Goal: Communication & Community: Answer question/provide support

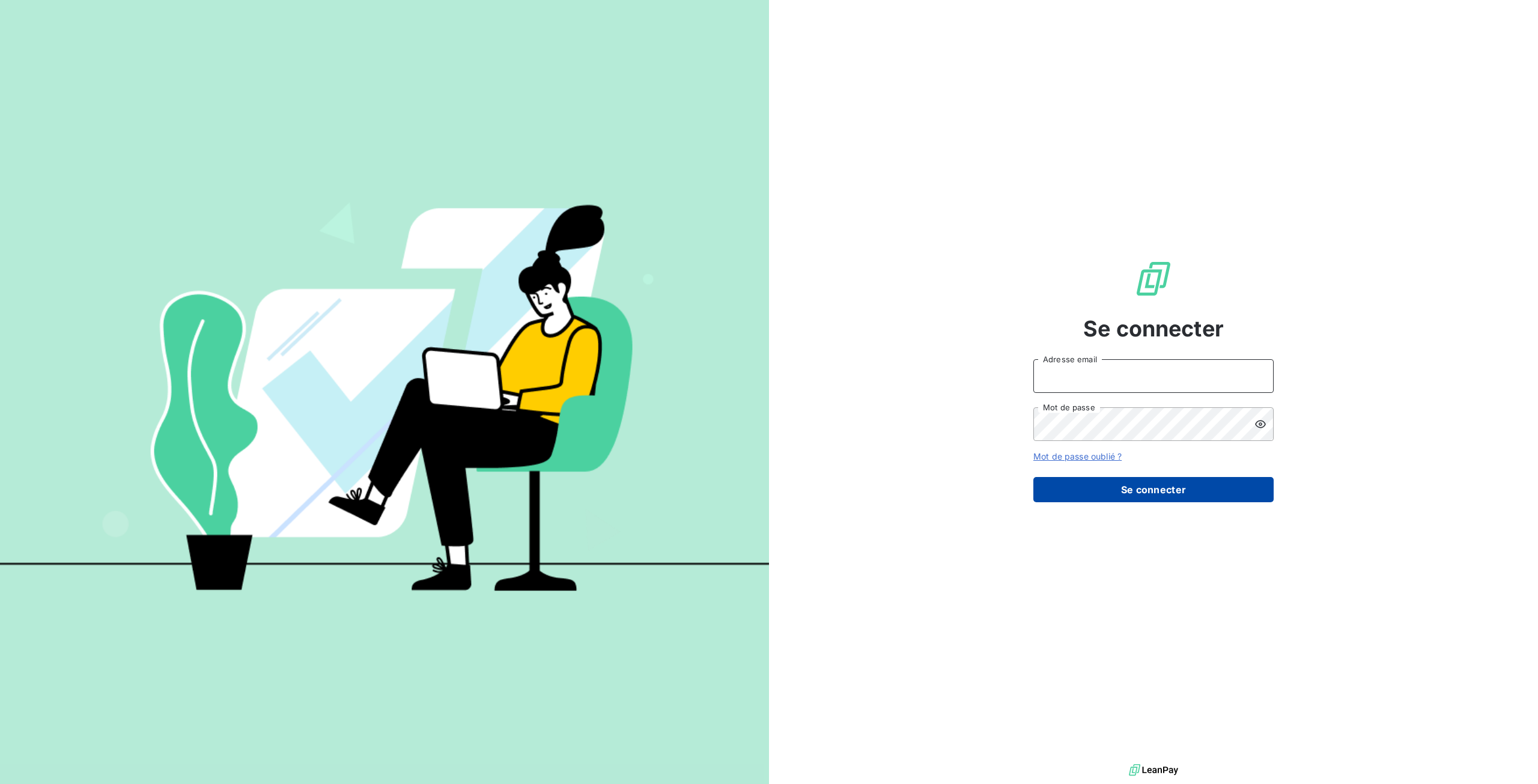
type input "[EMAIL_ADDRESS][DOMAIN_NAME]"
click at [1139, 494] on button "Se connecter" at bounding box center [1153, 489] width 240 height 25
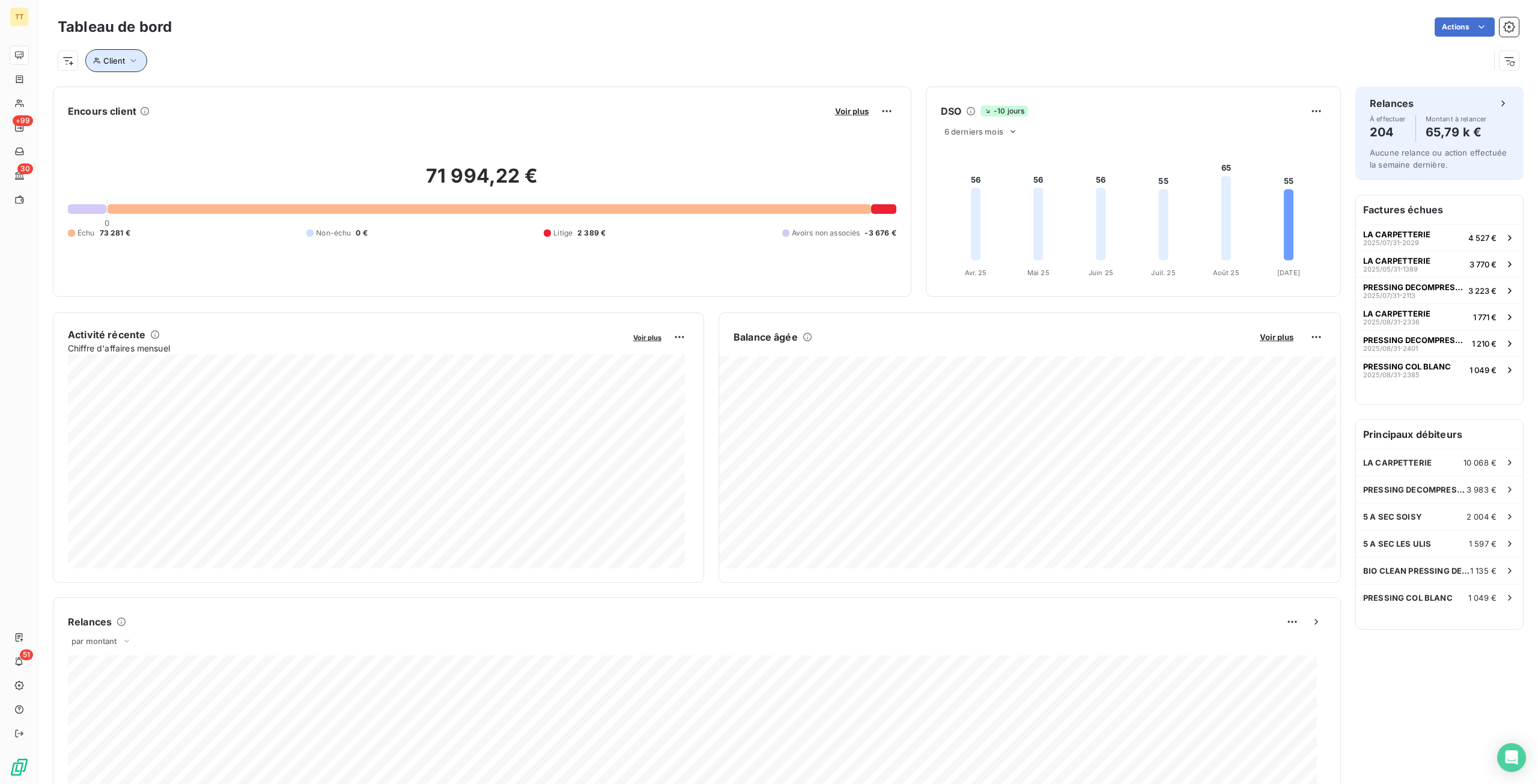
click at [107, 69] on button "Client" at bounding box center [116, 60] width 62 height 23
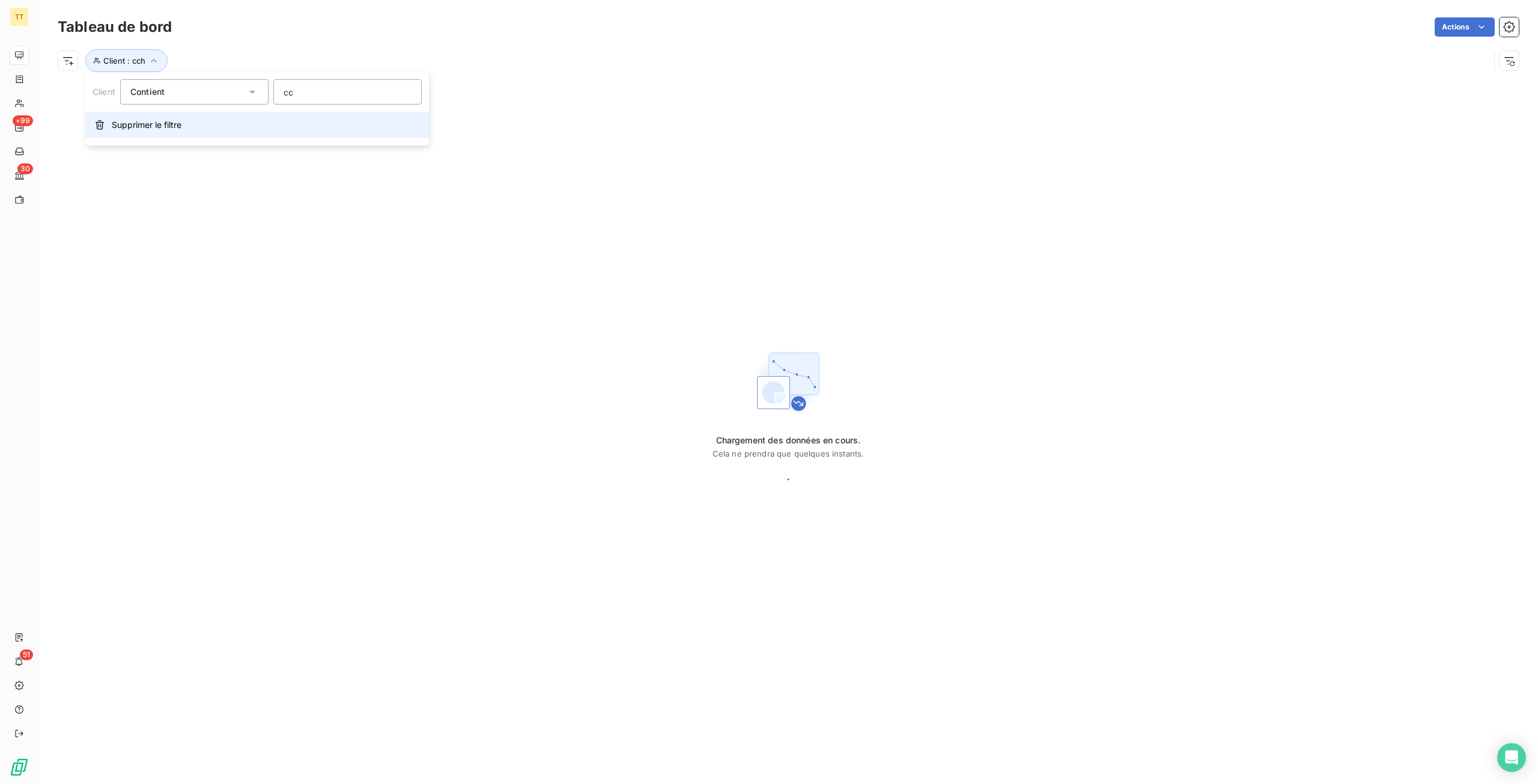
type input "cch"
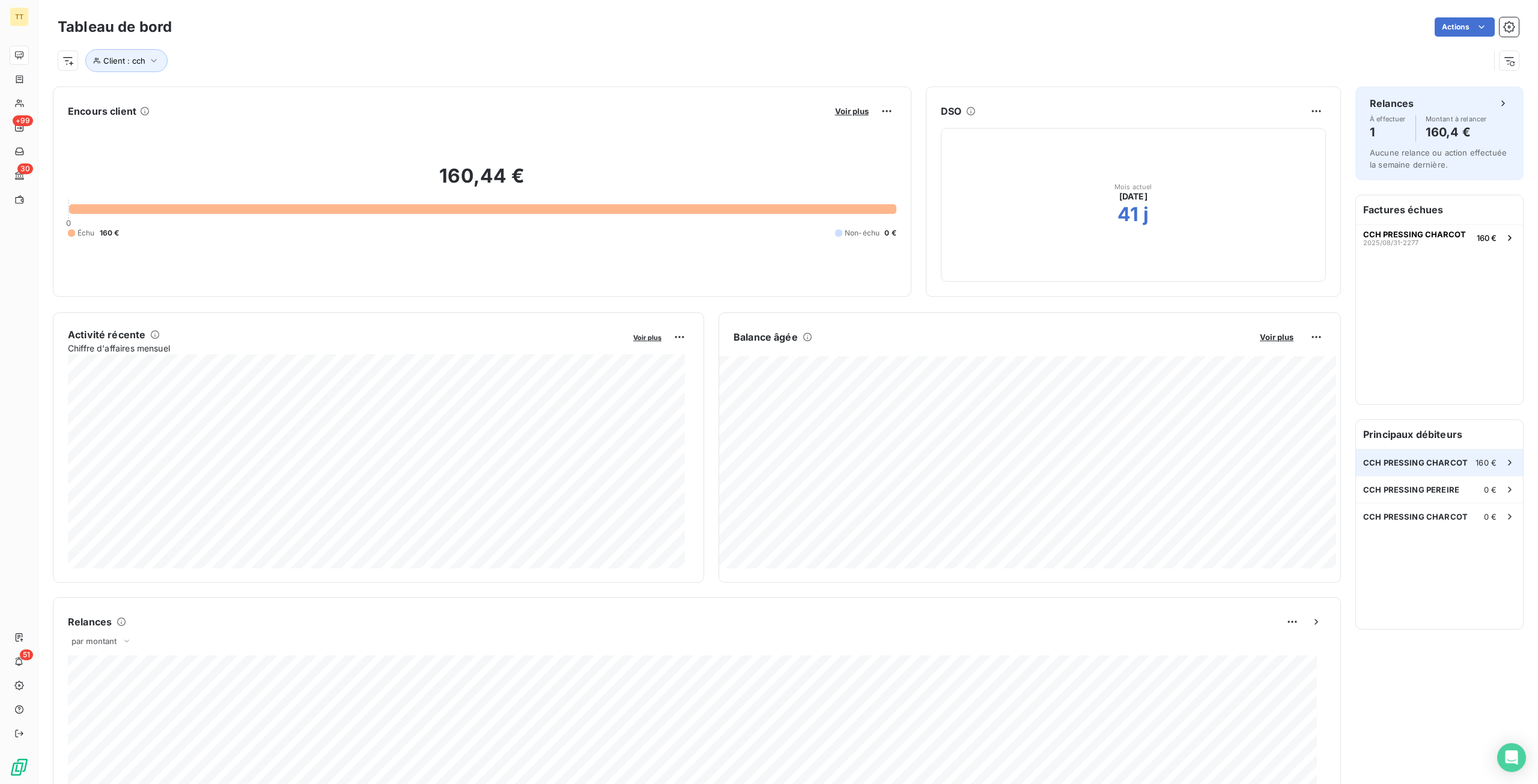
click at [1394, 463] on span "CCH PRESSING CHARCOT" at bounding box center [1416, 463] width 105 height 10
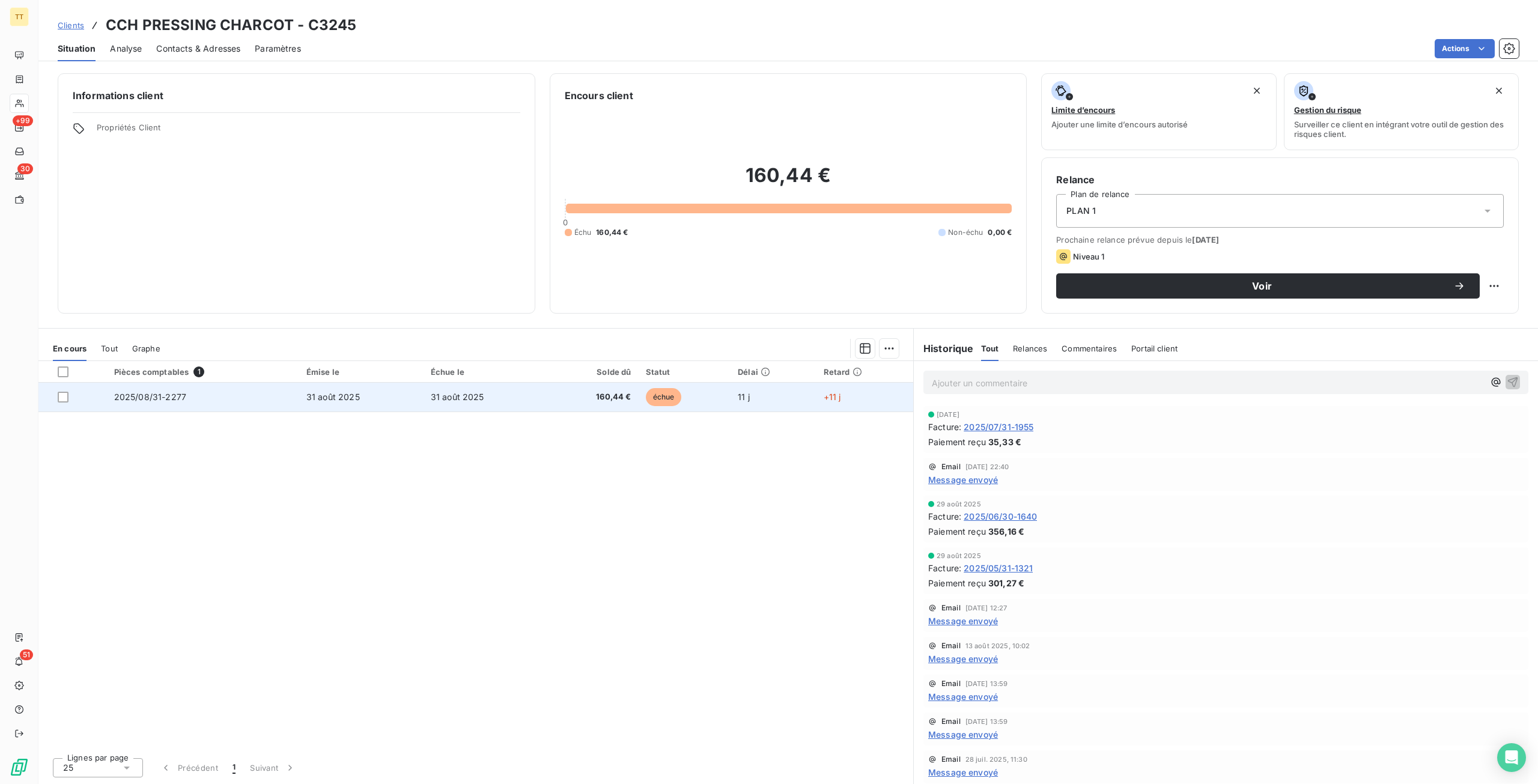
click at [217, 409] on td "2025/08/31-2277" at bounding box center [202, 397] width 192 height 29
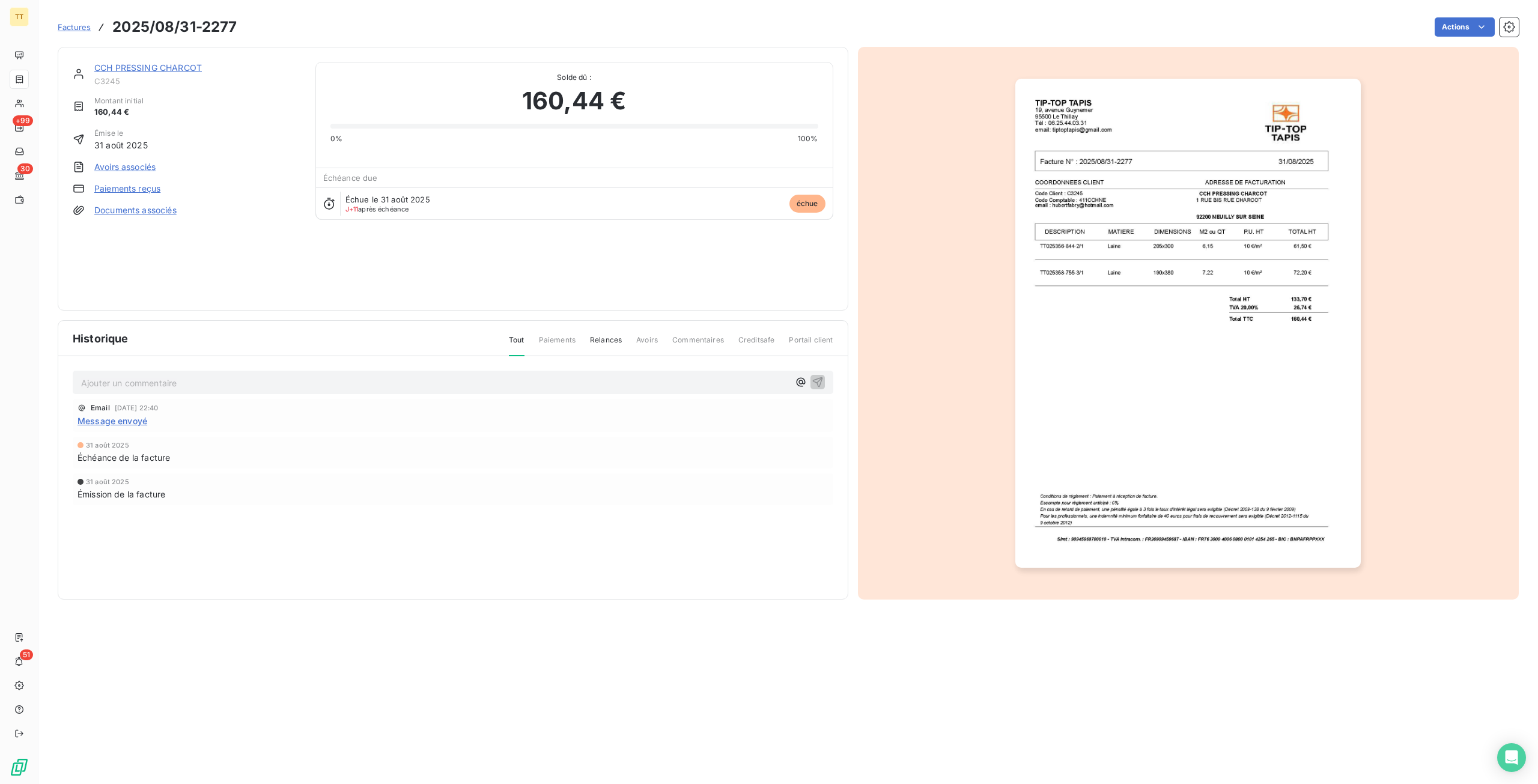
click at [1074, 317] on img "button" at bounding box center [1188, 323] width 345 height 489
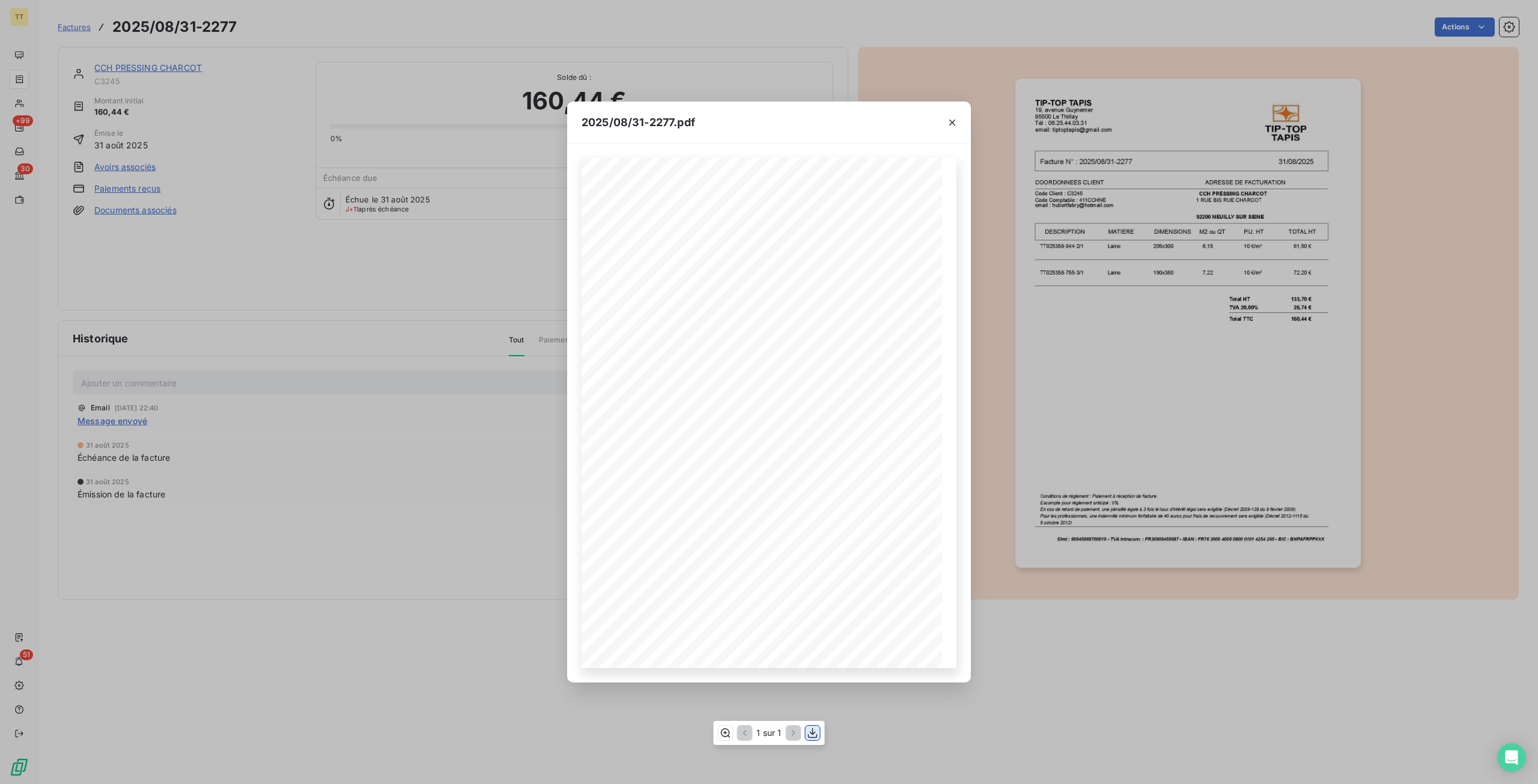
click at [811, 730] on icon "button" at bounding box center [813, 733] width 12 height 12
click at [265, 252] on div "2025/08/31-2277.pdf TIP-TOP TAPIS [STREET_ADDRESS] Tél : [PHONE_NUMBER] email: …" at bounding box center [769, 392] width 1538 height 784
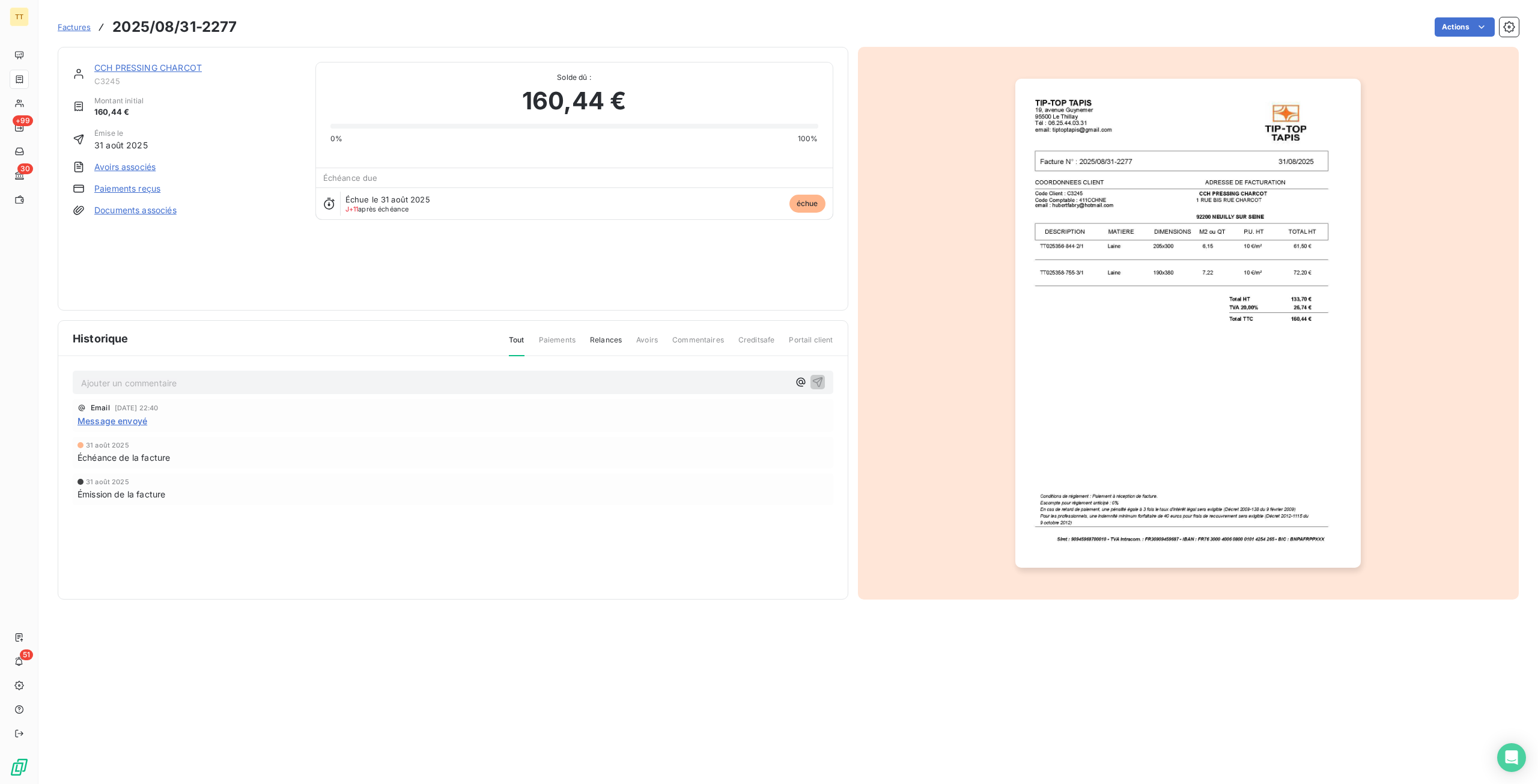
click at [168, 64] on link "CCH PRESSING CHARCOT" at bounding box center [148, 67] width 107 height 10
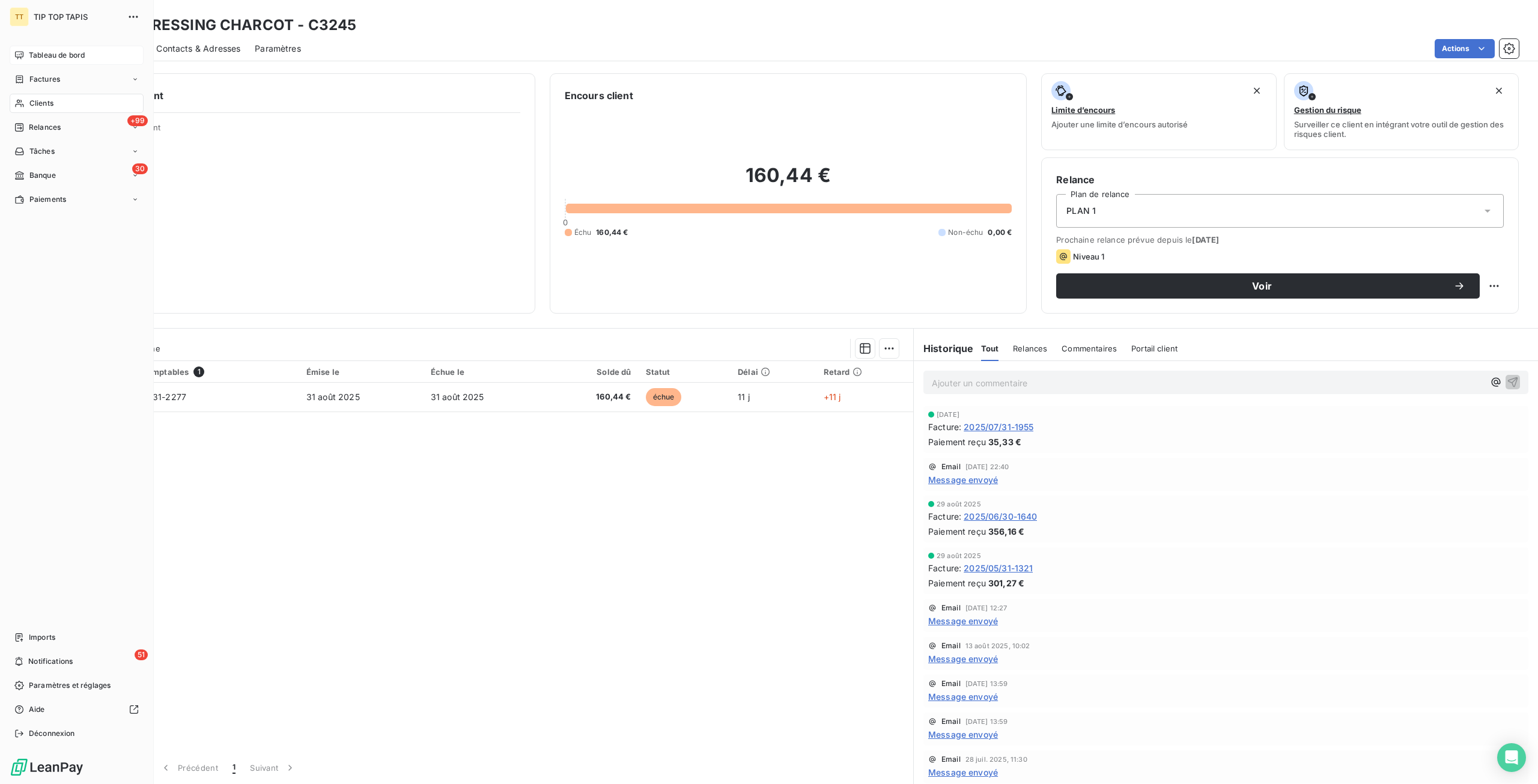
click at [22, 54] on icon at bounding box center [19, 55] width 10 height 10
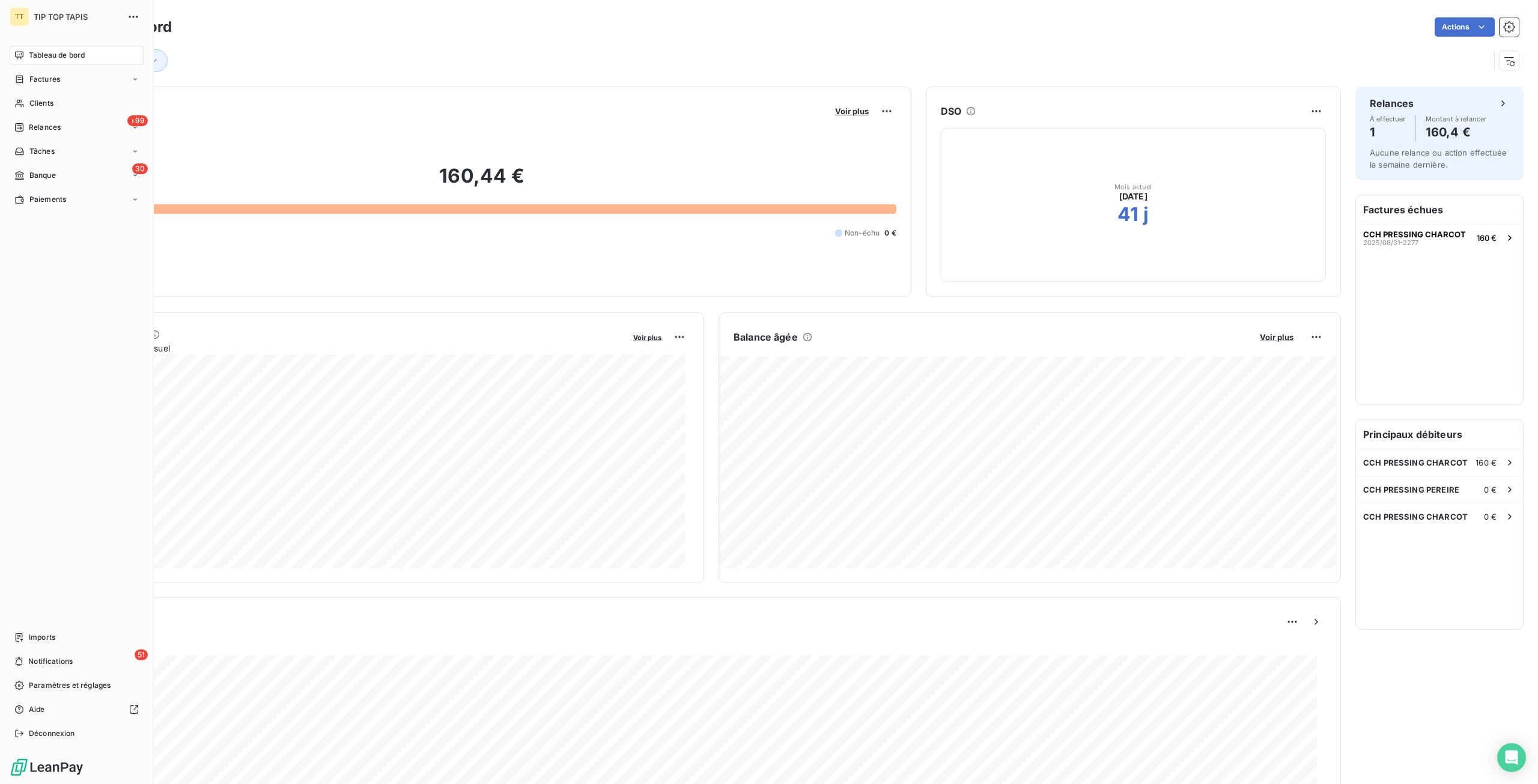
click at [146, 59] on div "TT TIP TOP TAPIS Tableau de bord Factures Clients +99 Relances Tâches 30 Banque…" at bounding box center [77, 392] width 154 height 784
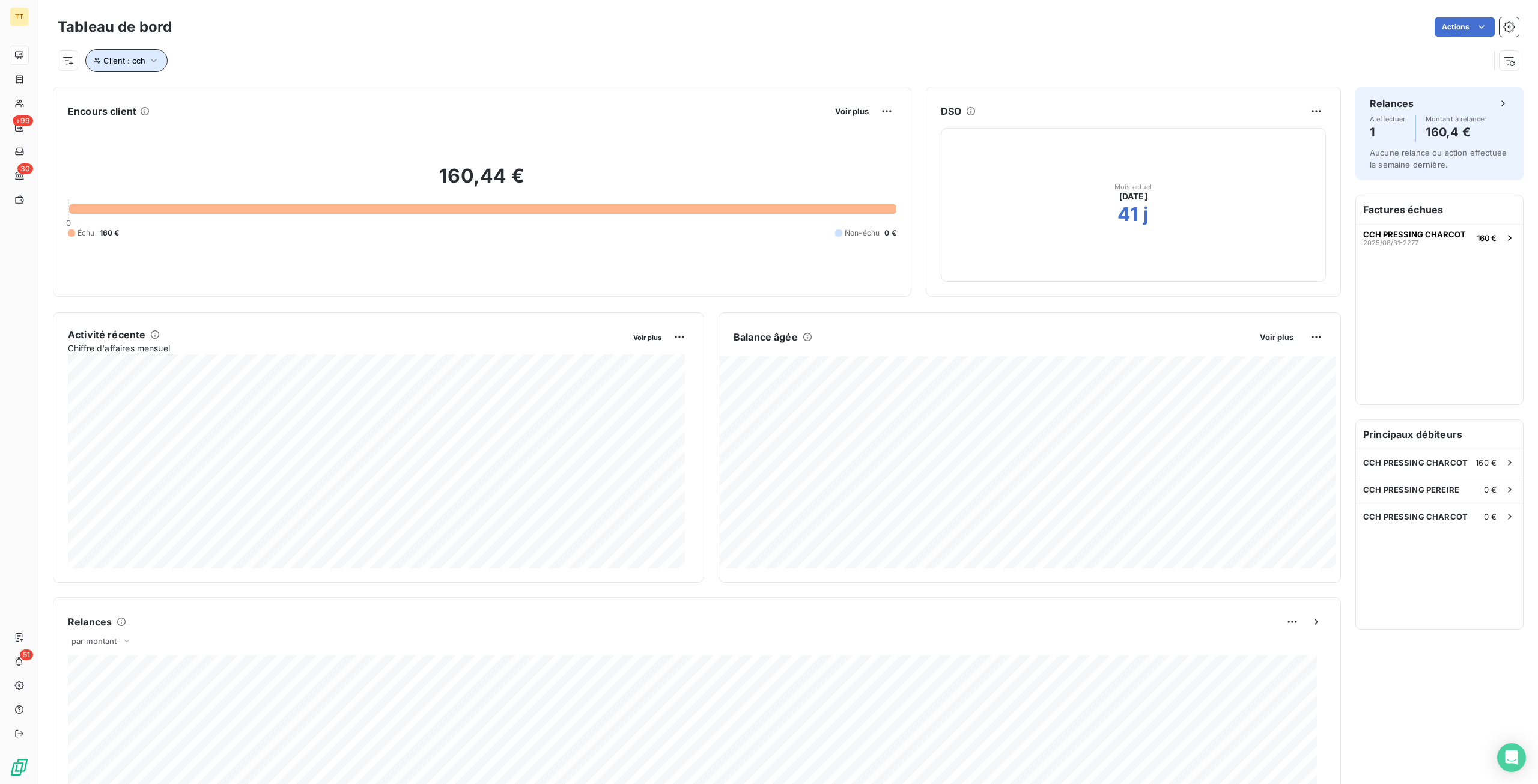
click at [157, 58] on icon "button" at bounding box center [154, 61] width 12 height 12
drag, startPoint x: 315, startPoint y: 94, endPoint x: 181, endPoint y: 94, distance: 134.0
click at [181, 94] on div "Client Contient like cch" at bounding box center [257, 92] width 330 height 25
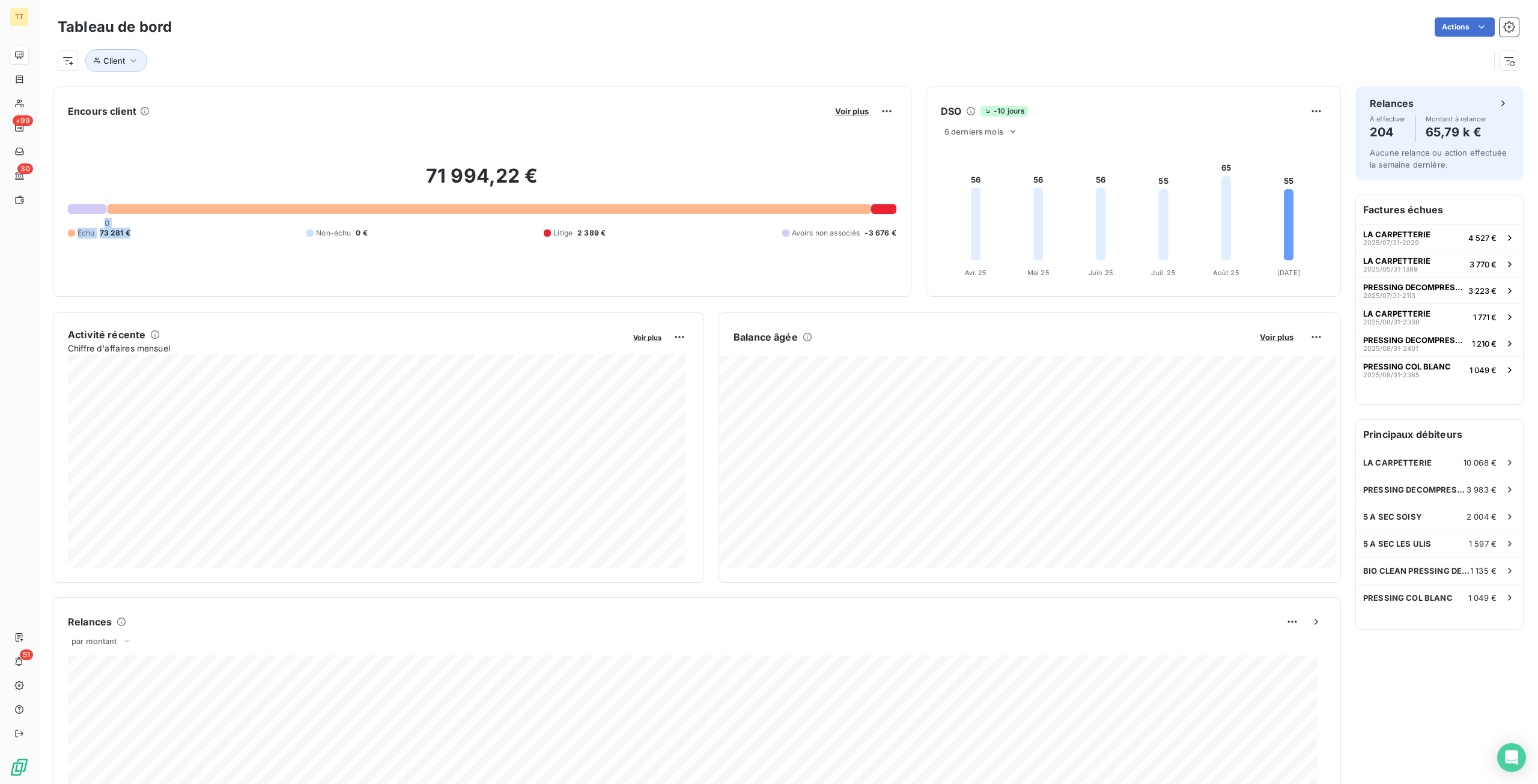
drag, startPoint x: 561, startPoint y: 154, endPoint x: 303, endPoint y: 250, distance: 275.3
click at [303, 250] on div "71 994,22 € 0 Échu 73 281 € Non-échu 0 € Litige 2 389 € Avoirs non associés -3 …" at bounding box center [482, 201] width 829 height 161
drag, startPoint x: 385, startPoint y: 191, endPoint x: 570, endPoint y: 195, distance: 185.0
click at [570, 195] on h2 "71 994,22 €" at bounding box center [482, 182] width 829 height 36
click at [577, 167] on h2 "71 994,22 €" at bounding box center [482, 182] width 829 height 36
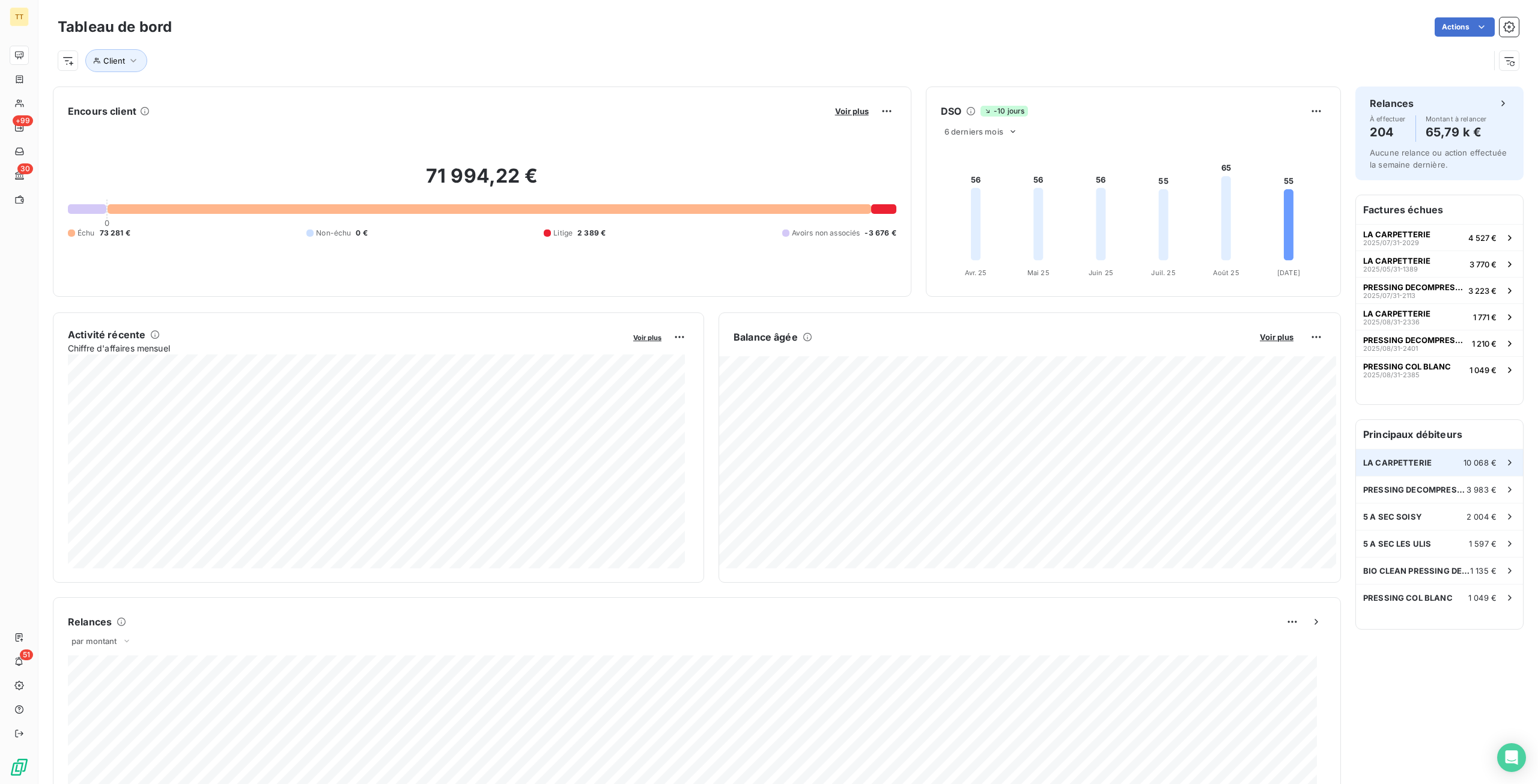
click at [1387, 465] on span "LA CARPETTERIE" at bounding box center [1398, 463] width 68 height 10
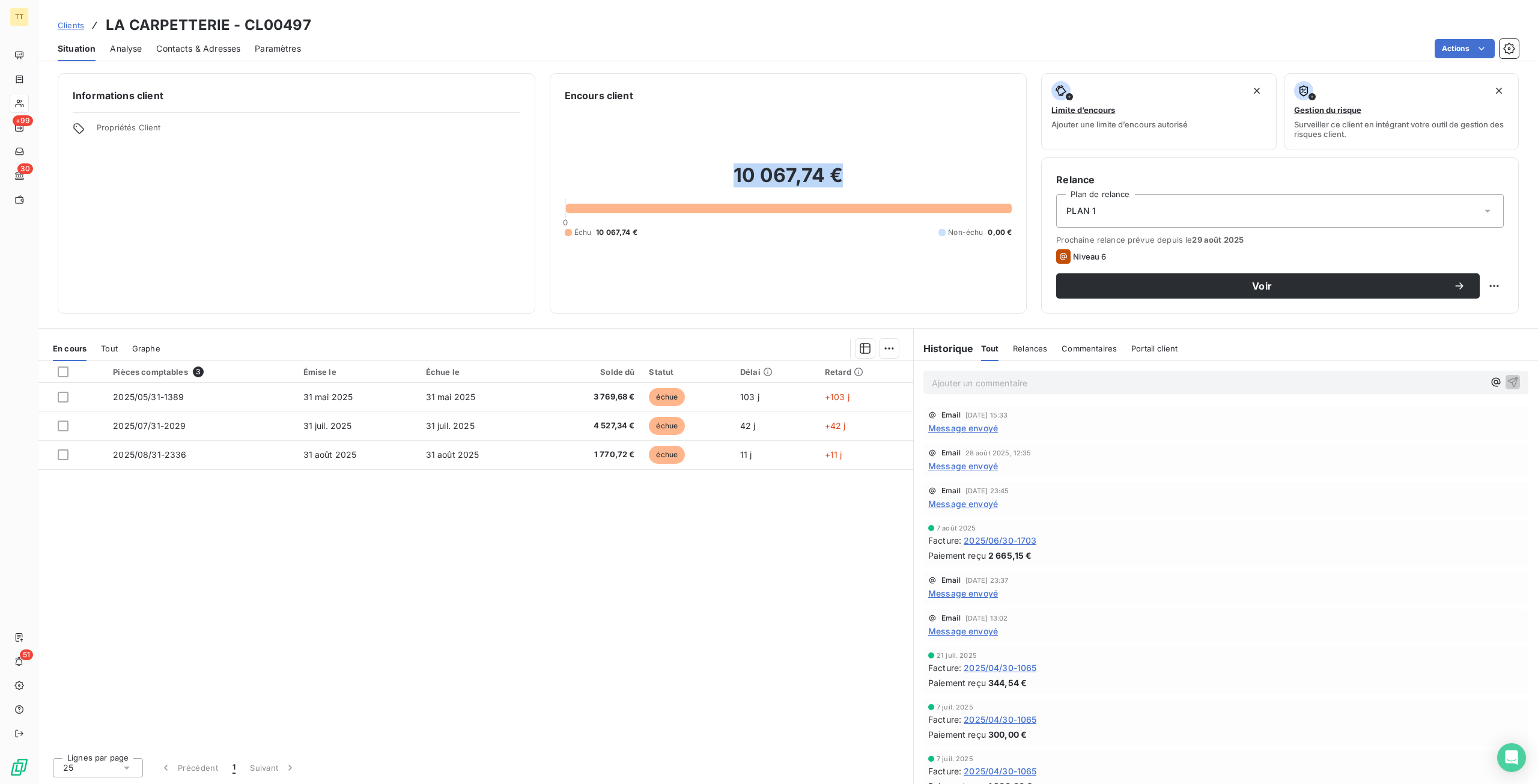
drag, startPoint x: 715, startPoint y: 169, endPoint x: 869, endPoint y: 200, distance: 157.1
click at [869, 200] on div "10 067,74 € 0 Échu 10 067,74 € Non-échu 0,00 €" at bounding box center [788, 200] width 448 height 195
click at [838, 260] on div "10 067,74 € 0 Échu 10 067,74 € Non-échu 0,00 €" at bounding box center [788, 200] width 448 height 195
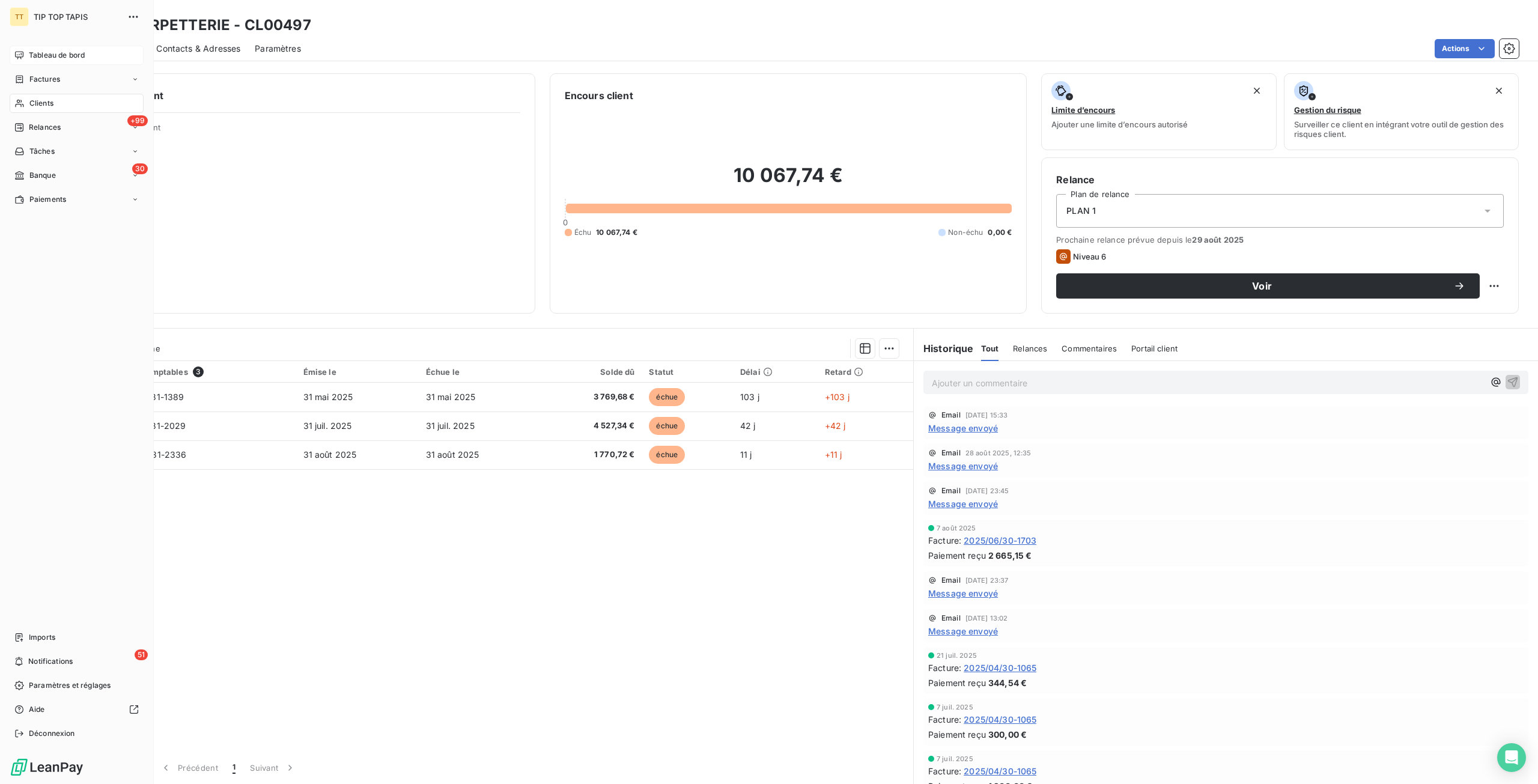
drag, startPoint x: 36, startPoint y: 56, endPoint x: 70, endPoint y: 64, distance: 34.9
click at [35, 56] on span "Tableau de bord" at bounding box center [57, 55] width 56 height 11
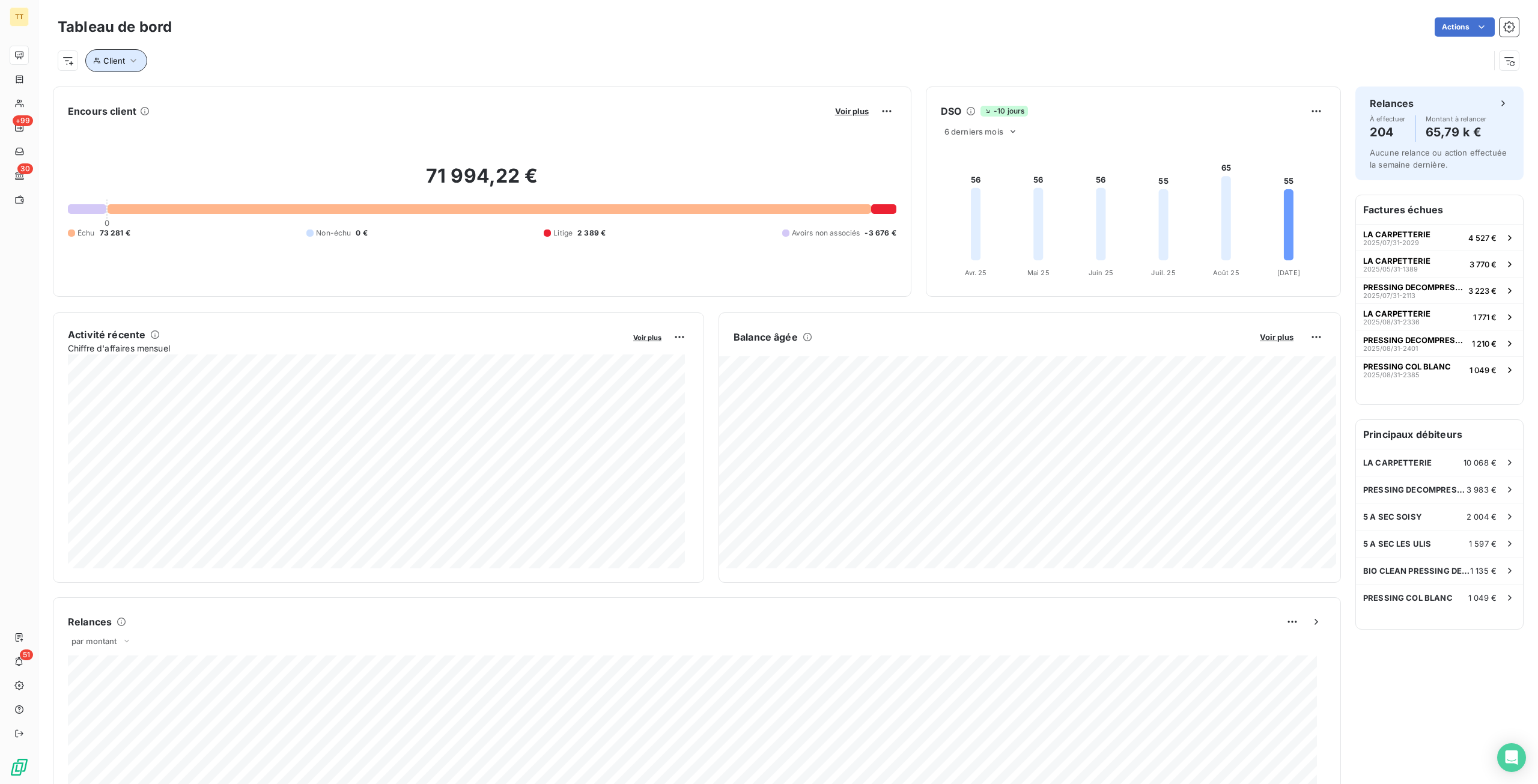
drag, startPoint x: 116, startPoint y: 62, endPoint x: 136, endPoint y: 71, distance: 21.9
click at [119, 62] on span "Client" at bounding box center [114, 61] width 22 height 10
click at [628, 95] on div "Encours client Voir plus 71 994,22 € 0 Échu 73 281 € Non-échu 0 € Litige 2 389 …" at bounding box center [482, 192] width 859 height 211
drag, startPoint x: 399, startPoint y: 167, endPoint x: 571, endPoint y: 166, distance: 172.0
click at [571, 166] on h2 "71 994,22 €" at bounding box center [482, 182] width 829 height 36
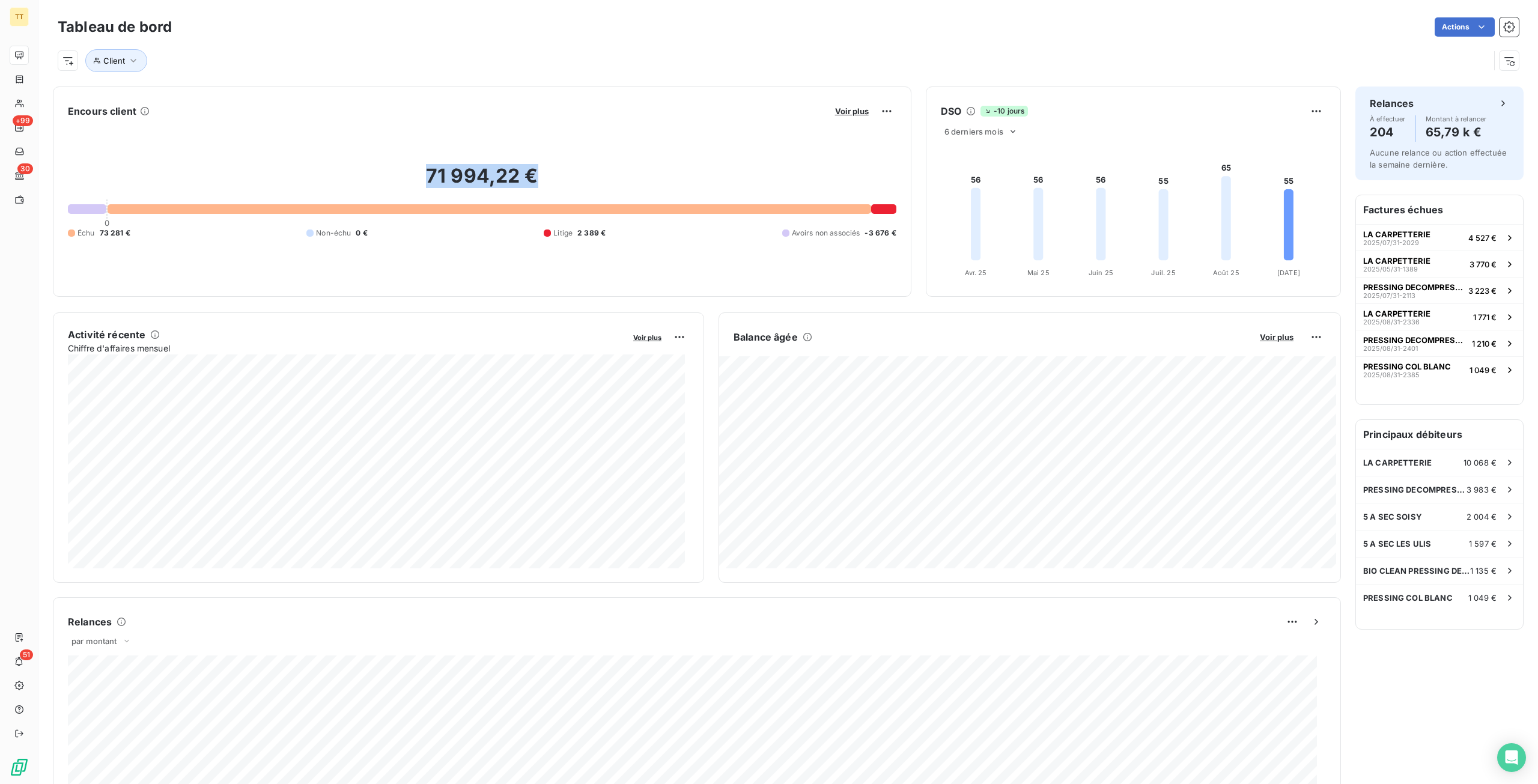
click at [284, 159] on div "71 994,22 € 0 Échu 73 281 € Non-échu 0 € Litige 2 389 € Avoirs non associés -3 …" at bounding box center [482, 201] width 829 height 161
click at [118, 66] on button "Client" at bounding box center [116, 60] width 62 height 23
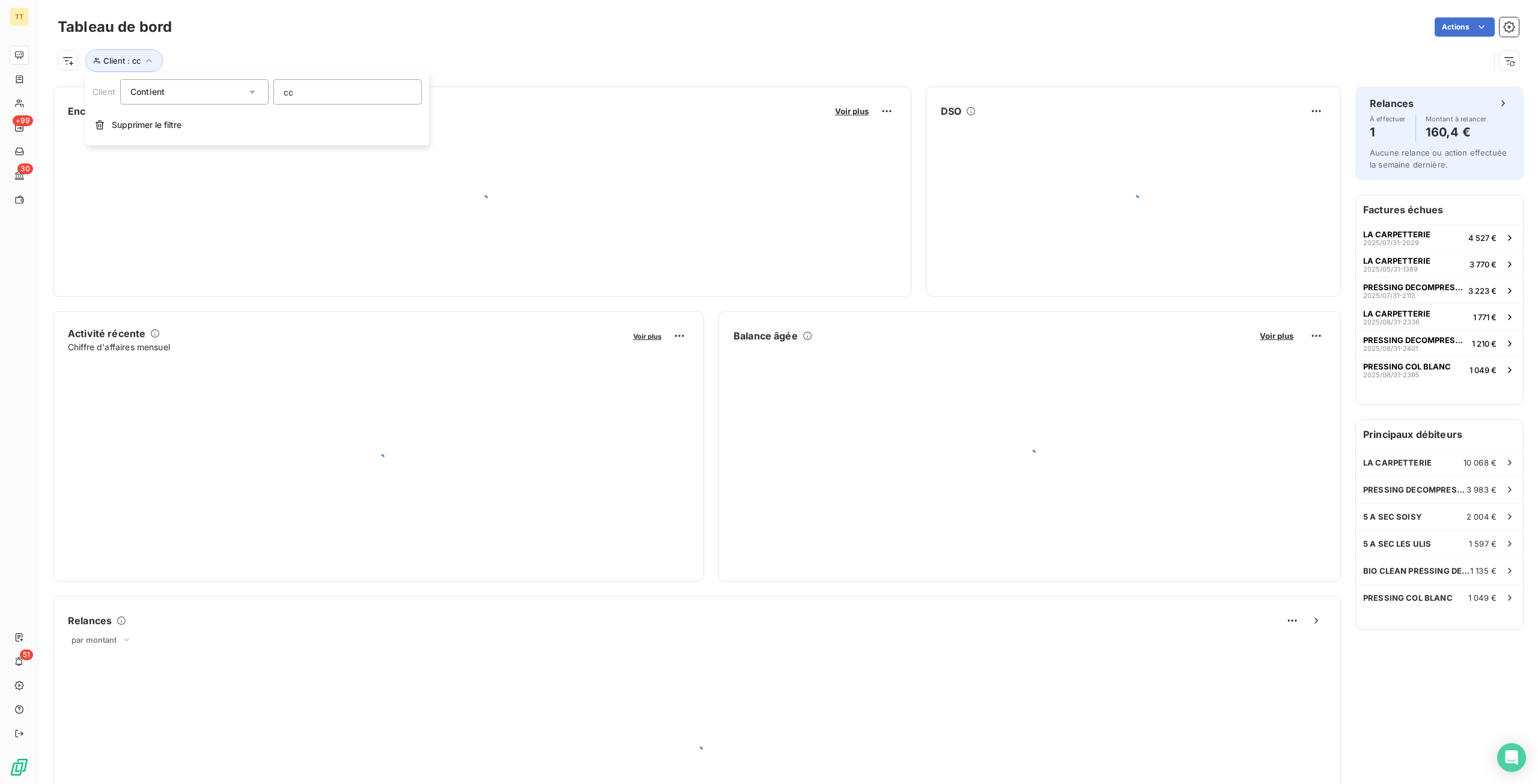
type input "cch"
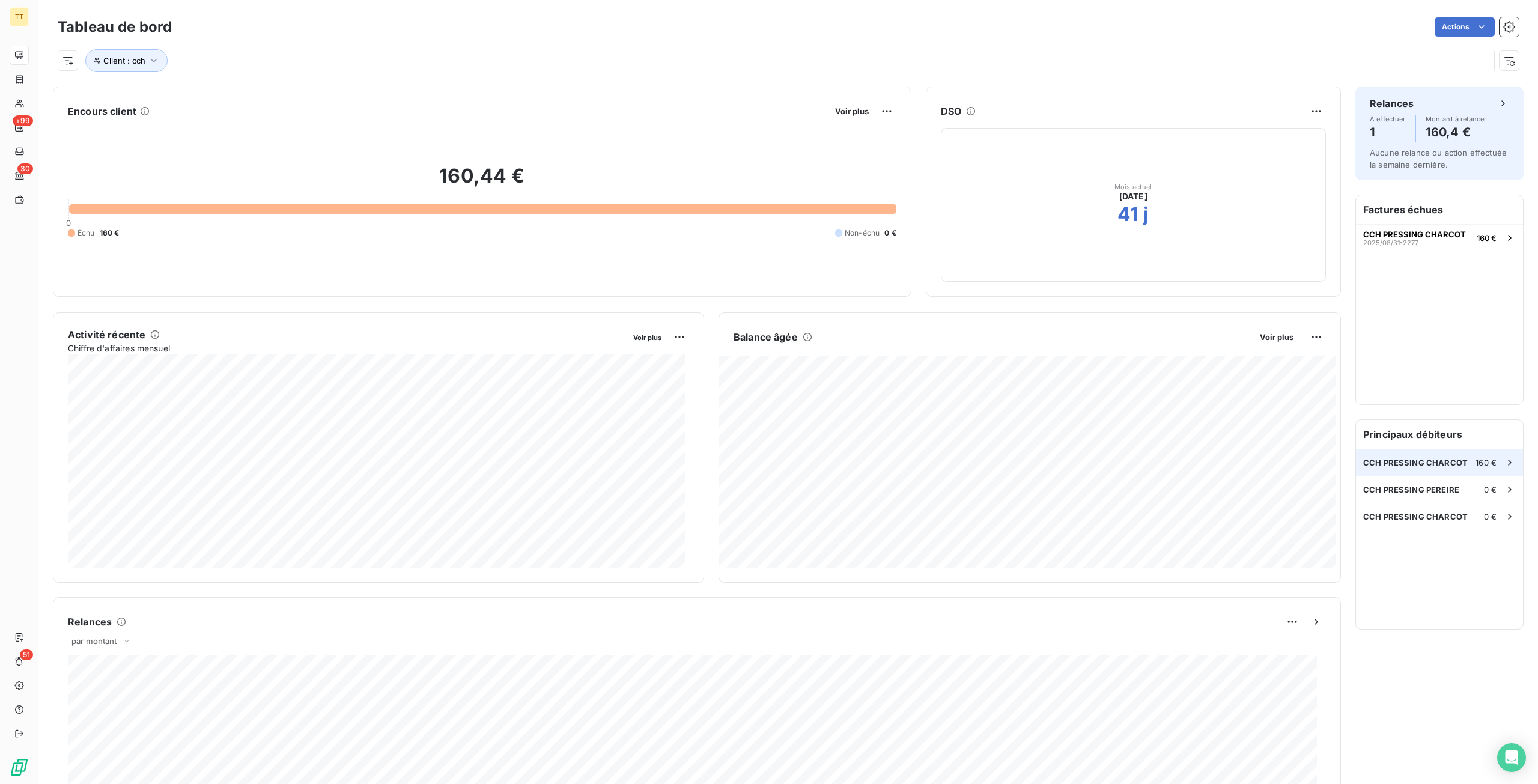
click at [1423, 463] on span "CCH PRESSING CHARCOT" at bounding box center [1416, 463] width 105 height 10
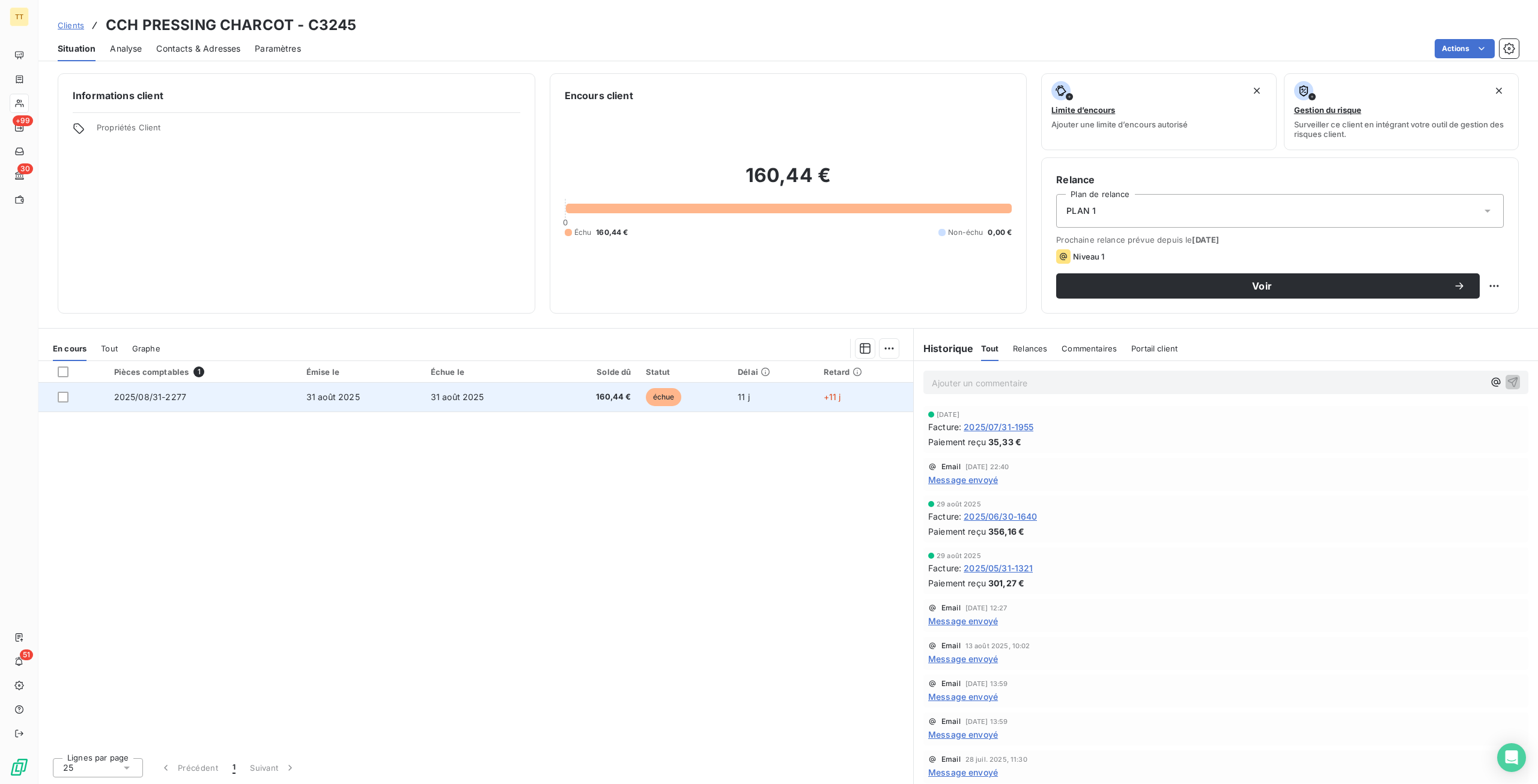
click at [530, 396] on td "31 août 2025" at bounding box center [486, 397] width 124 height 29
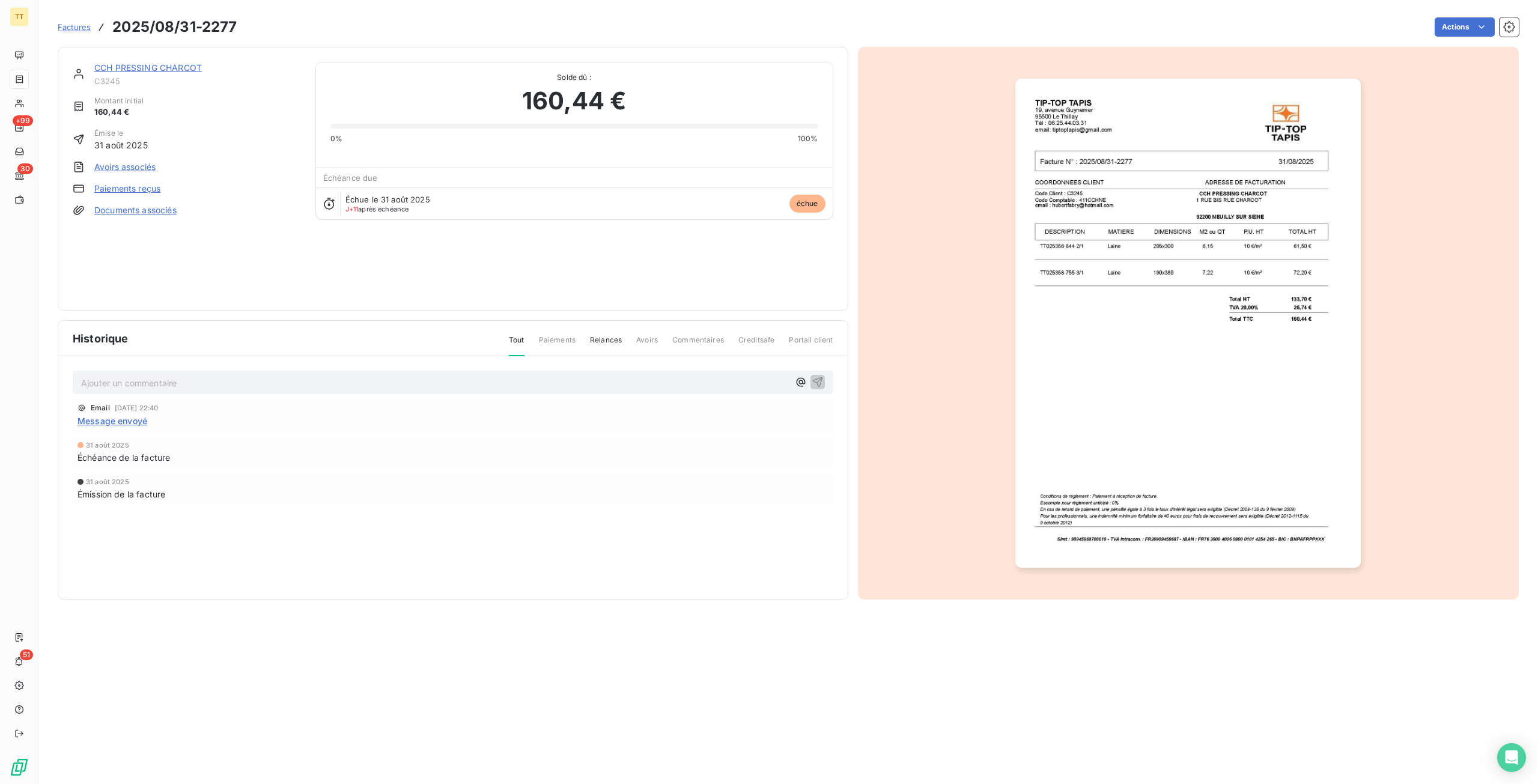
click at [1269, 213] on img "button" at bounding box center [1188, 323] width 345 height 489
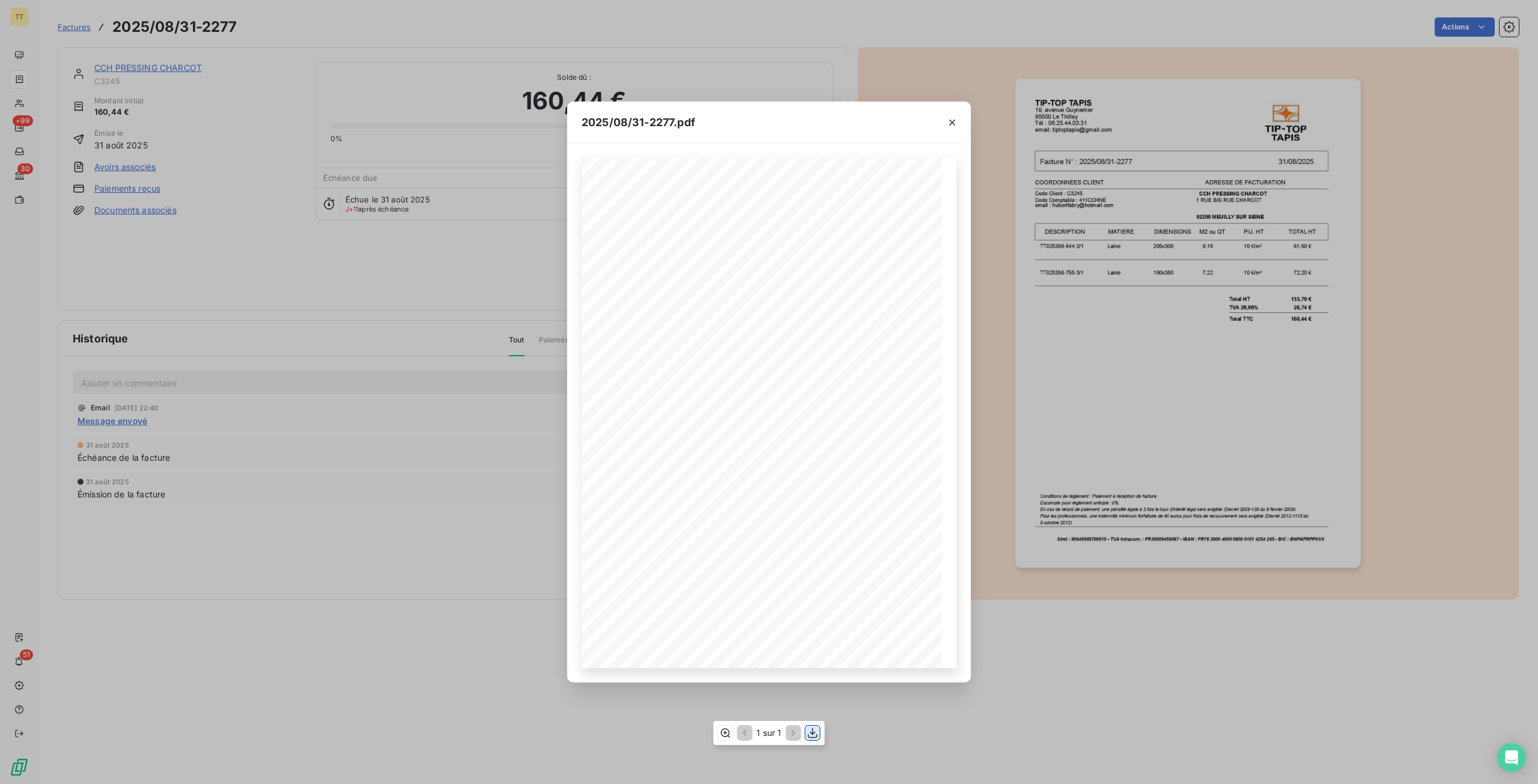
click at [820, 733] on button "button" at bounding box center [812, 732] width 14 height 14
click at [328, 290] on div "2025/08/31-2277.pdf TIP-TOP TAPIS 19, avenue Guynemer 95500 Le Thillay Tél : 06…" at bounding box center [769, 392] width 1538 height 784
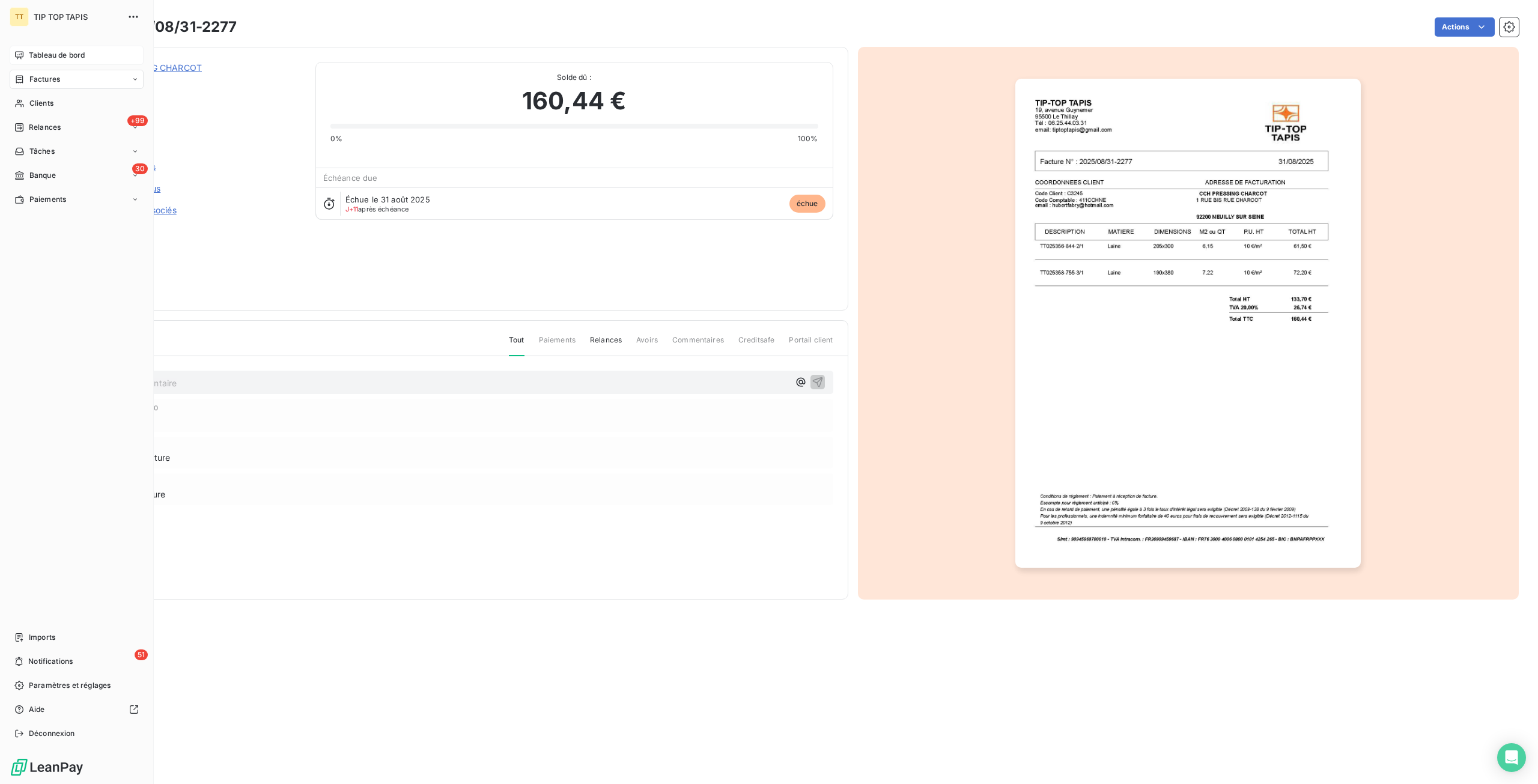
click at [92, 46] on div "Tableau de bord" at bounding box center [77, 55] width 134 height 19
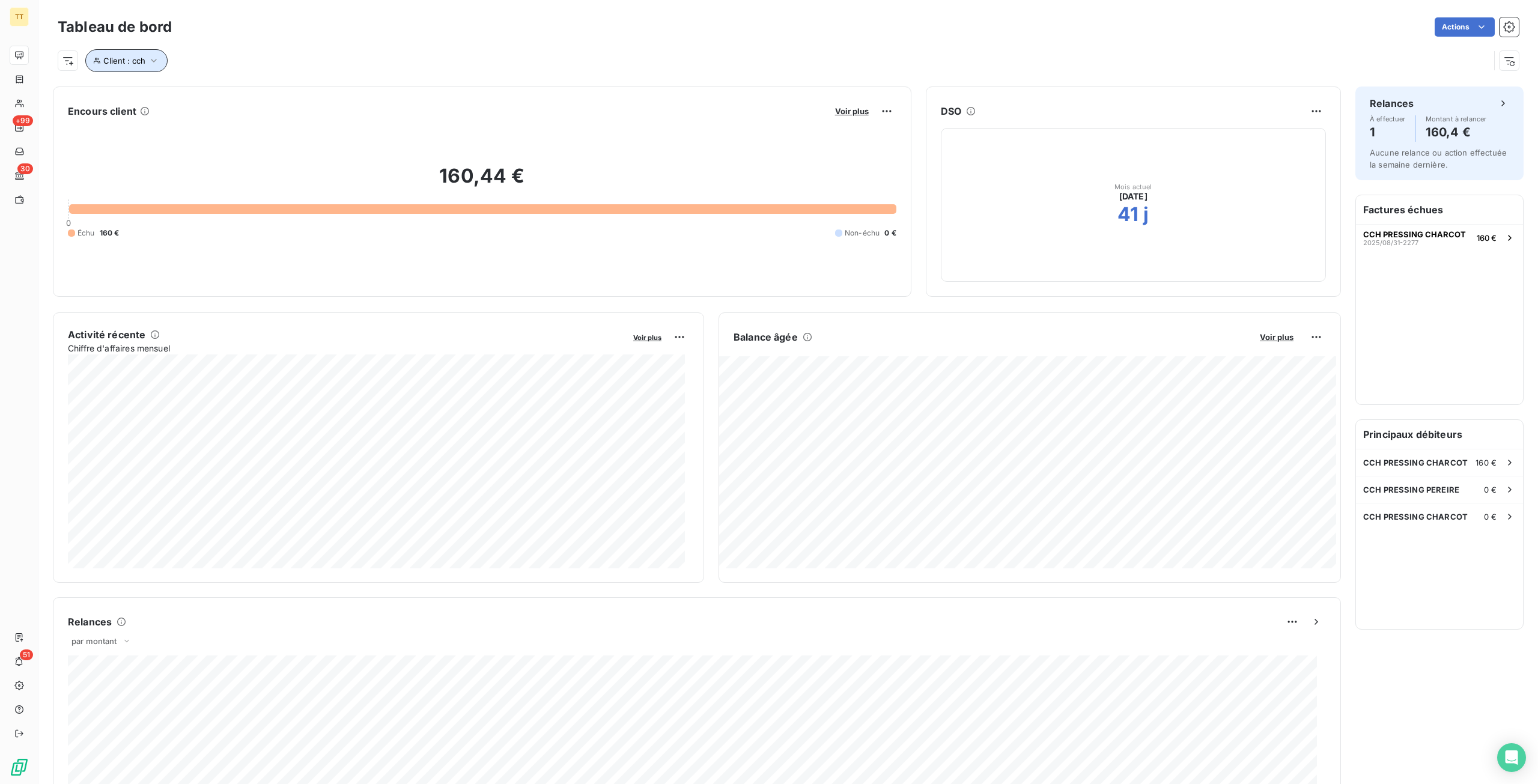
click at [144, 65] on span "Client : cch" at bounding box center [124, 61] width 42 height 10
drag, startPoint x: 307, startPoint y: 87, endPoint x: 276, endPoint y: 83, distance: 31.3
click at [276, 83] on input "cch" at bounding box center [347, 92] width 148 height 25
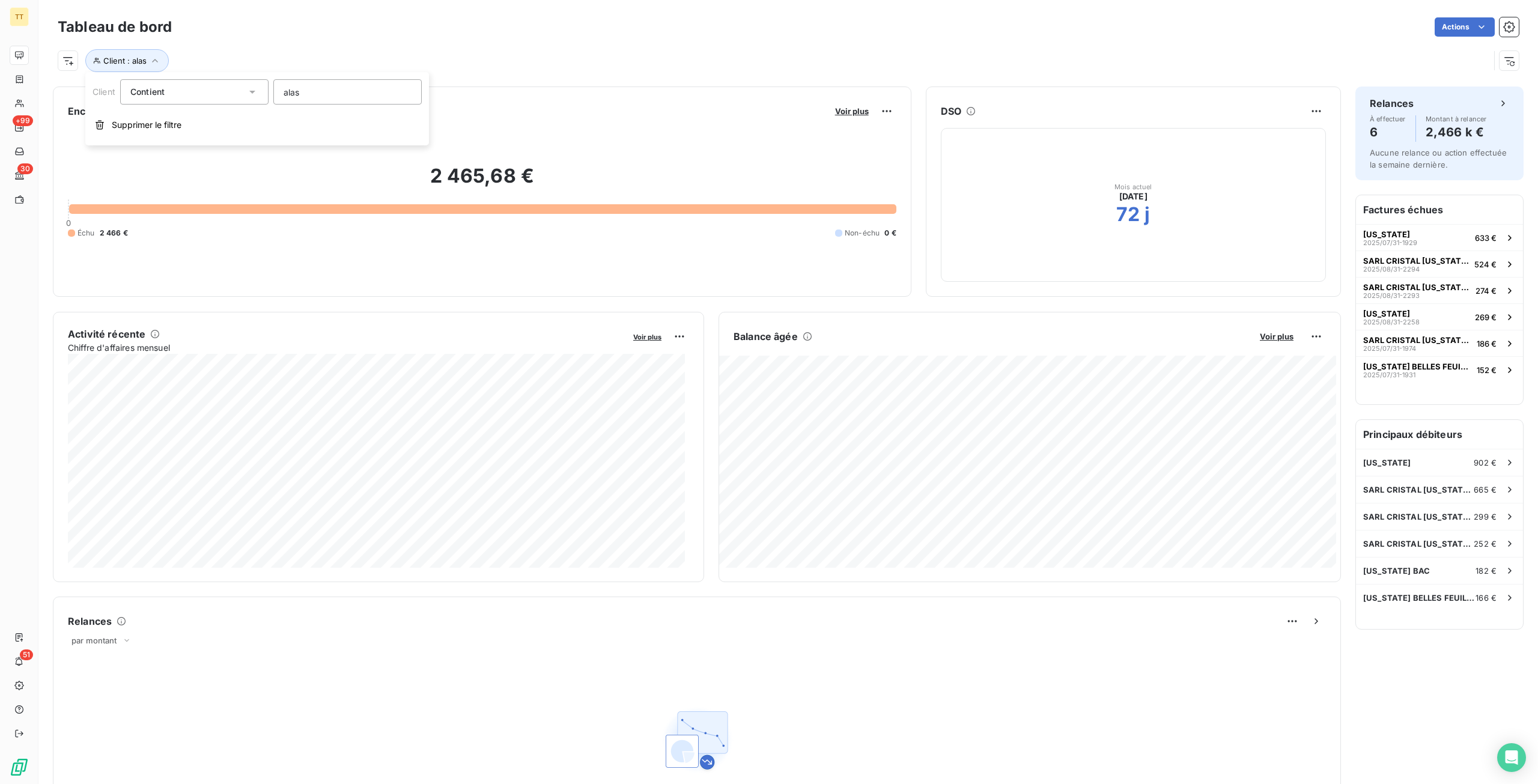
type input "alask"
click at [1431, 465] on div "ALASKA 902 €" at bounding box center [1440, 462] width 167 height 27
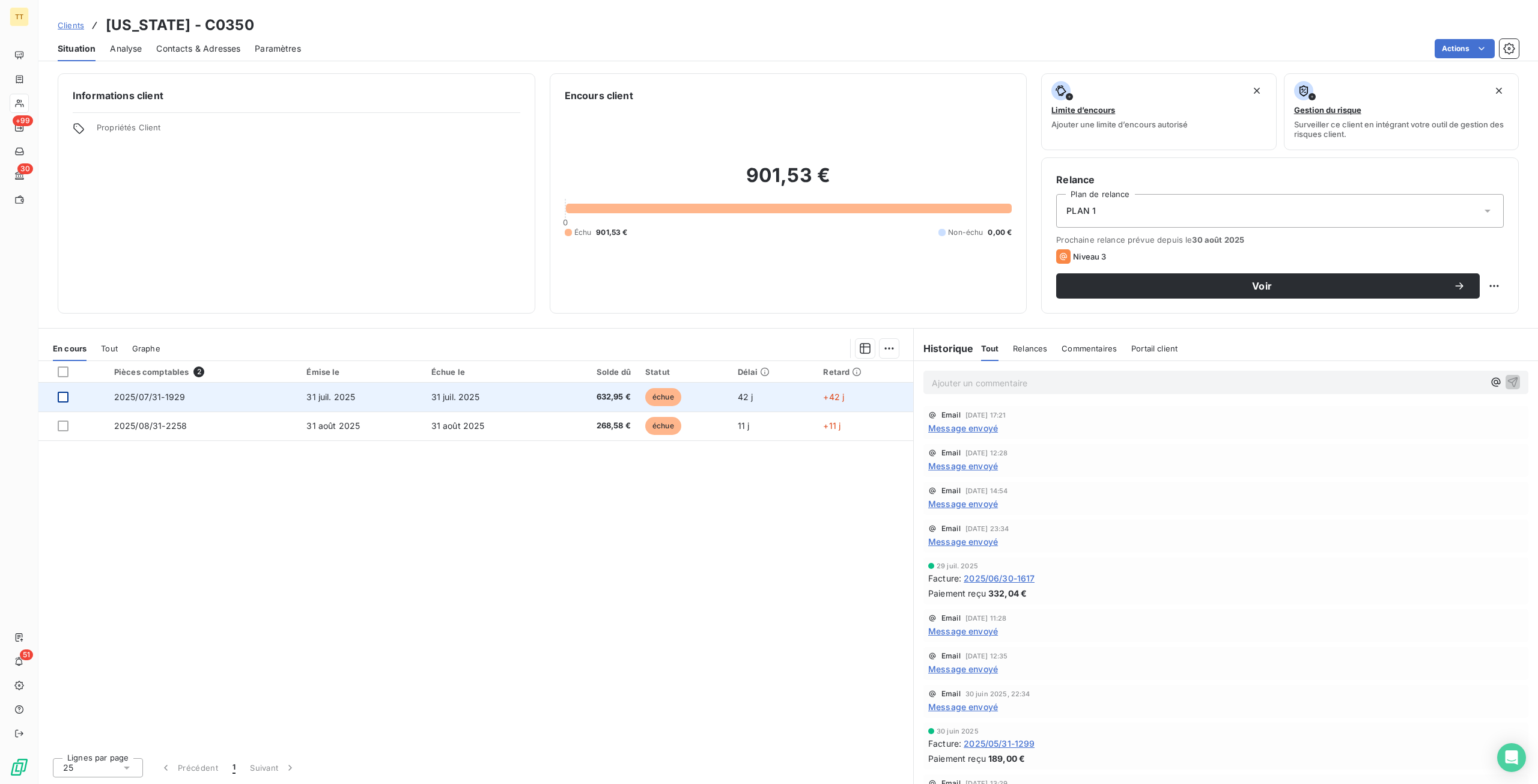
click at [62, 397] on div at bounding box center [63, 397] width 11 height 11
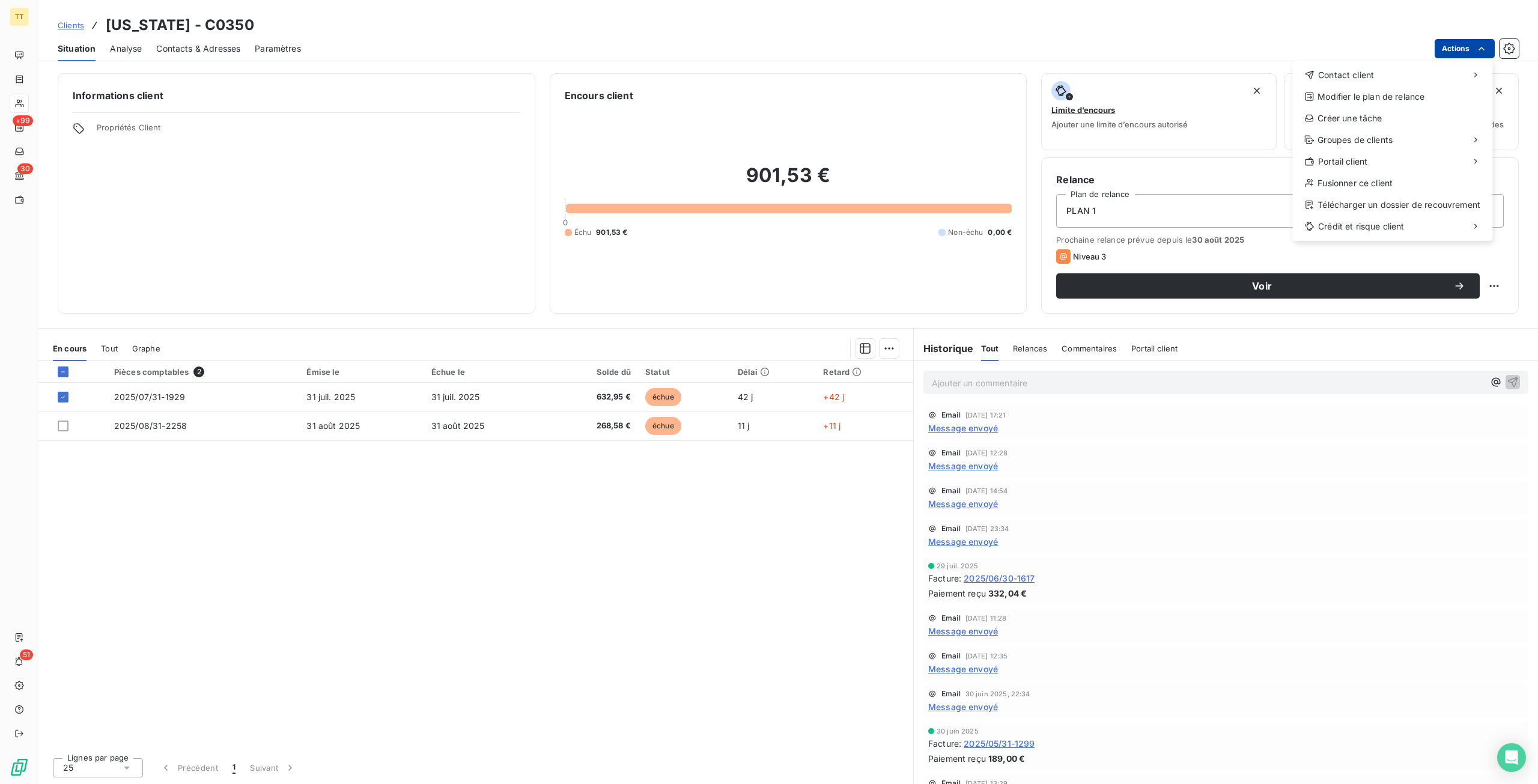
click at [1442, 47] on html "TT +99 30 51 Clients ALASKA - C0350 Situation Analyse Contacts & Adresses Param…" at bounding box center [769, 392] width 1538 height 784
click at [1257, 86] on div "Envoyer un email" at bounding box center [1202, 80] width 161 height 19
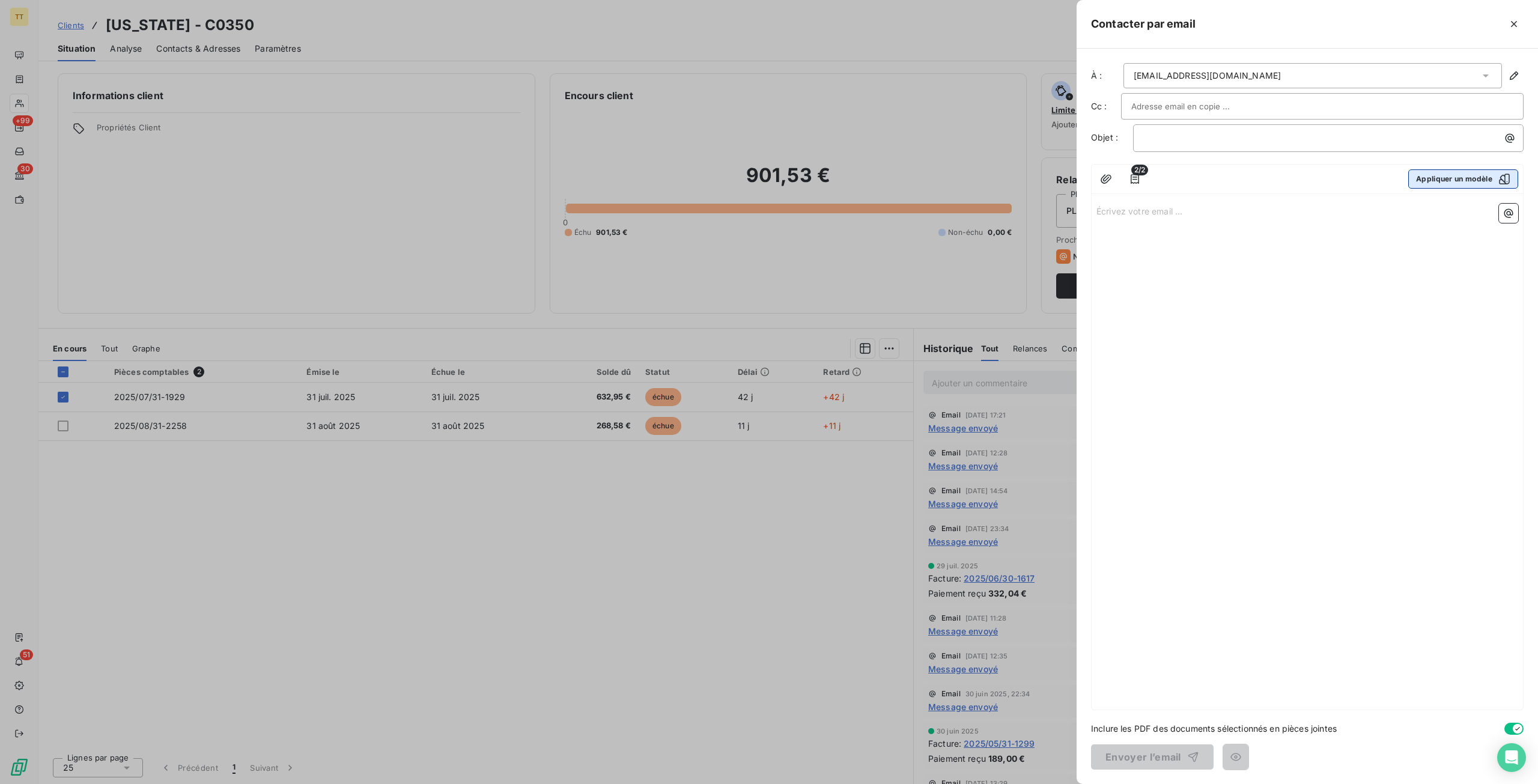
click at [1458, 181] on button "Appliquer un modèle" at bounding box center [1463, 179] width 110 height 19
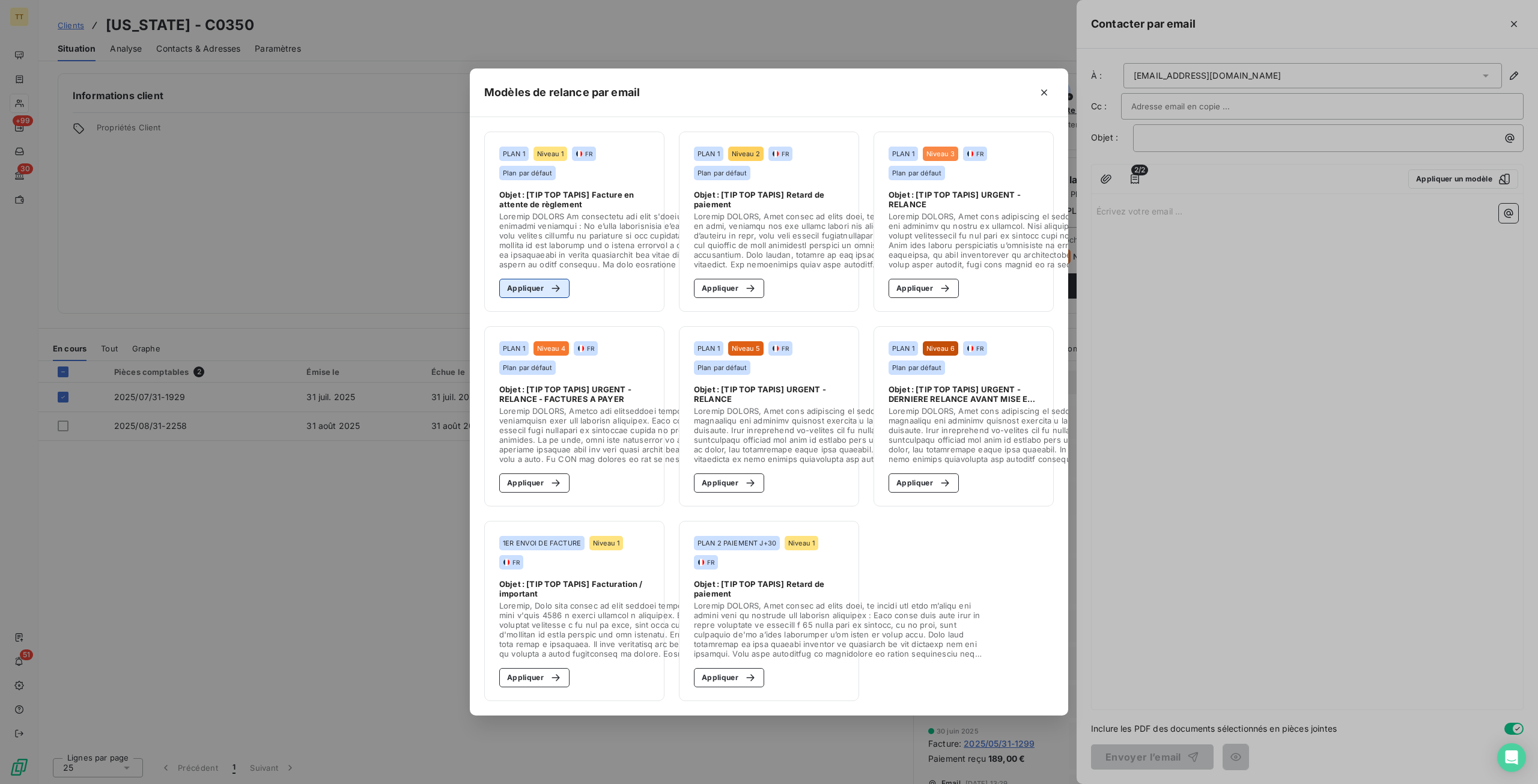
click at [542, 288] on button "Appliquer" at bounding box center [534, 288] width 70 height 19
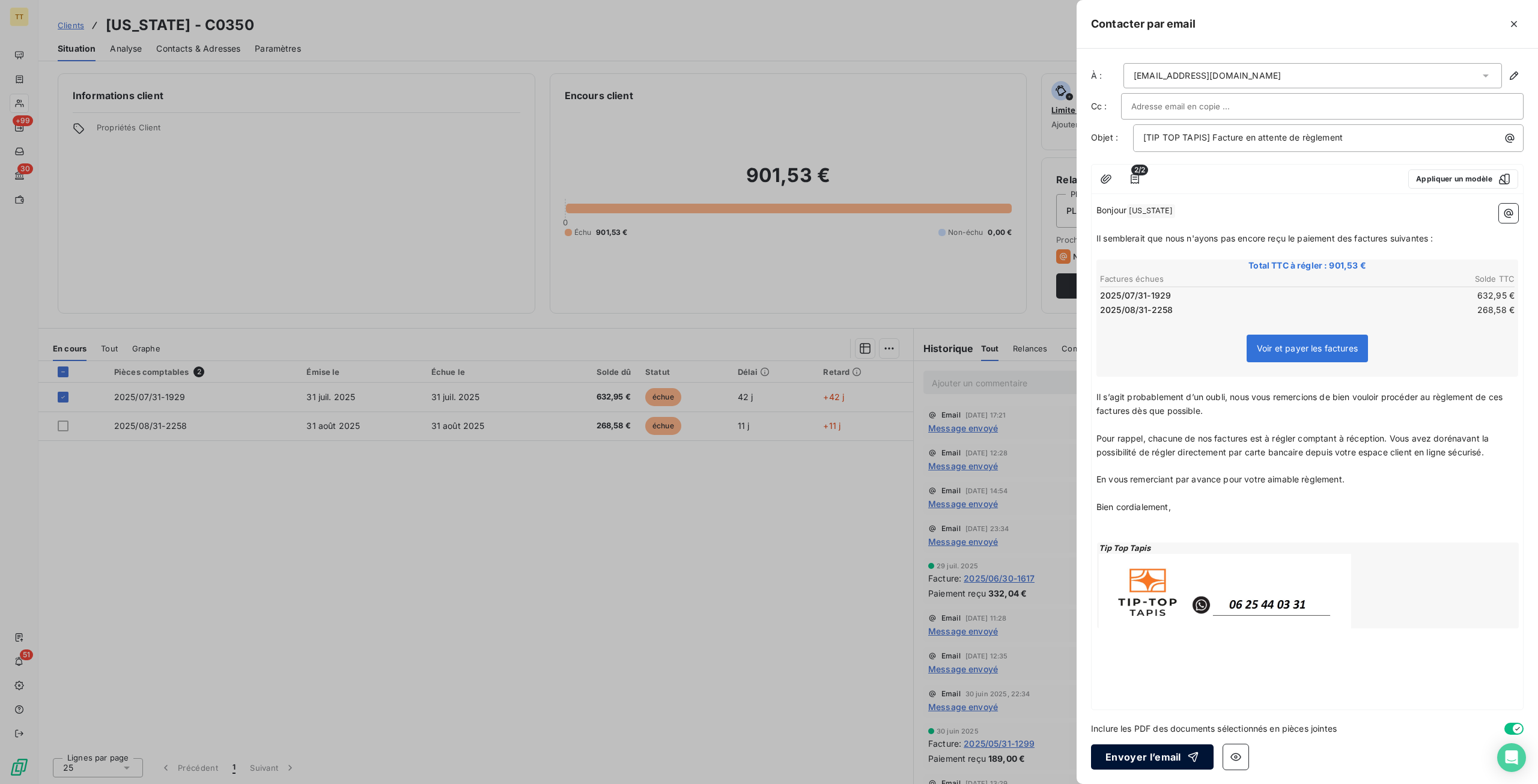
click at [1170, 757] on button "Envoyer l’email" at bounding box center [1152, 757] width 122 height 25
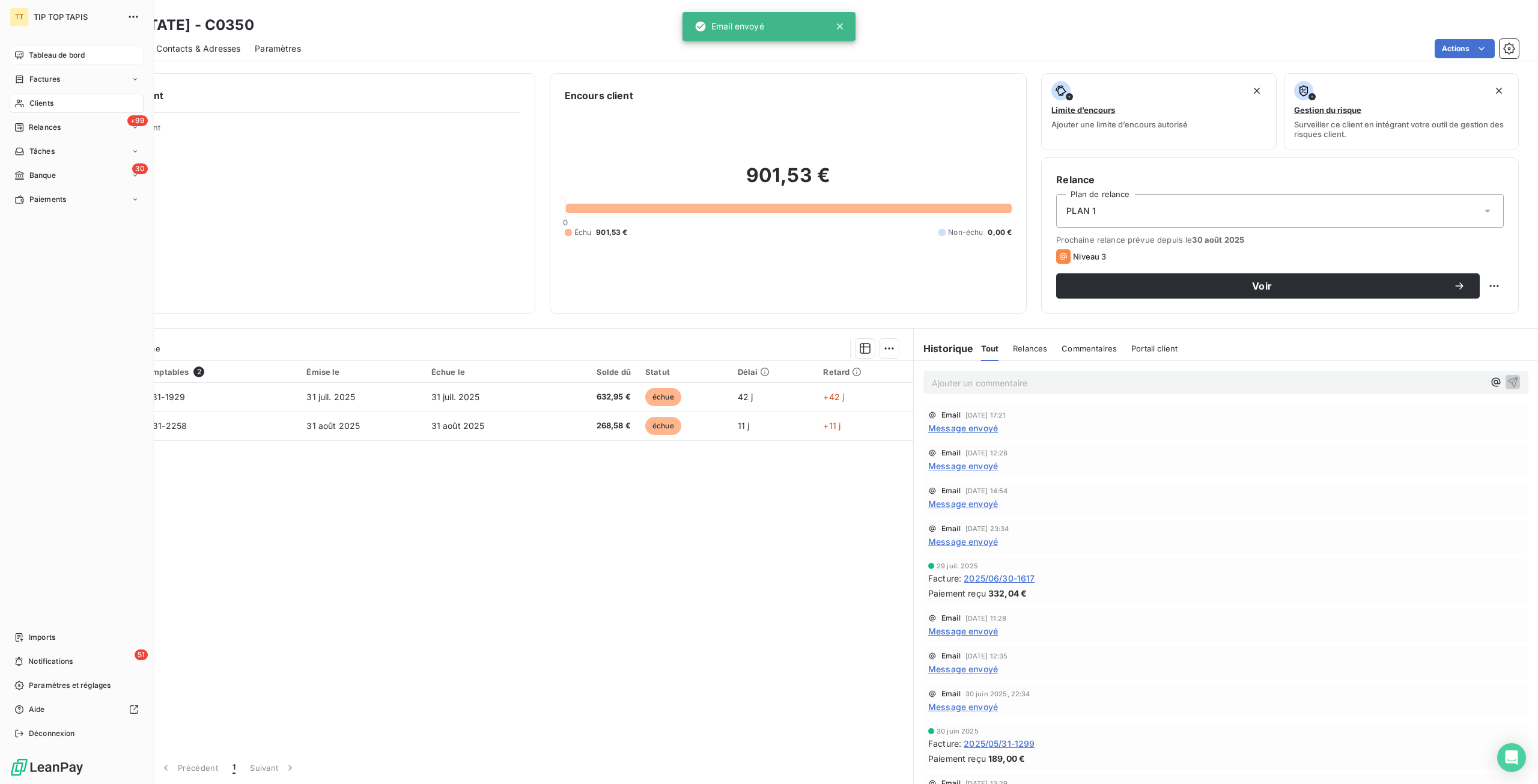
click at [51, 55] on span "Tableau de bord" at bounding box center [57, 55] width 56 height 11
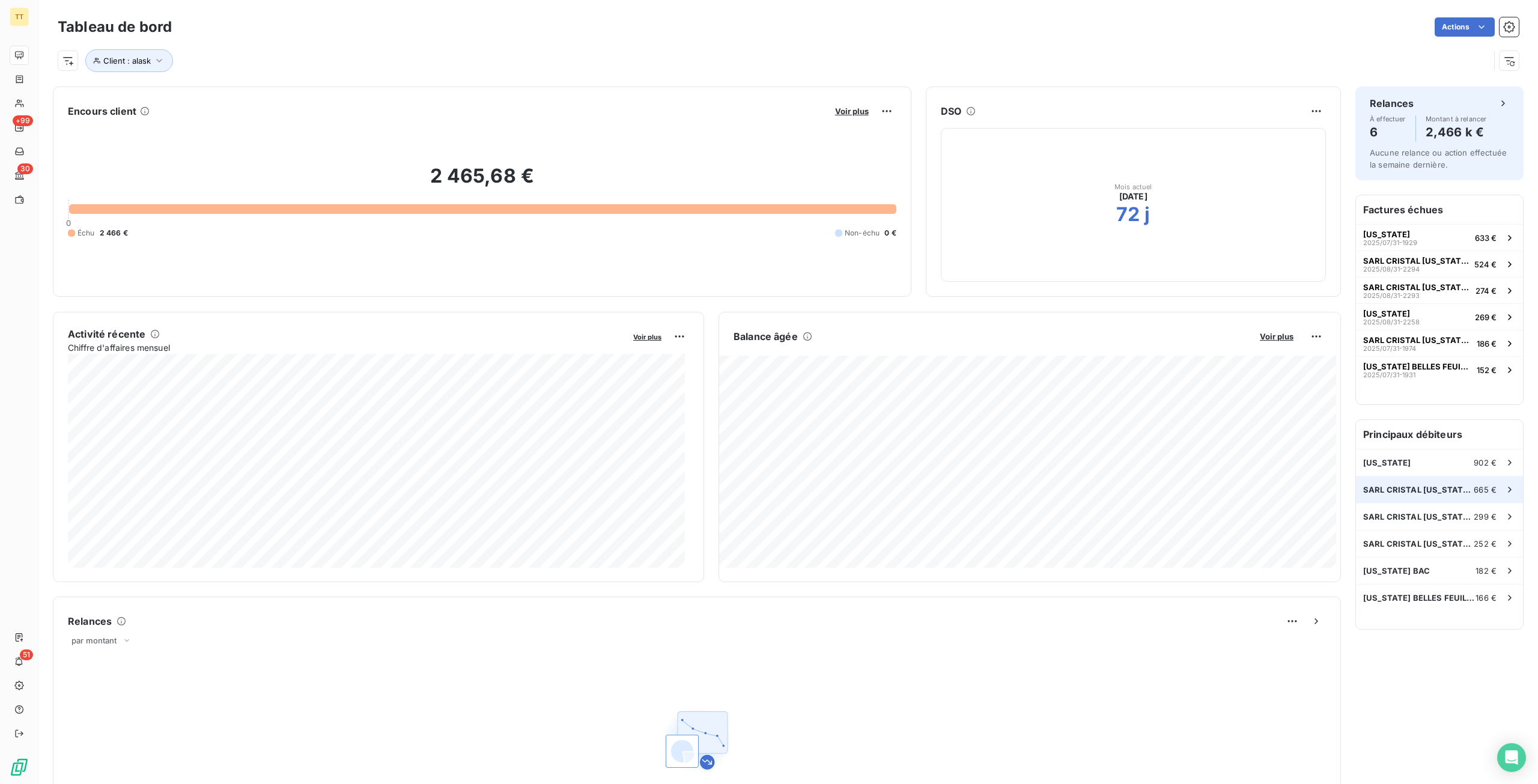
click at [1429, 488] on span "SARL CRISTAL [US_STATE] COURCELLES" at bounding box center [1419, 489] width 111 height 10
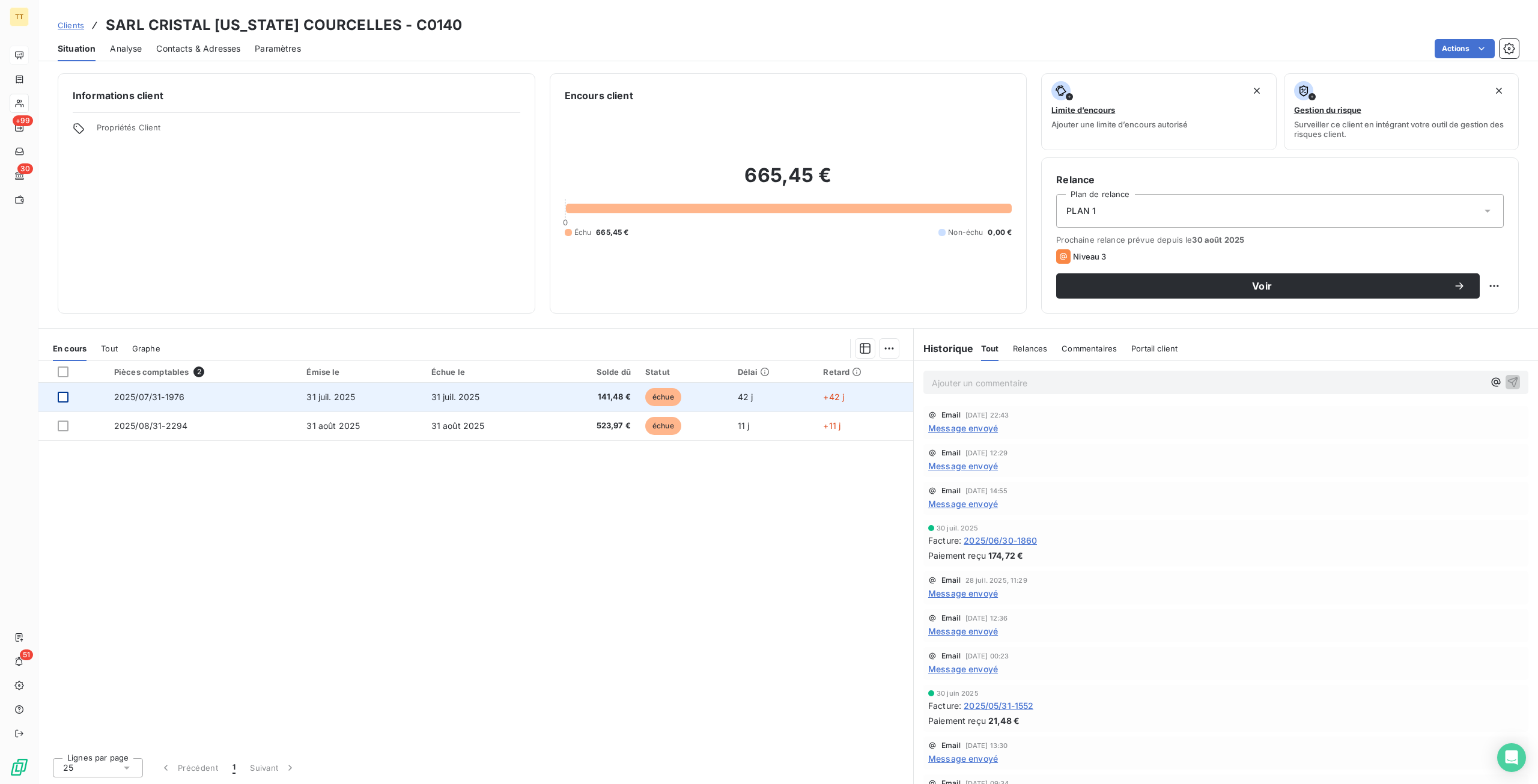
click at [67, 399] on div at bounding box center [63, 397] width 11 height 11
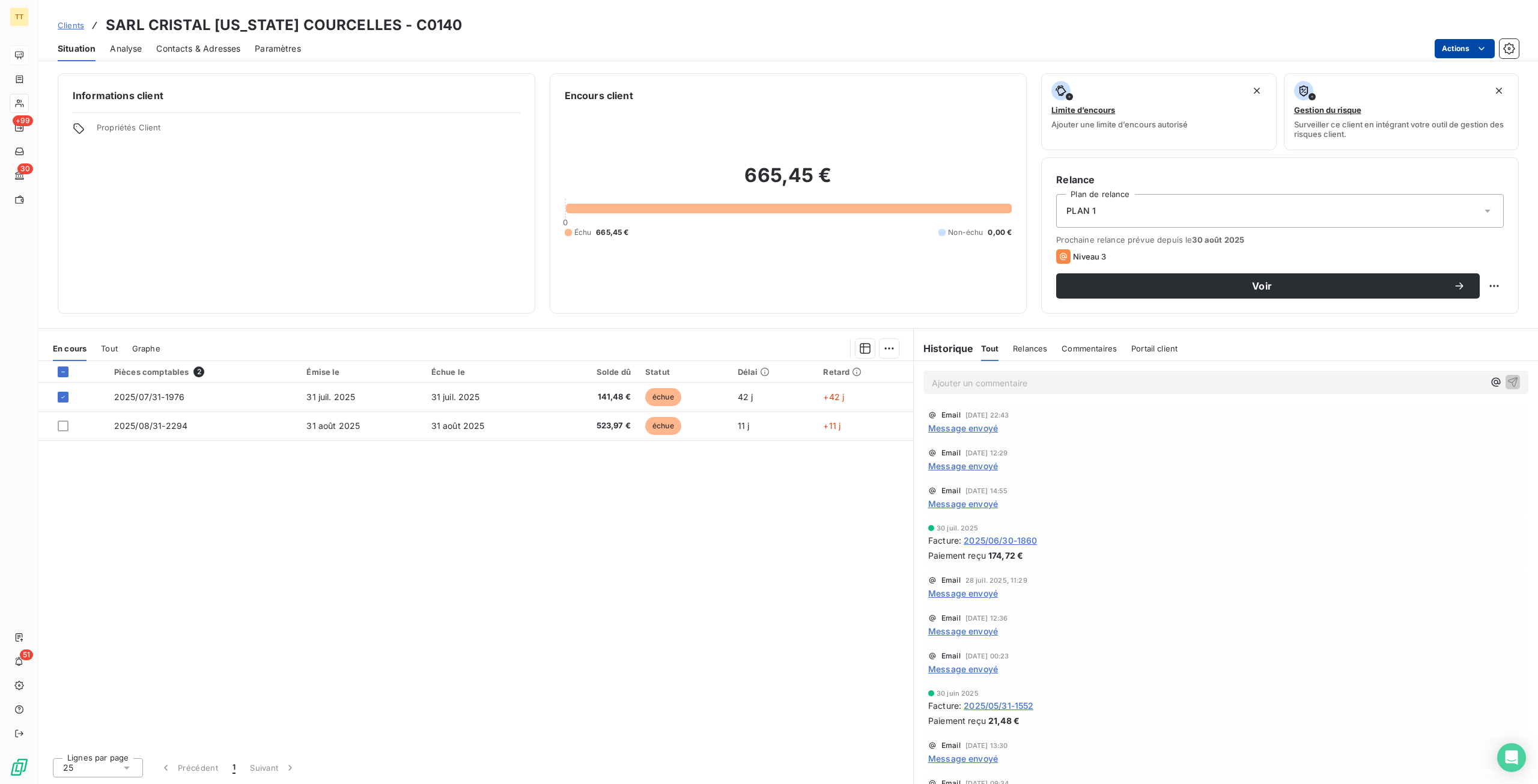
click at [1453, 42] on html "TT +99 30 51 Clients SARL CRISTAL ALASKA COURCELLES - C0140 Situation Analyse C…" at bounding box center [769, 392] width 1538 height 784
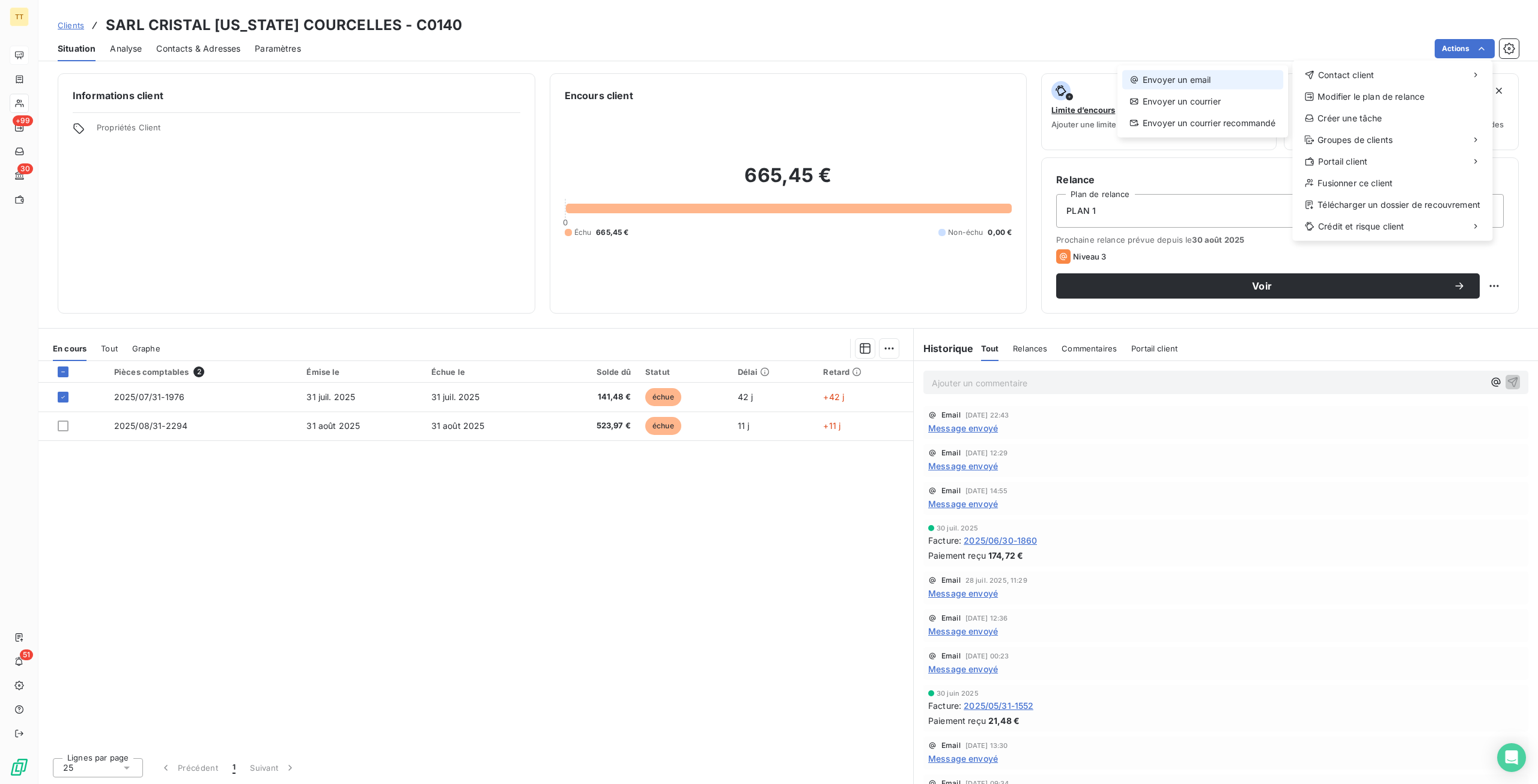
click at [1268, 72] on div "Envoyer un email" at bounding box center [1202, 80] width 161 height 19
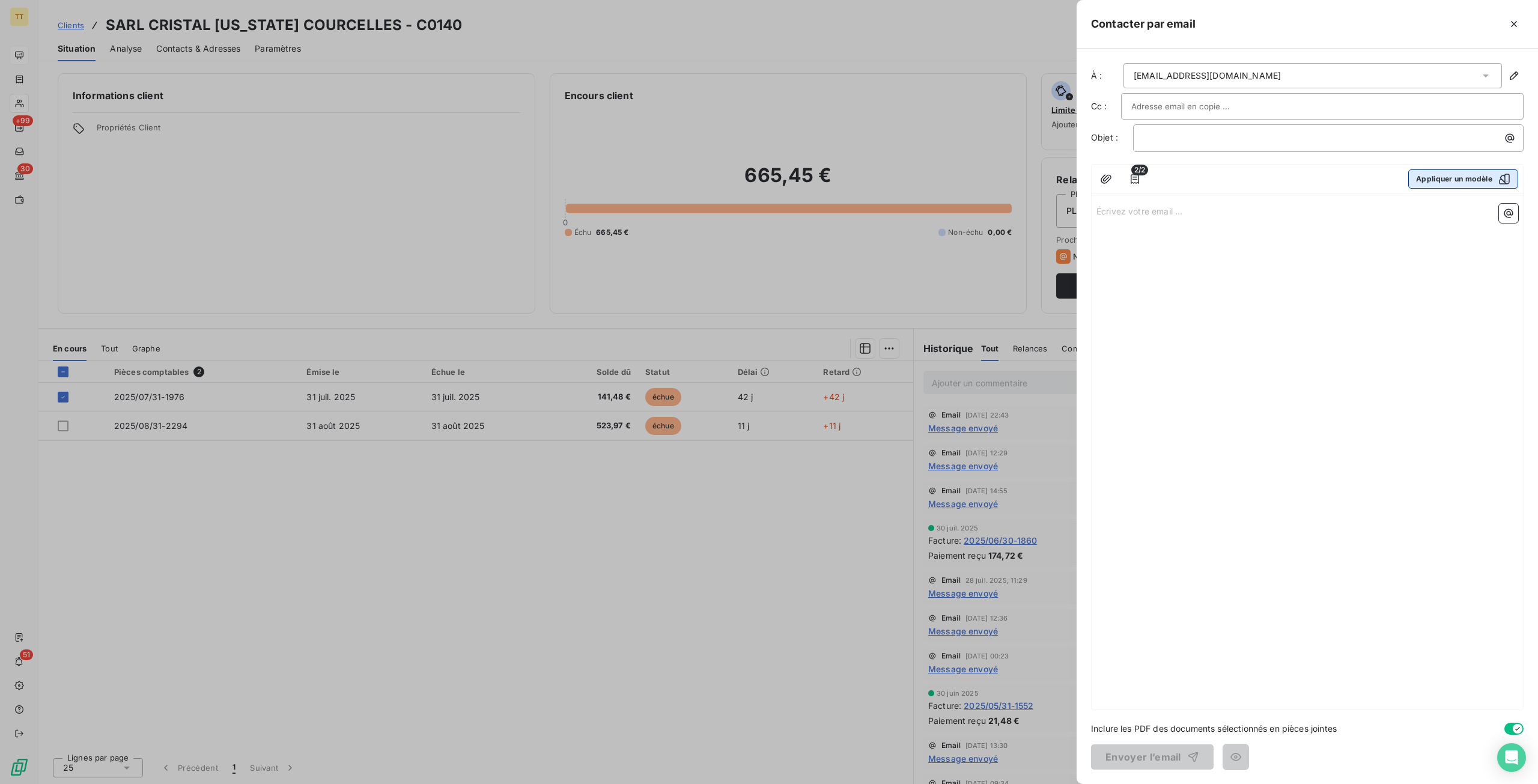
click at [1454, 178] on button "Appliquer un modèle" at bounding box center [1463, 179] width 110 height 19
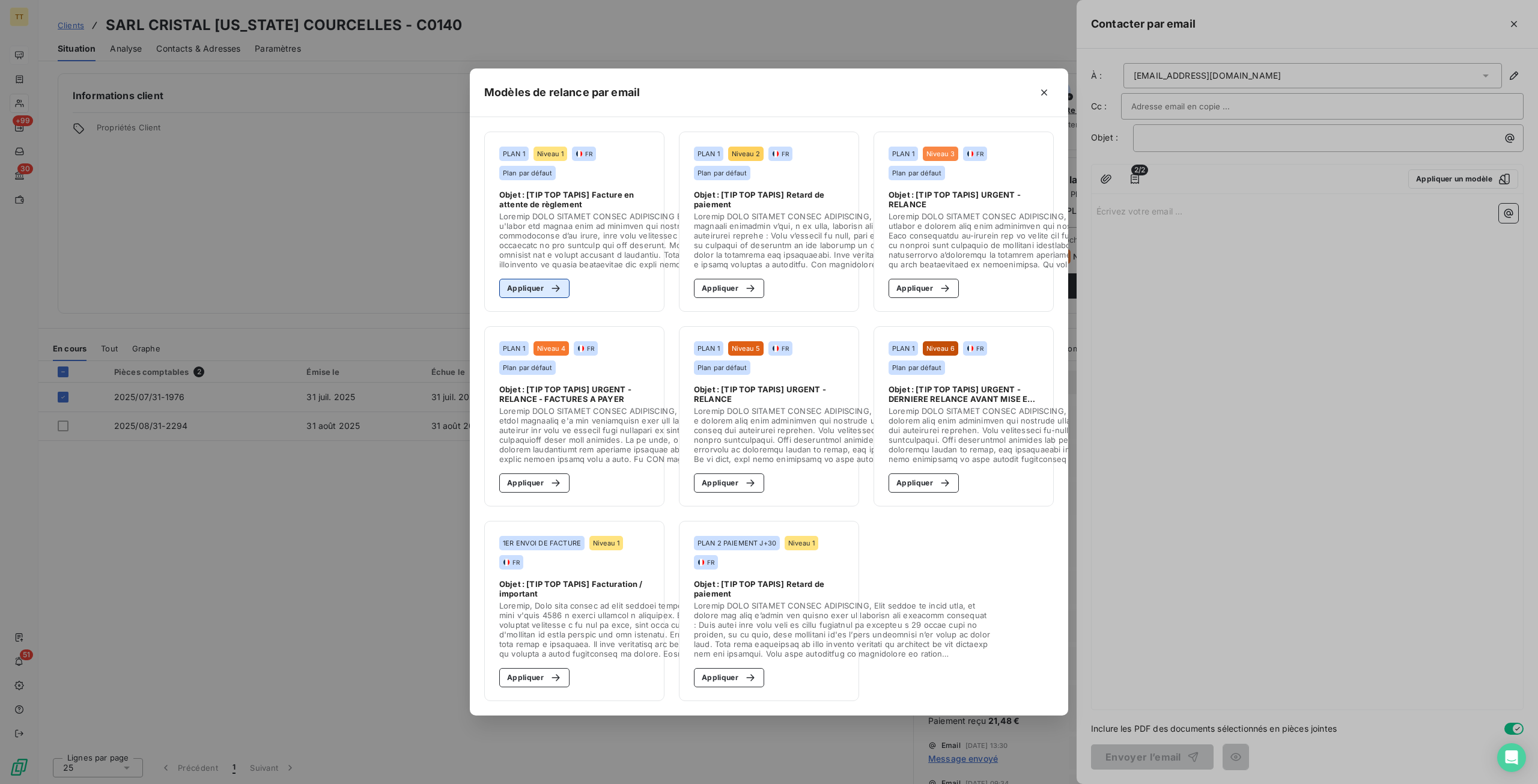
click at [557, 279] on button "Appliquer" at bounding box center [534, 288] width 70 height 19
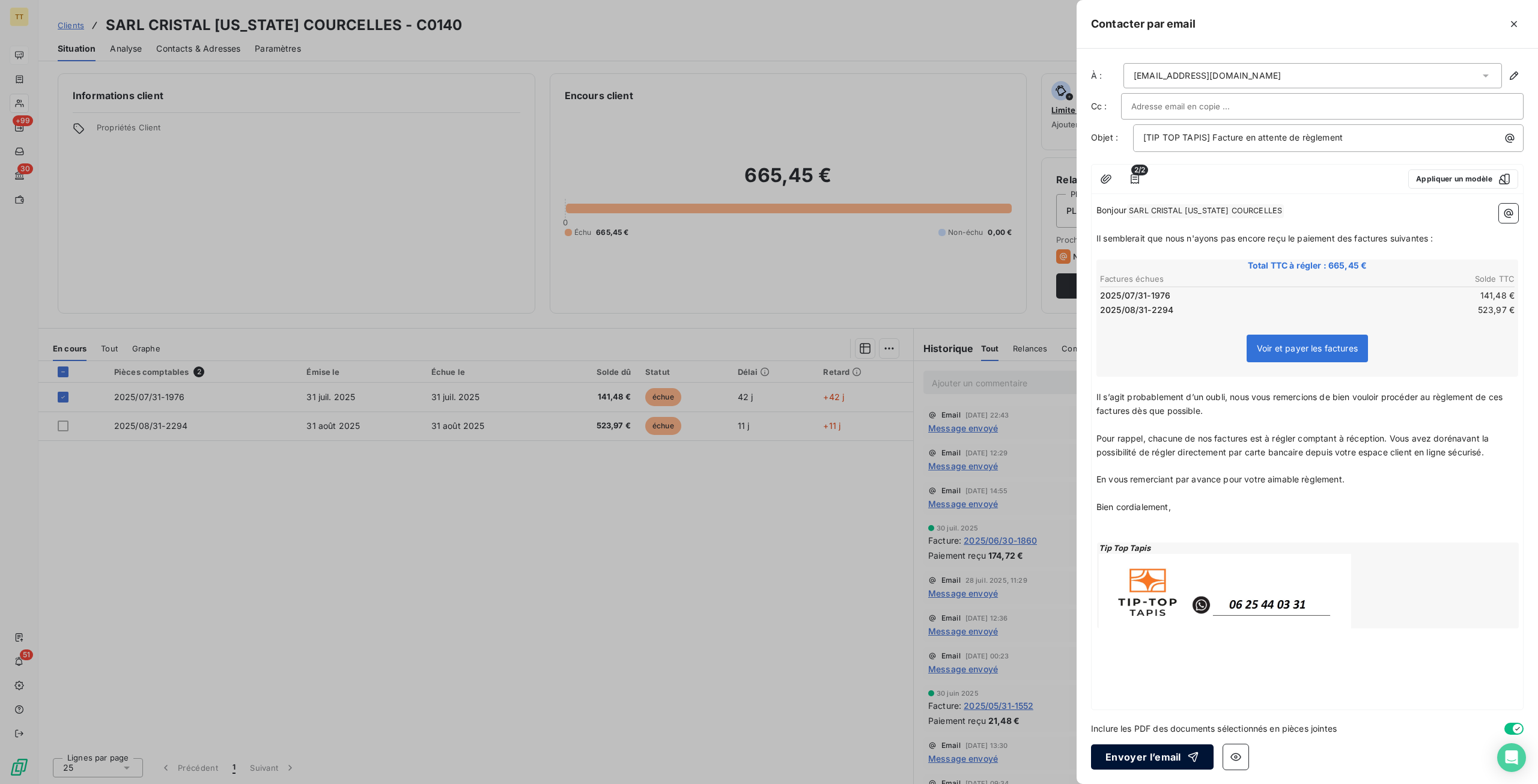
click at [1154, 765] on button "Envoyer l’email" at bounding box center [1152, 757] width 122 height 25
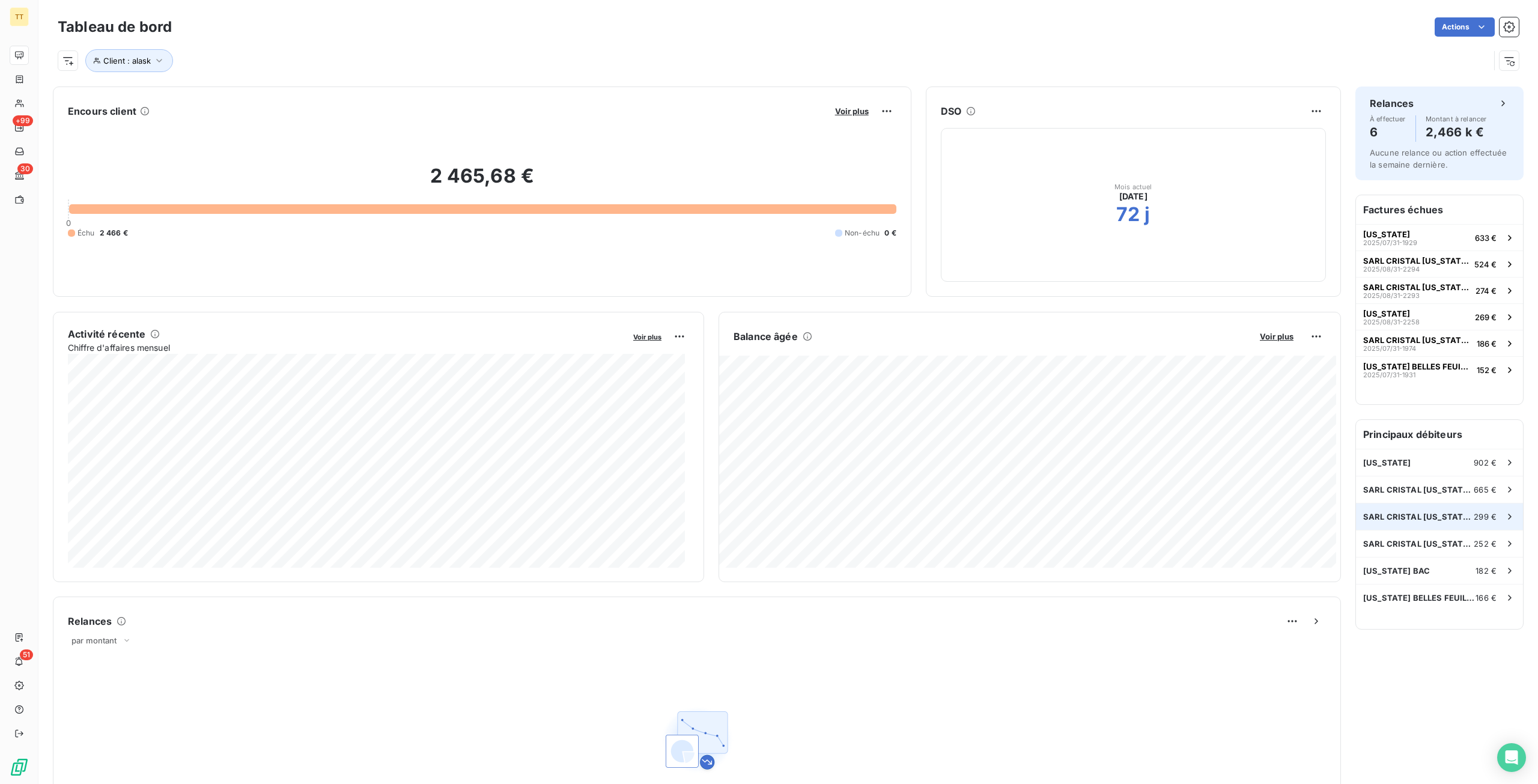
click at [1440, 515] on span "SARL CRISTAL [US_STATE] CARREAUX" at bounding box center [1419, 517] width 111 height 10
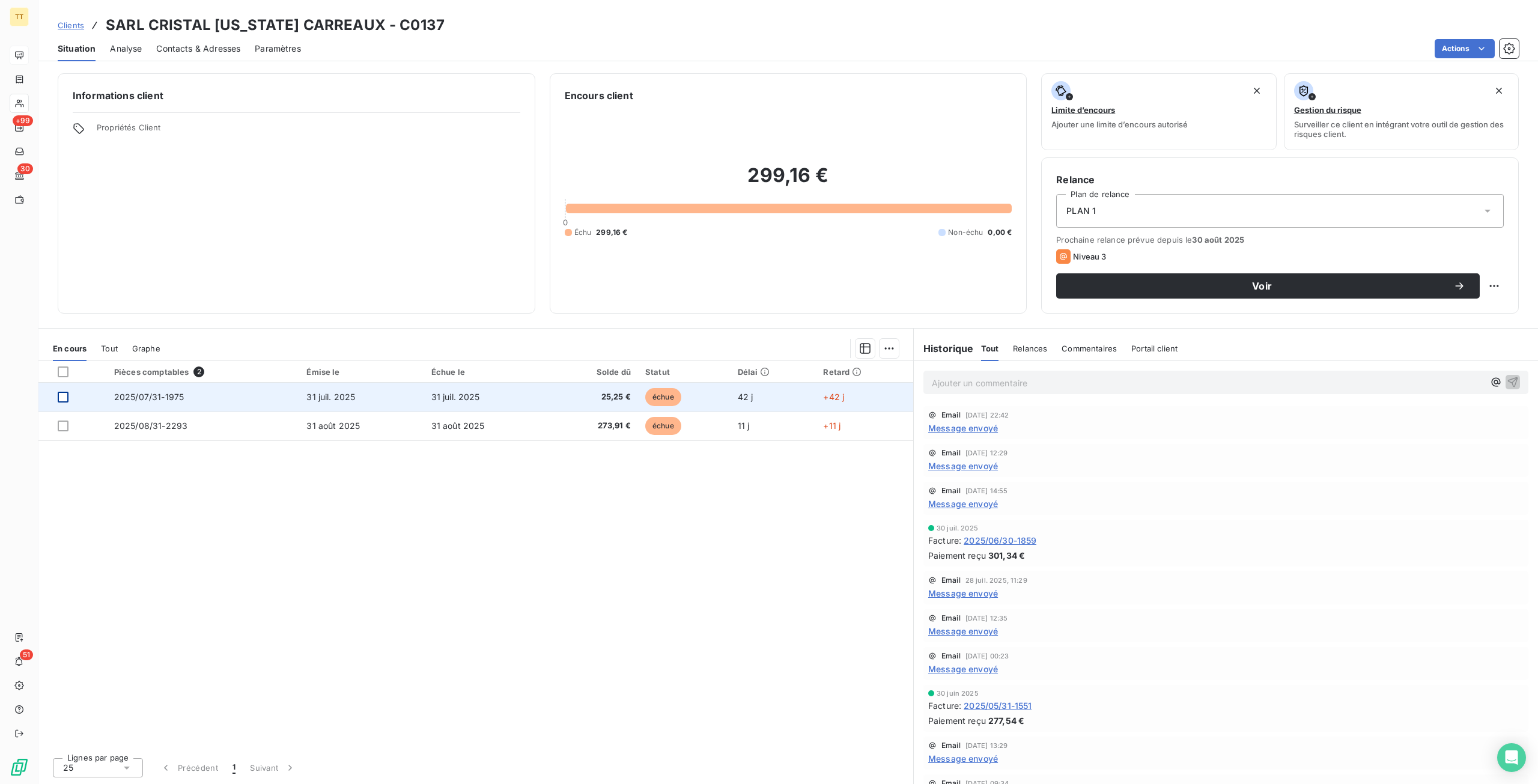
click at [61, 397] on div at bounding box center [63, 397] width 11 height 11
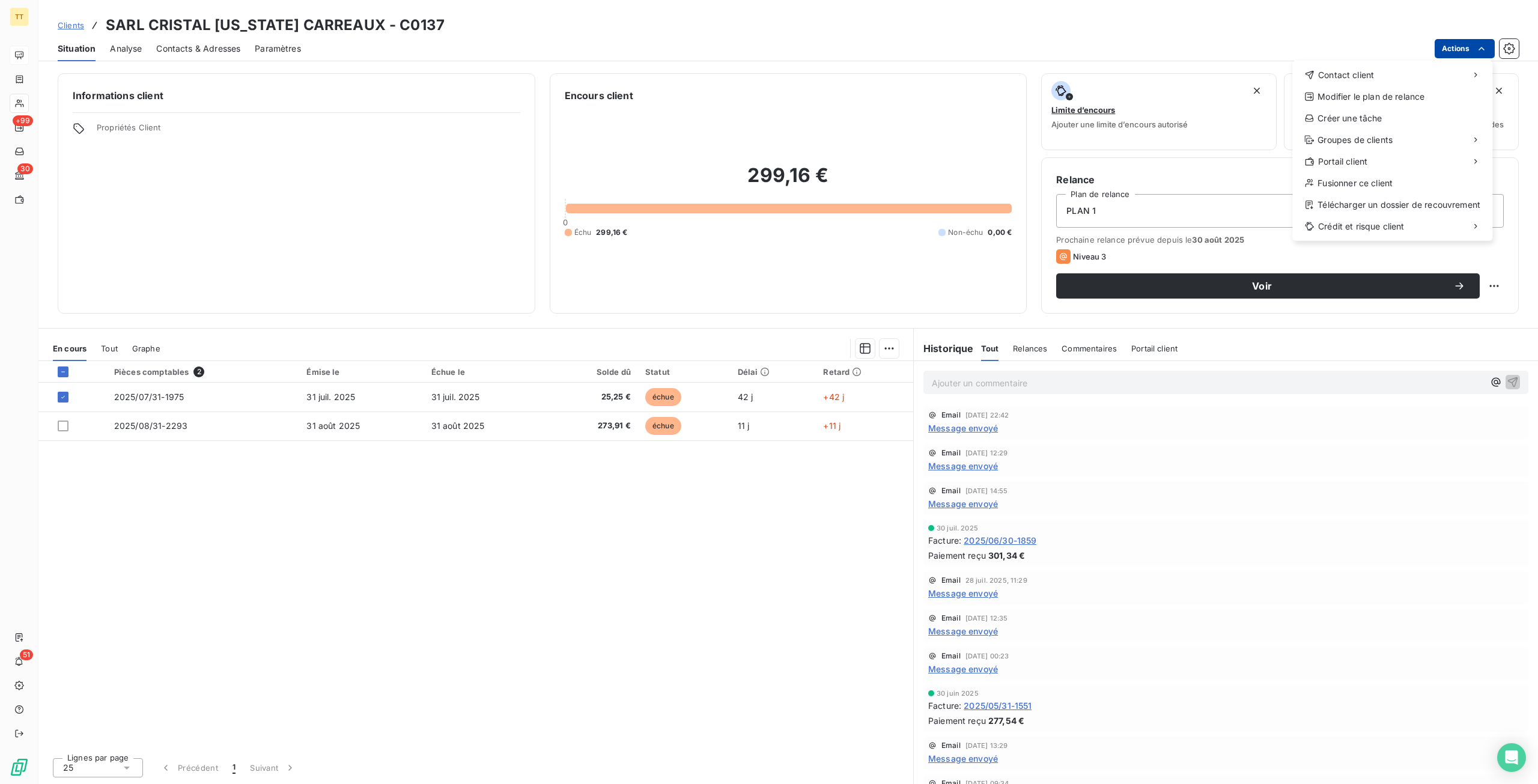
click at [1447, 52] on html "TT +99 30 51 Clients SARL CRISTAL ALASKA CARREAUX - C0137 Situation Analyse Con…" at bounding box center [769, 392] width 1538 height 784
click at [1263, 71] on div "Envoyer un email" at bounding box center [1202, 80] width 161 height 19
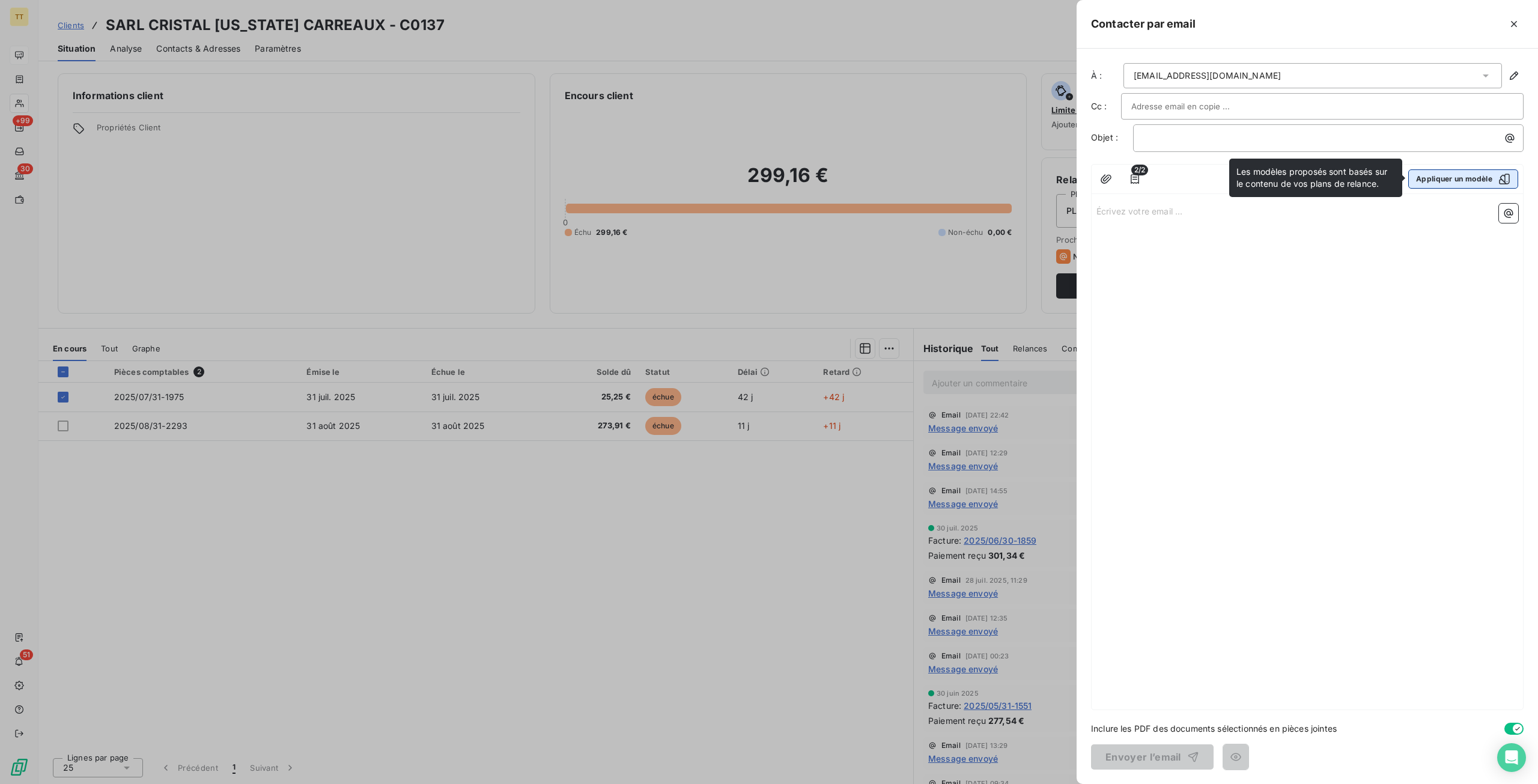
click at [1430, 182] on button "Appliquer un modèle" at bounding box center [1463, 179] width 110 height 19
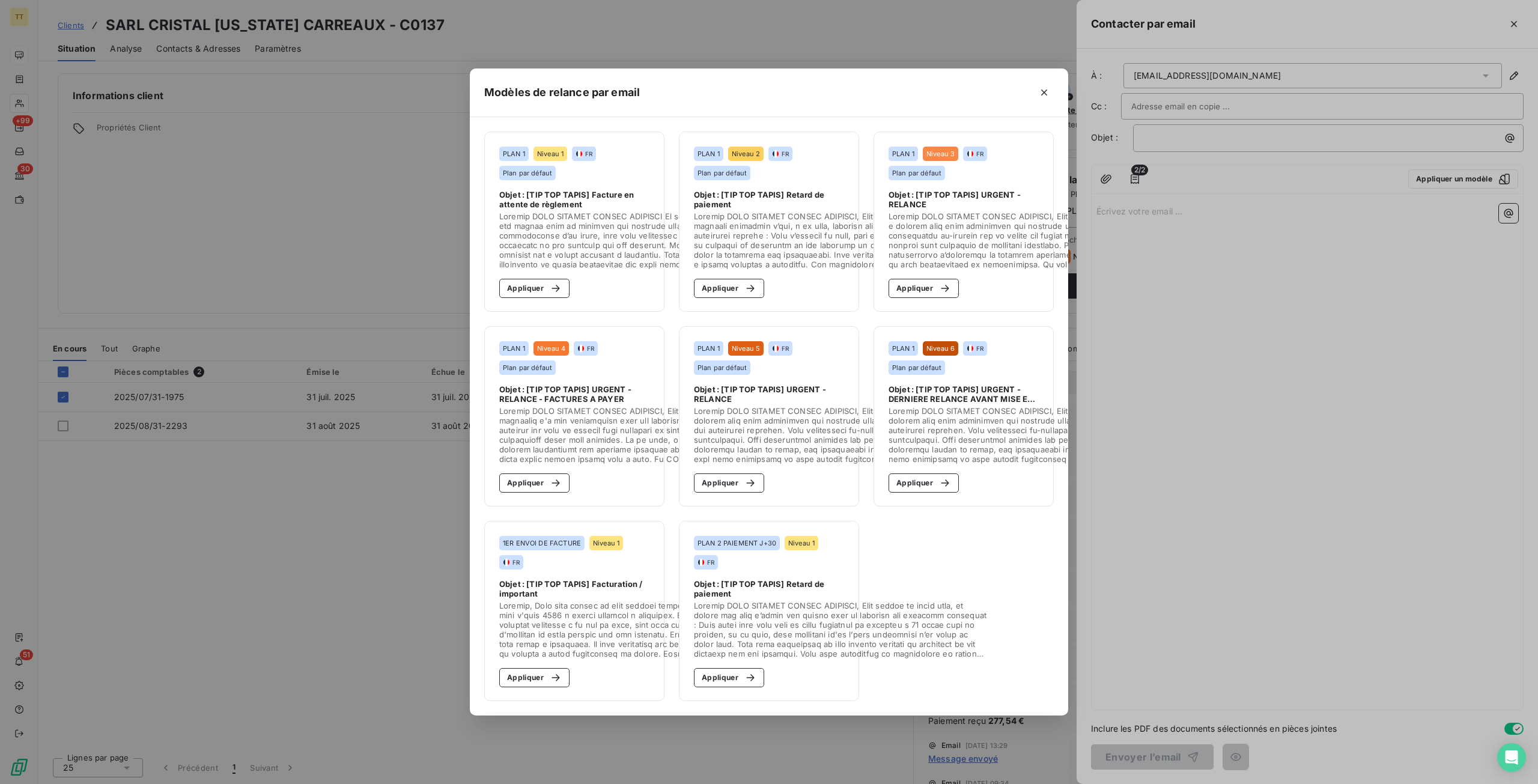
drag, startPoint x: 533, startPoint y: 285, endPoint x: 547, endPoint y: 308, distance: 26.9
click at [535, 284] on button "Appliquer" at bounding box center [534, 288] width 70 height 19
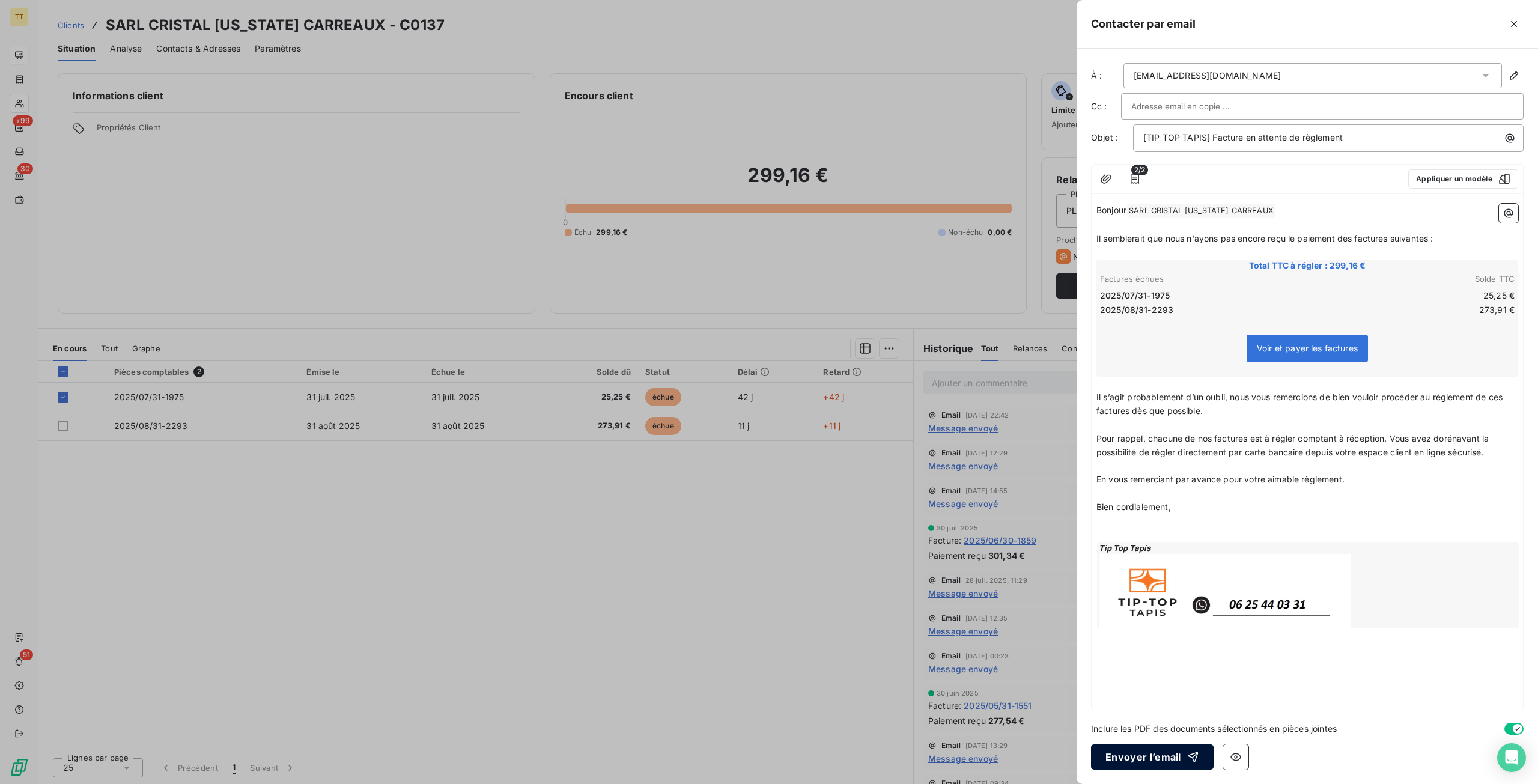
click at [1122, 757] on button "Envoyer l’email" at bounding box center [1152, 757] width 122 height 25
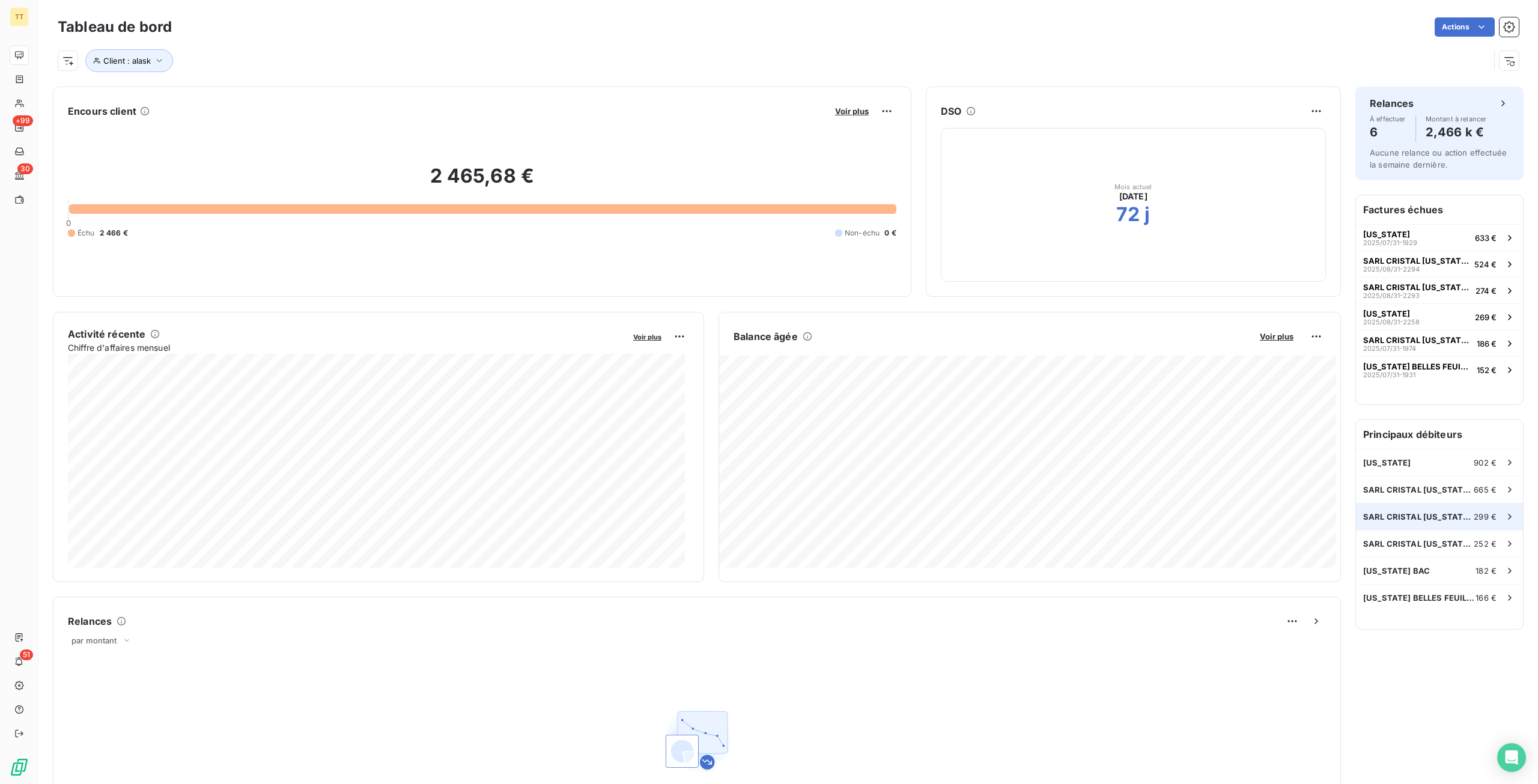
click at [1425, 525] on div "SARL CRISTAL ALASKA CARREAUX 299 €" at bounding box center [1440, 516] width 167 height 27
click at [1427, 551] on div "SARL CRISTAL ALASKA AUTEUIL 252 €" at bounding box center [1440, 543] width 167 height 27
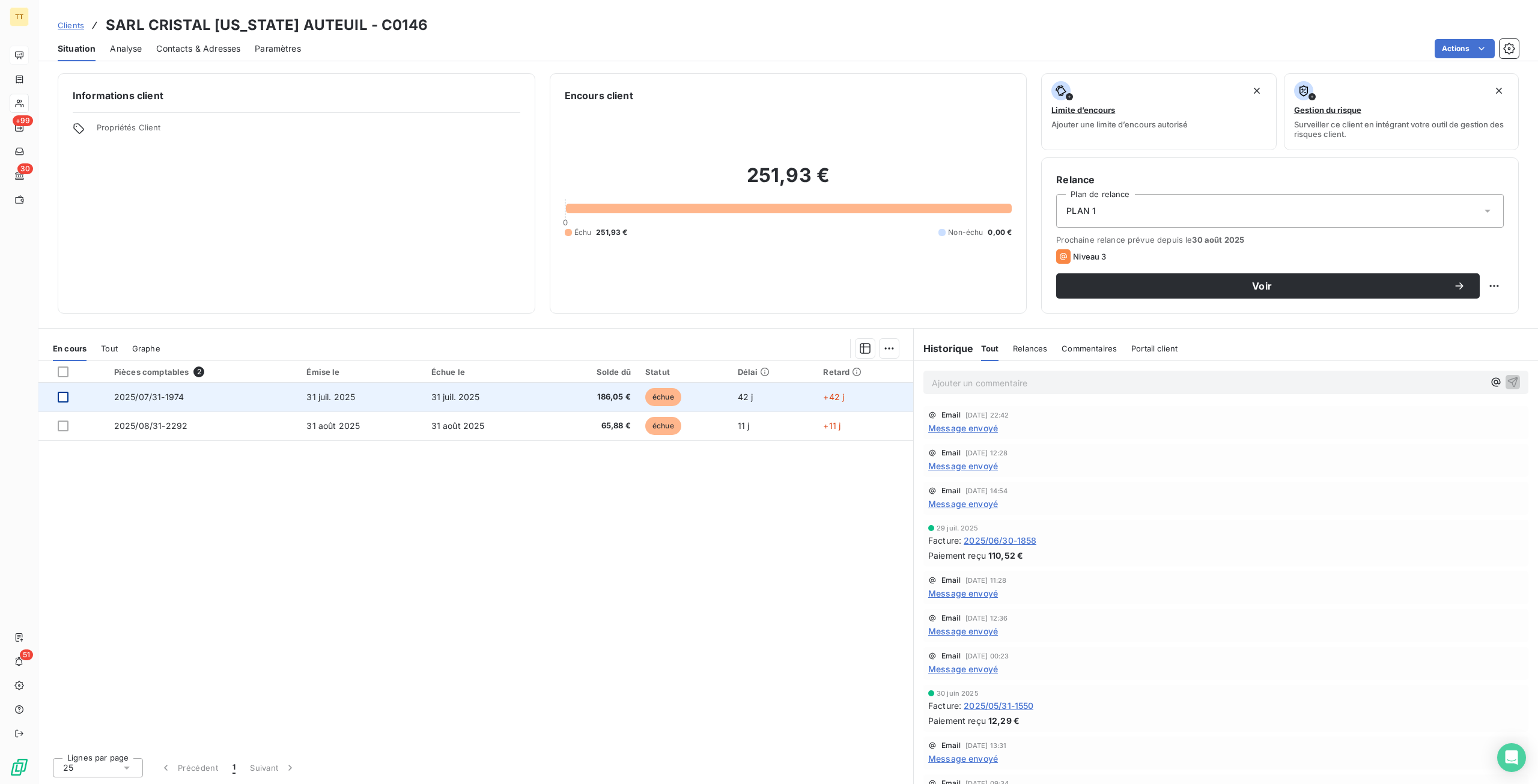
click at [64, 394] on div at bounding box center [63, 397] width 11 height 11
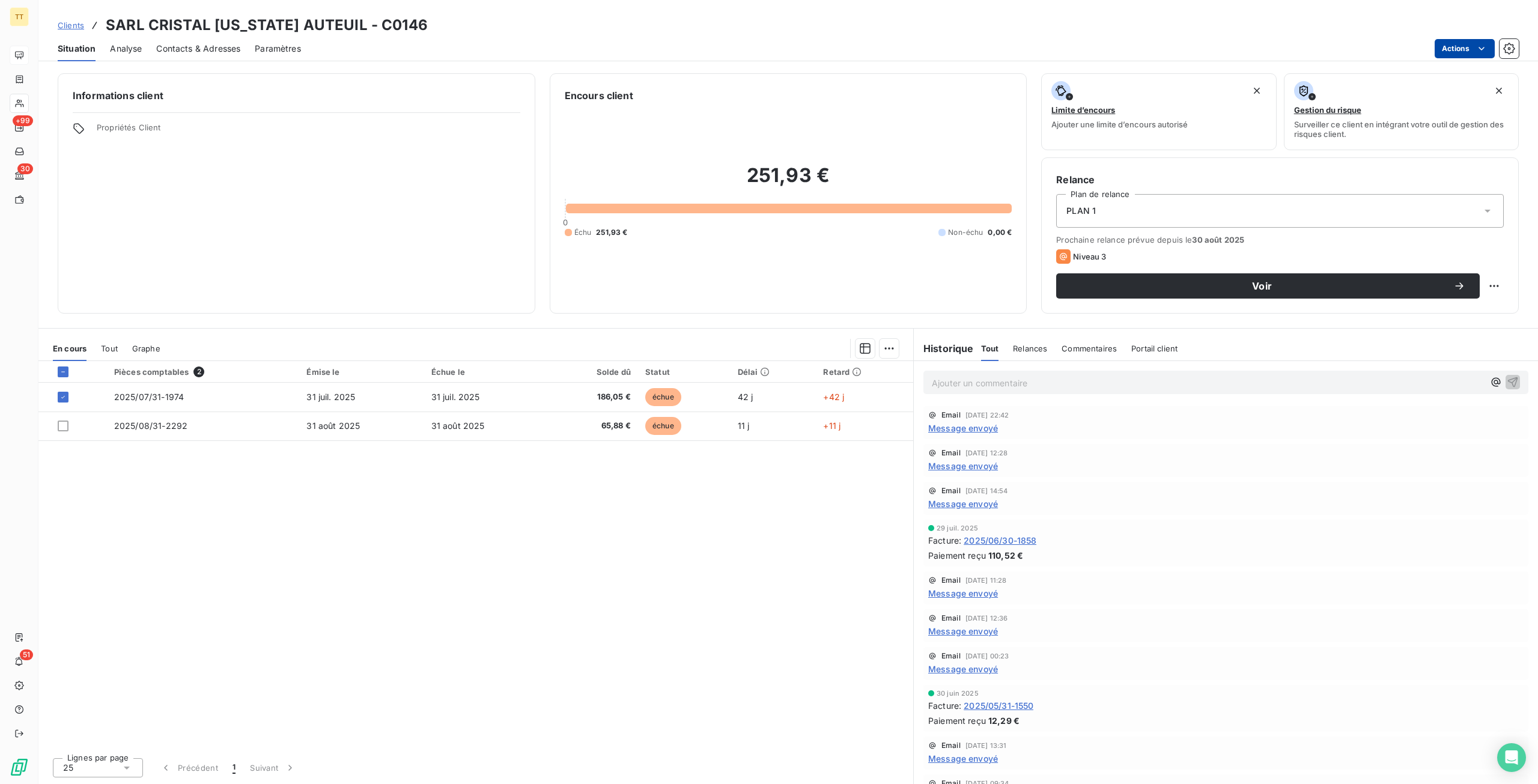
click at [1465, 47] on html "TT +99 30 51 Clients SARL CRISTAL ALASKA AUTEUIL - C0146 Situation Analyse Cont…" at bounding box center [769, 392] width 1538 height 784
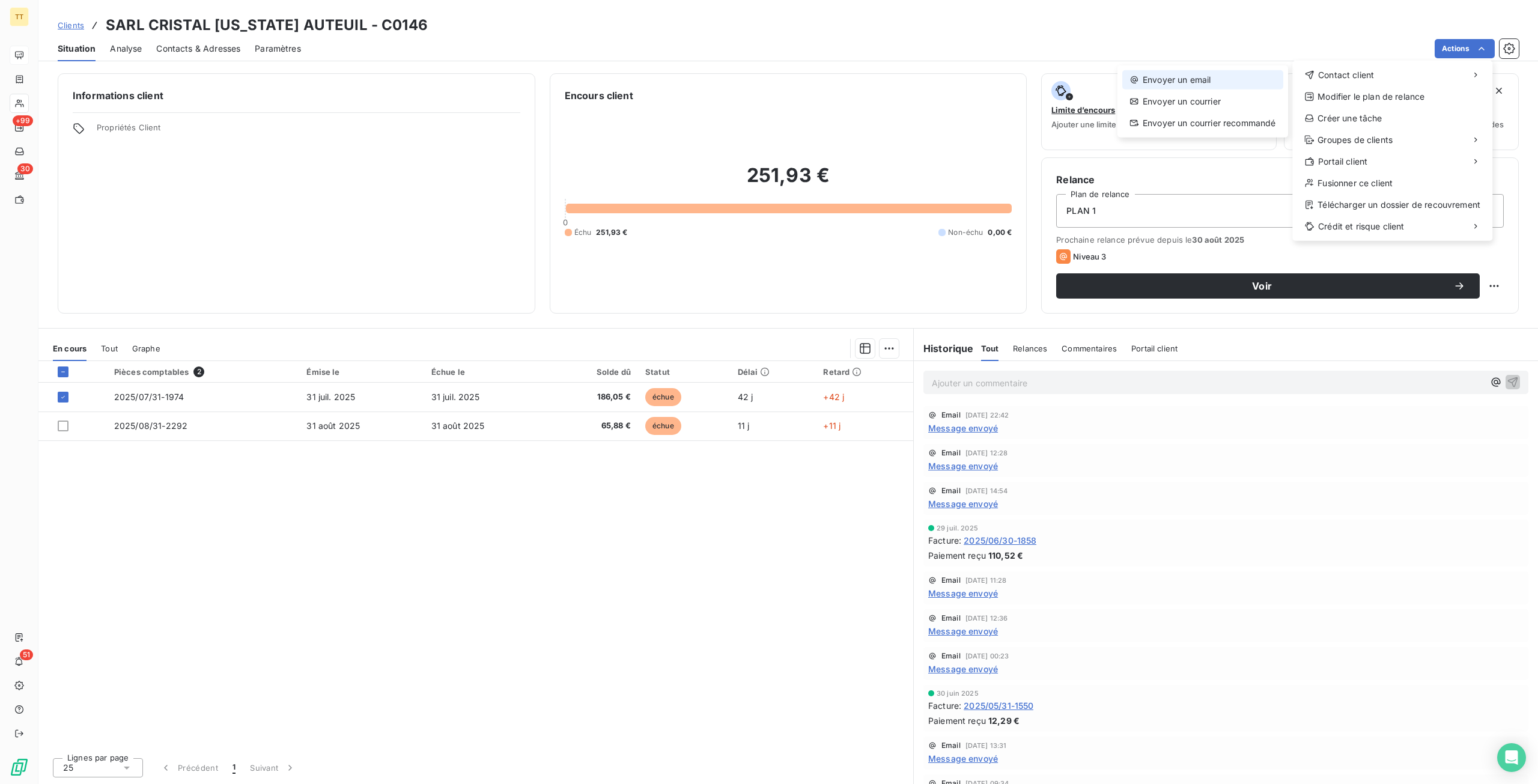
drag, startPoint x: 1222, startPoint y: 96, endPoint x: 1227, endPoint y: 86, distance: 11.2
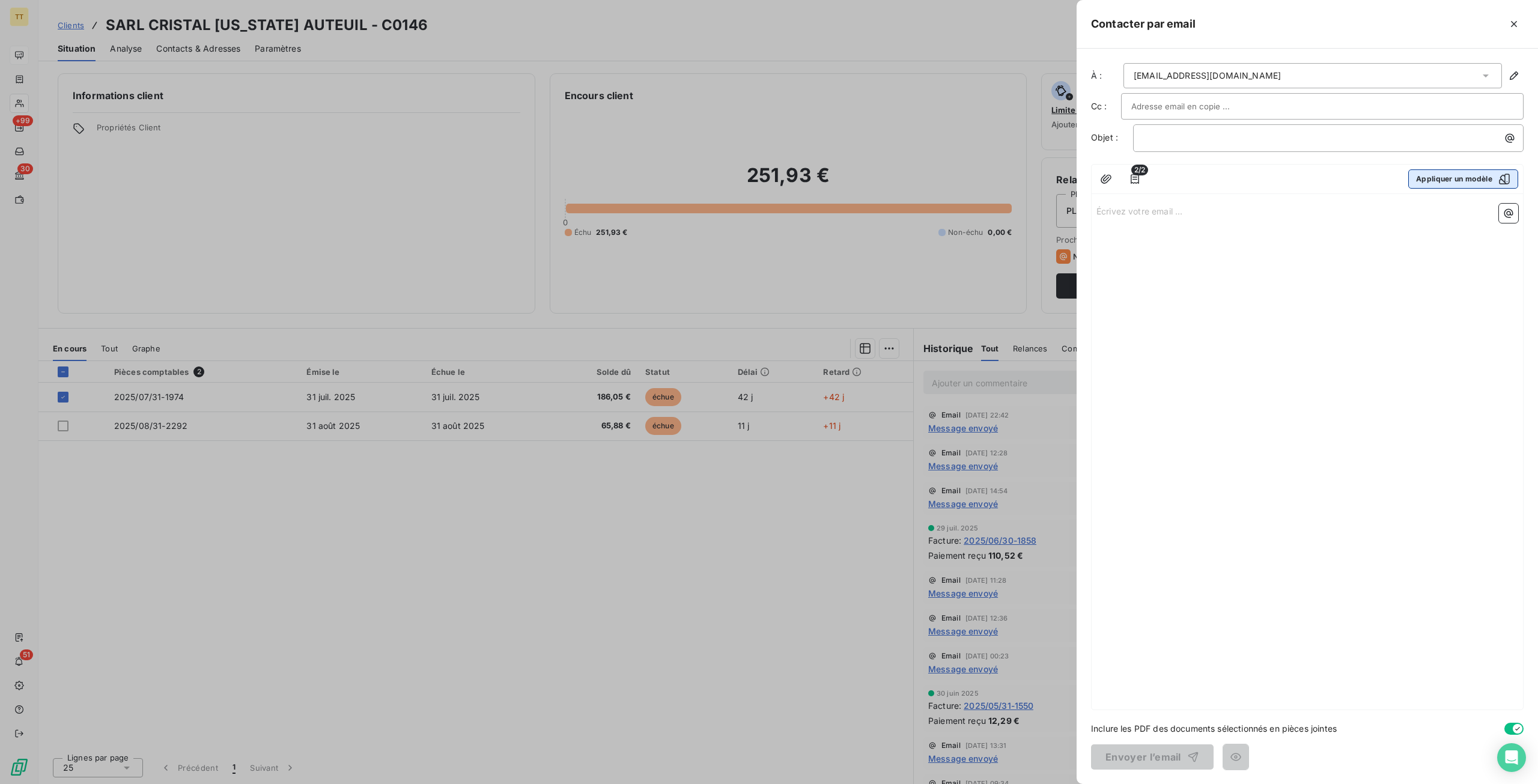
click at [1442, 180] on button "Appliquer un modèle" at bounding box center [1463, 179] width 110 height 19
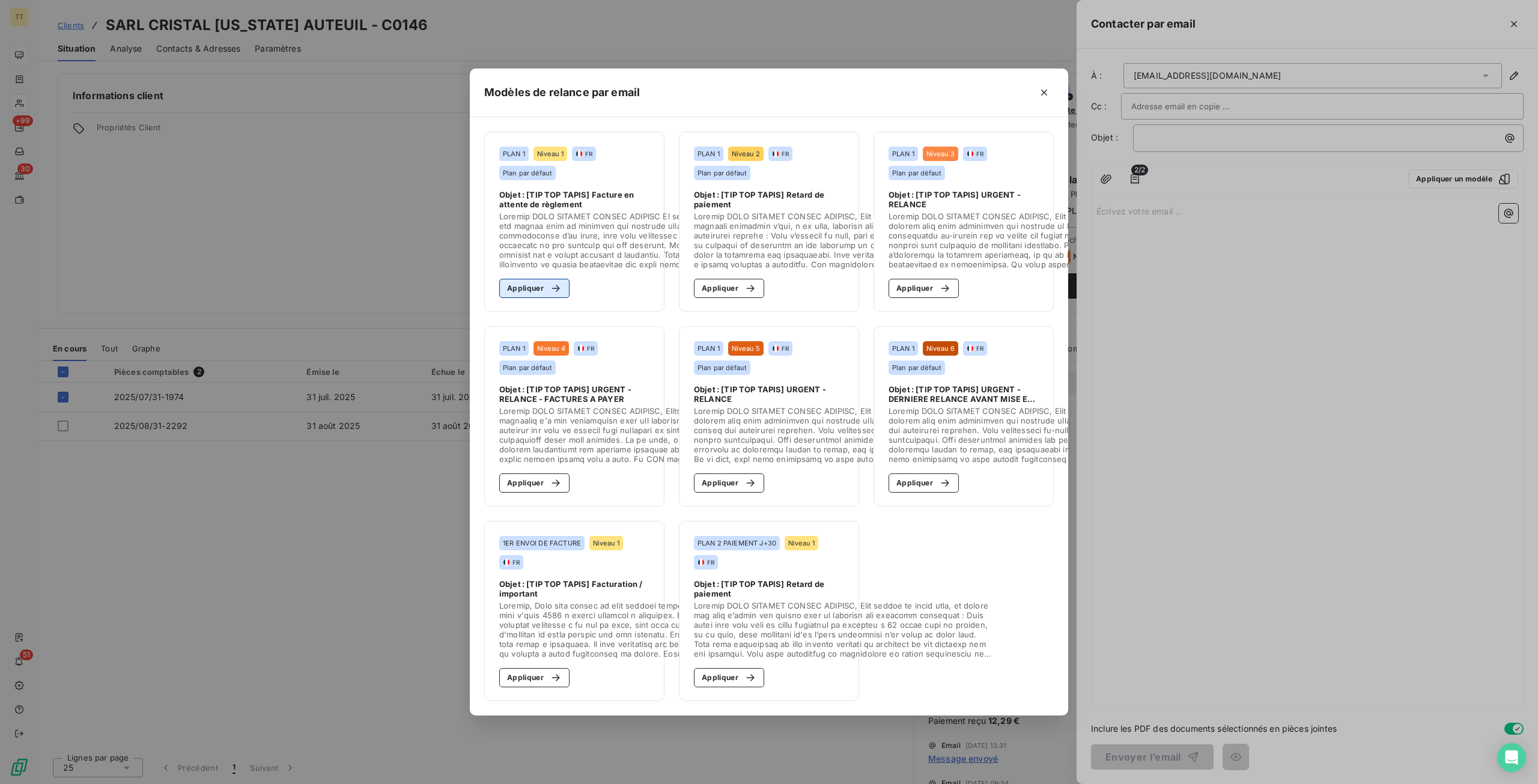
click at [550, 282] on icon "button" at bounding box center [556, 288] width 12 height 12
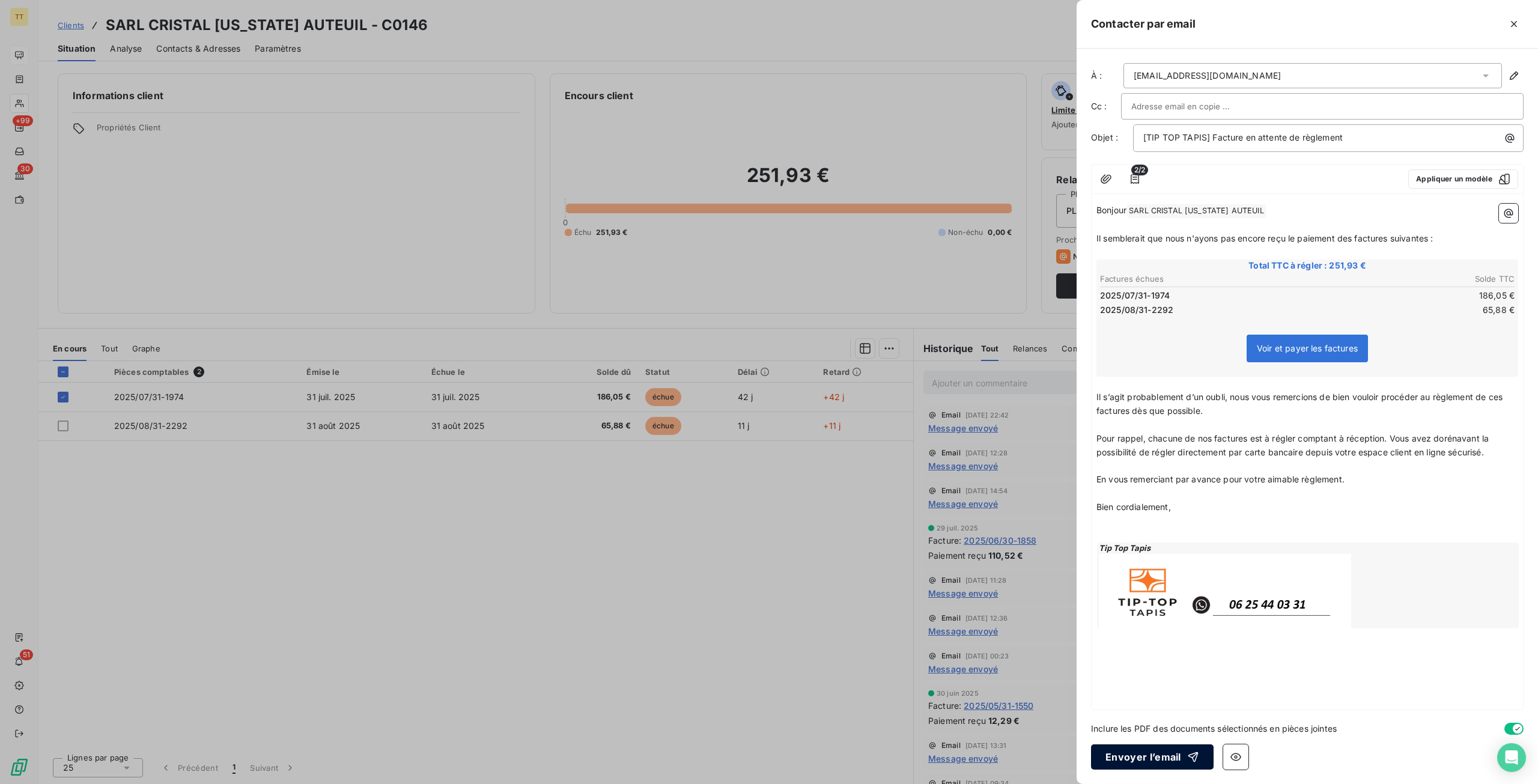
click at [1135, 759] on button "Envoyer l’email" at bounding box center [1152, 757] width 122 height 25
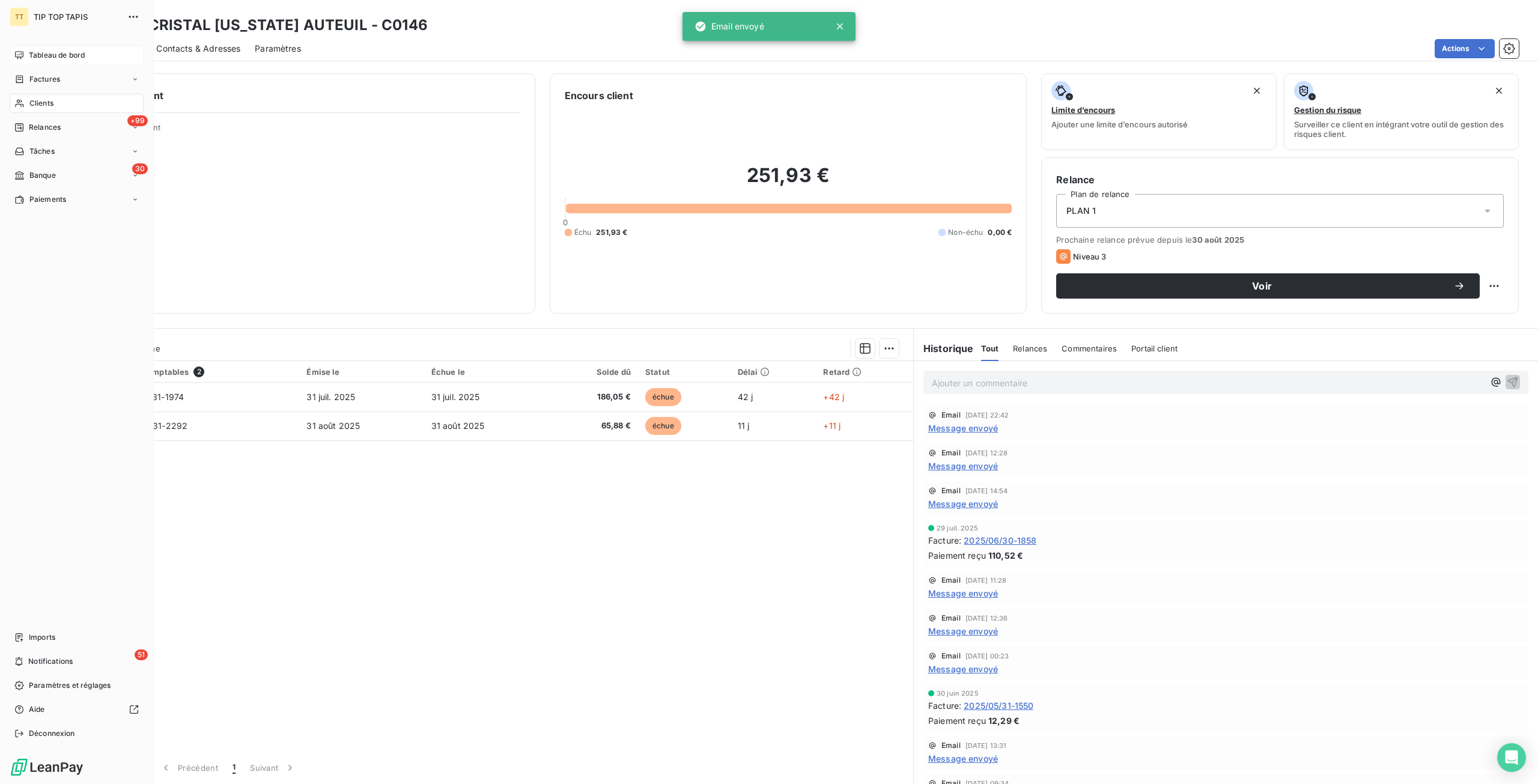
click at [60, 57] on span "Tableau de bord" at bounding box center [57, 55] width 56 height 11
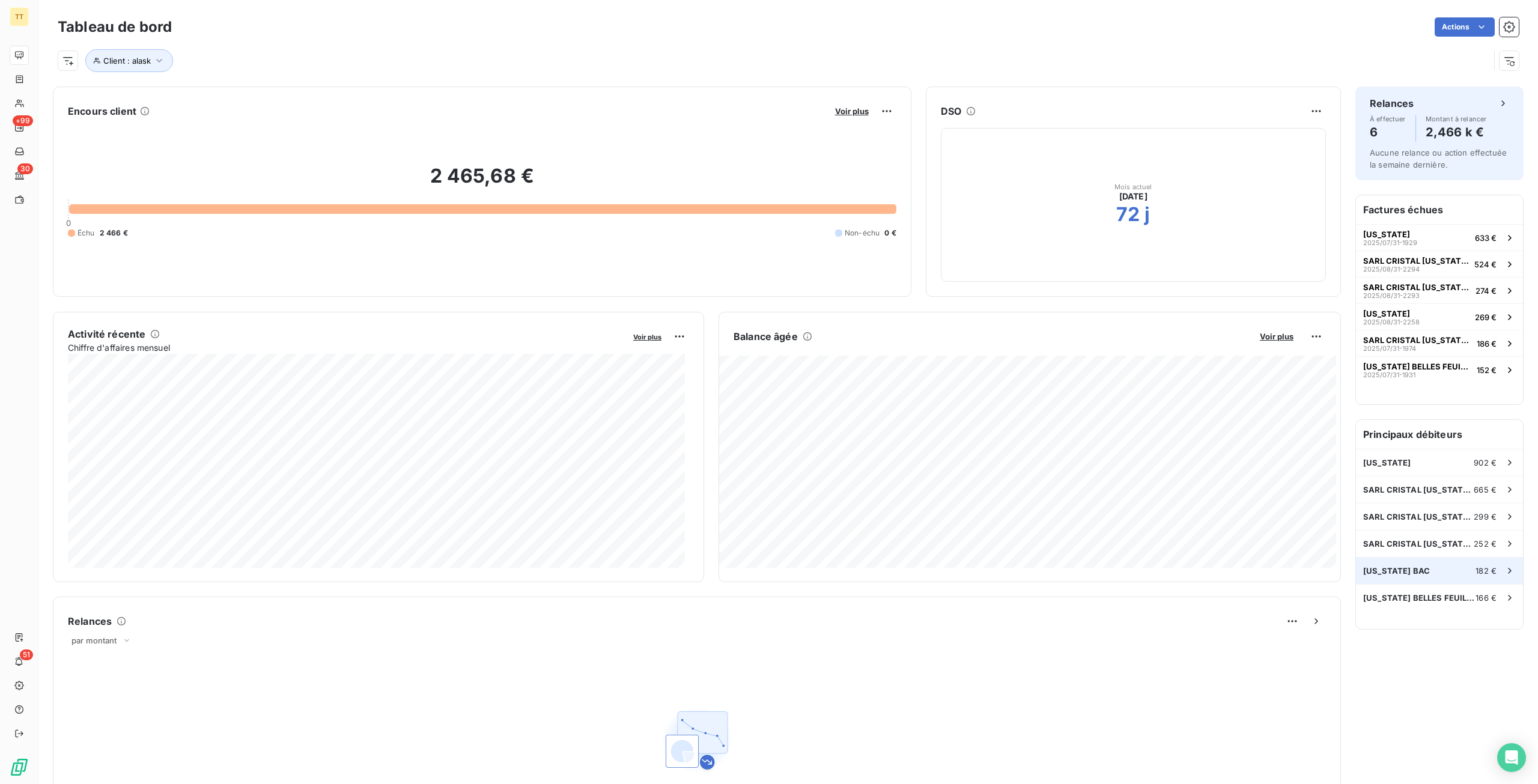
click at [1373, 564] on div "ALASKA BAC 182 €" at bounding box center [1440, 570] width 167 height 27
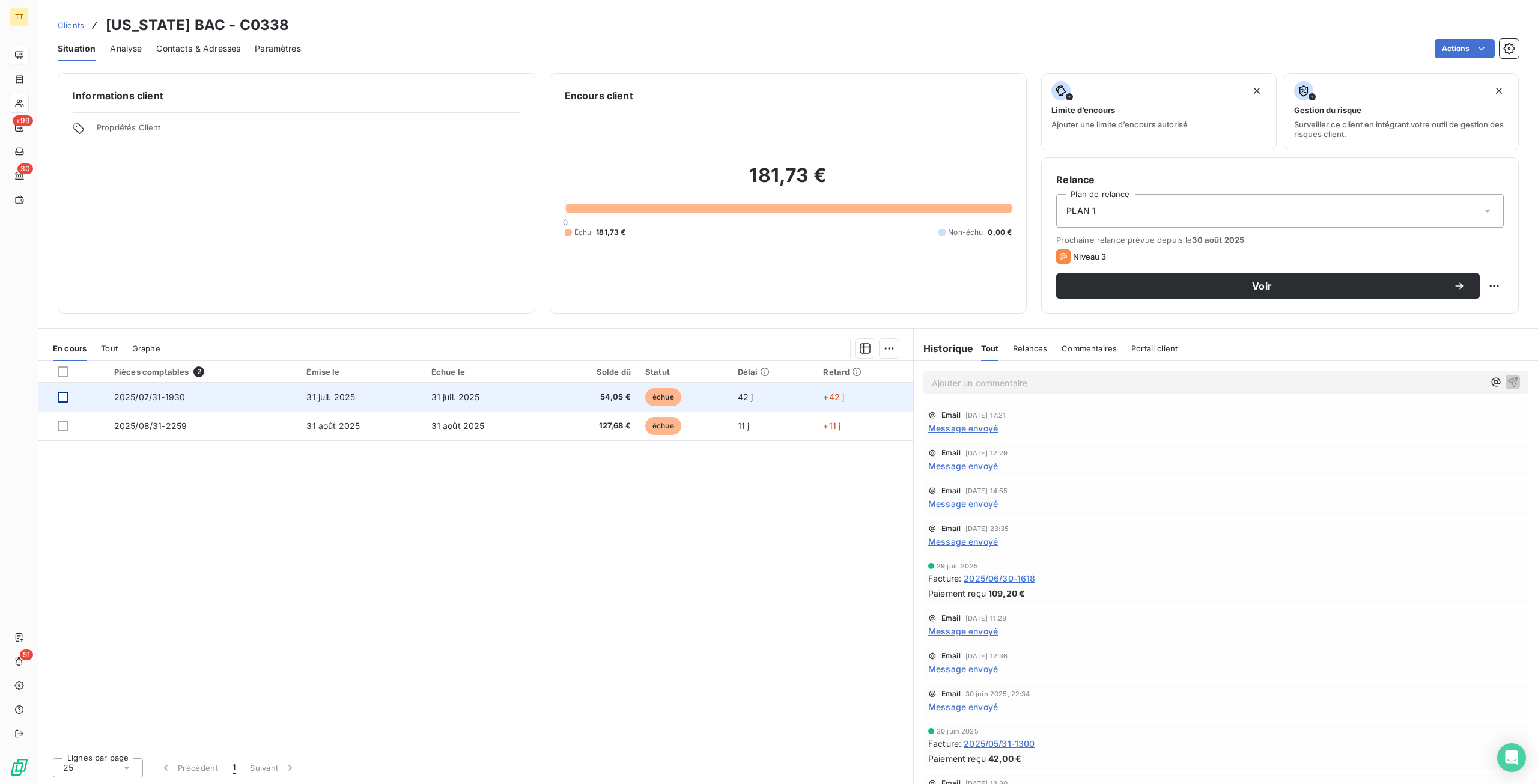
click at [62, 398] on div at bounding box center [63, 397] width 11 height 11
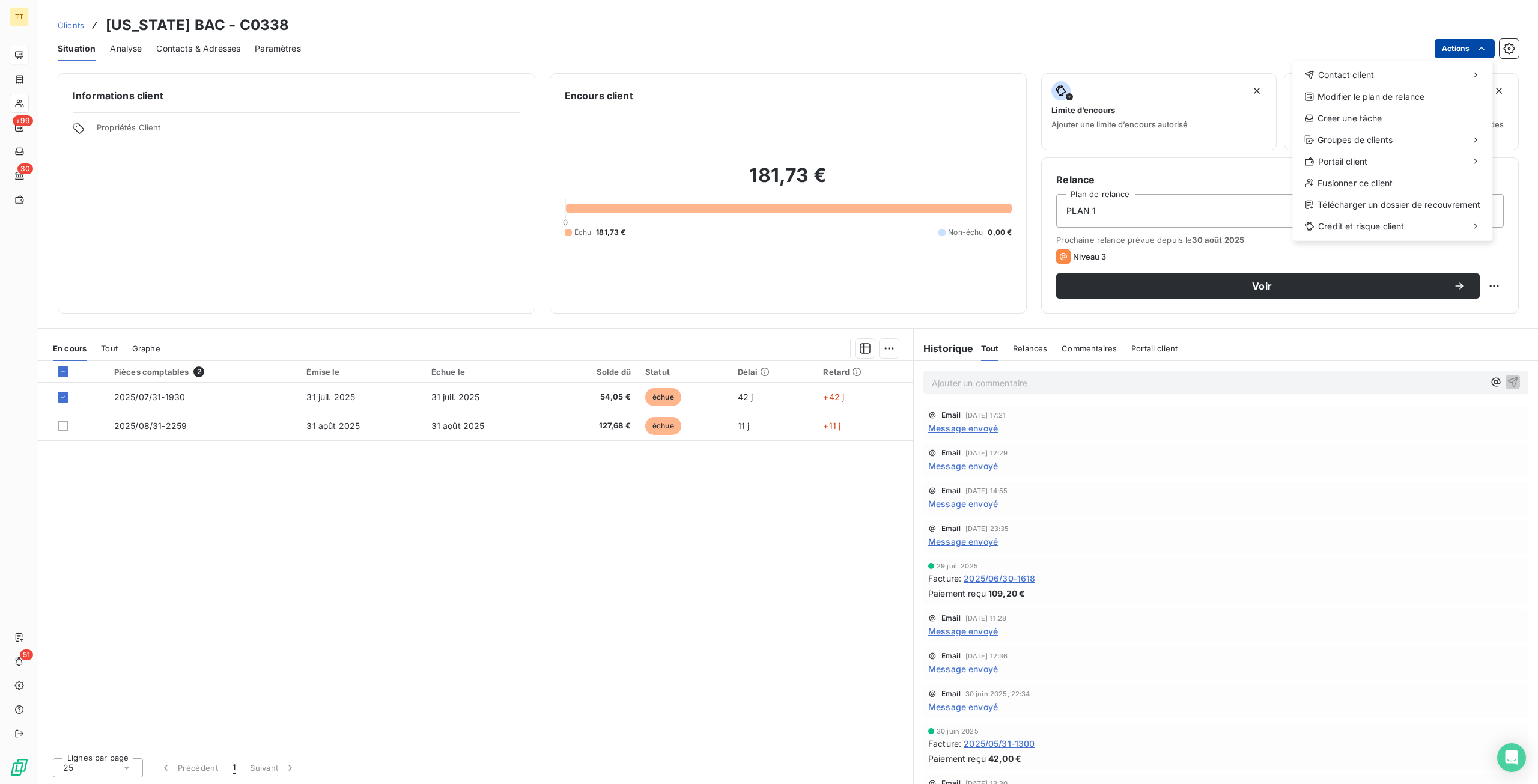
click at [1467, 49] on html "TT +99 30 51 Clients ALASKA BAC - C0338 Situation Analyse Contacts & Adresses P…" at bounding box center [769, 392] width 1538 height 784
click at [1262, 74] on div "Envoyer un email" at bounding box center [1202, 80] width 161 height 19
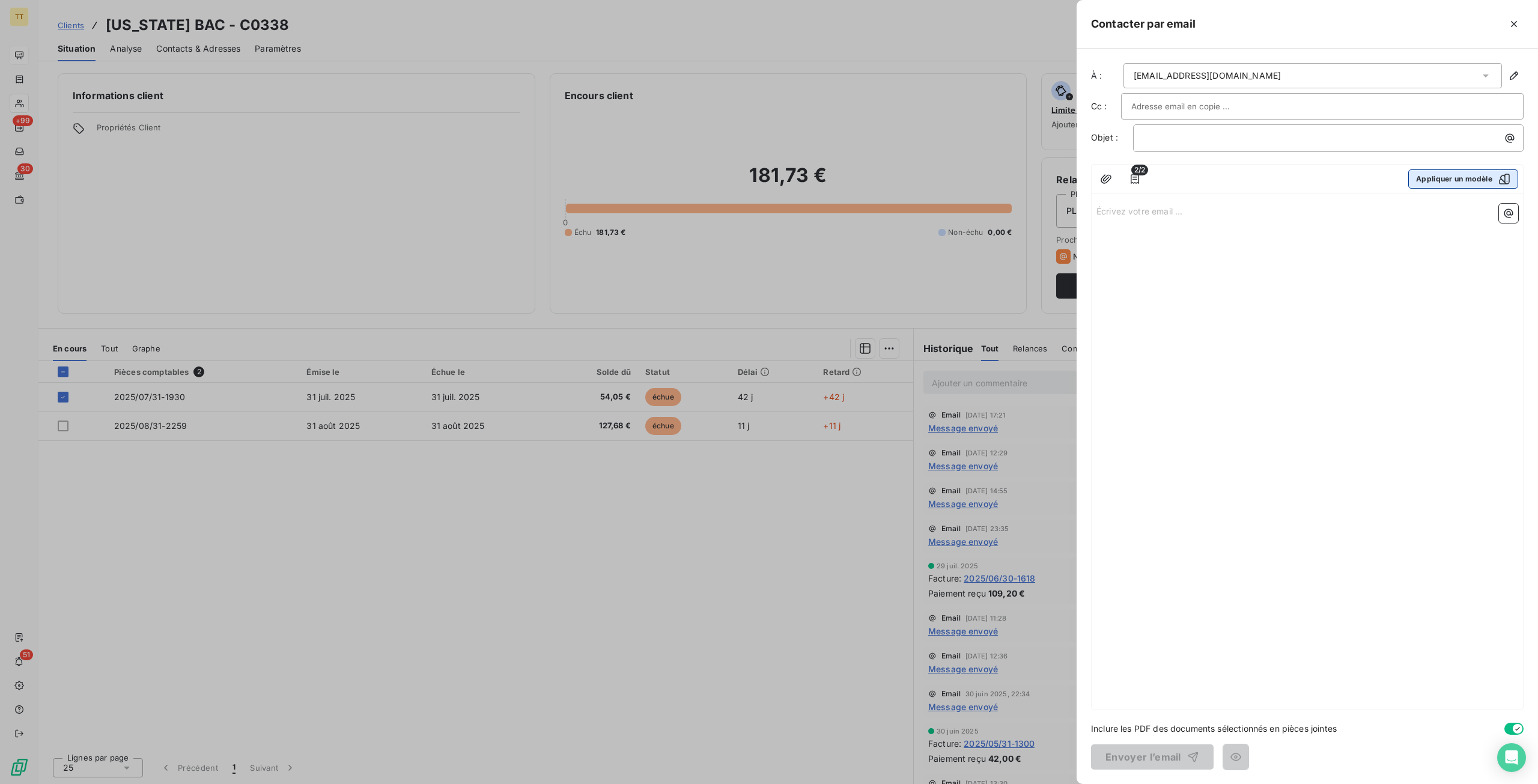
click at [1424, 180] on button "Appliquer un modèle" at bounding box center [1463, 179] width 110 height 19
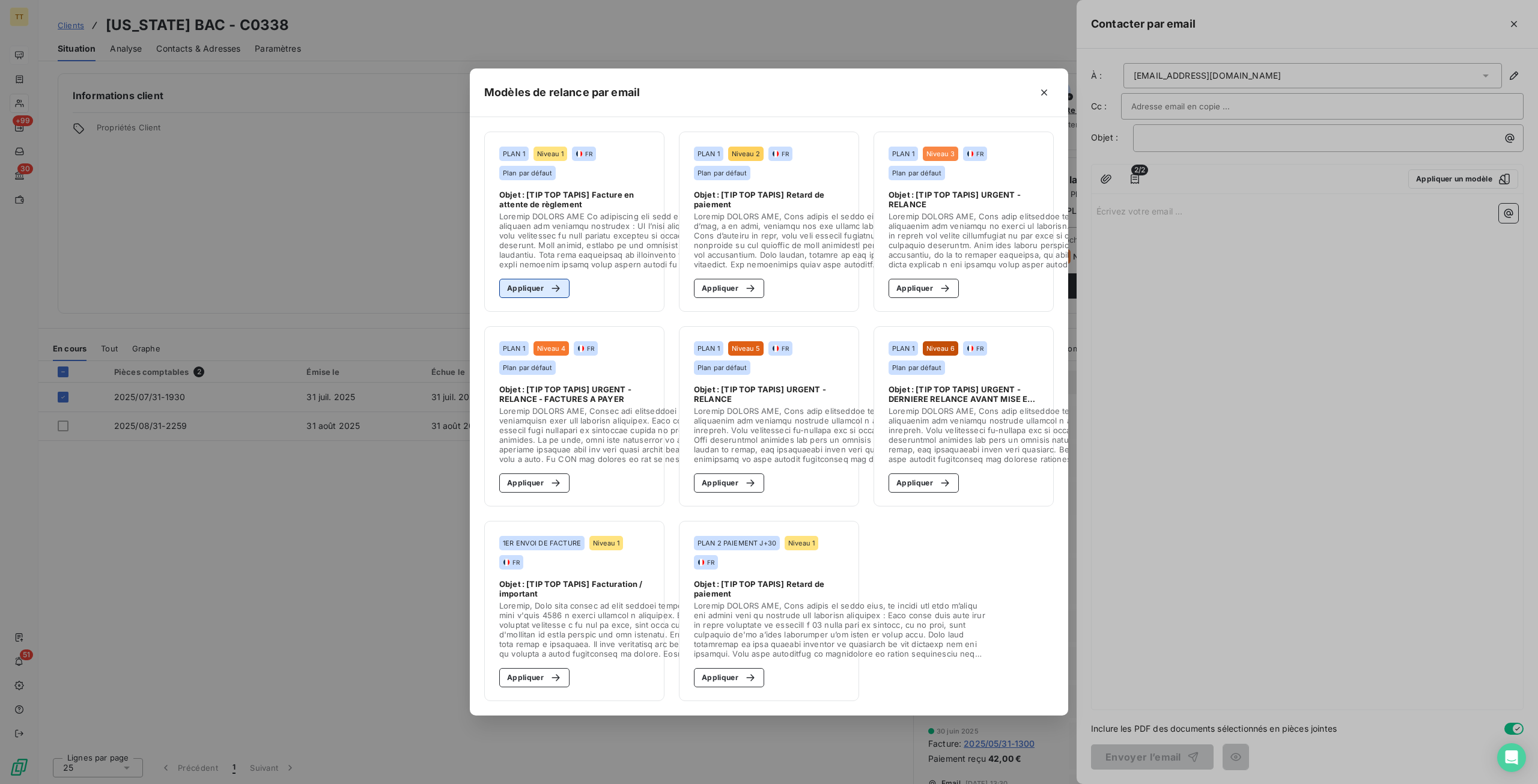
click at [532, 289] on button "Appliquer" at bounding box center [534, 288] width 70 height 19
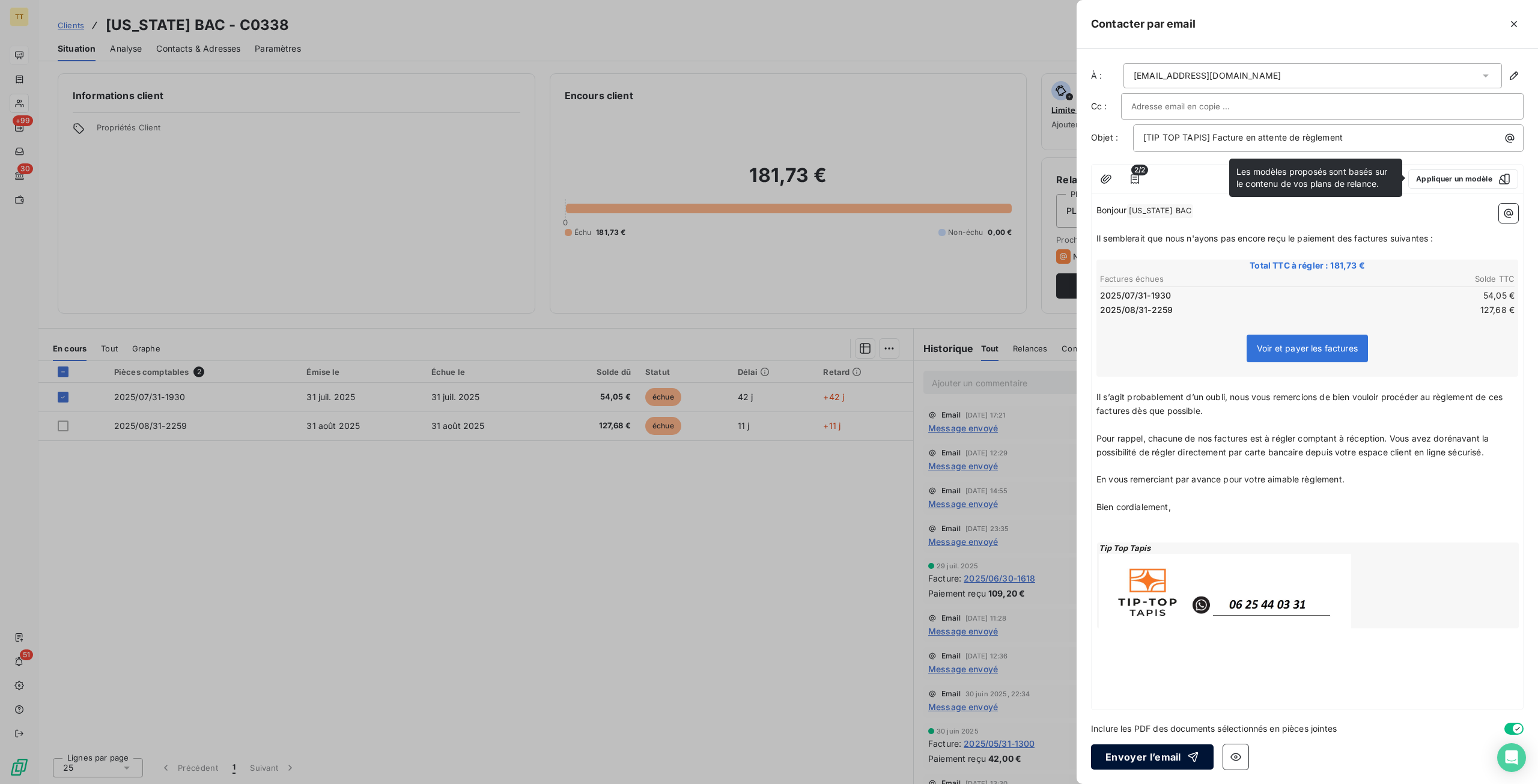
click at [1161, 759] on button "Envoyer l’email" at bounding box center [1152, 757] width 122 height 25
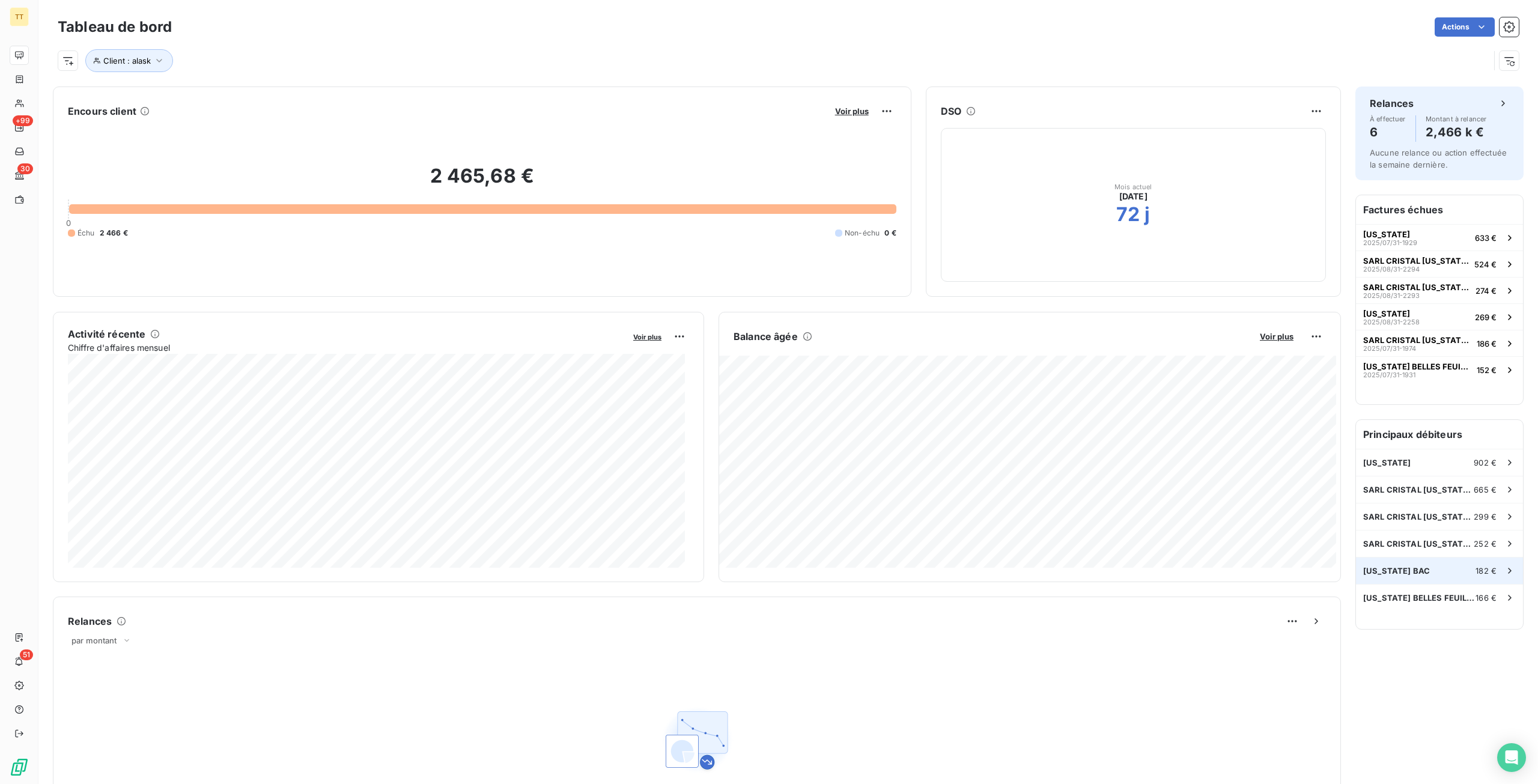
click at [1405, 567] on span "ALASKA BAC" at bounding box center [1397, 571] width 67 height 10
click at [1370, 586] on div "ALASKA BELLES FEUILLES 166 €" at bounding box center [1440, 597] width 167 height 27
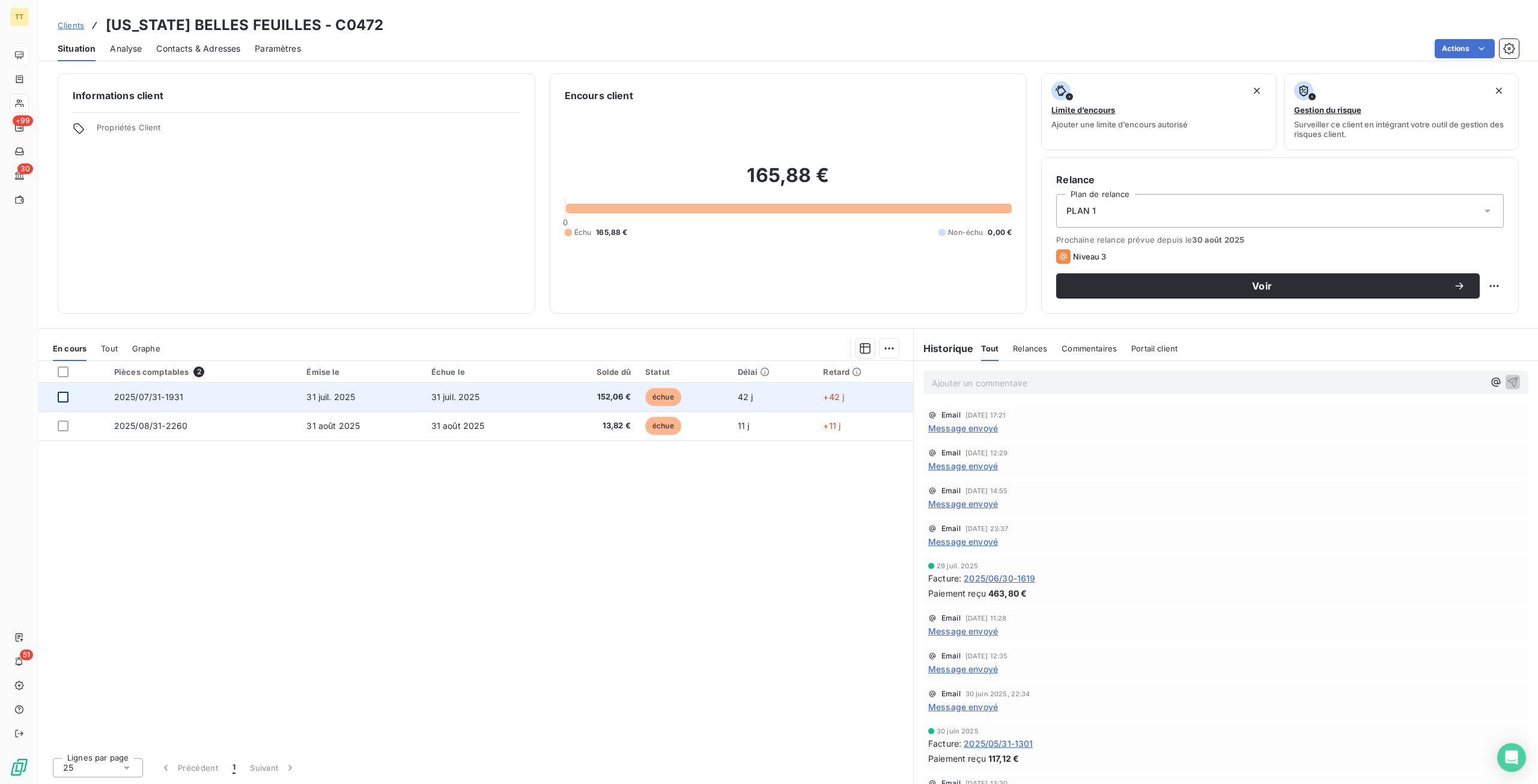
click at [67, 398] on div at bounding box center [63, 397] width 11 height 11
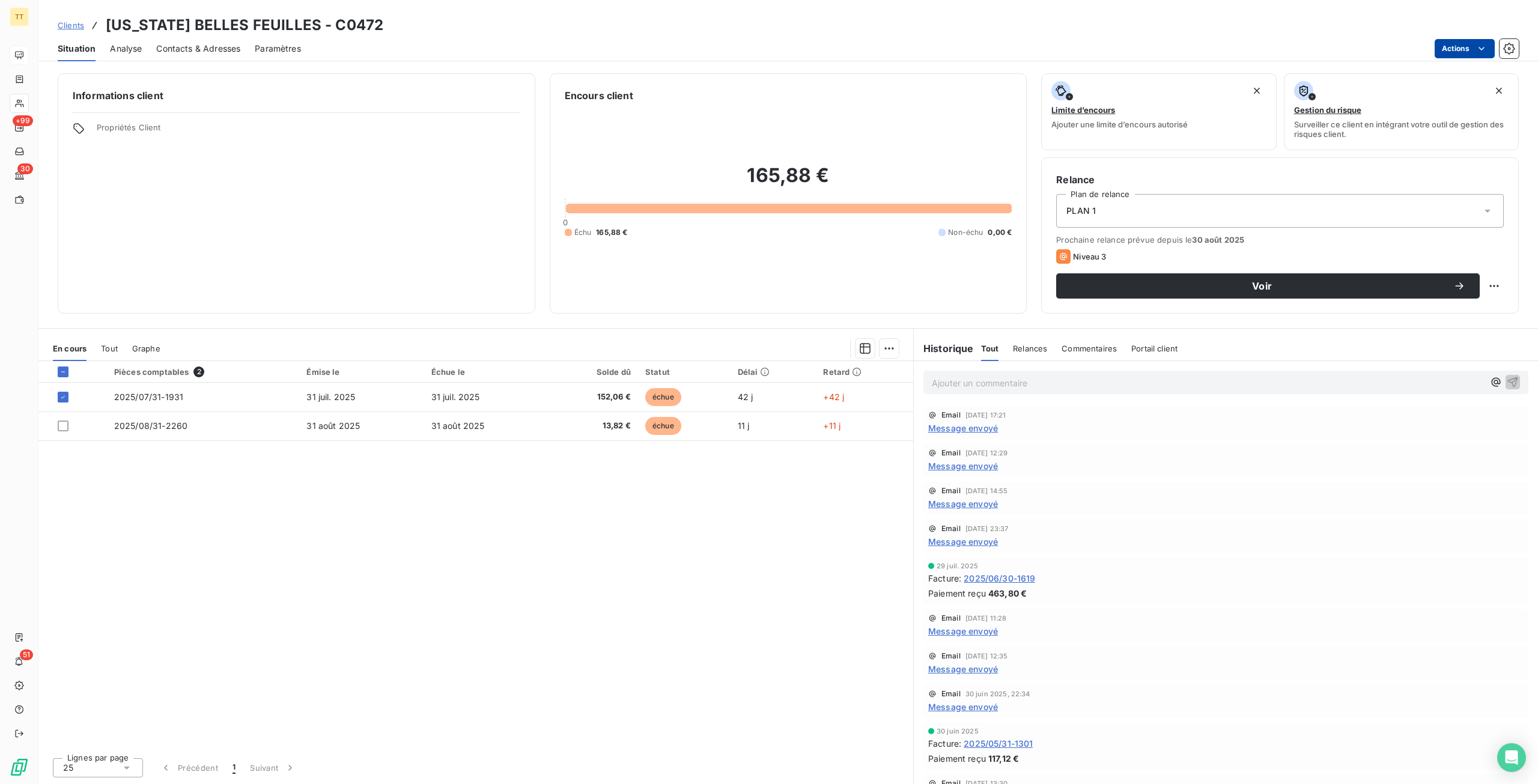
click at [1450, 45] on html "TT +99 30 51 Clients ALASKA BELLES FEUILLES - C0472 Situation Analyse Contacts …" at bounding box center [769, 392] width 1538 height 784
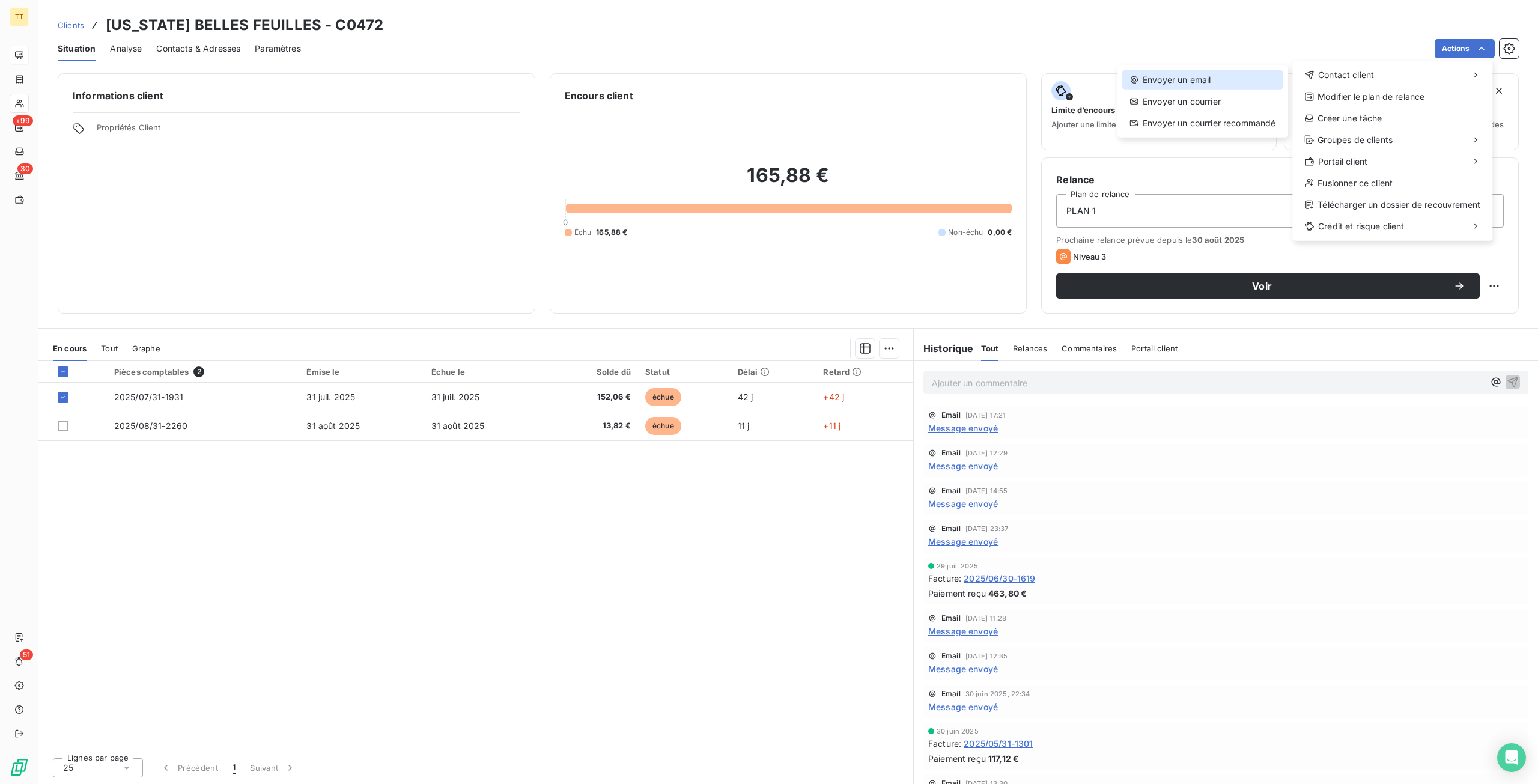
click at [1271, 75] on div "Envoyer un email" at bounding box center [1202, 80] width 161 height 19
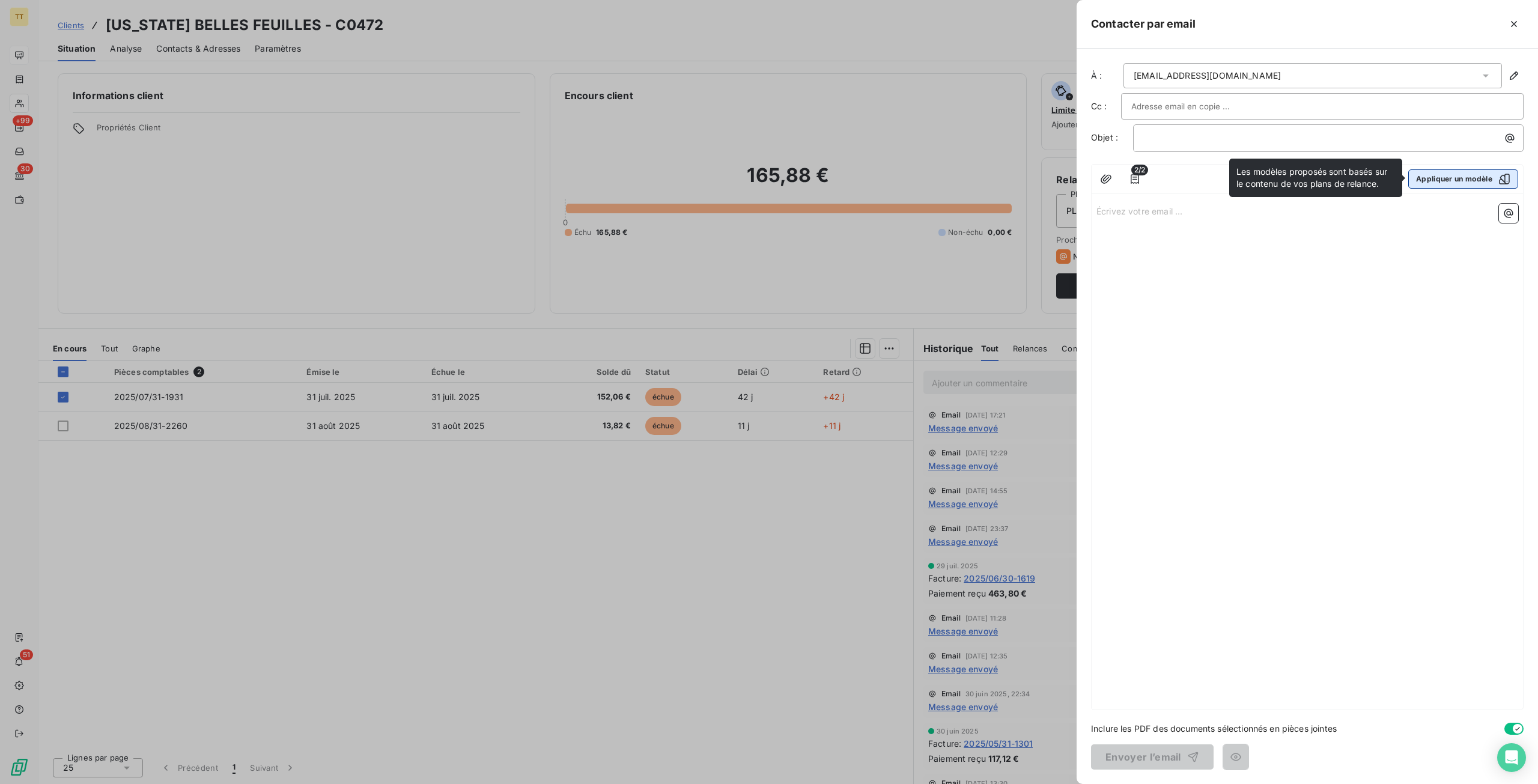
click at [1463, 179] on button "Appliquer un modèle" at bounding box center [1463, 179] width 110 height 19
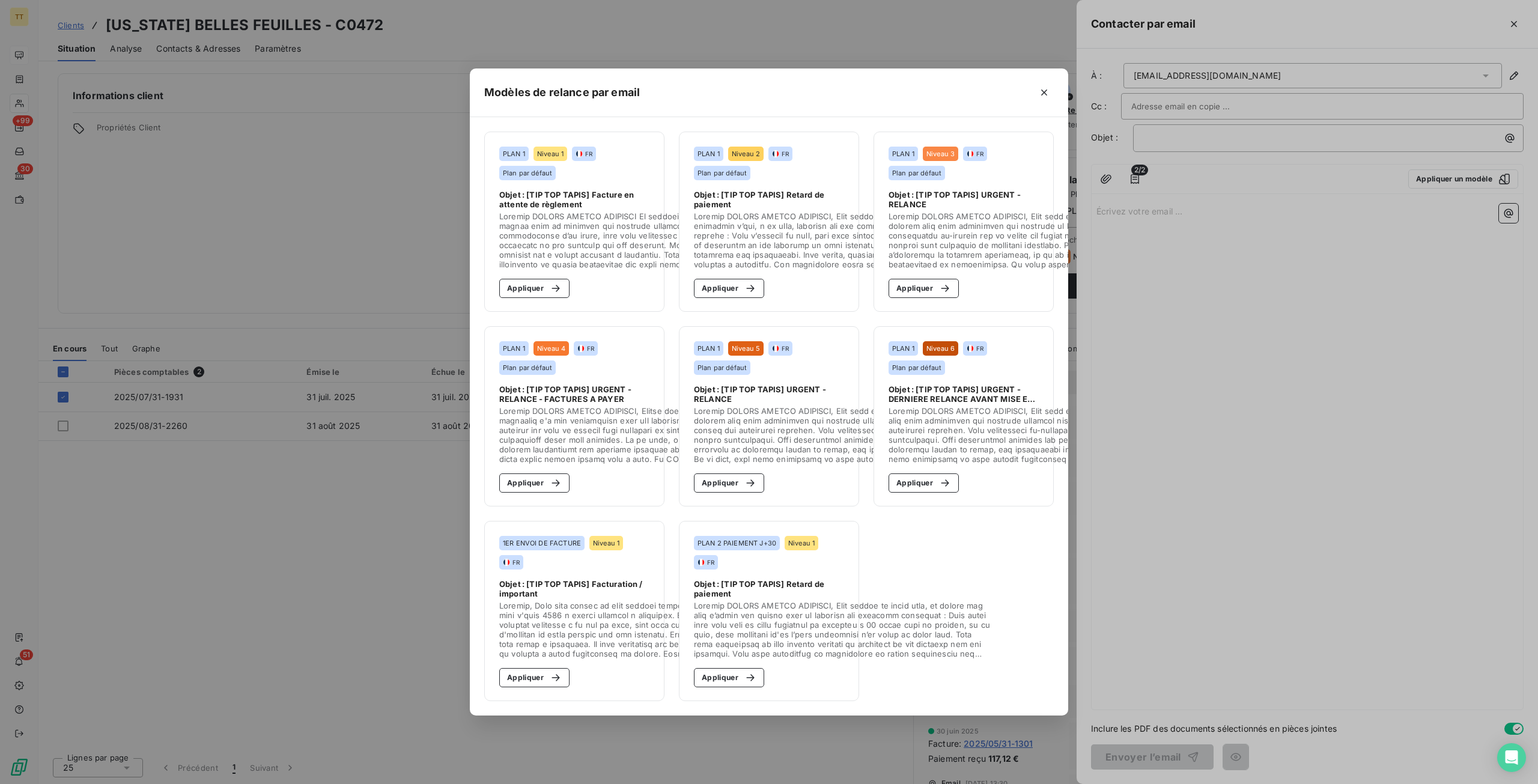
drag, startPoint x: 530, startPoint y: 285, endPoint x: 547, endPoint y: 302, distance: 24.0
click at [530, 284] on button "Appliquer" at bounding box center [534, 288] width 70 height 19
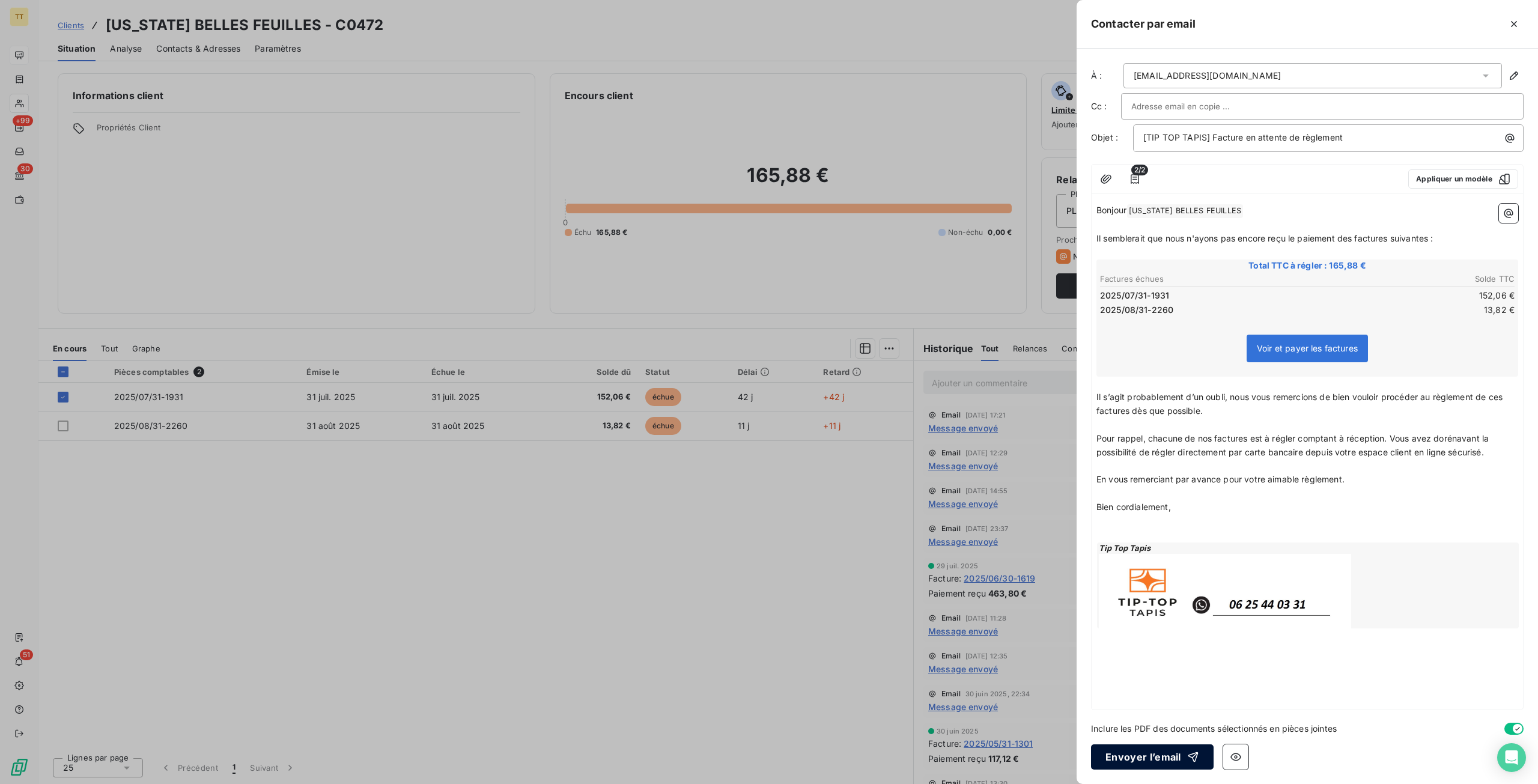
click at [1141, 748] on button "Envoyer l’email" at bounding box center [1152, 757] width 122 height 25
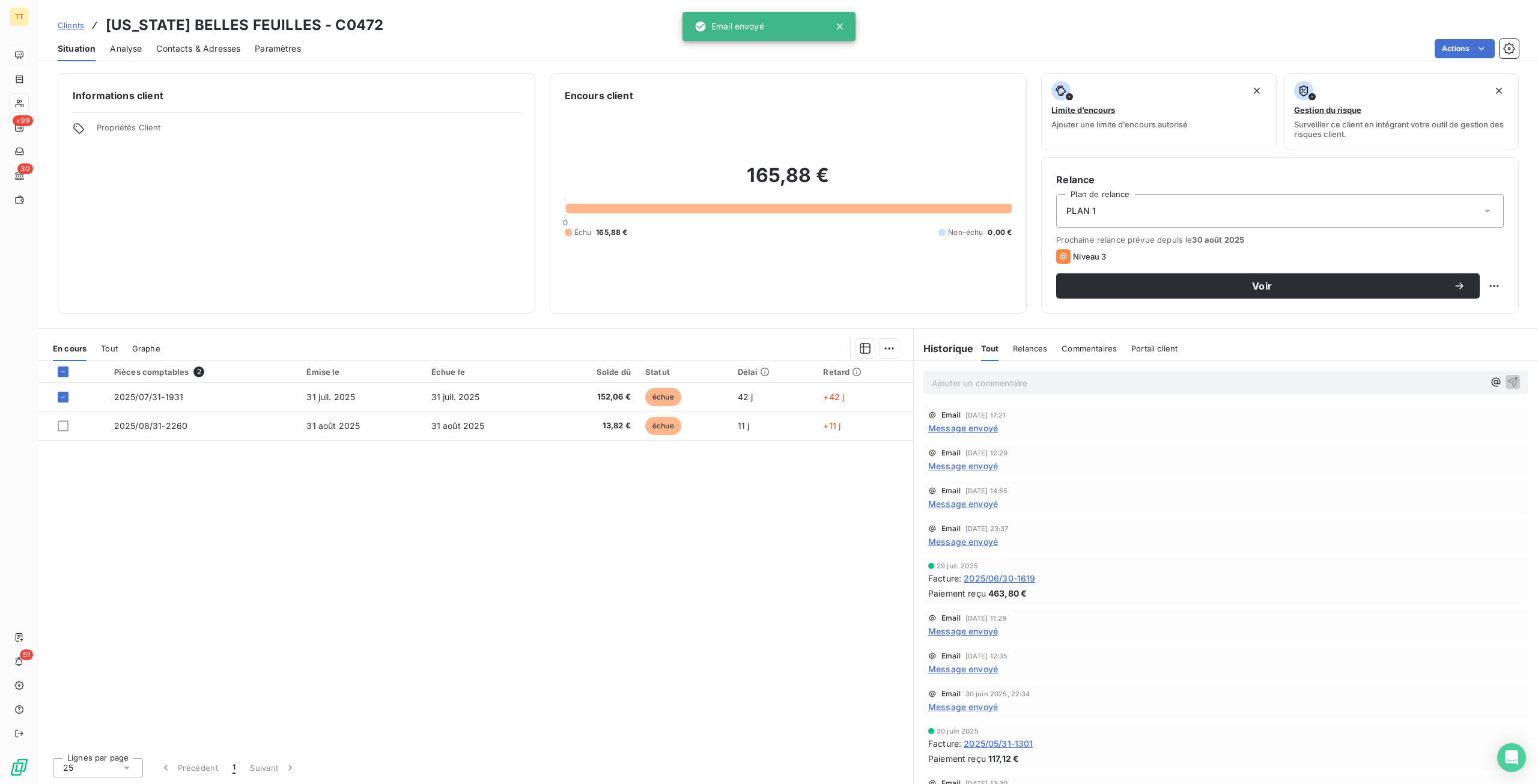
click at [445, 245] on div "Informations client Propriétés Client" at bounding box center [296, 193] width 478 height 240
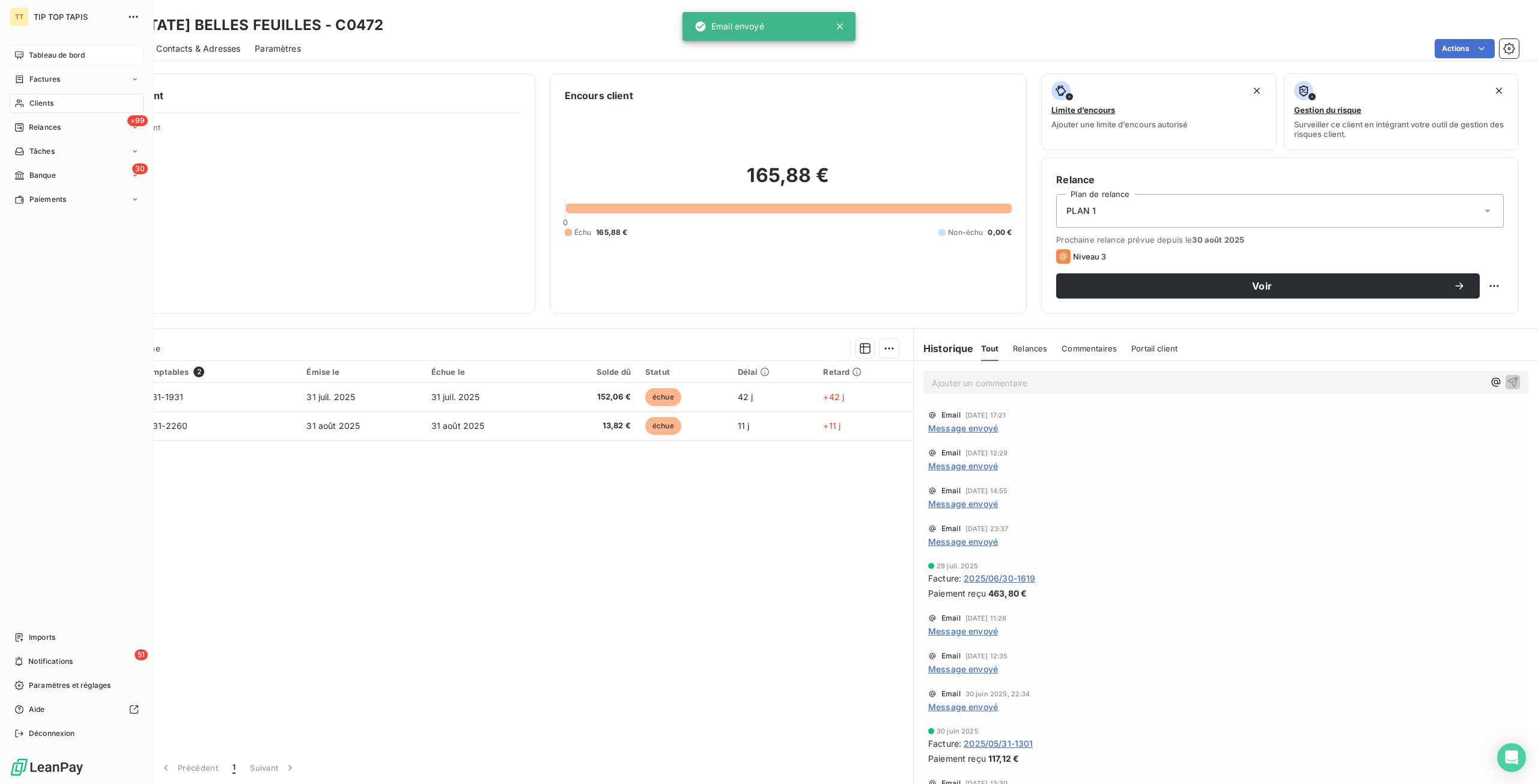
click at [21, 46] on div "Tableau de bord" at bounding box center [77, 55] width 134 height 19
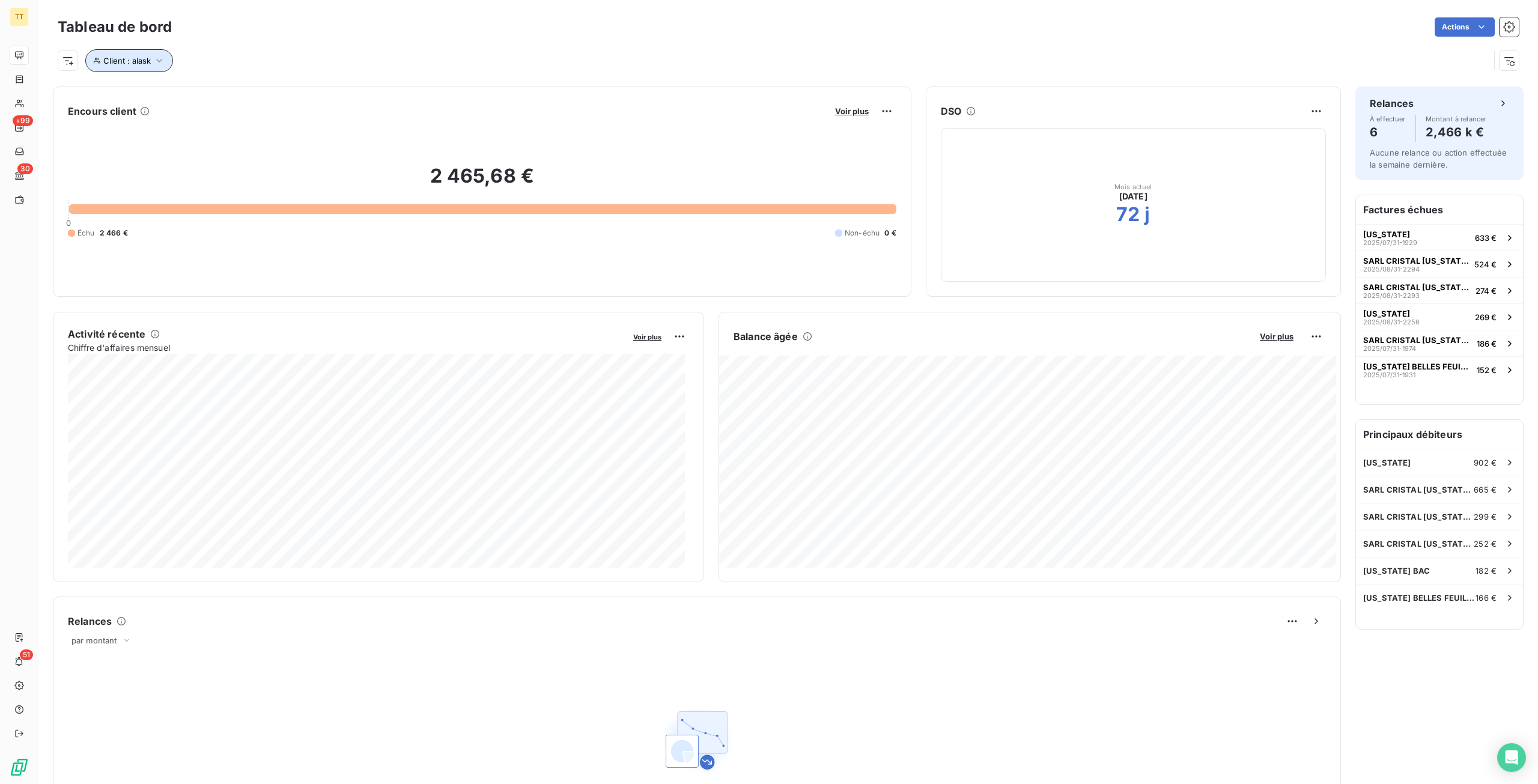
click at [112, 66] on button "Client : alask" at bounding box center [129, 60] width 88 height 23
drag, startPoint x: 333, startPoint y: 91, endPoint x: 252, endPoint y: 98, distance: 81.3
click at [254, 99] on div "Client Contient like alask" at bounding box center [257, 92] width 330 height 25
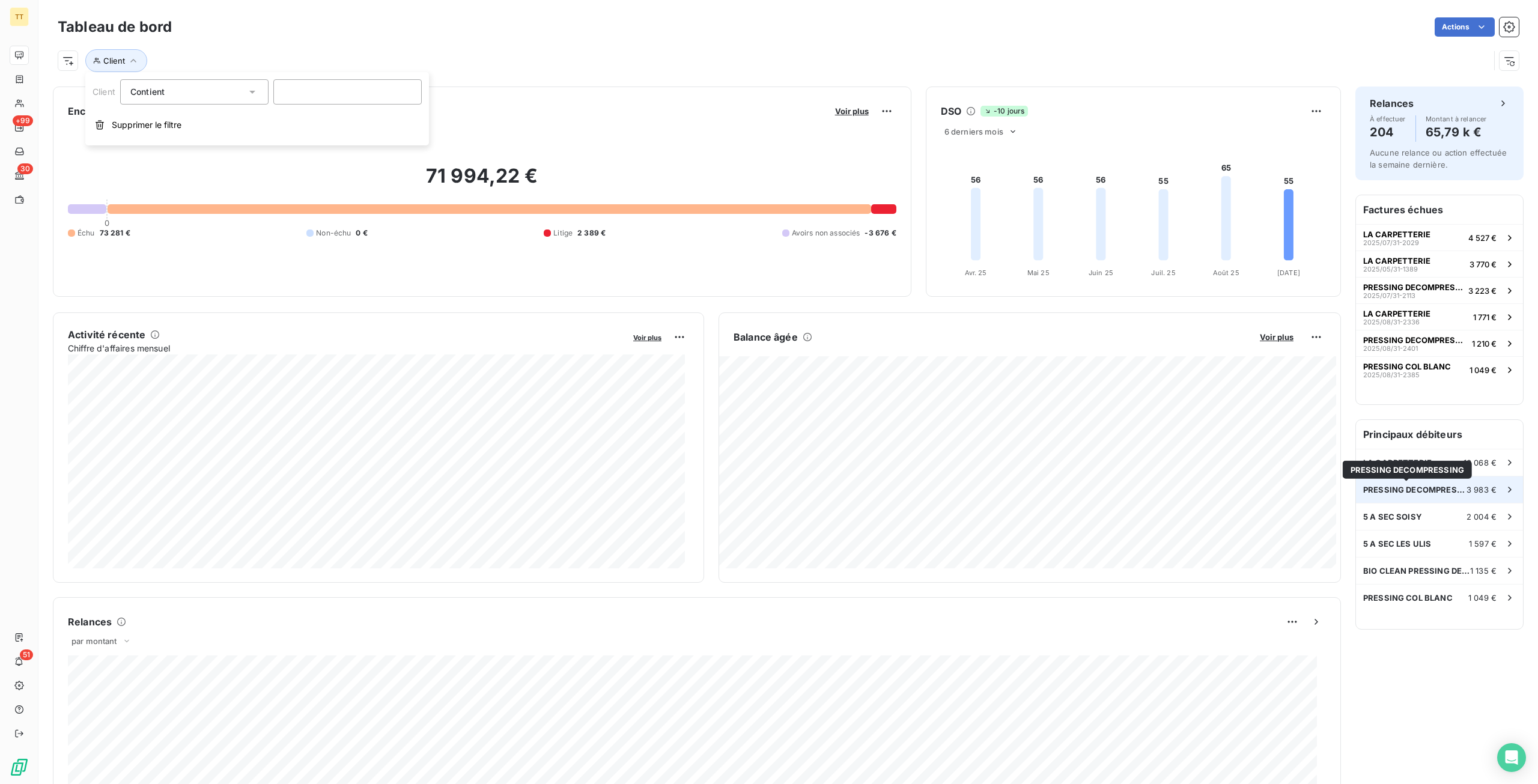
click at [1441, 492] on span "PRESSING DECOMPRESSING" at bounding box center [1415, 489] width 103 height 10
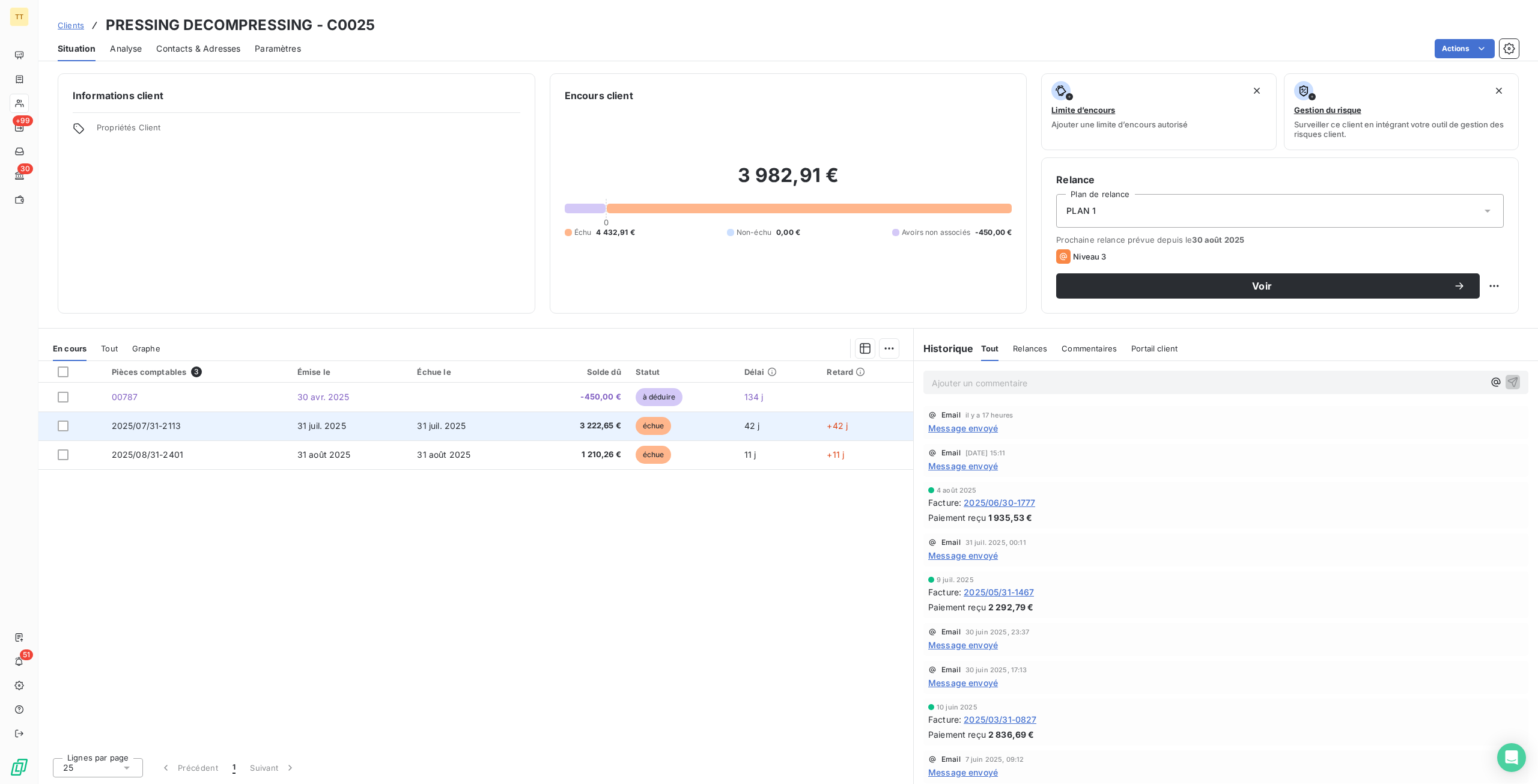
click at [226, 429] on td "2025/07/31-2113" at bounding box center [198, 426] width 186 height 29
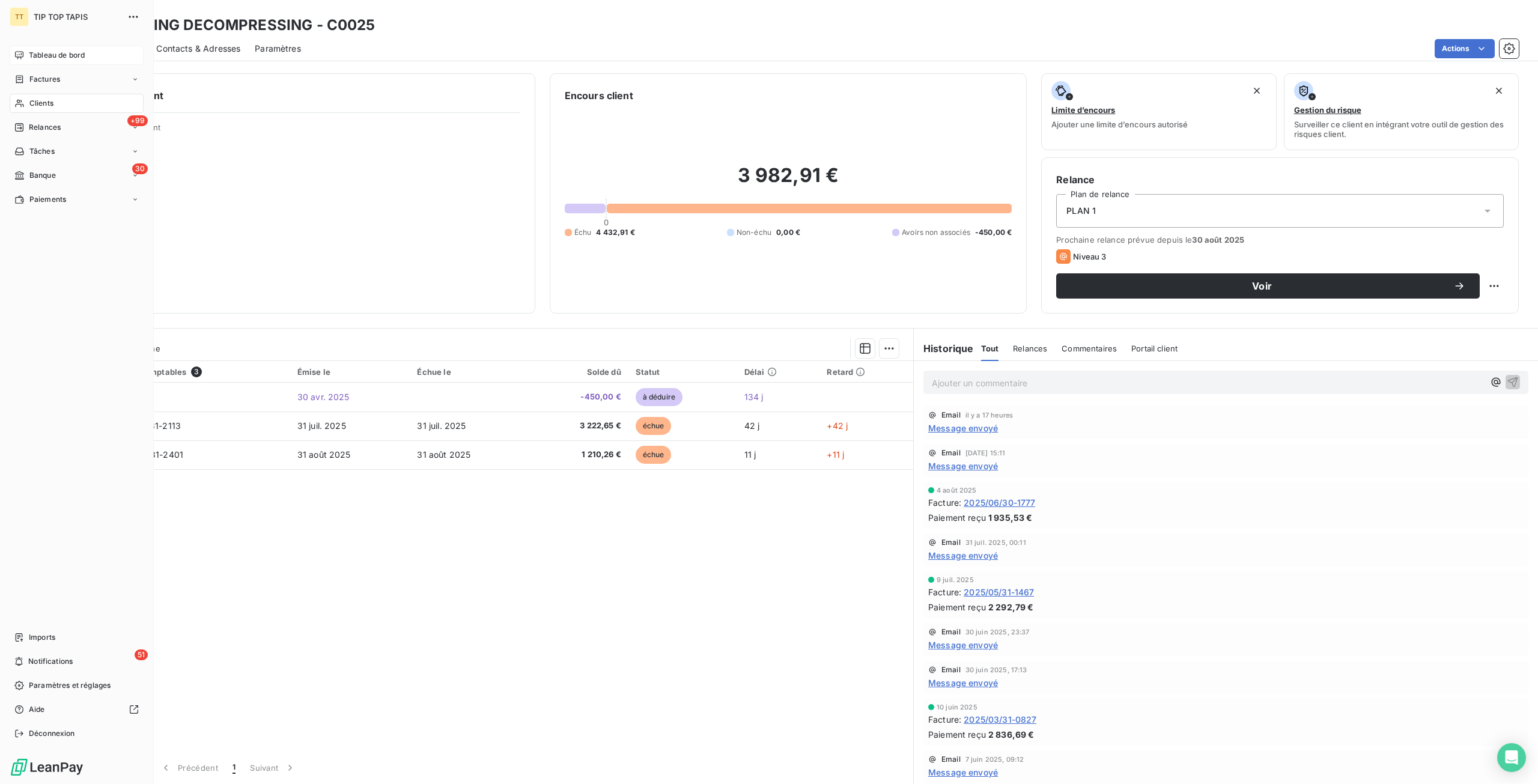
click at [74, 57] on span "Tableau de bord" at bounding box center [57, 55] width 56 height 11
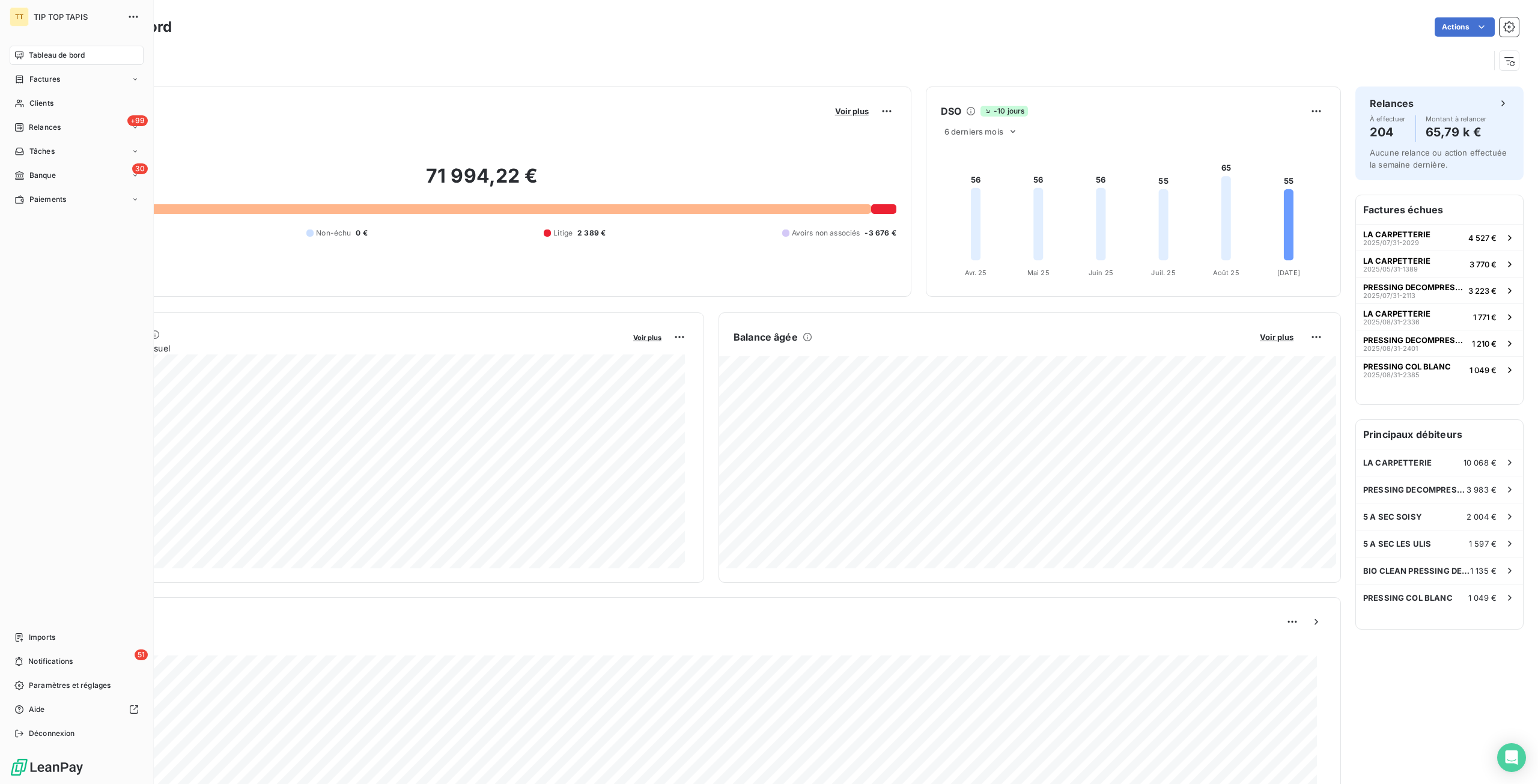
drag, startPoint x: 84, startPoint y: 52, endPoint x: 220, endPoint y: 67, distance: 136.8
click at [85, 52] on span "Tableau de bord" at bounding box center [57, 55] width 56 height 11
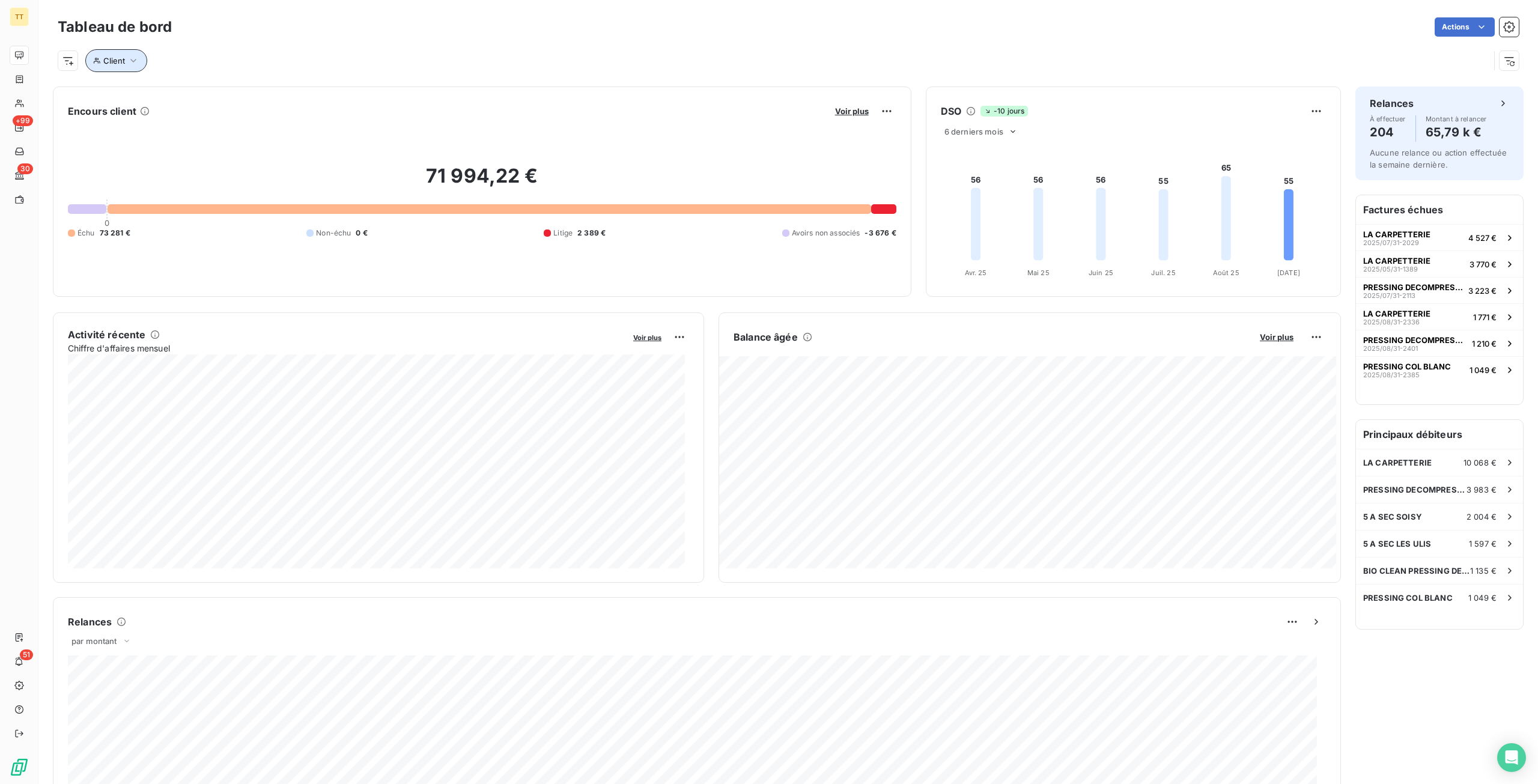
click at [105, 61] on span "Client" at bounding box center [114, 61] width 22 height 10
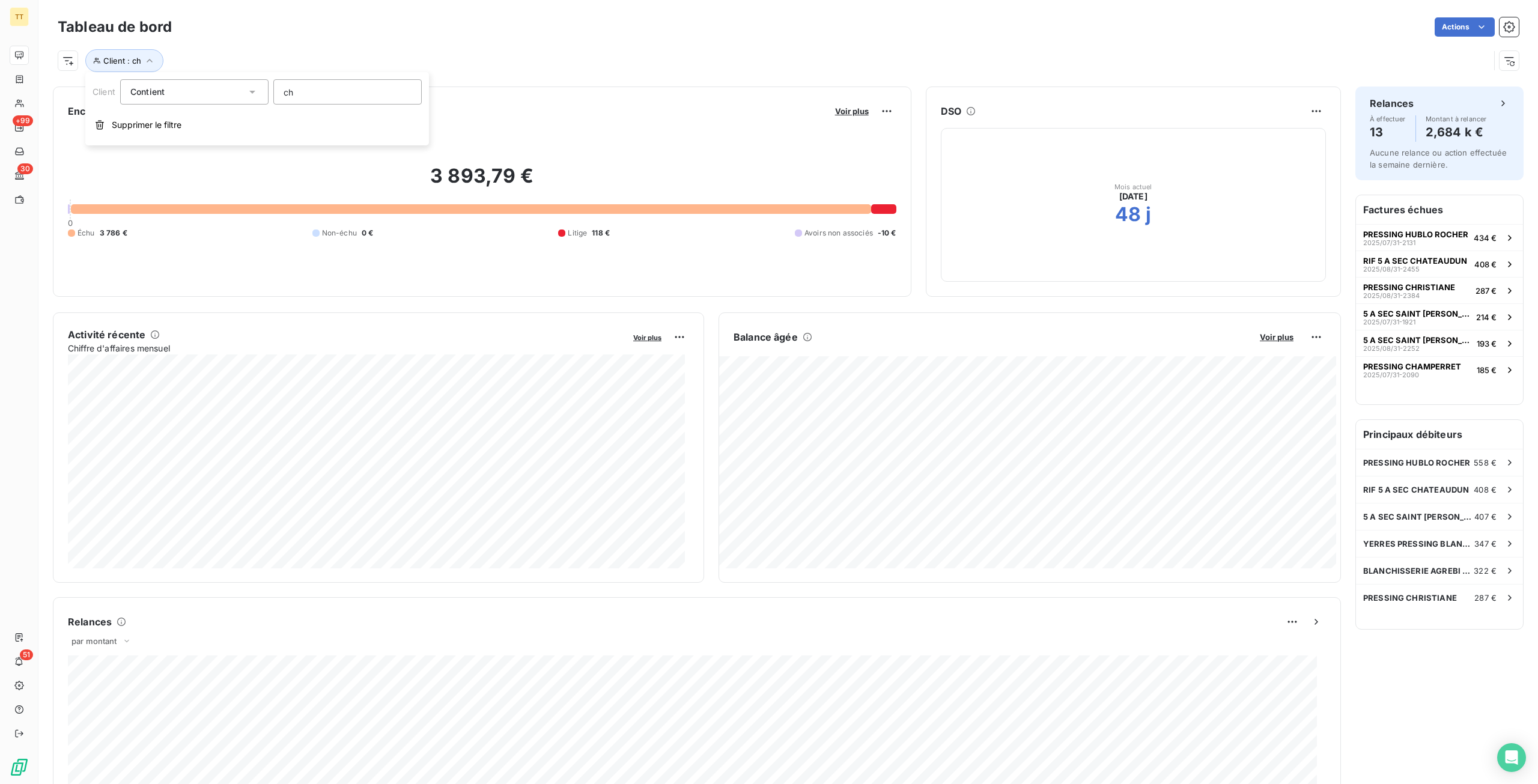
type input "c"
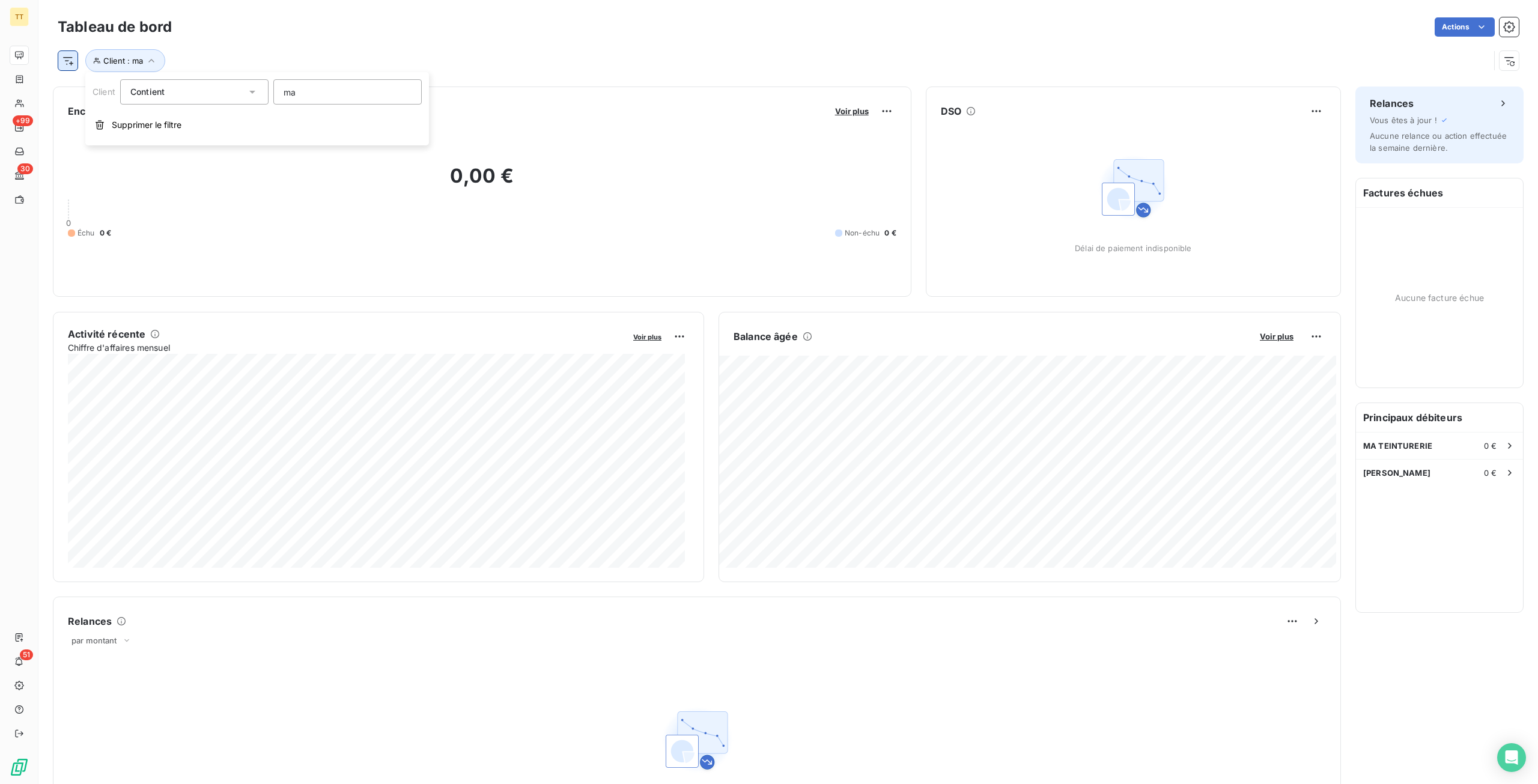
type input "m"
type input "b"
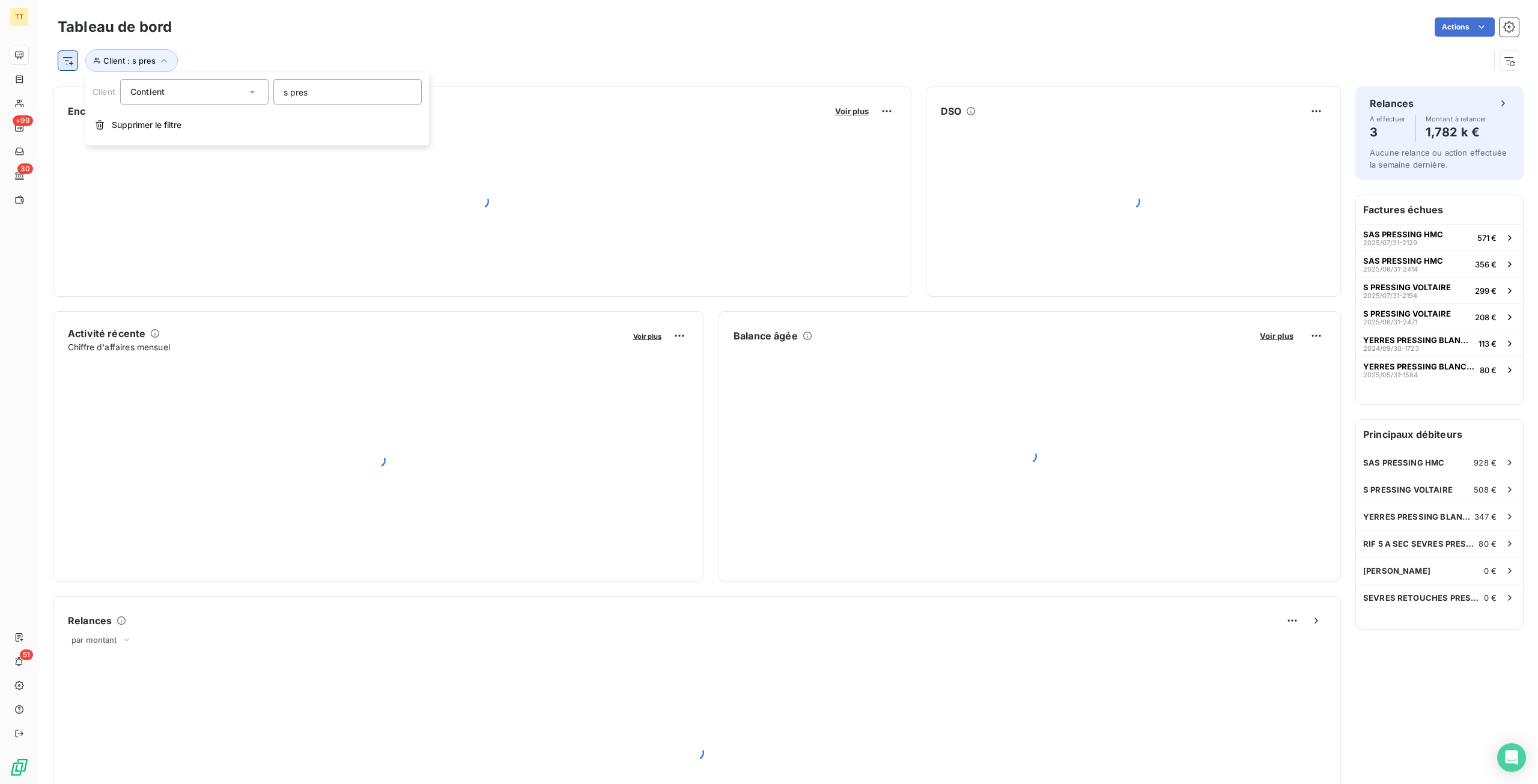
type input "s press"
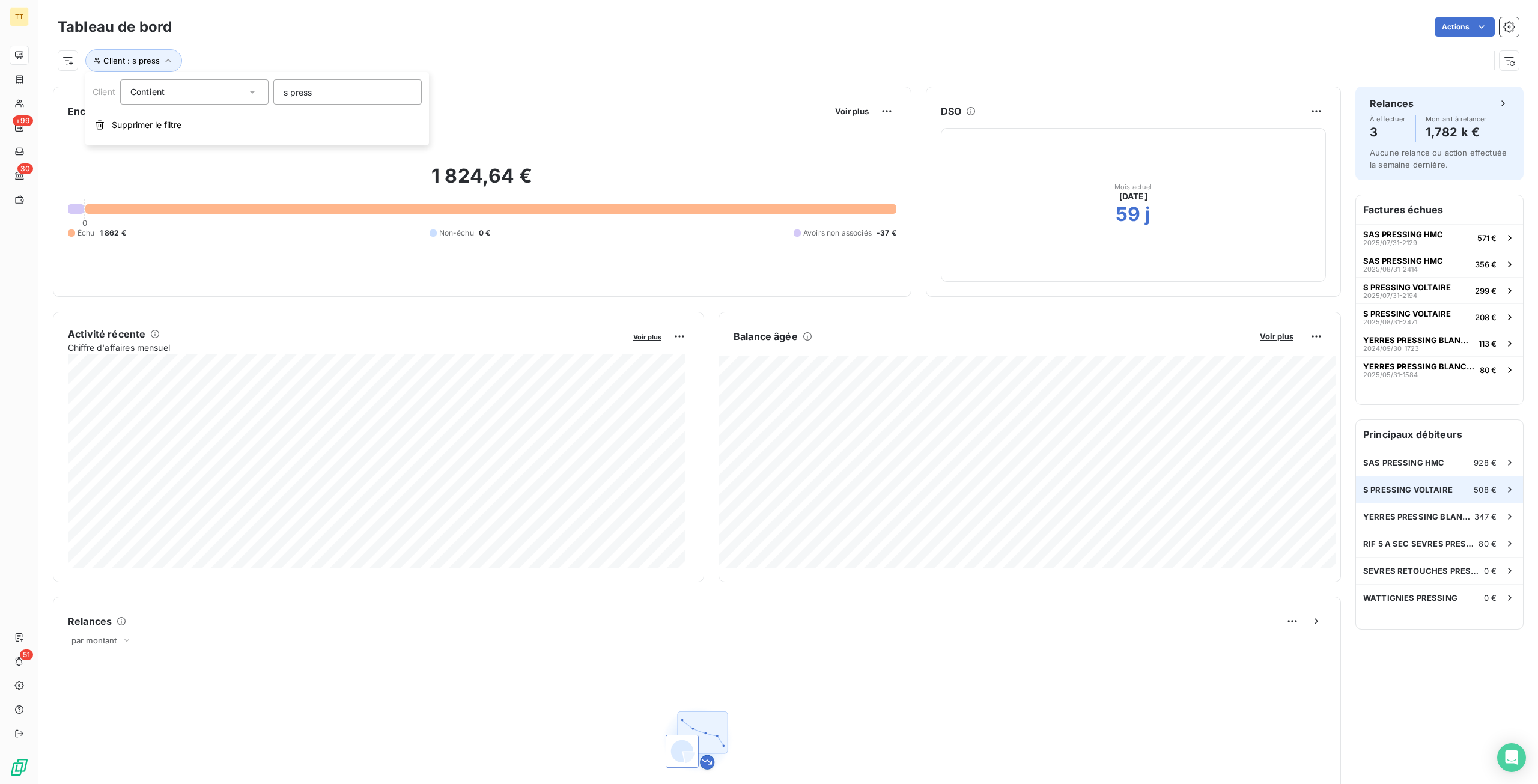
click at [1441, 496] on div "S PRESSING VOLTAIRE 508 €" at bounding box center [1440, 489] width 167 height 27
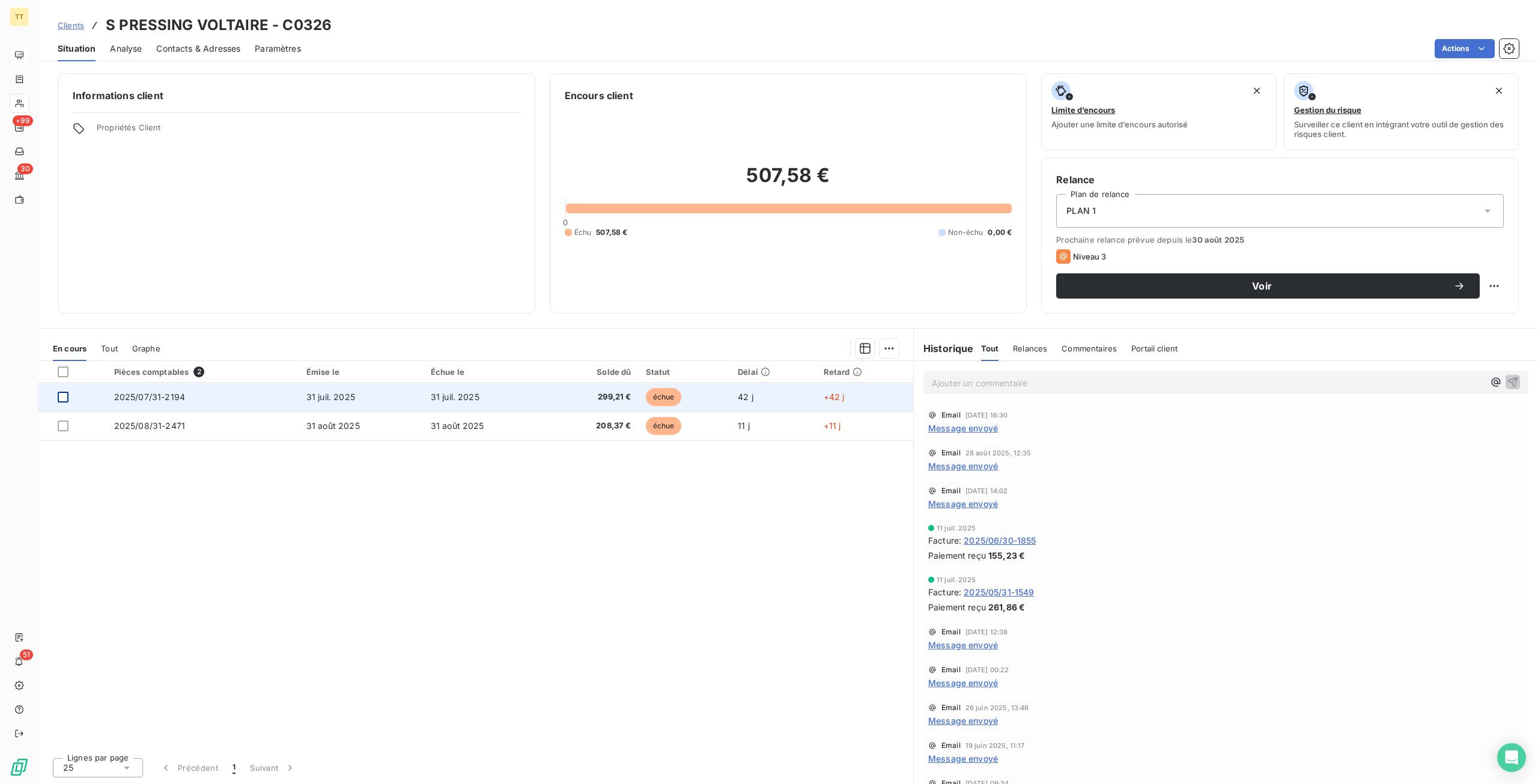
click at [62, 398] on div at bounding box center [63, 397] width 11 height 11
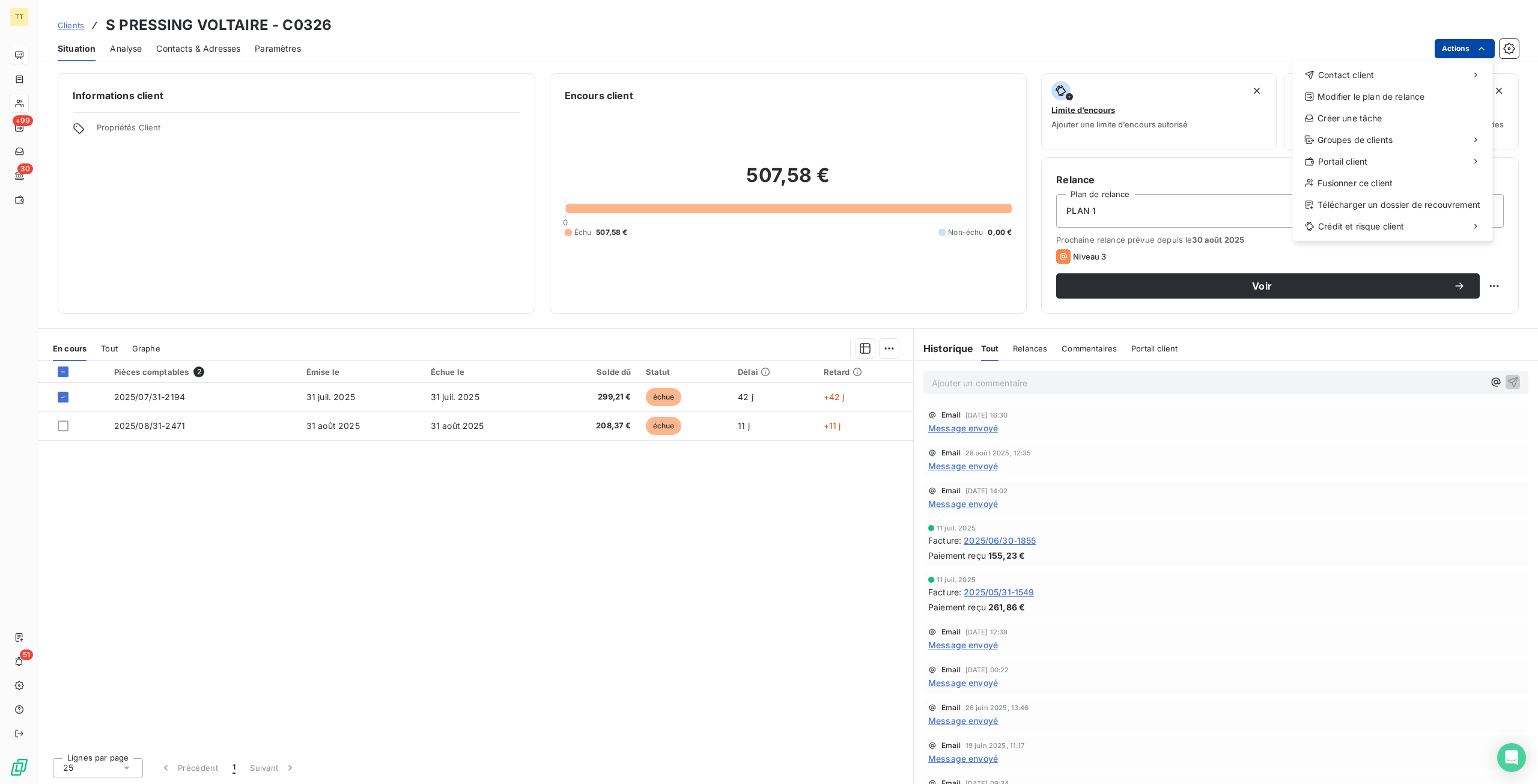
click at [1451, 43] on html "TT +99 30 51 Clients S PRESSING VOLTAIRE - C0326 Situation Analyse Contacts & A…" at bounding box center [769, 392] width 1538 height 784
click at [1243, 81] on div "Envoyer un email" at bounding box center [1202, 80] width 161 height 19
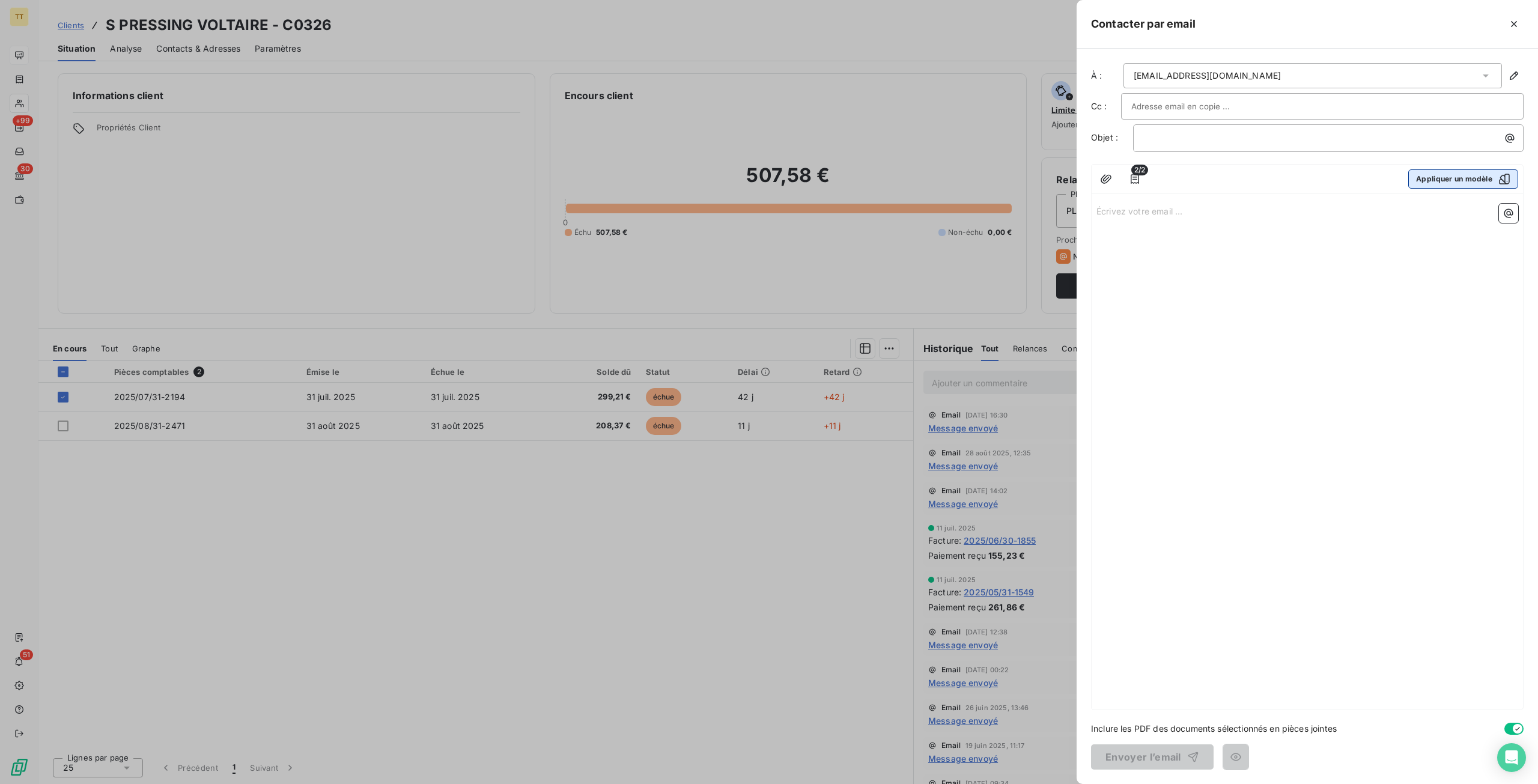
click at [1428, 175] on button "Appliquer un modèle" at bounding box center [1463, 179] width 110 height 19
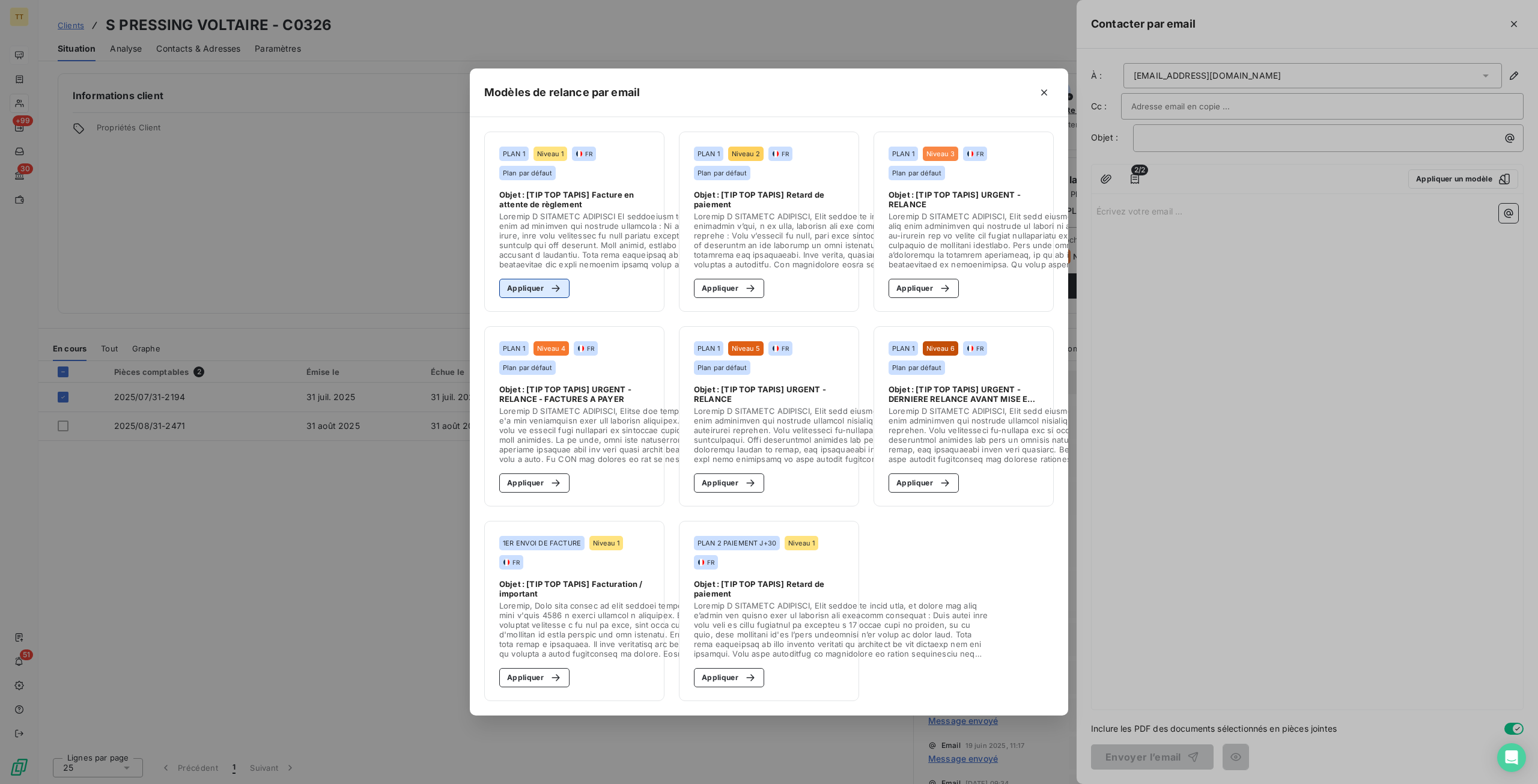
click at [522, 280] on button "Appliquer" at bounding box center [534, 288] width 70 height 19
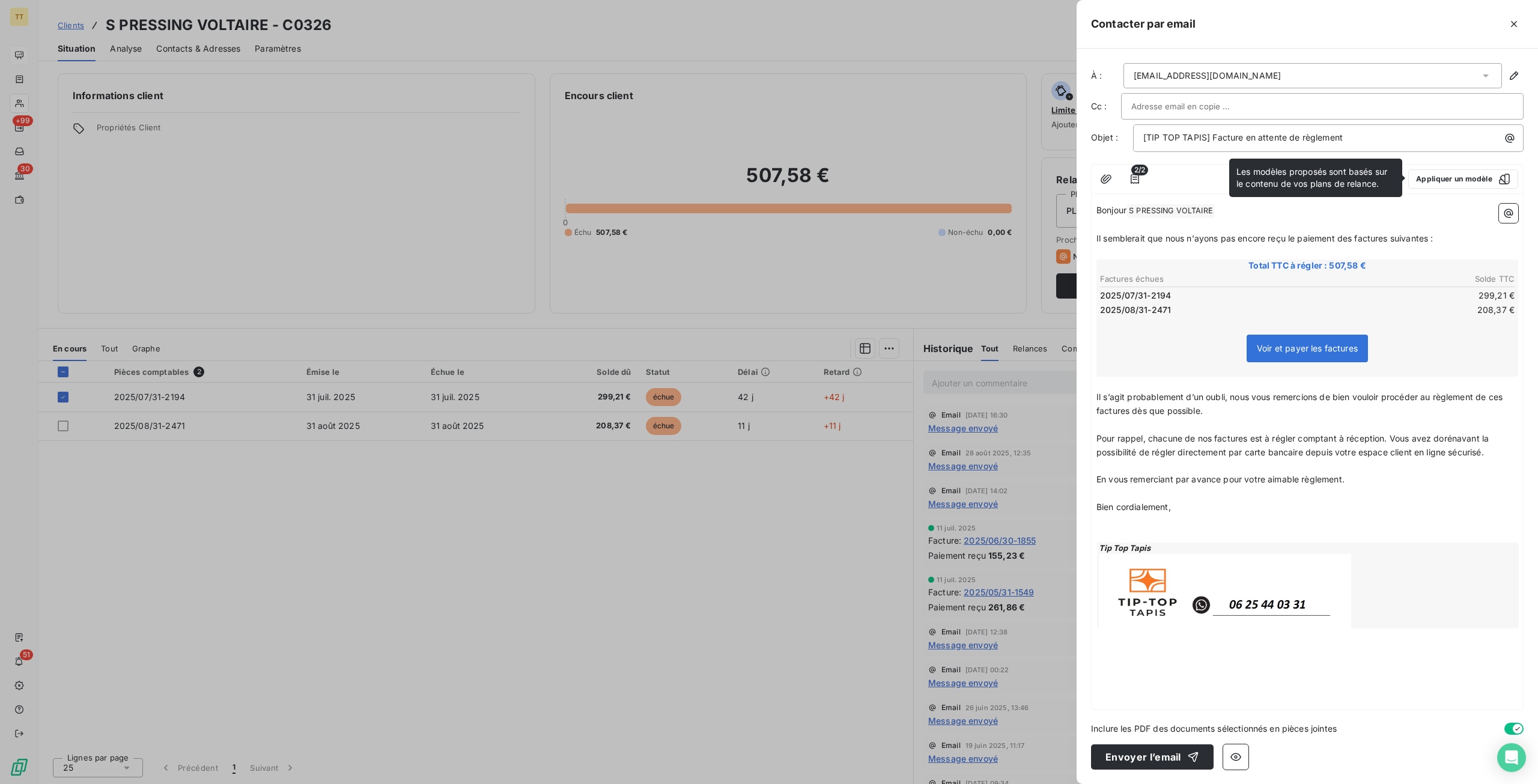
click at [1132, 738] on div "À : georges_khazzaka36@hotmail.com Cc : Objet : [TIP TOP TAPIS] Facture en atte…" at bounding box center [1308, 416] width 462 height 735
click at [1128, 756] on button "Envoyer l’email" at bounding box center [1152, 757] width 122 height 25
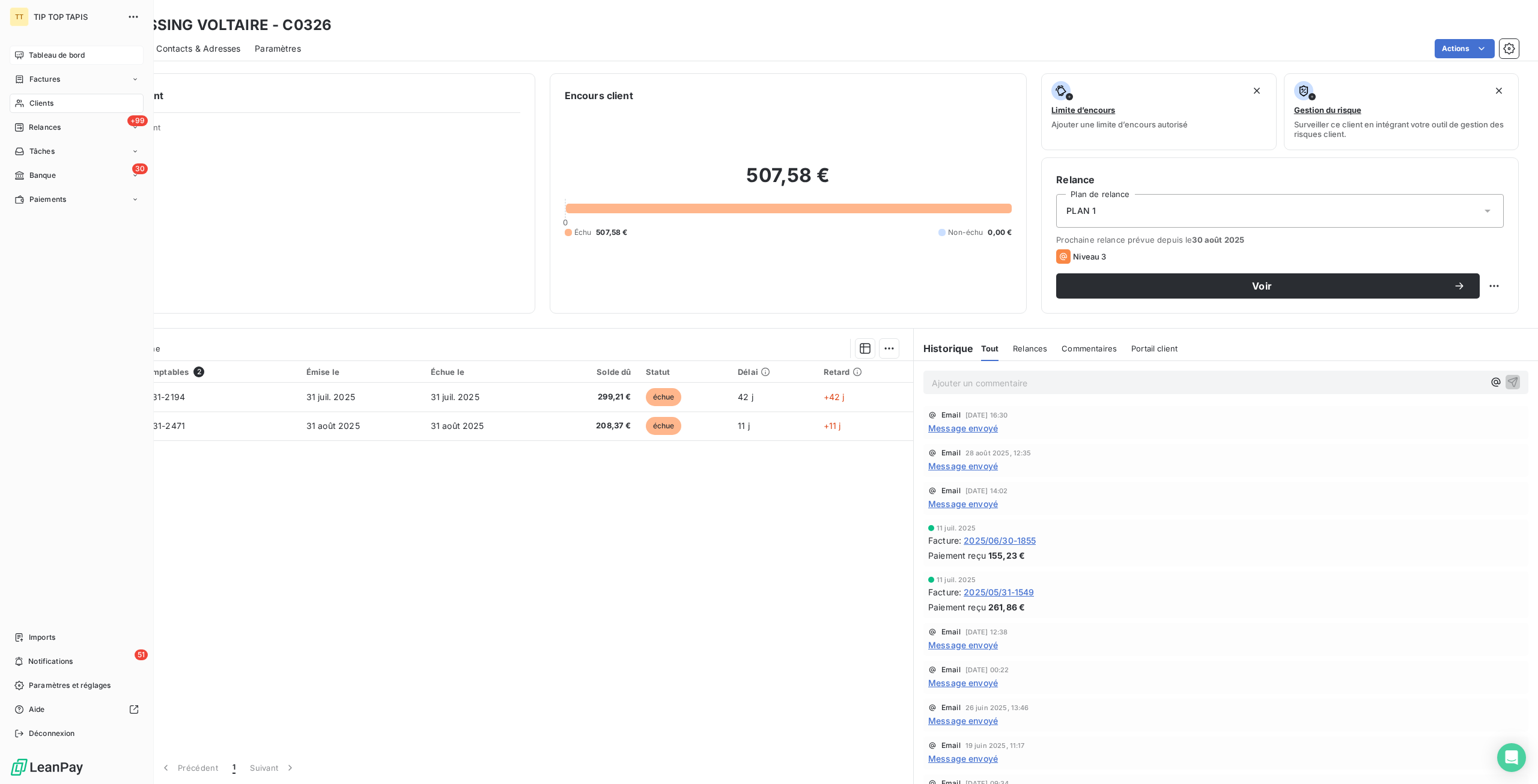
click at [87, 59] on div "Tableau de bord" at bounding box center [77, 55] width 134 height 19
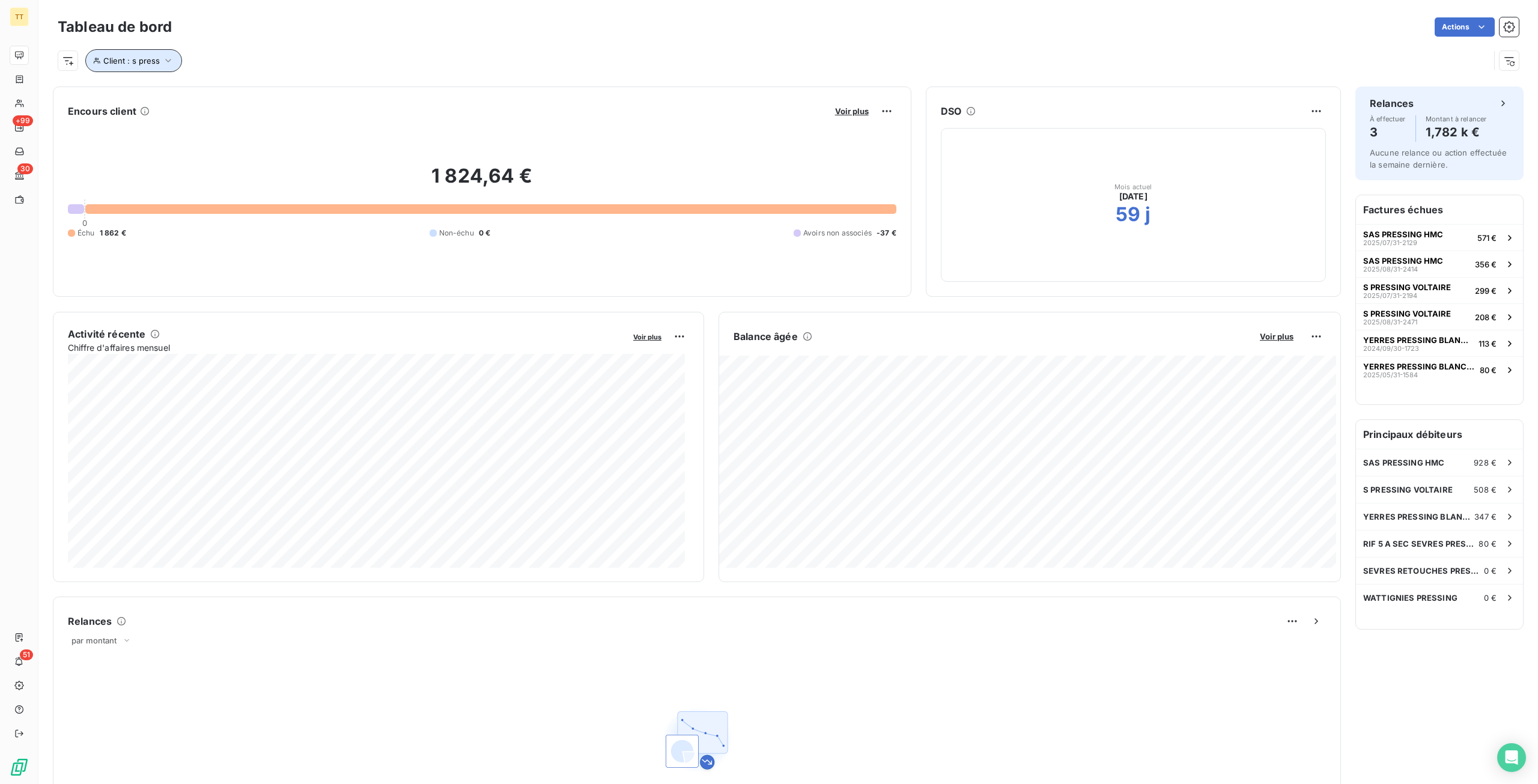
click at [165, 64] on icon "button" at bounding box center [168, 61] width 12 height 12
drag, startPoint x: 332, startPoint y: 92, endPoint x: 29, endPoint y: 109, distance: 303.5
click at [29, 109] on body "TT +99 30 51 Tableau de bord Actions Client : s press Encours client Voir plus …" at bounding box center [769, 392] width 1538 height 784
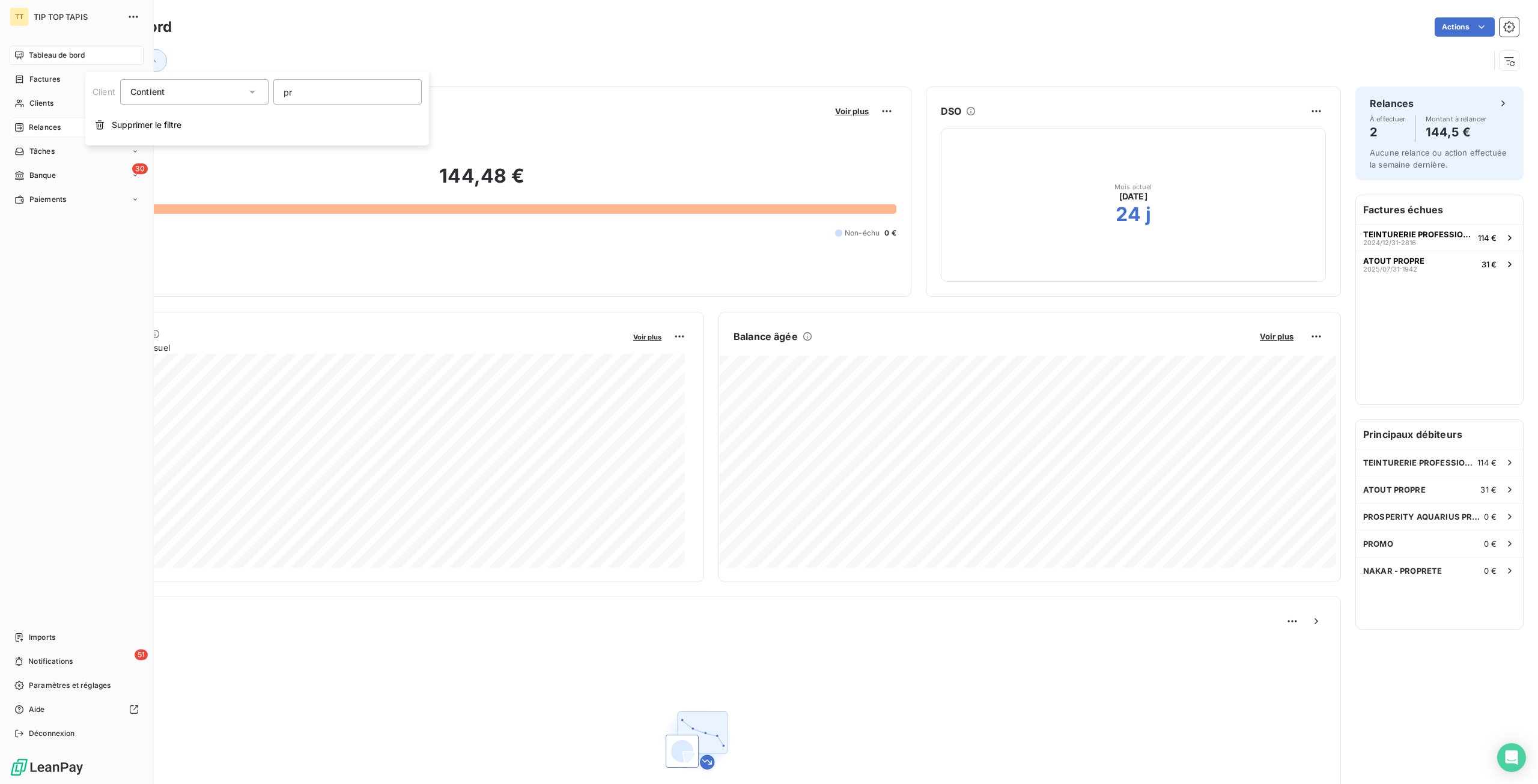
type input "p"
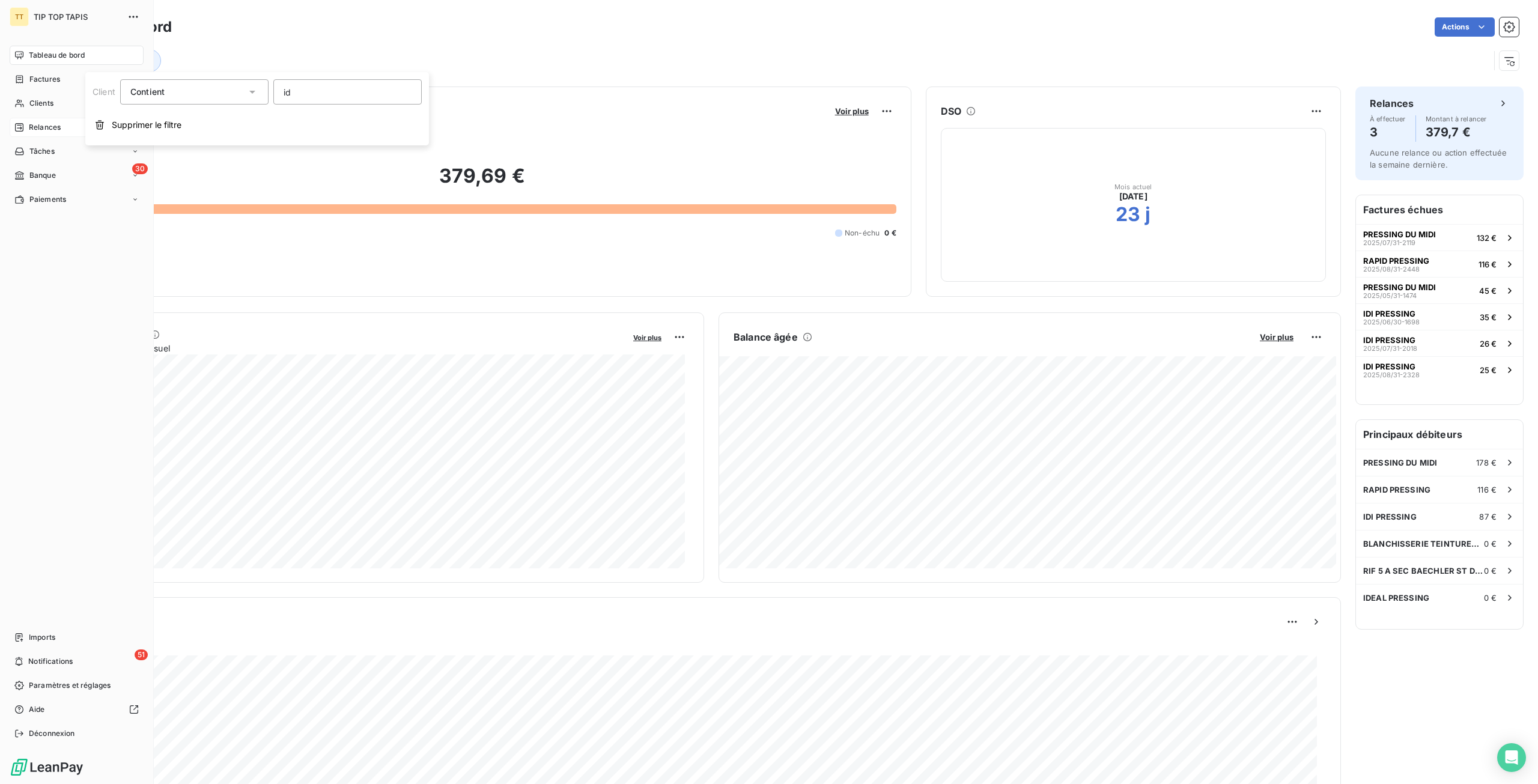
type input "idi"
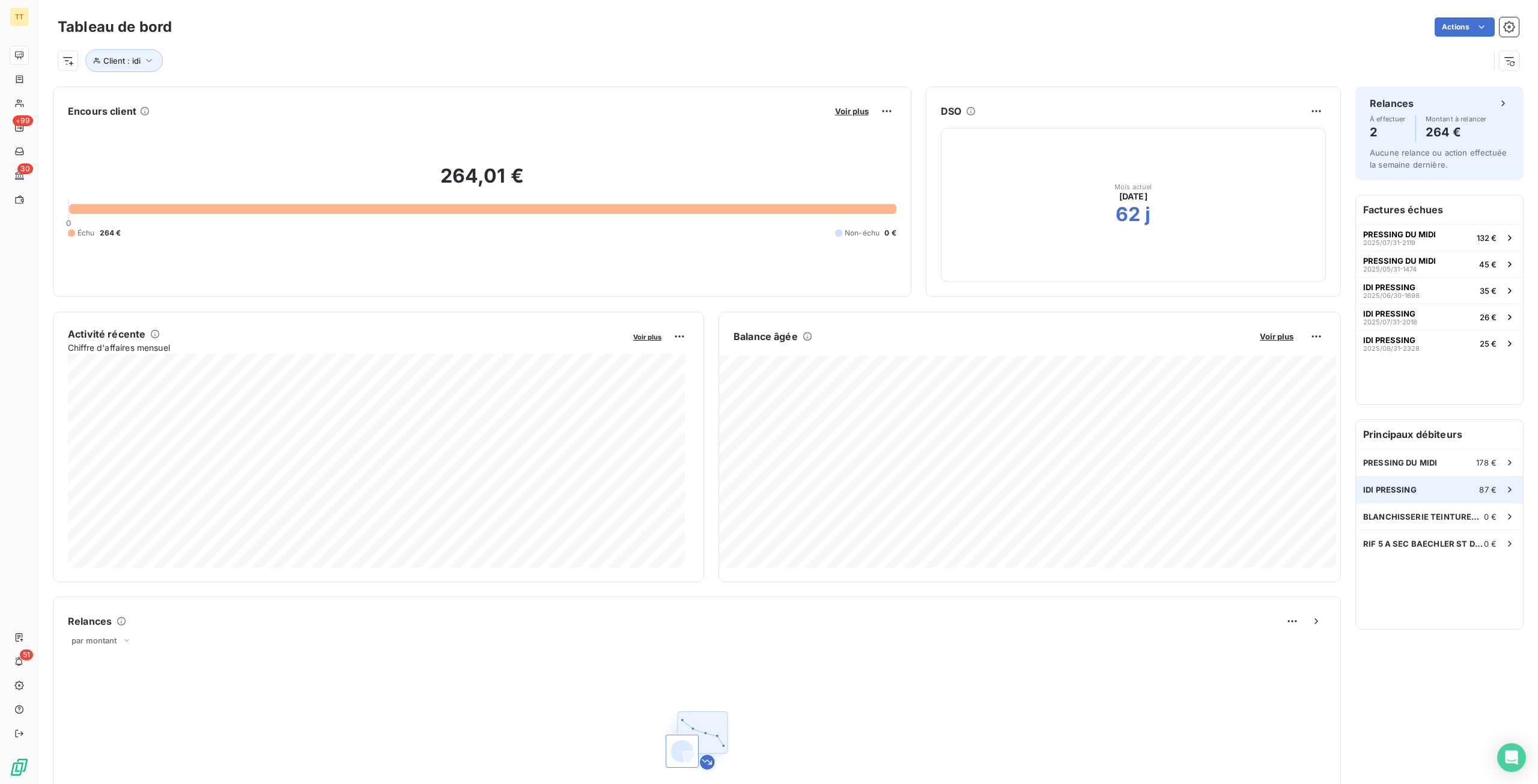
click at [1416, 483] on div "IDI PRESSING 87 €" at bounding box center [1440, 489] width 167 height 27
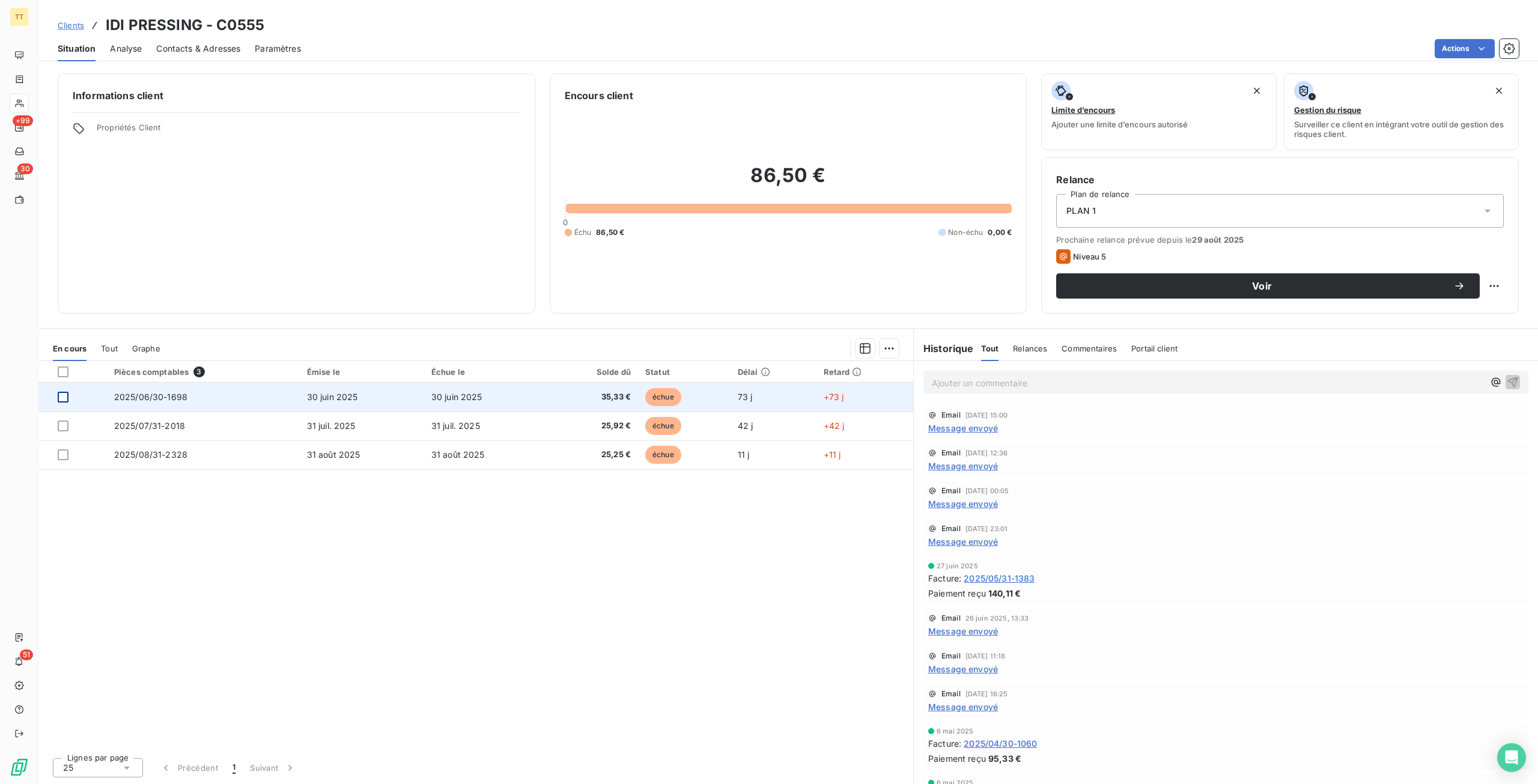
click at [66, 394] on div at bounding box center [63, 397] width 11 height 11
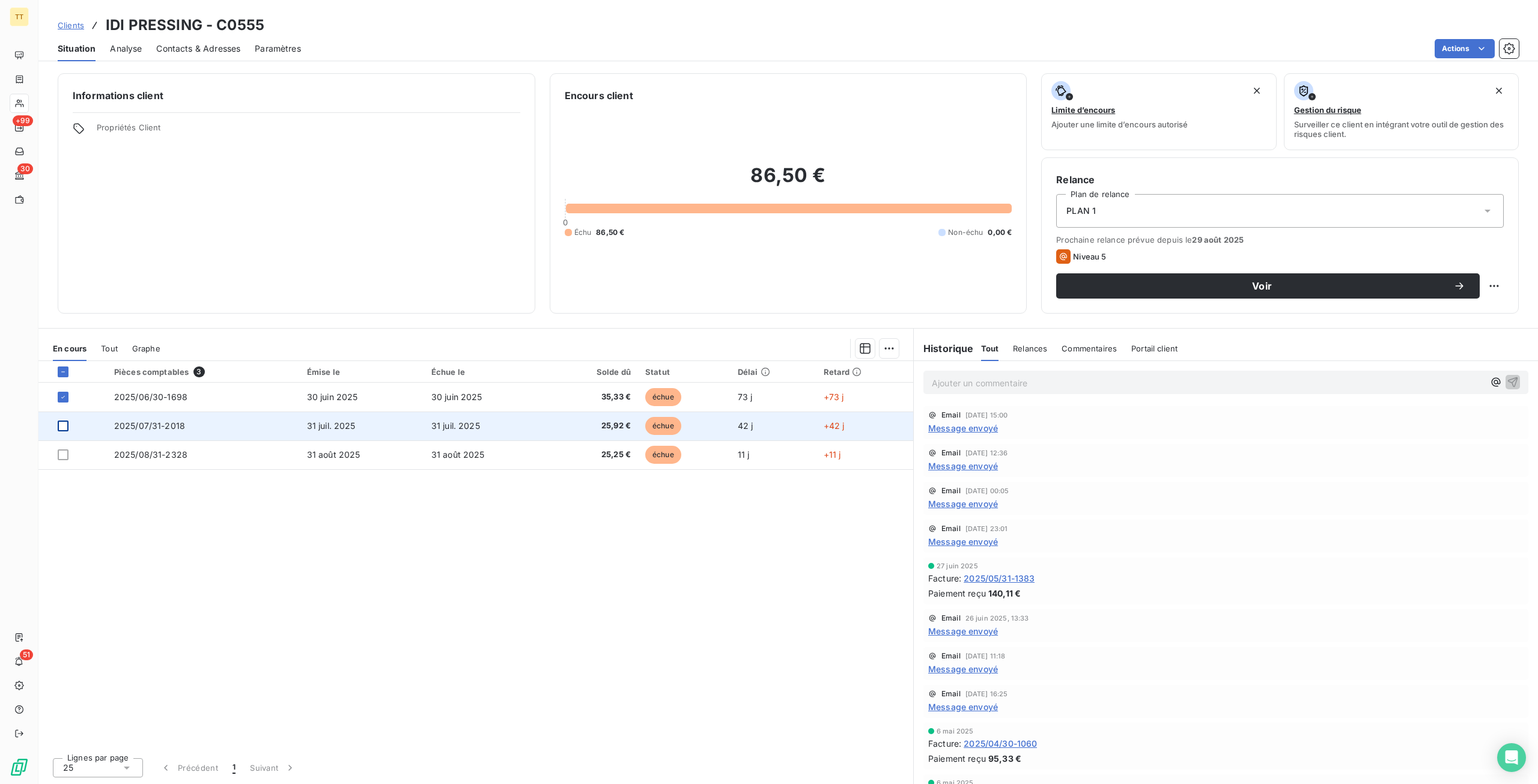
click at [64, 424] on div at bounding box center [63, 426] width 11 height 11
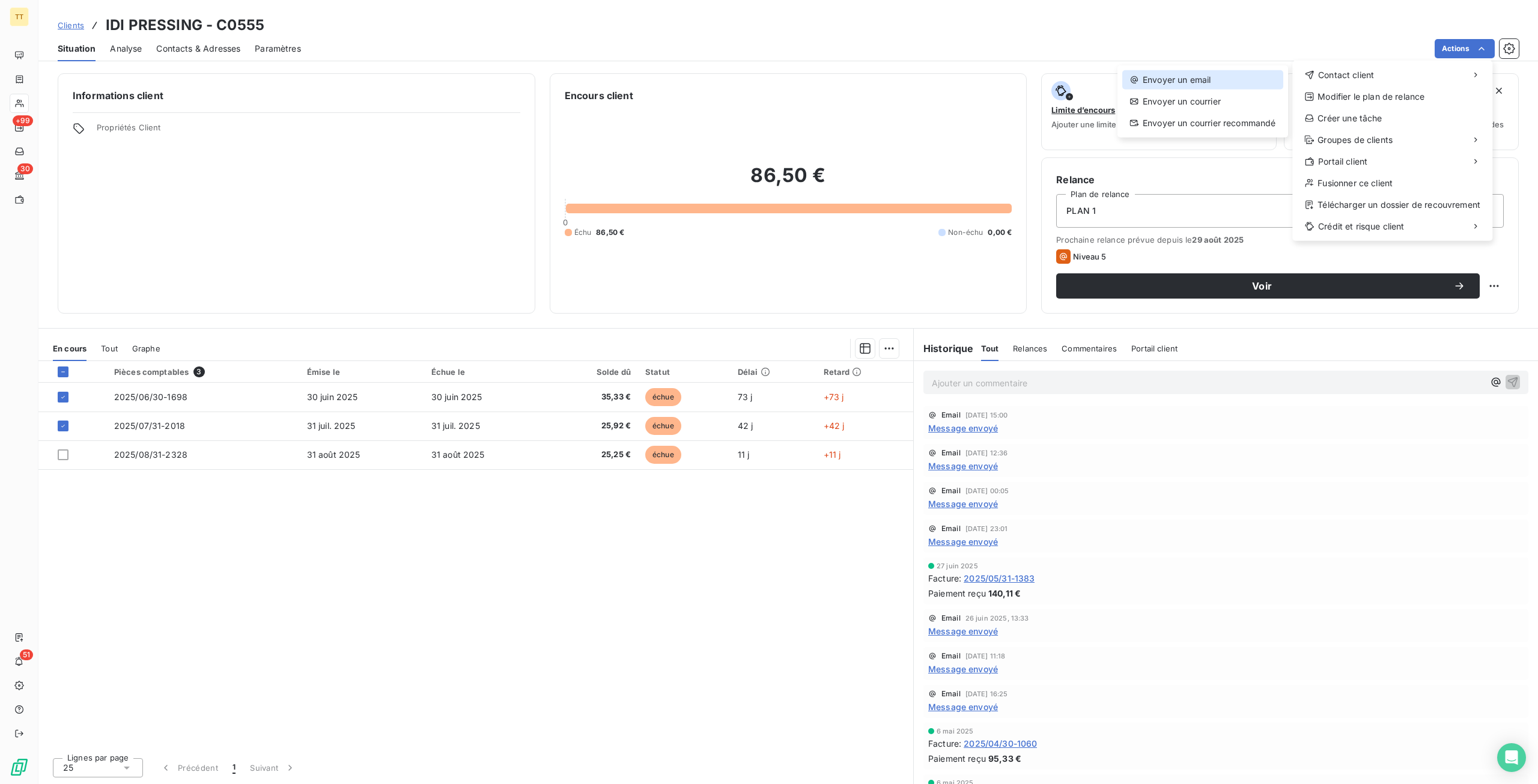
click at [1252, 79] on div "Envoyer un email" at bounding box center [1202, 80] width 161 height 19
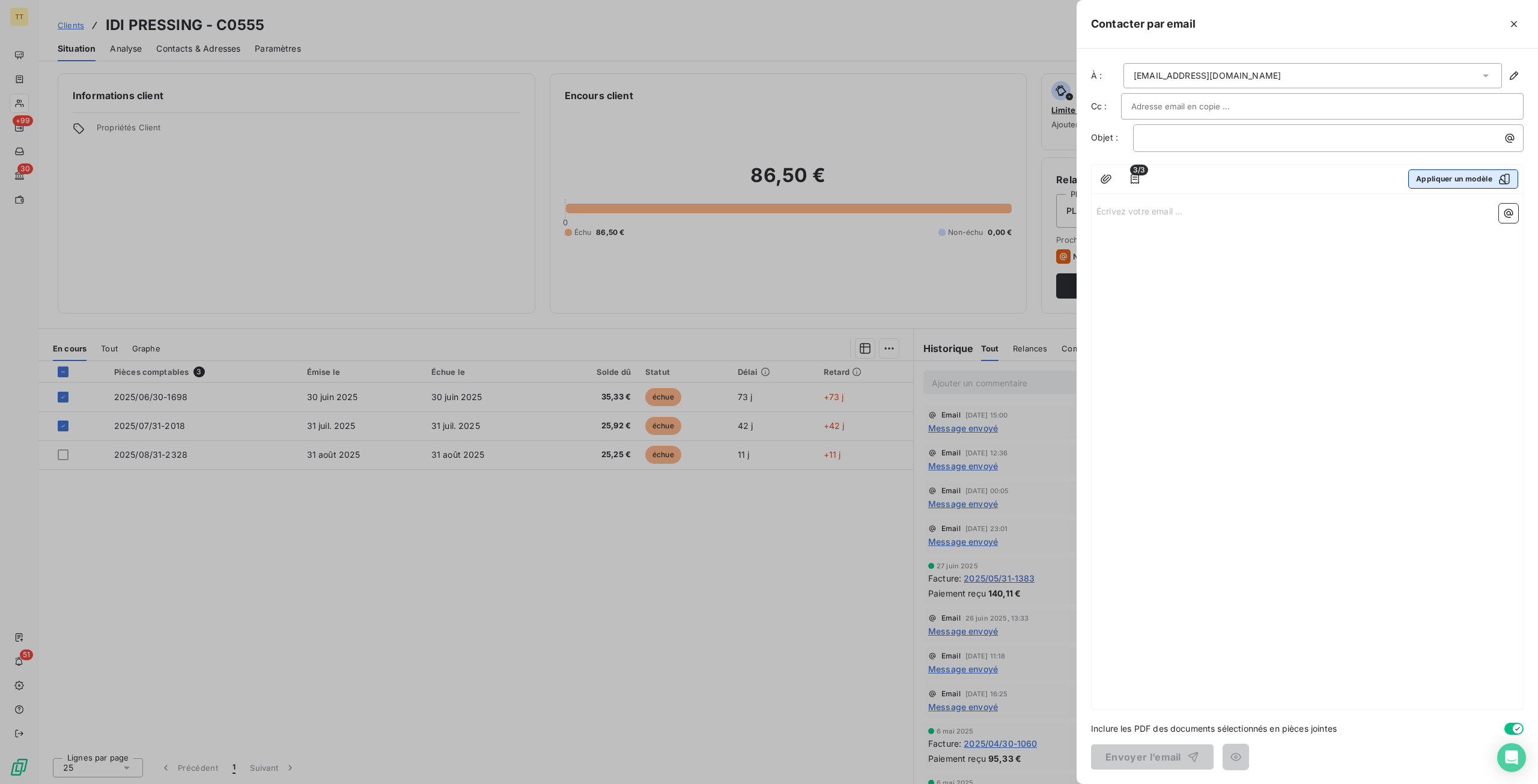
click at [1427, 175] on button "Appliquer un modèle" at bounding box center [1463, 179] width 110 height 19
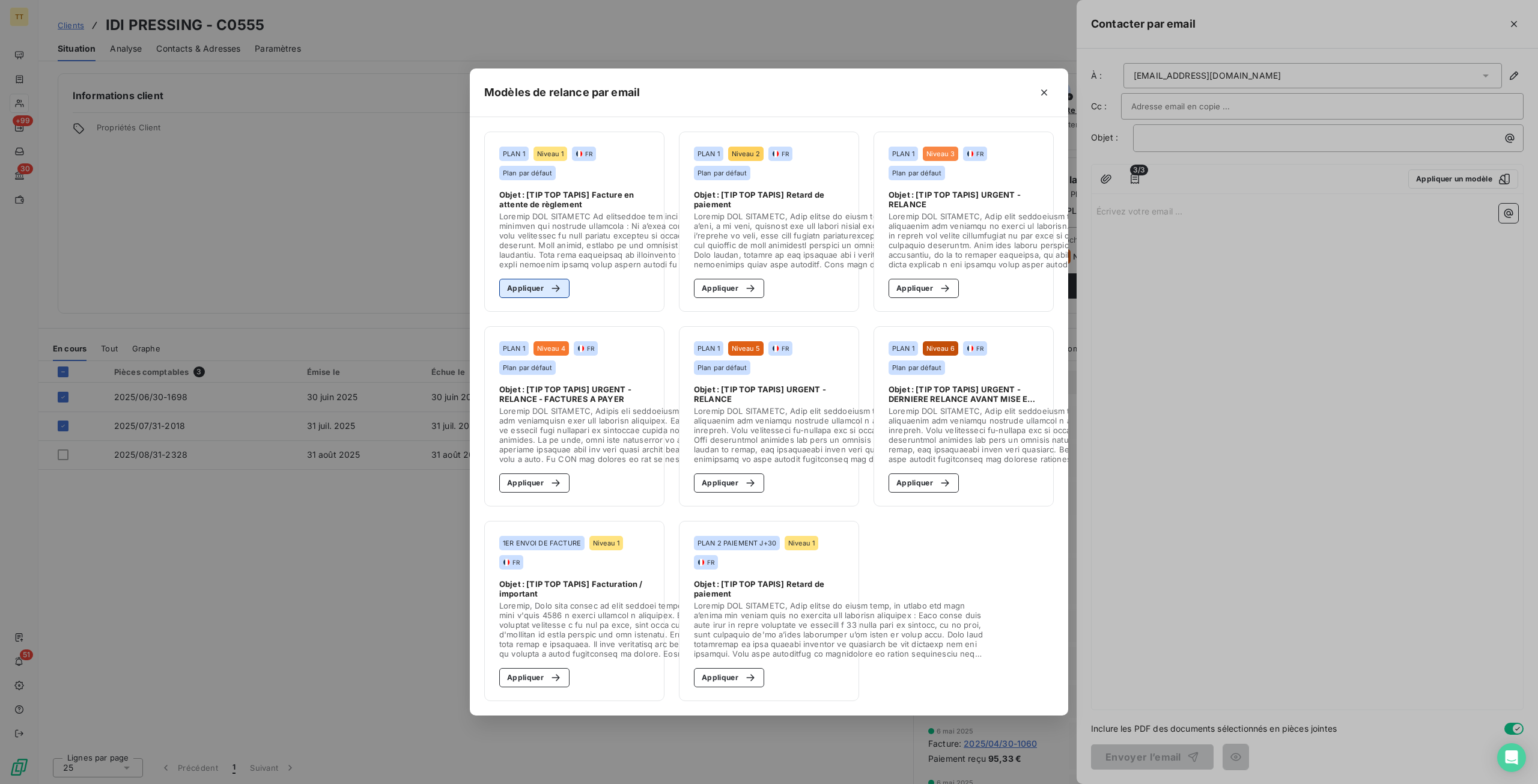
click at [525, 282] on button "Appliquer" at bounding box center [534, 288] width 70 height 19
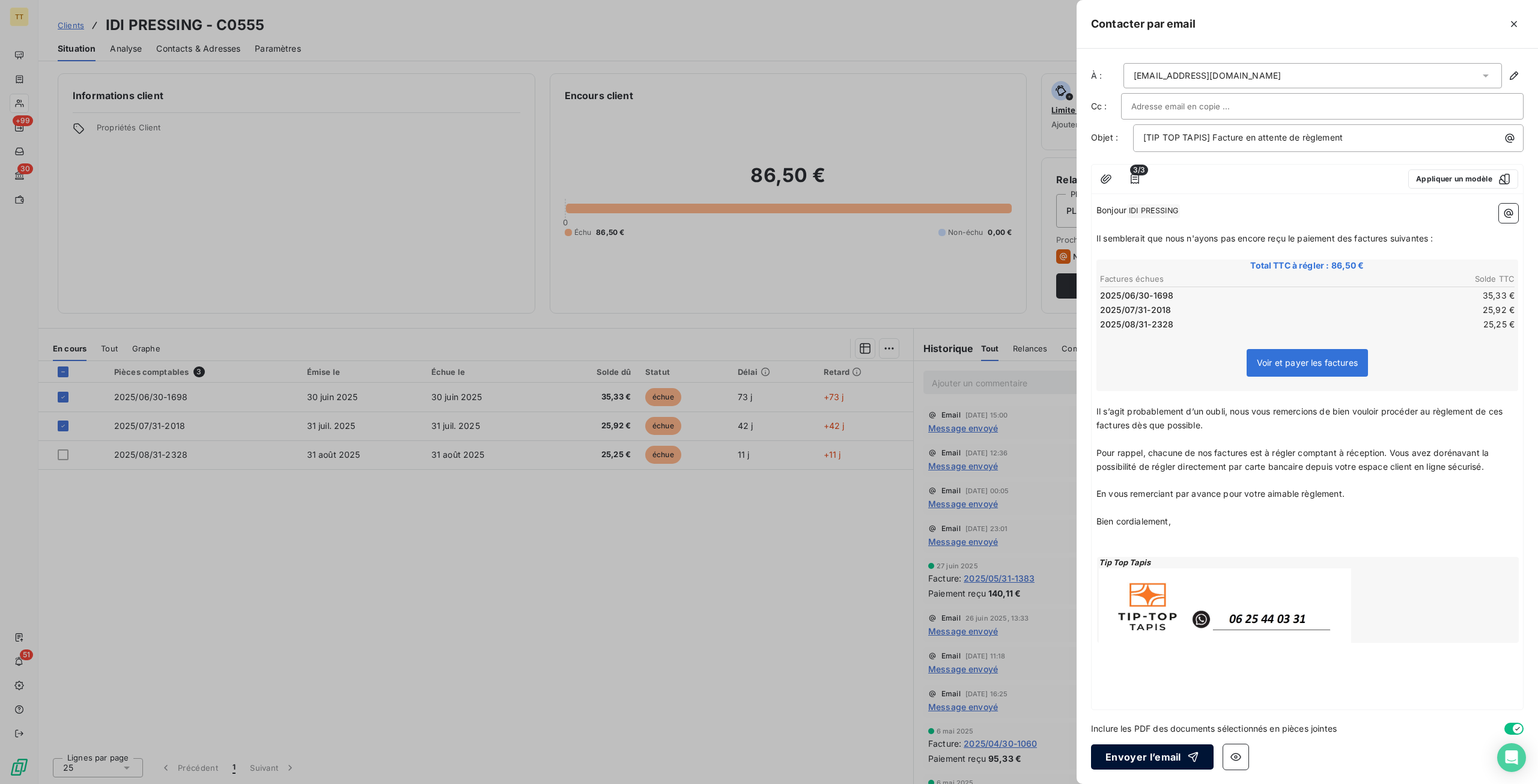
click at [1135, 757] on button "Envoyer l’email" at bounding box center [1152, 757] width 122 height 25
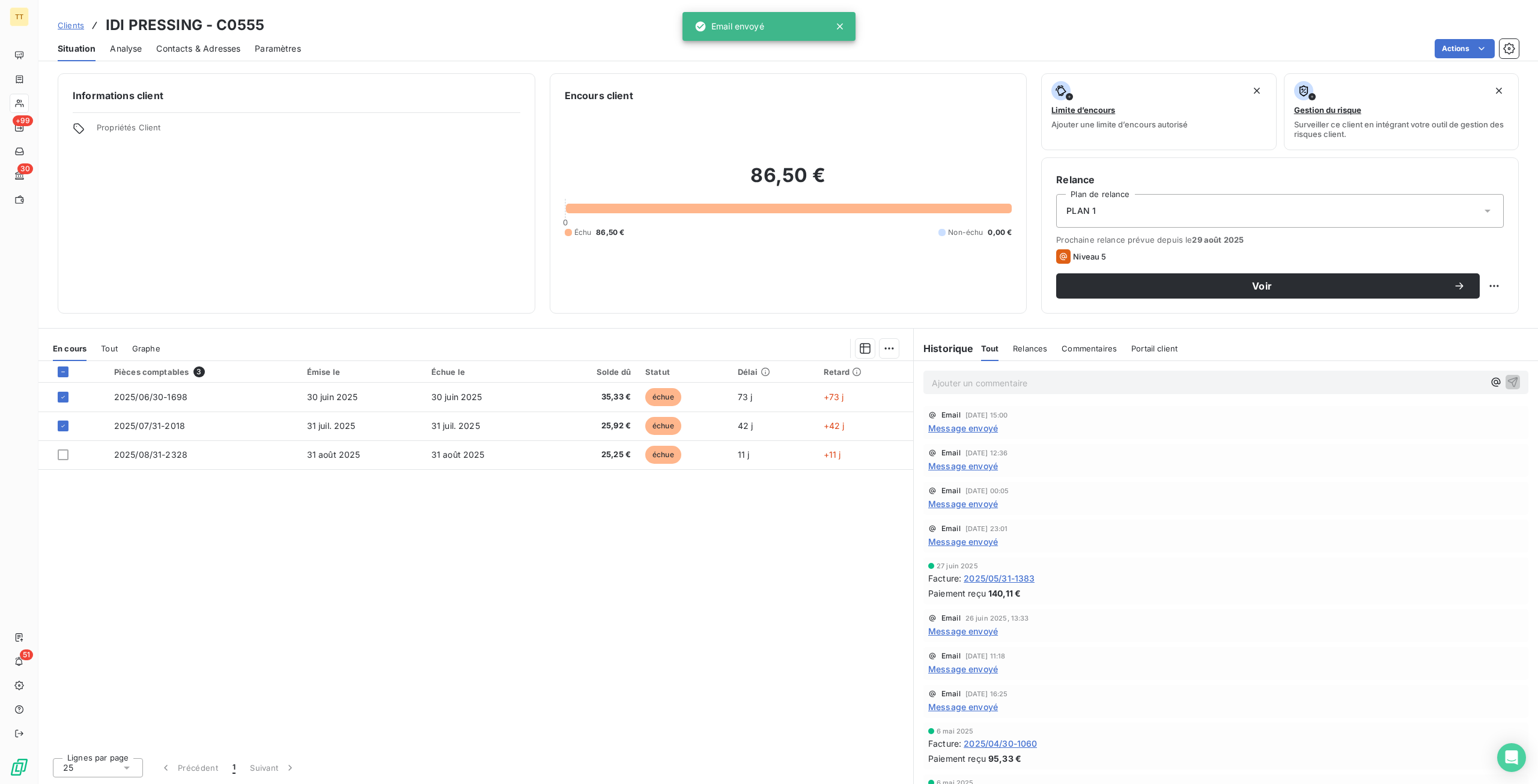
click at [568, 659] on div "Pièces comptables 3 Émise le Échue le Solde dû Statut Délai Retard 2025/06/30-1…" at bounding box center [475, 554] width 875 height 387
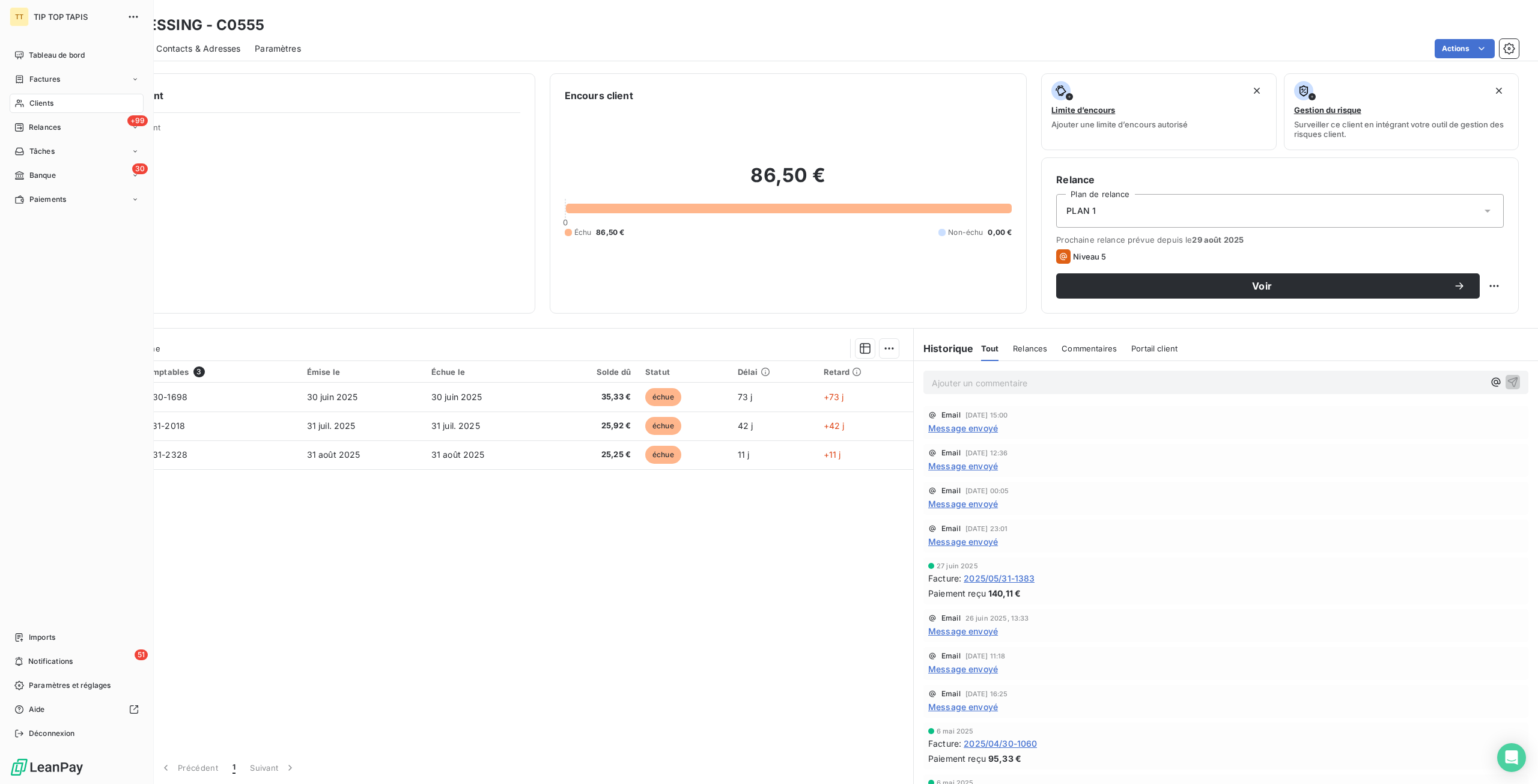
drag, startPoint x: 19, startPoint y: 56, endPoint x: 9, endPoint y: 55, distance: 10.0
click at [14, 57] on icon at bounding box center [19, 55] width 10 height 10
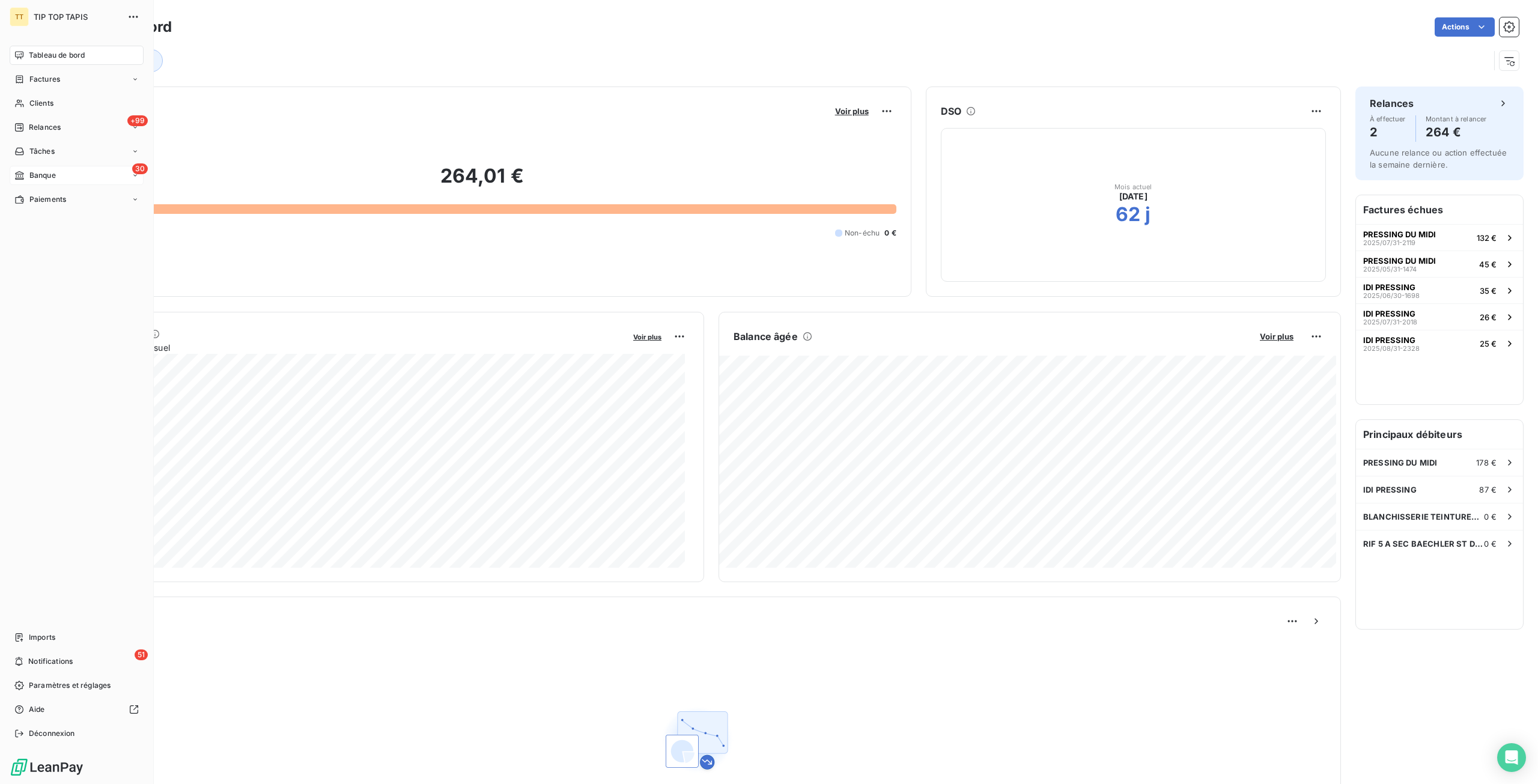
click at [85, 167] on div "30 Banque" at bounding box center [77, 176] width 134 height 19
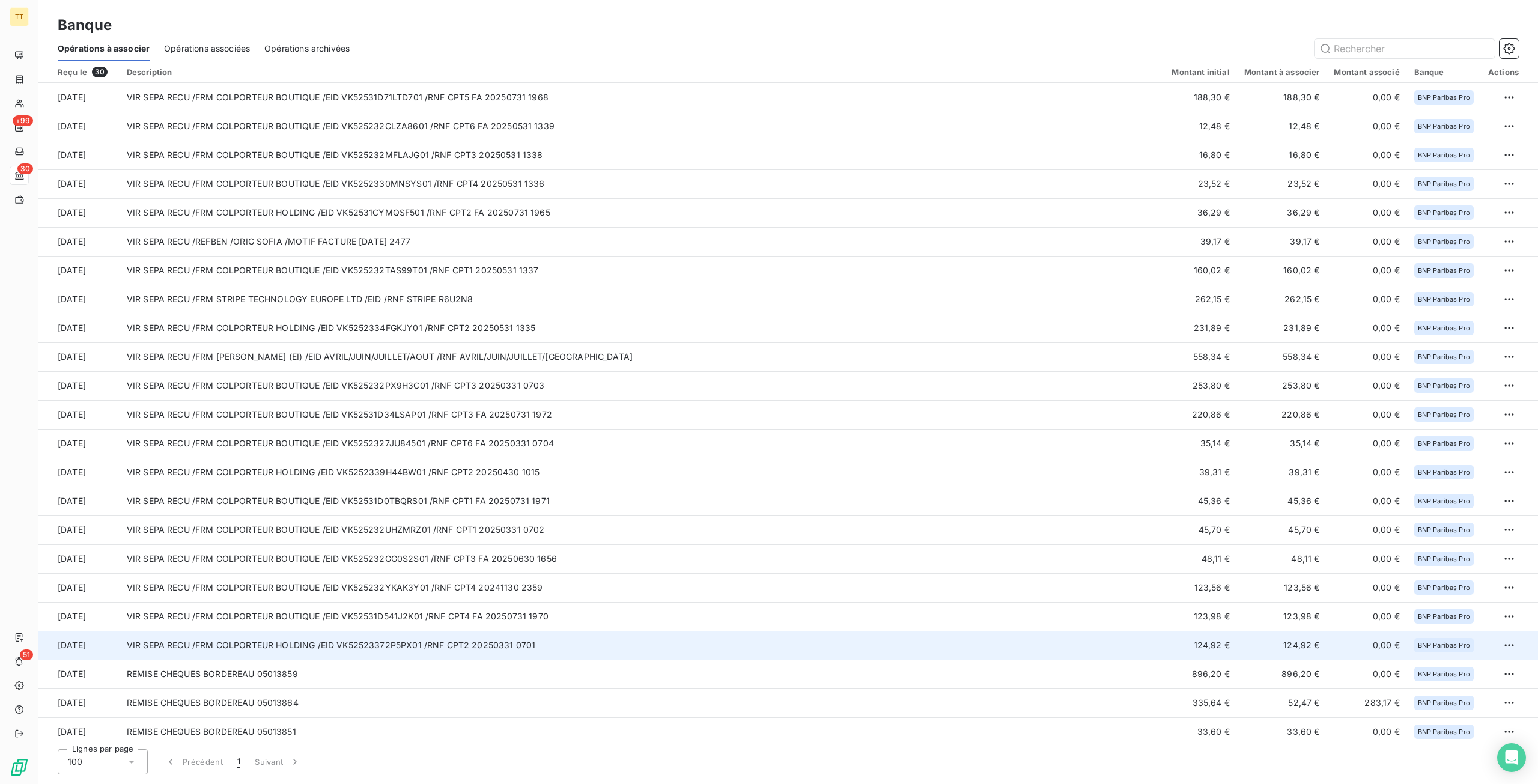
click at [391, 651] on td "VIR SEPA RECU /FRM COLPORTEUR HOLDING /EID VK52523372P5PX01 /RNF CPT2 20250331 …" at bounding box center [642, 645] width 1046 height 29
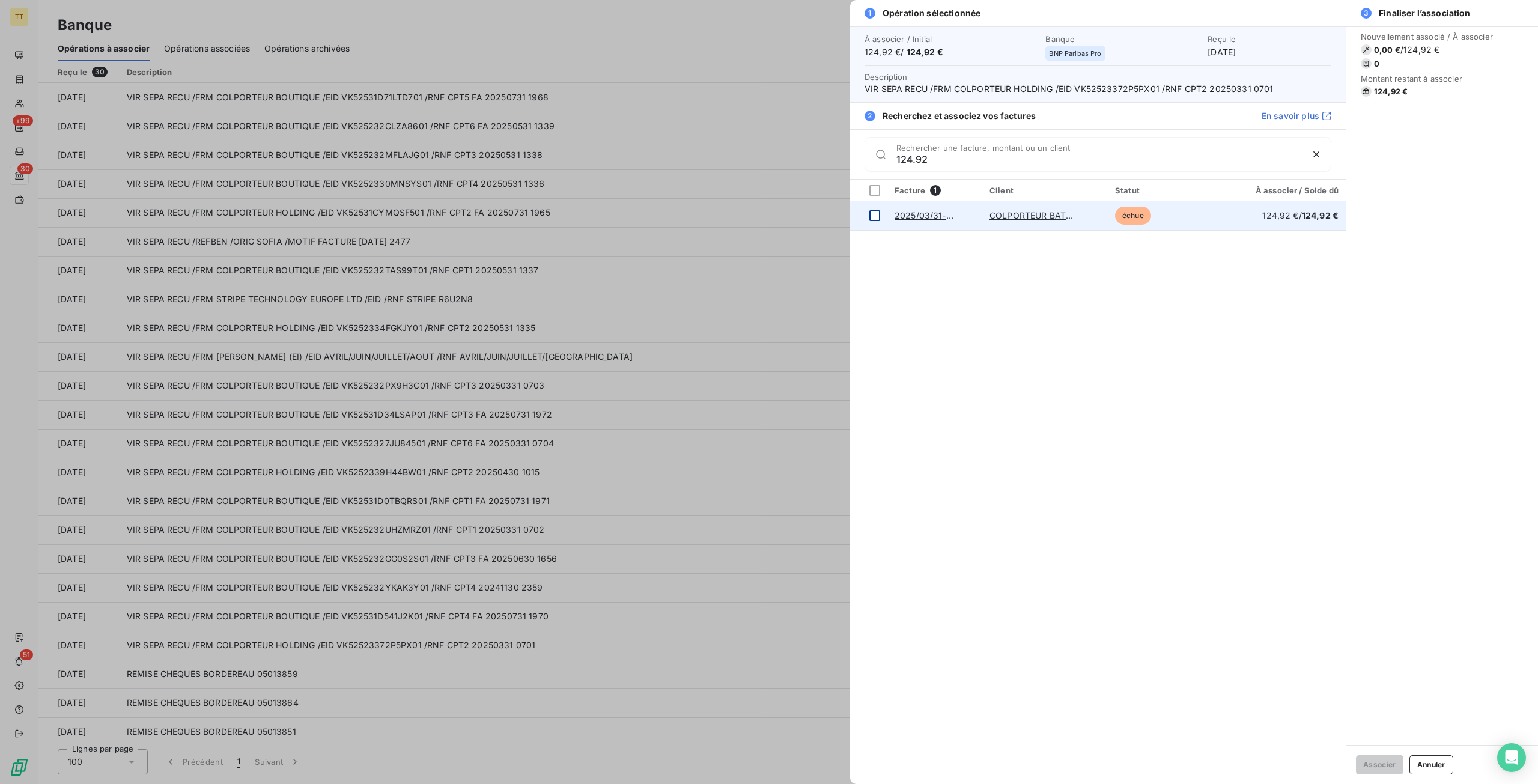
type input "124.92"
click at [879, 215] on div at bounding box center [875, 216] width 11 height 11
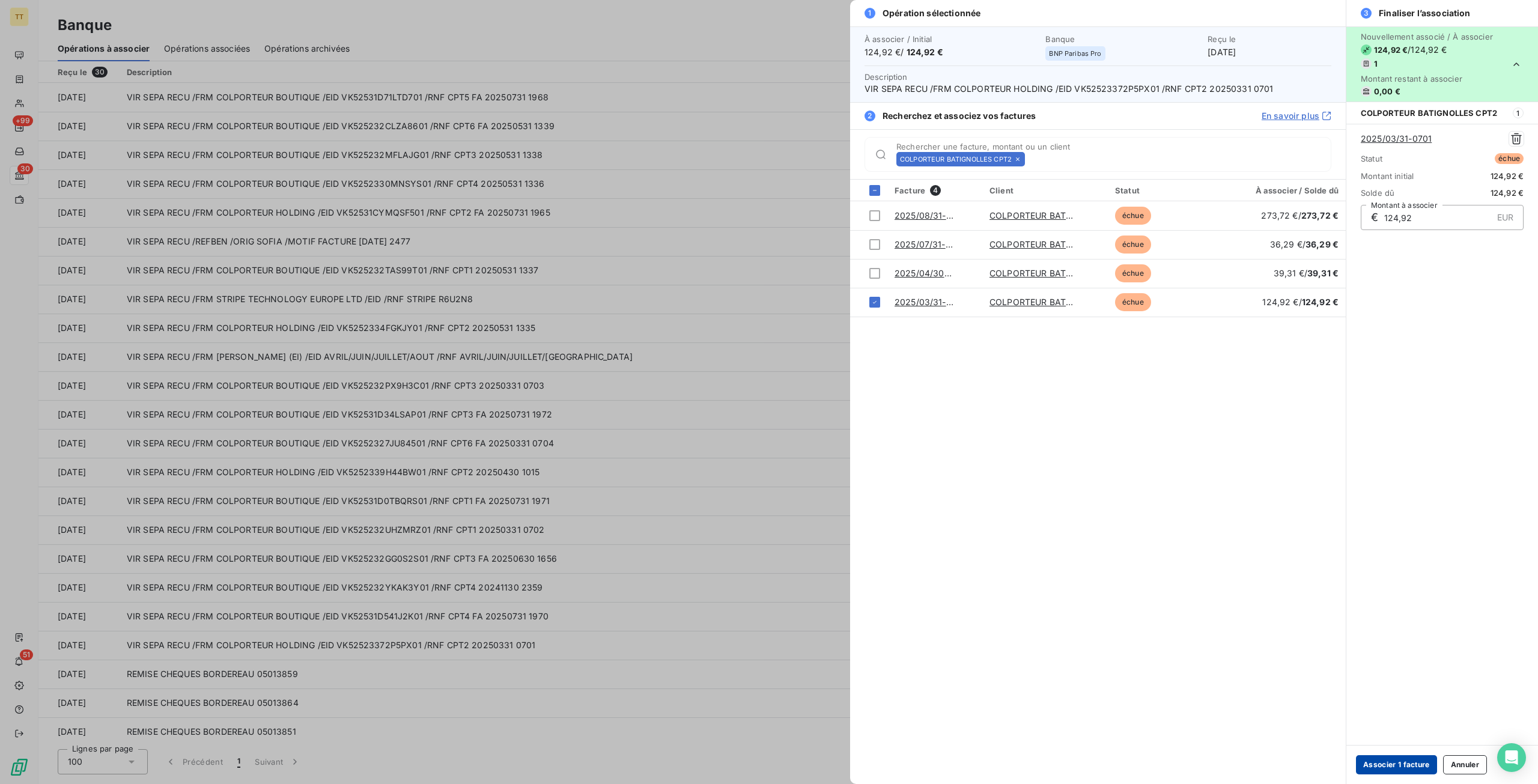
click at [1403, 759] on button "Associer 1 facture" at bounding box center [1396, 764] width 81 height 19
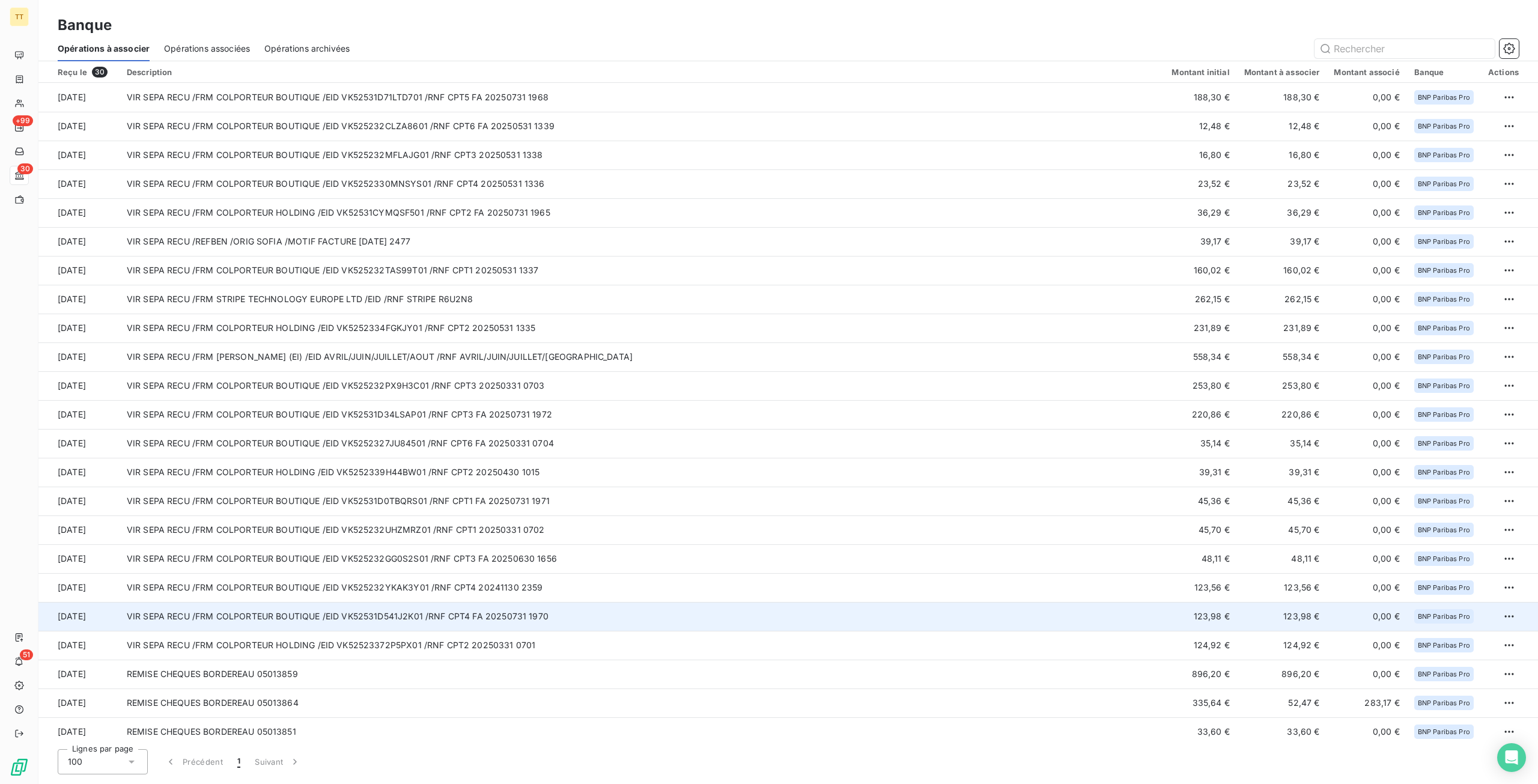
click at [384, 612] on td "VIR SEPA RECU /FRM COLPORTEUR BOUTIQUE /EID VK52531D541J2K01 /RNF CPT4 FA 20250…" at bounding box center [642, 616] width 1046 height 29
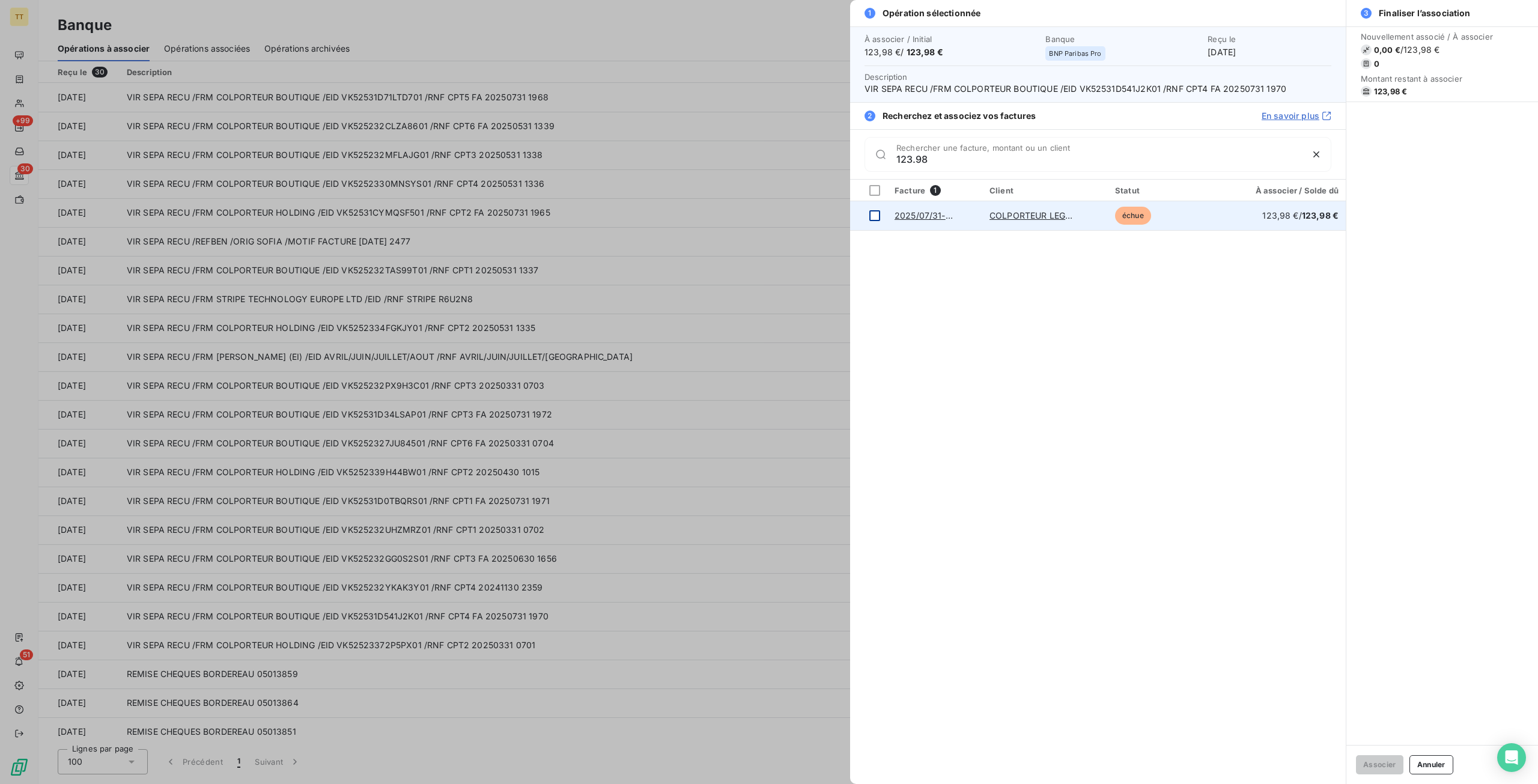
type input "123.98"
click at [873, 215] on div at bounding box center [875, 216] width 11 height 11
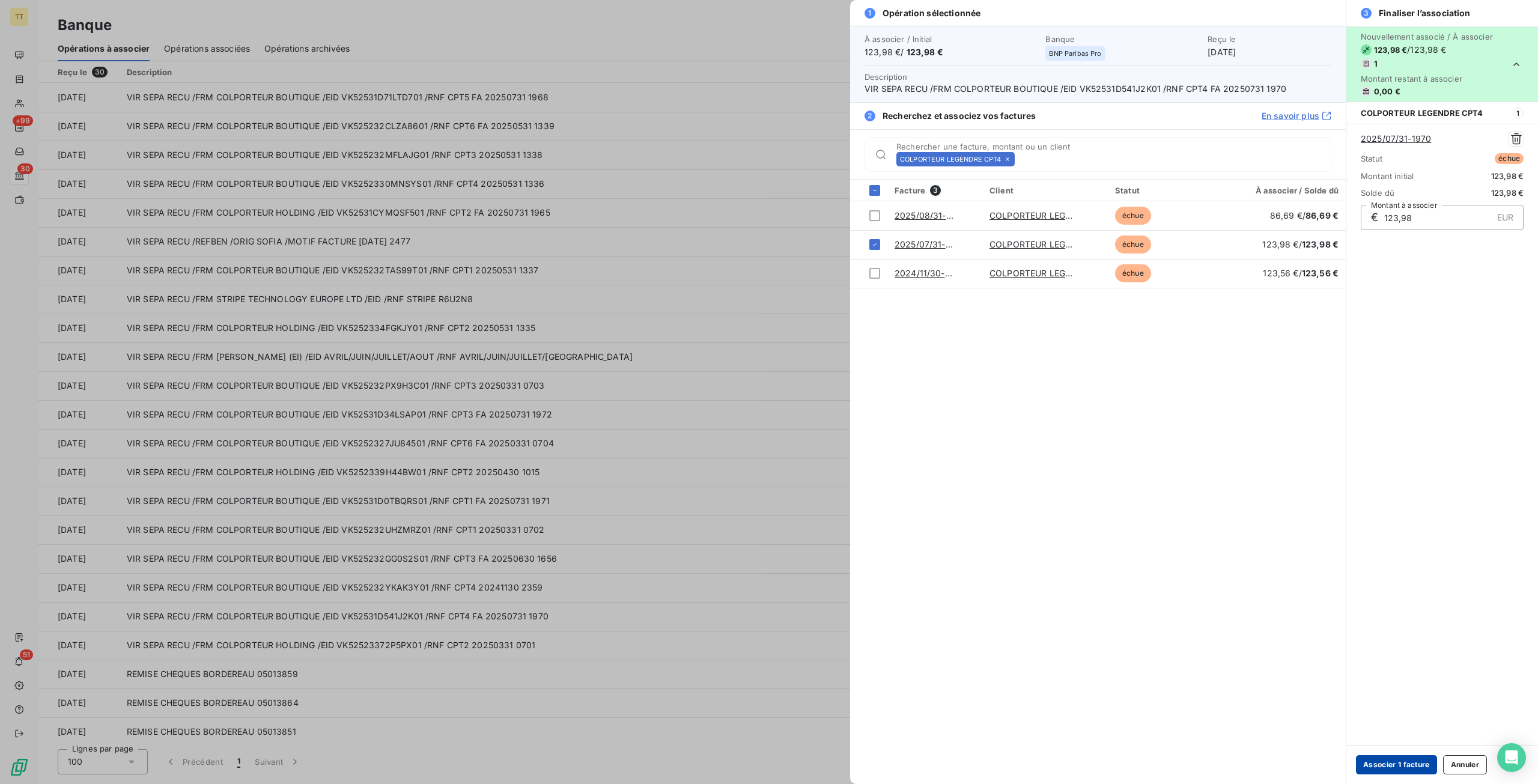
click at [1393, 772] on button "Associer 1 facture" at bounding box center [1396, 764] width 81 height 19
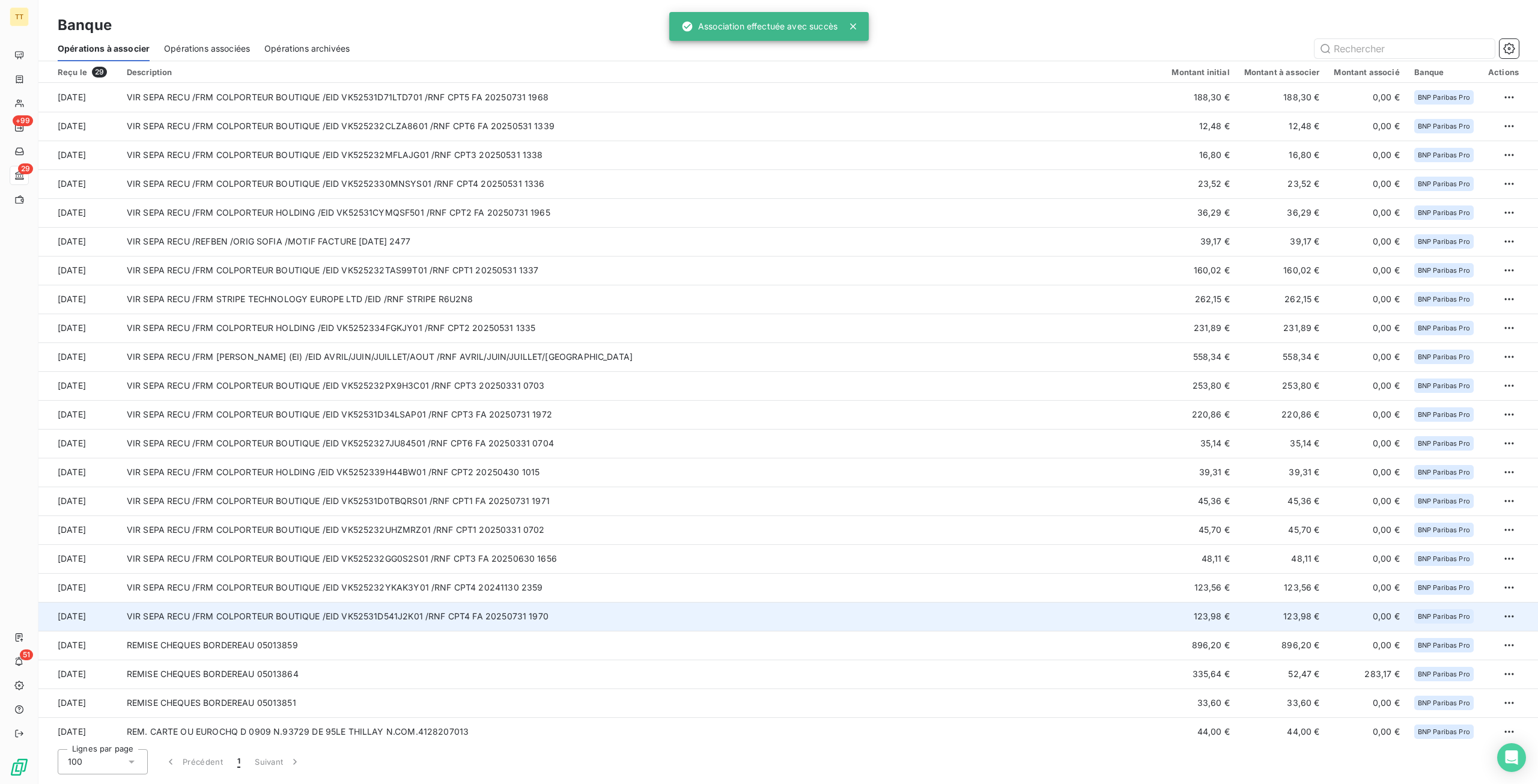
click at [514, 620] on td "VIR SEPA RECU /FRM COLPORTEUR BOUTIQUE /EID VK52531D541J2K01 /RNF CPT4 FA 20250…" at bounding box center [642, 616] width 1046 height 29
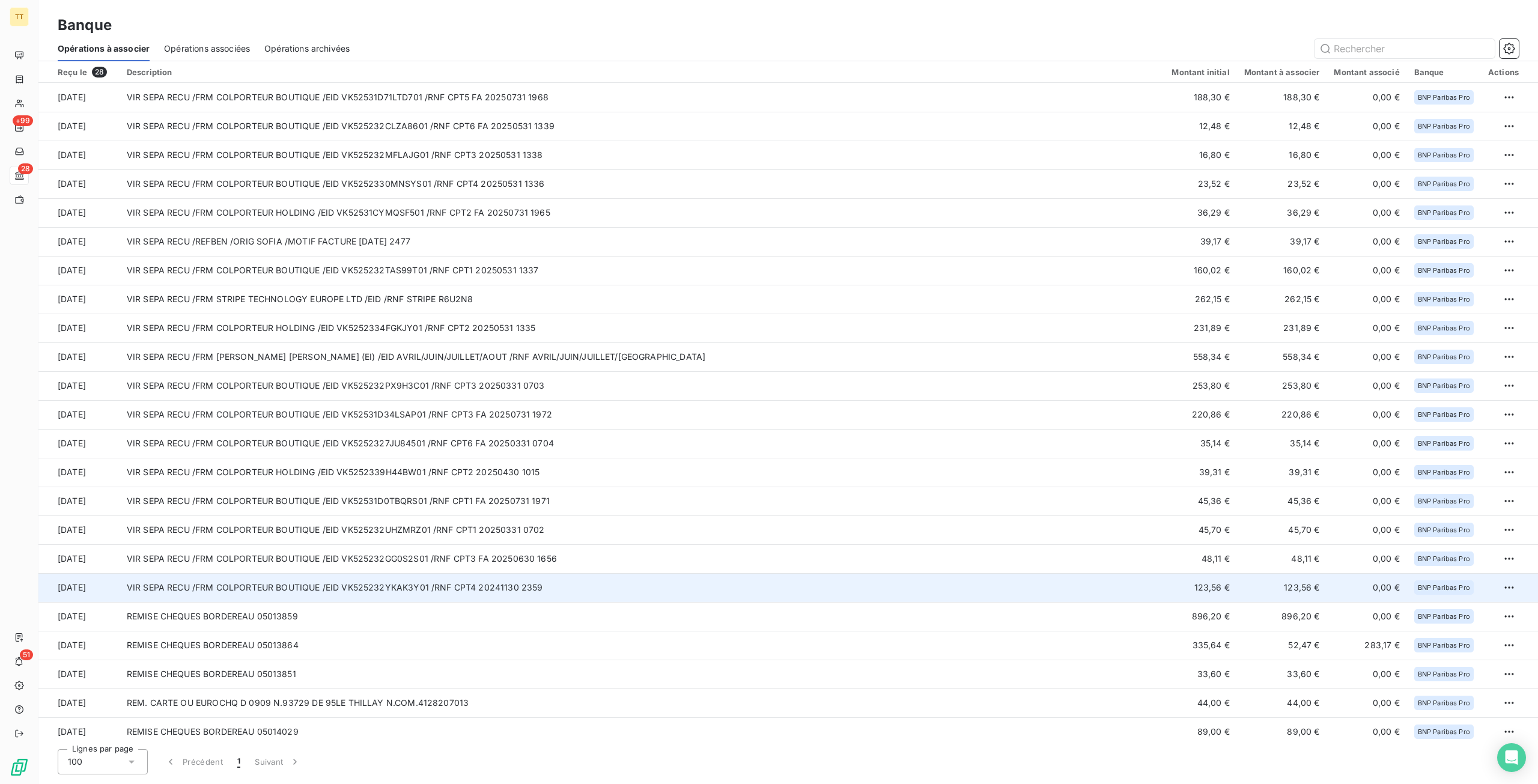
click at [356, 590] on td "VIR SEPA RECU /FRM COLPORTEUR BOUTIQUE /EID VK525232YKAK3Y01 /RNF CPT4 20241130…" at bounding box center [642, 587] width 1046 height 29
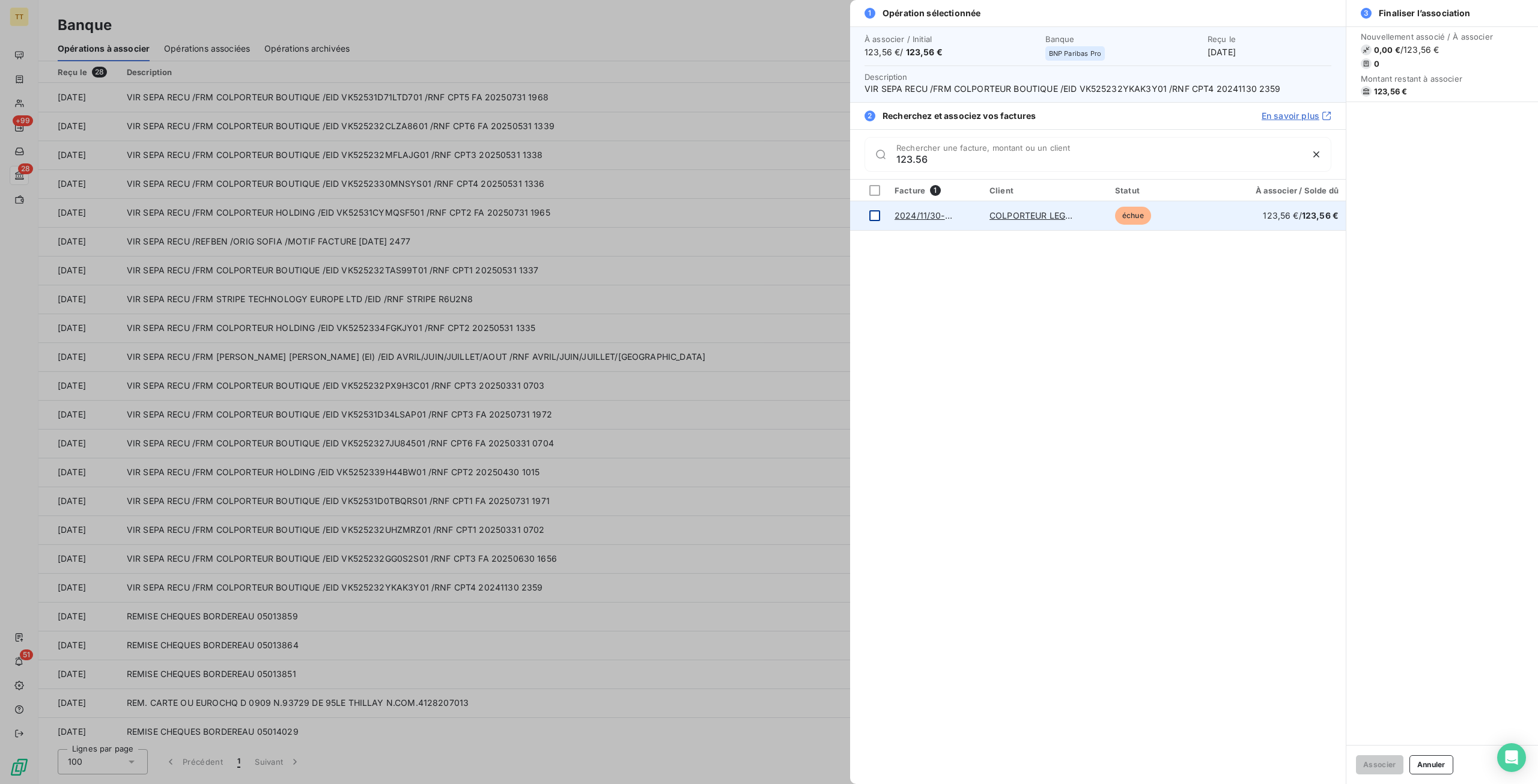
type input "123.56"
click at [875, 217] on div at bounding box center [875, 216] width 11 height 11
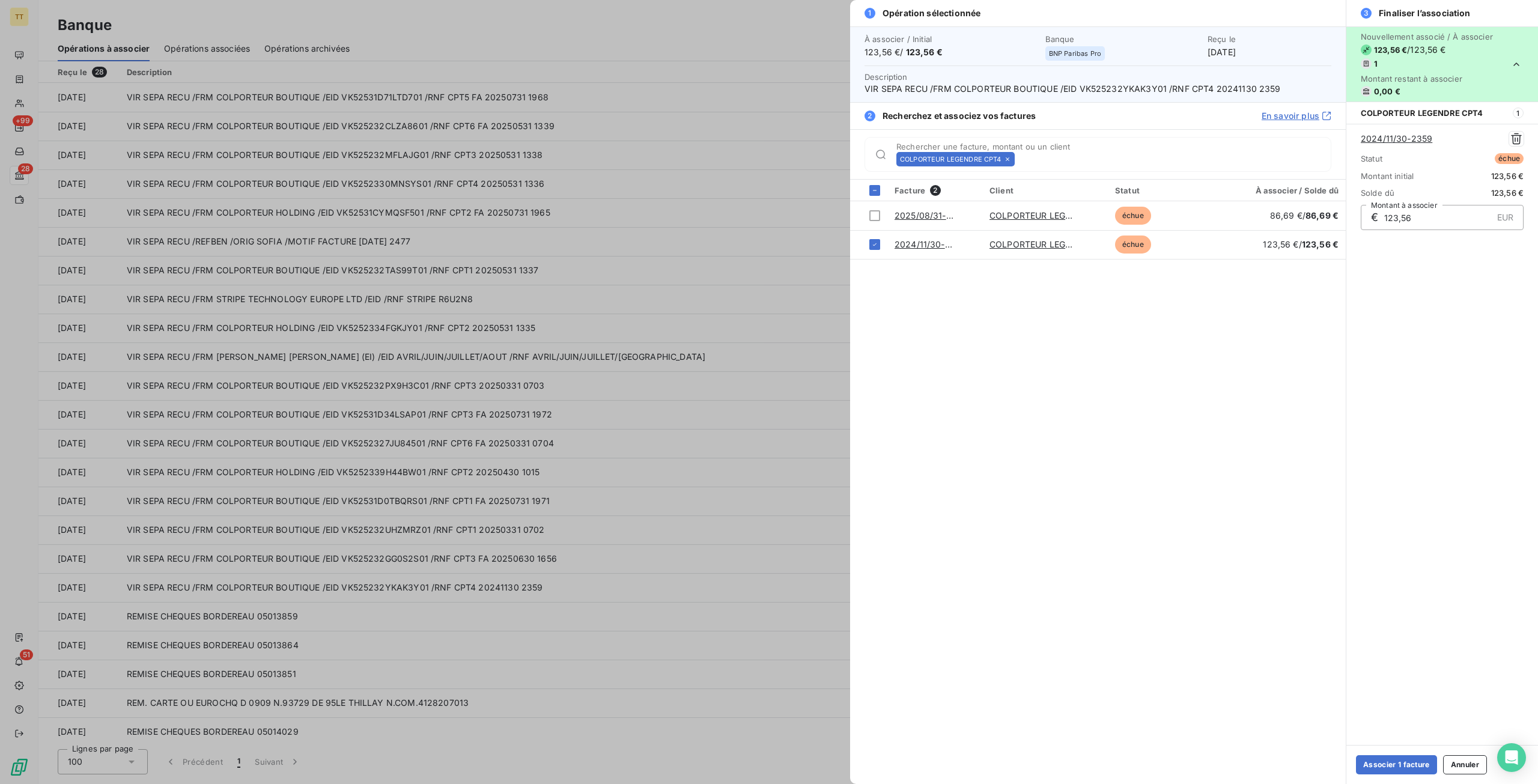
click at [1355, 765] on div "Associer 1 facture Annuler" at bounding box center [1442, 764] width 191 height 39
click at [1389, 761] on button "Associer 1 facture" at bounding box center [1396, 764] width 81 height 19
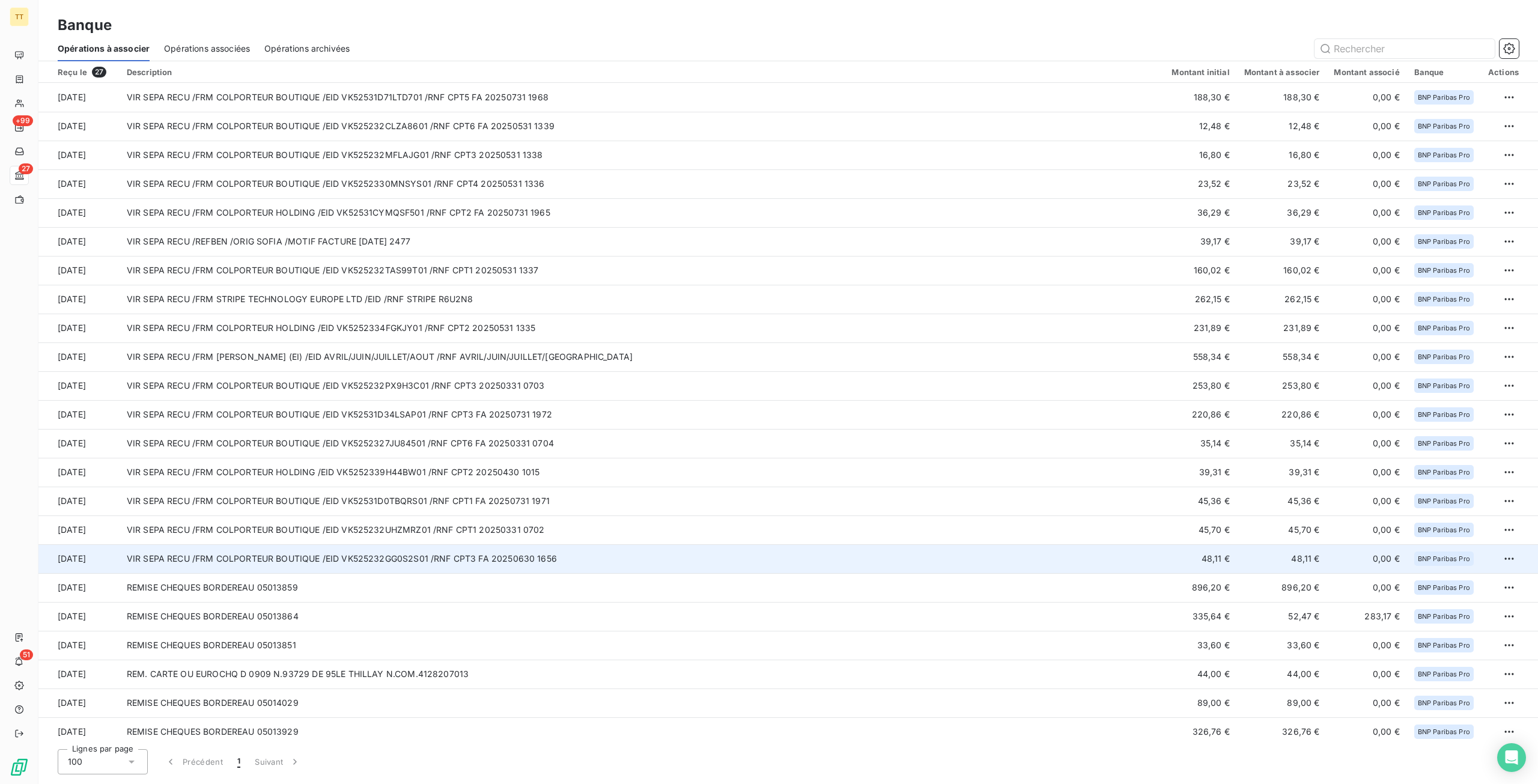
click at [360, 555] on td "VIR SEPA RECU /FRM COLPORTEUR BOUTIQUE /EID VK525232GG0S2S01 /RNF CPT3 FA 20250…" at bounding box center [642, 558] width 1046 height 29
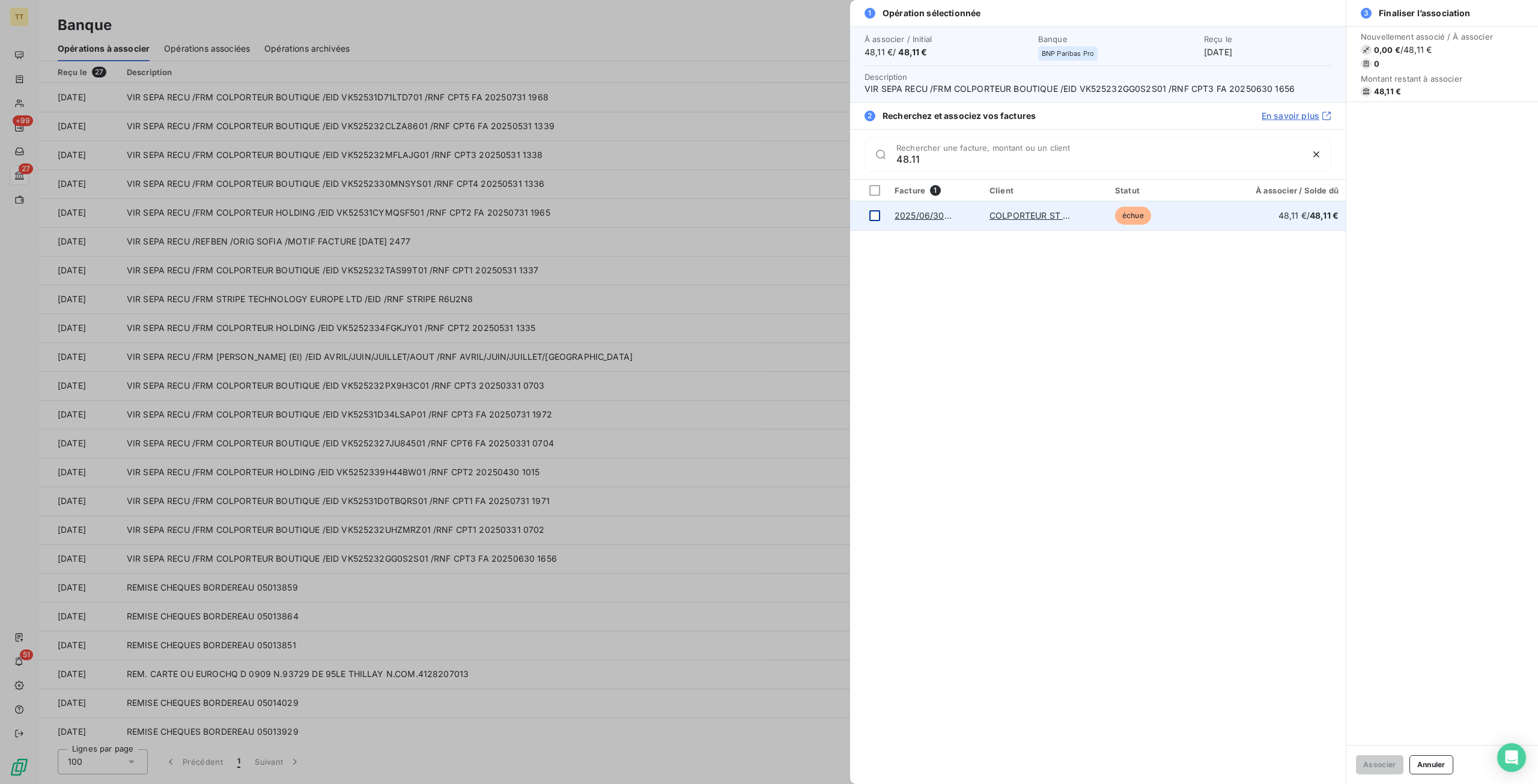
type input "48.11"
click at [877, 215] on div at bounding box center [875, 216] width 11 height 11
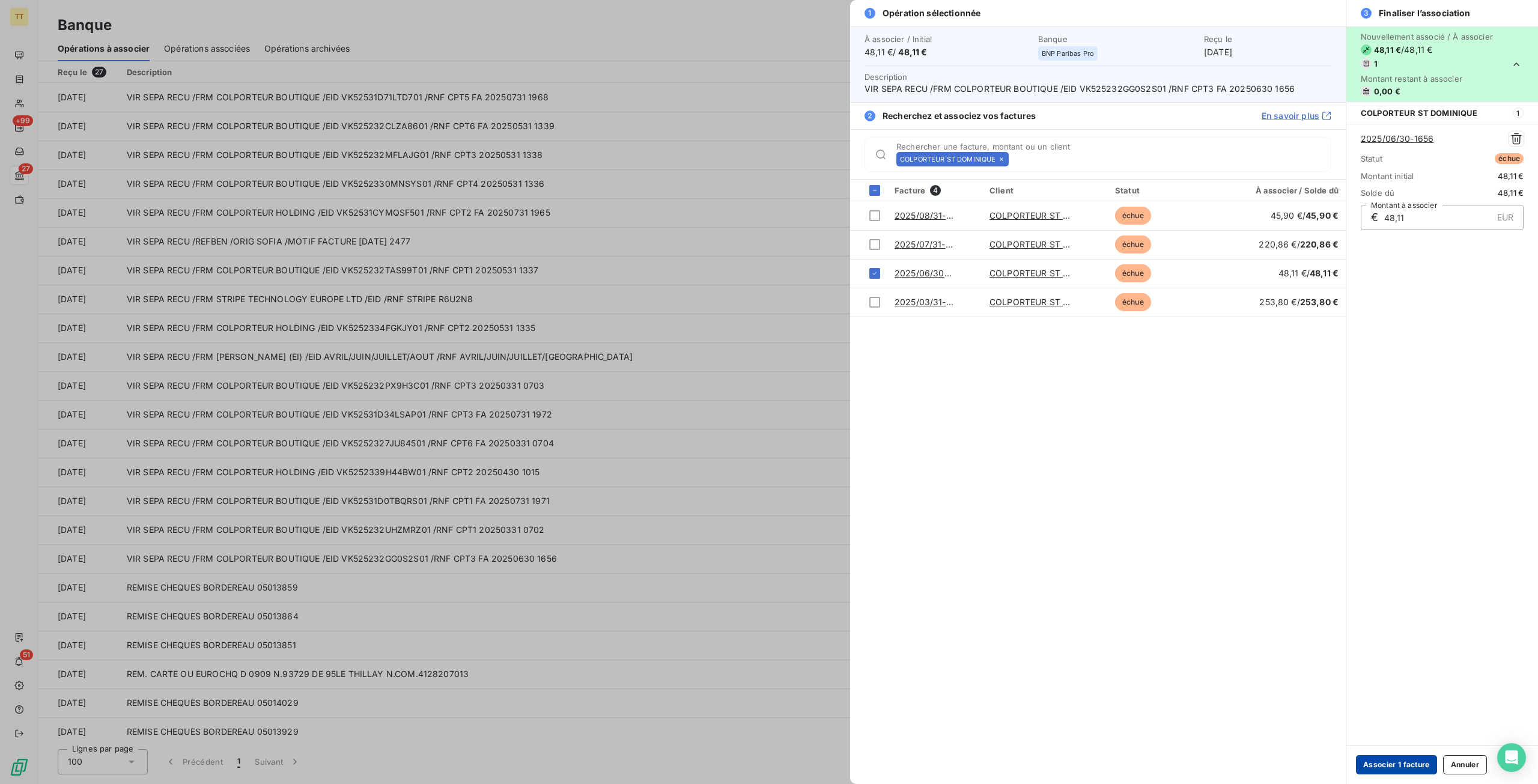
click at [1377, 764] on button "Associer 1 facture" at bounding box center [1396, 764] width 81 height 19
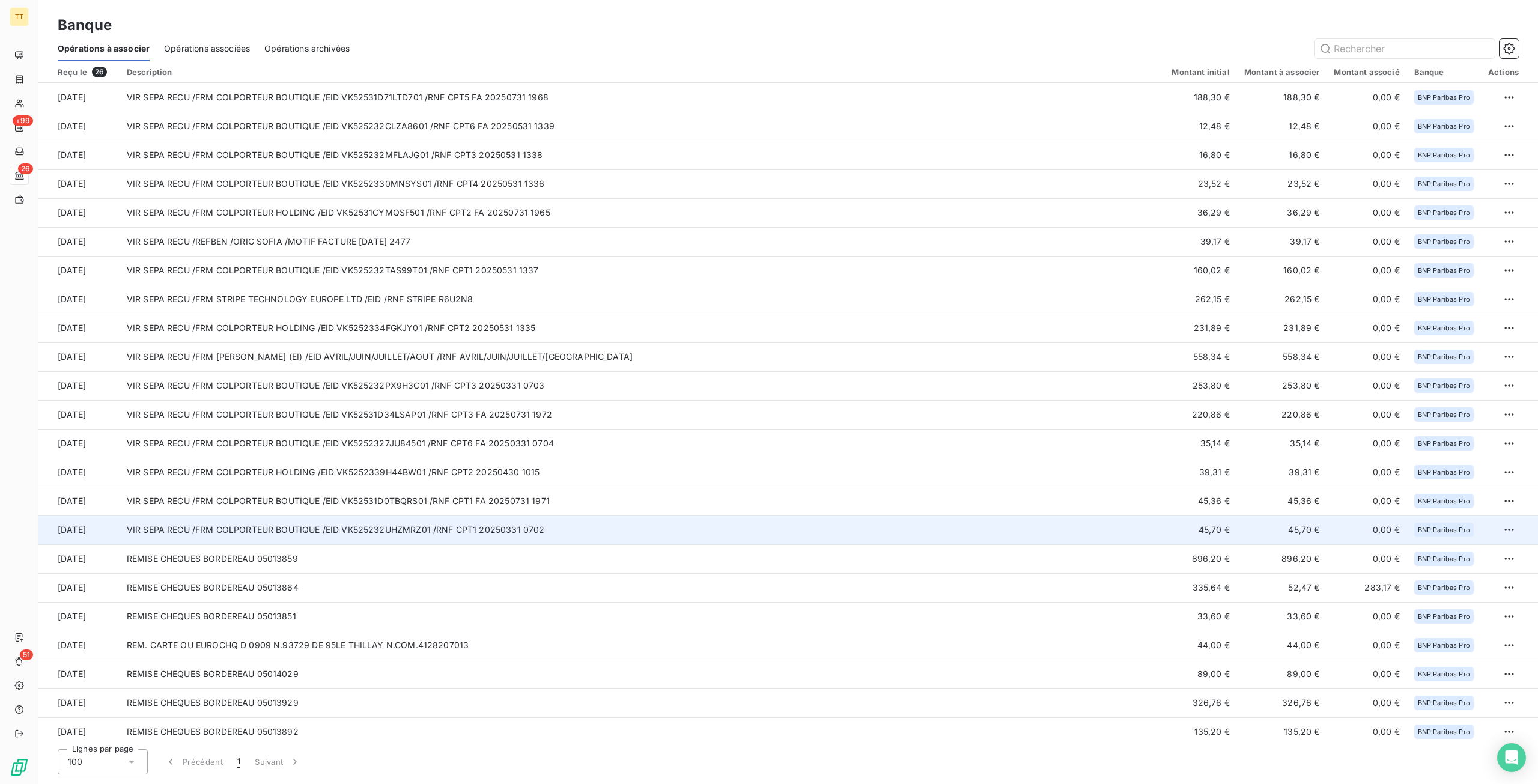
click at [246, 537] on td "VIR SEPA RECU /FRM COLPORTEUR BOUTIQUE /EID VK525232UHZMRZ01 /RNF CPT1 20250331…" at bounding box center [642, 530] width 1046 height 29
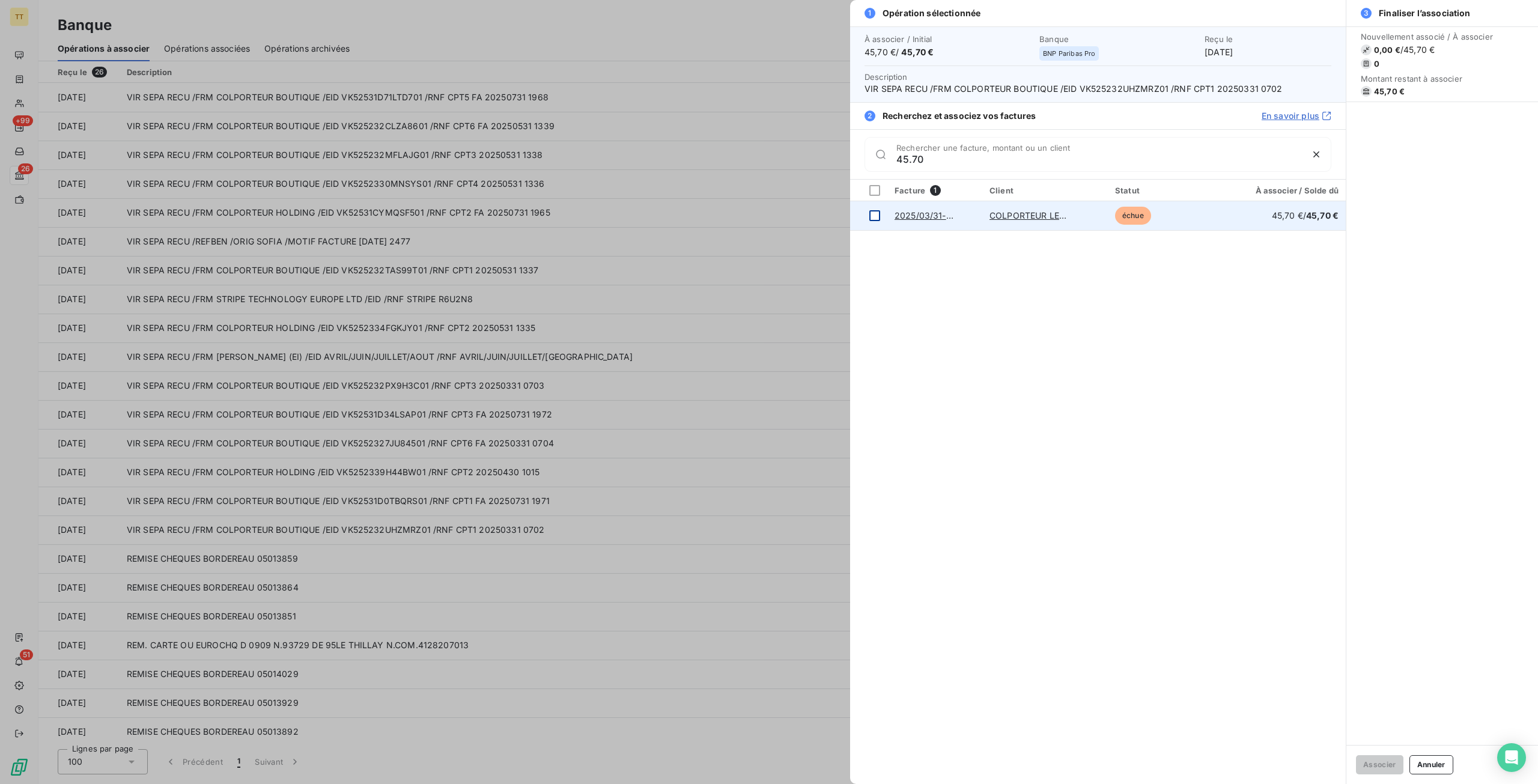
type input "45.70"
click at [871, 217] on div at bounding box center [875, 216] width 11 height 11
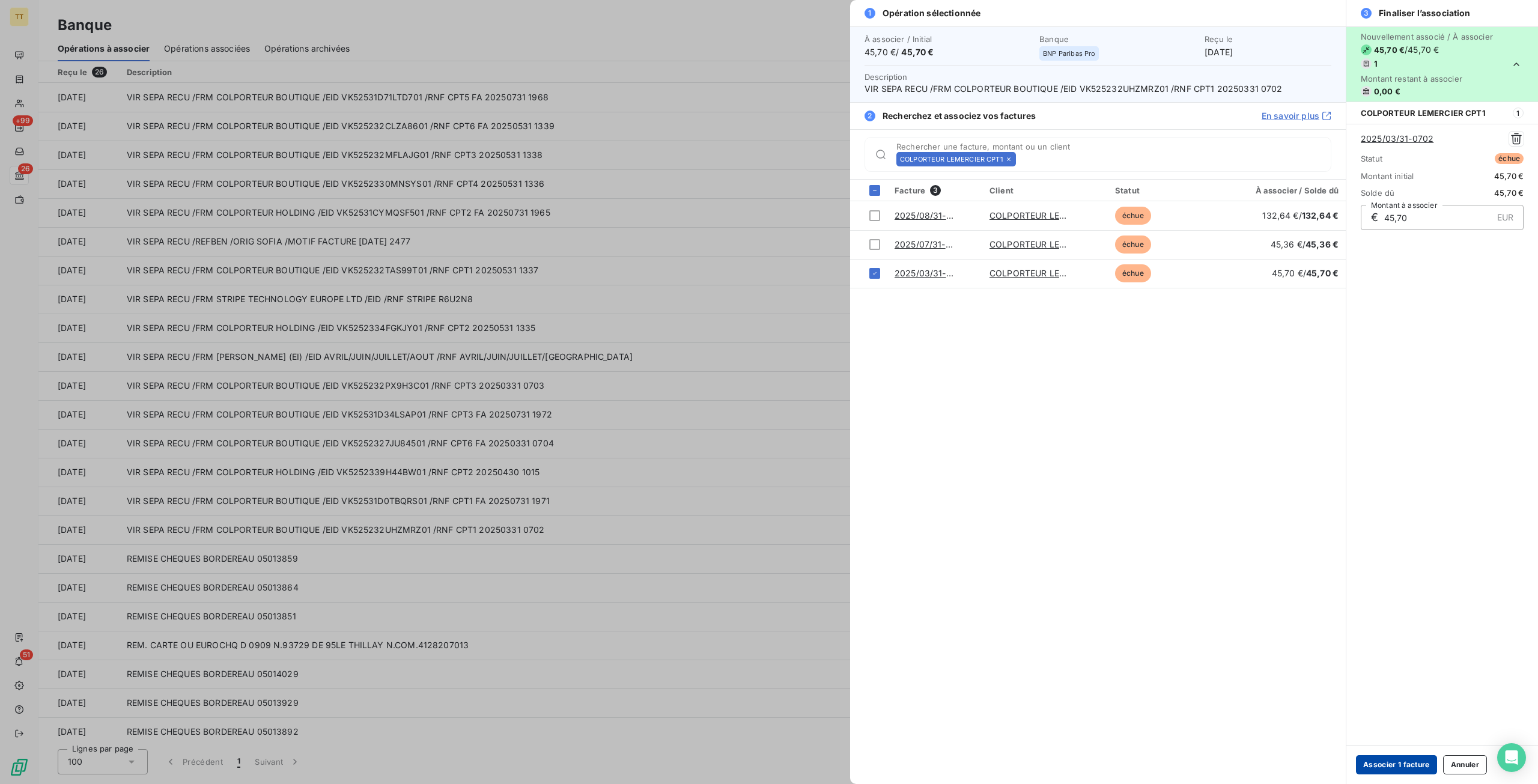
click at [1369, 758] on button "Associer 1 facture" at bounding box center [1396, 764] width 81 height 19
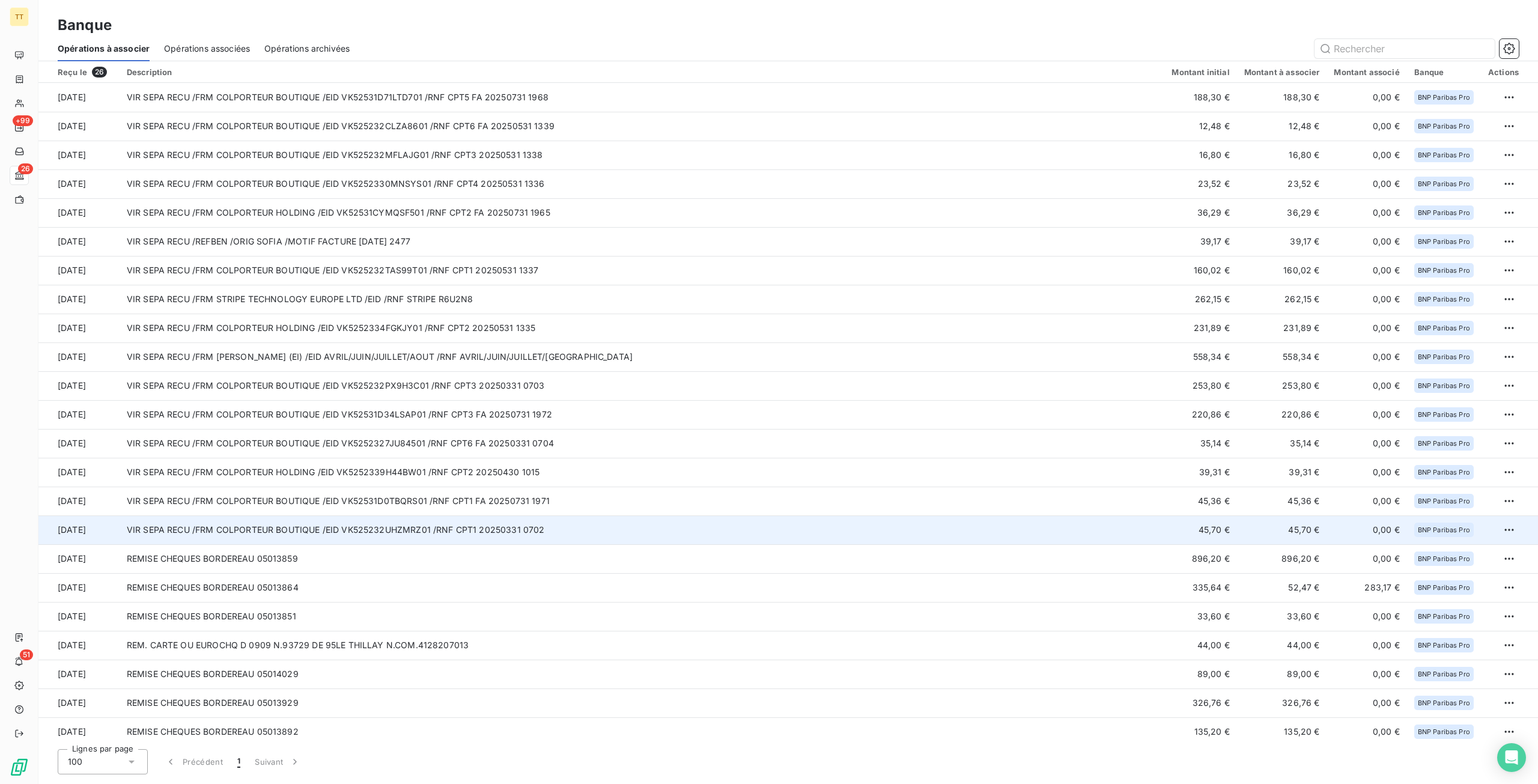
click at [490, 528] on td "VIR SEPA RECU /FRM COLPORTEUR BOUTIQUE /EID VK525232UHZMRZ01 /RNF CPT1 20250331…" at bounding box center [642, 530] width 1046 height 29
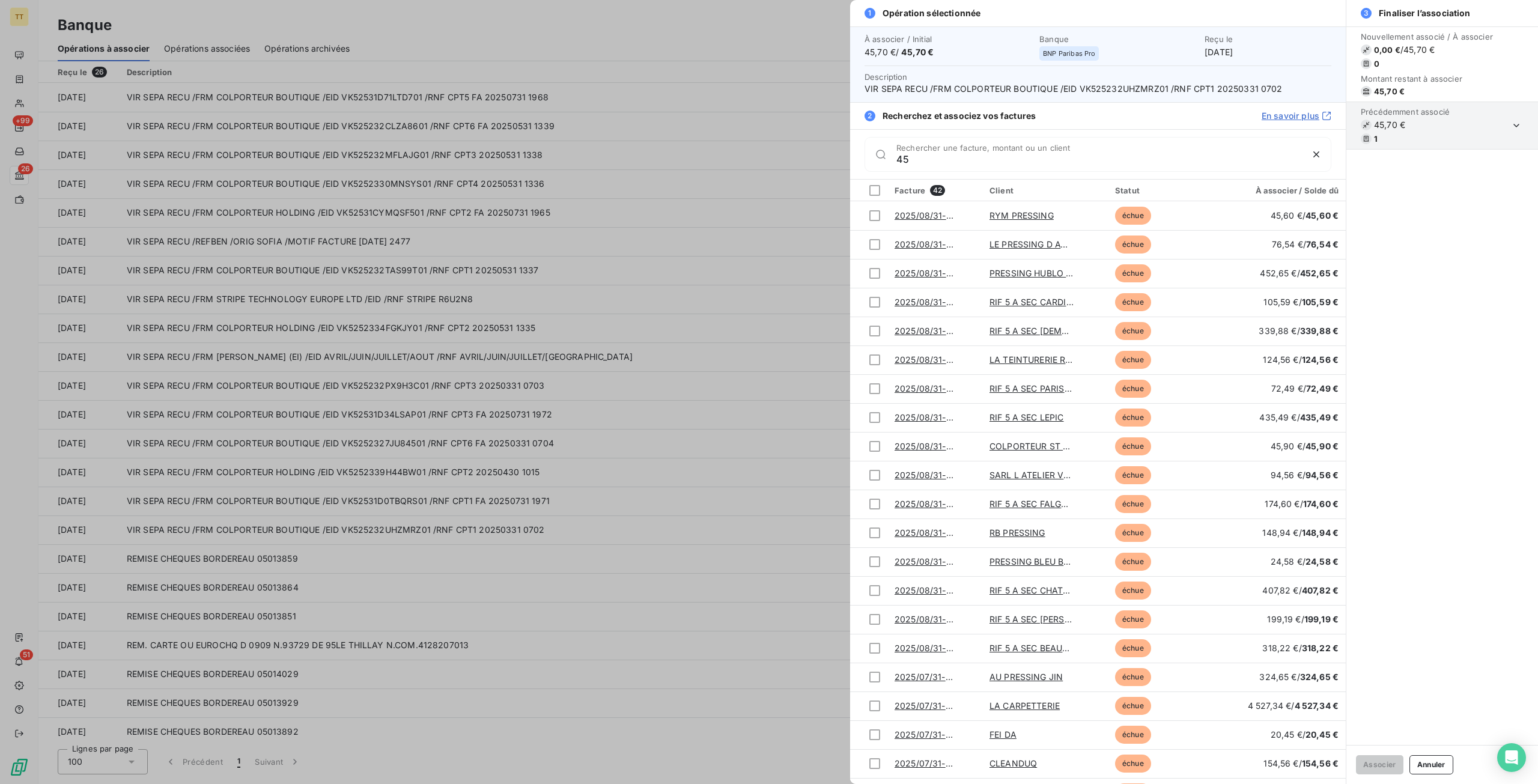
type input "4"
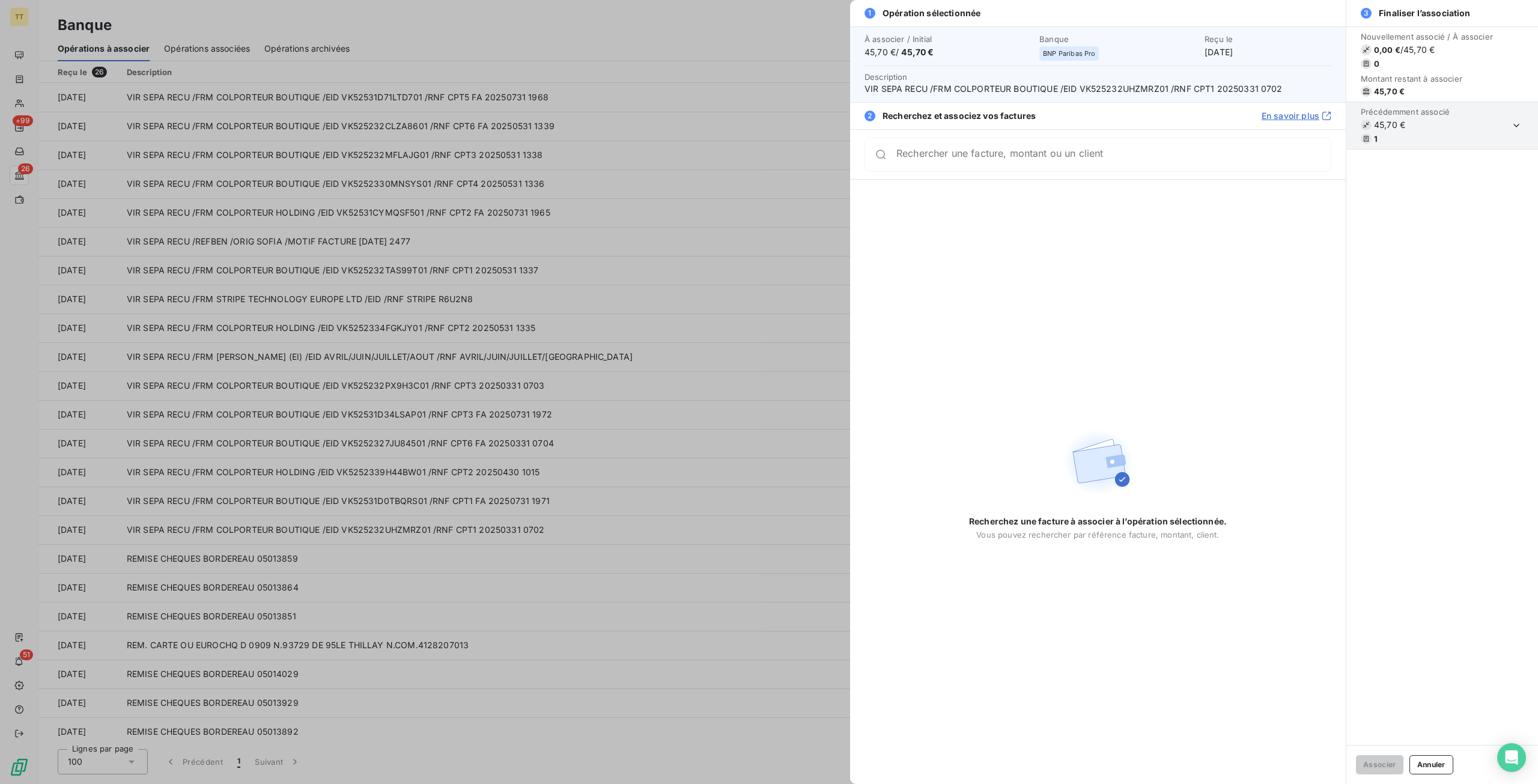
click at [326, 513] on div at bounding box center [769, 392] width 1538 height 784
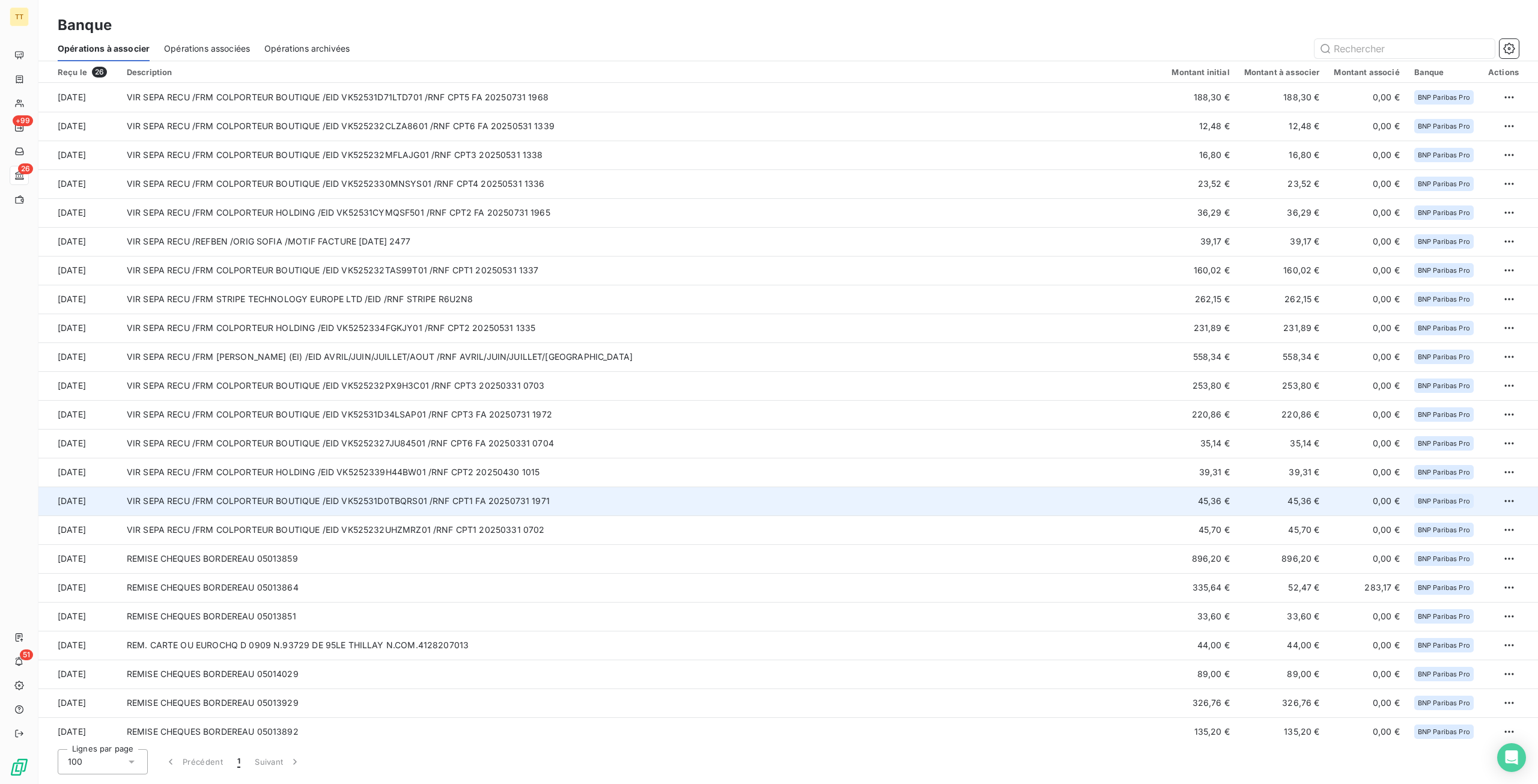
click at [347, 498] on td "VIR SEPA RECU /FRM COLPORTEUR BOUTIQUE /EID VK52531D0TBQRS01 /RNF CPT1 FA 20250…" at bounding box center [642, 501] width 1046 height 29
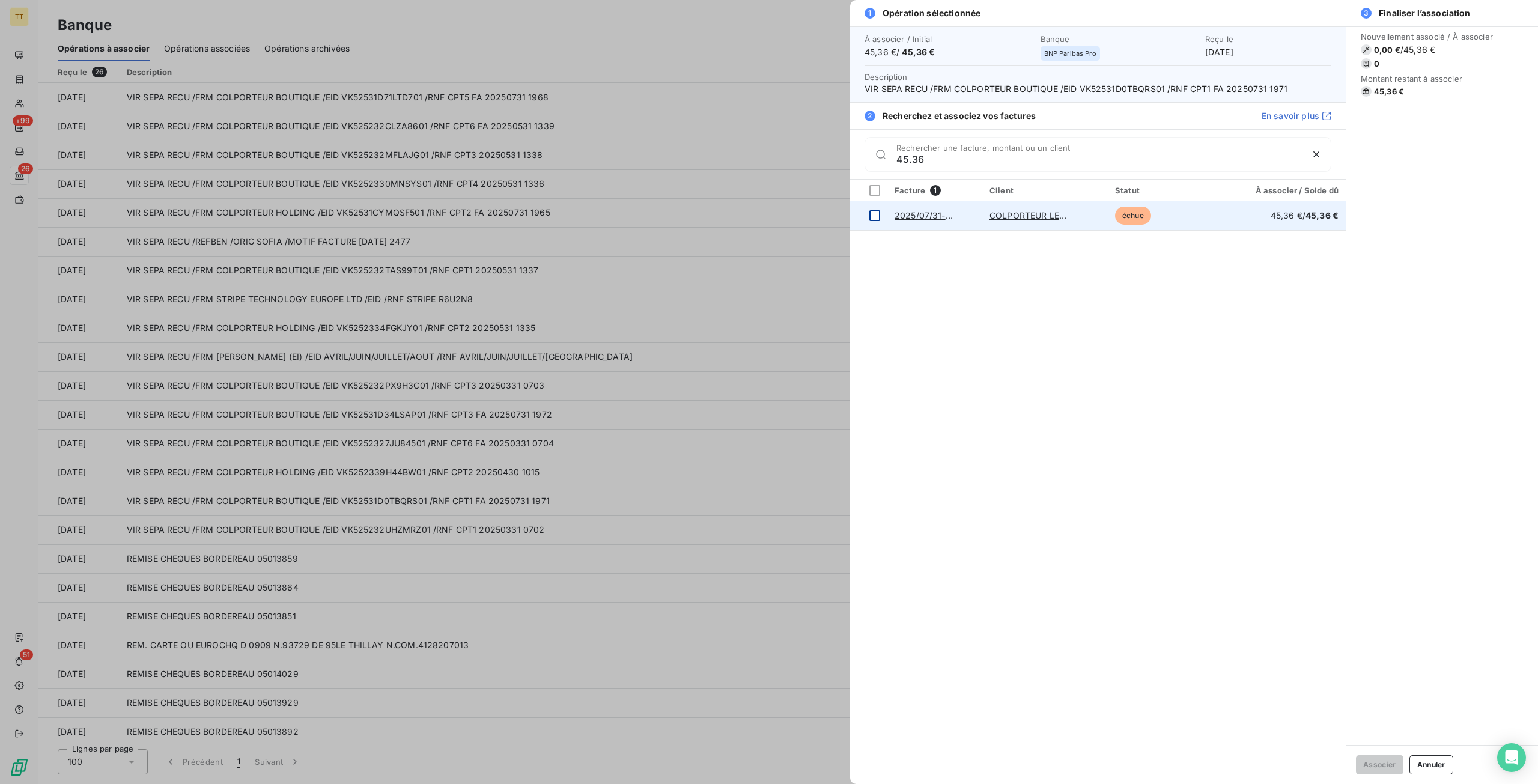
type input "45.36"
click at [876, 211] on div at bounding box center [875, 216] width 11 height 11
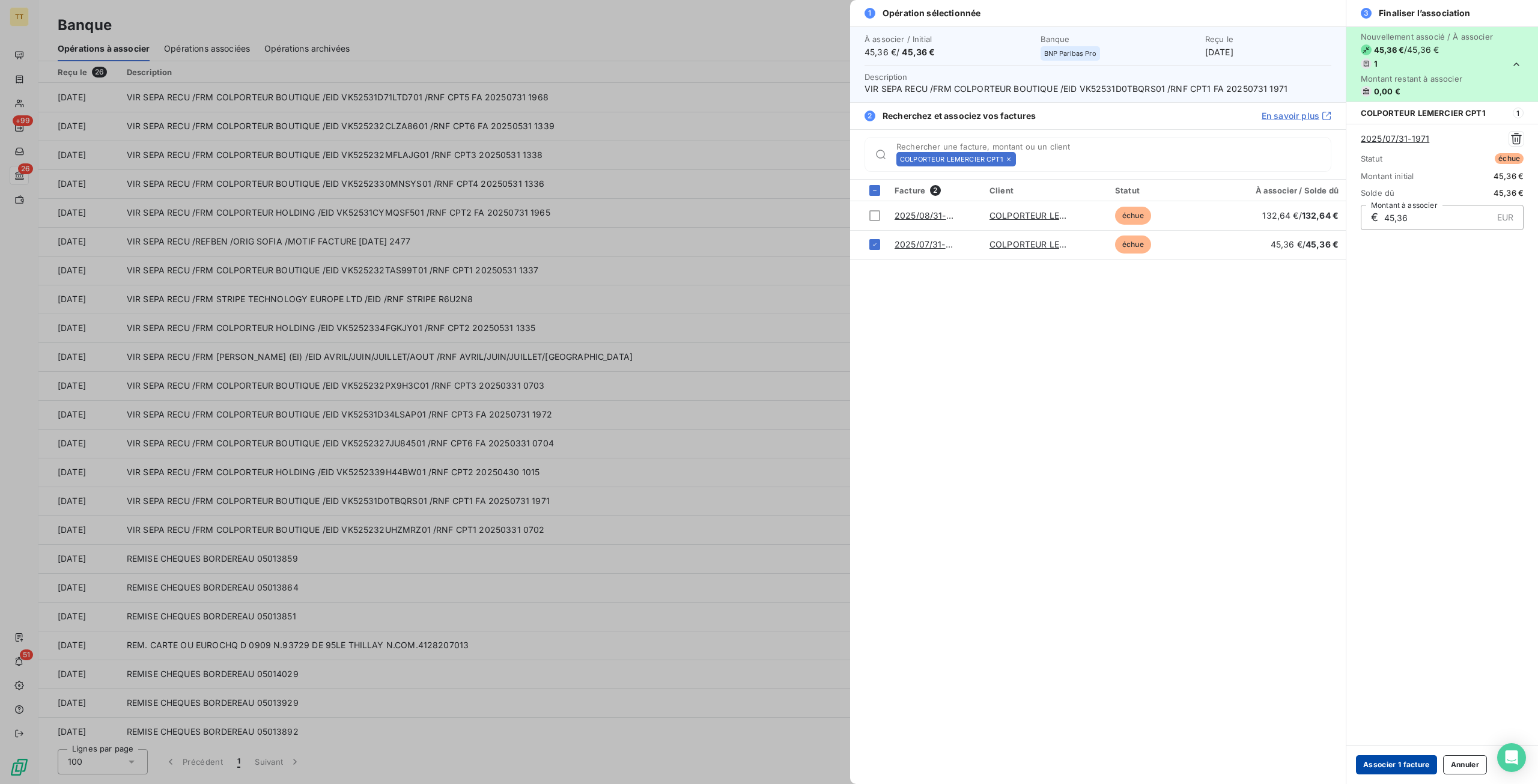
click at [1381, 769] on button "Associer 1 facture" at bounding box center [1396, 764] width 81 height 19
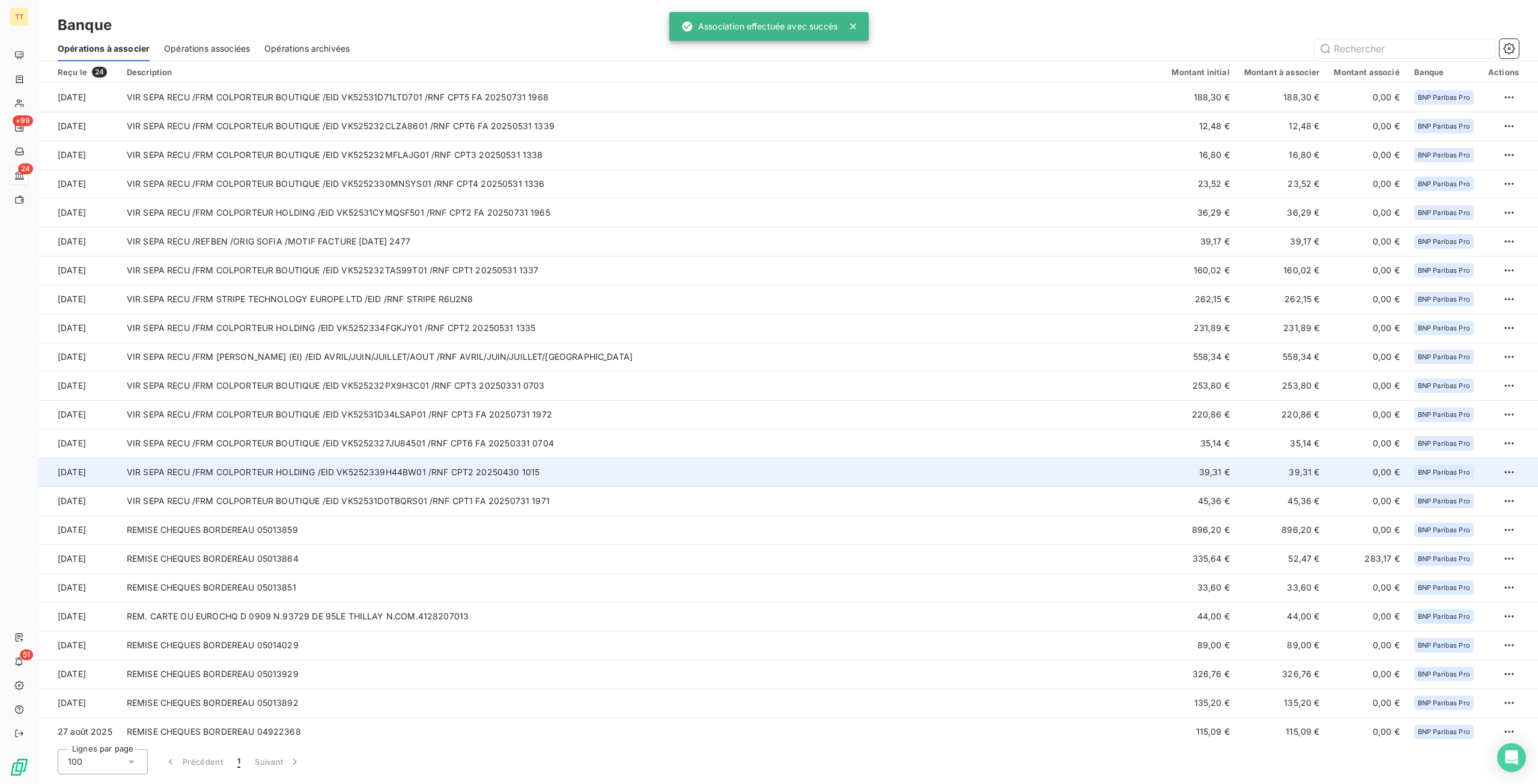
click at [416, 468] on td "VIR SEPA RECU /FRM COLPORTEUR HOLDING /EID VK5252339H44BW01 /RNF CPT2 20250430 …" at bounding box center [642, 472] width 1046 height 29
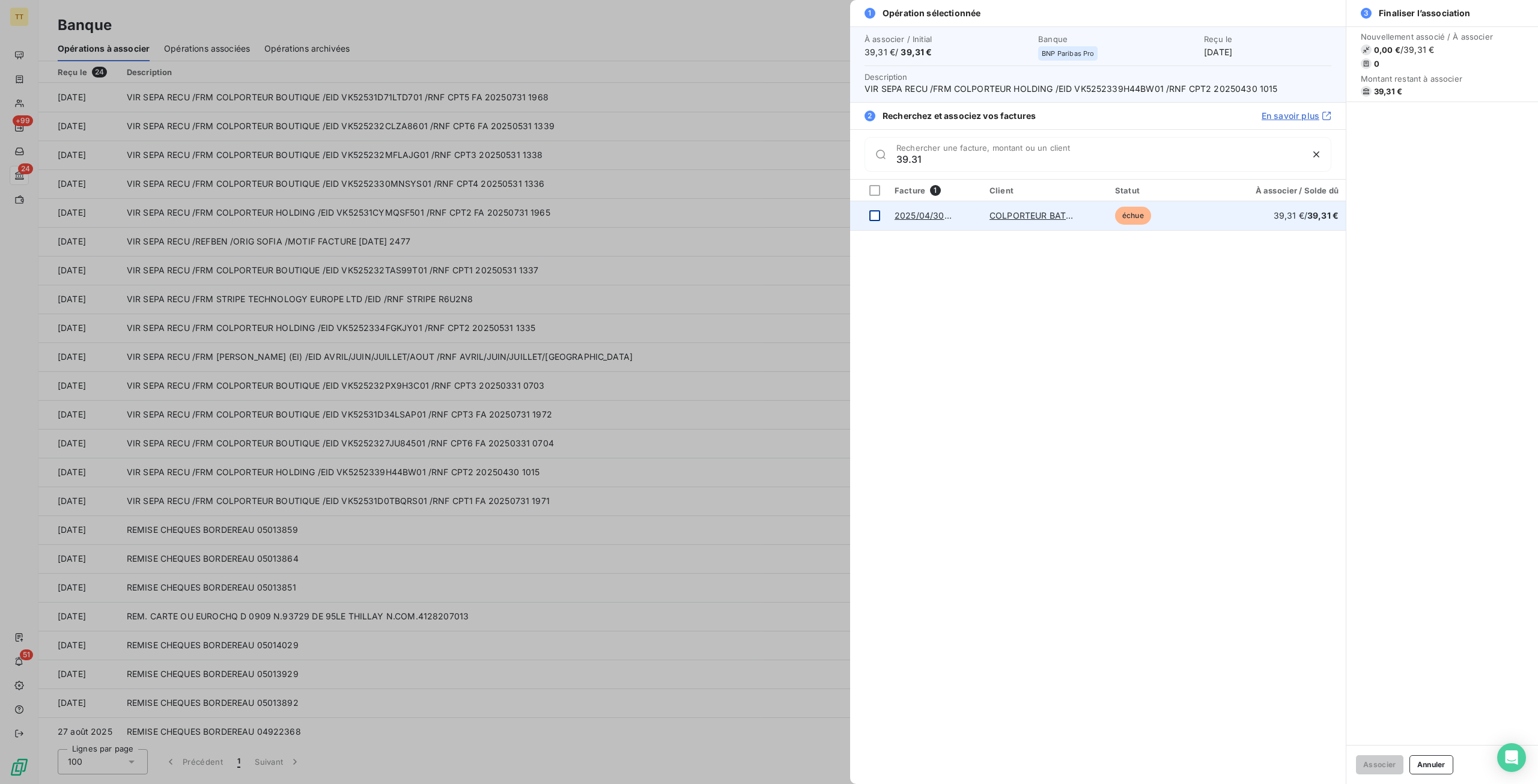
type input "39.31"
click at [874, 215] on div at bounding box center [875, 216] width 11 height 11
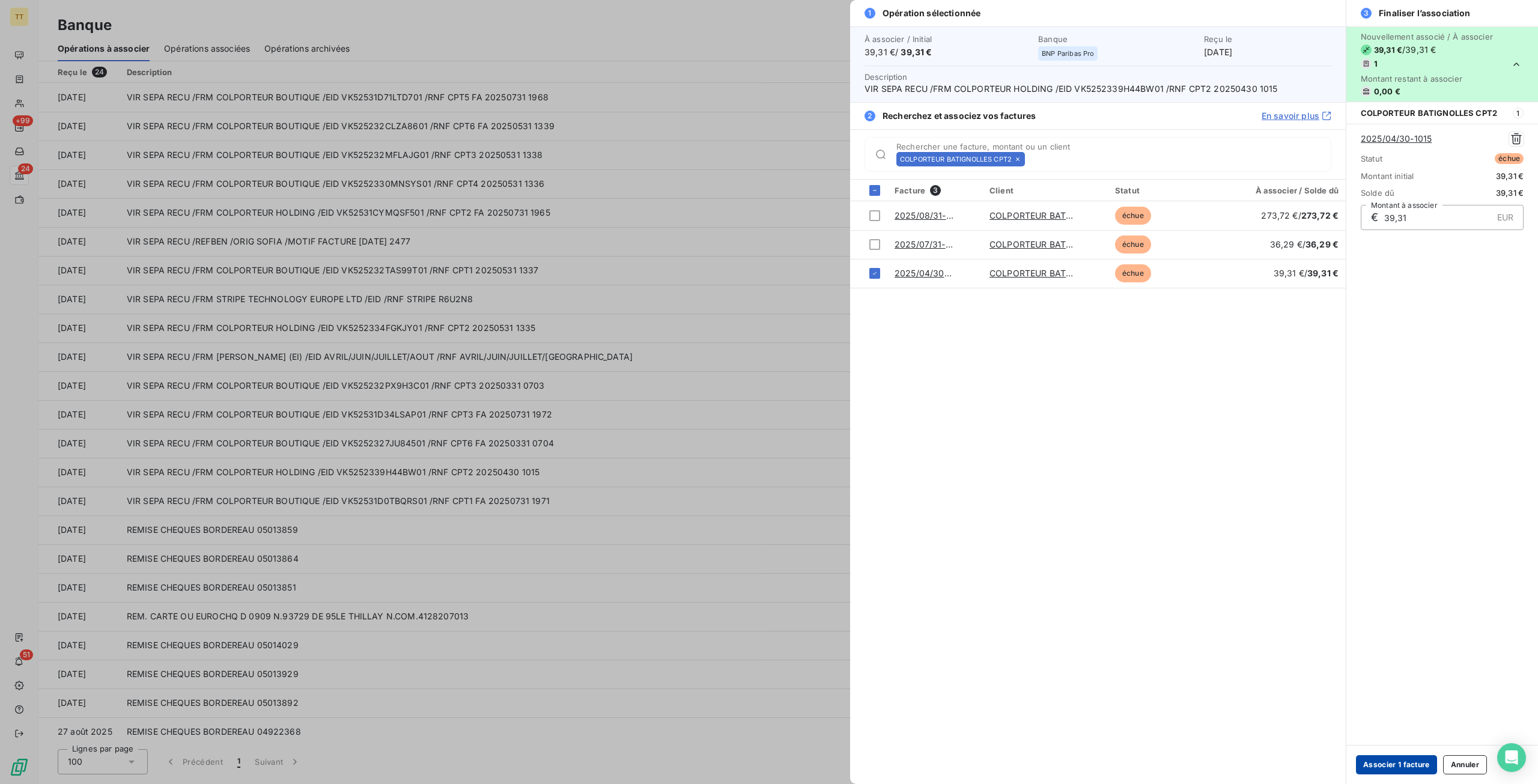
click at [1396, 765] on button "Associer 1 facture" at bounding box center [1396, 764] width 81 height 19
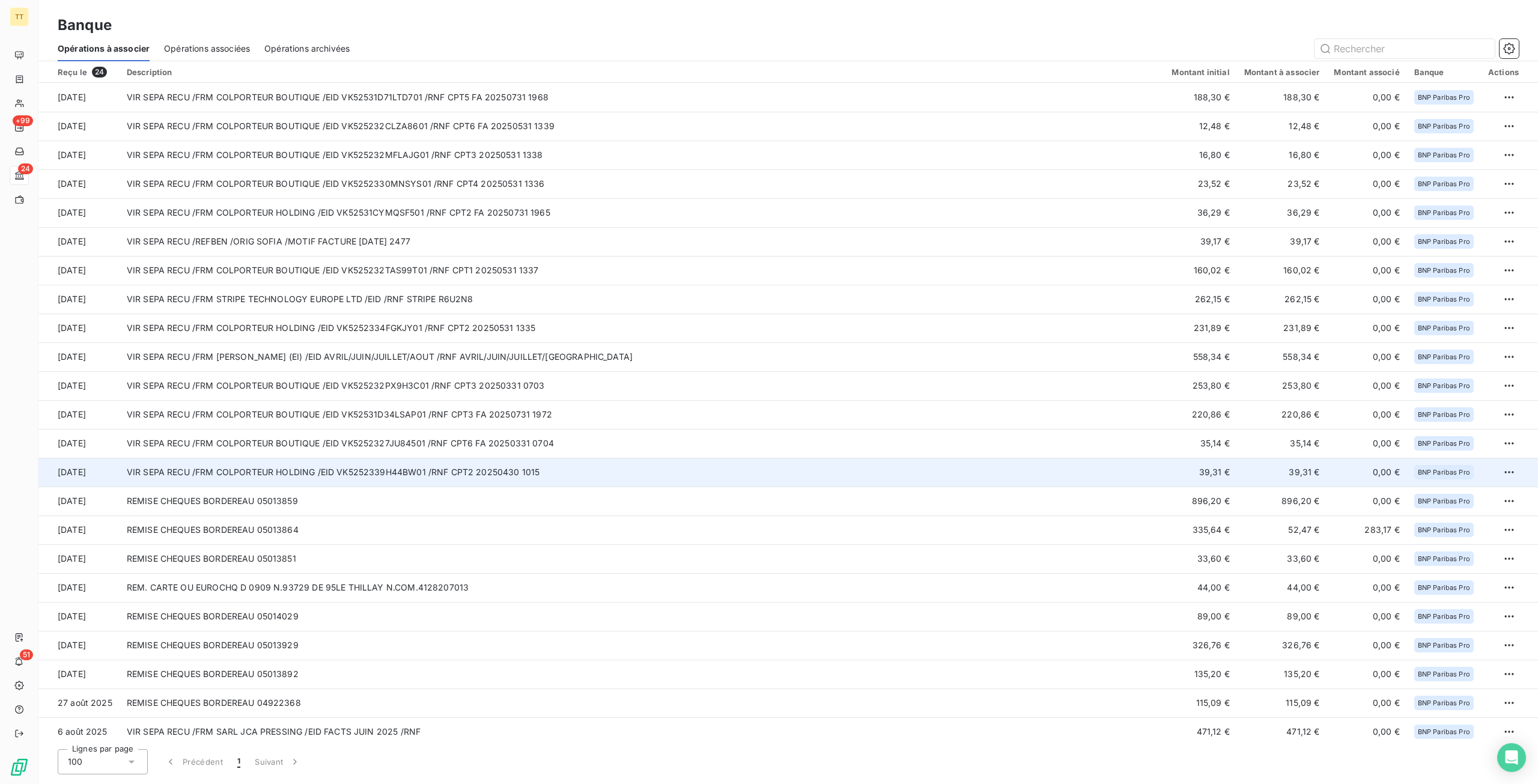
click at [425, 474] on td "VIR SEPA RECU /FRM COLPORTEUR HOLDING /EID VK5252339H44BW01 /RNF CPT2 20250430 …" at bounding box center [642, 472] width 1046 height 29
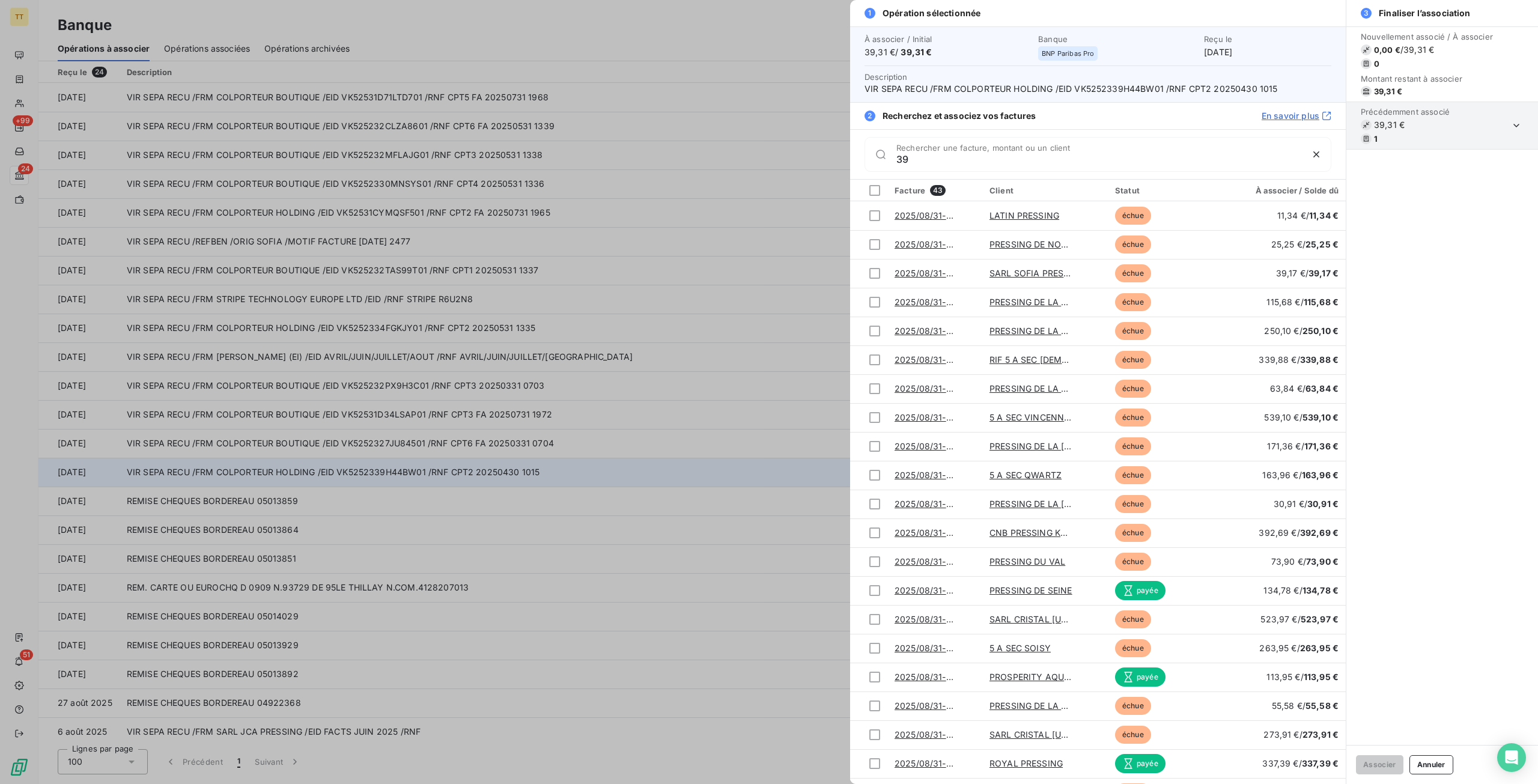
type input "3"
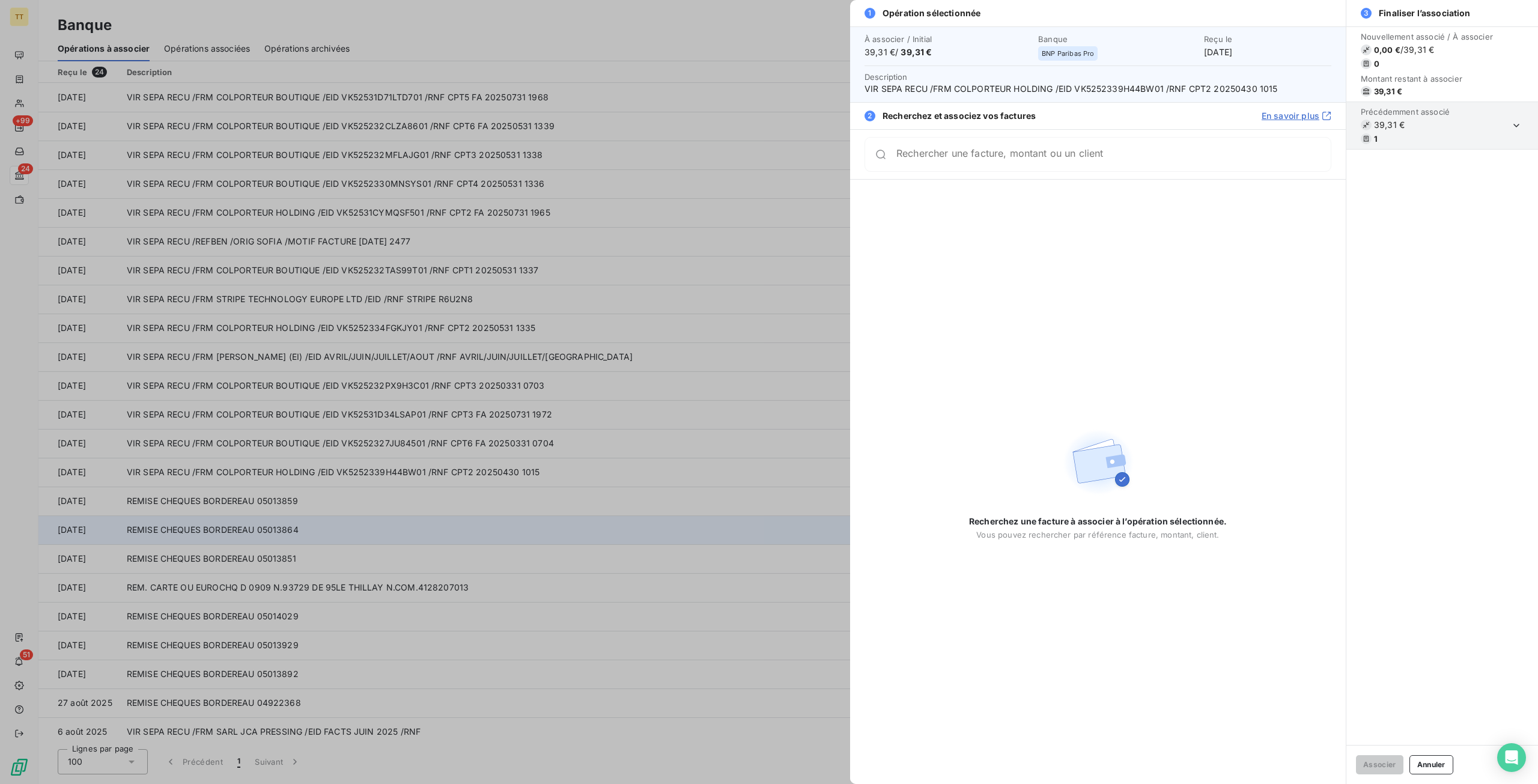
click at [251, 528] on div at bounding box center [769, 392] width 1538 height 784
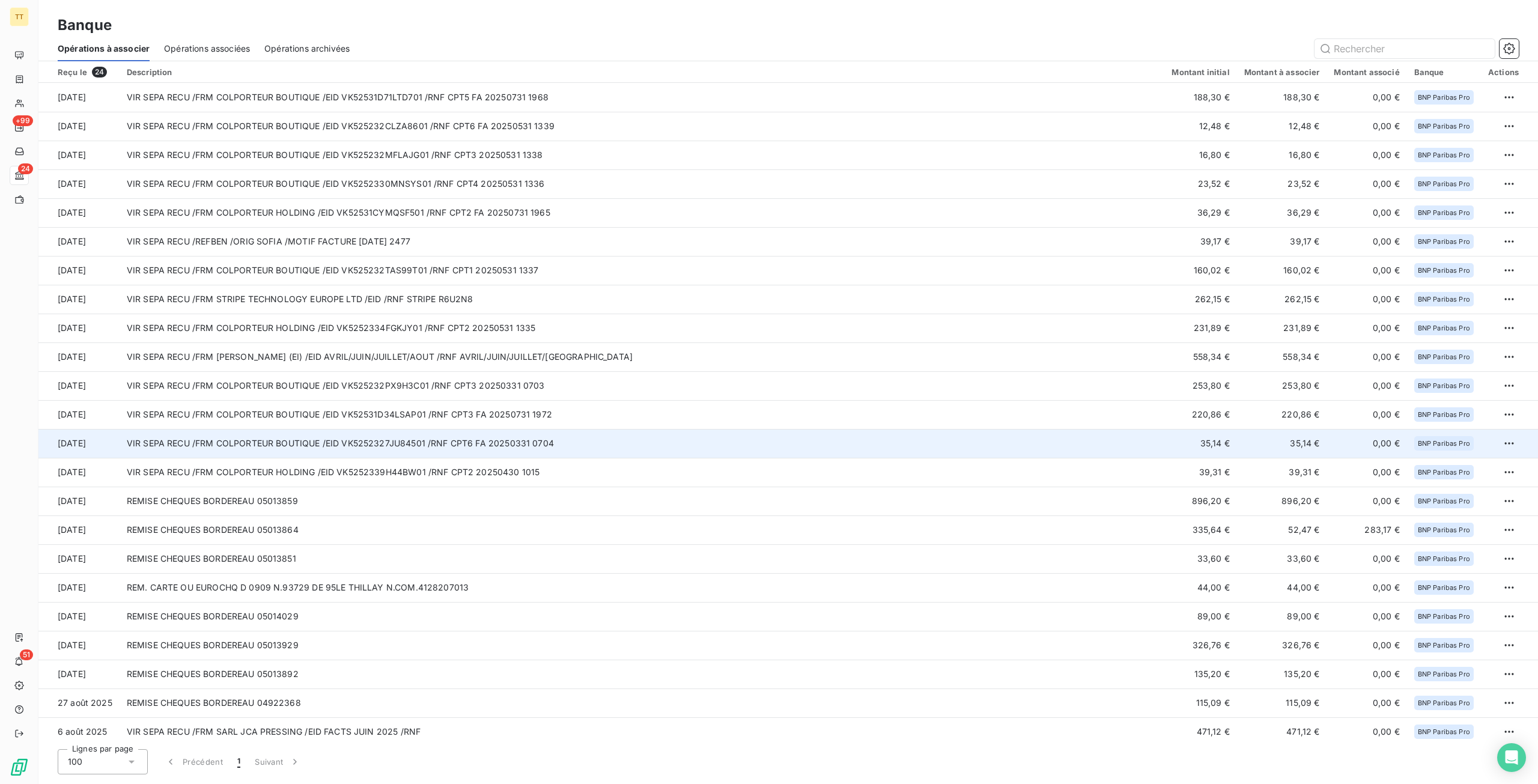
click at [473, 443] on td "VIR SEPA RECU /FRM COLPORTEUR BOUTIQUE /EID VK5252327JU84501 /RNF CPT6 FA 20250…" at bounding box center [642, 443] width 1046 height 29
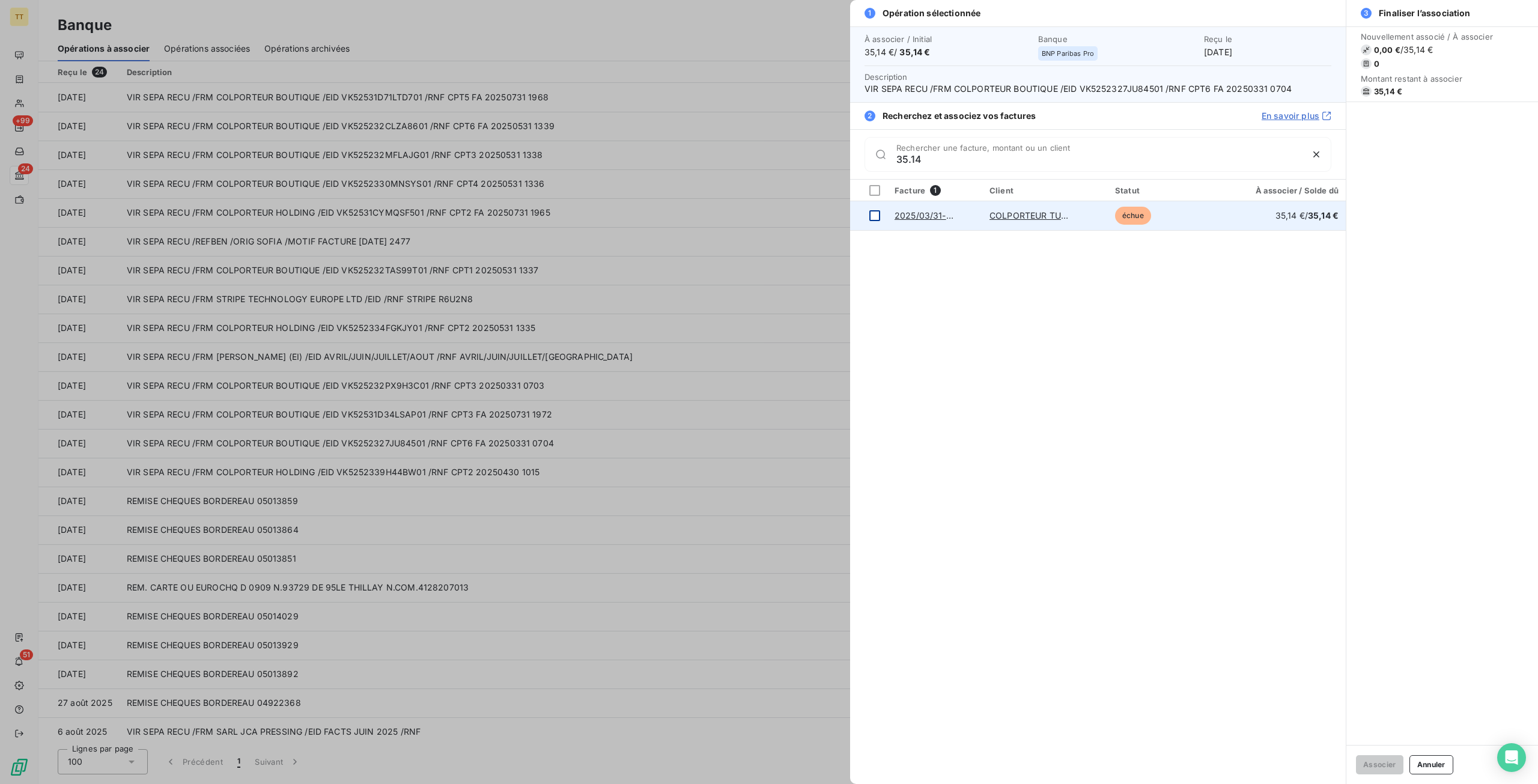
type input "35.14"
click at [871, 212] on div at bounding box center [875, 216] width 11 height 11
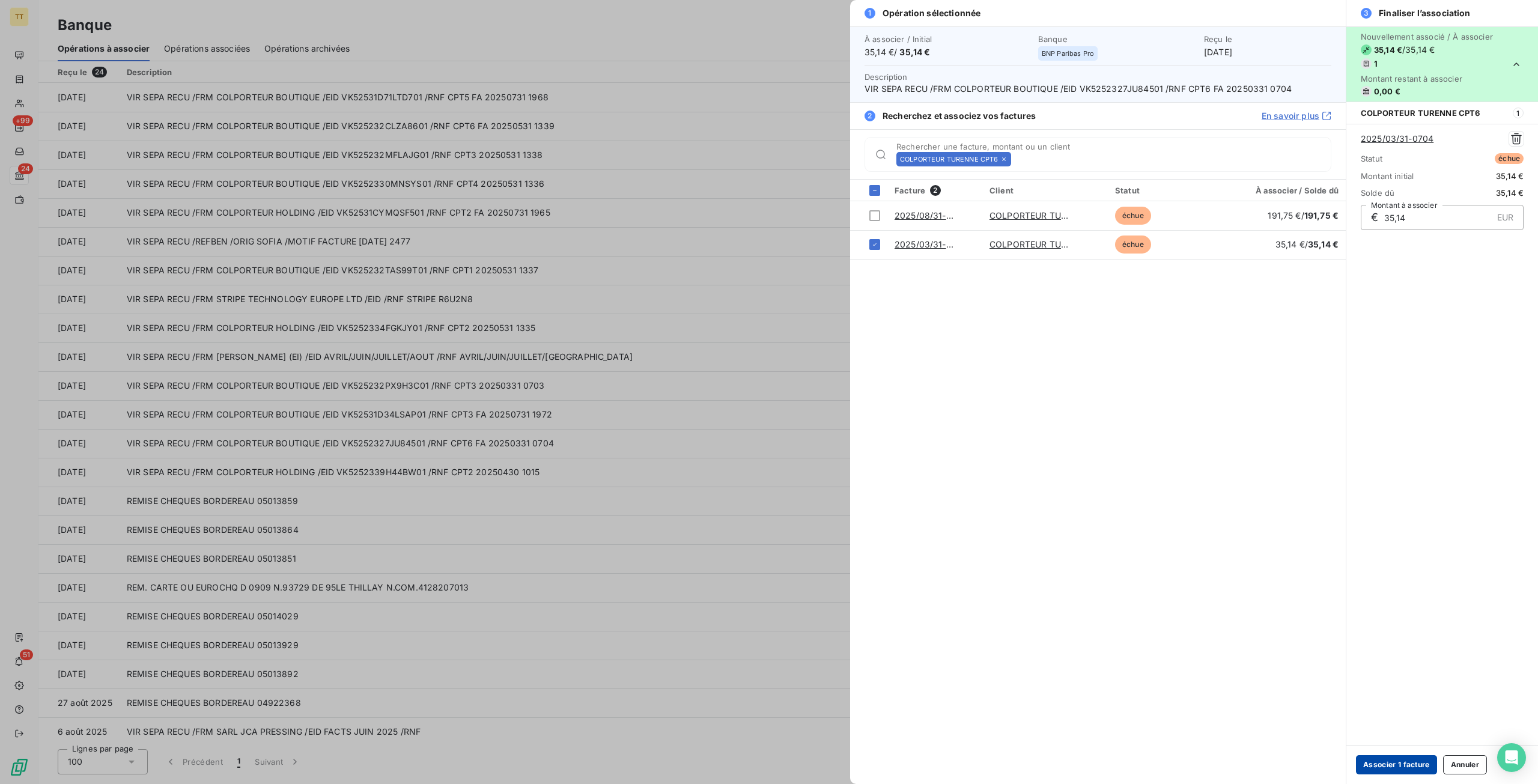
click at [1368, 759] on button "Associer 1 facture" at bounding box center [1396, 764] width 81 height 19
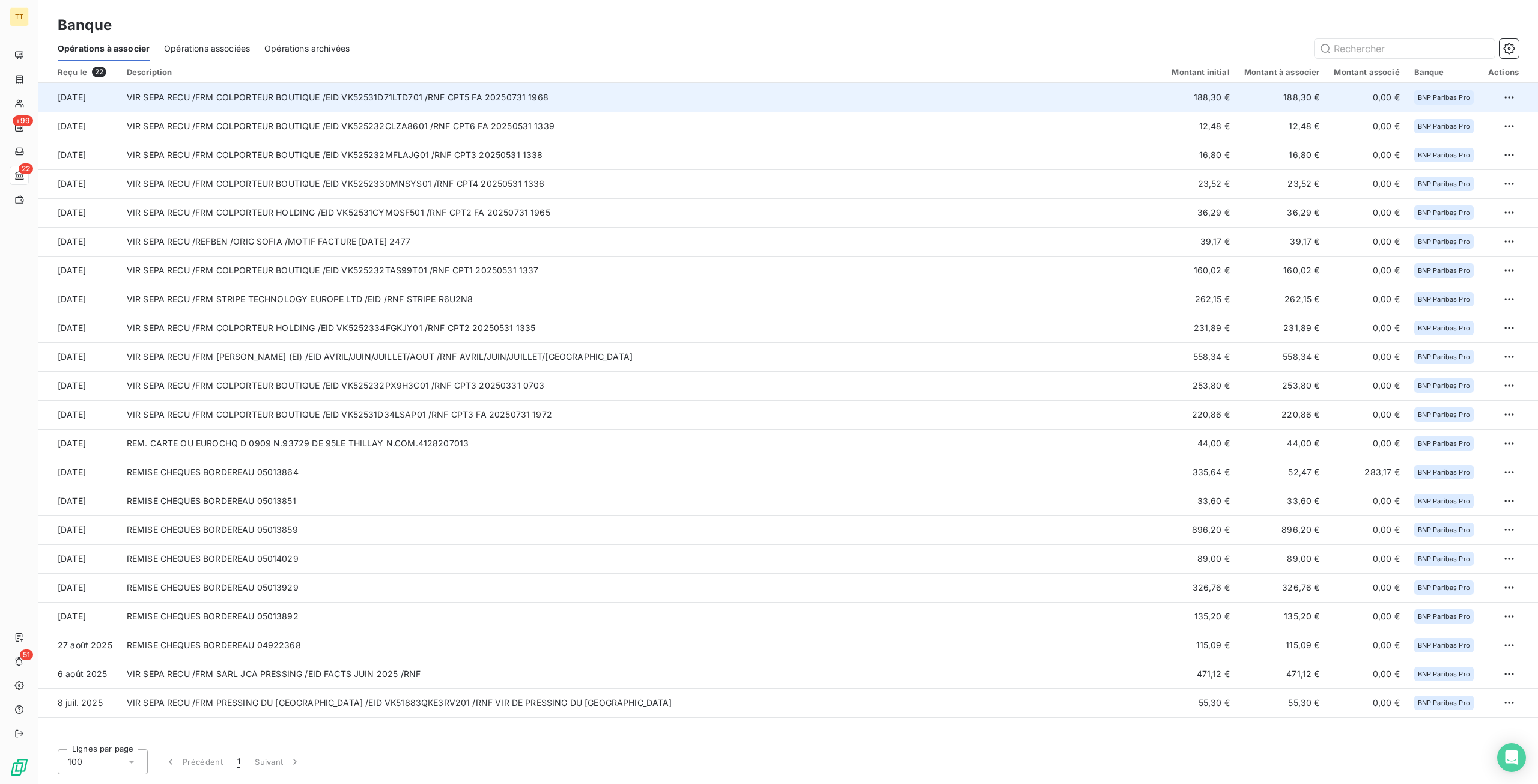
click at [558, 98] on td "VIR SEPA RECU /FRM COLPORTEUR BOUTIQUE /EID VK52531D71LTD701 /RNF CPT5 FA 20250…" at bounding box center [642, 97] width 1046 height 29
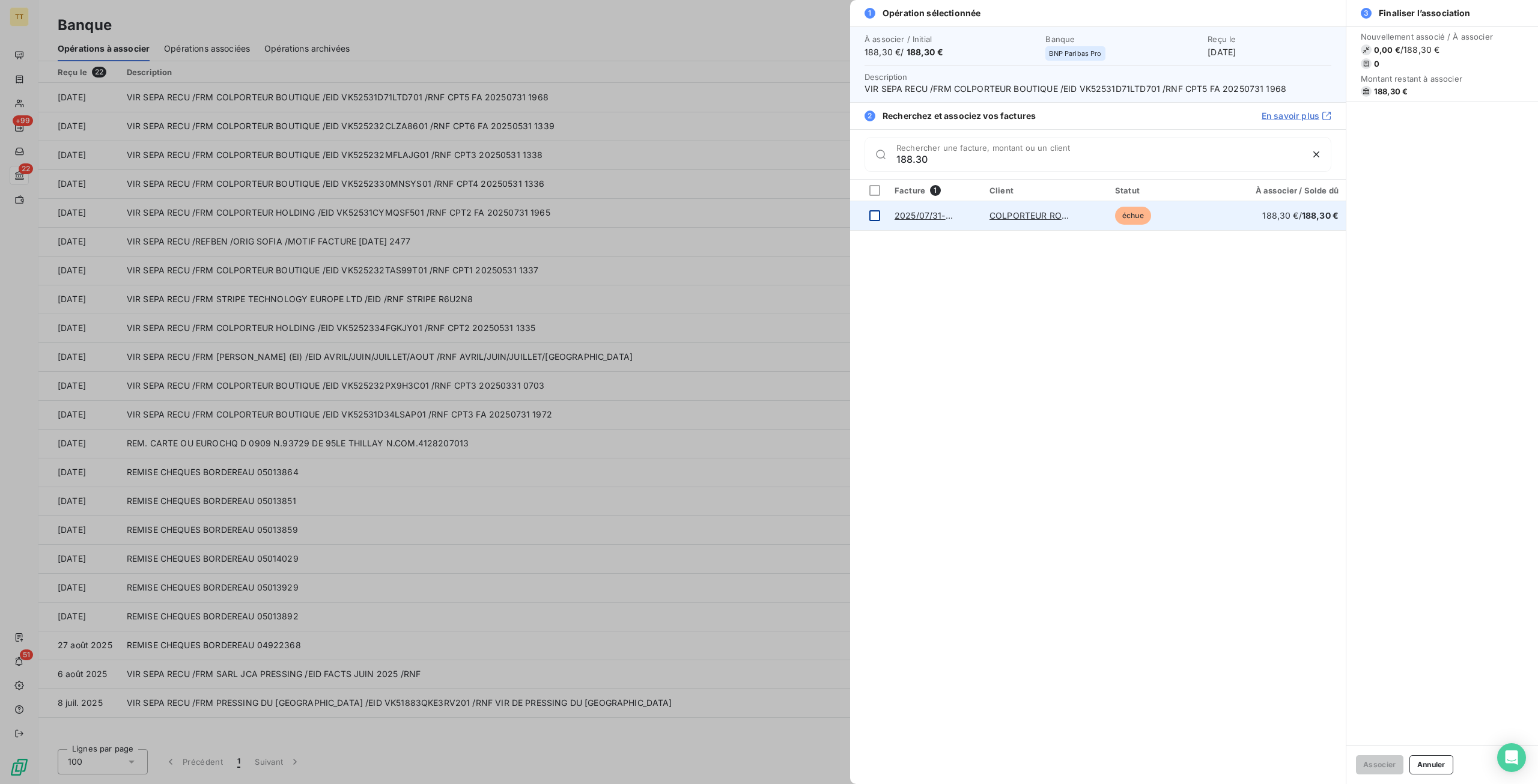
type input "188.30"
click at [877, 215] on div at bounding box center [875, 216] width 11 height 11
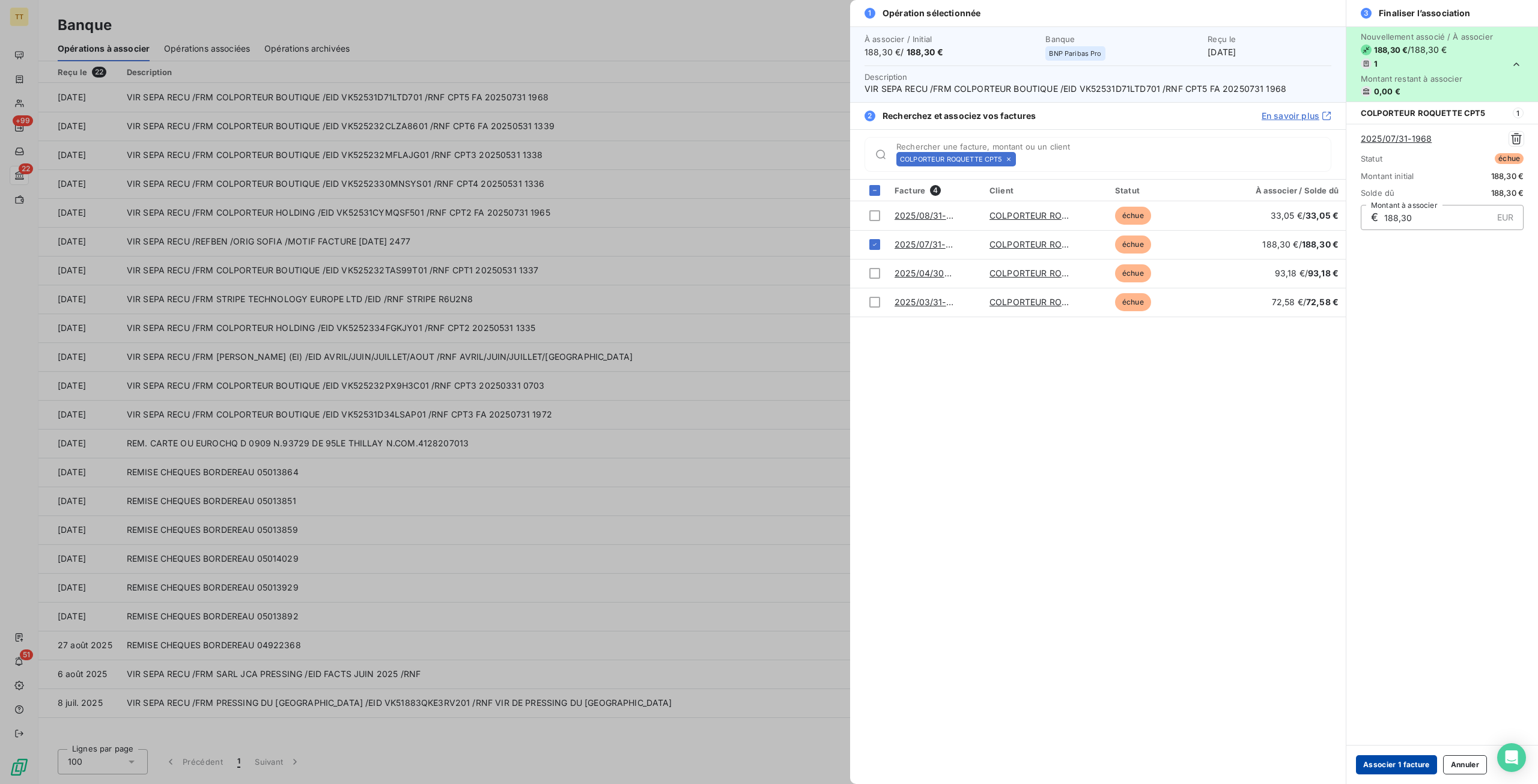
click at [1382, 762] on button "Associer 1 facture" at bounding box center [1396, 764] width 81 height 19
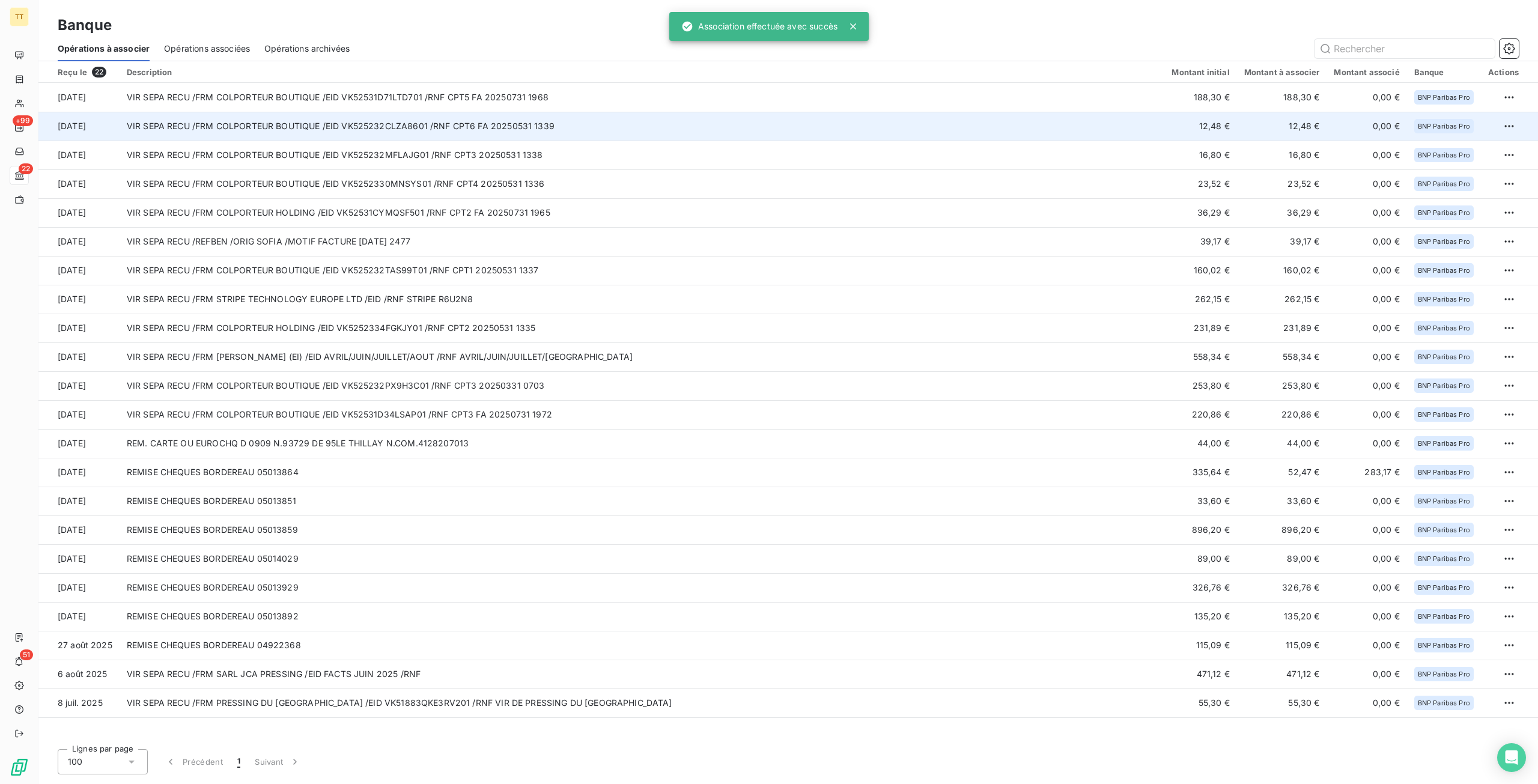
click at [559, 121] on td "VIR SEPA RECU /FRM COLPORTEUR BOUTIQUE /EID VK525232CLZA8601 /RNF CPT6 FA 20250…" at bounding box center [642, 126] width 1046 height 29
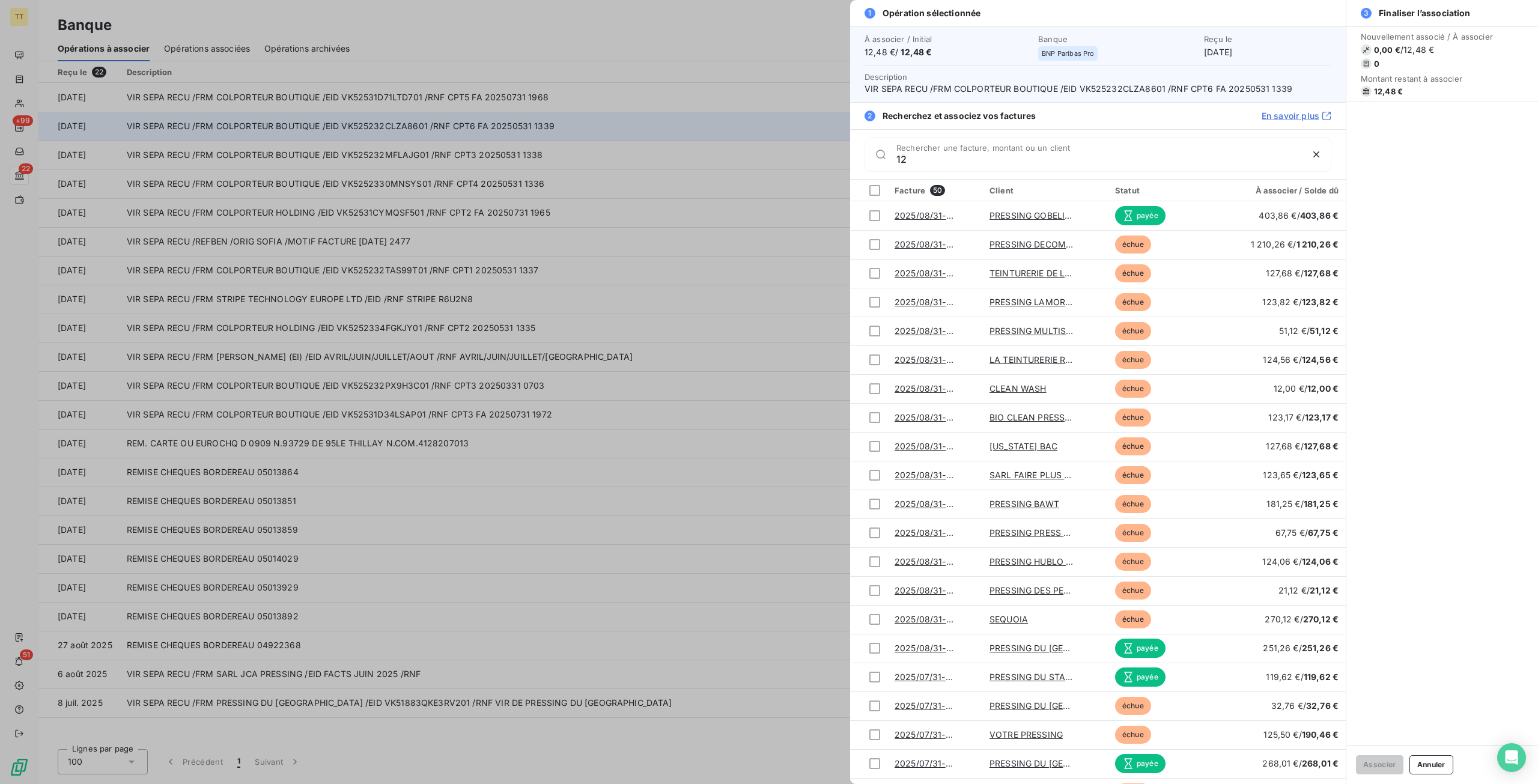
type input "1"
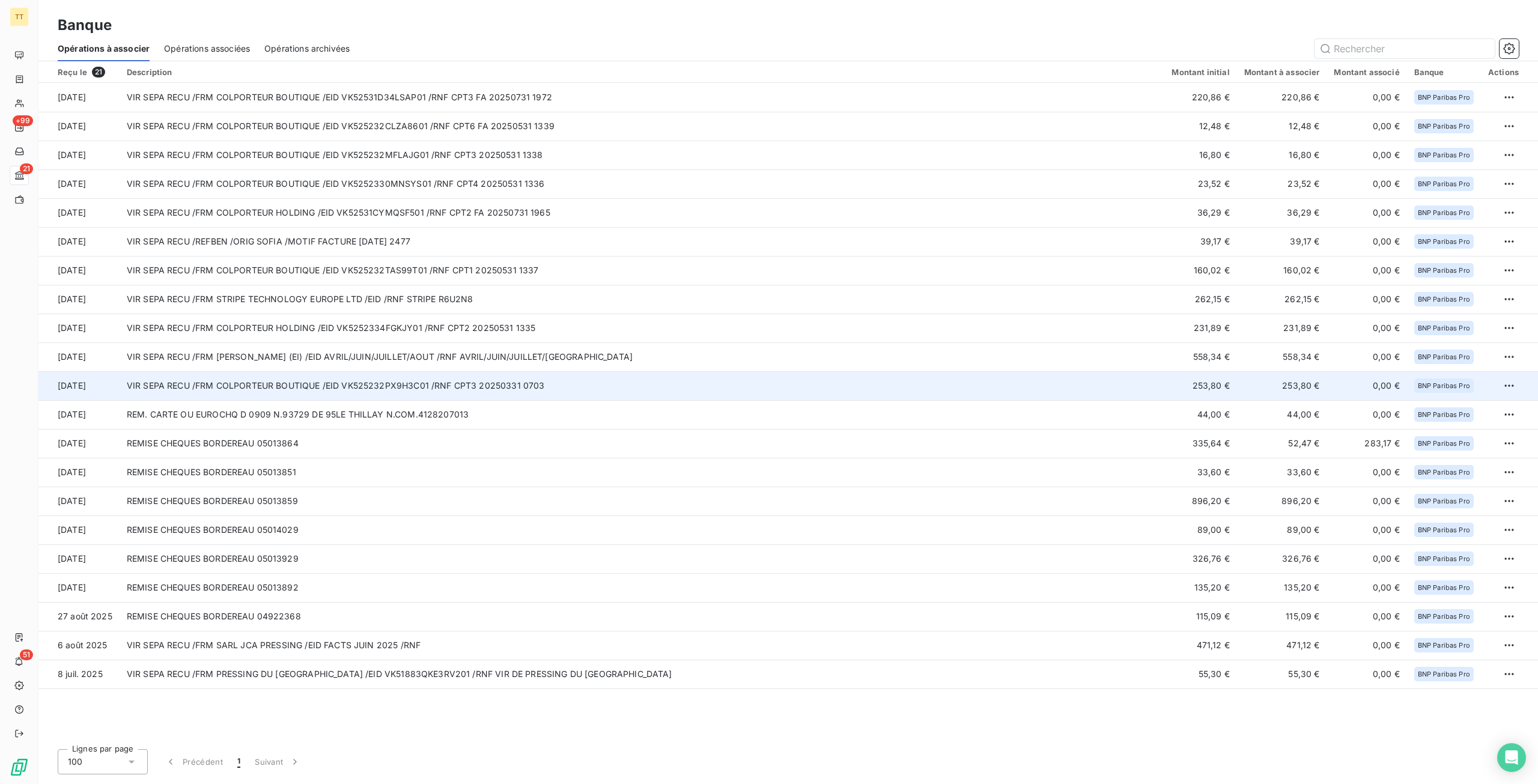
click at [269, 382] on td "VIR SEPA RECU /FRM COLPORTEUR BOUTIQUE /EID VK525232PX9H3C01 /RNF CPT3 20250331…" at bounding box center [642, 386] width 1046 height 29
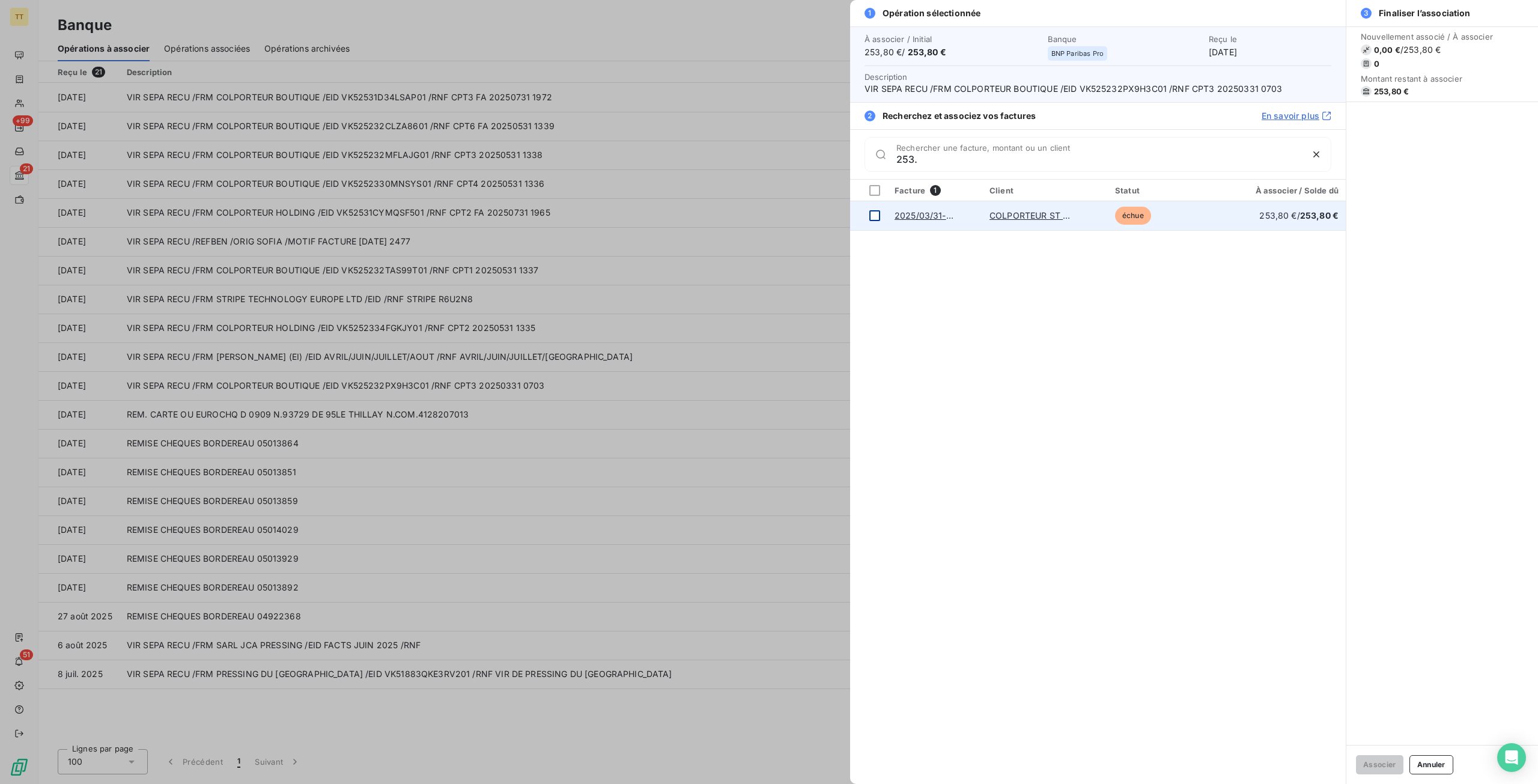
type input "253."
click at [879, 215] on div at bounding box center [875, 216] width 11 height 11
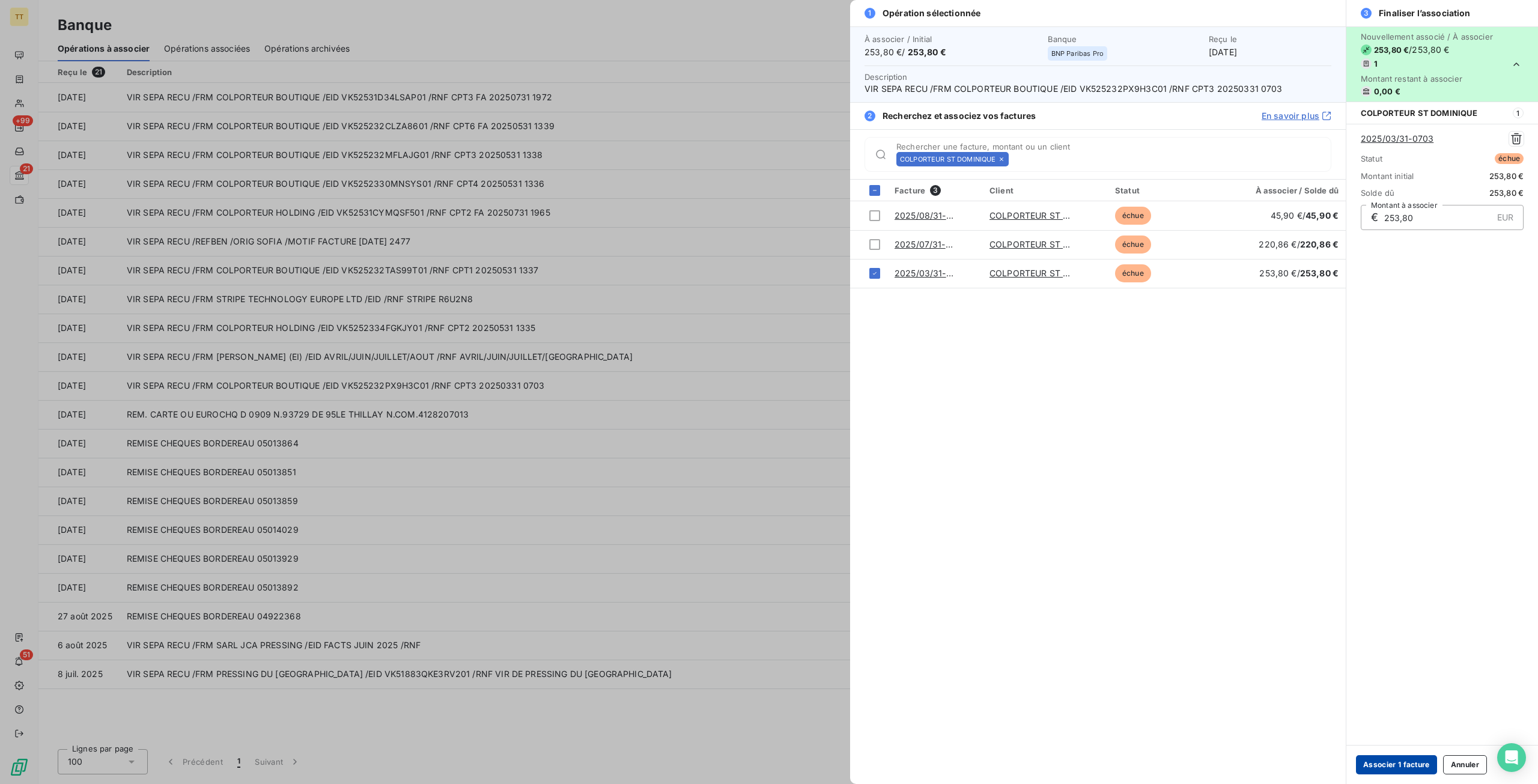
click at [1382, 762] on button "Associer 1 facture" at bounding box center [1396, 764] width 81 height 19
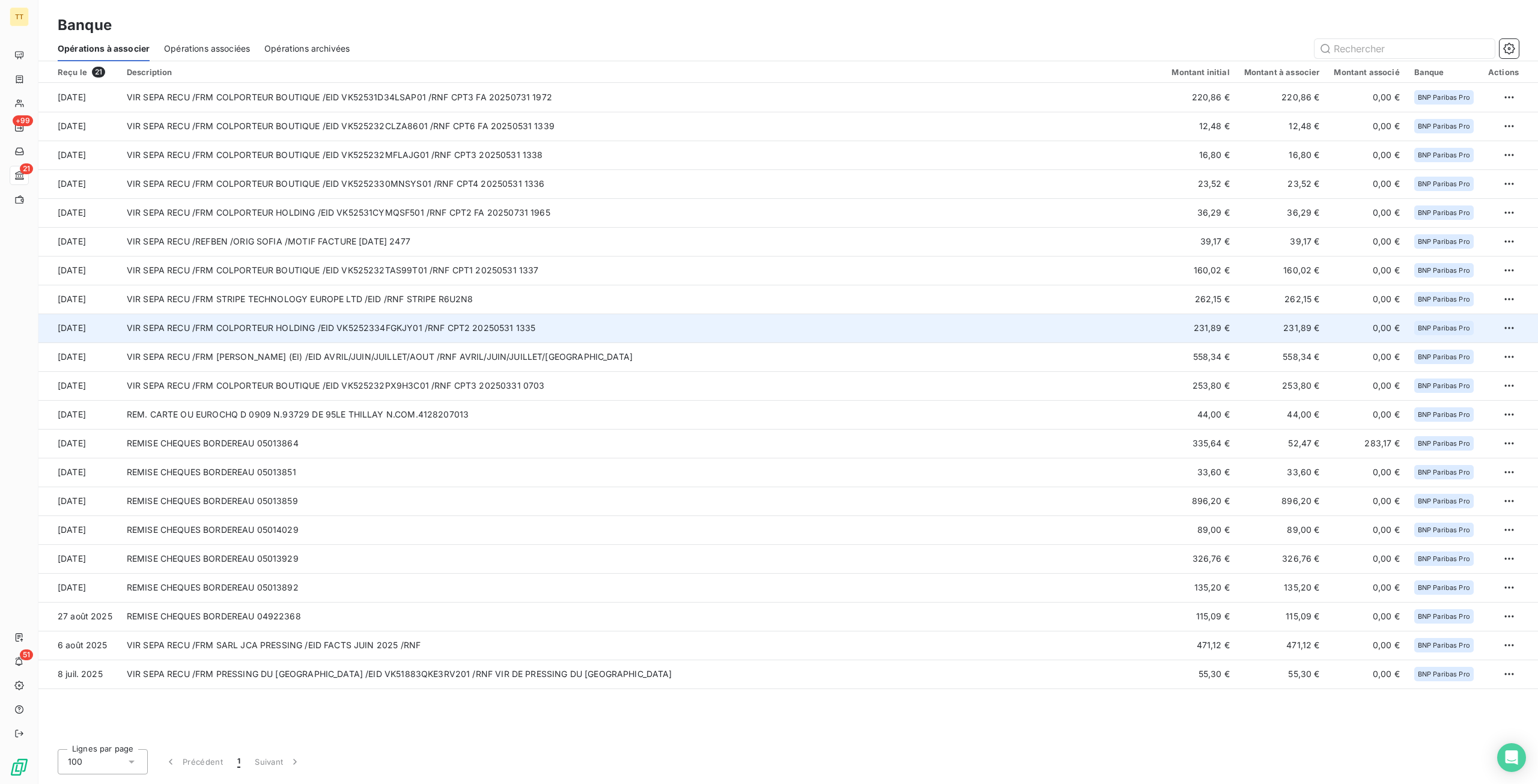
click at [488, 329] on td "VIR SEPA RECU /FRM COLPORTEUR HOLDING /EID VK5252334FGKJY01 /RNF CPT2 20250531 …" at bounding box center [642, 328] width 1046 height 29
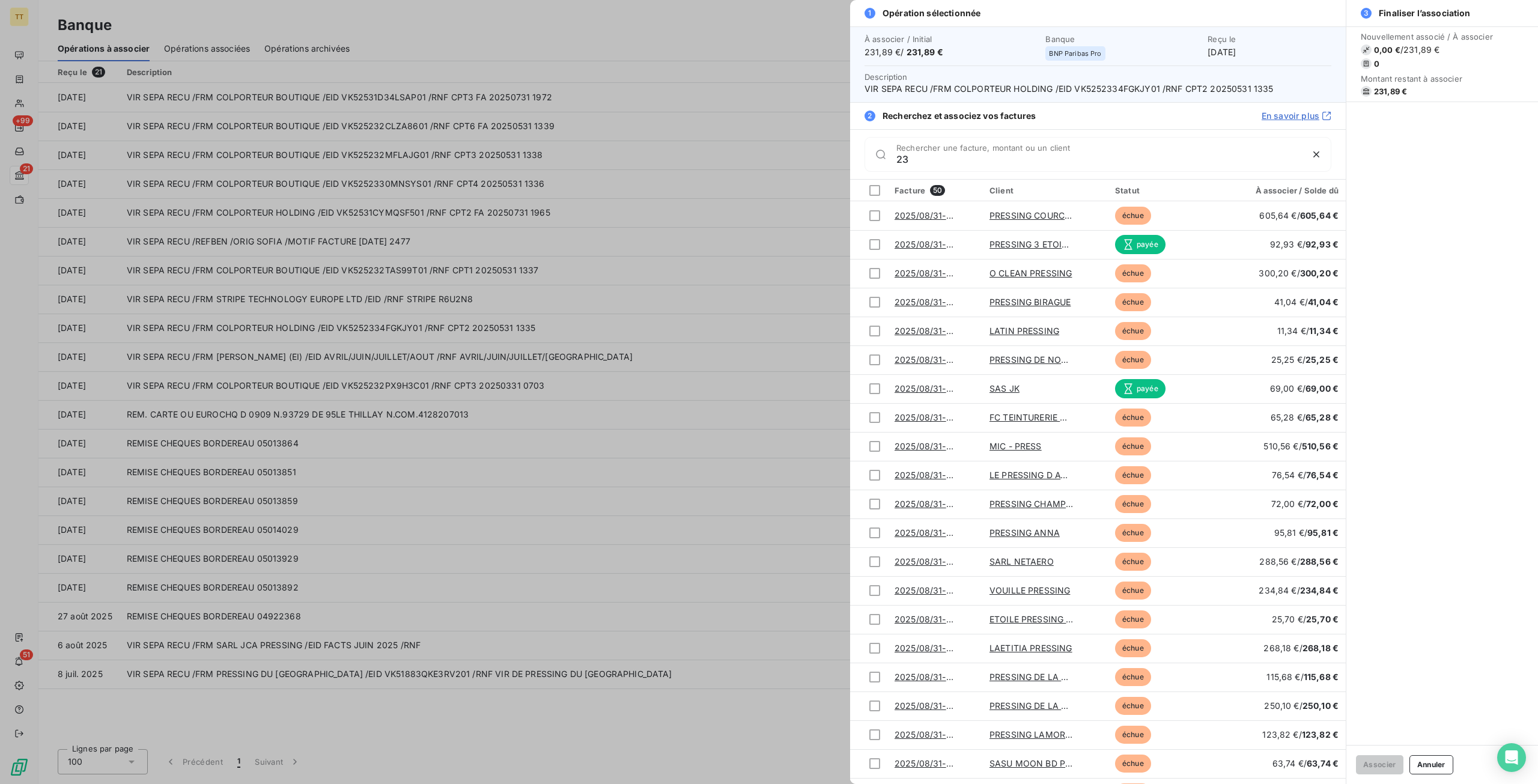
type input "2"
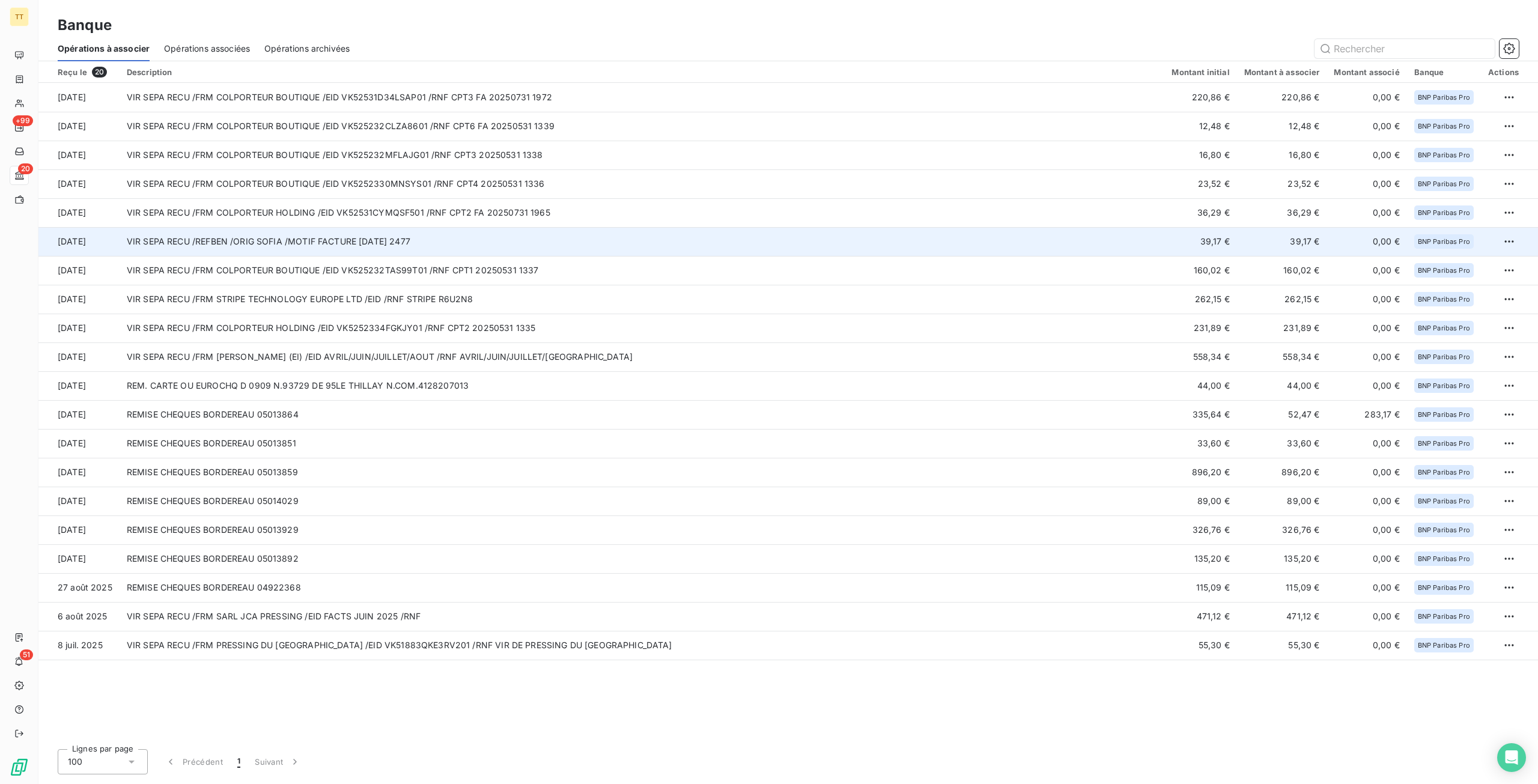
click at [329, 241] on td "VIR SEPA RECU /REFBEN /ORIG SOFIA /MOTIF FACTURE [DATE] 2477" at bounding box center [642, 241] width 1046 height 29
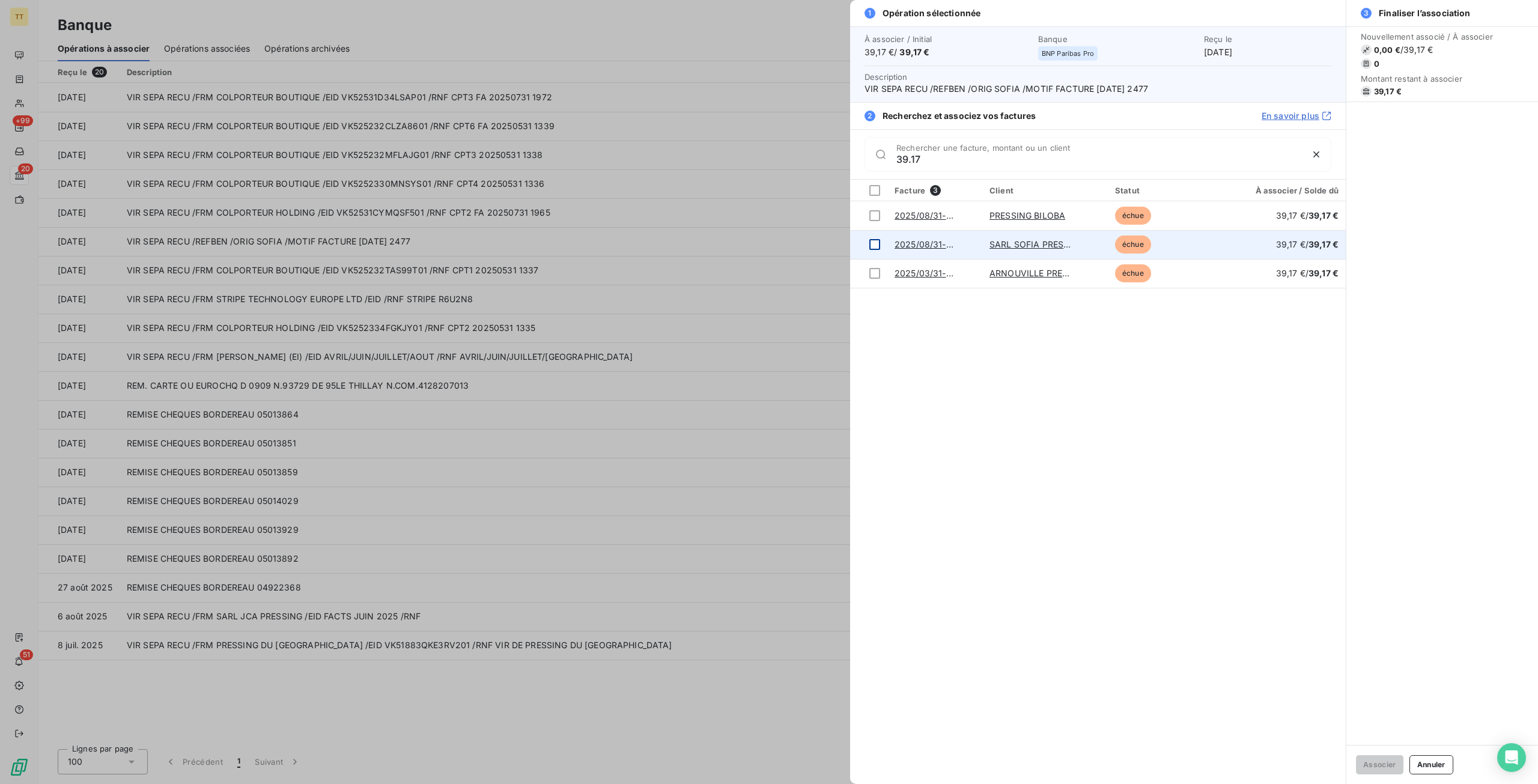
type input "39.17"
click at [876, 242] on div at bounding box center [875, 245] width 11 height 11
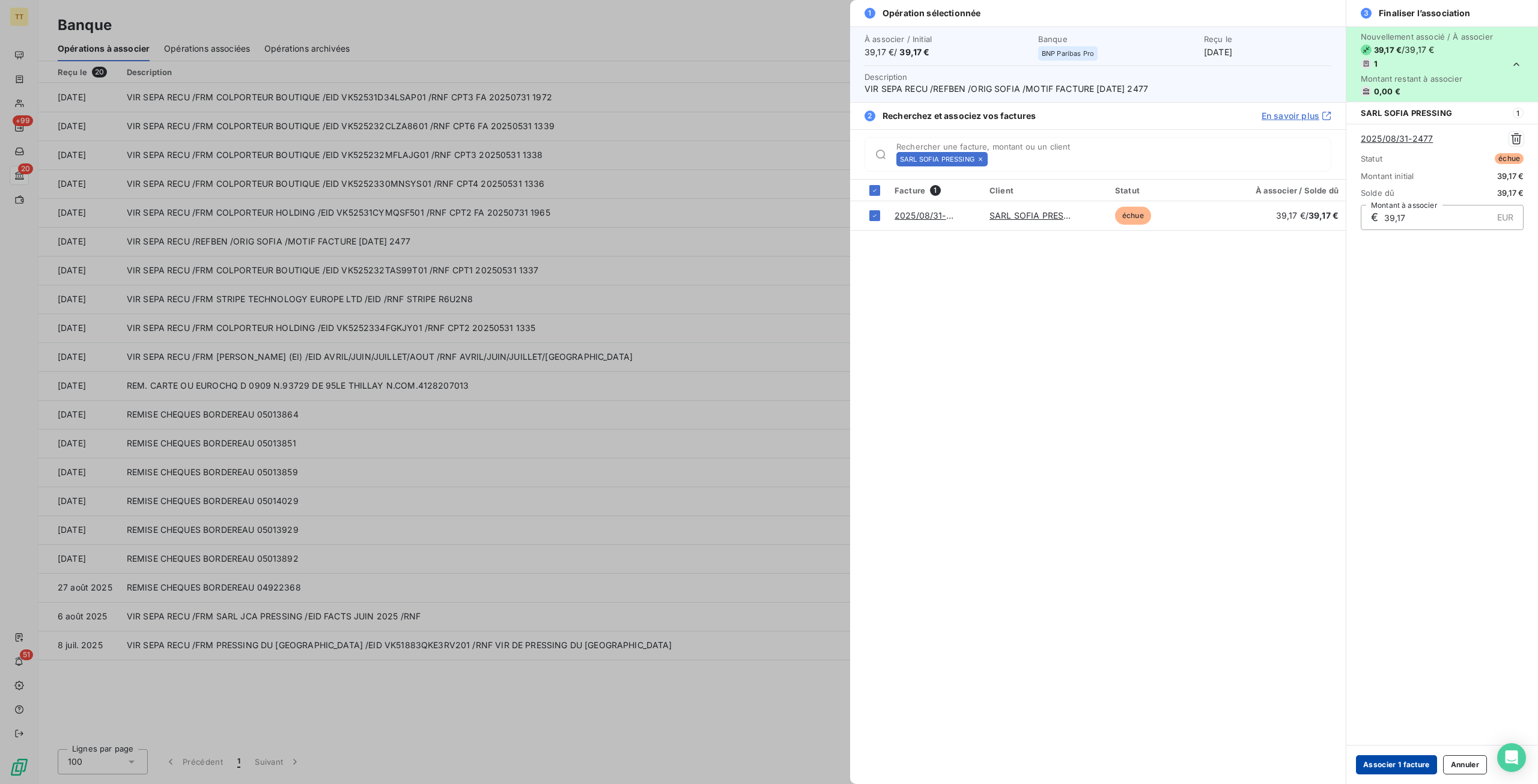
click at [1385, 760] on button "Associer 1 facture" at bounding box center [1396, 764] width 81 height 19
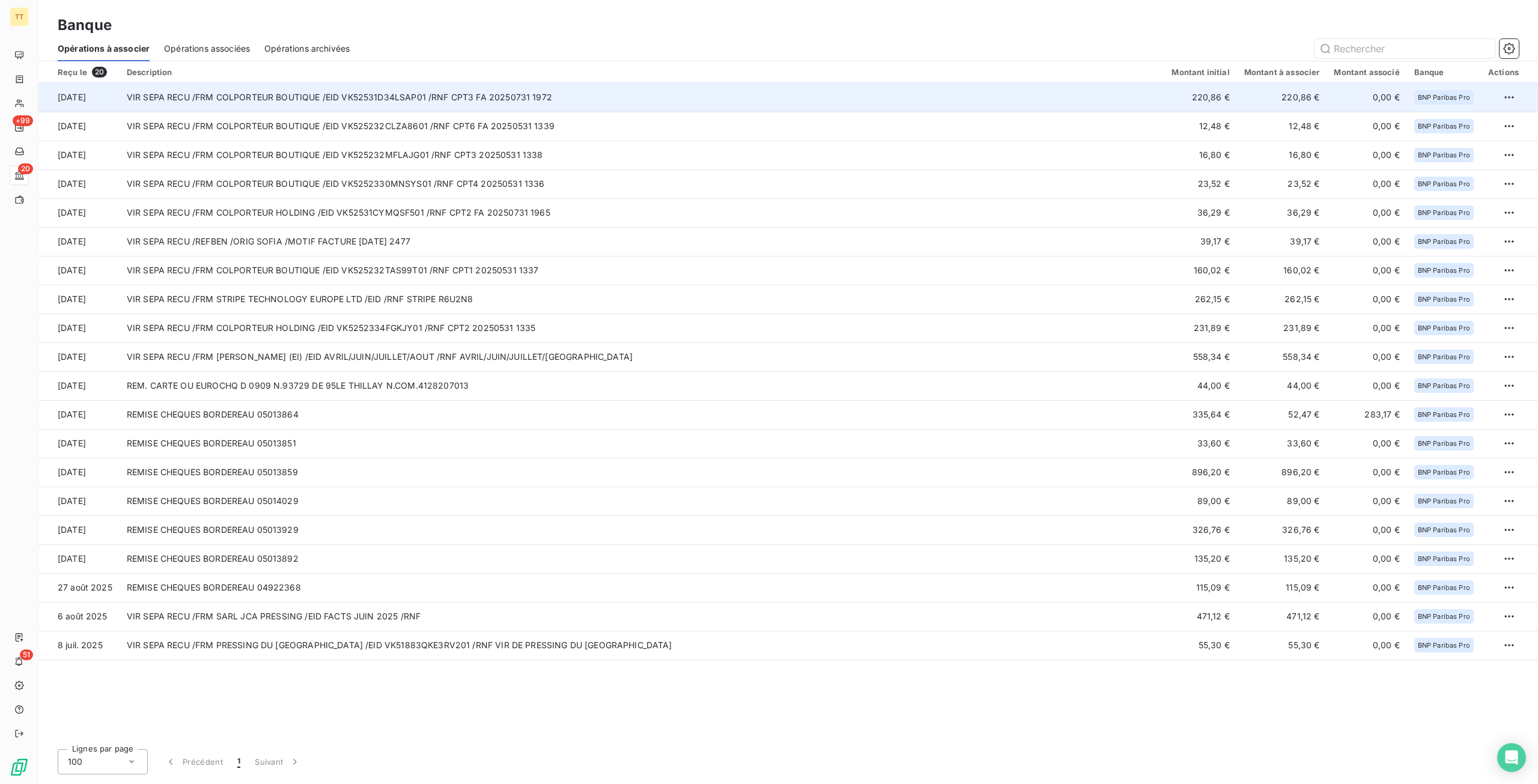
click at [496, 104] on td "VIR SEPA RECU /FRM COLPORTEUR BOUTIQUE /EID VK52531D34LSAP01 /RNF CPT3 FA 20250…" at bounding box center [642, 97] width 1046 height 29
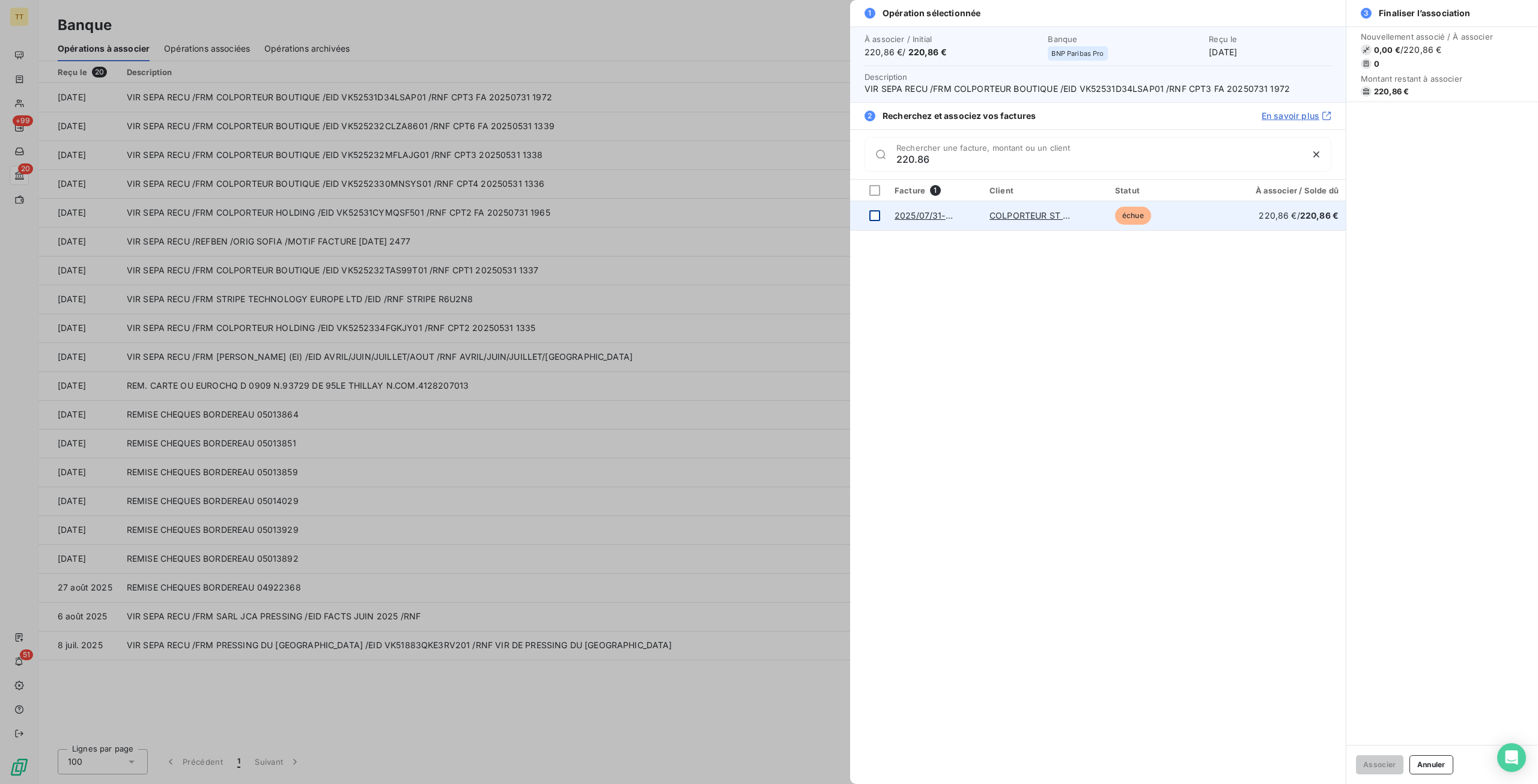
type input "220.86"
click at [878, 213] on div at bounding box center [875, 216] width 11 height 11
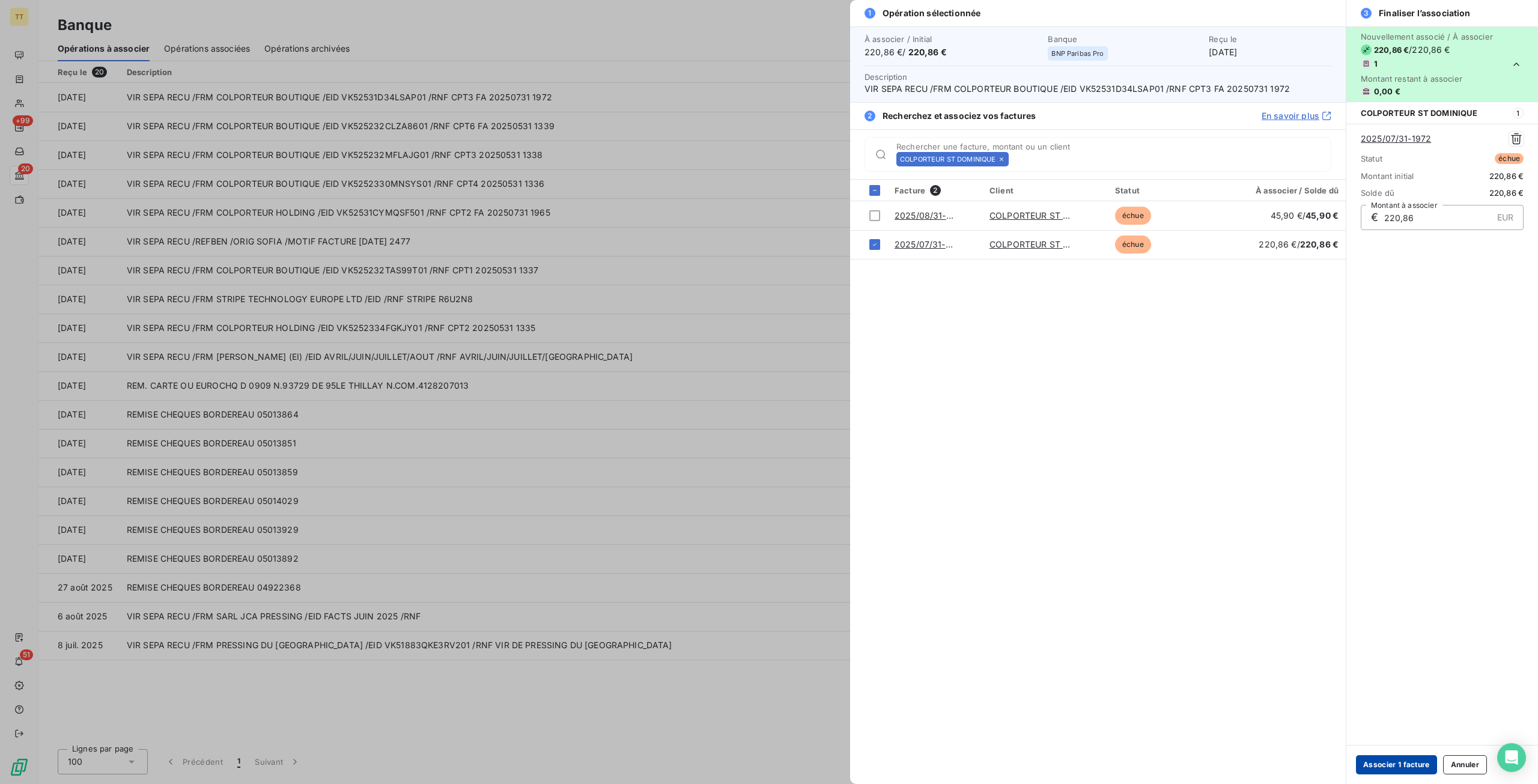
click at [1418, 766] on button "Associer 1 facture" at bounding box center [1396, 764] width 81 height 19
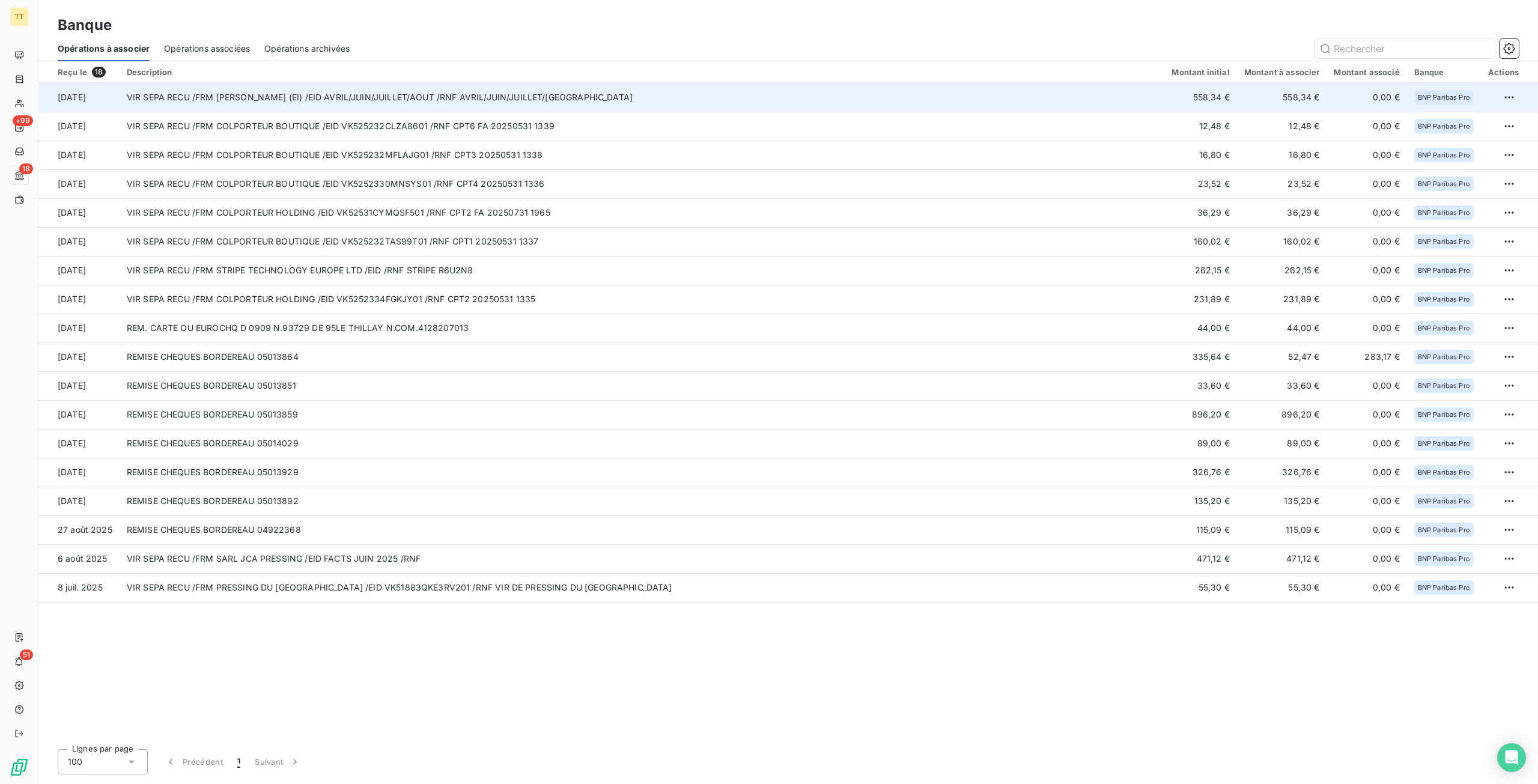
click at [303, 98] on td "VIR SEPA RECU /FRM [PERSON_NAME] (EI) /EID AVRIL/JUIN/JUILLET/AOUT /RNF AVRIL/J…" at bounding box center [642, 97] width 1046 height 29
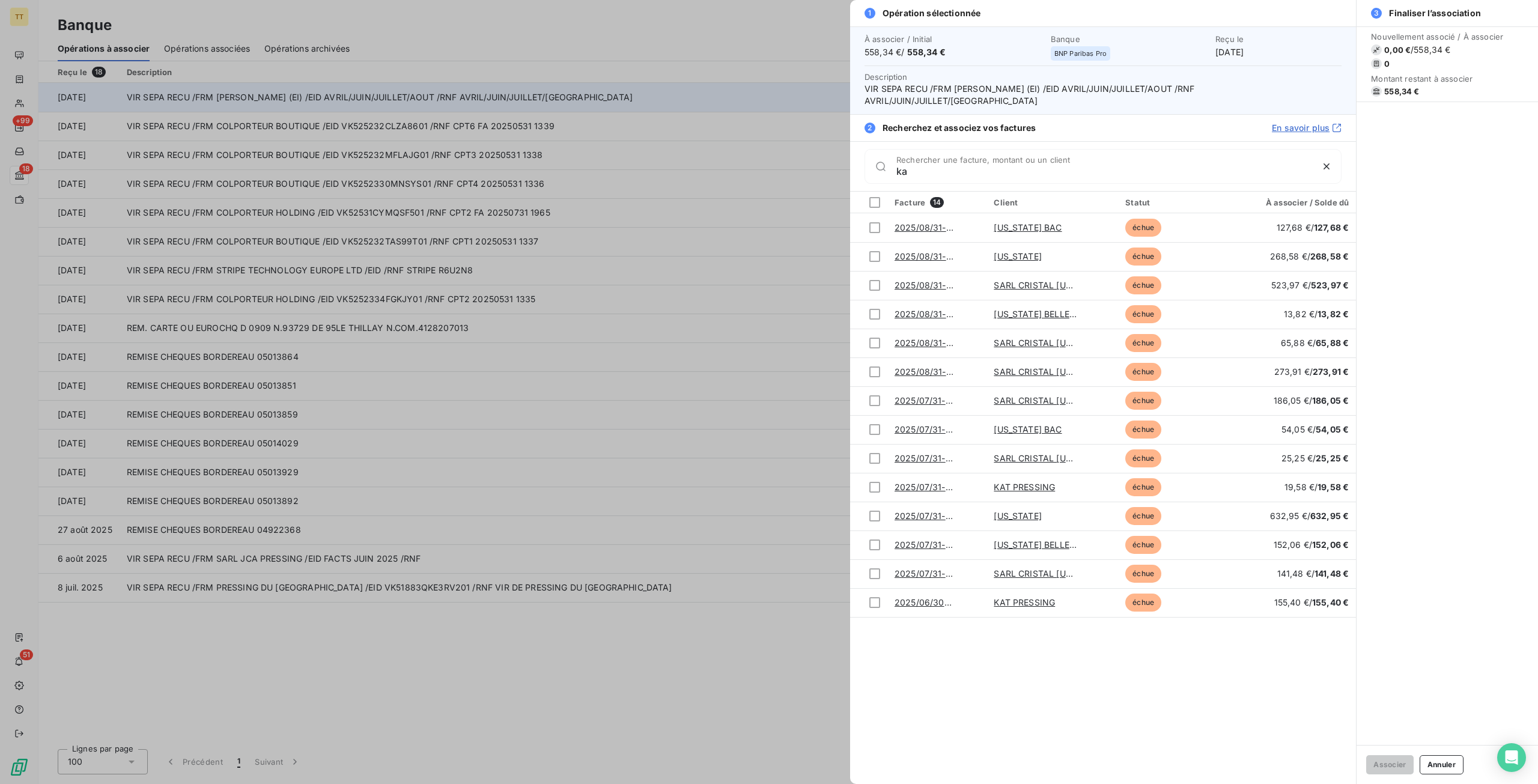
type input "k"
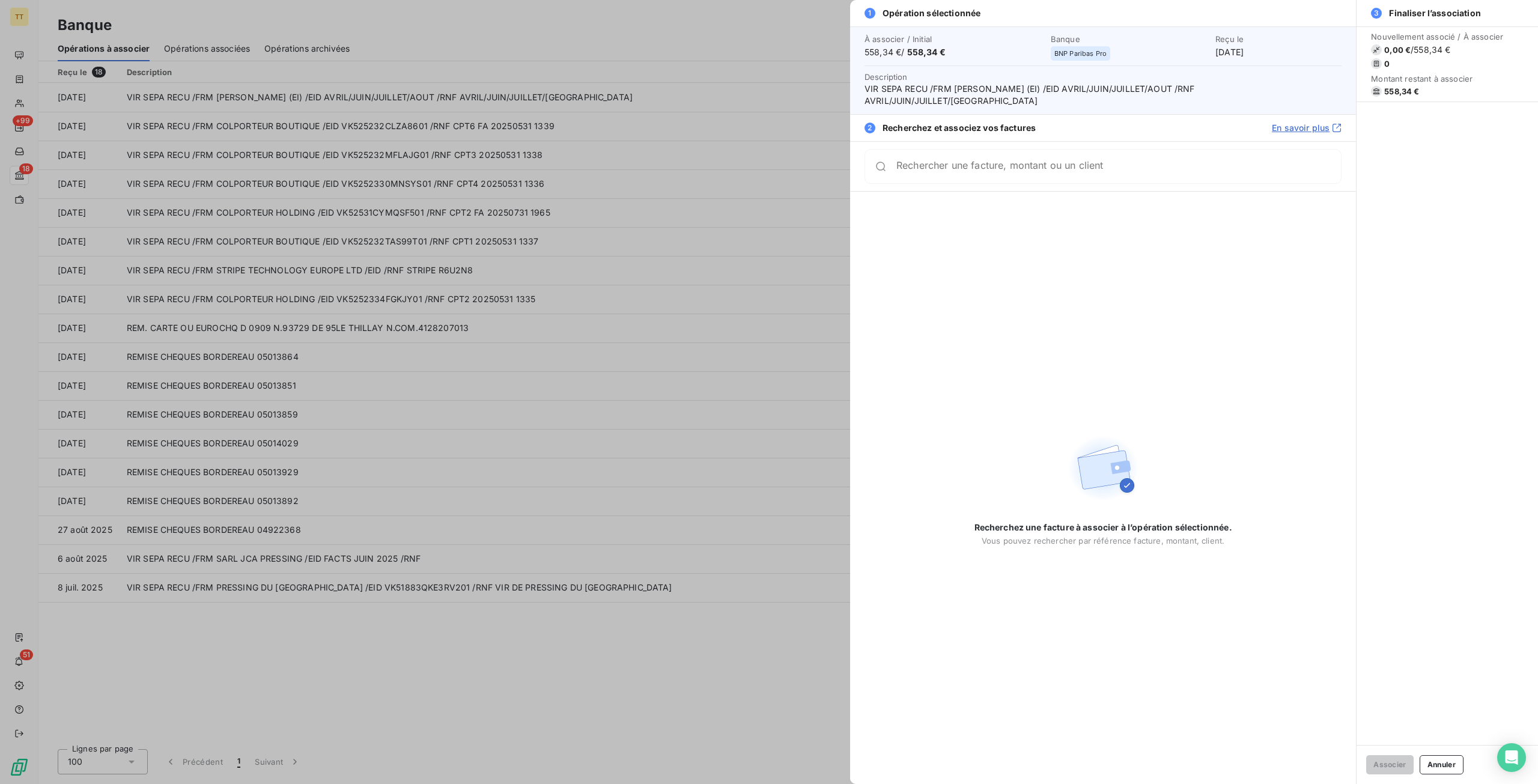
click at [451, 52] on div at bounding box center [769, 392] width 1538 height 784
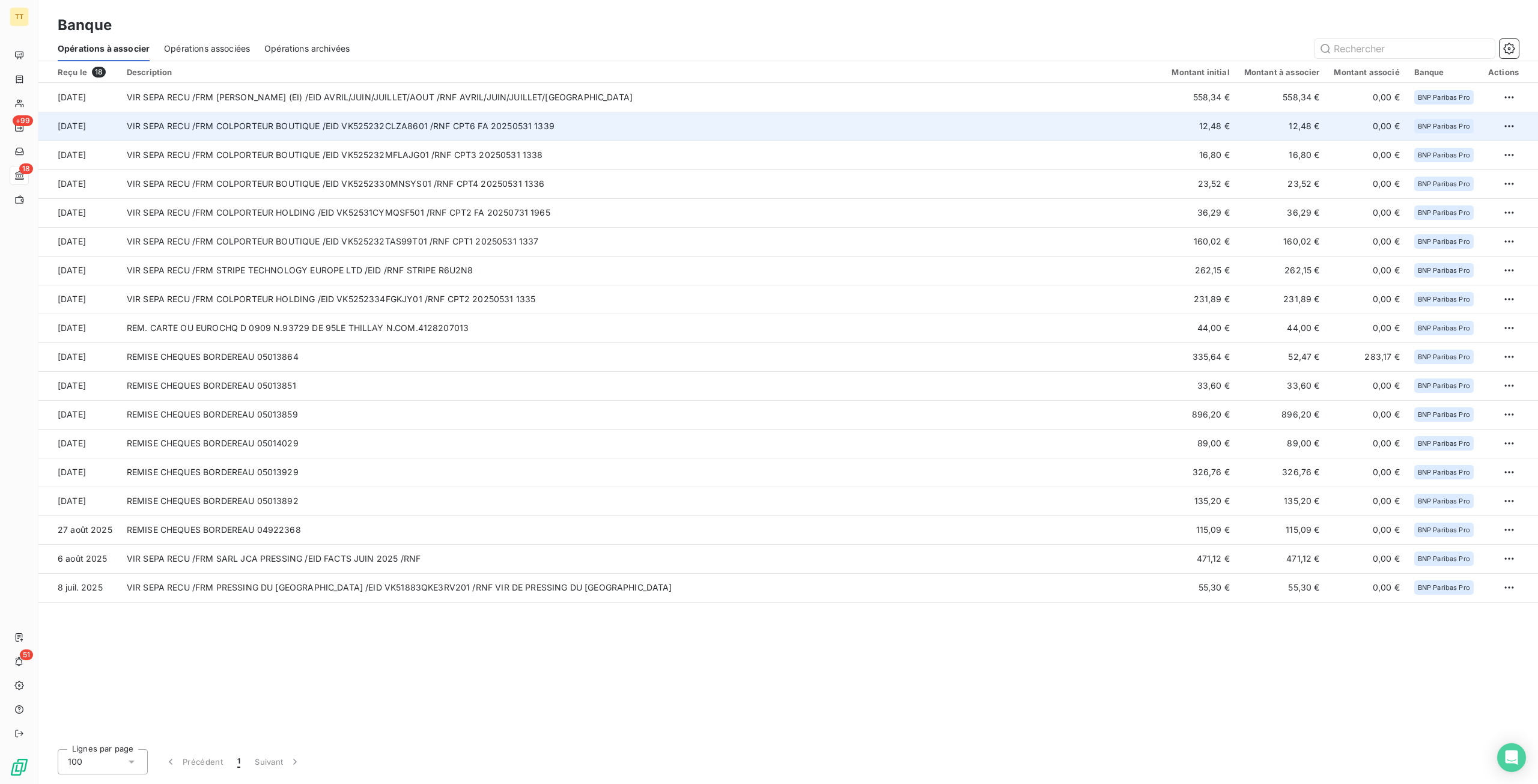
click at [363, 138] on td "VIR SEPA RECU /FRM COLPORTEUR BOUTIQUE /EID VK525232CLZA8601 /RNF CPT6 FA 20250…" at bounding box center [642, 126] width 1046 height 29
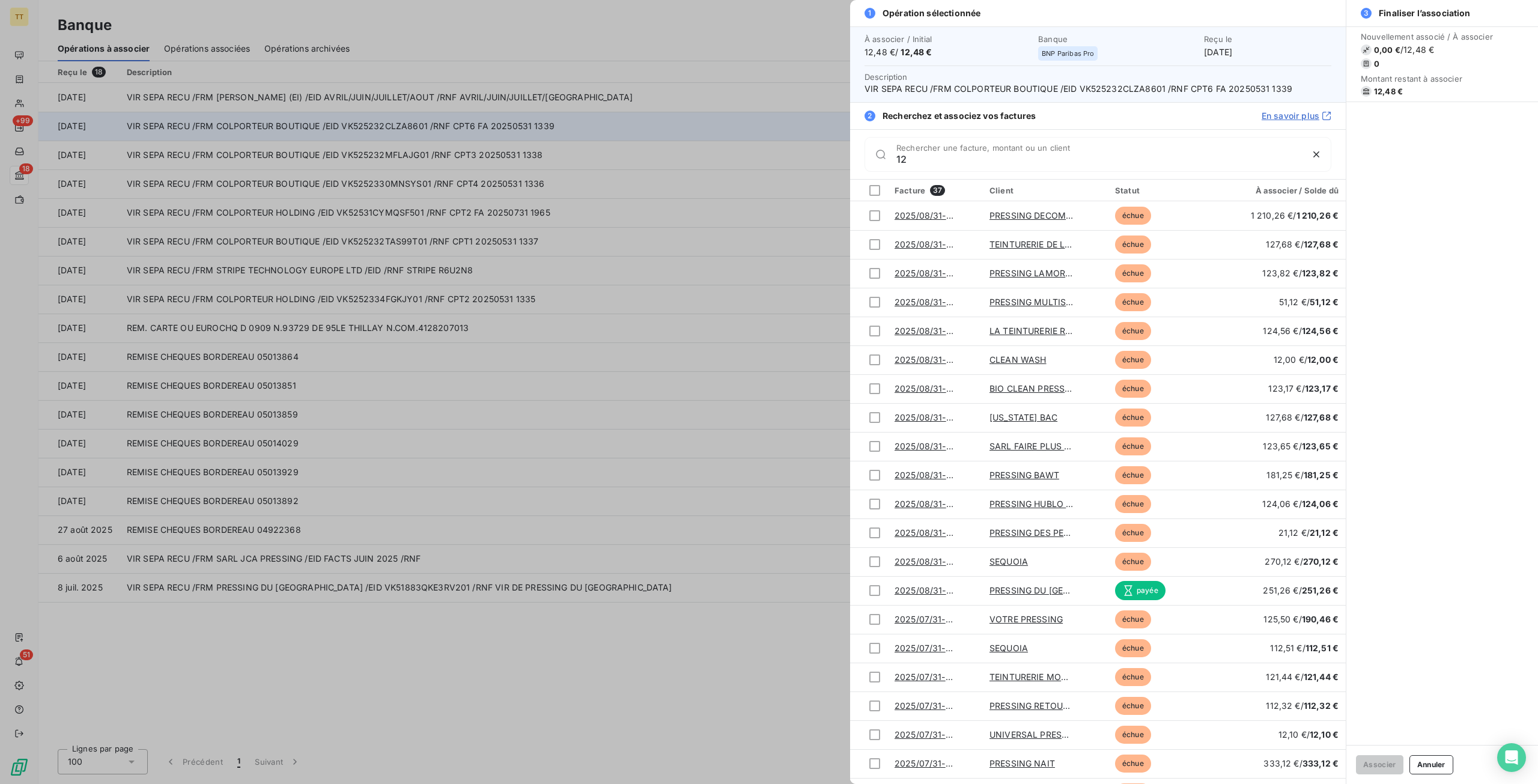
type input "1"
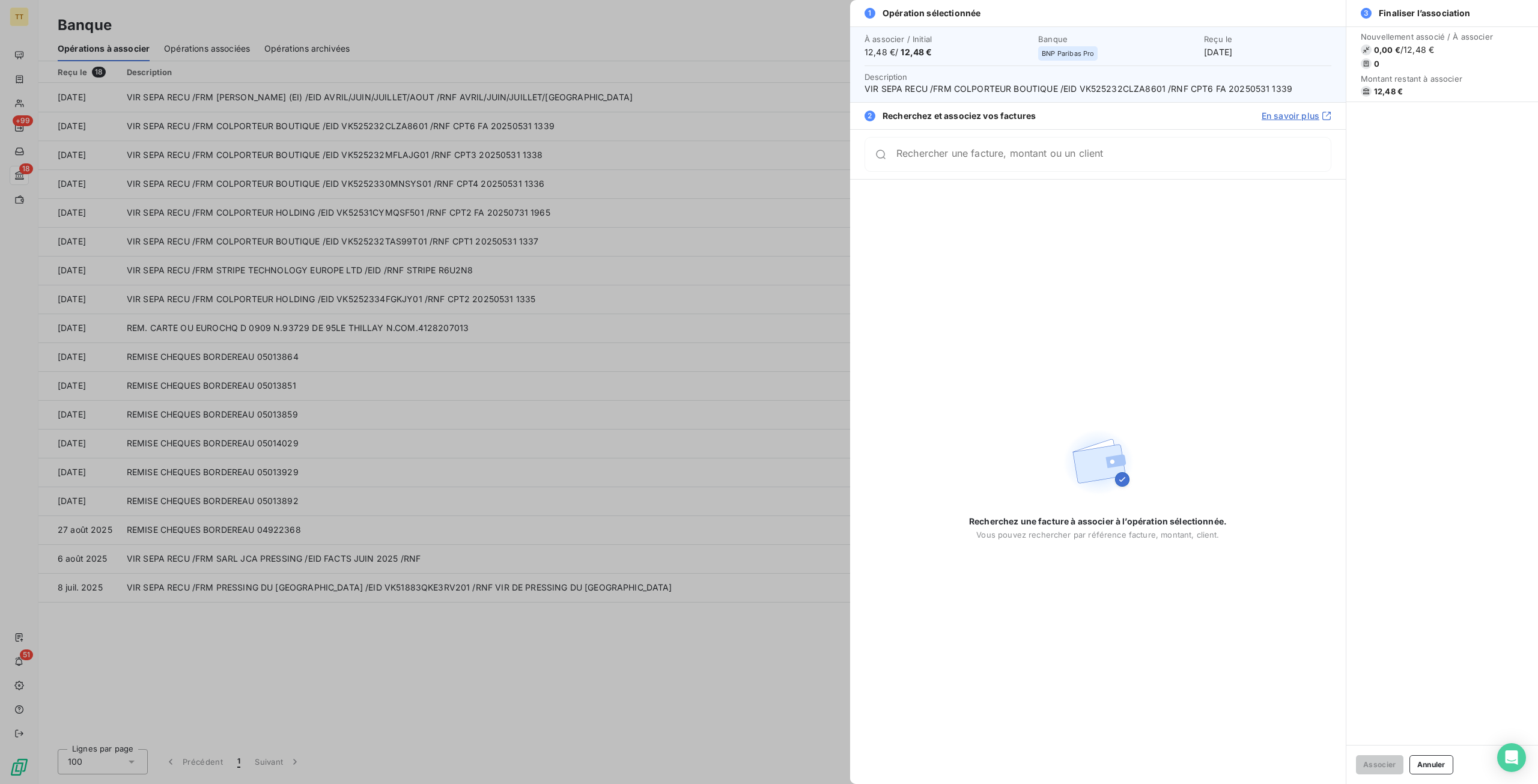
click at [358, 151] on div at bounding box center [769, 392] width 1538 height 784
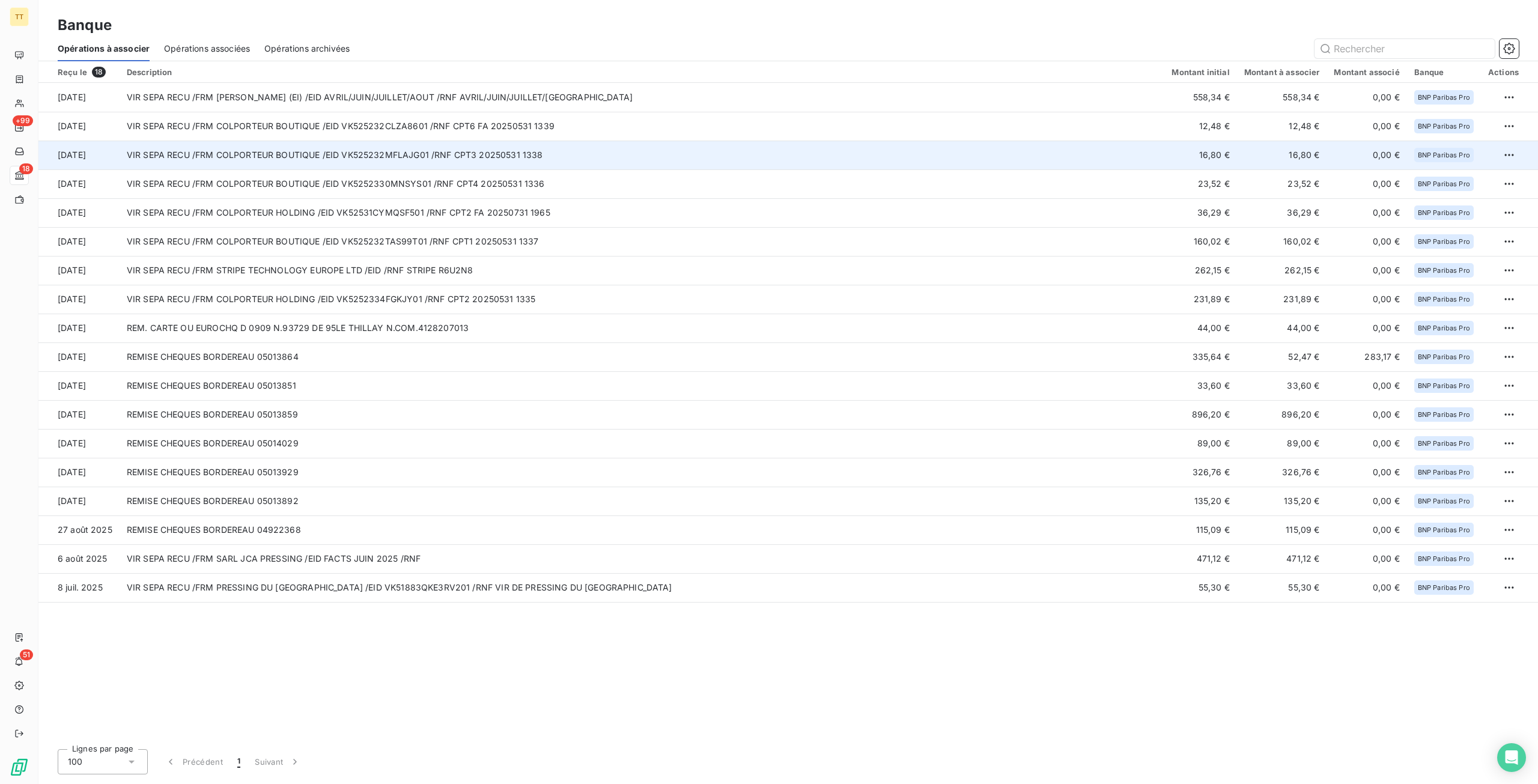
click at [359, 154] on td "VIR SEPA RECU /FRM COLPORTEUR BOUTIQUE /EID VK525232MFLAJG01 /RNF CPT3 20250531…" at bounding box center [642, 155] width 1046 height 29
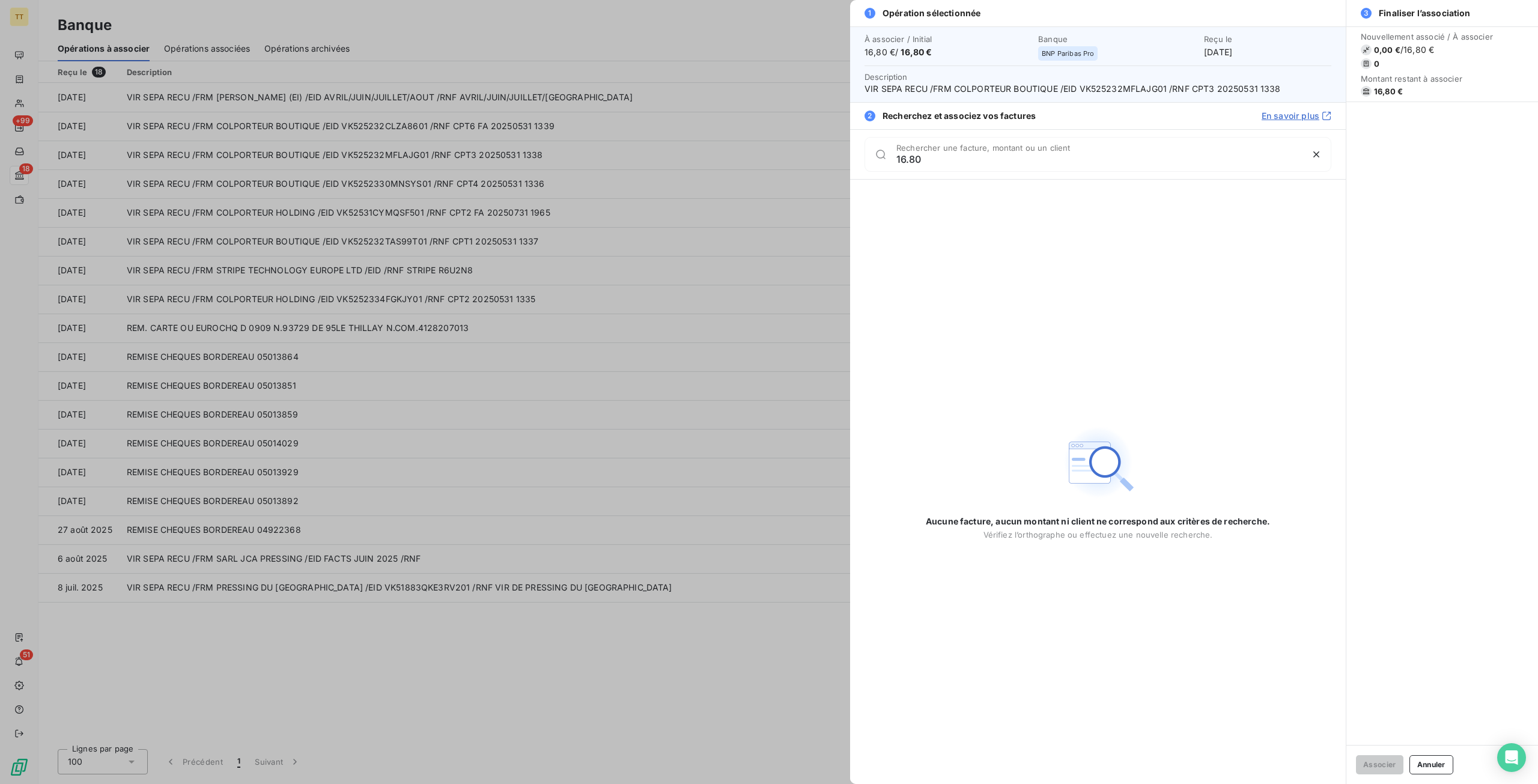
type input "16.80"
click at [585, 7] on div at bounding box center [769, 392] width 1538 height 784
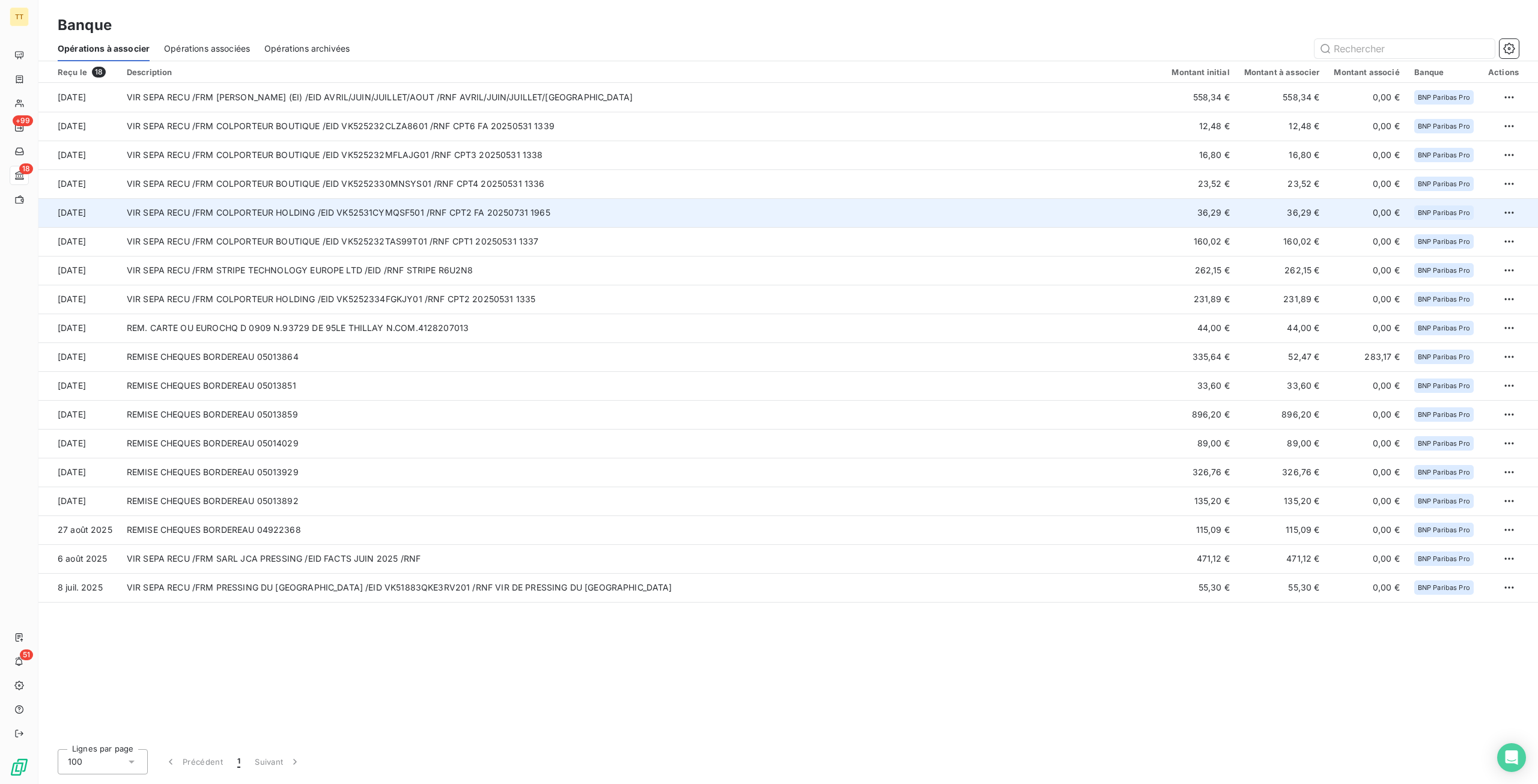
click at [953, 205] on td "VIR SEPA RECU /FRM COLPORTEUR HOLDING /EID VK52531CYMQSF501 /RNF CPT2 FA 202507…" at bounding box center [642, 213] width 1046 height 29
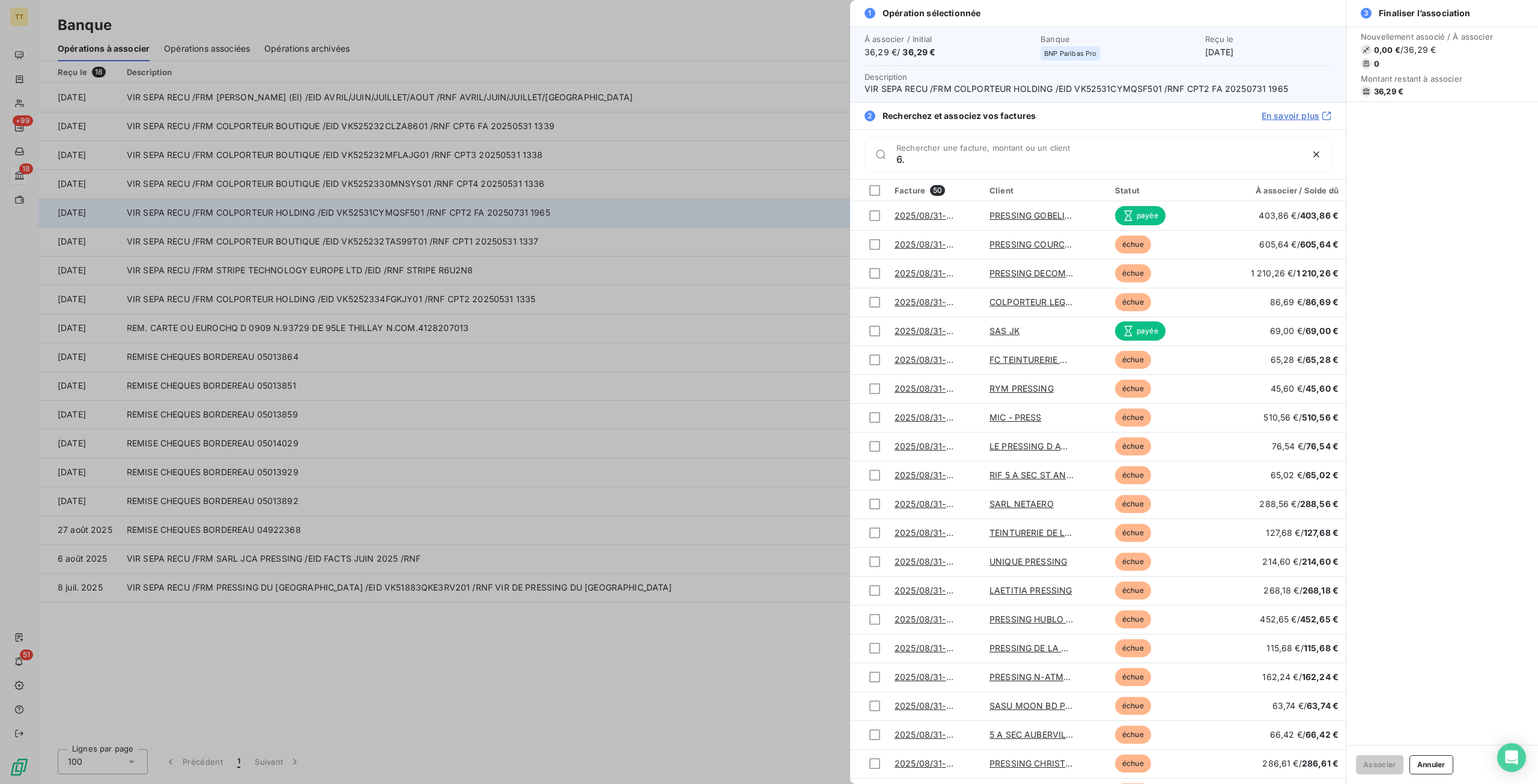
type input "6"
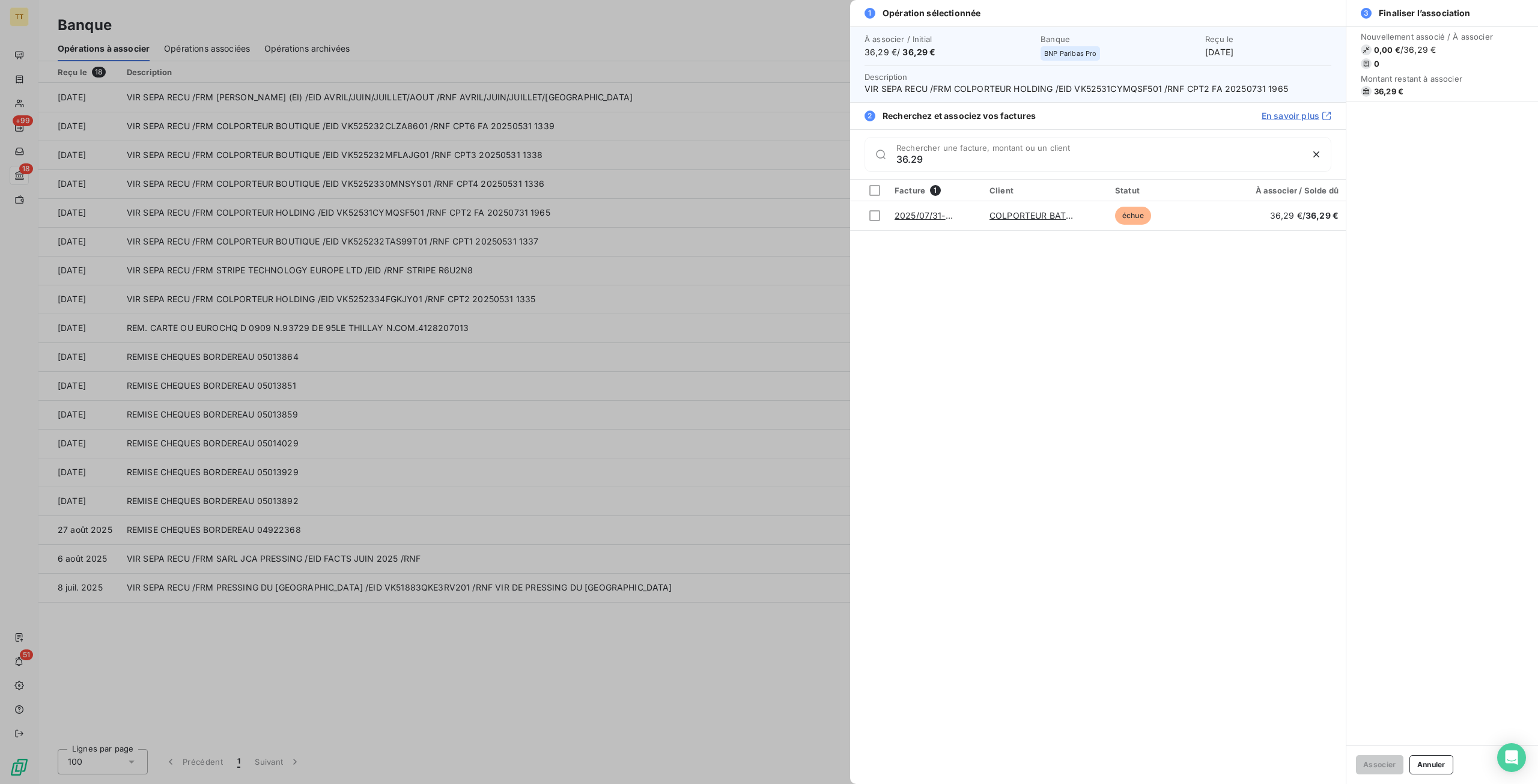
type input "36.29"
click at [689, 35] on div at bounding box center [769, 392] width 1538 height 784
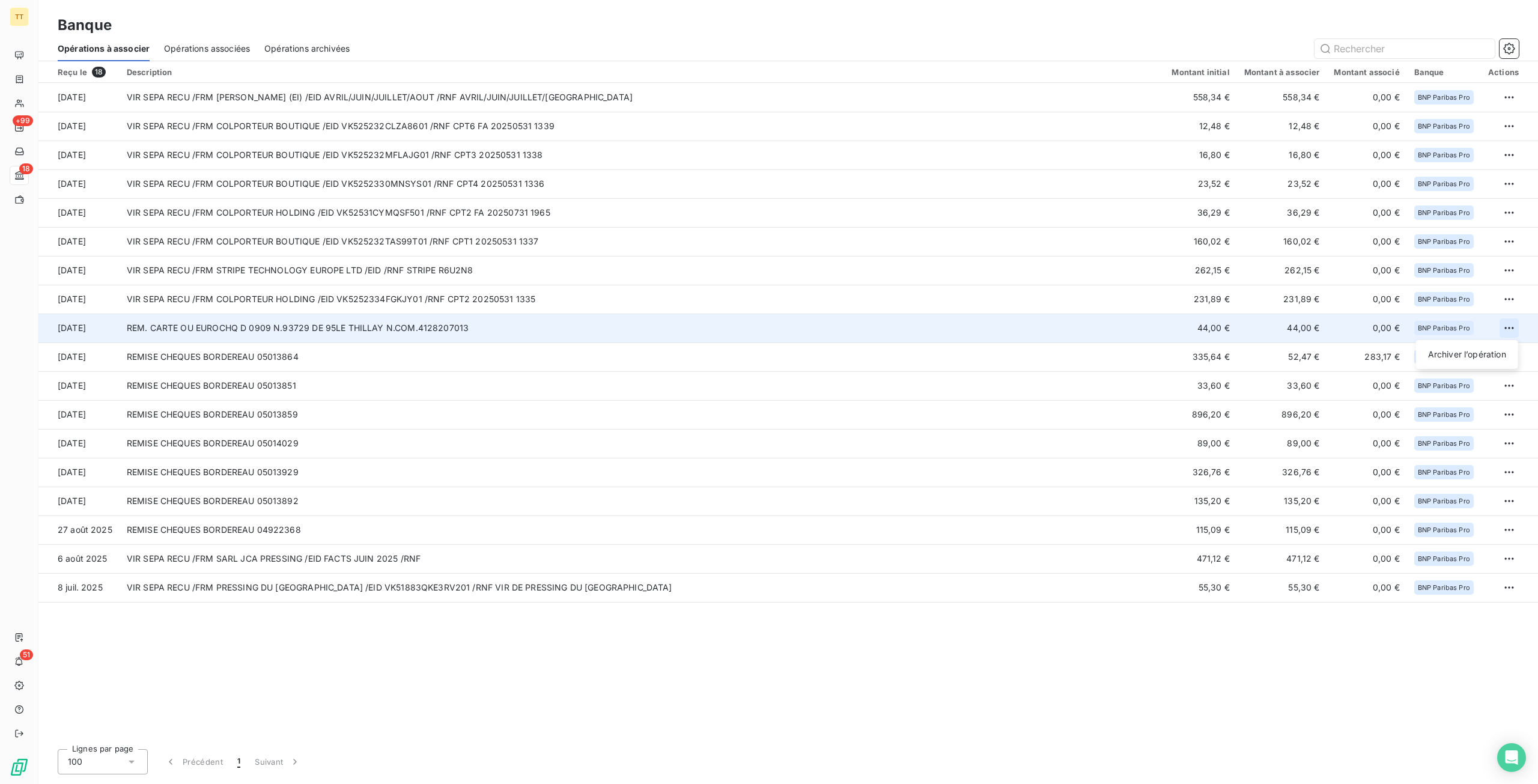
click at [1507, 331] on html "TT +99 18 51 Banque Opérations à associer Opérations associées Opérations archi…" at bounding box center [769, 392] width 1538 height 784
click at [1466, 356] on div "Archiver l’opération" at bounding box center [1467, 354] width 92 height 19
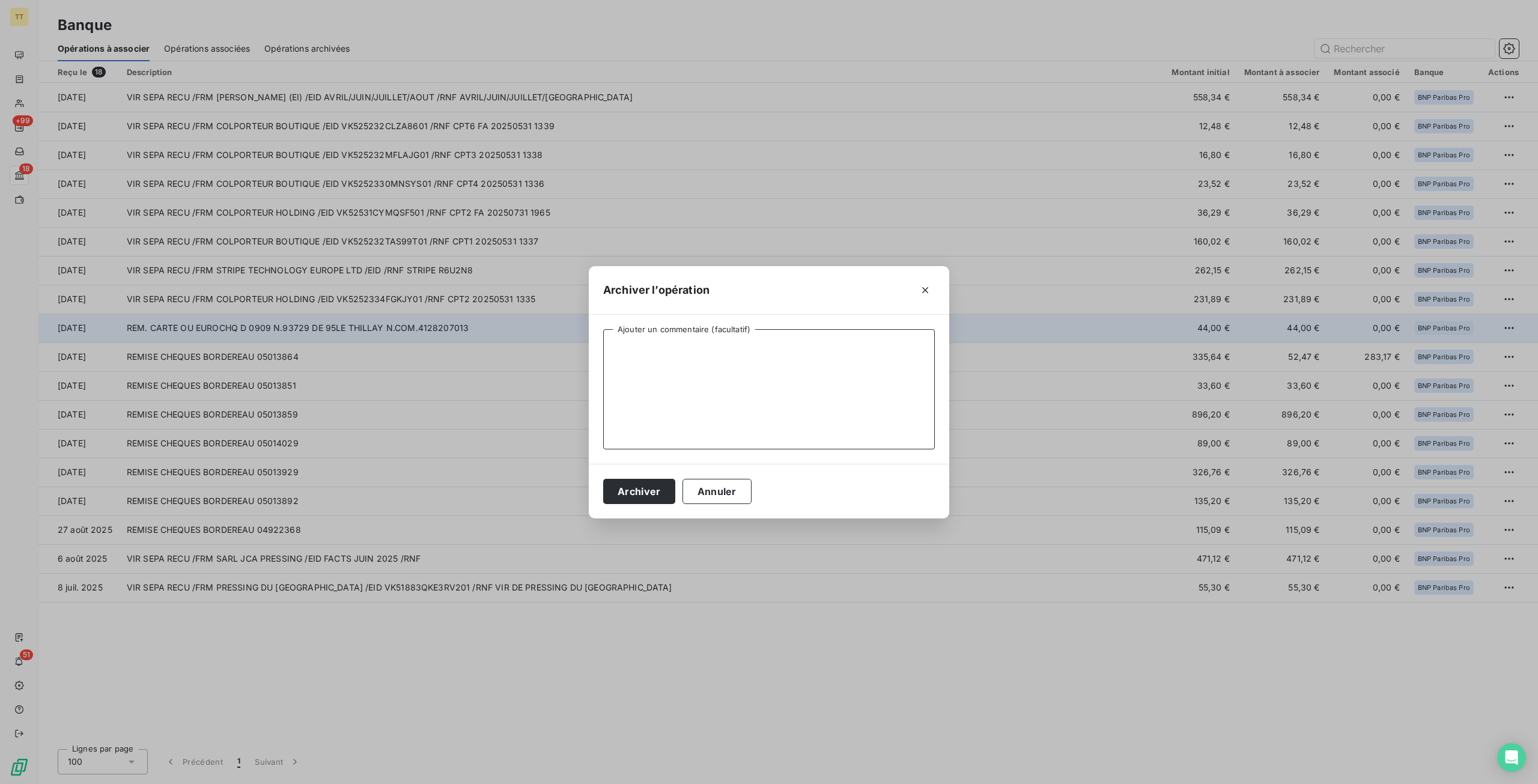
click at [741, 373] on textarea "Ajouter un commentaire (facultatif)" at bounding box center [769, 390] width 332 height 120
type textarea "client part."
click at [638, 496] on button "Archiver" at bounding box center [639, 491] width 72 height 25
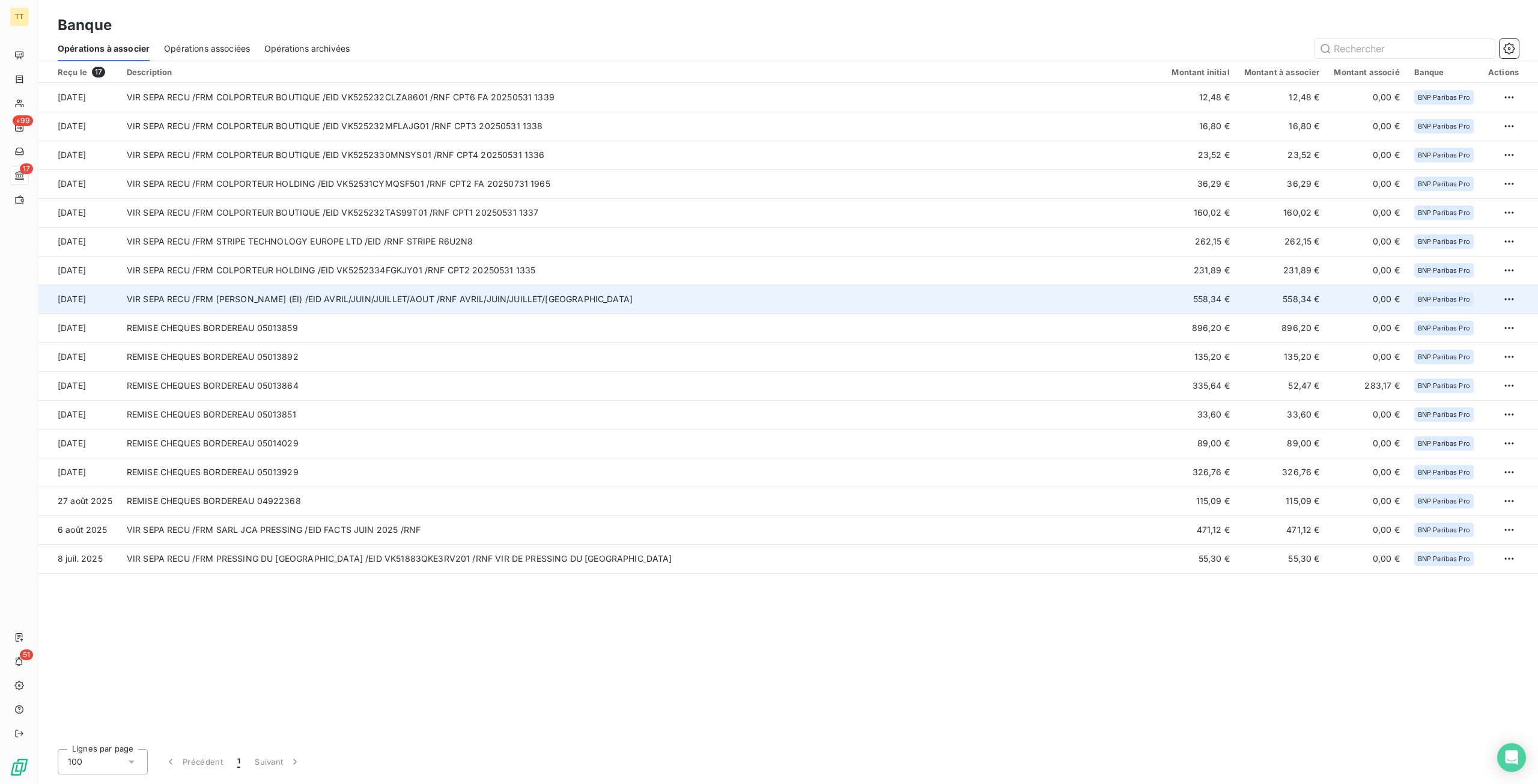
click at [972, 306] on td "VIR SEPA RECU /FRM KARA NABIHA (EI) /EID AVRIL/JUIN/JUILLET/AOUT /RNF AVRIL/JUI…" at bounding box center [642, 299] width 1046 height 29
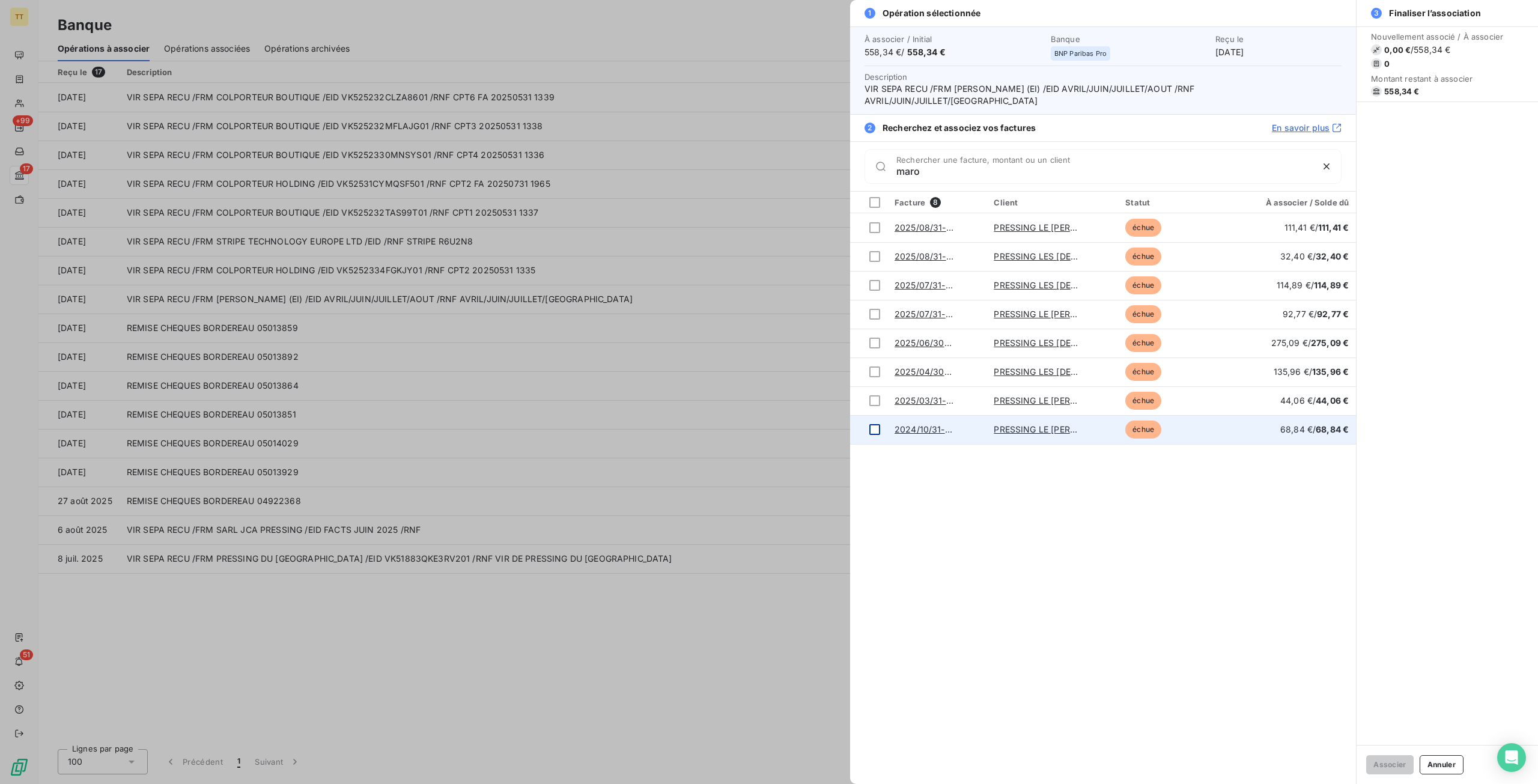
type input "maro"
click at [873, 424] on div at bounding box center [875, 429] width 11 height 11
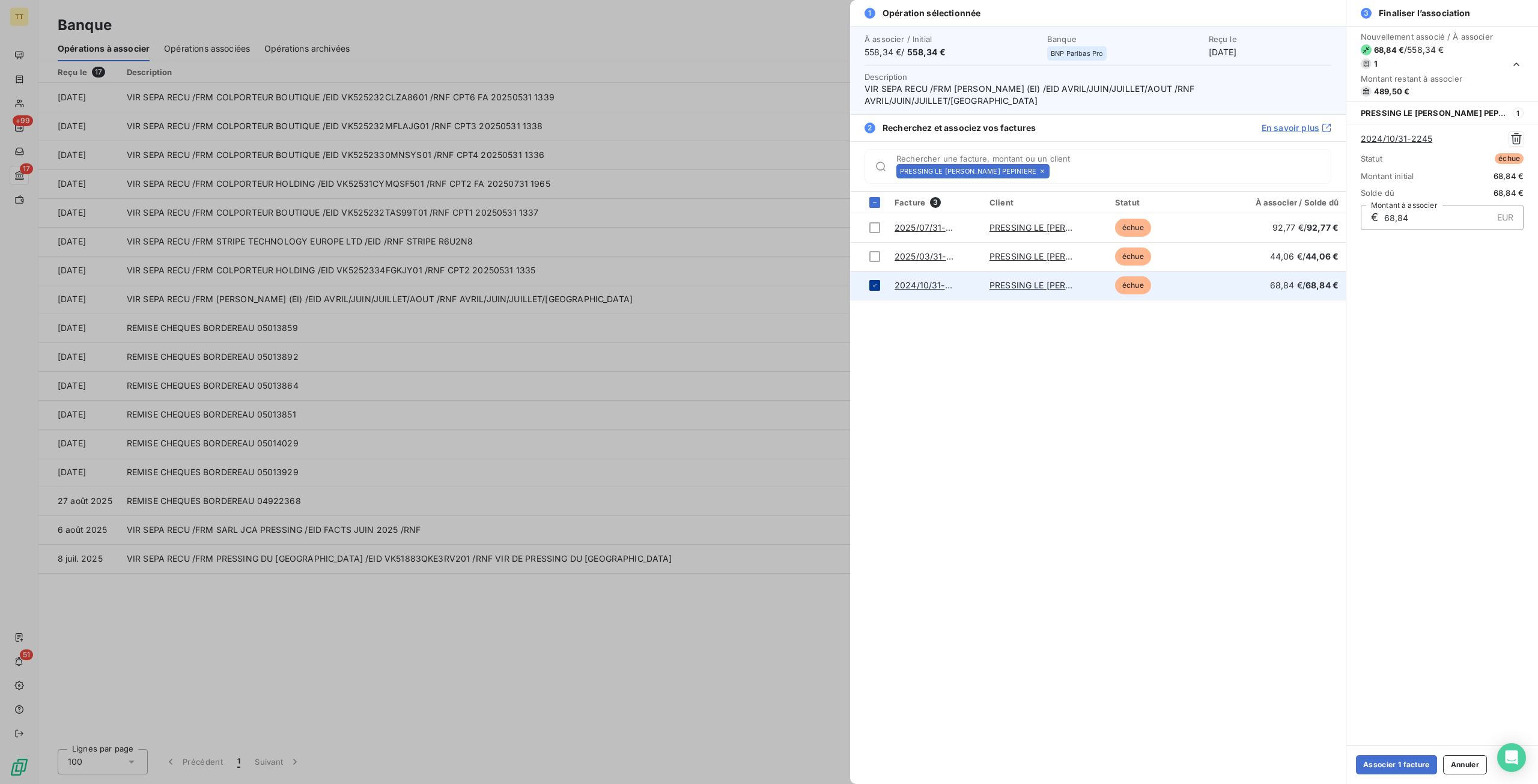
click at [873, 280] on div at bounding box center [875, 285] width 11 height 11
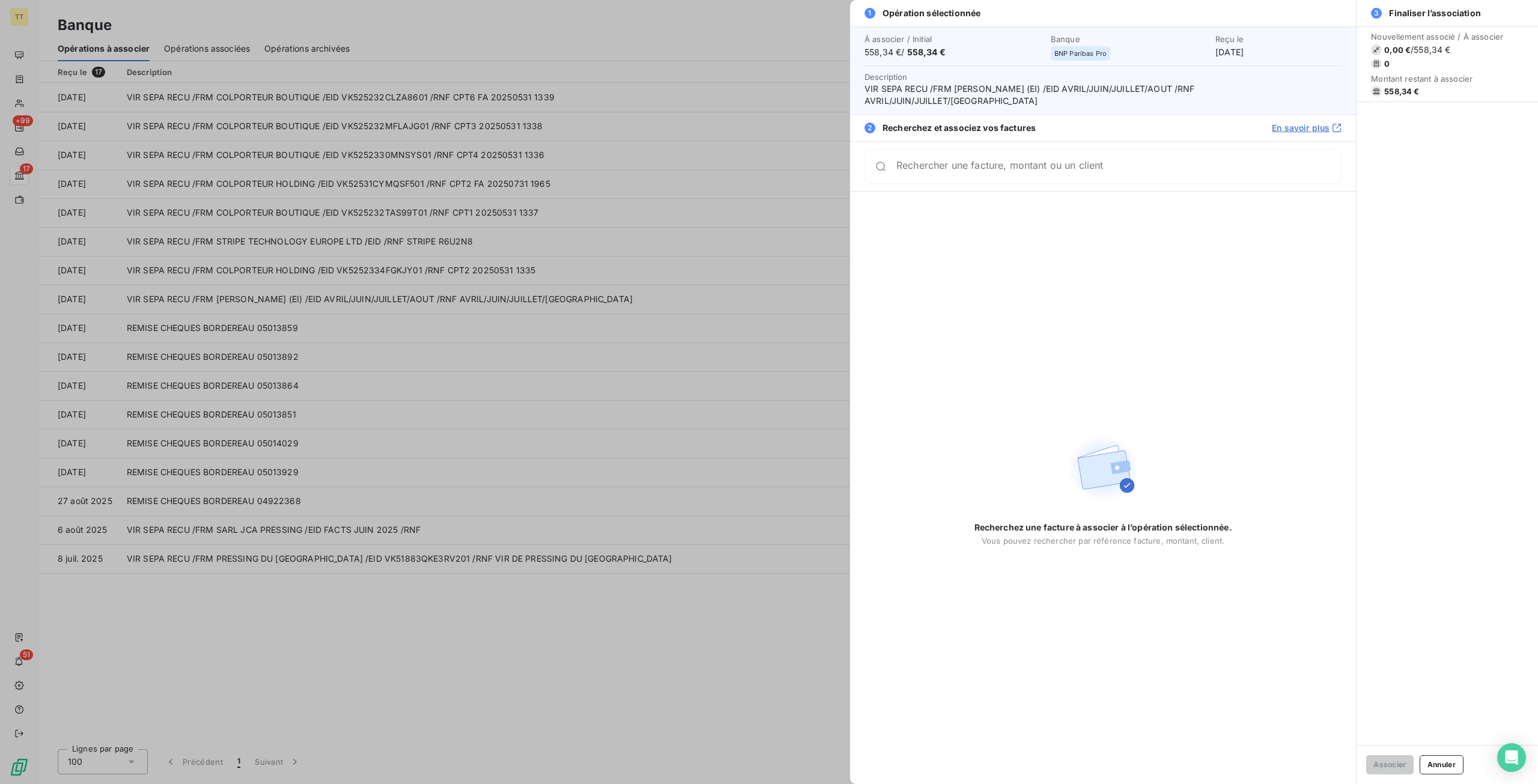
click at [927, 161] on div "Rechercher une facture, montant ou un client" at bounding box center [1103, 166] width 477 height 35
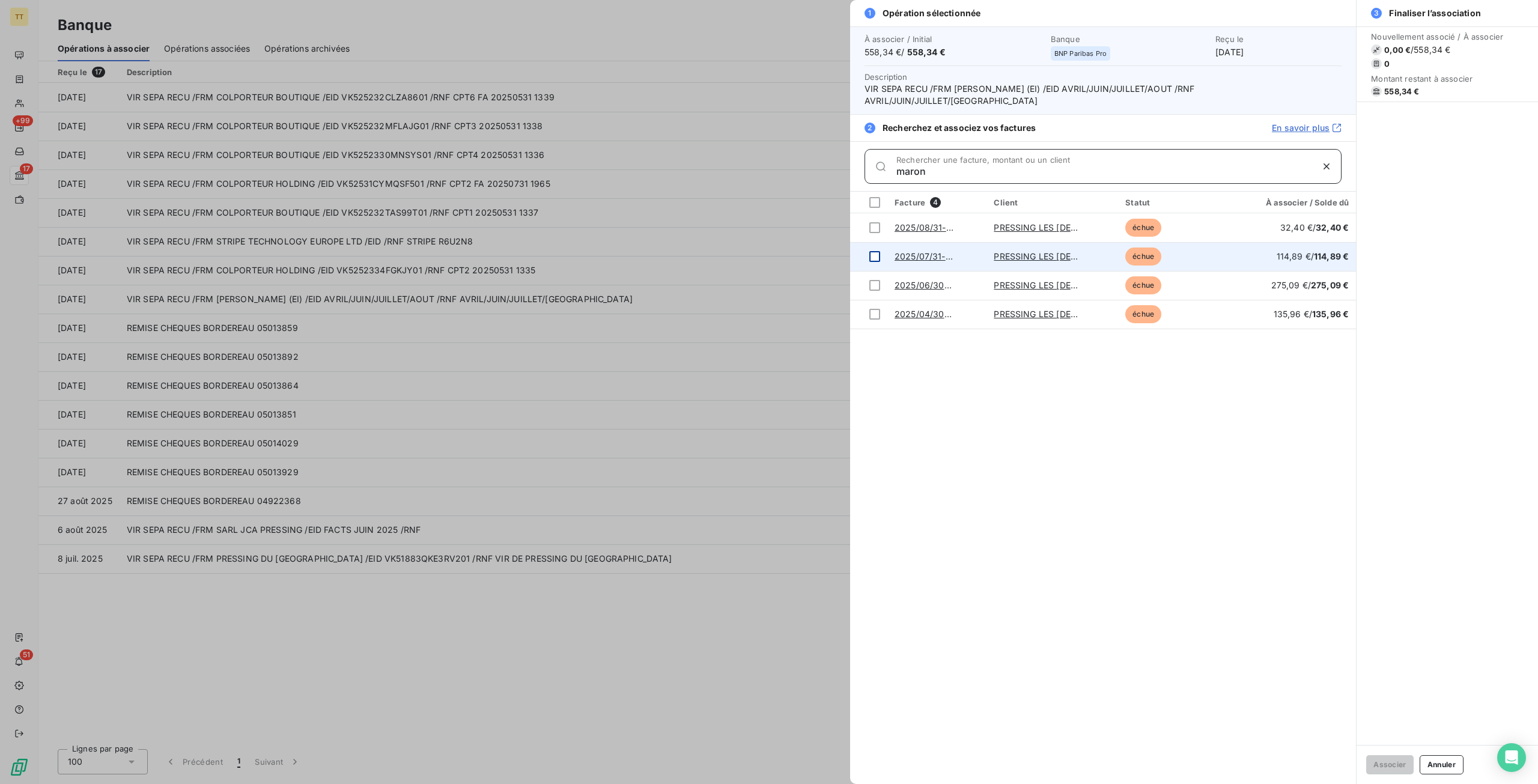
type input "maron"
click at [876, 251] on div at bounding box center [875, 256] width 11 height 11
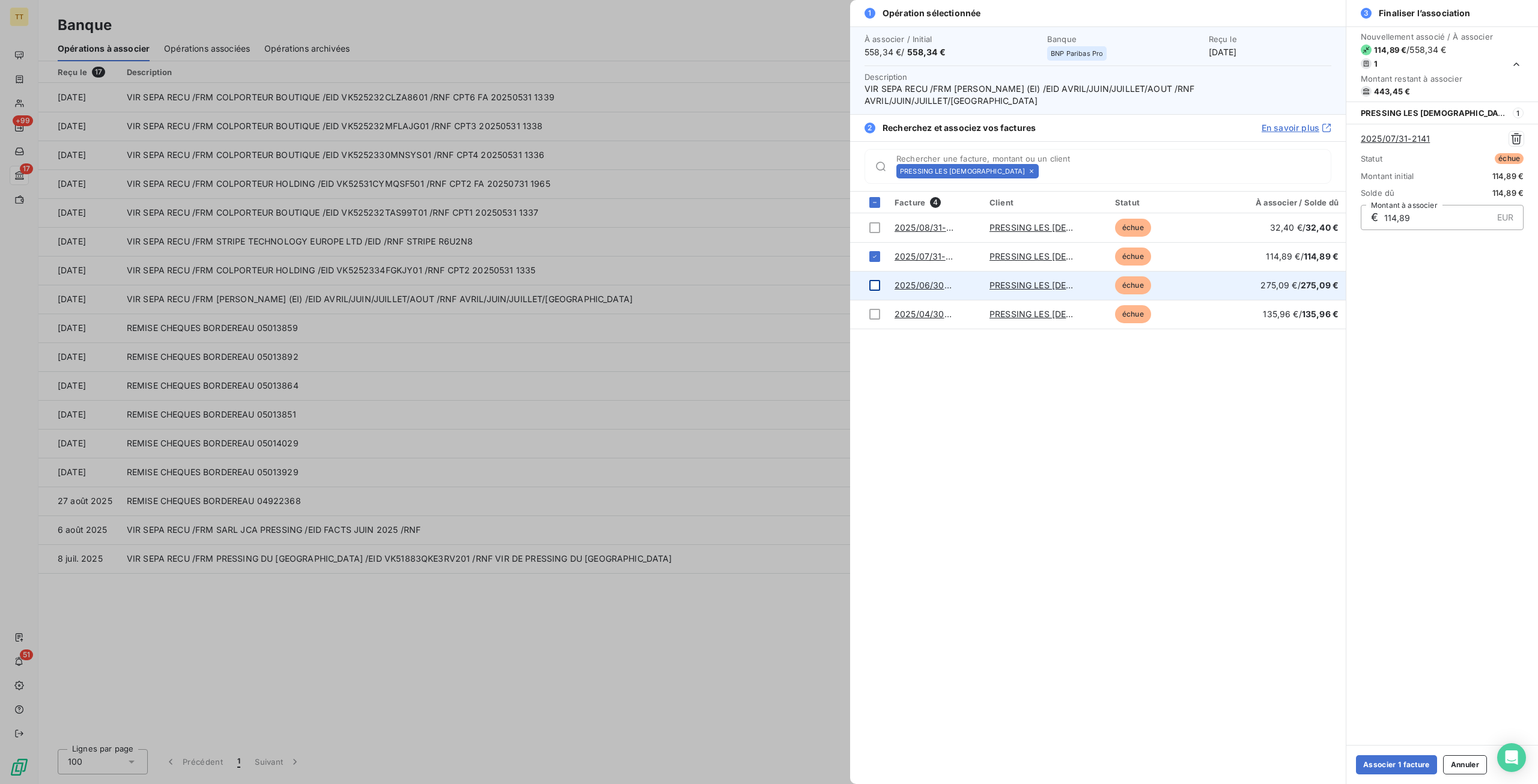
click at [877, 280] on div at bounding box center [875, 285] width 11 height 11
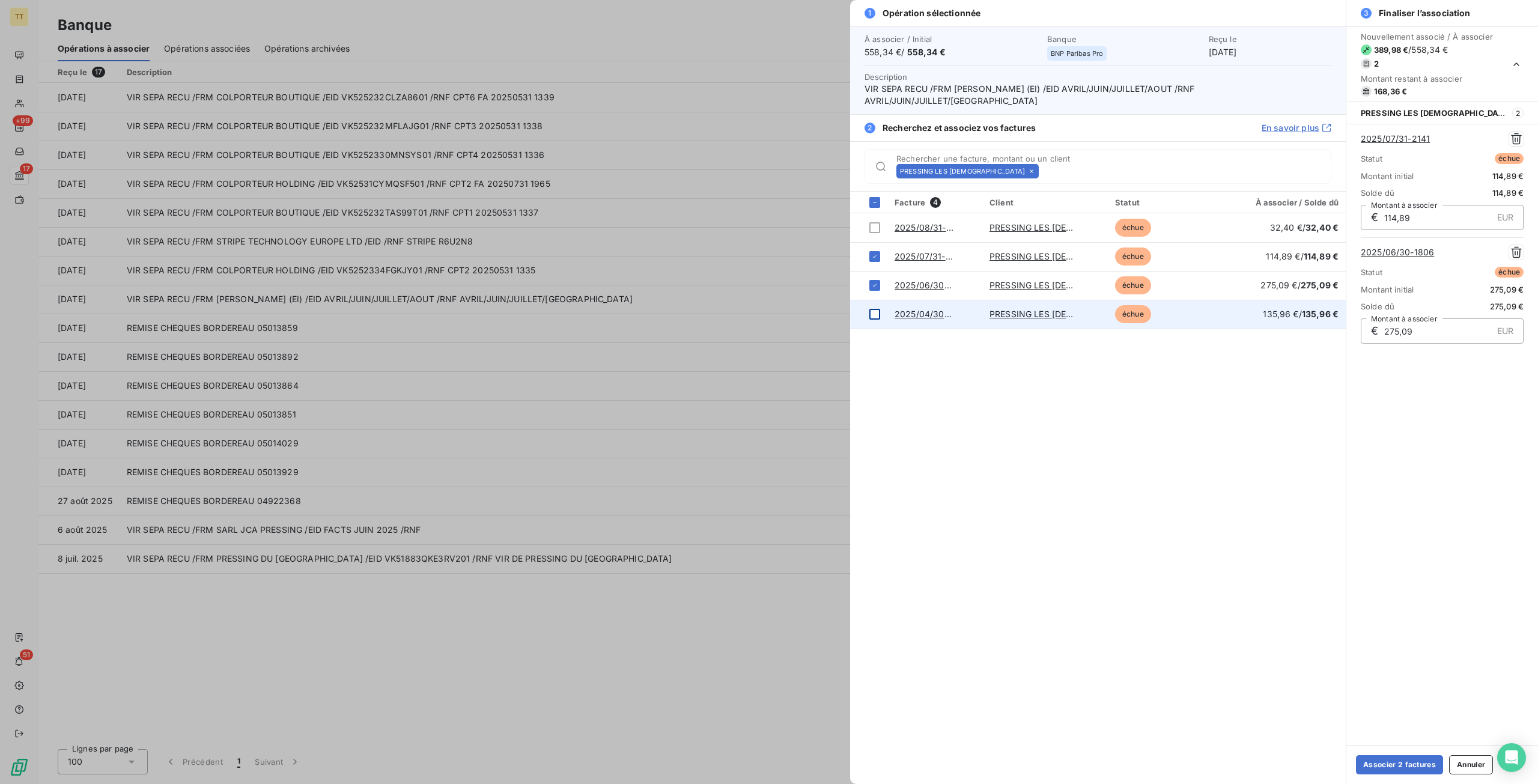
click at [874, 309] on div at bounding box center [875, 314] width 11 height 11
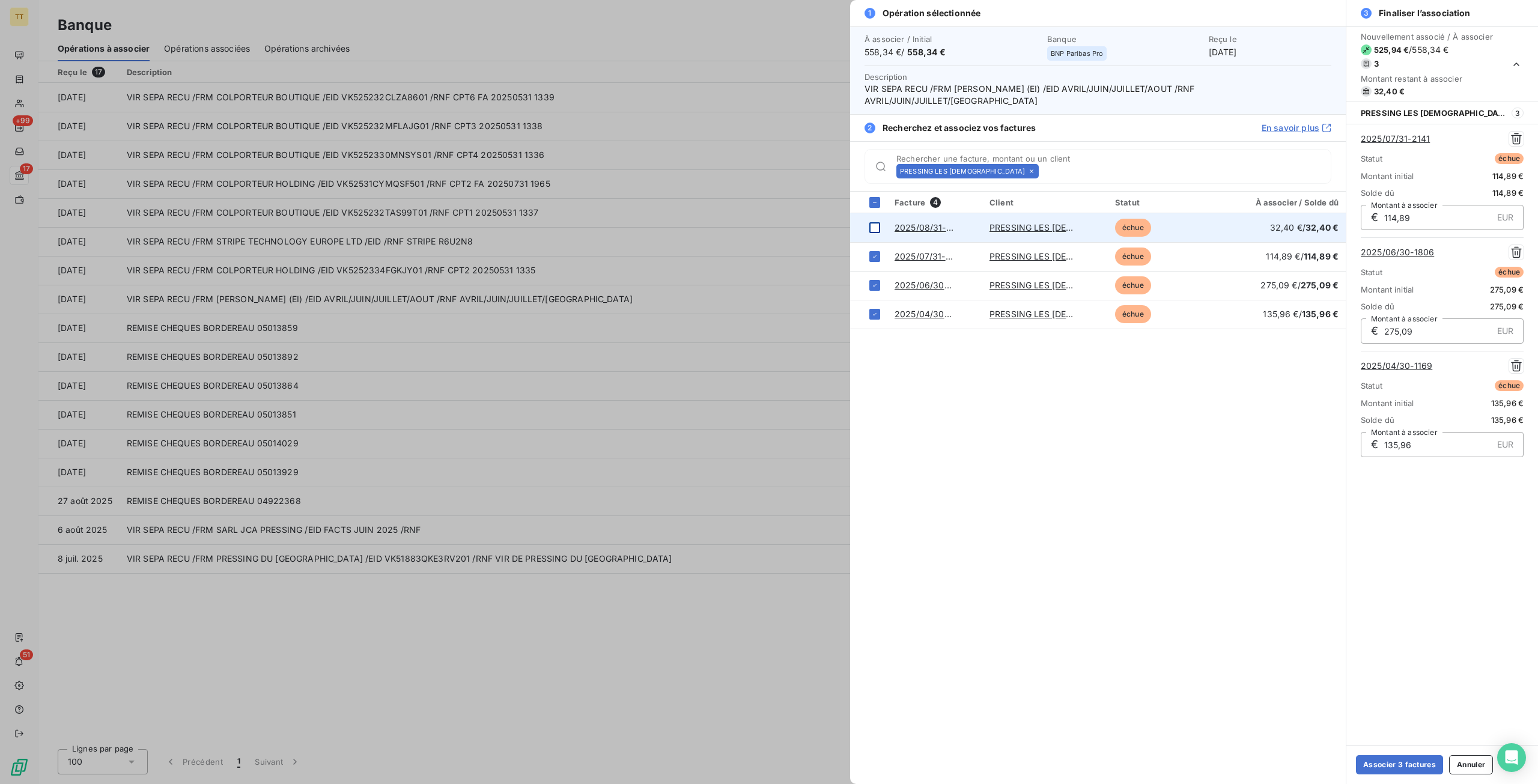
click at [873, 222] on div at bounding box center [875, 228] width 11 height 11
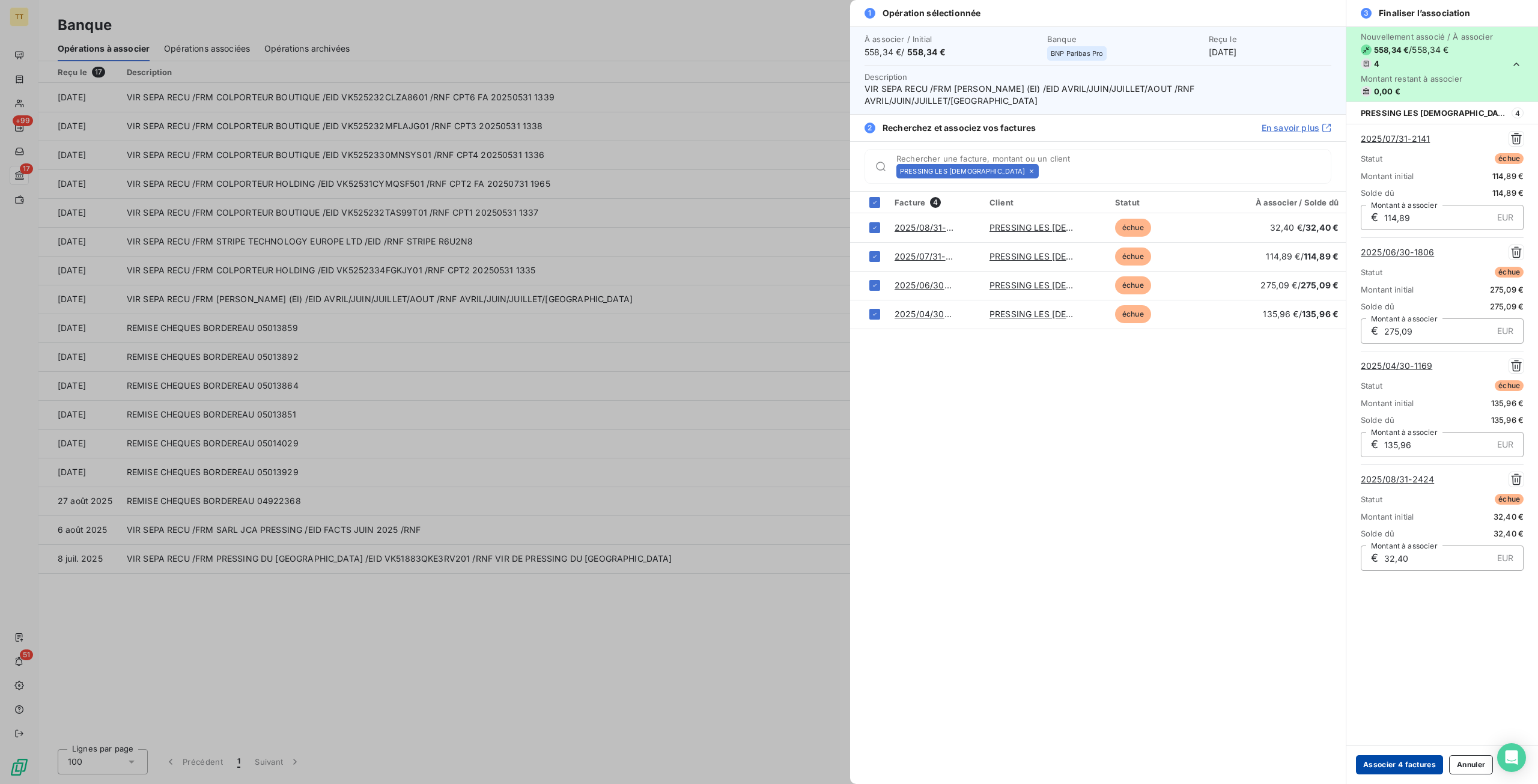
click at [1420, 766] on button "Associer 4 factures" at bounding box center [1399, 764] width 87 height 19
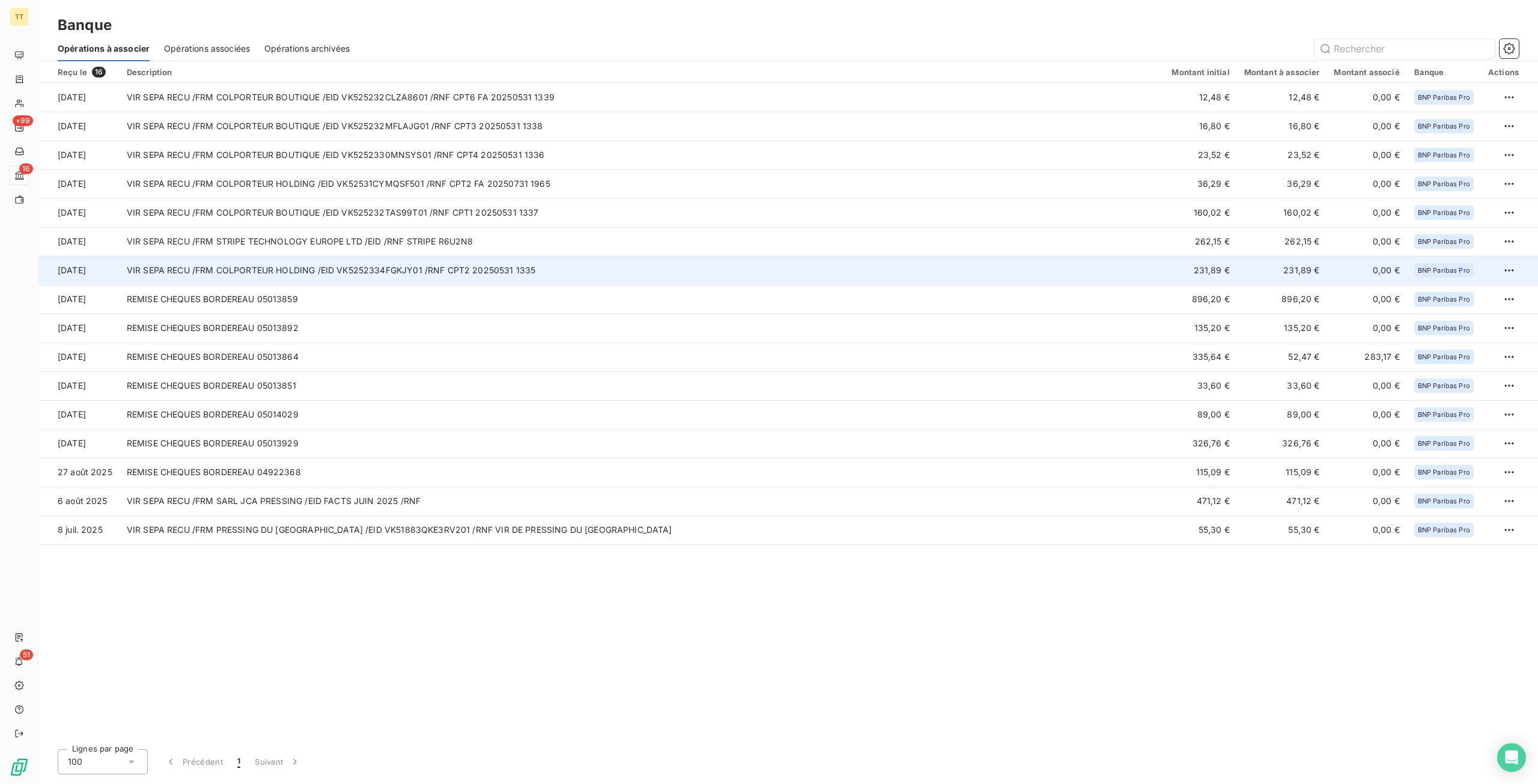
click at [598, 273] on td "VIR SEPA RECU /FRM COLPORTEUR HOLDING /EID VK5252334FGKJY01 /RNF CPT2 20250531 …" at bounding box center [642, 270] width 1046 height 29
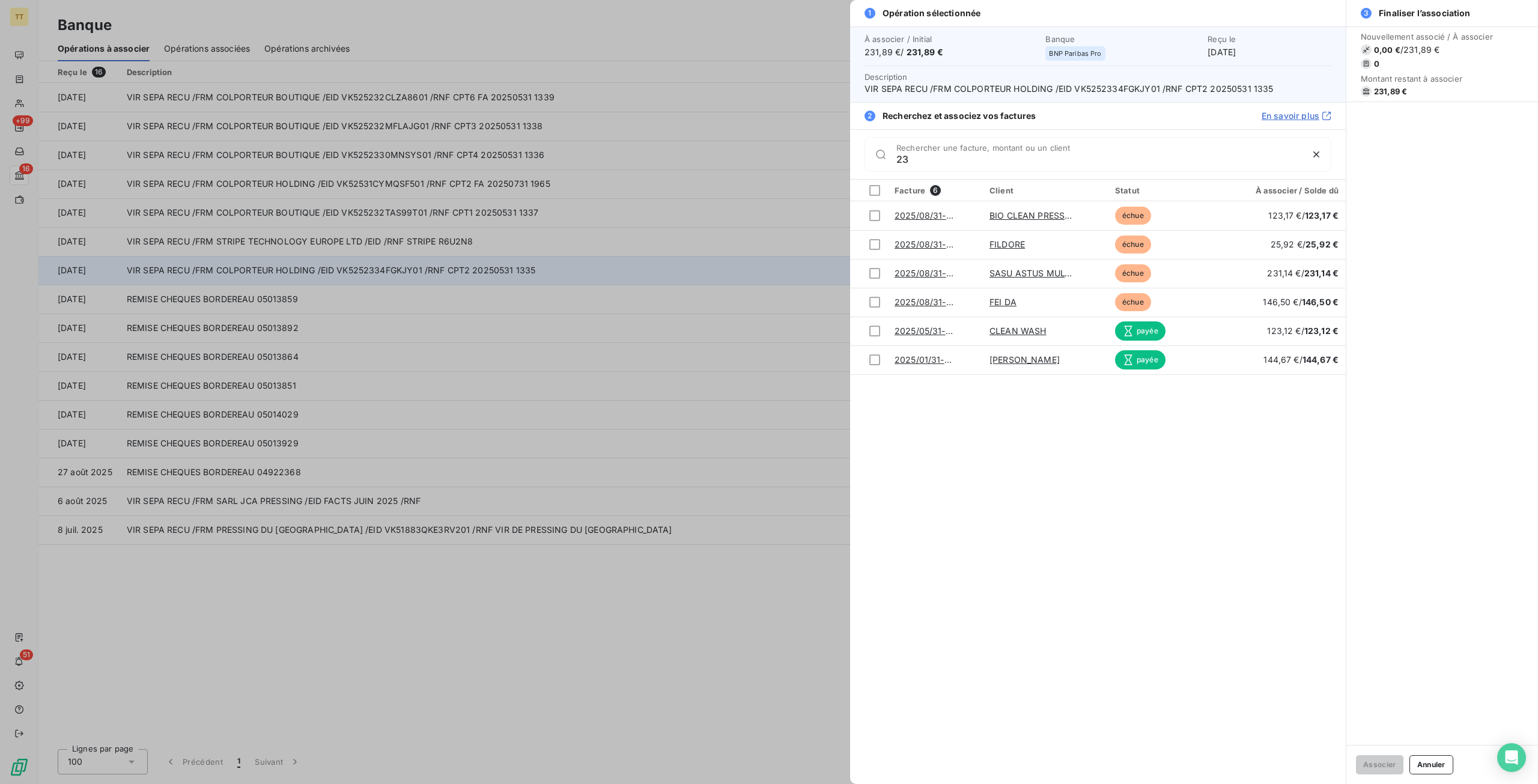
type input "2"
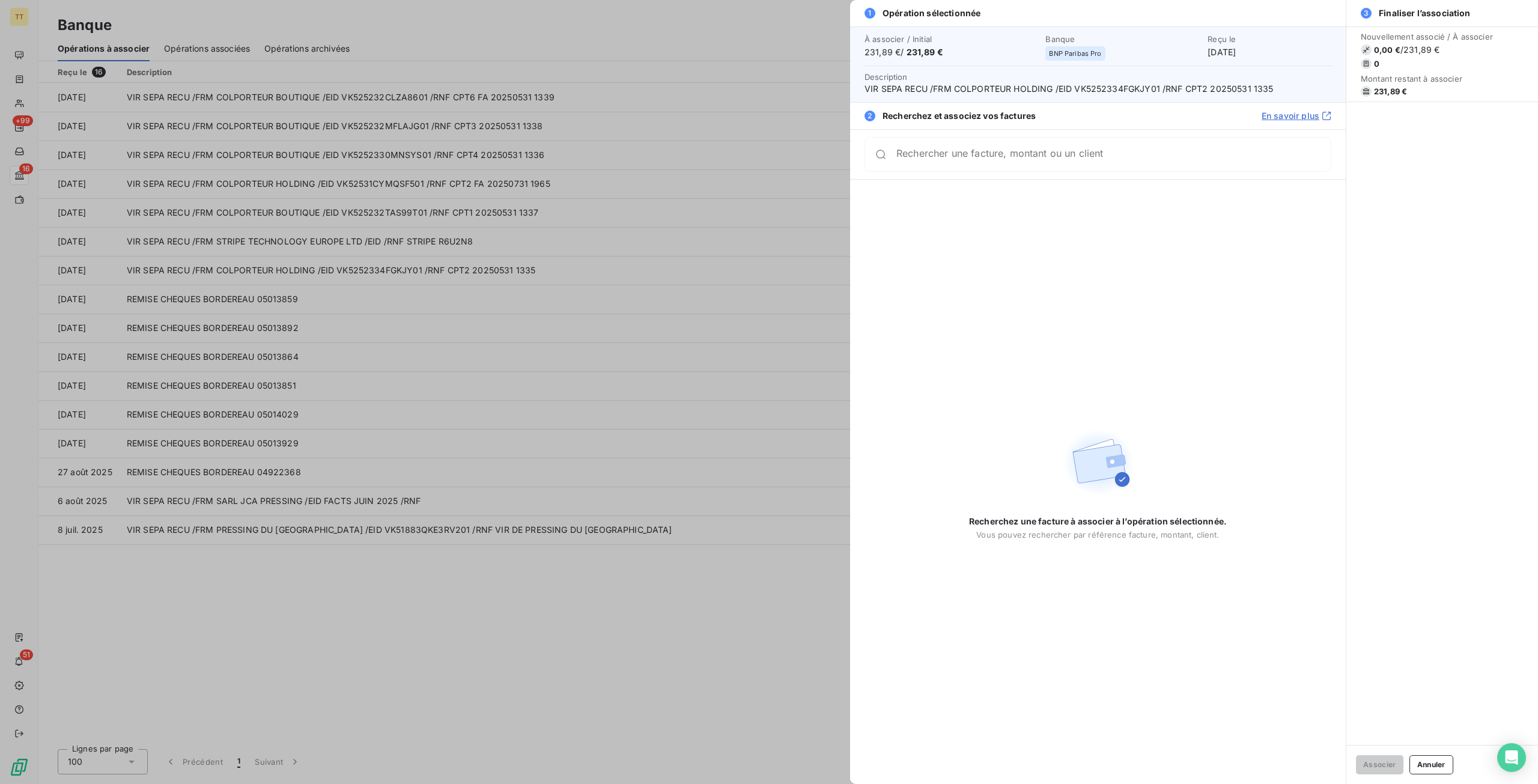
click at [23, 52] on div at bounding box center [769, 392] width 1538 height 784
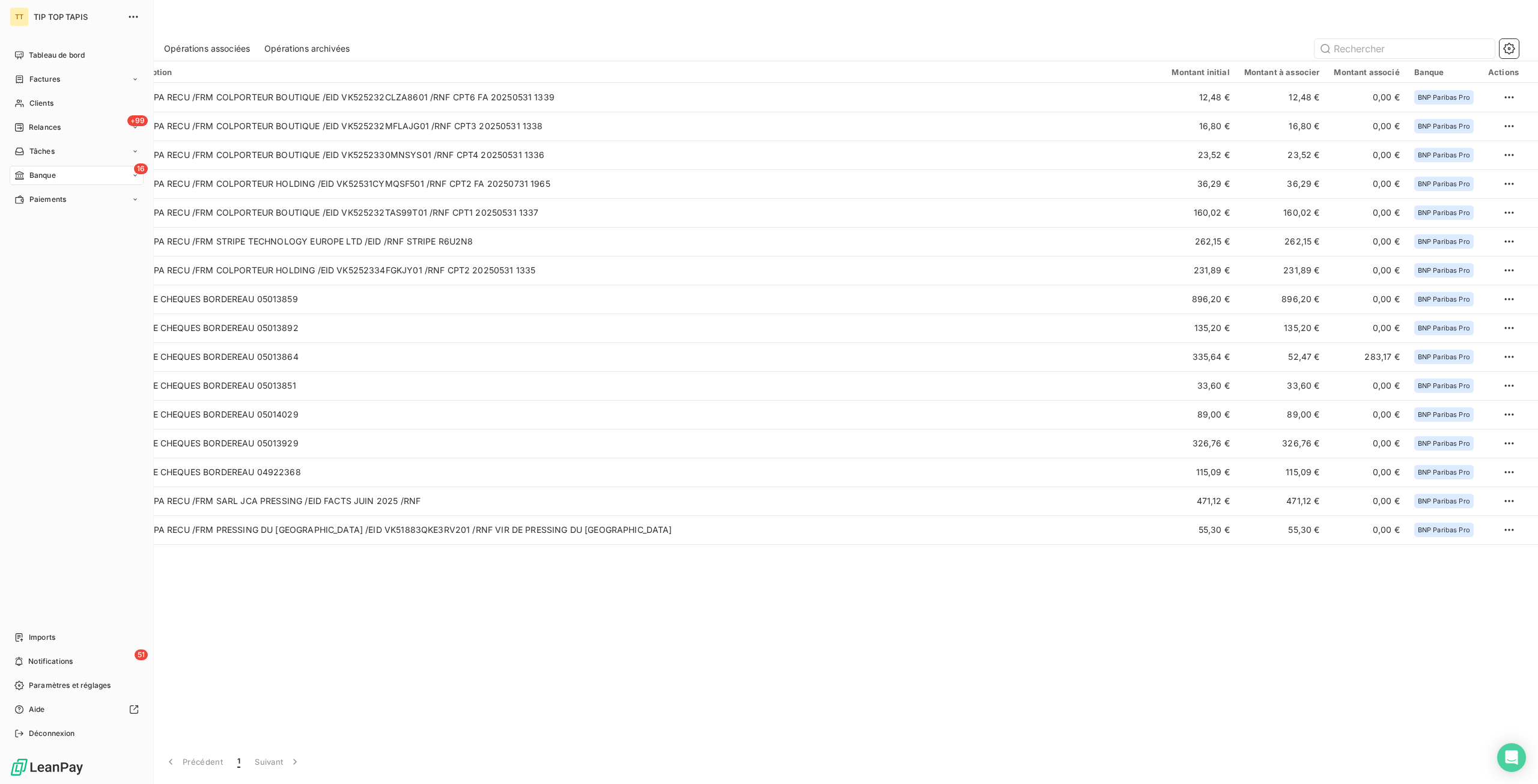
click at [31, 51] on span "Tableau de bord" at bounding box center [57, 55] width 56 height 11
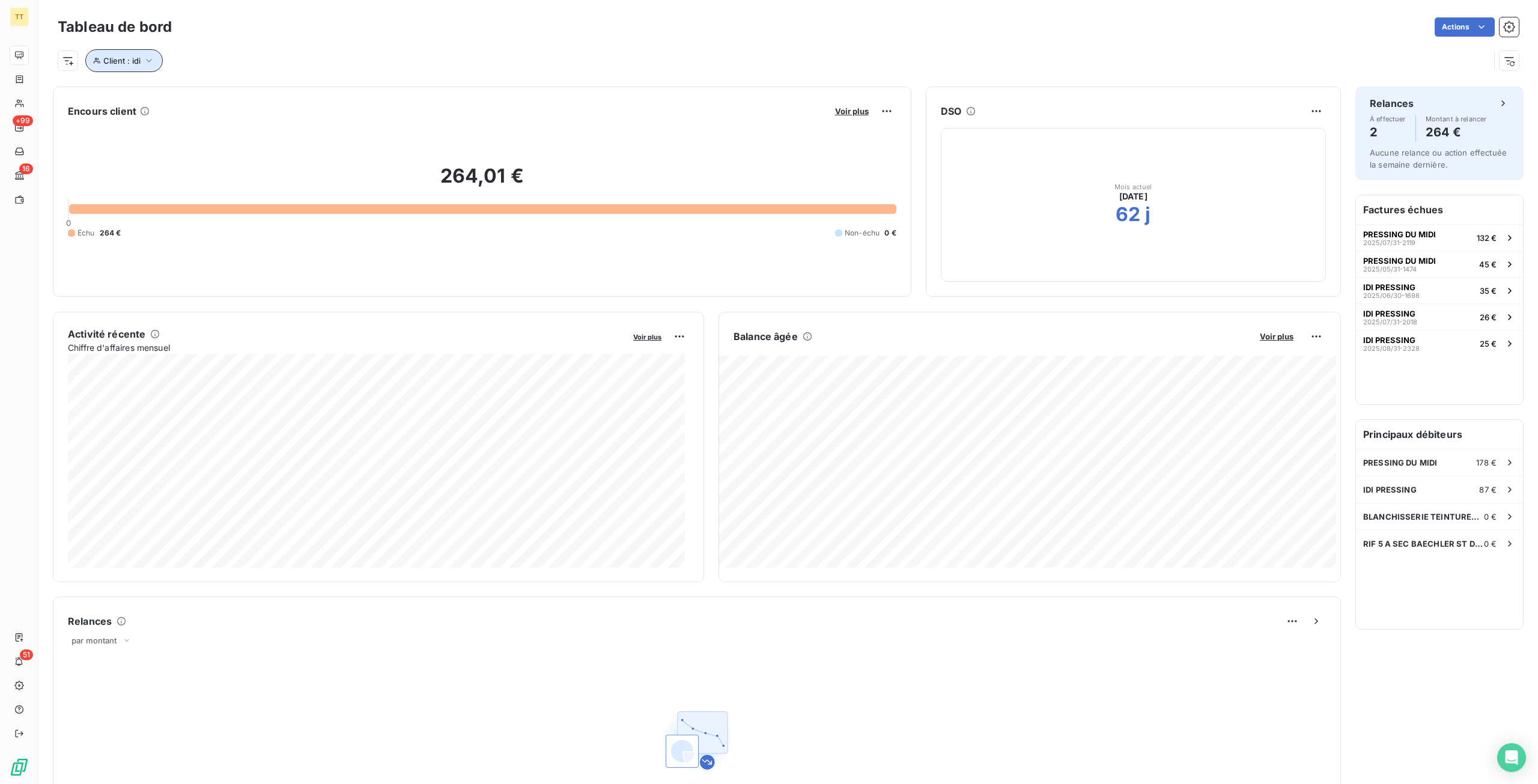
click at [105, 57] on span "Client : idi" at bounding box center [122, 61] width 37 height 10
drag, startPoint x: 315, startPoint y: 98, endPoint x: 244, endPoint y: 87, distance: 71.8
click at [244, 87] on div "Client Contient like idi" at bounding box center [257, 92] width 330 height 25
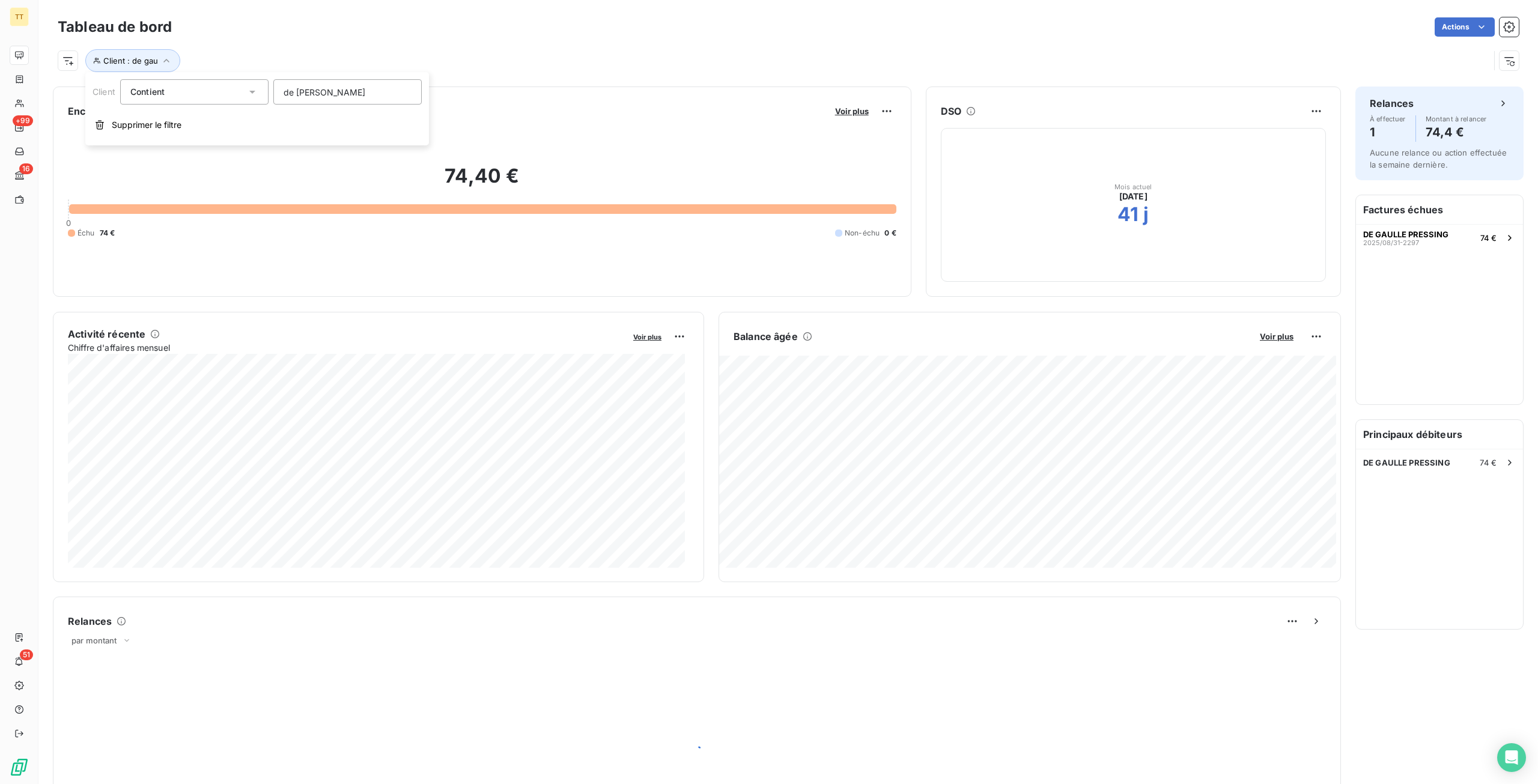
type input "de gaul"
click at [1396, 459] on span "DE GAULLE PRESSING" at bounding box center [1407, 463] width 87 height 10
click at [162, 64] on icon "button" at bounding box center [168, 61] width 12 height 12
drag, startPoint x: 371, startPoint y: 87, endPoint x: 253, endPoint y: 85, distance: 118.0
click at [253, 85] on div "Client Contient like de gaul" at bounding box center [257, 92] width 330 height 25
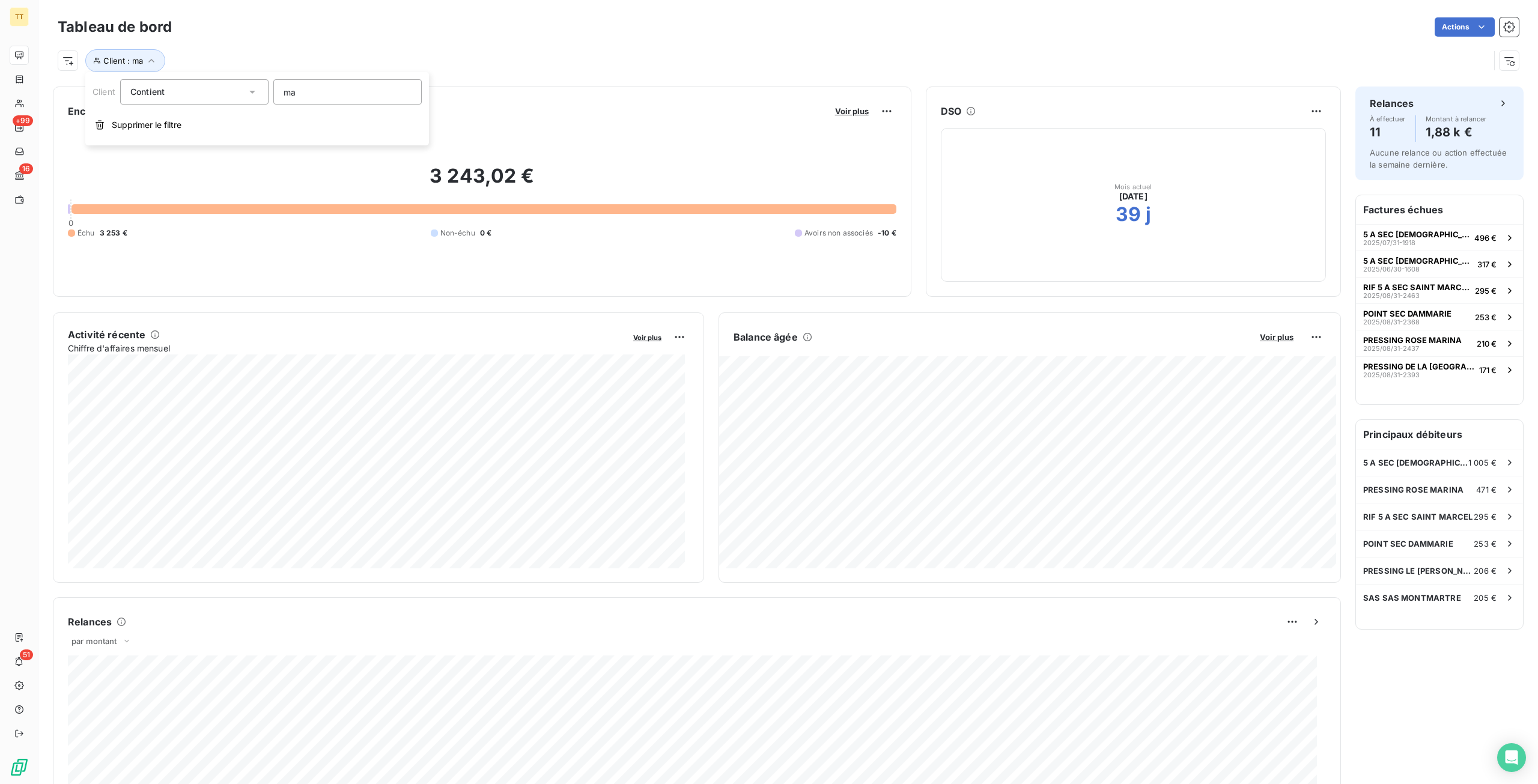
type input "mak"
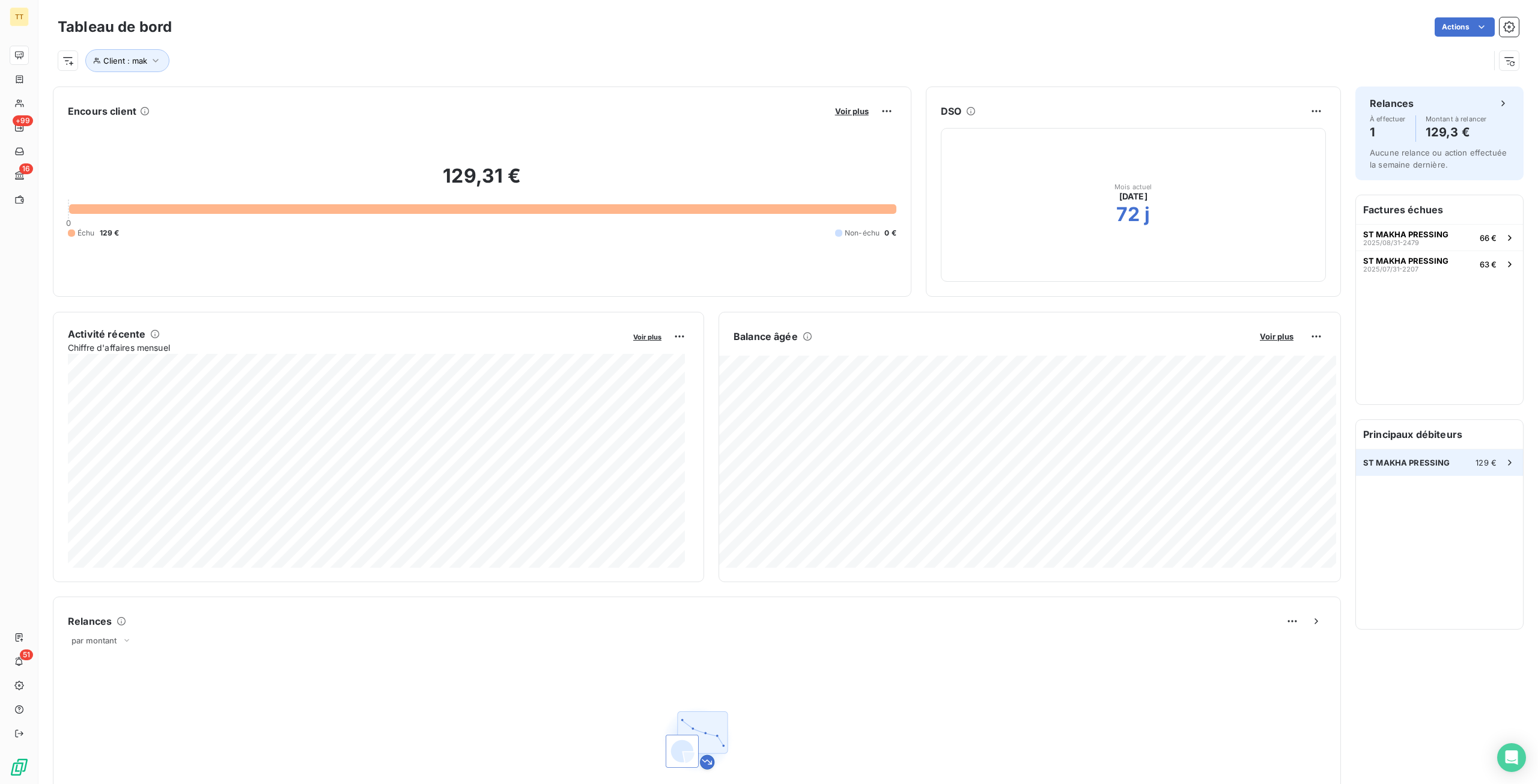
click at [1435, 466] on span "ST MAKHA PRESSING" at bounding box center [1407, 463] width 87 height 10
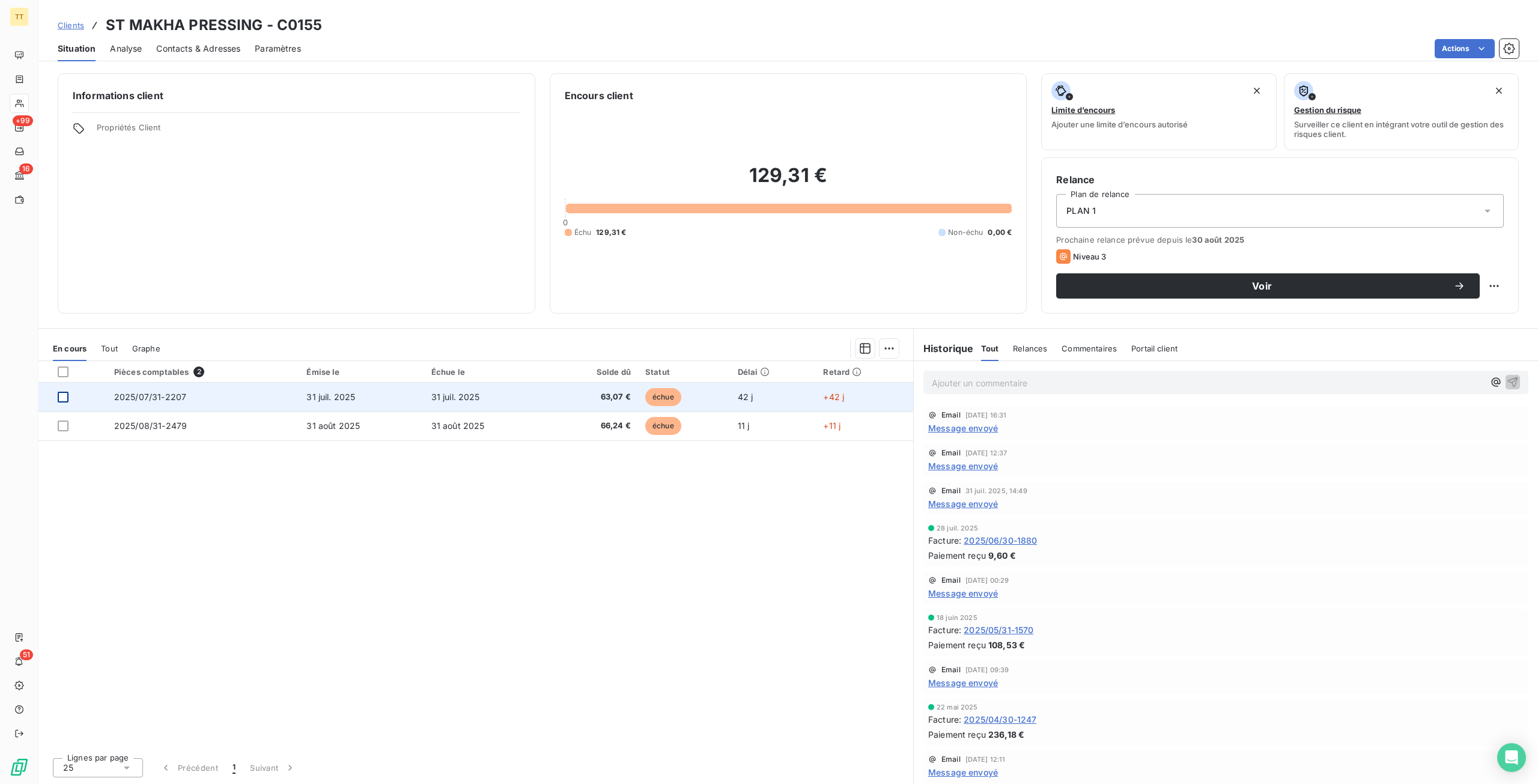
click at [61, 396] on div at bounding box center [63, 397] width 11 height 11
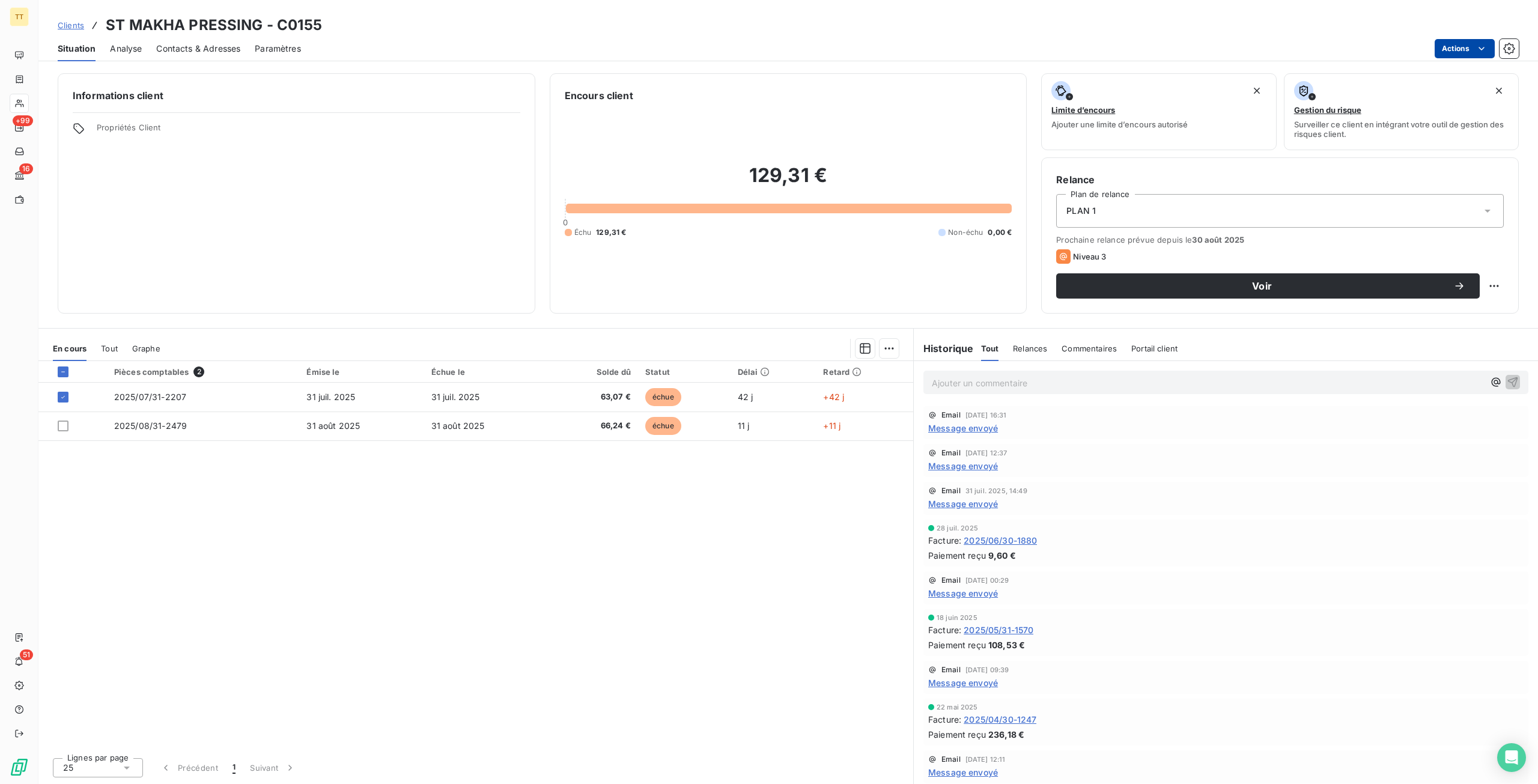
click at [1470, 45] on html "TT +99 16 51 Clients ST MAKHA PRESSING - C0155 Situation Analyse Contacts & Adr…" at bounding box center [769, 392] width 1538 height 784
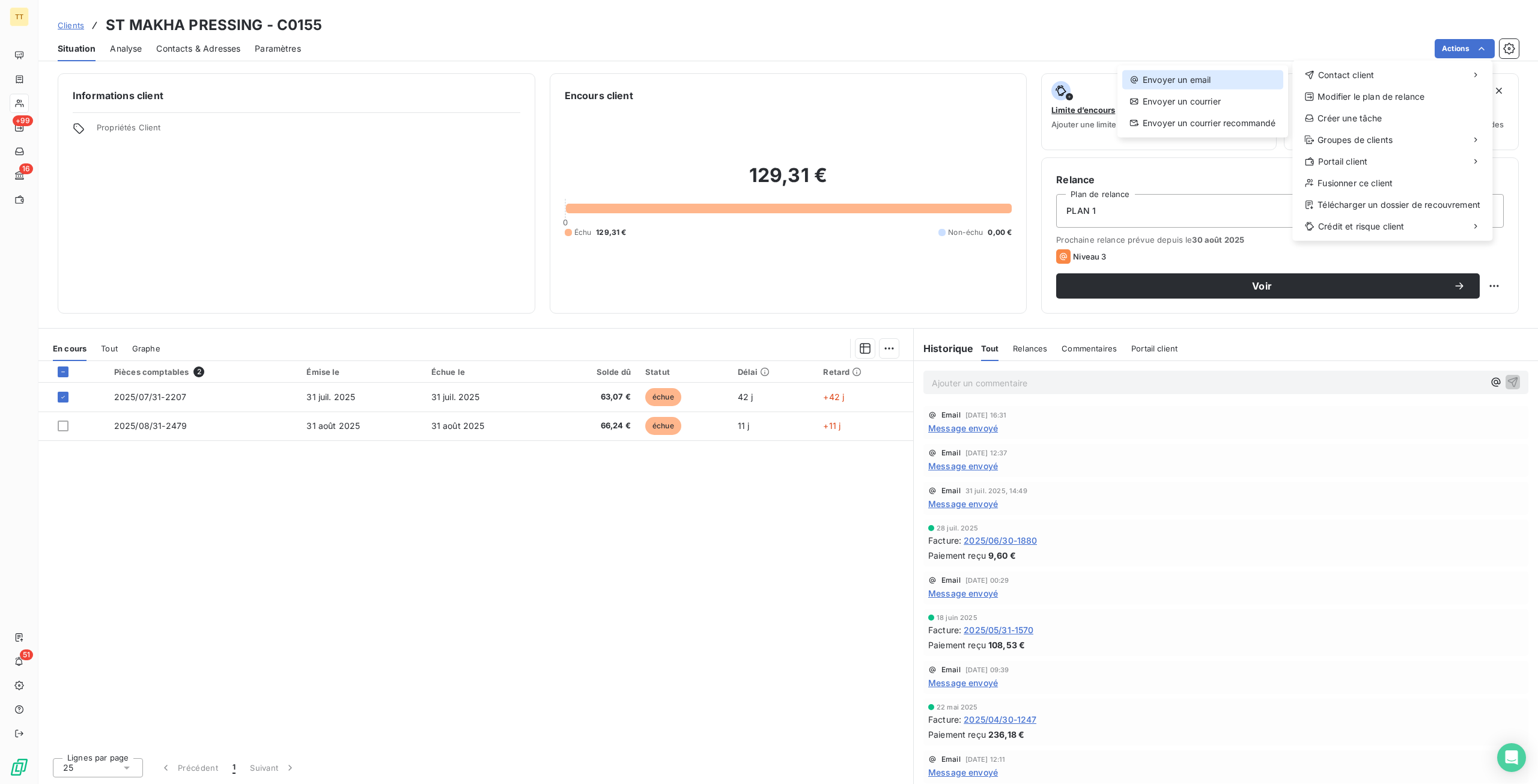
click at [1247, 81] on div "Envoyer un email" at bounding box center [1202, 80] width 161 height 19
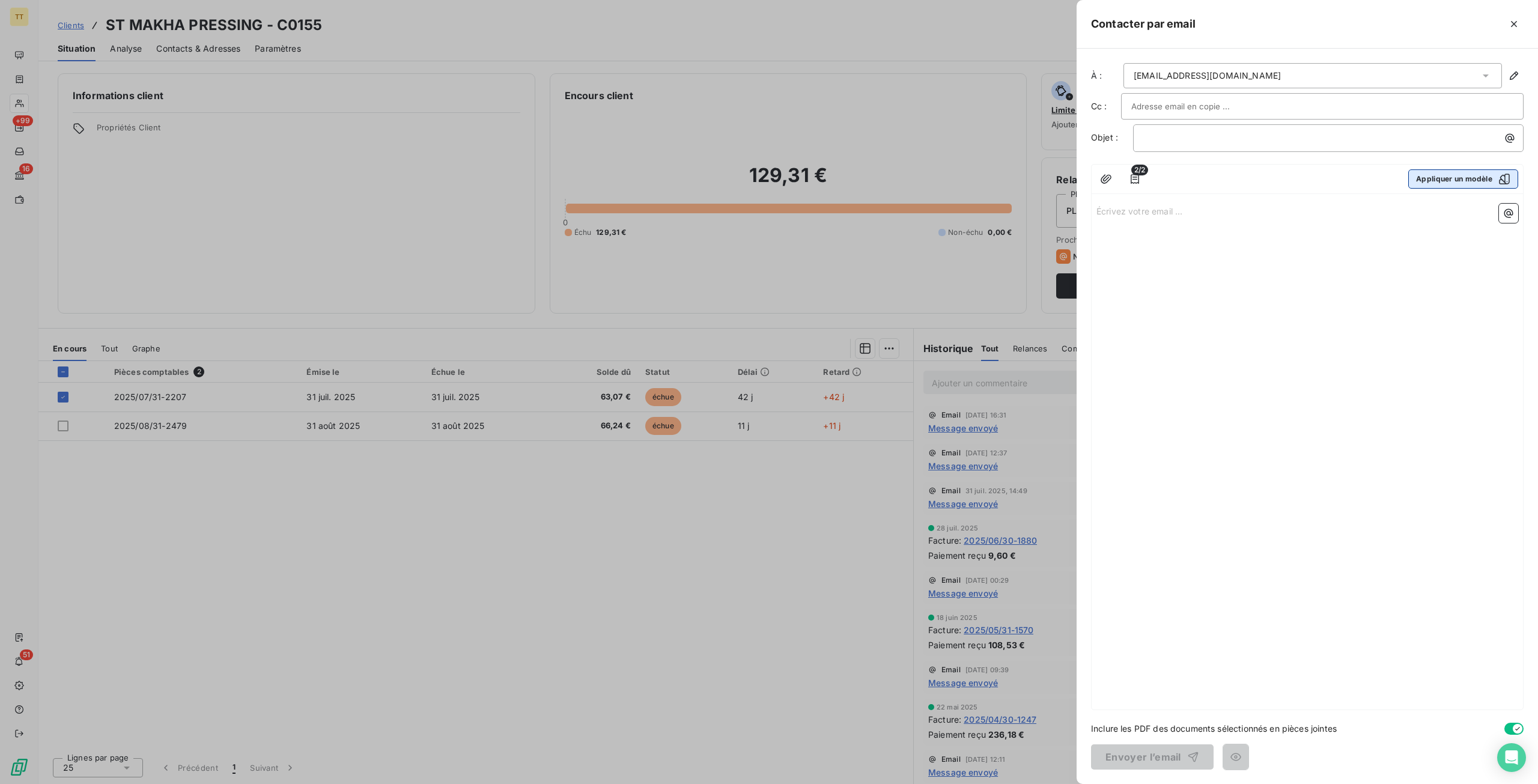
click at [1452, 175] on button "Appliquer un modèle" at bounding box center [1463, 179] width 110 height 19
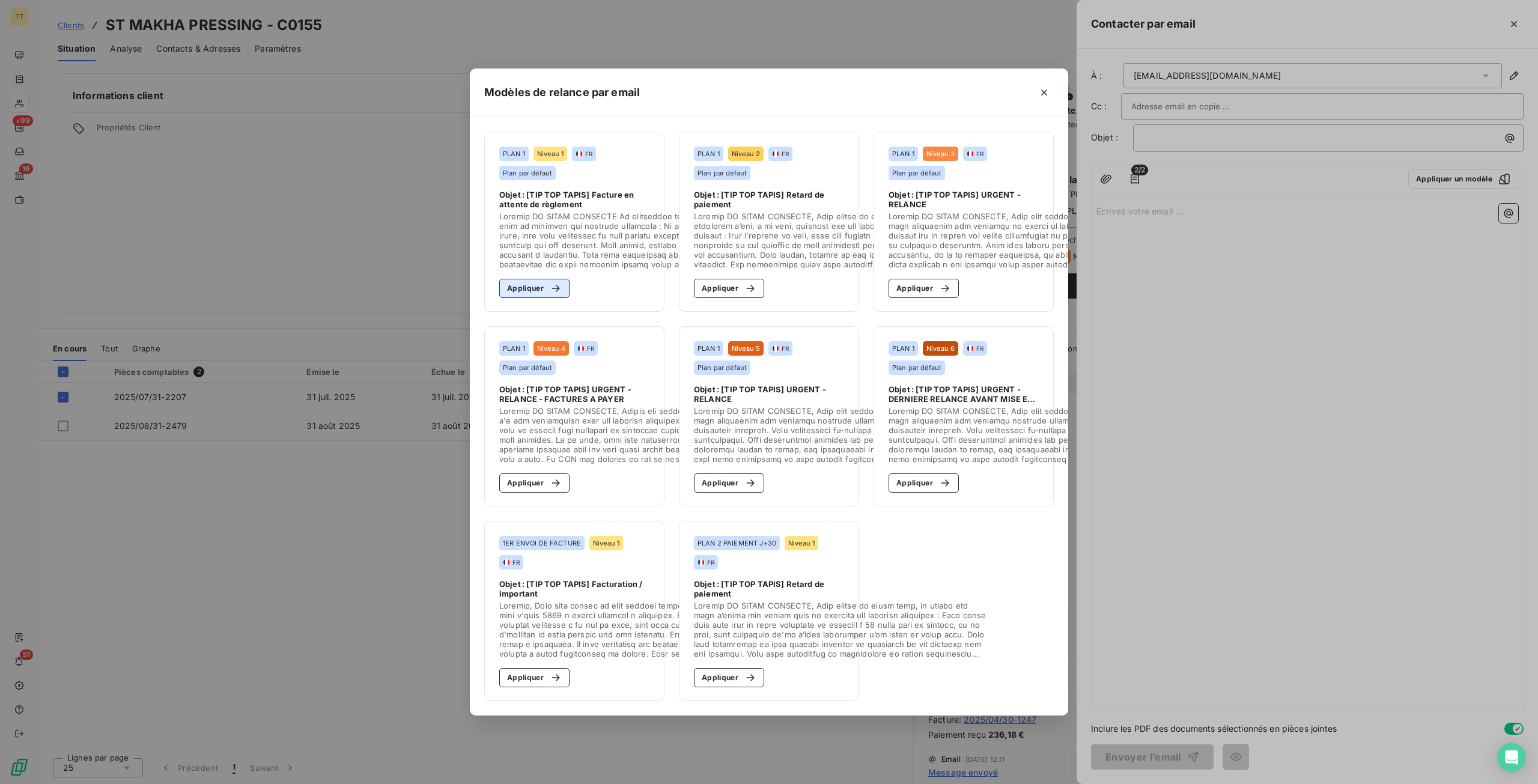
click at [538, 279] on button "Appliquer" at bounding box center [534, 288] width 70 height 19
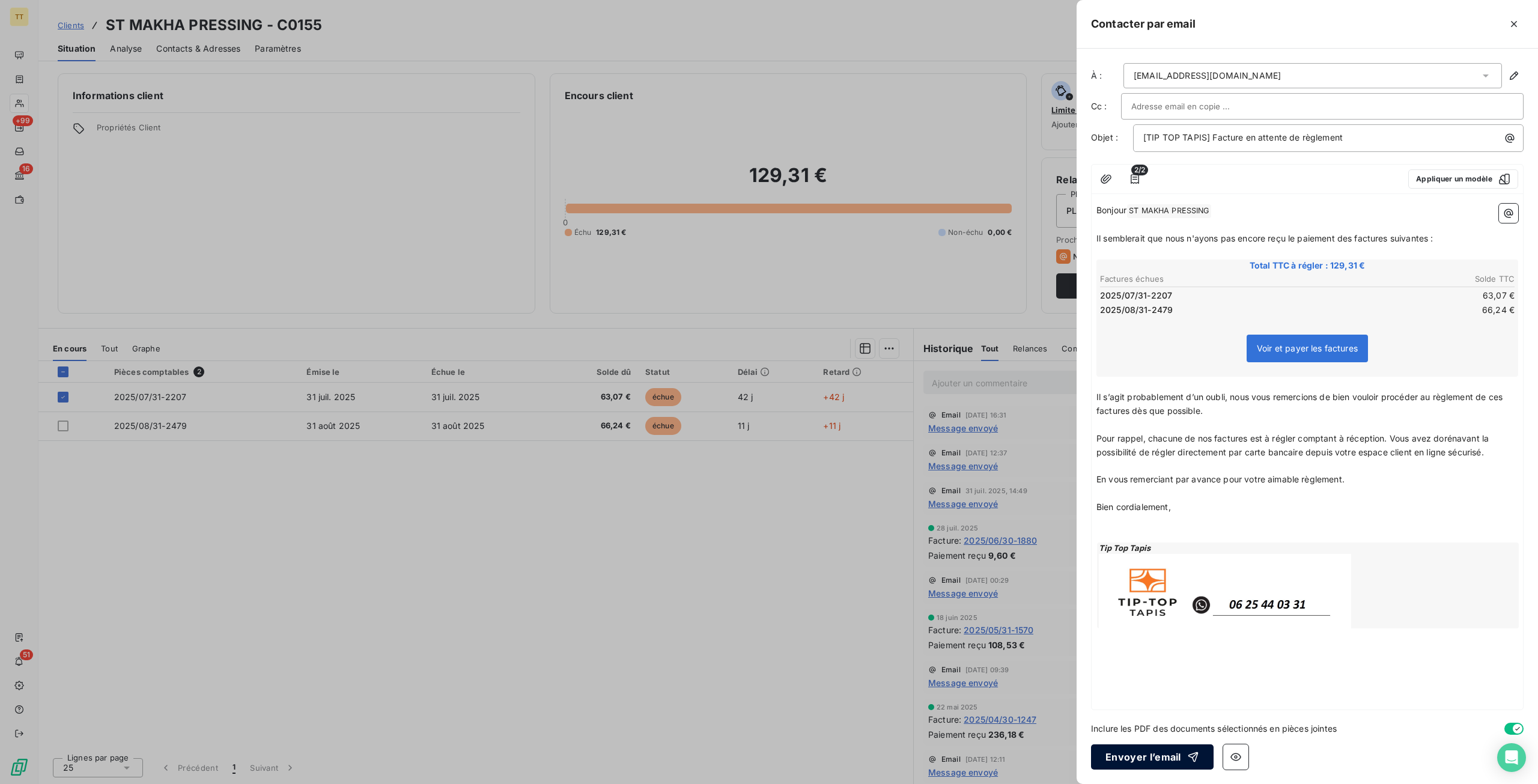
click at [1138, 750] on button "Envoyer l’email" at bounding box center [1152, 757] width 122 height 25
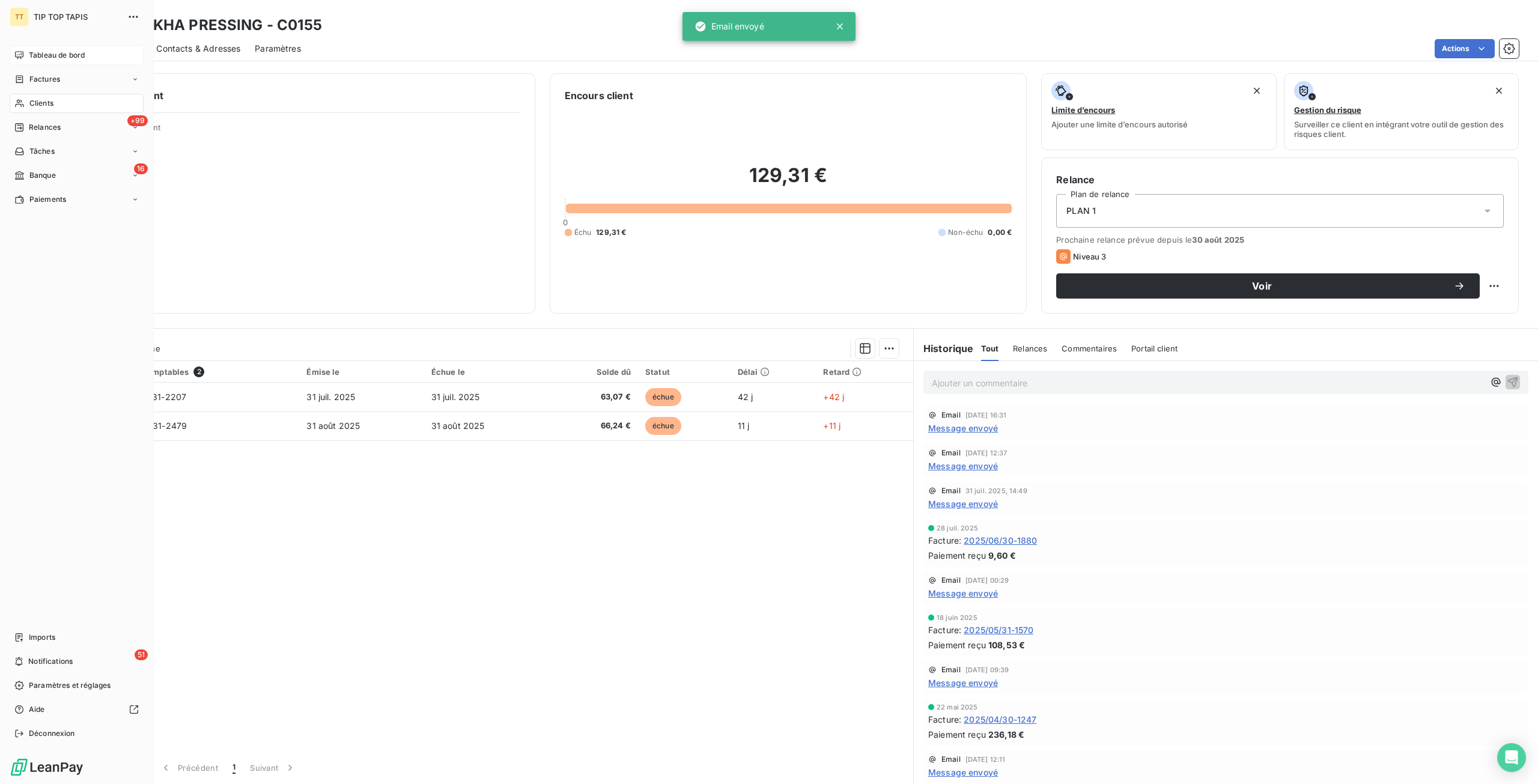
click at [46, 58] on span "Tableau de bord" at bounding box center [57, 55] width 56 height 11
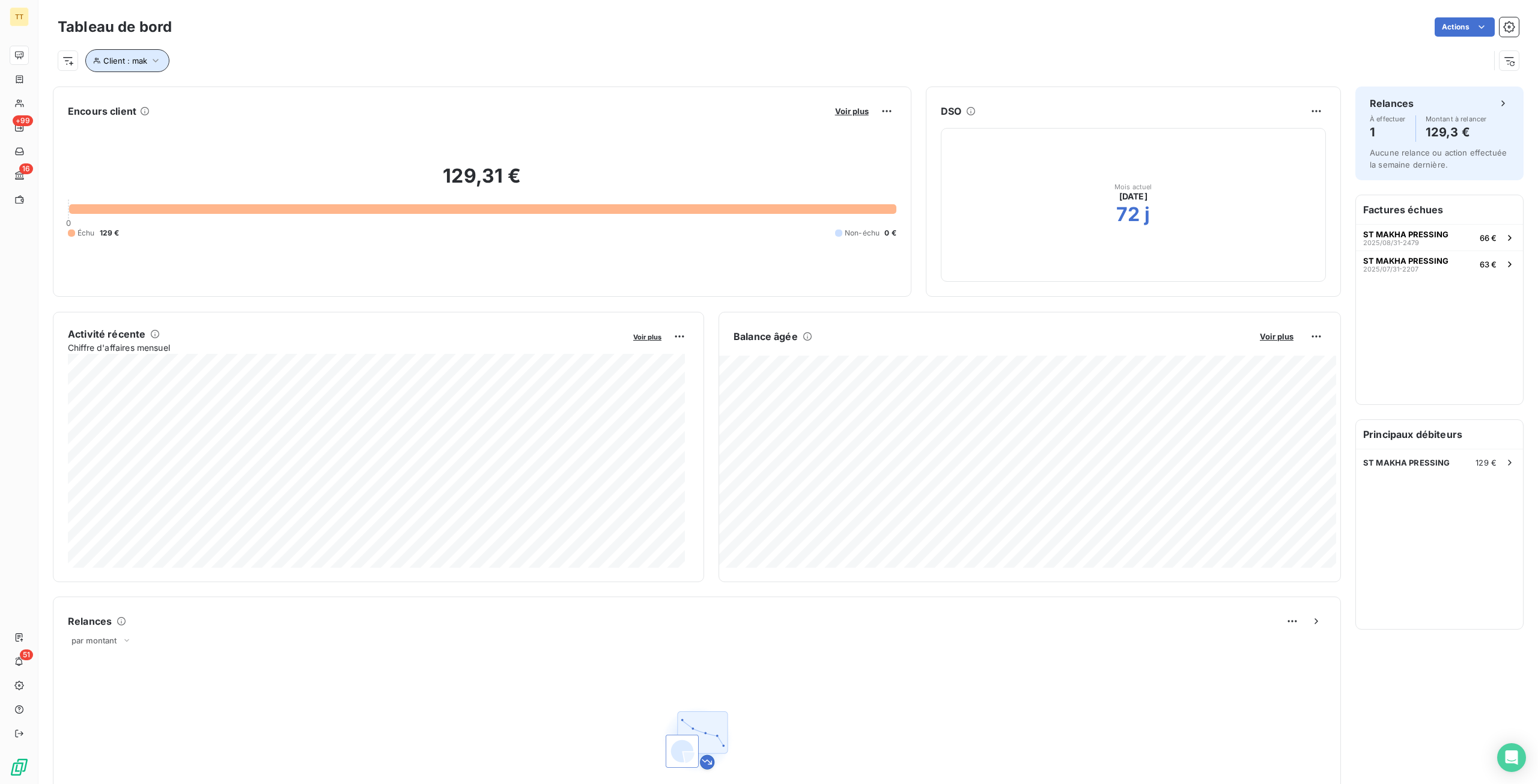
click at [126, 61] on span "Client : mak" at bounding box center [125, 61] width 44 height 10
drag, startPoint x: 369, startPoint y: 87, endPoint x: 247, endPoint y: 91, distance: 122.1
click at [247, 91] on div "Client Contient like mak" at bounding box center [257, 92] width 330 height 25
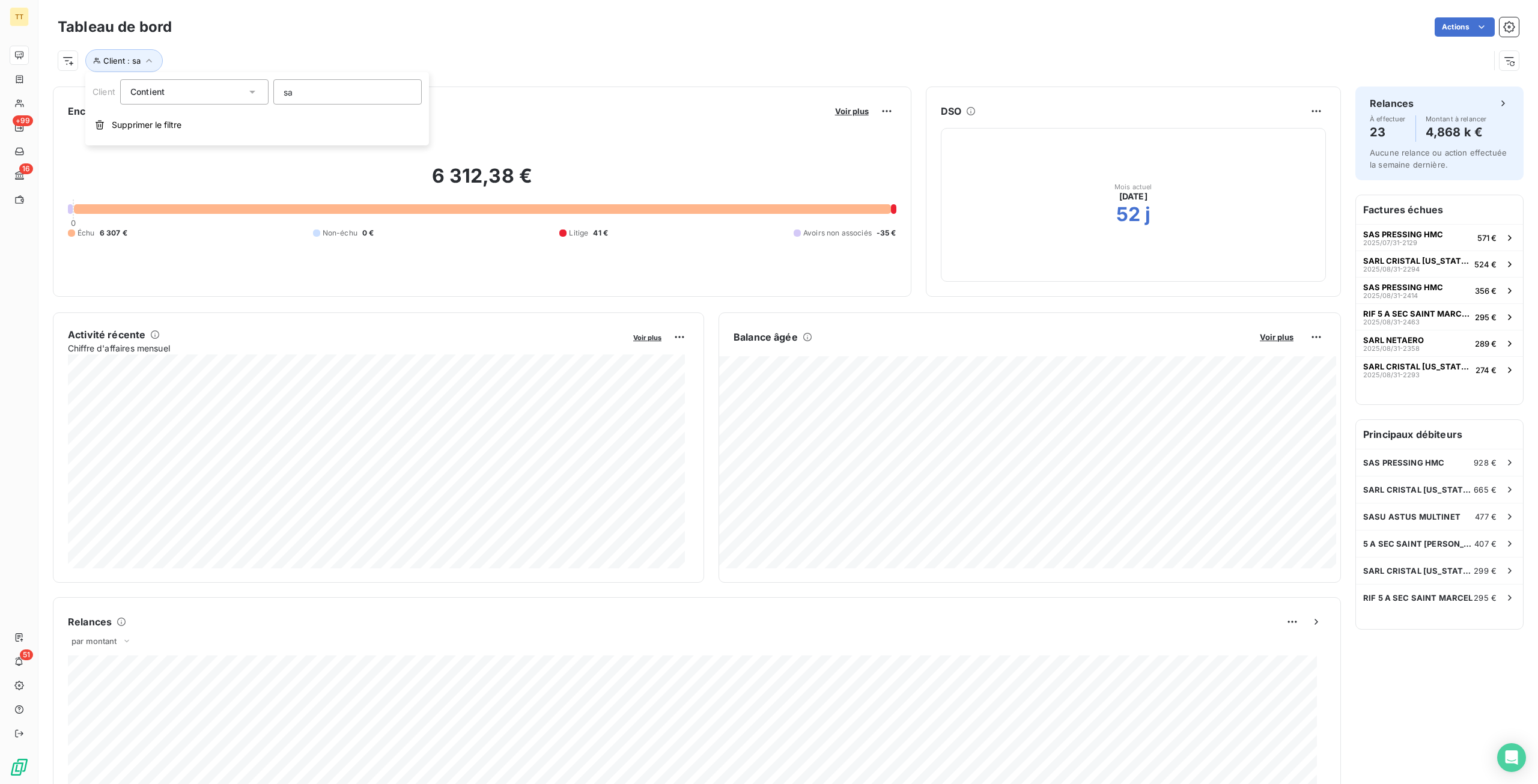
type input "s"
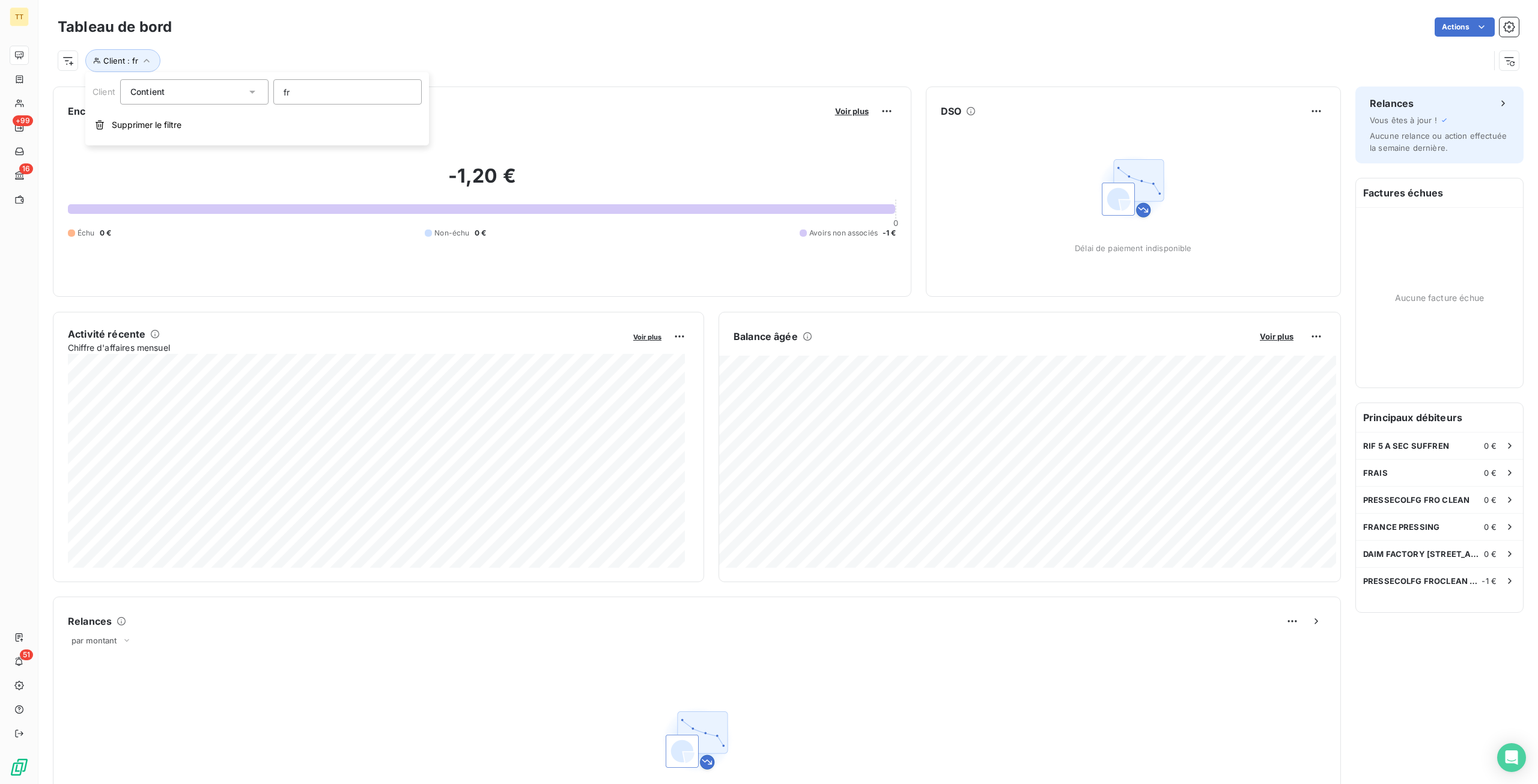
type input "f"
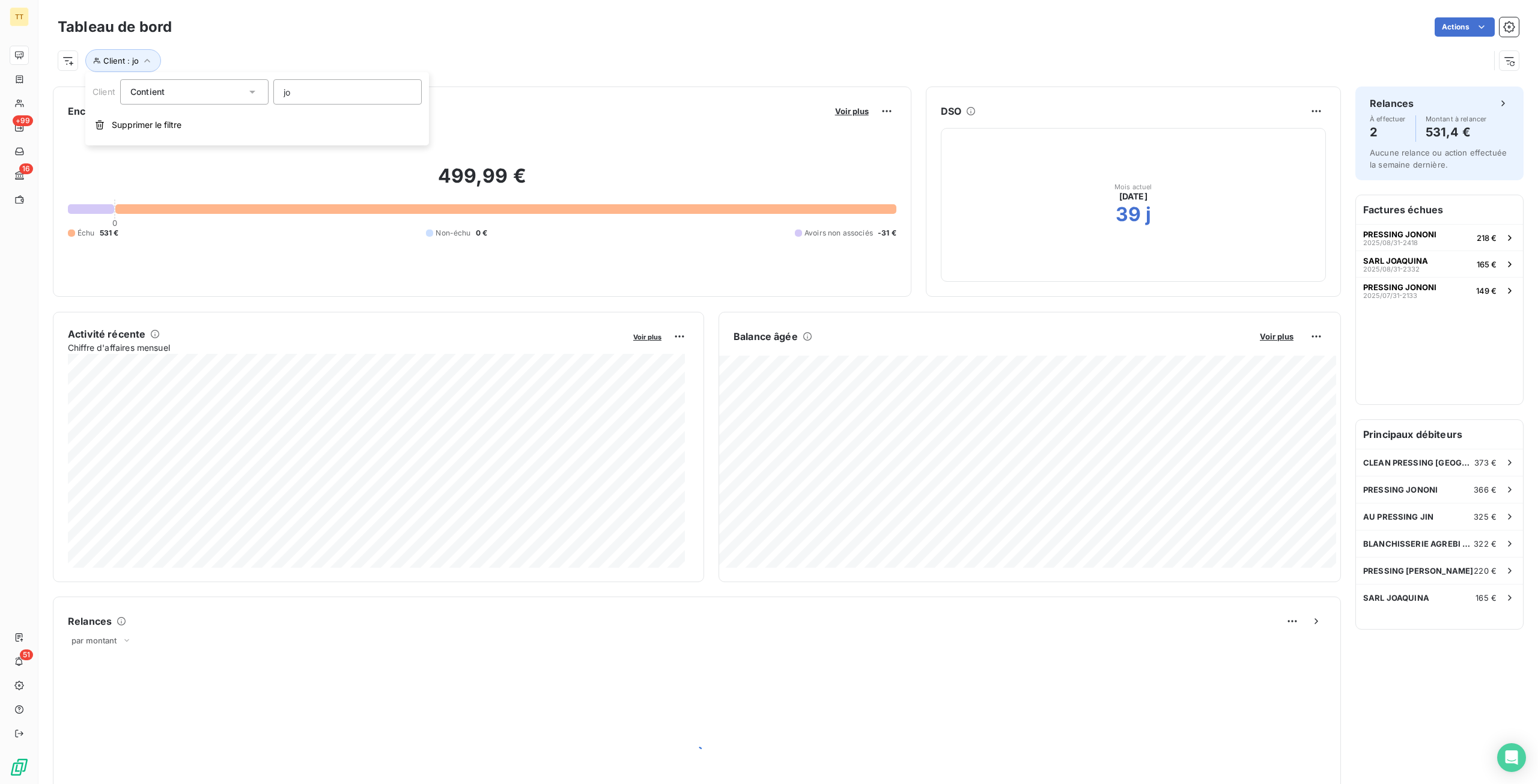
type input "joa"
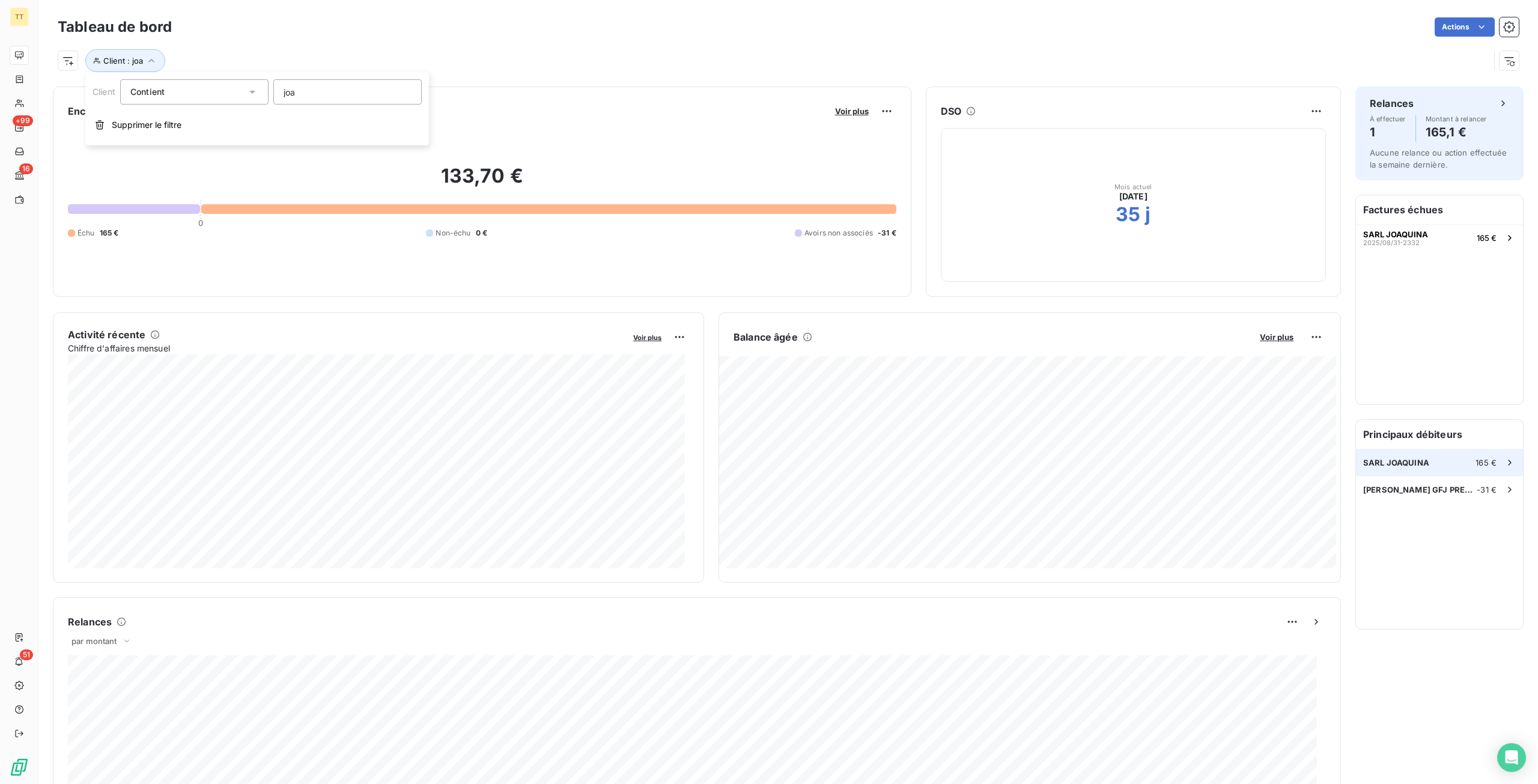
click at [1439, 463] on div "SARL JOAQUINA 165 €" at bounding box center [1440, 462] width 167 height 27
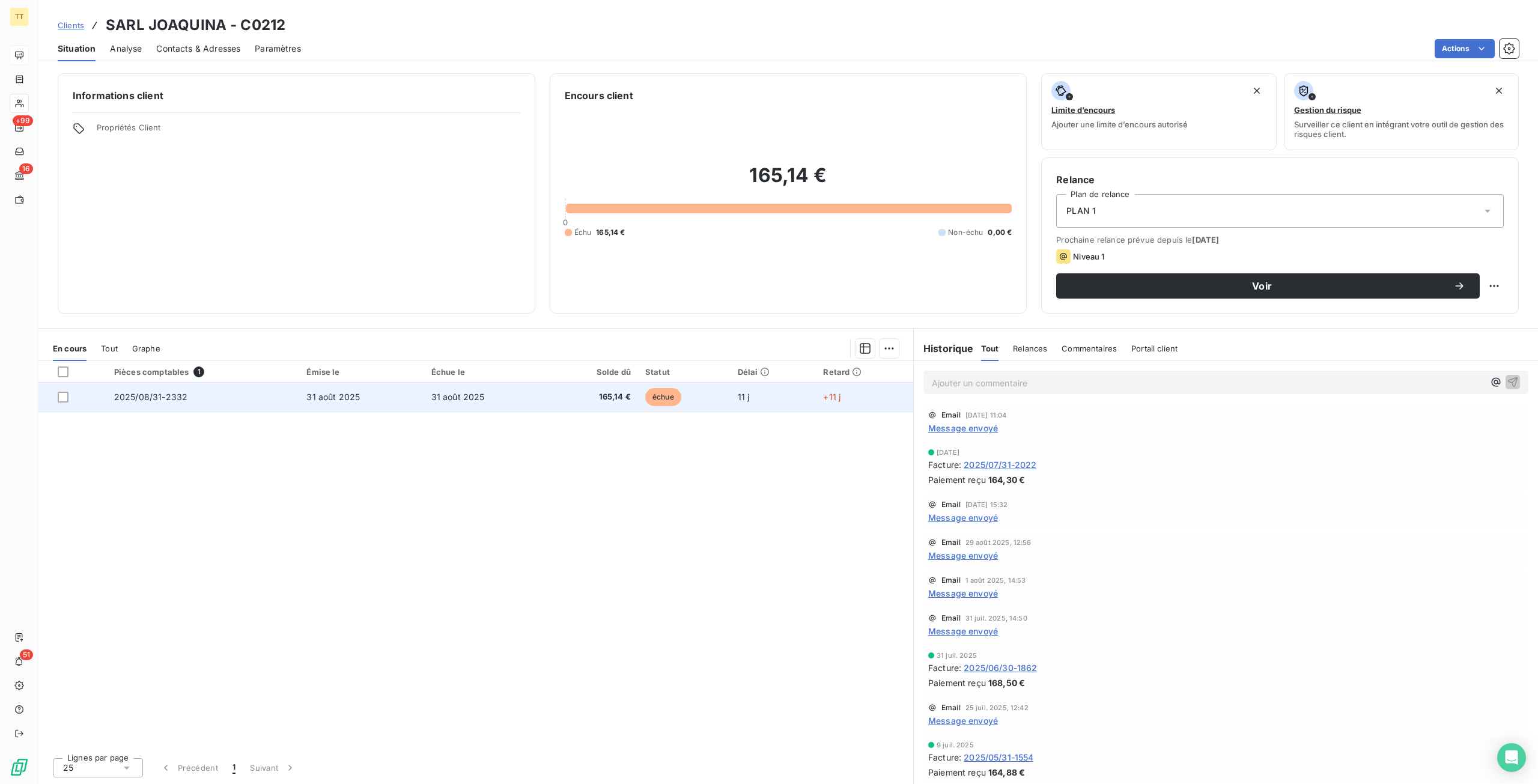
click at [541, 398] on td "31 août 2025" at bounding box center [486, 397] width 124 height 29
click at [64, 398] on div at bounding box center [63, 397] width 11 height 11
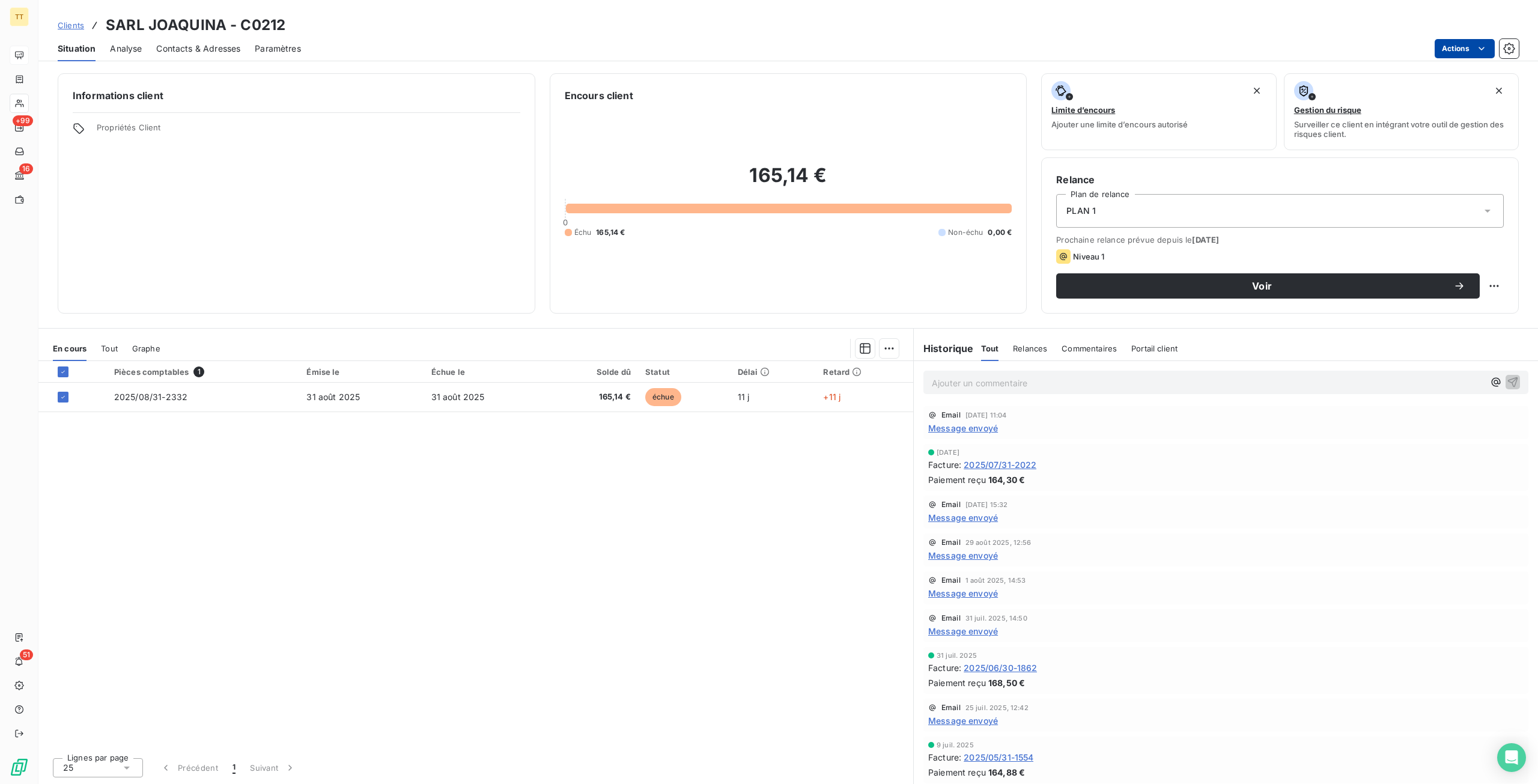
click at [1451, 46] on html "TT +99 16 51 Clients SARL JOAQUINA - C0212 Situation Analyse Contacts & Adresse…" at bounding box center [769, 392] width 1538 height 784
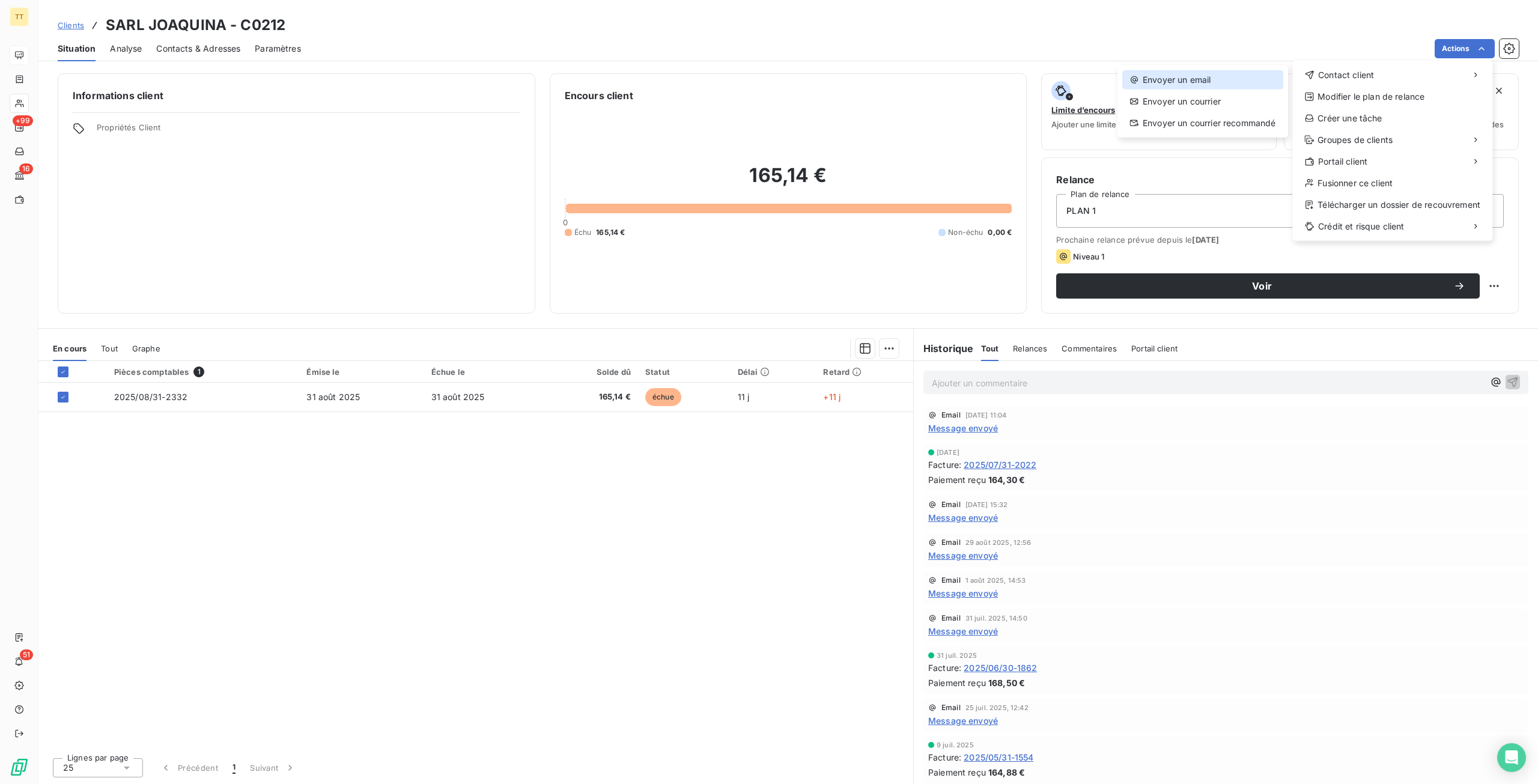
click at [1225, 79] on div "Envoyer un email" at bounding box center [1202, 80] width 161 height 19
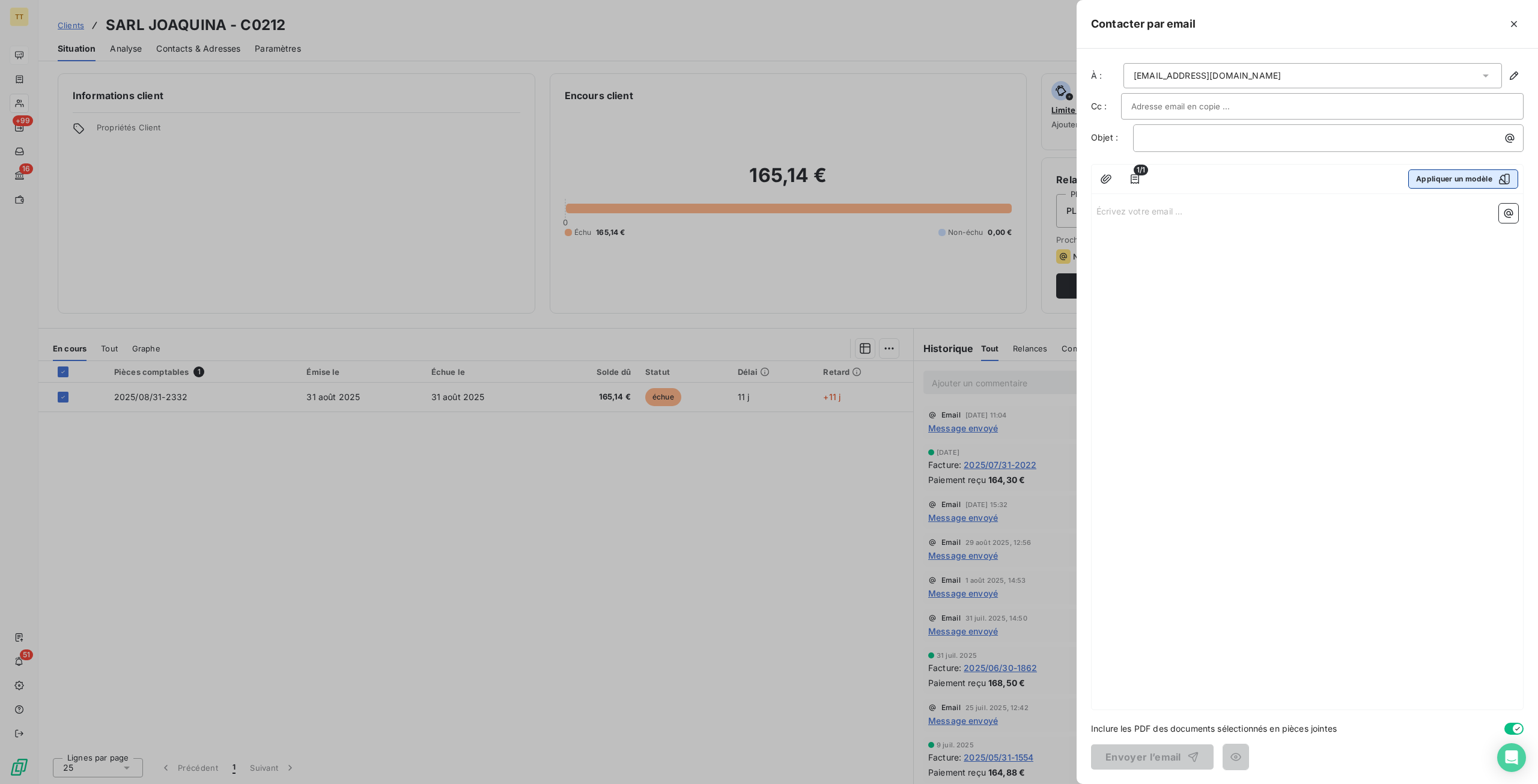
click at [1450, 176] on button "Appliquer un modèle" at bounding box center [1463, 179] width 110 height 19
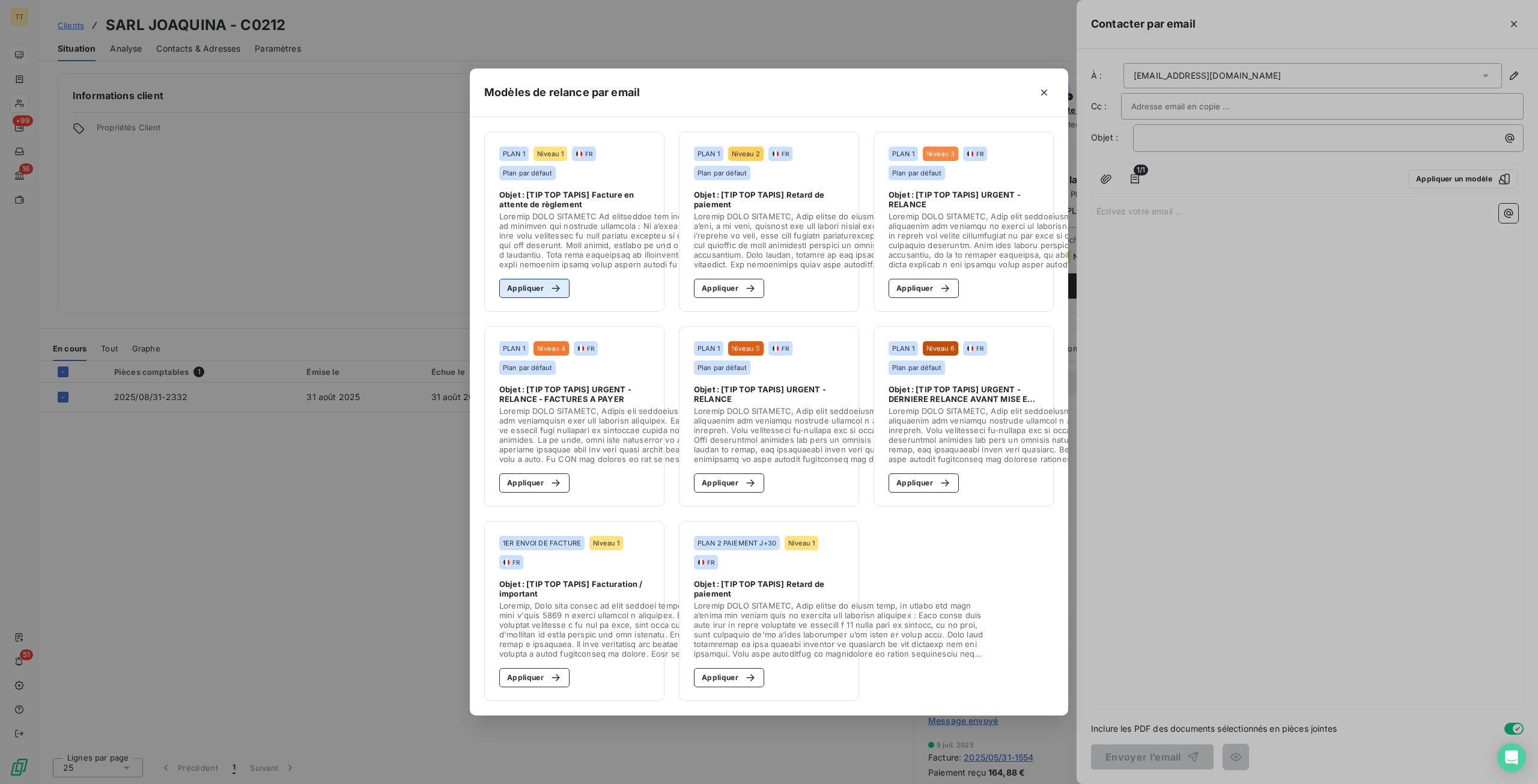
click at [552, 282] on icon "button" at bounding box center [556, 288] width 12 height 12
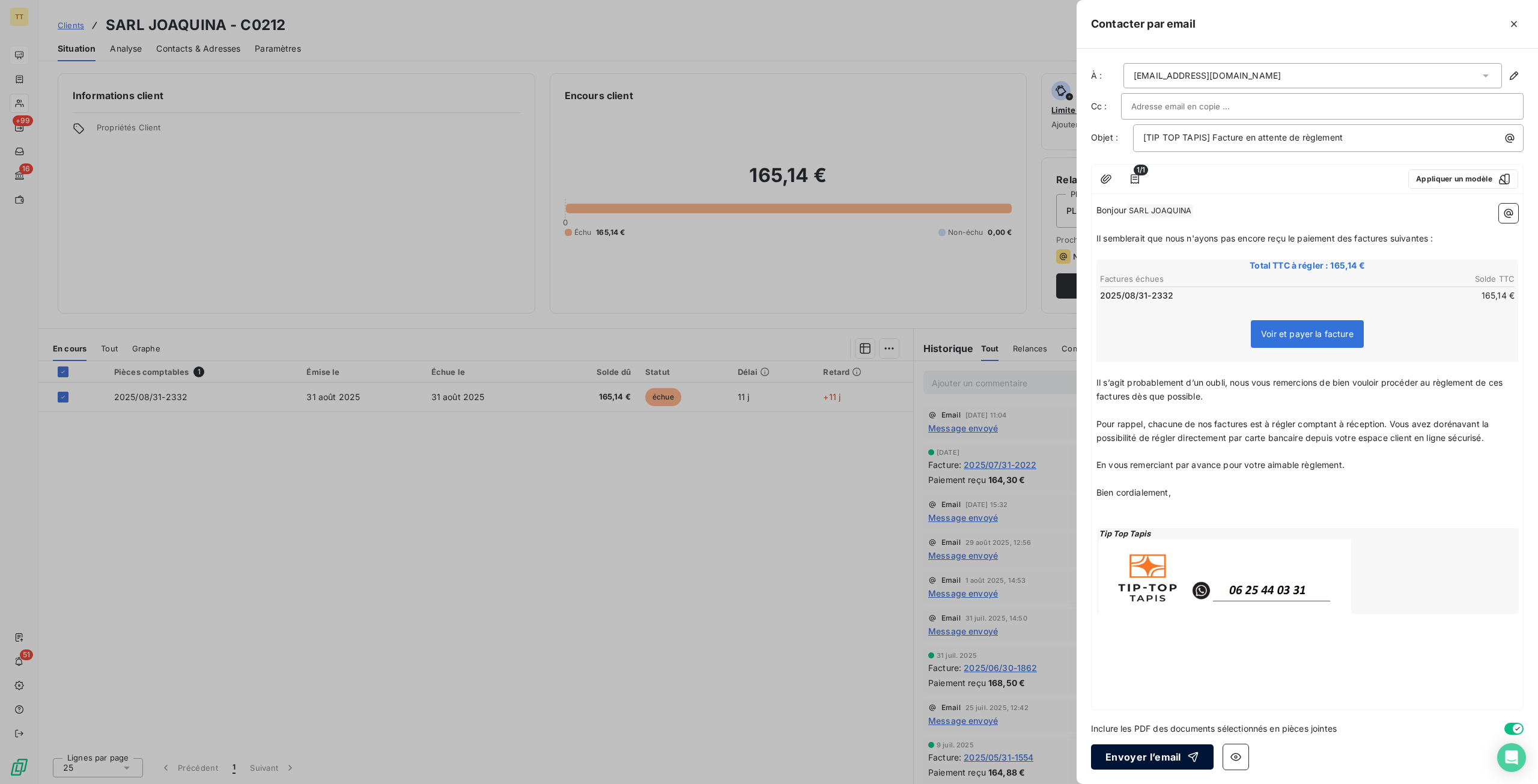
click at [1119, 761] on button "Envoyer l’email" at bounding box center [1152, 757] width 122 height 25
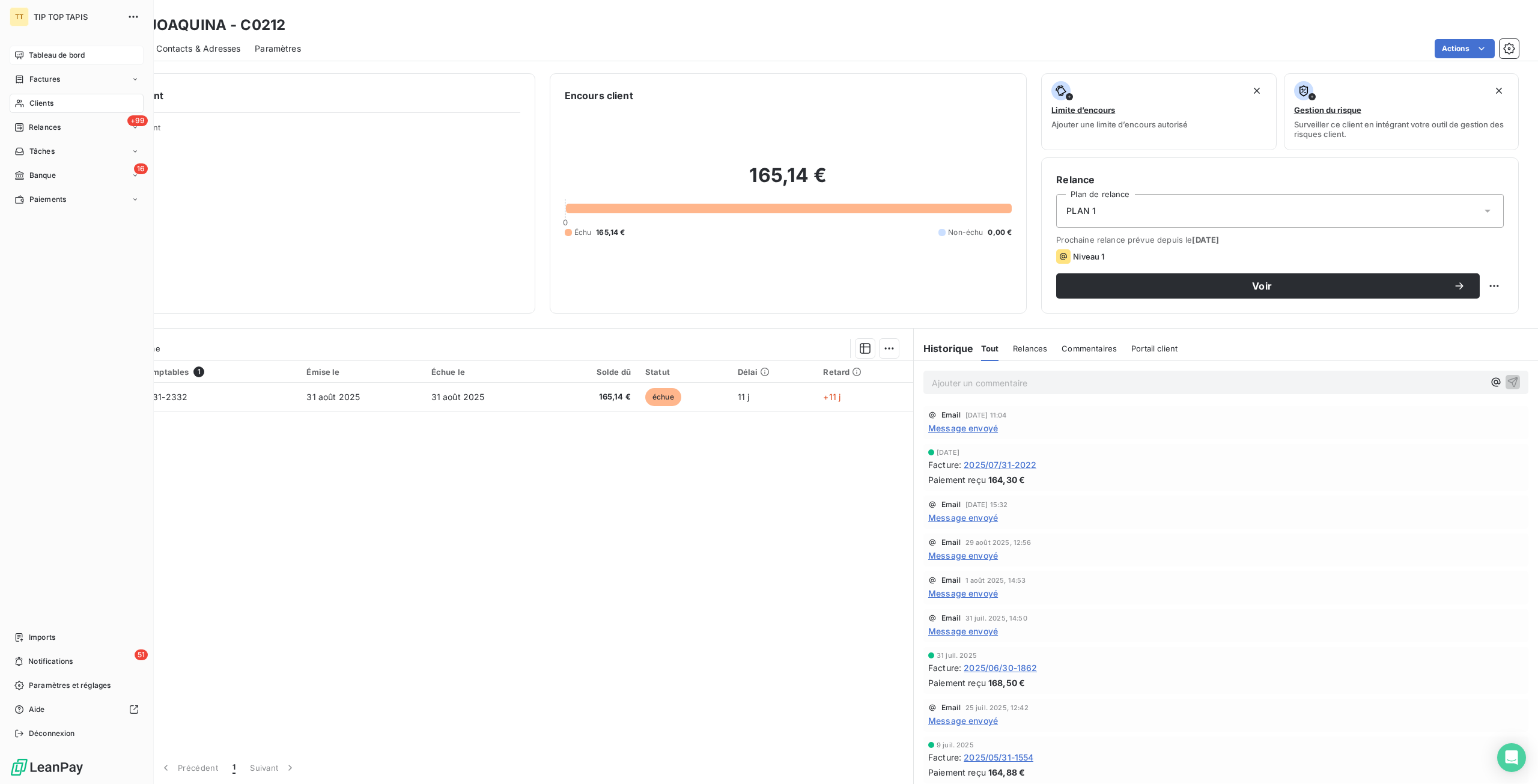
drag, startPoint x: 67, startPoint y: 58, endPoint x: 81, endPoint y: 58, distance: 14.0
click at [67, 58] on span "Tableau de bord" at bounding box center [57, 55] width 56 height 11
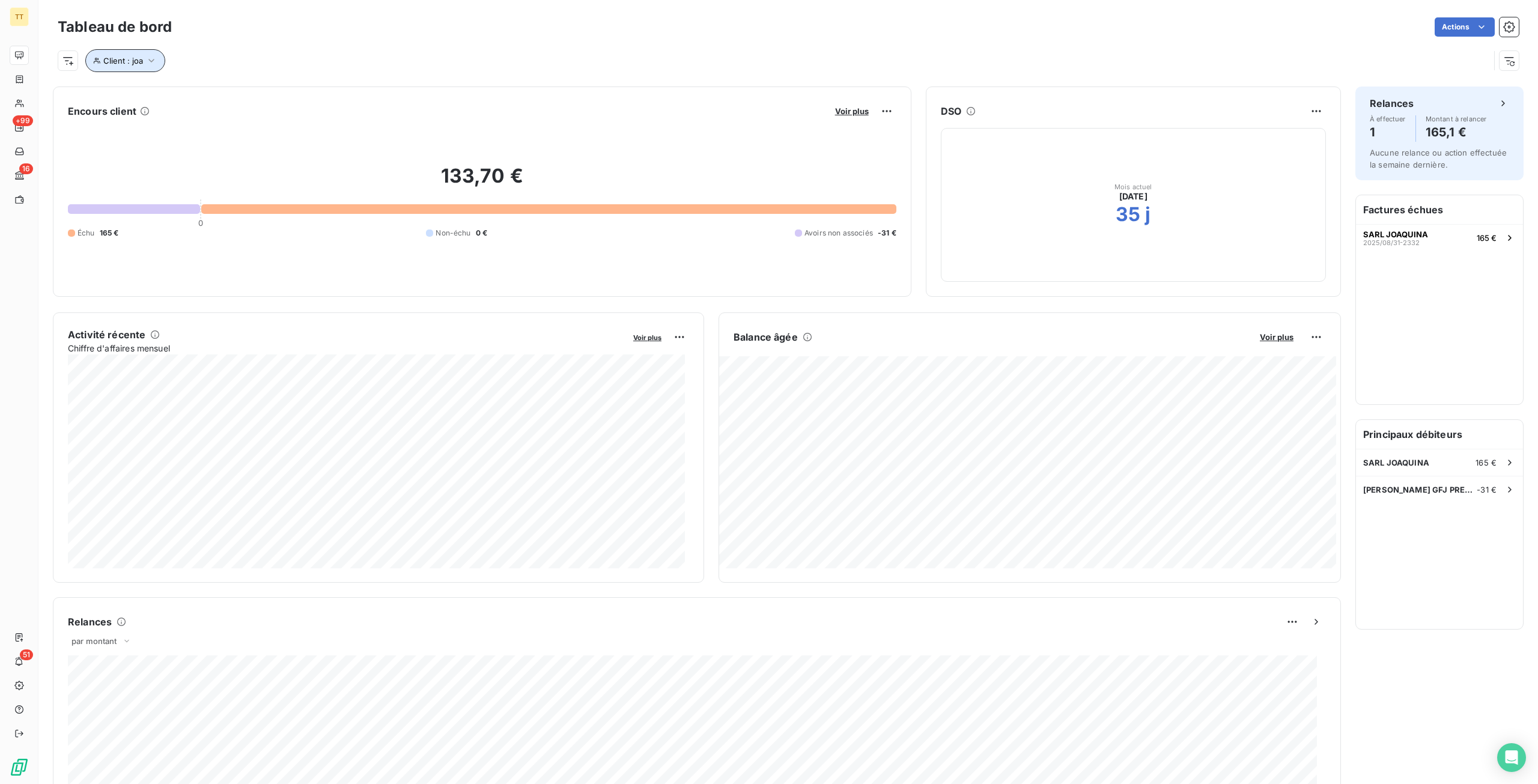
click at [145, 67] on button "Client : joa" at bounding box center [125, 60] width 80 height 23
drag, startPoint x: 363, startPoint y: 98, endPoint x: 276, endPoint y: 96, distance: 87.0
click at [276, 96] on input "joa" at bounding box center [347, 92] width 148 height 25
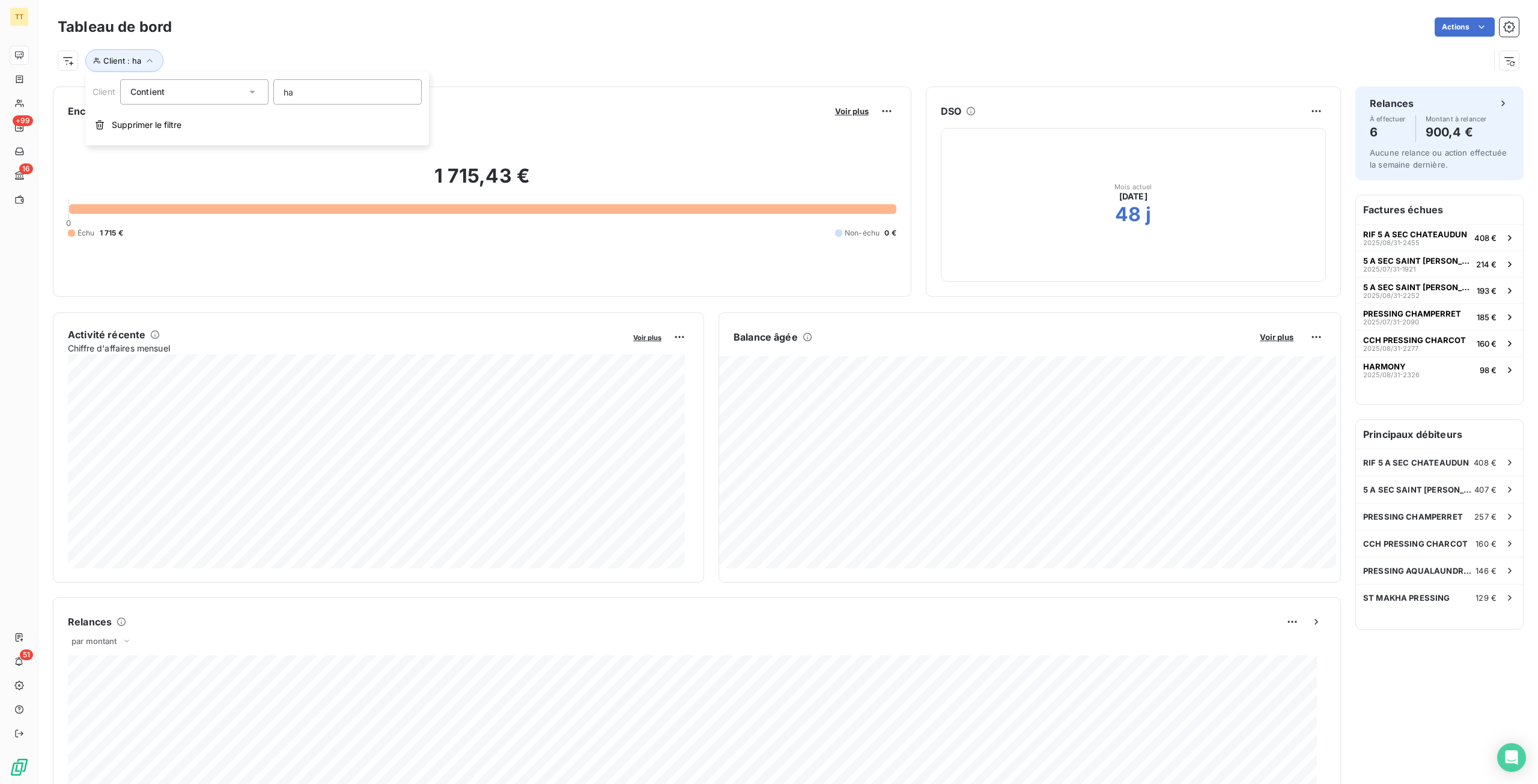
type input "h"
type input "s"
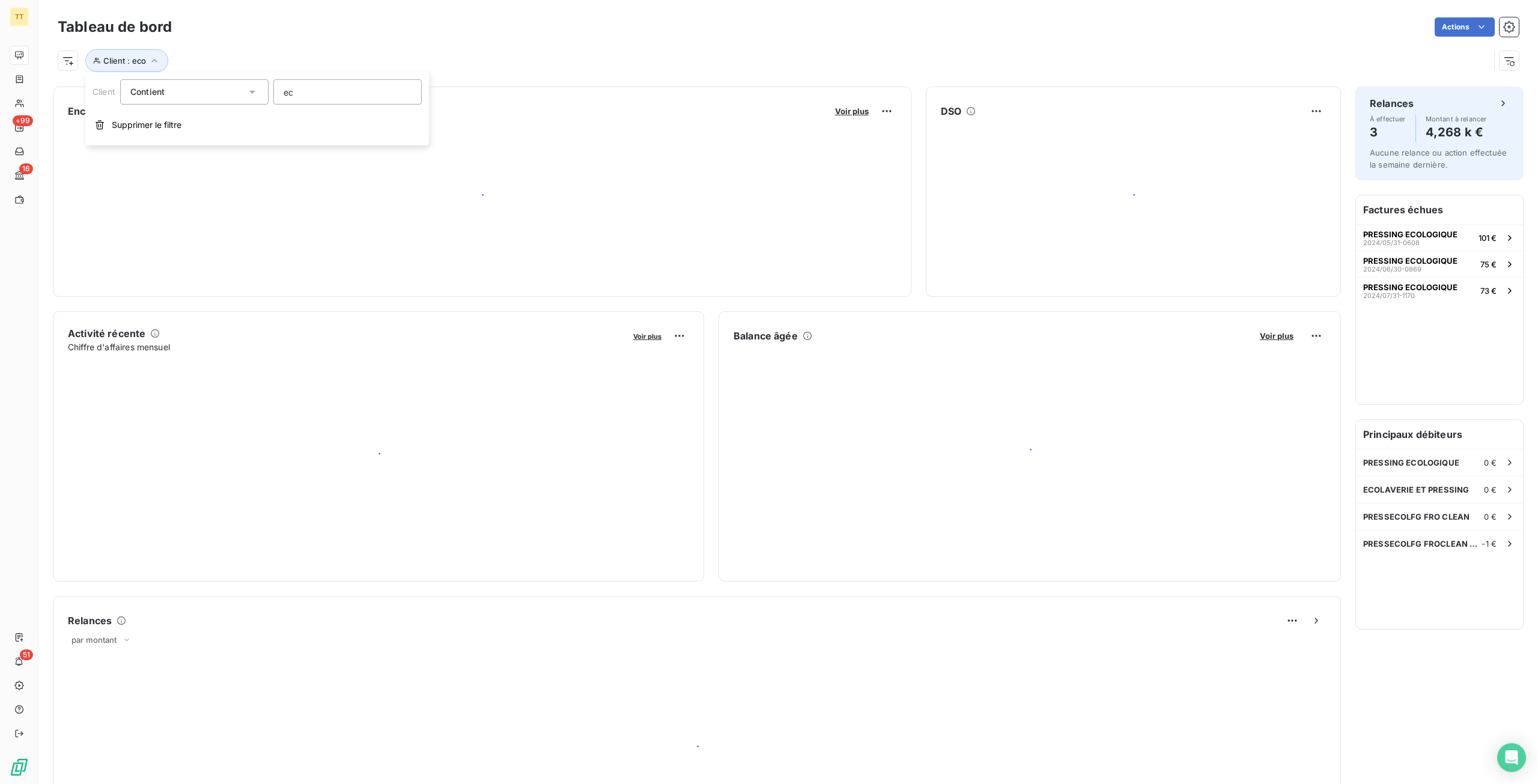
type input "e"
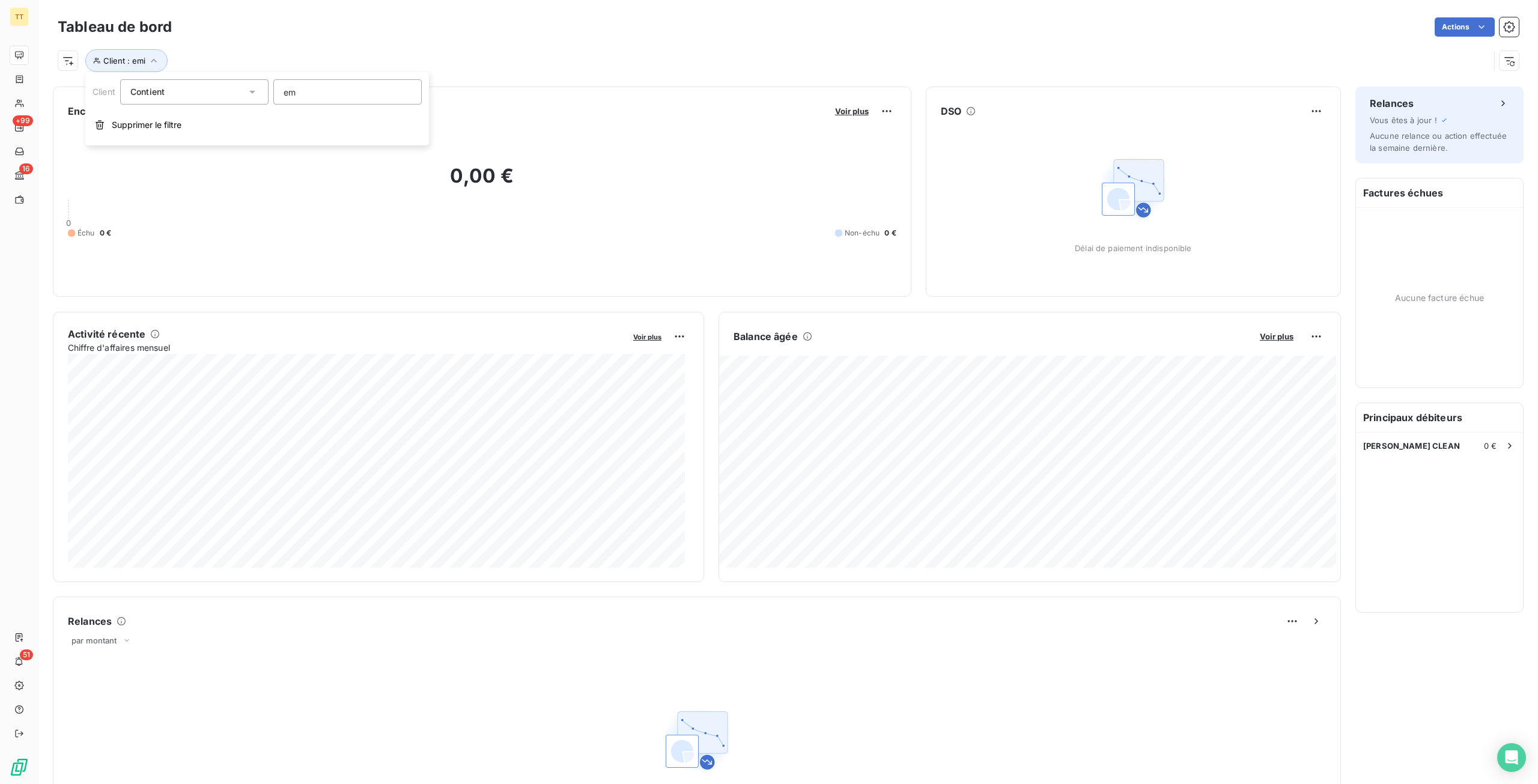
type input "e"
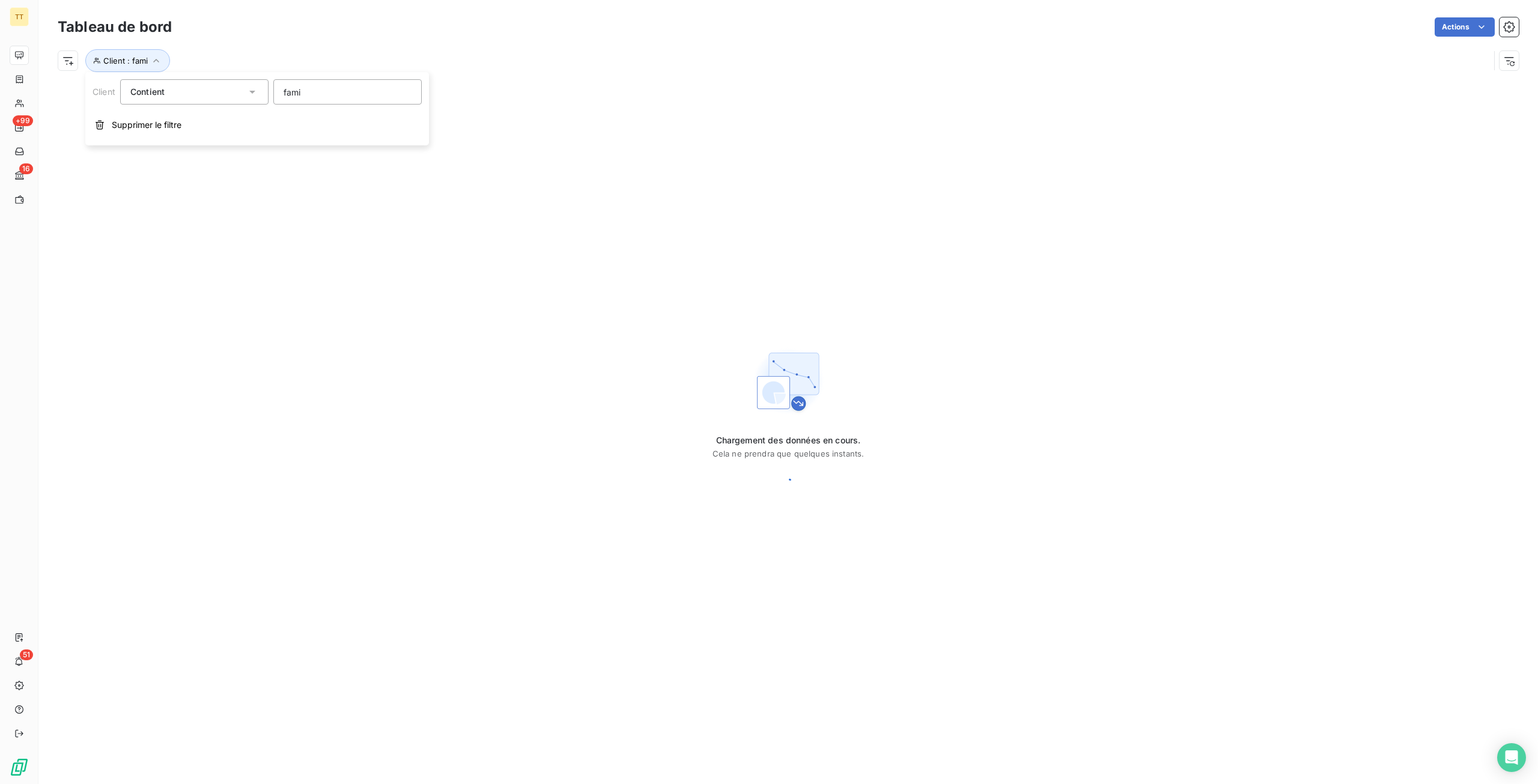
type input "famil"
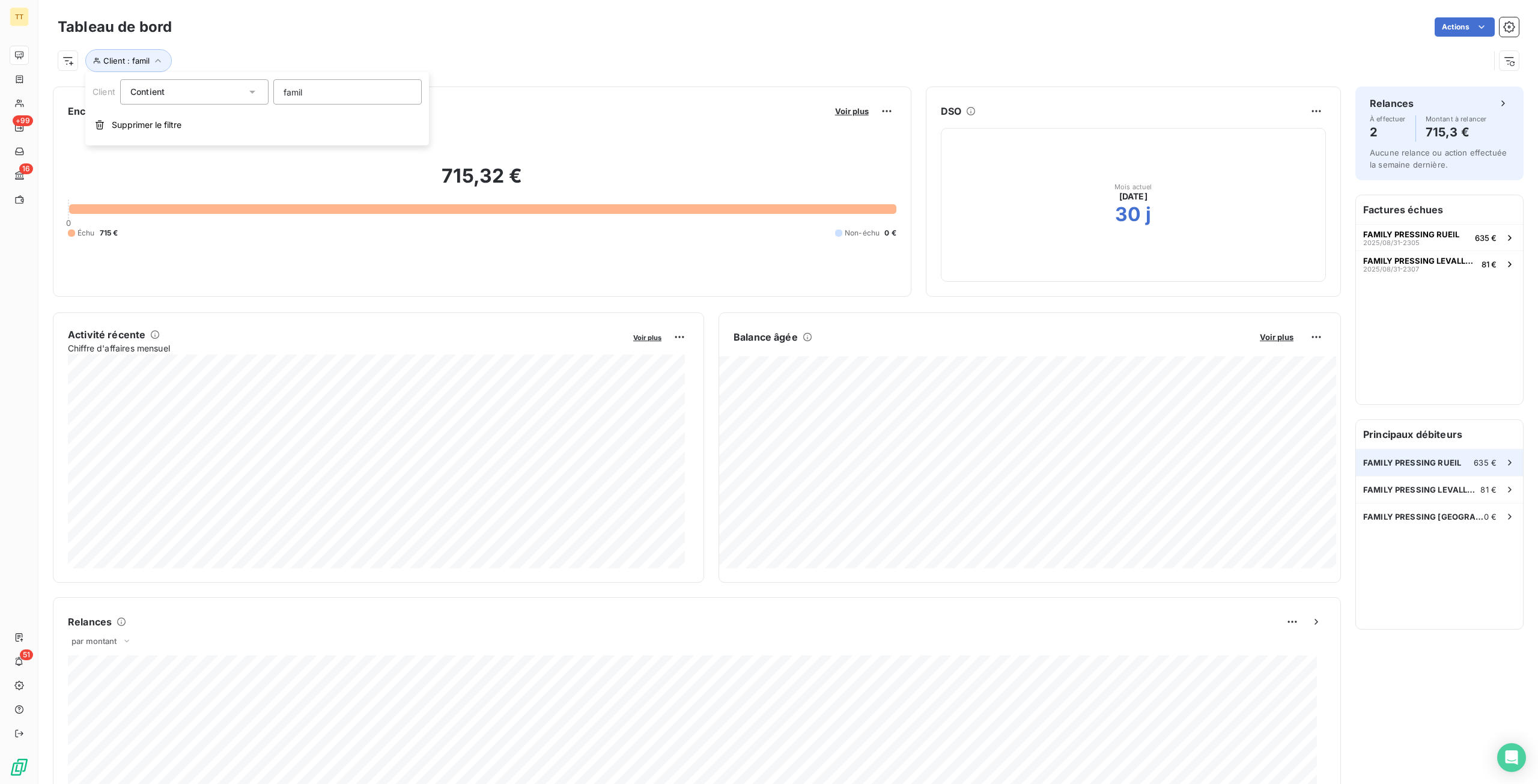
click at [1444, 472] on div "FAMILY PRESSING RUEIL 635 €" at bounding box center [1440, 462] width 167 height 27
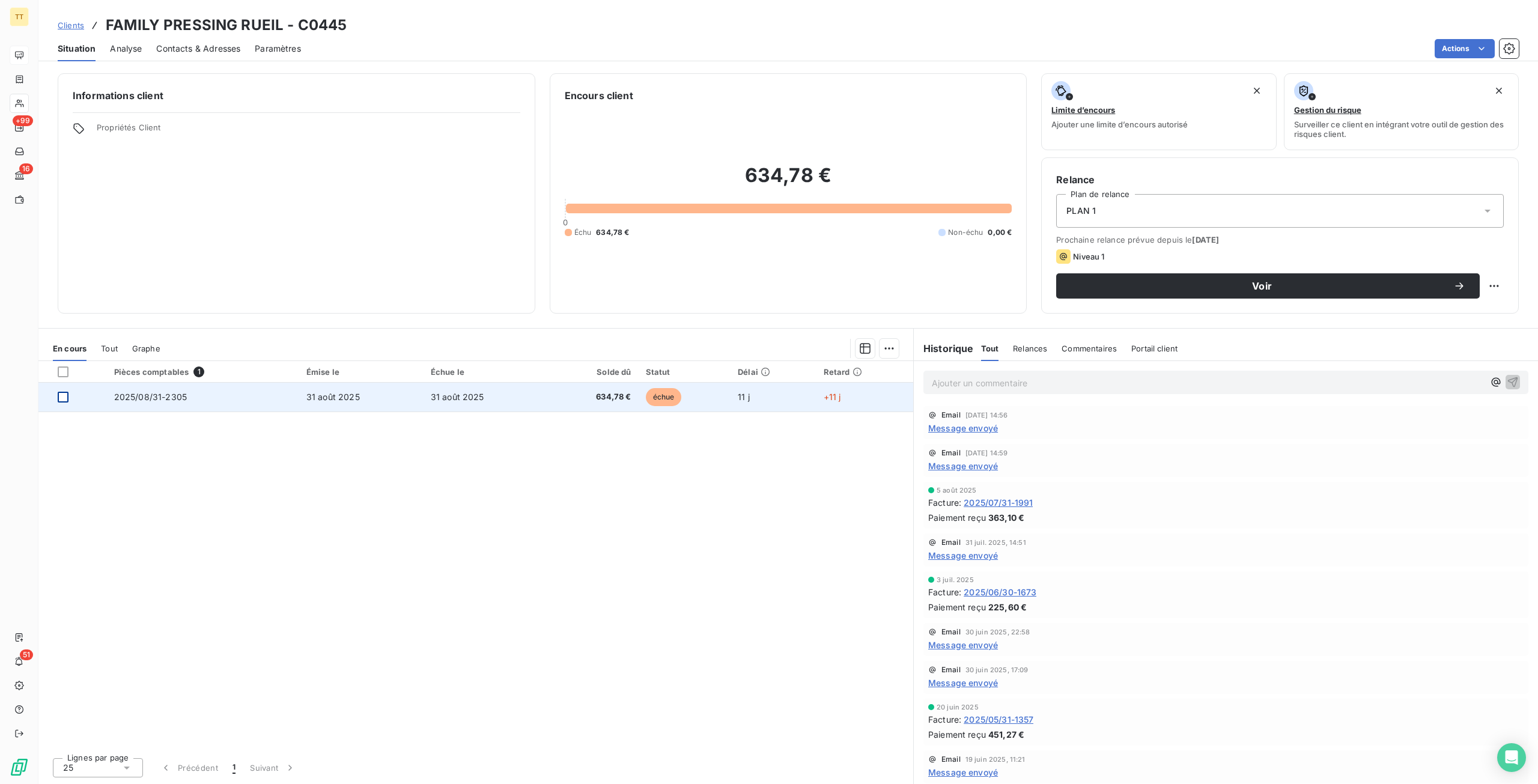
click at [65, 398] on div at bounding box center [63, 397] width 11 height 11
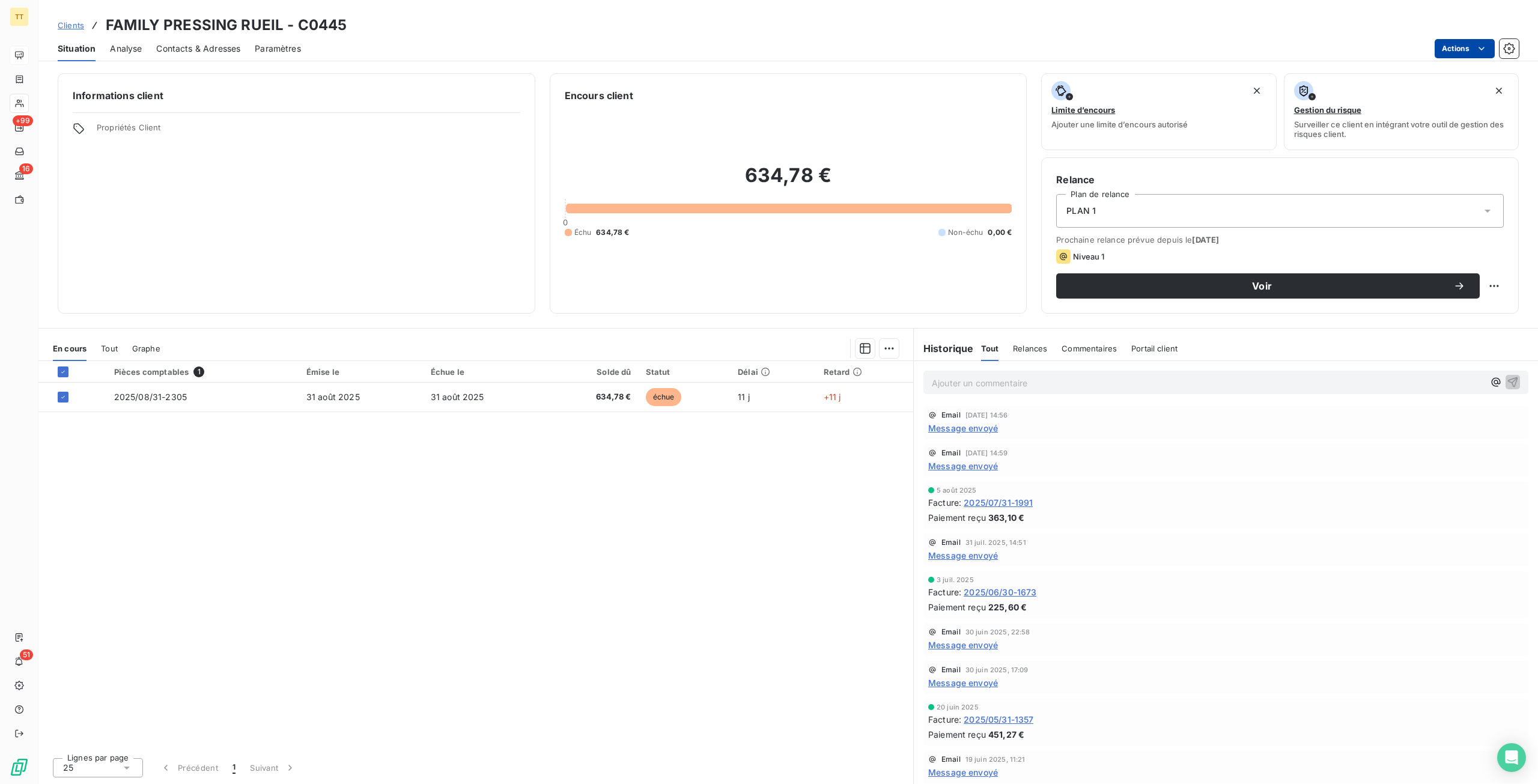
click at [1466, 42] on html "TT +99 16 51 Clients FAMILY PRESSING RUEIL - C0445 Situation Analyse Contacts &…" at bounding box center [769, 392] width 1538 height 784
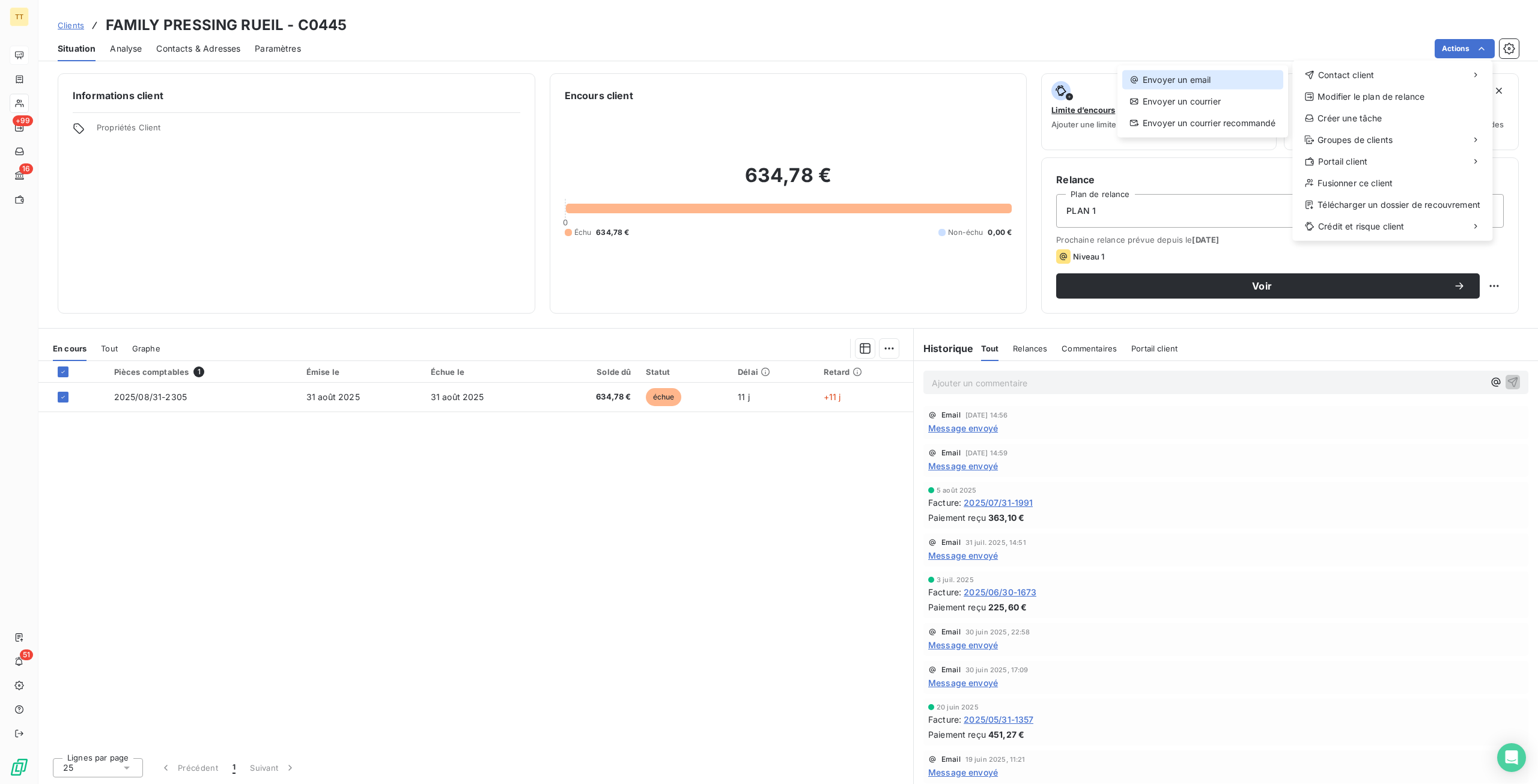
click at [1230, 72] on div "Envoyer un email" at bounding box center [1202, 80] width 161 height 19
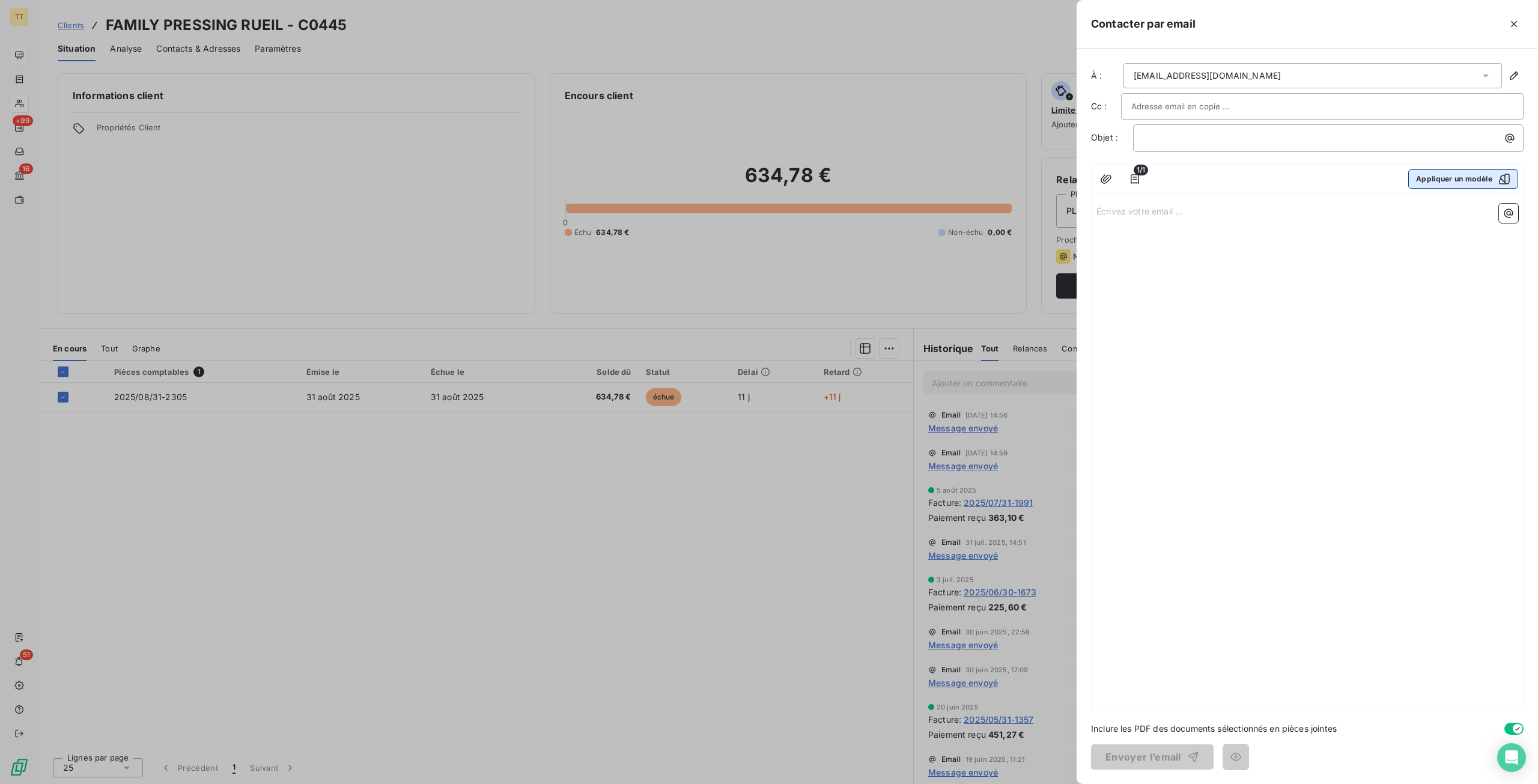
click at [1461, 178] on button "Appliquer un modèle" at bounding box center [1463, 179] width 110 height 19
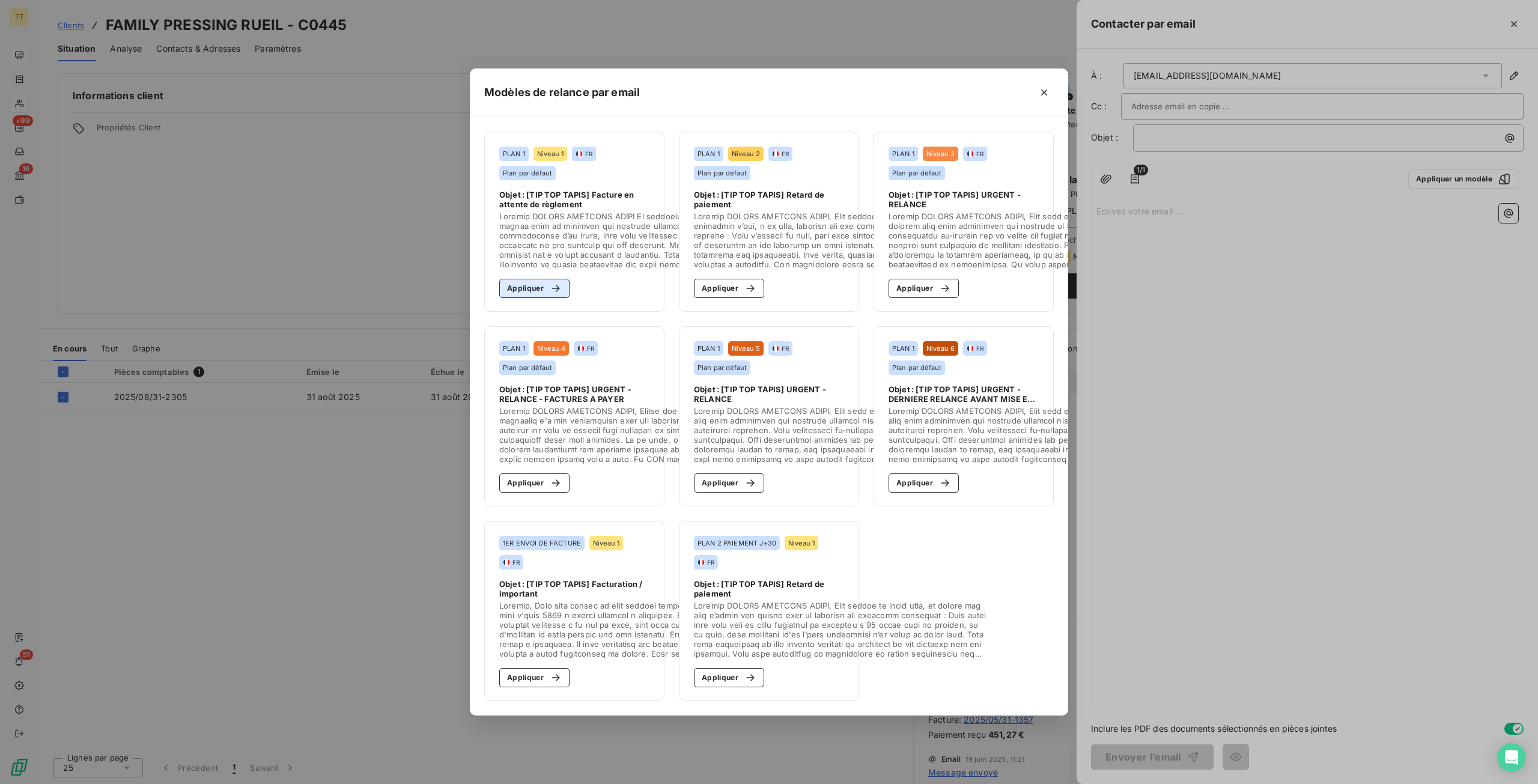
click at [530, 282] on button "Appliquer" at bounding box center [534, 288] width 70 height 19
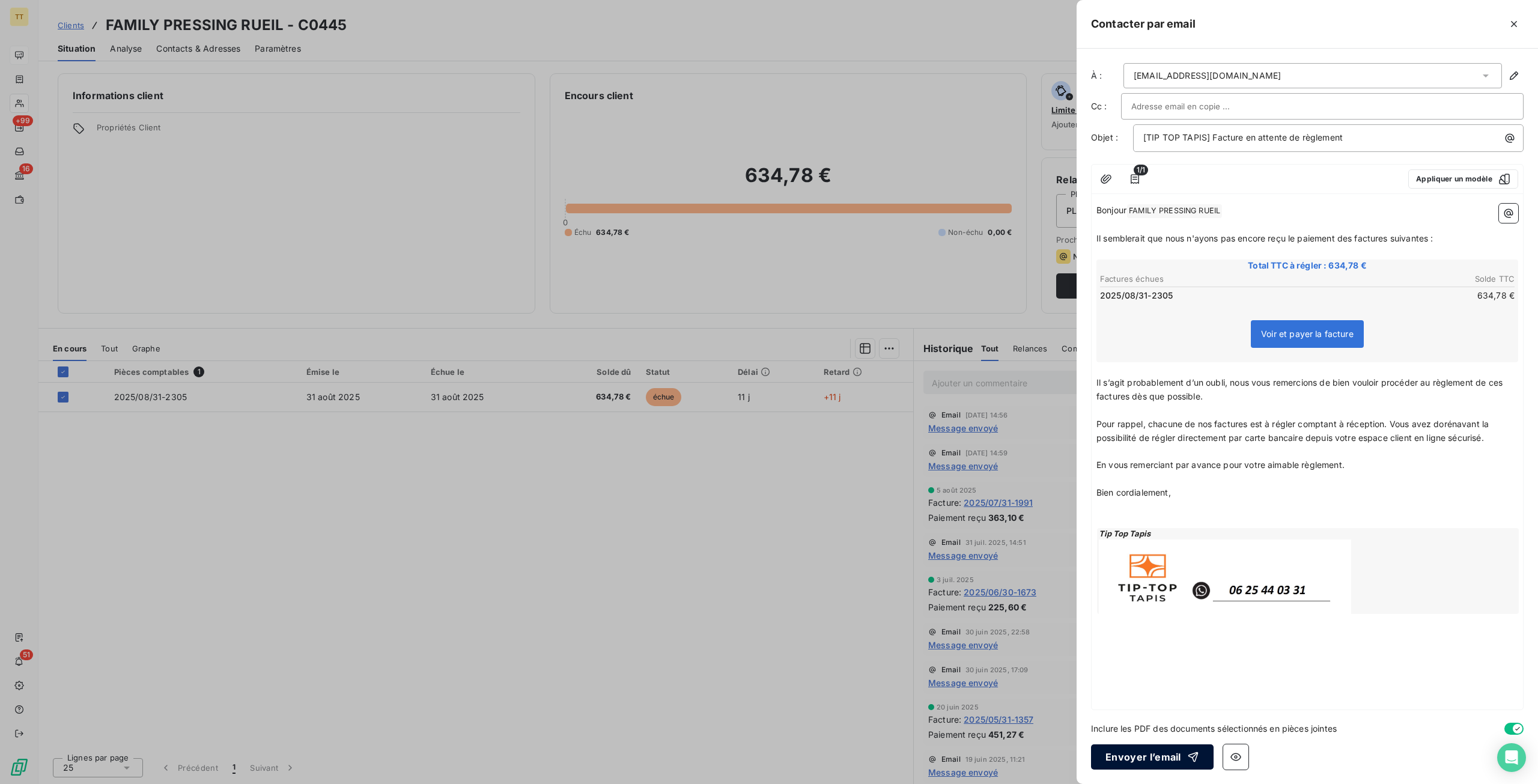
click at [1171, 750] on button "Envoyer l’email" at bounding box center [1152, 757] width 122 height 25
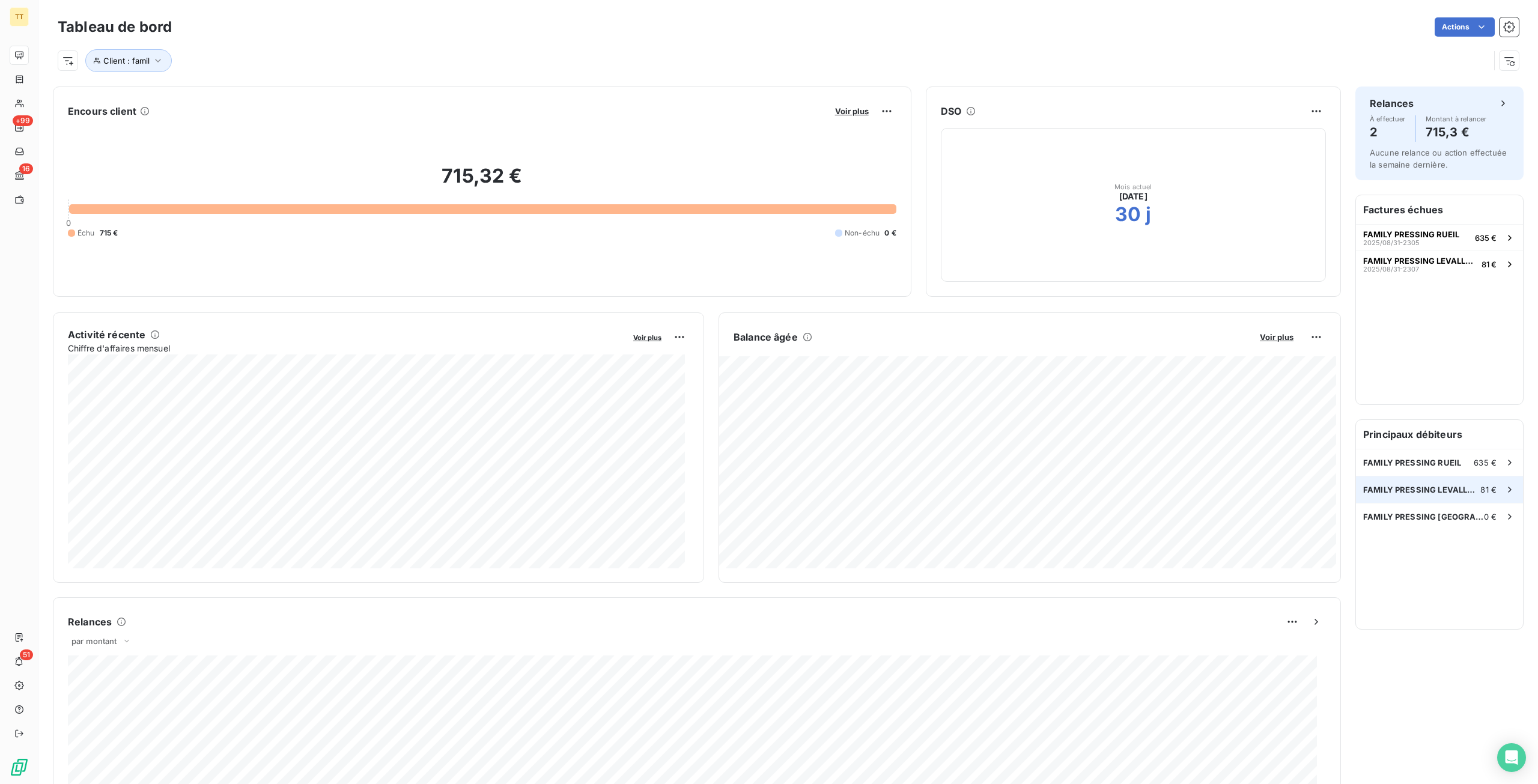
click at [1423, 491] on span "FAMILY PRESSING LEVALLOIS" at bounding box center [1422, 489] width 117 height 10
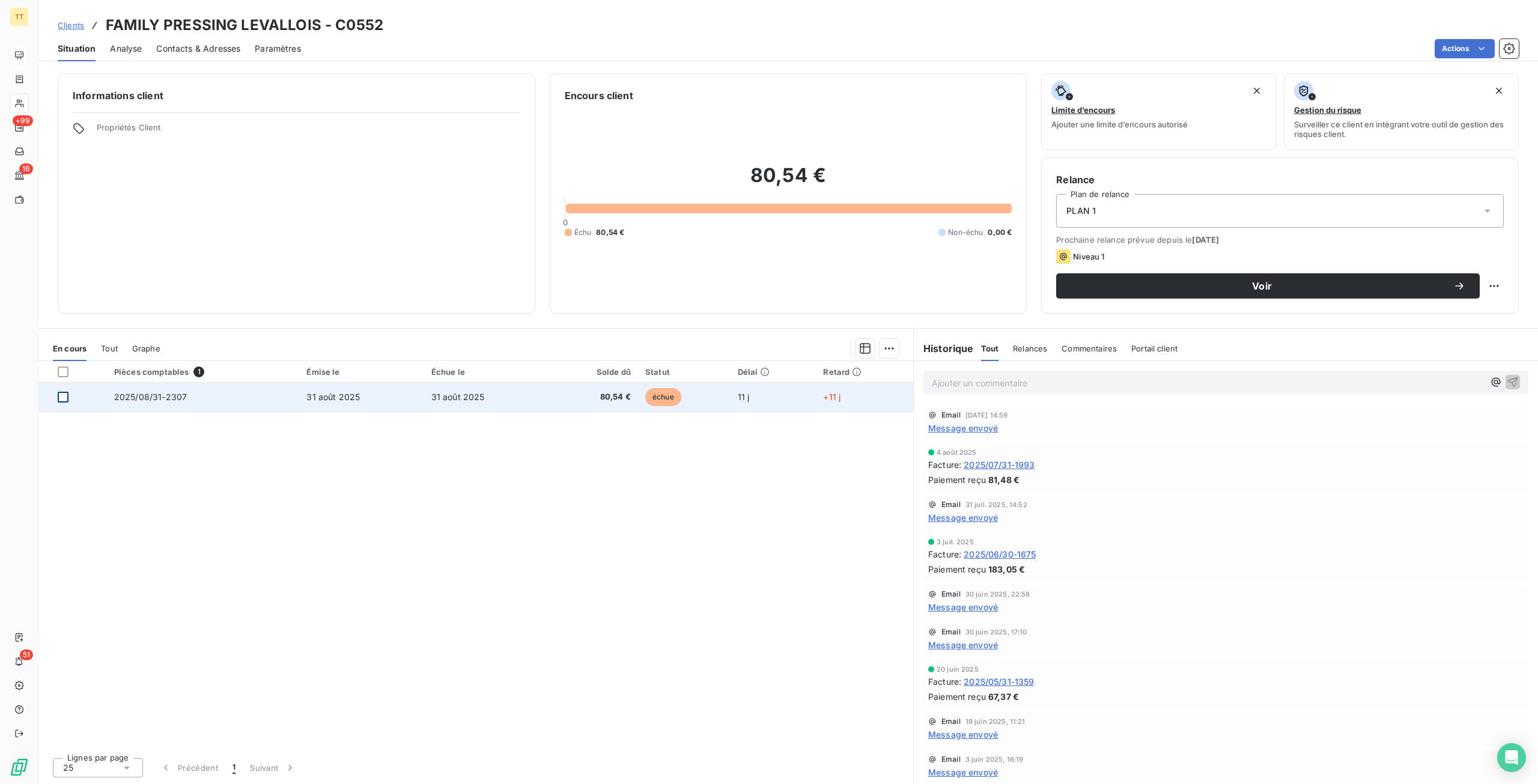
click at [65, 396] on div at bounding box center [63, 397] width 11 height 11
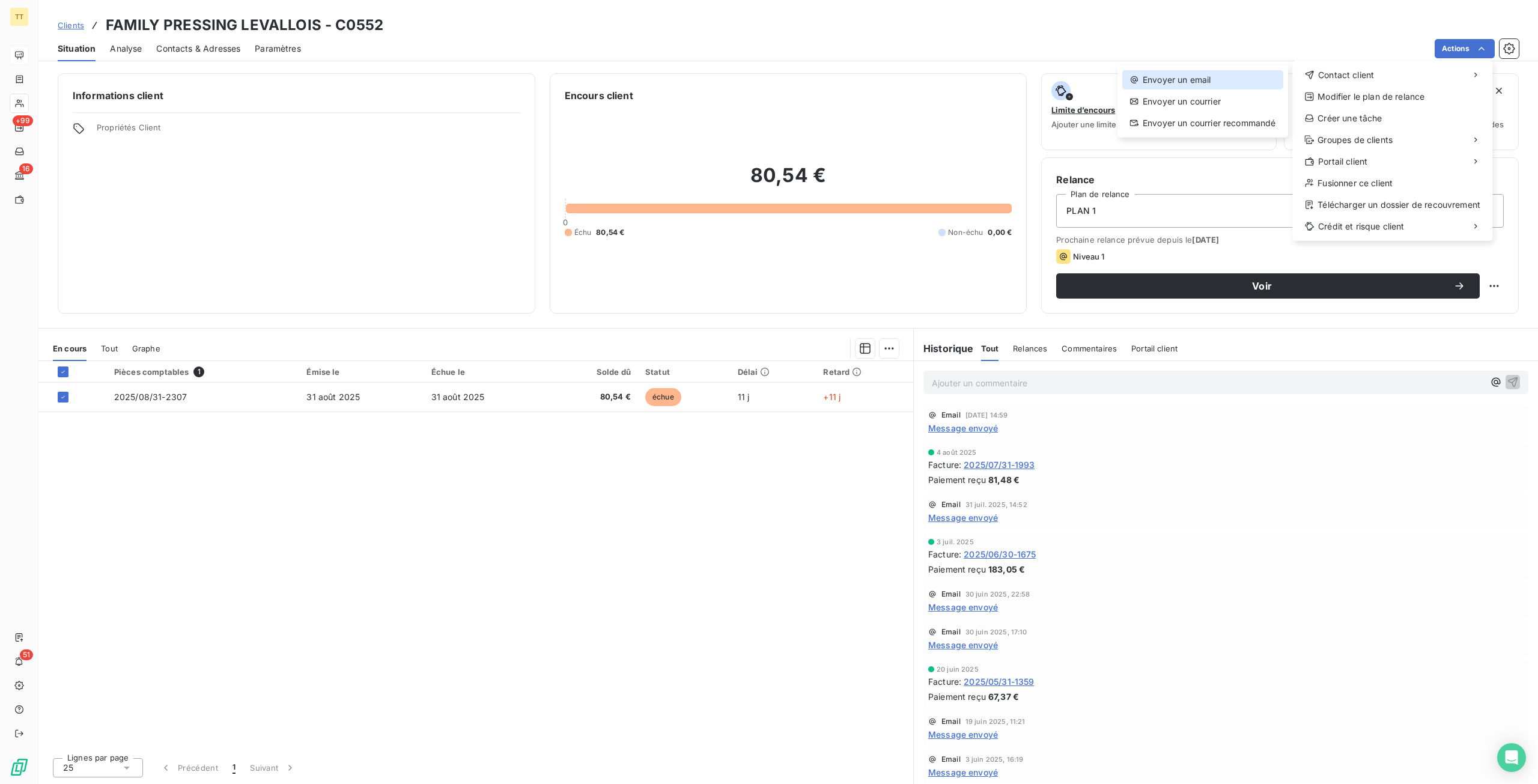
click at [1241, 77] on div "Envoyer un email" at bounding box center [1202, 80] width 161 height 19
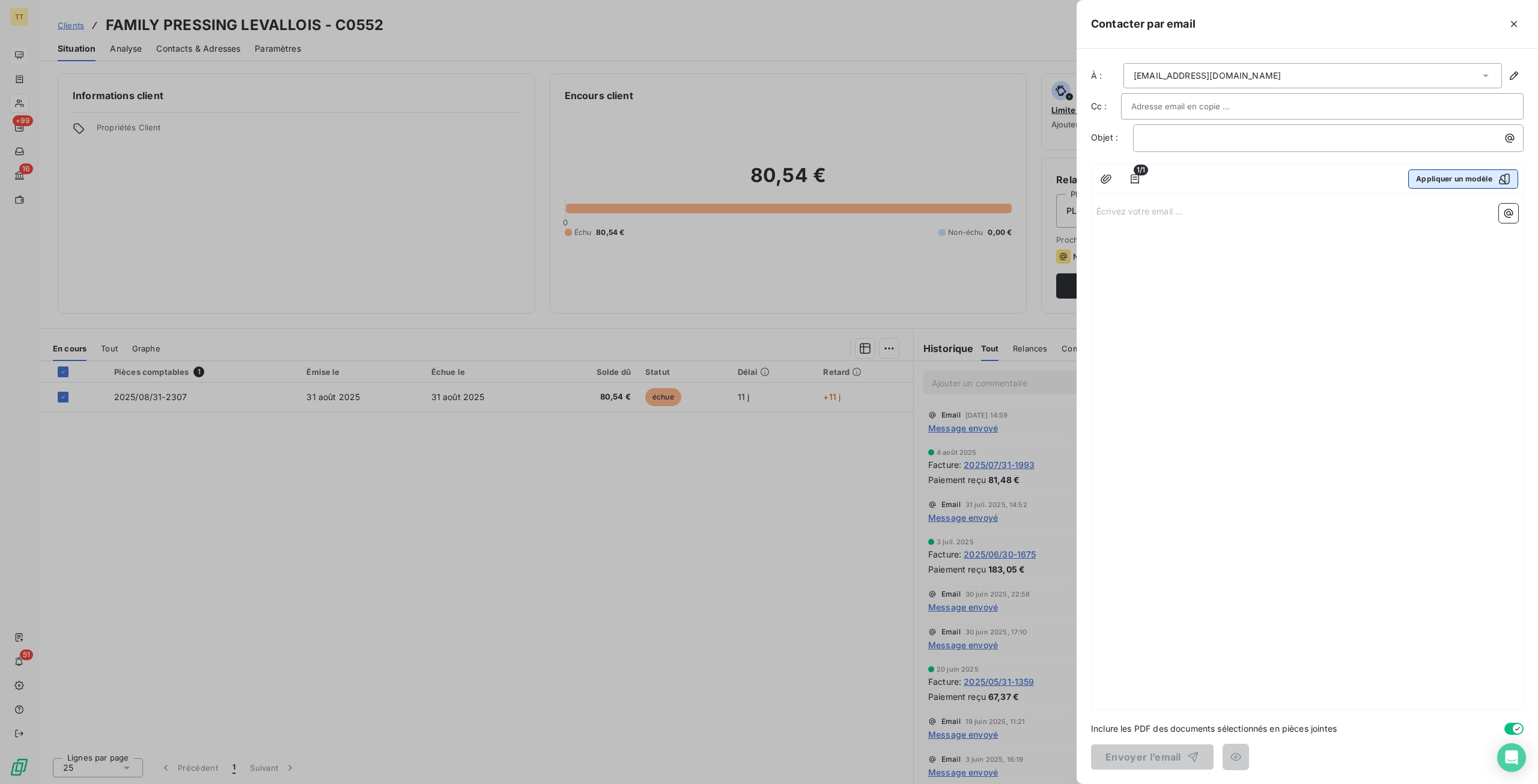
click at [1440, 171] on button "Appliquer un modèle" at bounding box center [1463, 179] width 110 height 19
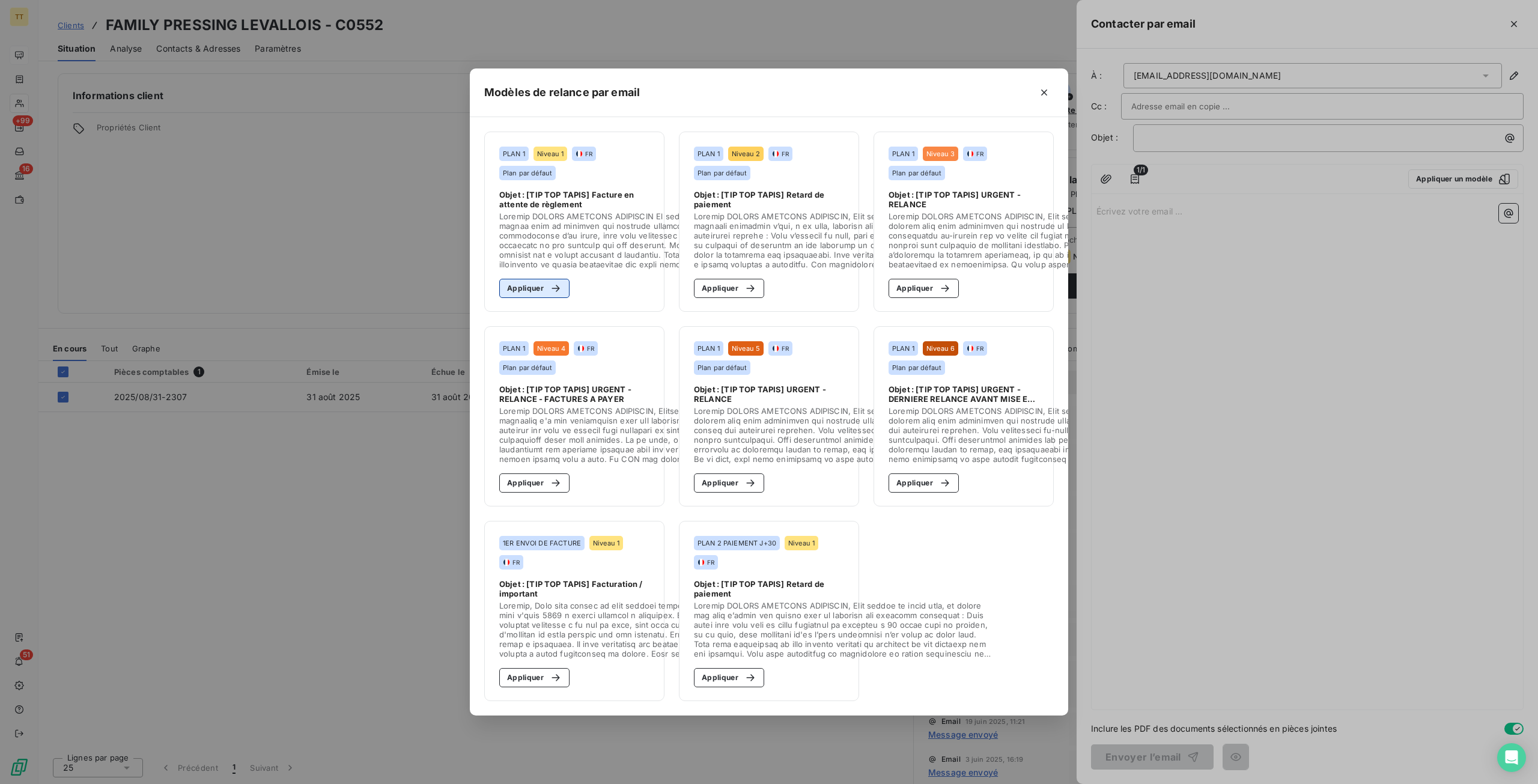
click at [522, 290] on button "Appliquer" at bounding box center [534, 288] width 70 height 19
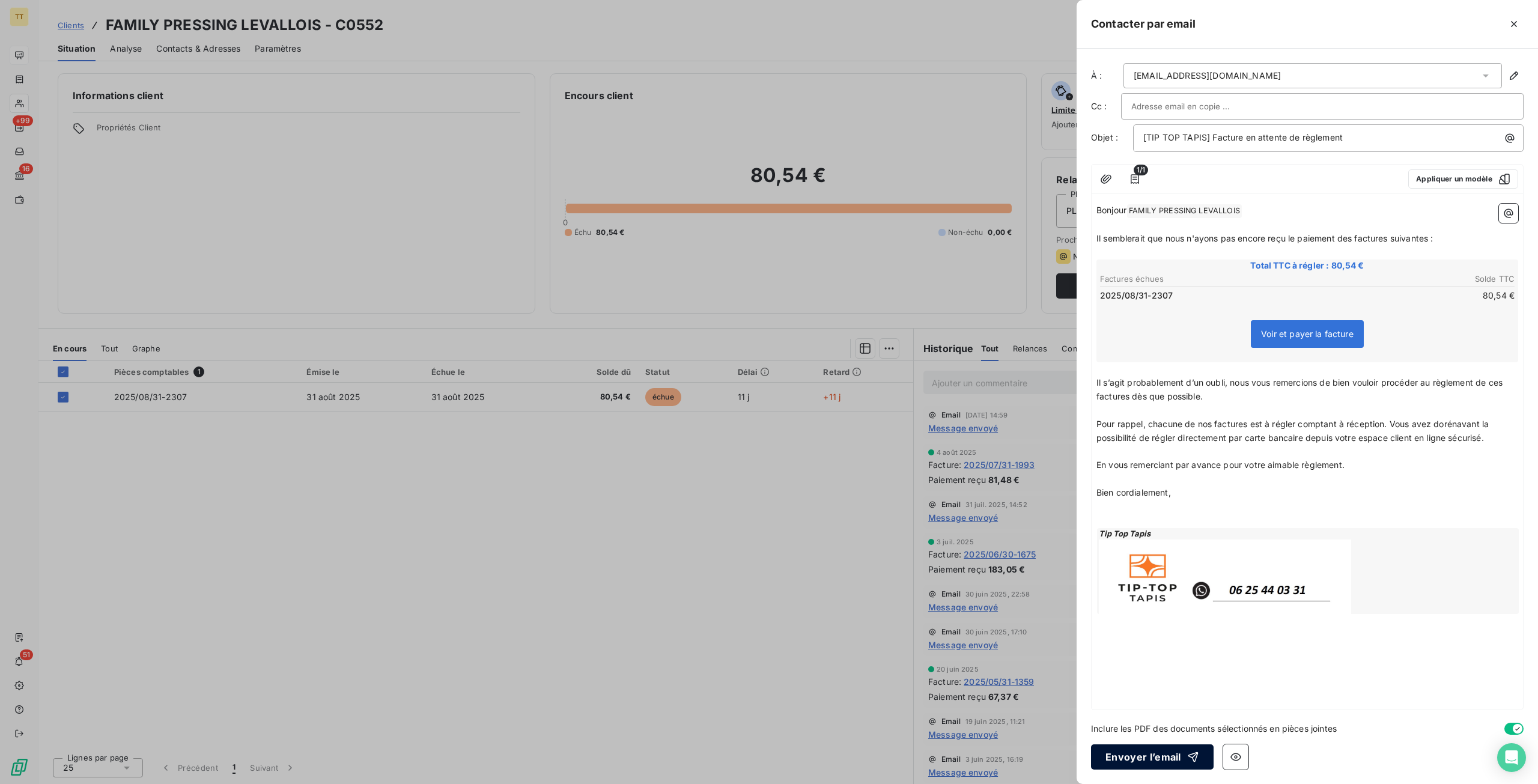
click at [1145, 765] on button "Envoyer l’email" at bounding box center [1152, 757] width 122 height 25
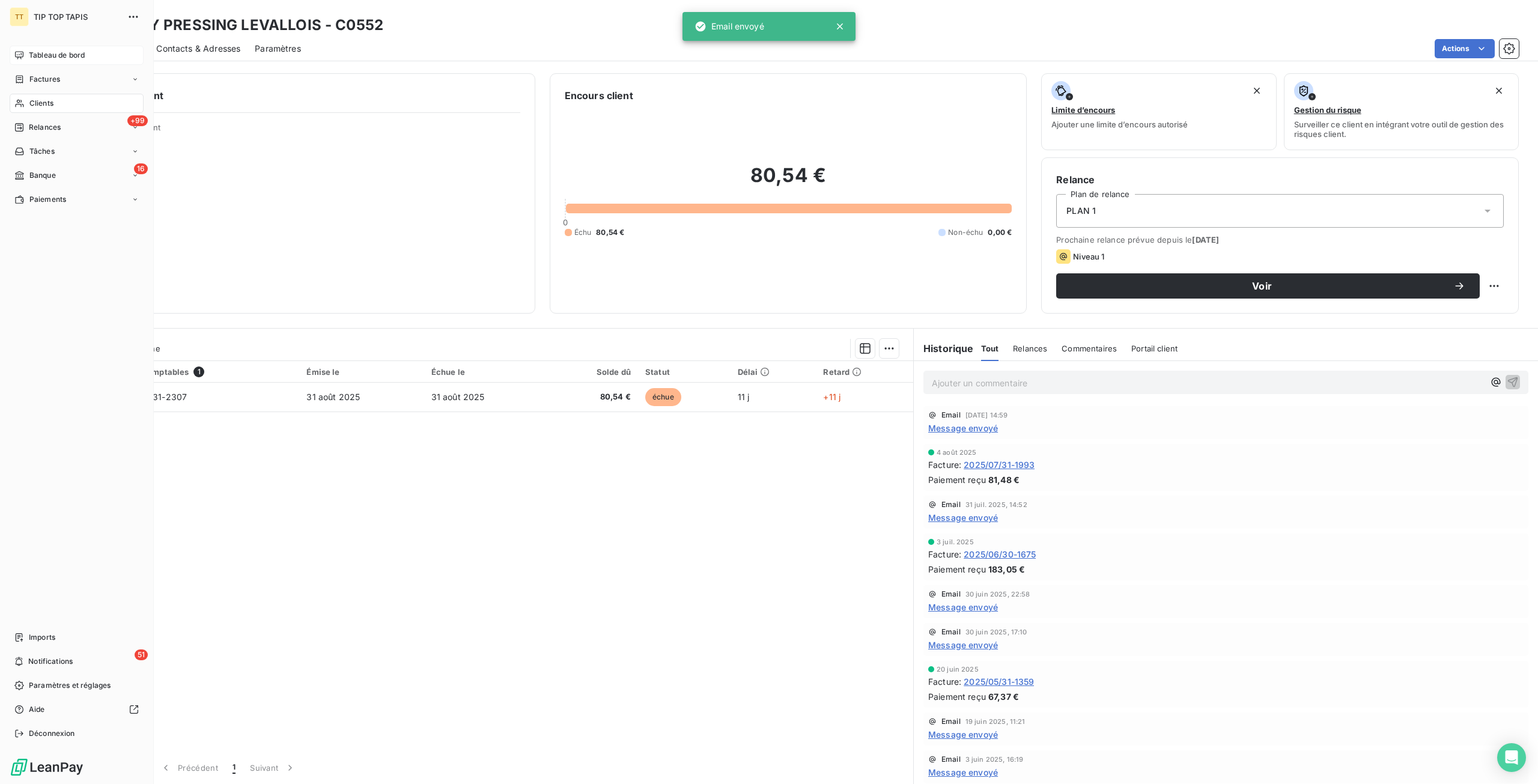
click at [58, 47] on div "Tableau de bord" at bounding box center [77, 55] width 134 height 19
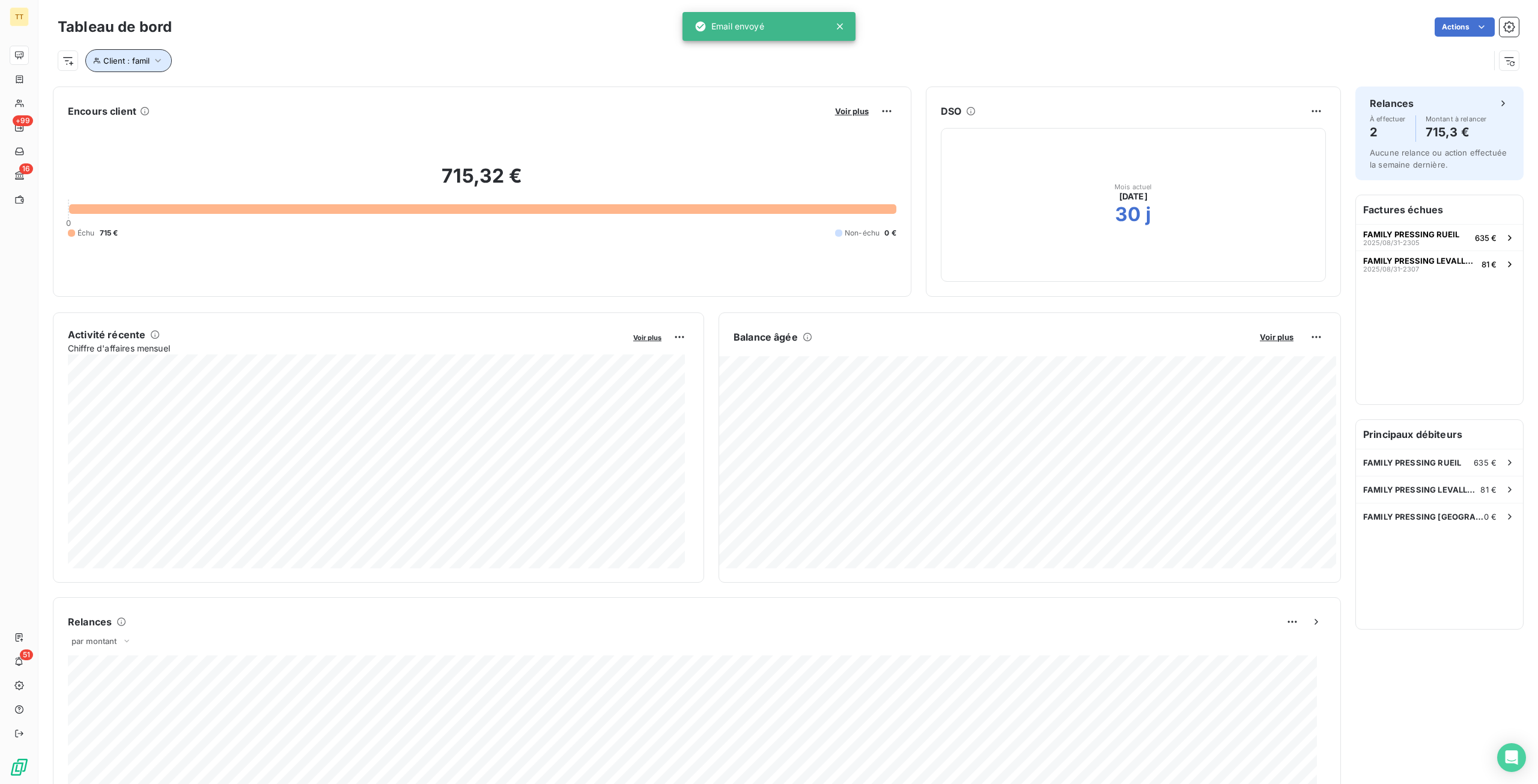
click at [148, 59] on span "Client : famil" at bounding box center [127, 61] width 47 height 10
drag, startPoint x: 348, startPoint y: 83, endPoint x: 237, endPoint y: 105, distance: 113.2
click at [237, 105] on div "Client Contient like famil Supprimer le filtre" at bounding box center [257, 108] width 344 height 73
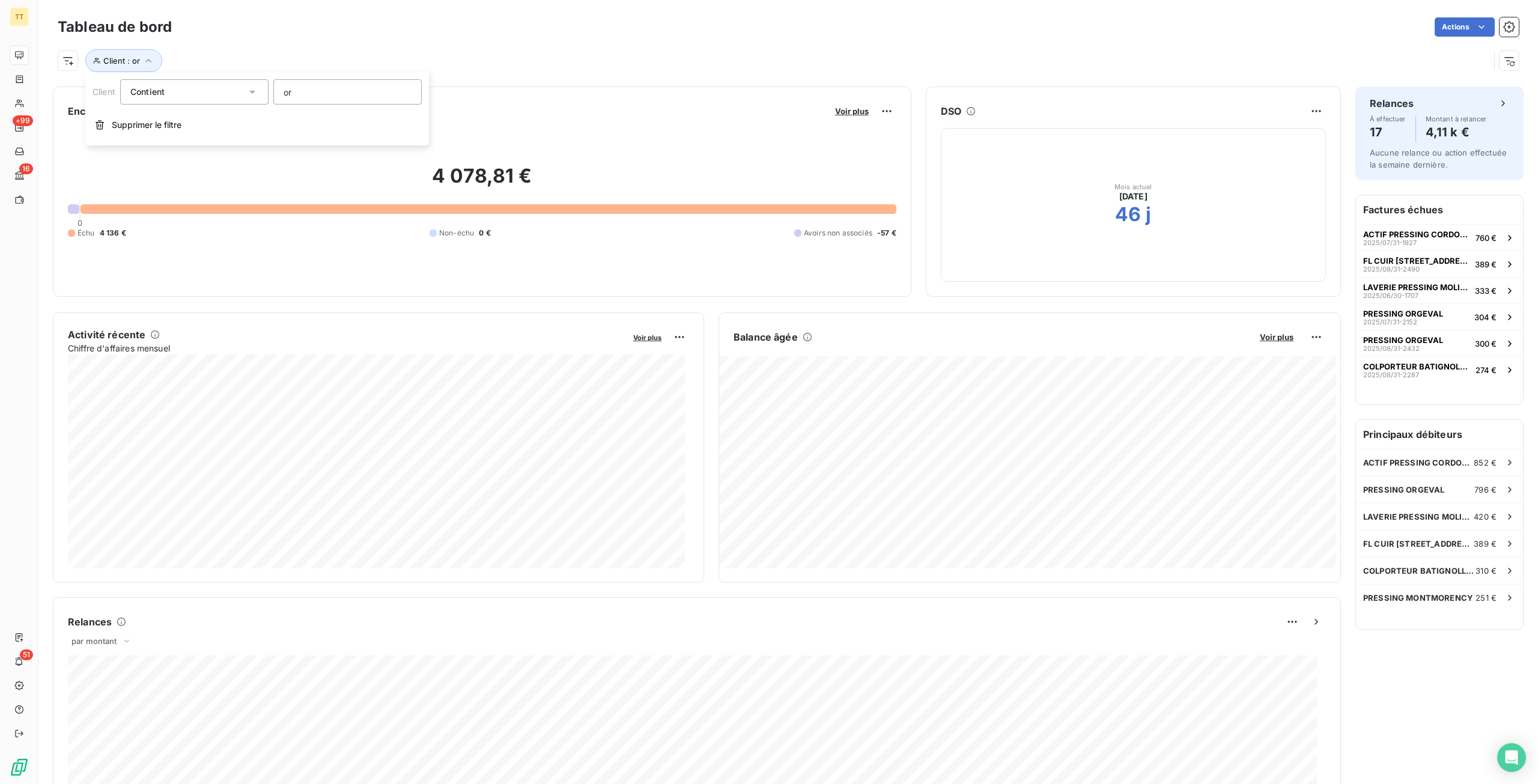
type input "o"
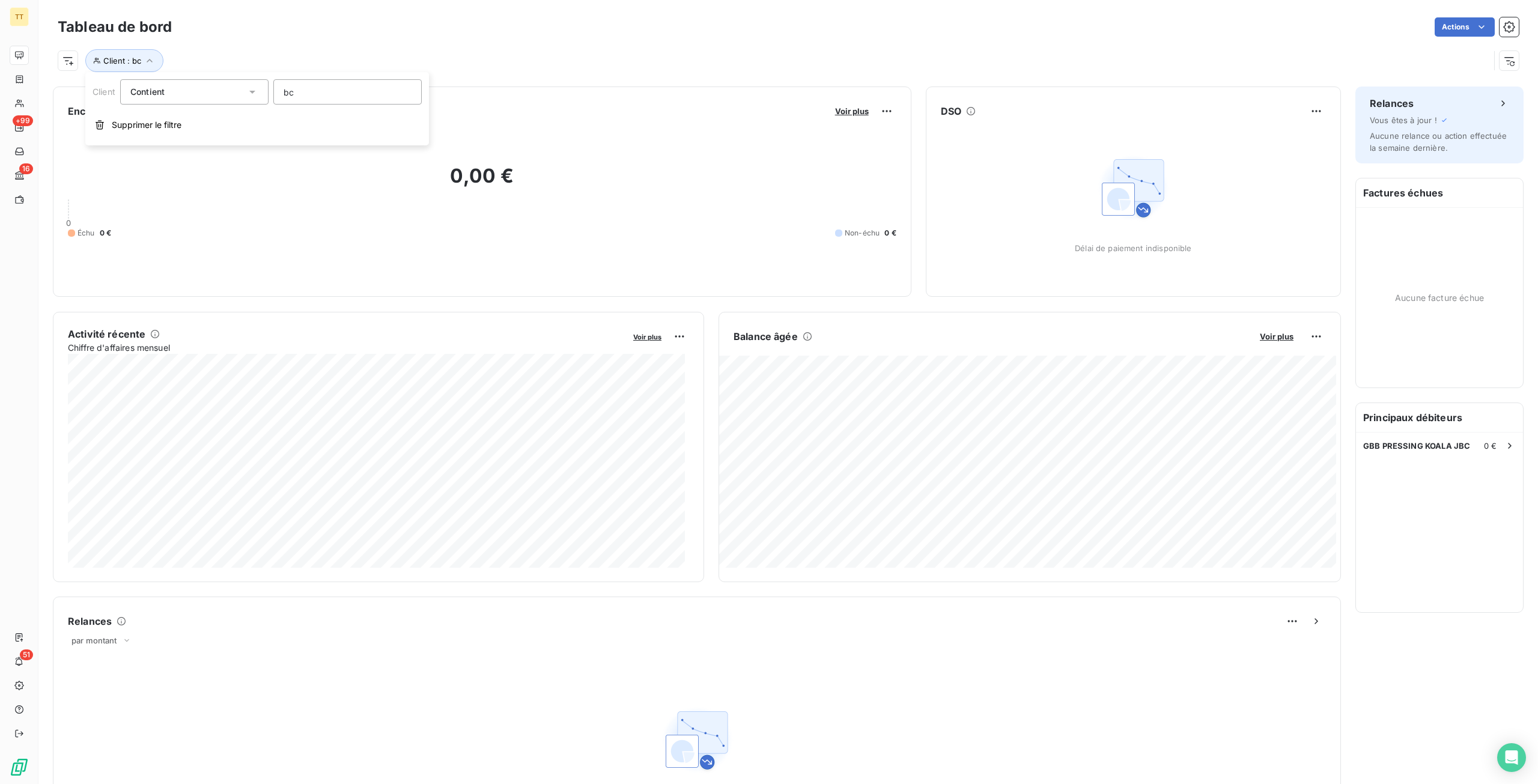
type input "b"
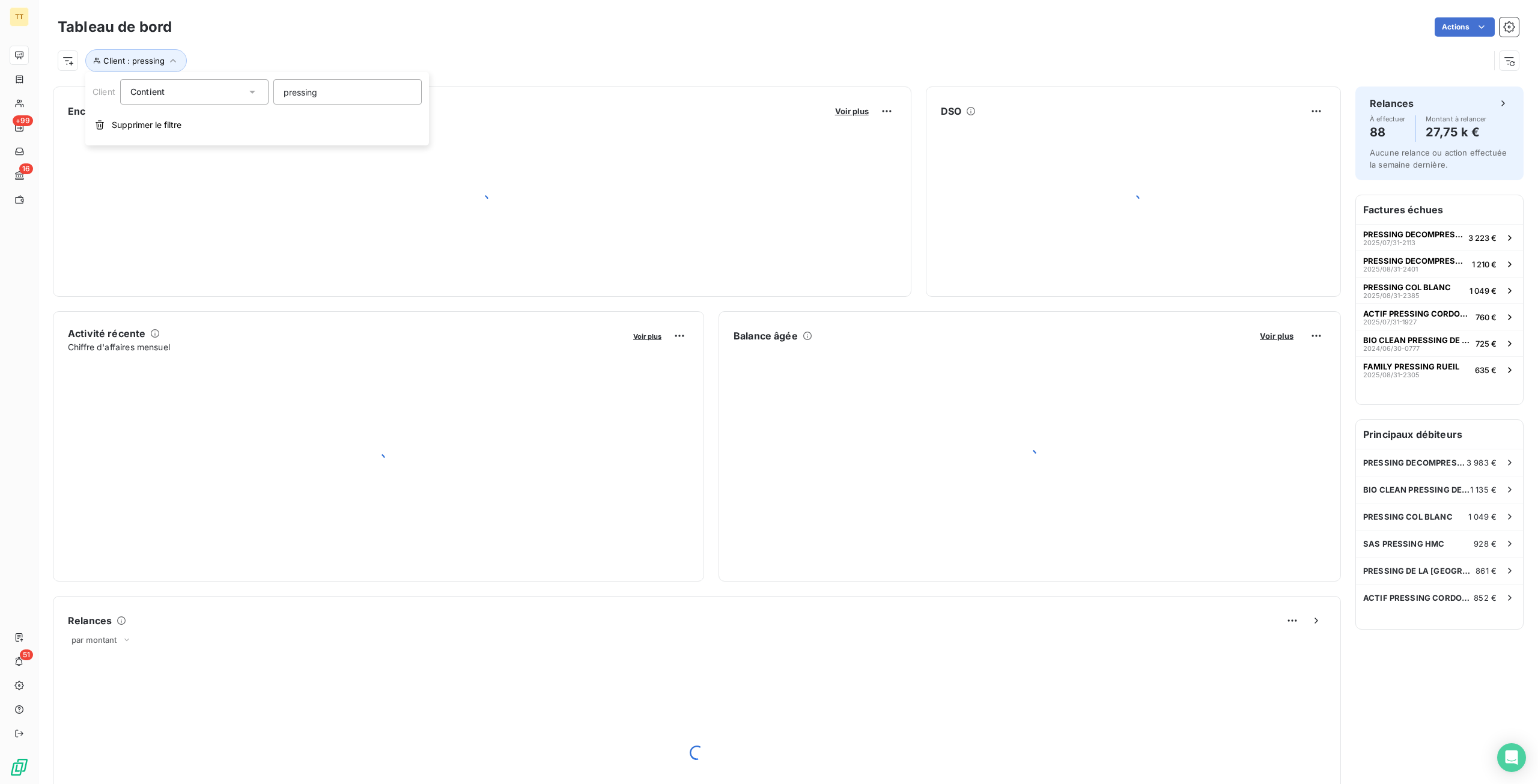
type input "pressing h"
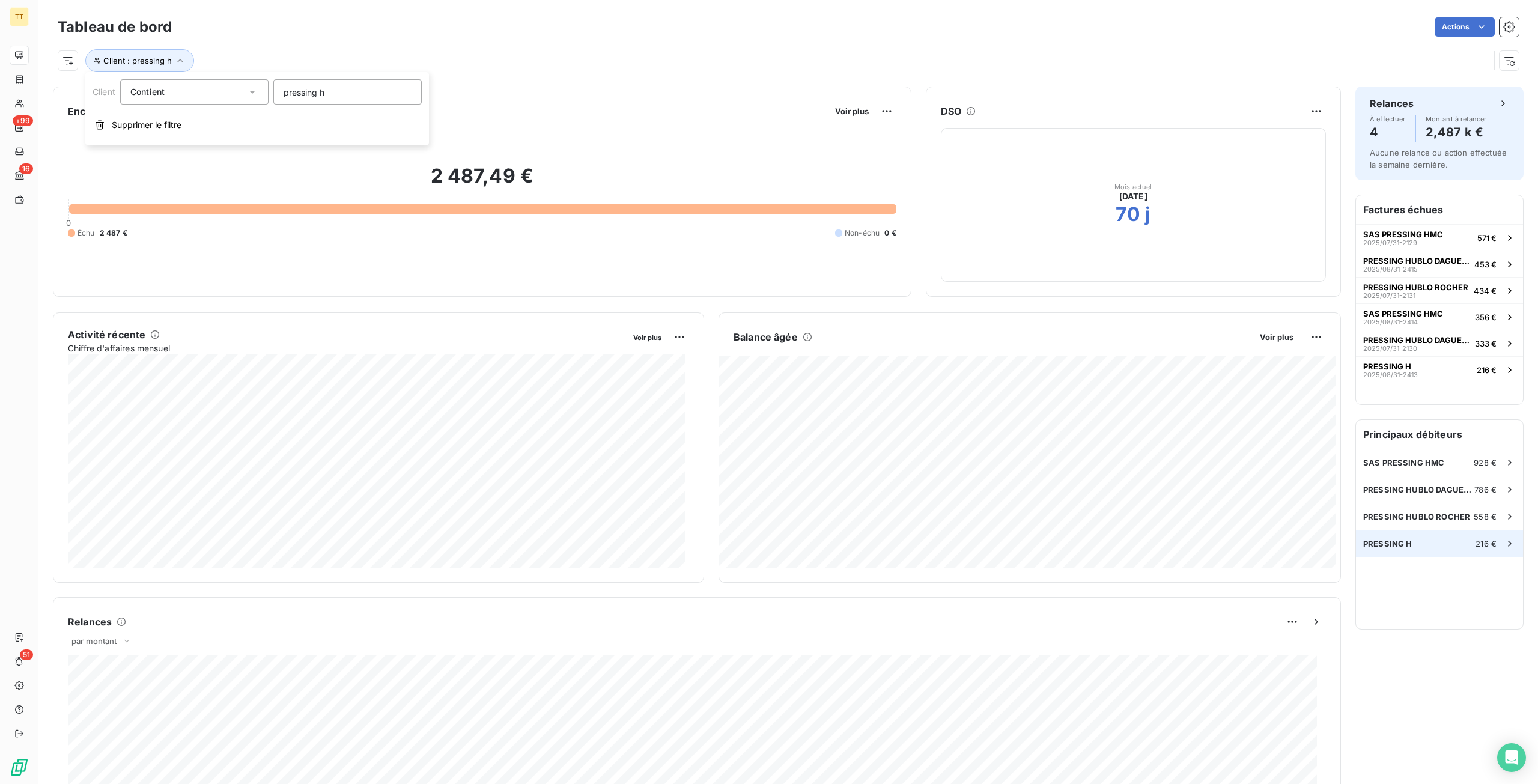
click at [1421, 535] on div "PRESSING H 216 €" at bounding box center [1440, 543] width 167 height 27
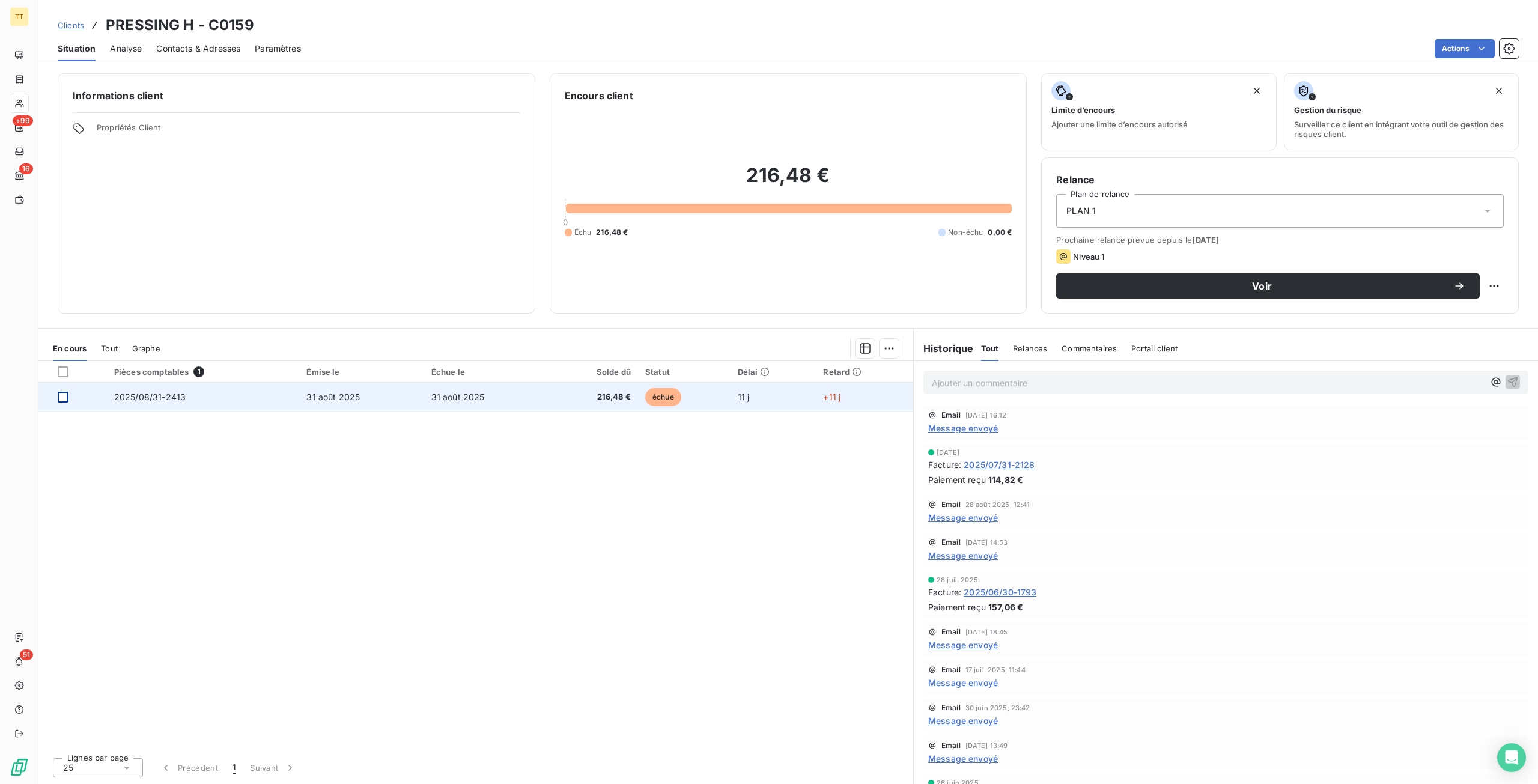
click at [64, 397] on div at bounding box center [63, 397] width 11 height 11
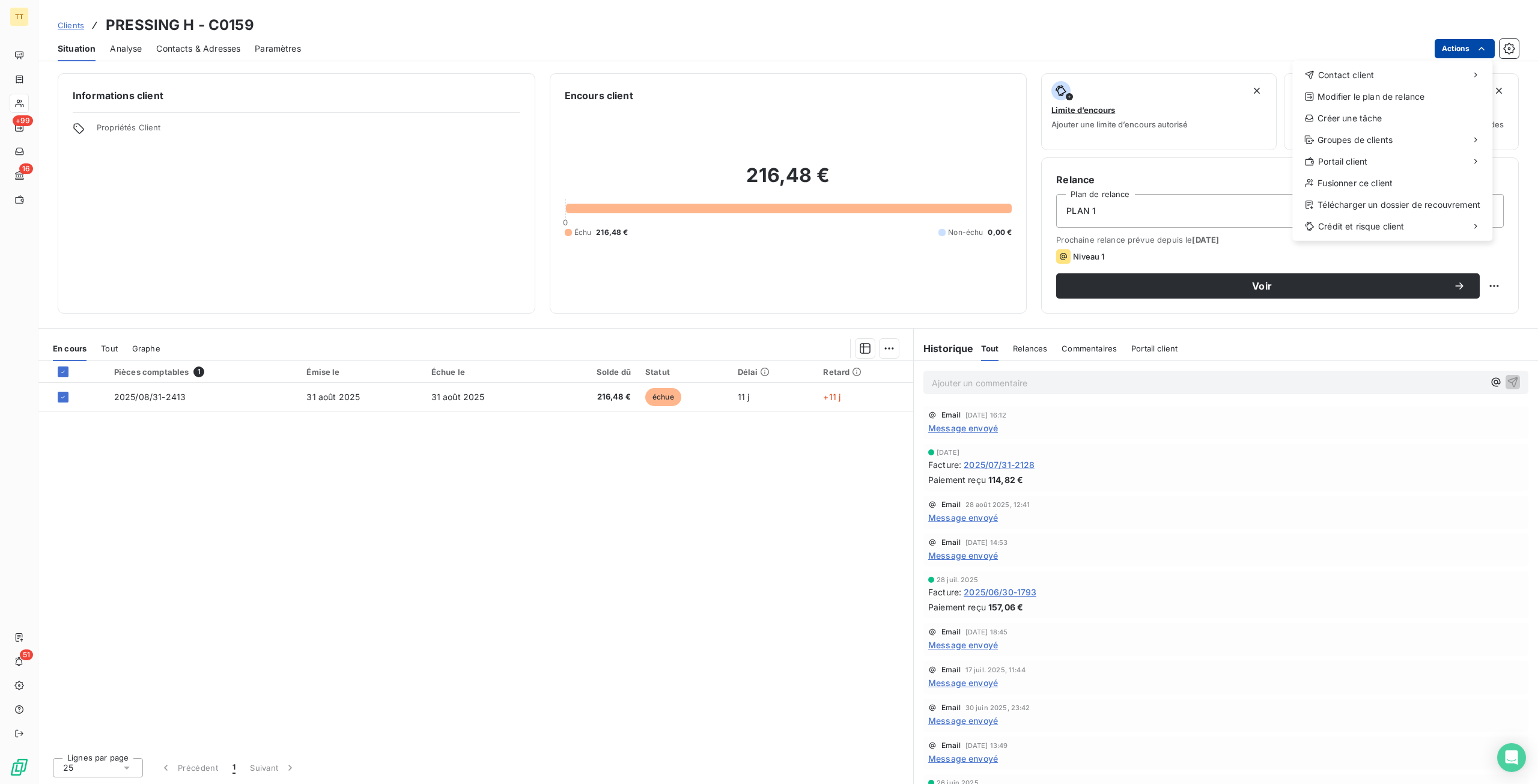
click at [1459, 40] on html "TT +99 16 51 Clients PRESSING H - C0159 Situation Analyse Contacts & Adresses P…" at bounding box center [769, 392] width 1538 height 784
click at [1260, 72] on div "Envoyer un email" at bounding box center [1202, 80] width 161 height 19
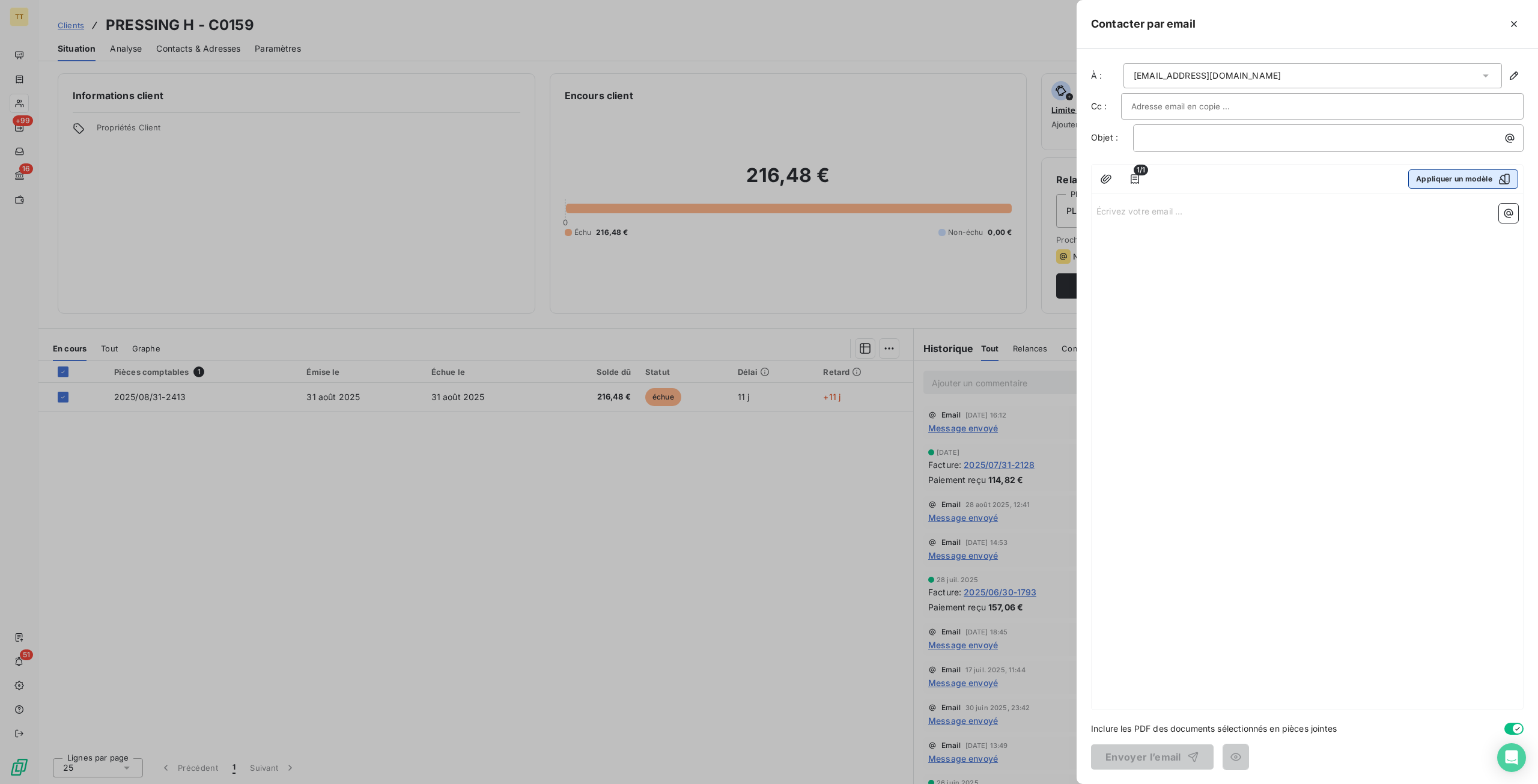
click at [1422, 178] on button "Appliquer un modèle" at bounding box center [1463, 179] width 110 height 19
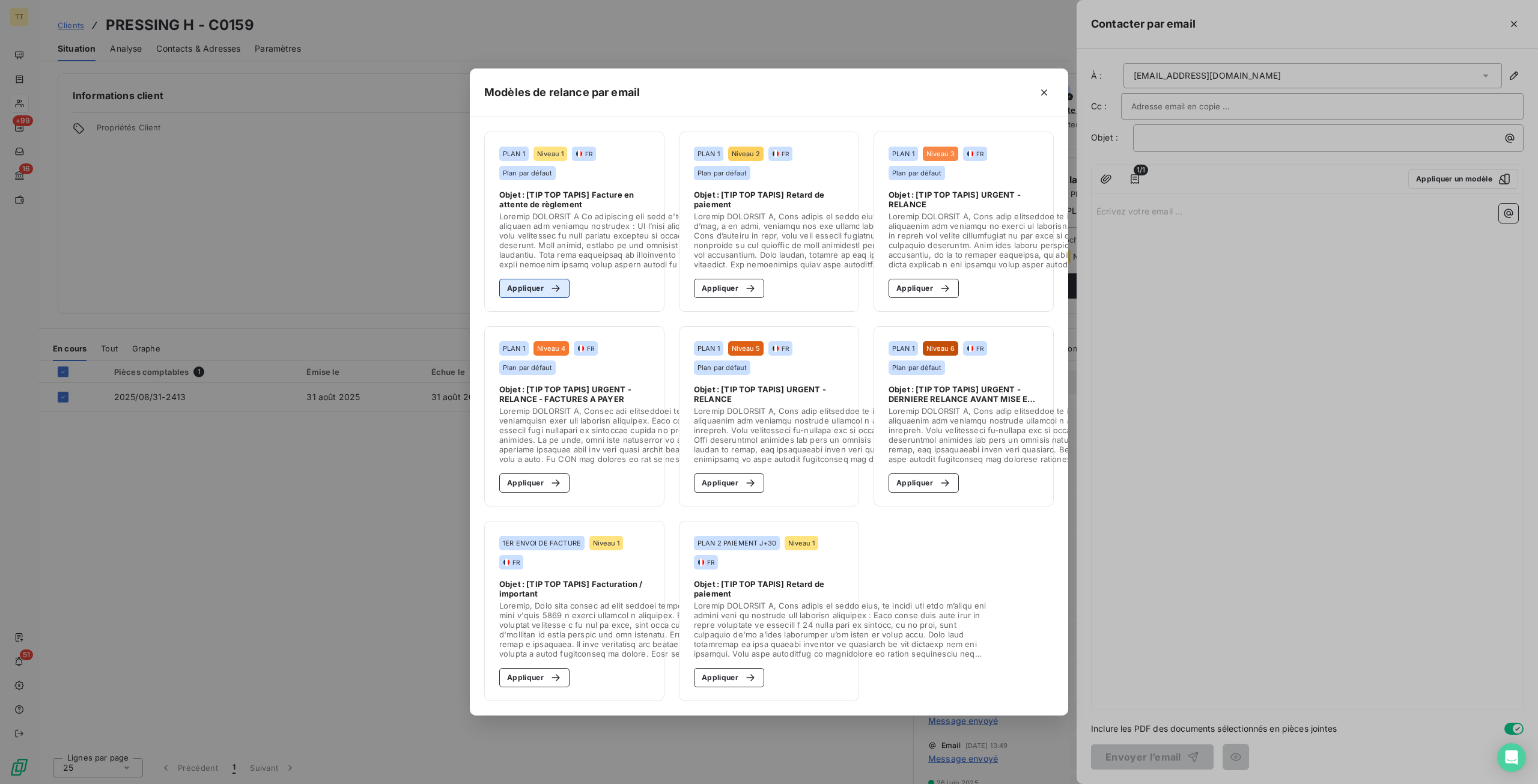
click at [538, 285] on button "Appliquer" at bounding box center [534, 288] width 70 height 19
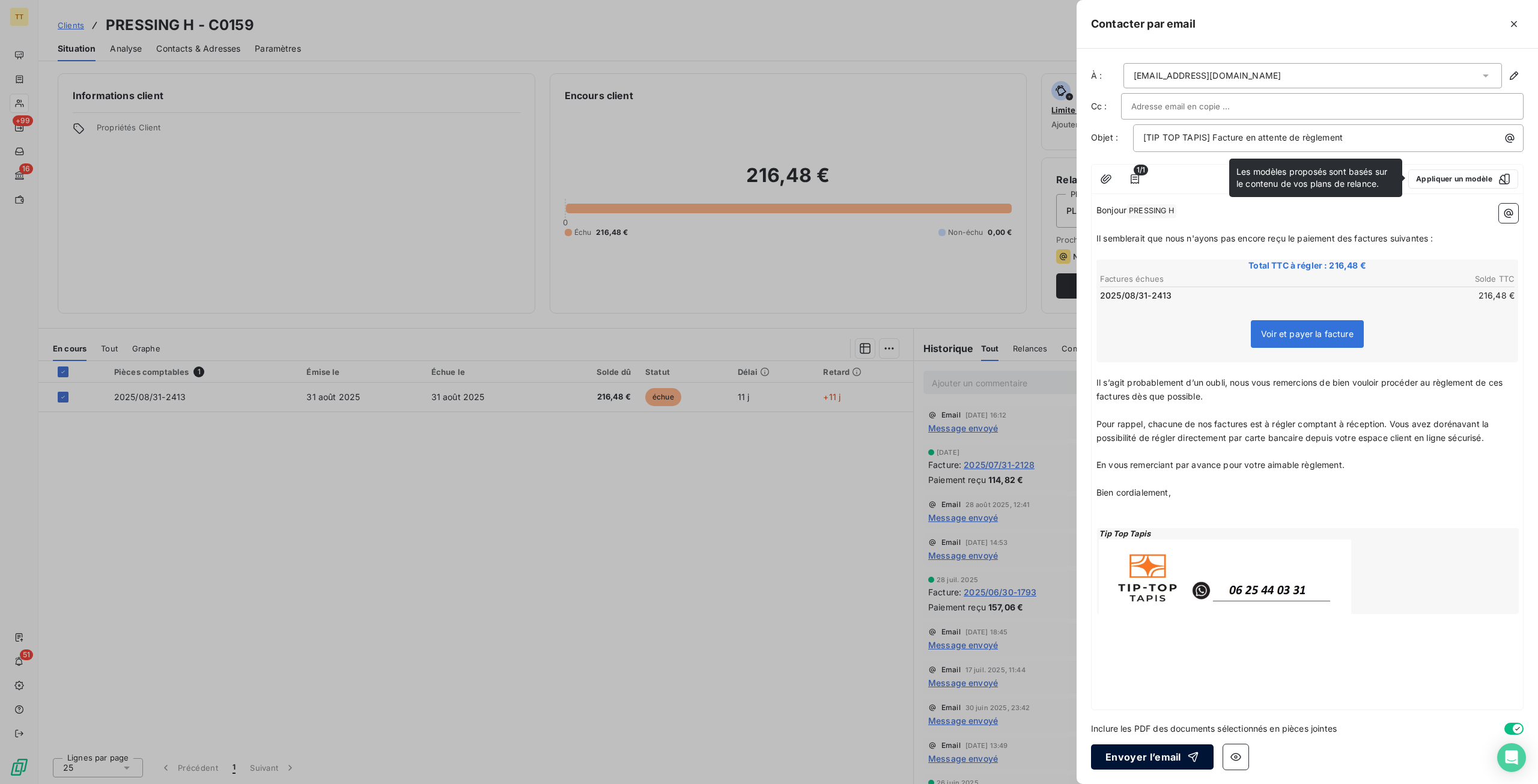
click at [1157, 763] on button "Envoyer l’email" at bounding box center [1152, 757] width 122 height 25
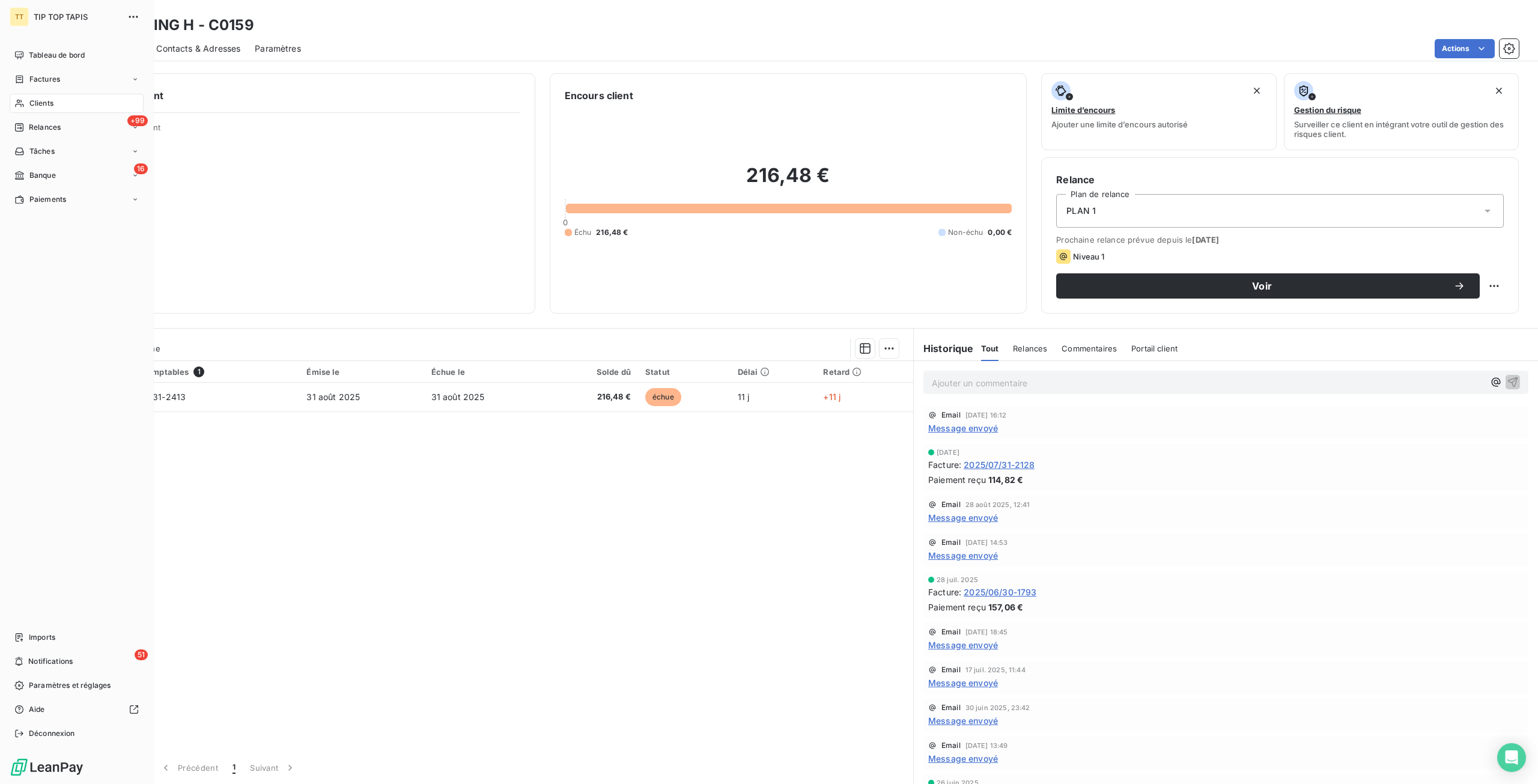
drag, startPoint x: 53, startPoint y: 64, endPoint x: 68, endPoint y: 69, distance: 15.8
click at [53, 64] on div "Tableau de bord" at bounding box center [77, 55] width 134 height 19
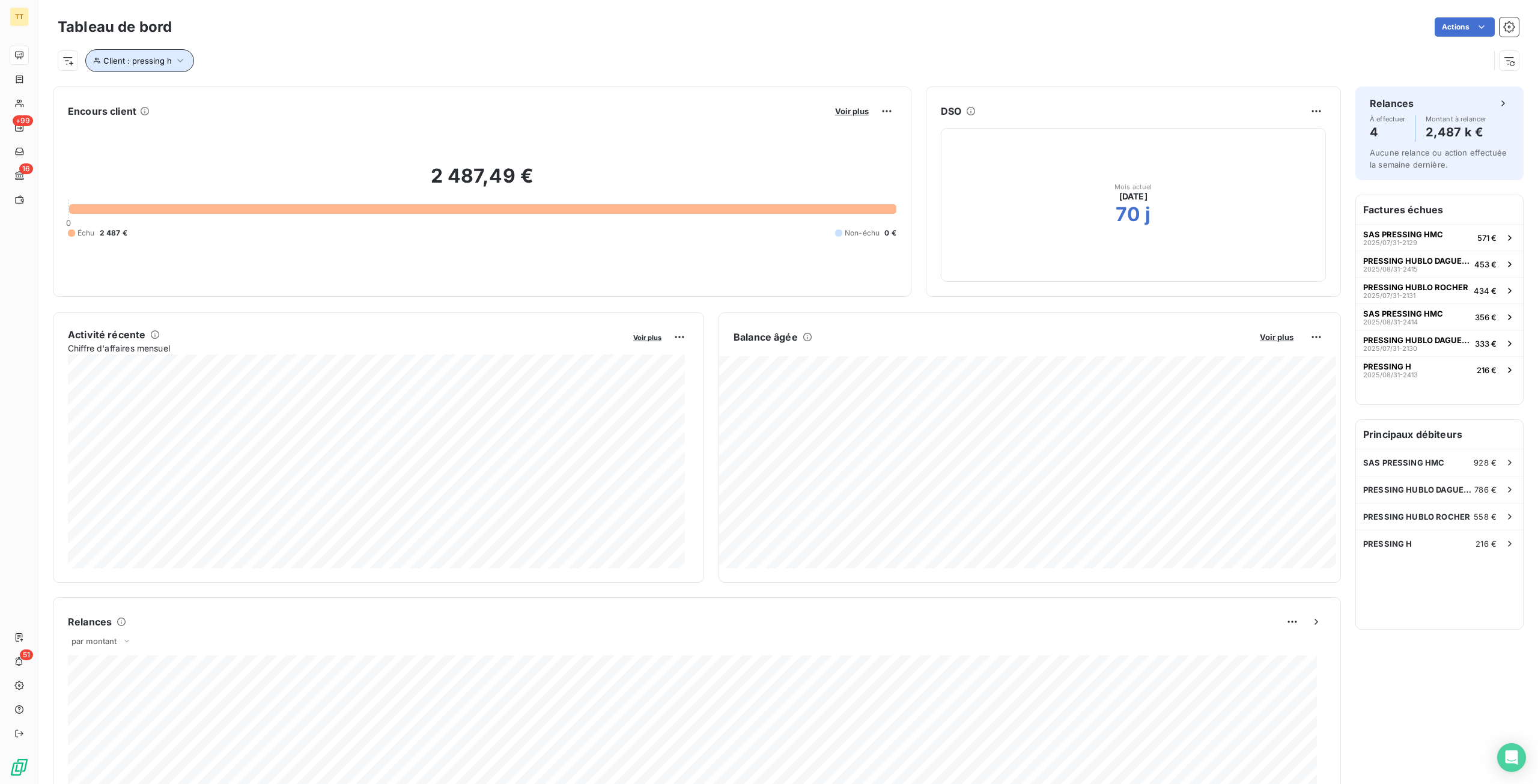
drag, startPoint x: 162, startPoint y: 63, endPoint x: 200, endPoint y: 68, distance: 38.3
click at [166, 65] on span "Client : pressing h" at bounding box center [137, 61] width 68 height 10
drag, startPoint x: 383, startPoint y: 98, endPoint x: 141, endPoint y: 96, distance: 242.0
click at [141, 96] on div "Client Contient like pressing h" at bounding box center [257, 92] width 330 height 25
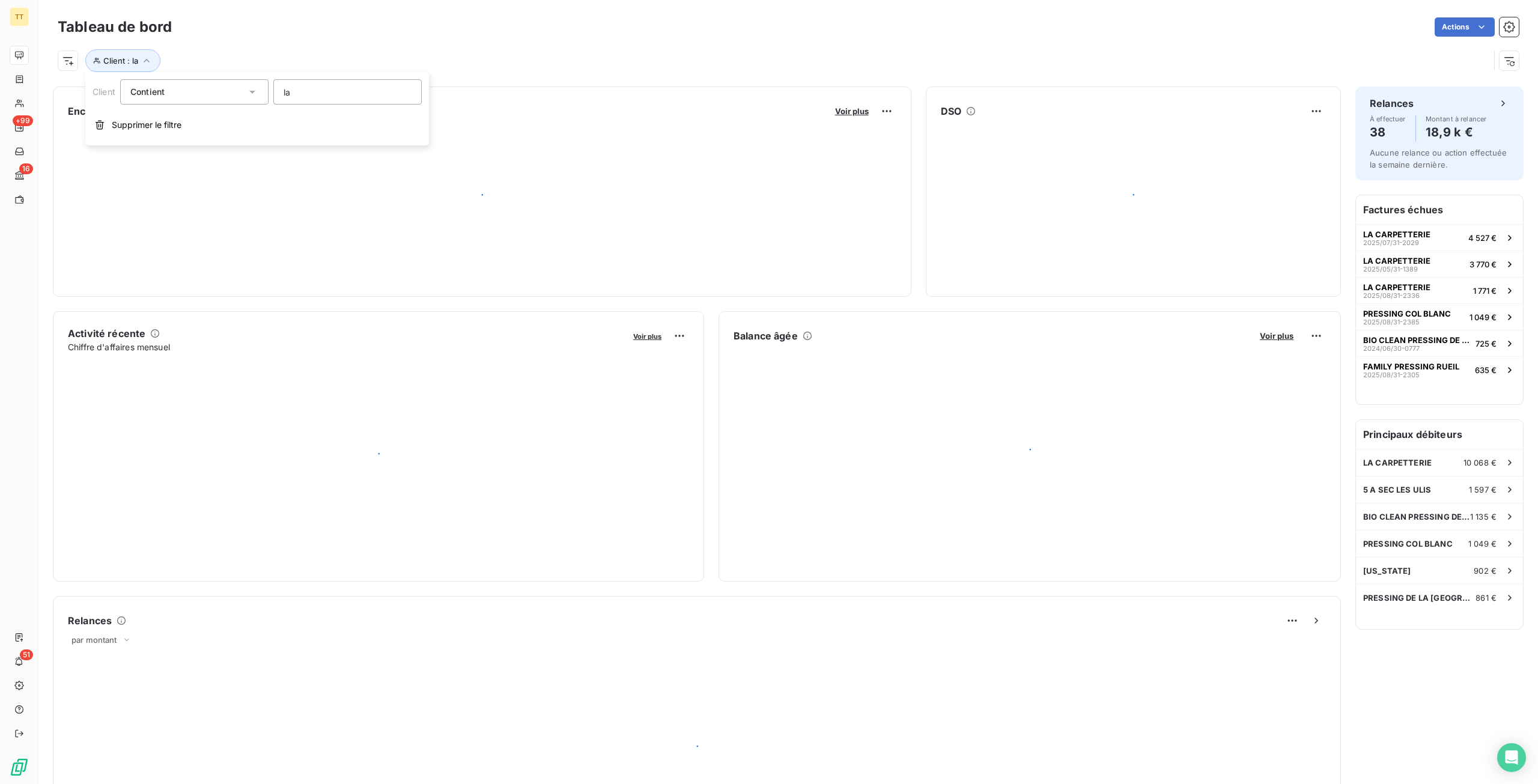
type input "lae"
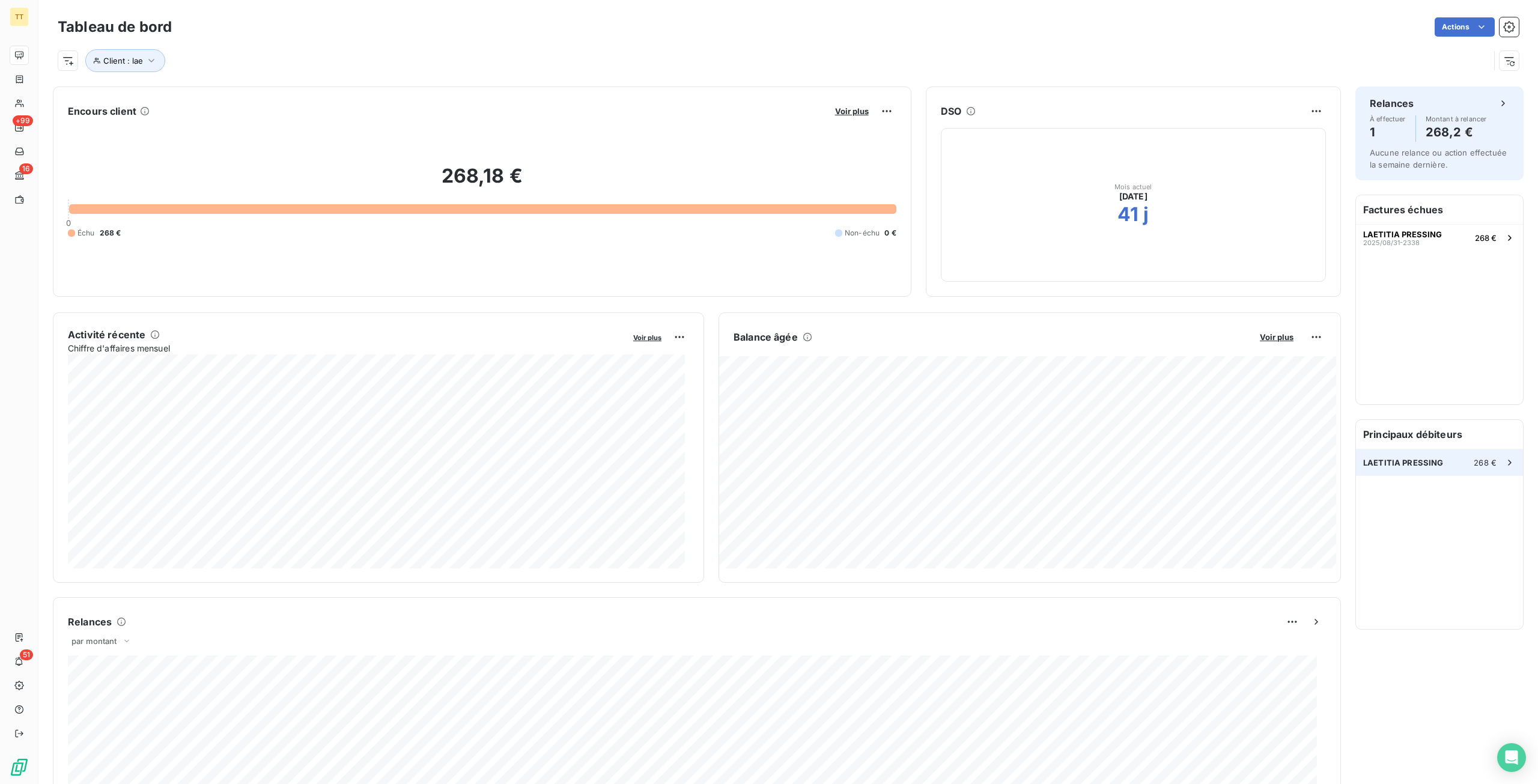
click at [1384, 455] on div "LAETITIA PRESSING 268 €" at bounding box center [1440, 462] width 167 height 27
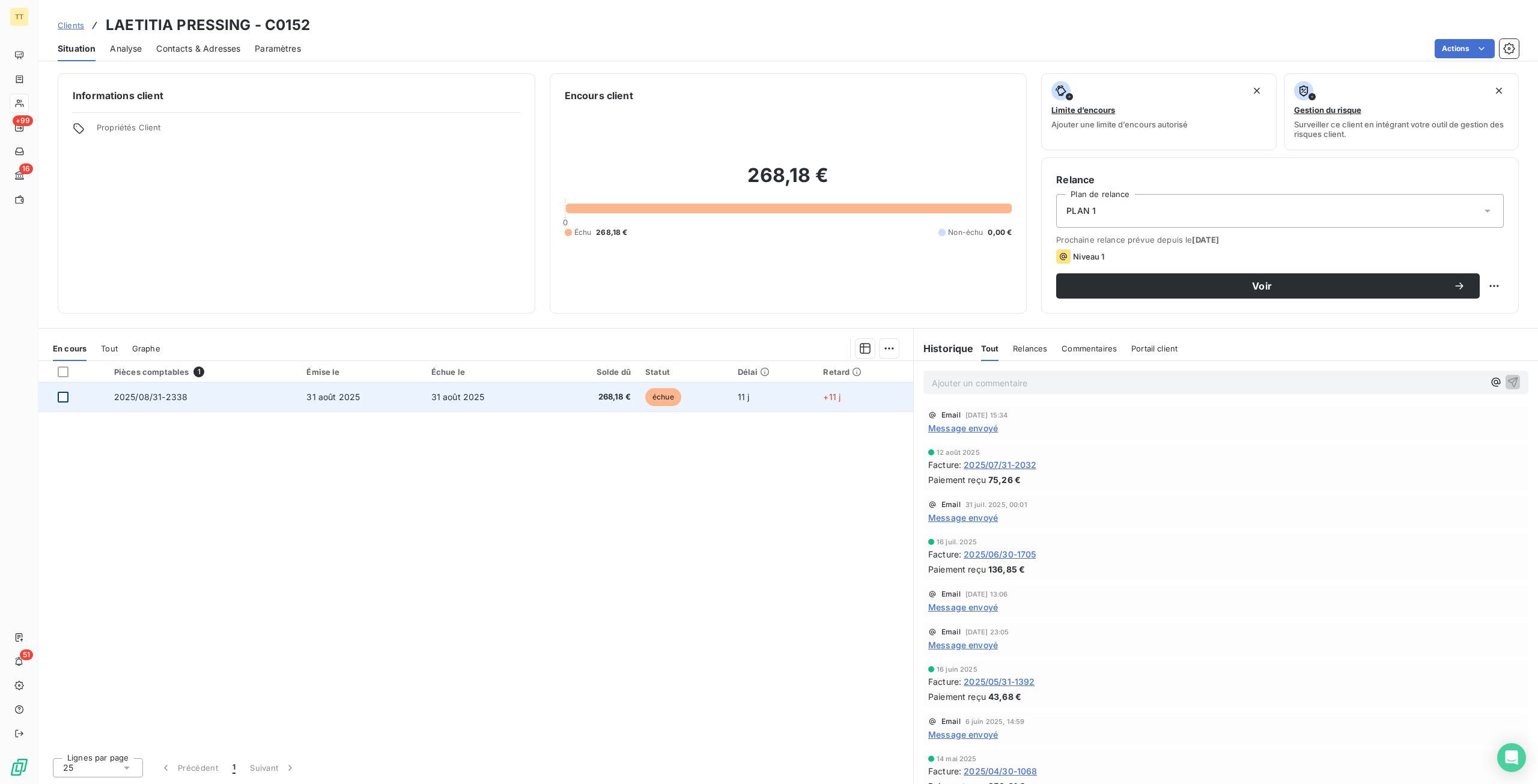
click at [67, 396] on div at bounding box center [63, 397] width 11 height 11
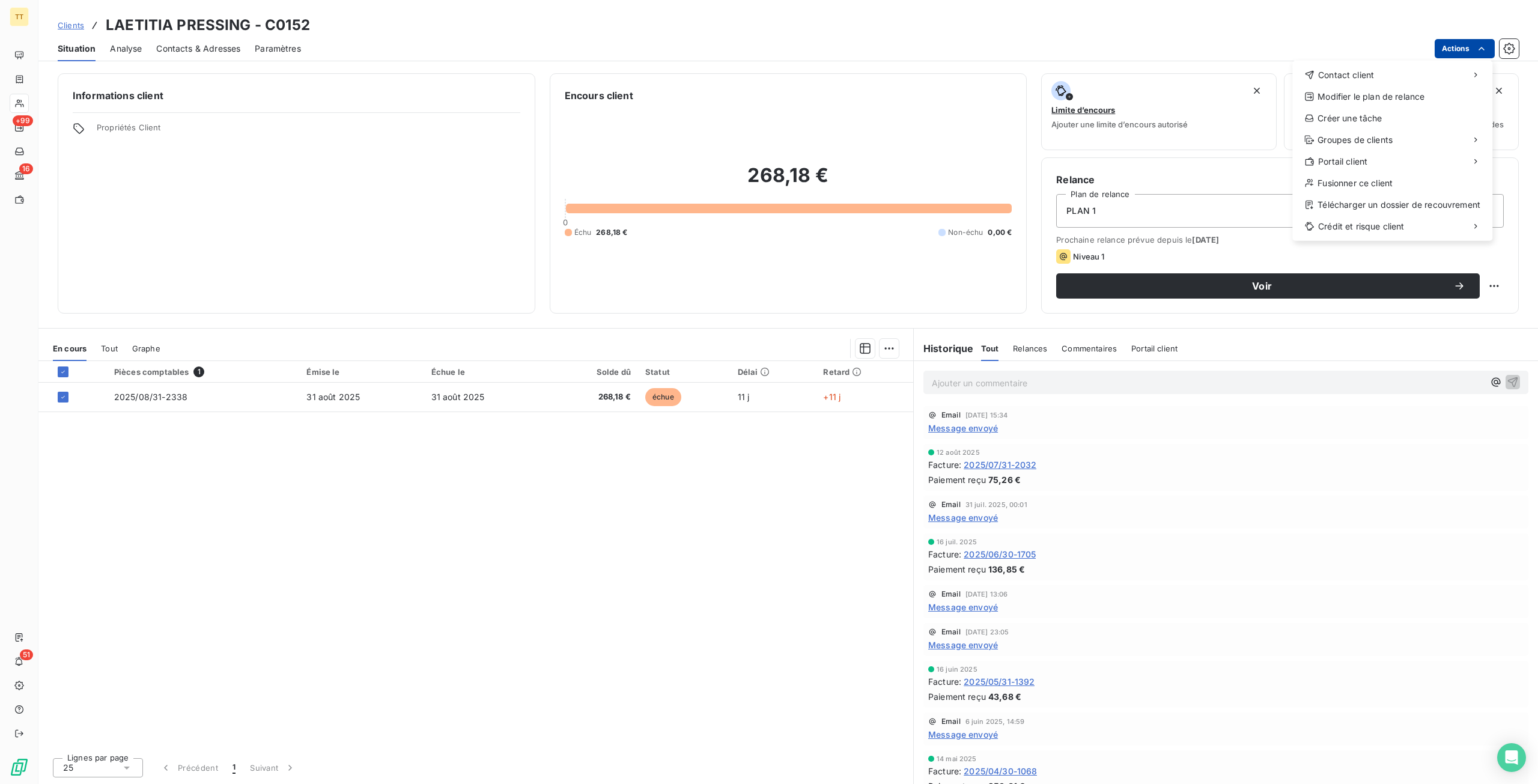
click at [1459, 50] on html "TT +99 16 51 Clients LAETITIA PRESSING - C0152 Situation Analyse Contacts & Adr…" at bounding box center [769, 392] width 1538 height 784
click at [1259, 72] on div "Envoyer un email" at bounding box center [1202, 80] width 161 height 19
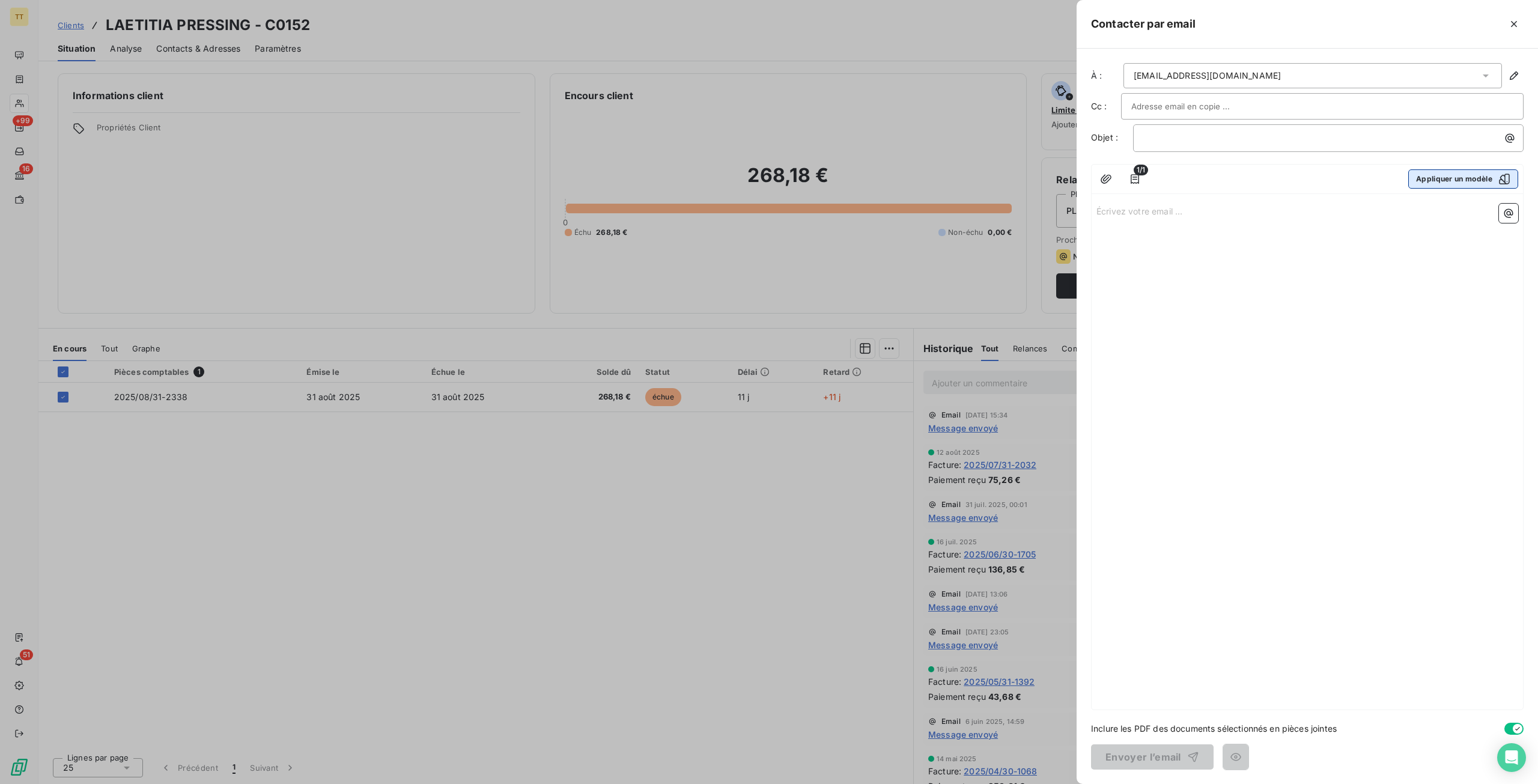
click at [1436, 172] on button "Appliquer un modèle" at bounding box center [1463, 179] width 110 height 19
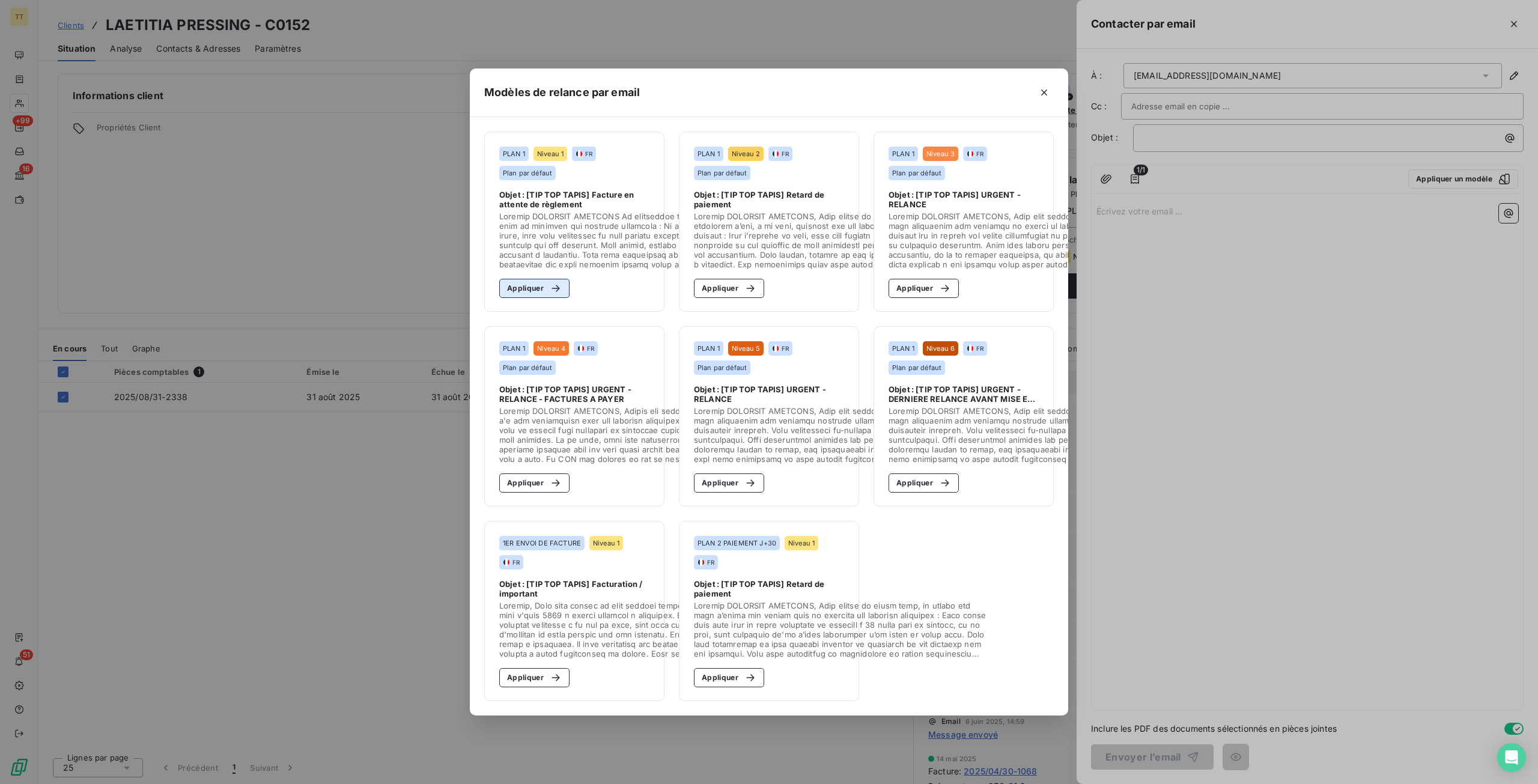
click at [508, 279] on button "Appliquer" at bounding box center [534, 288] width 70 height 19
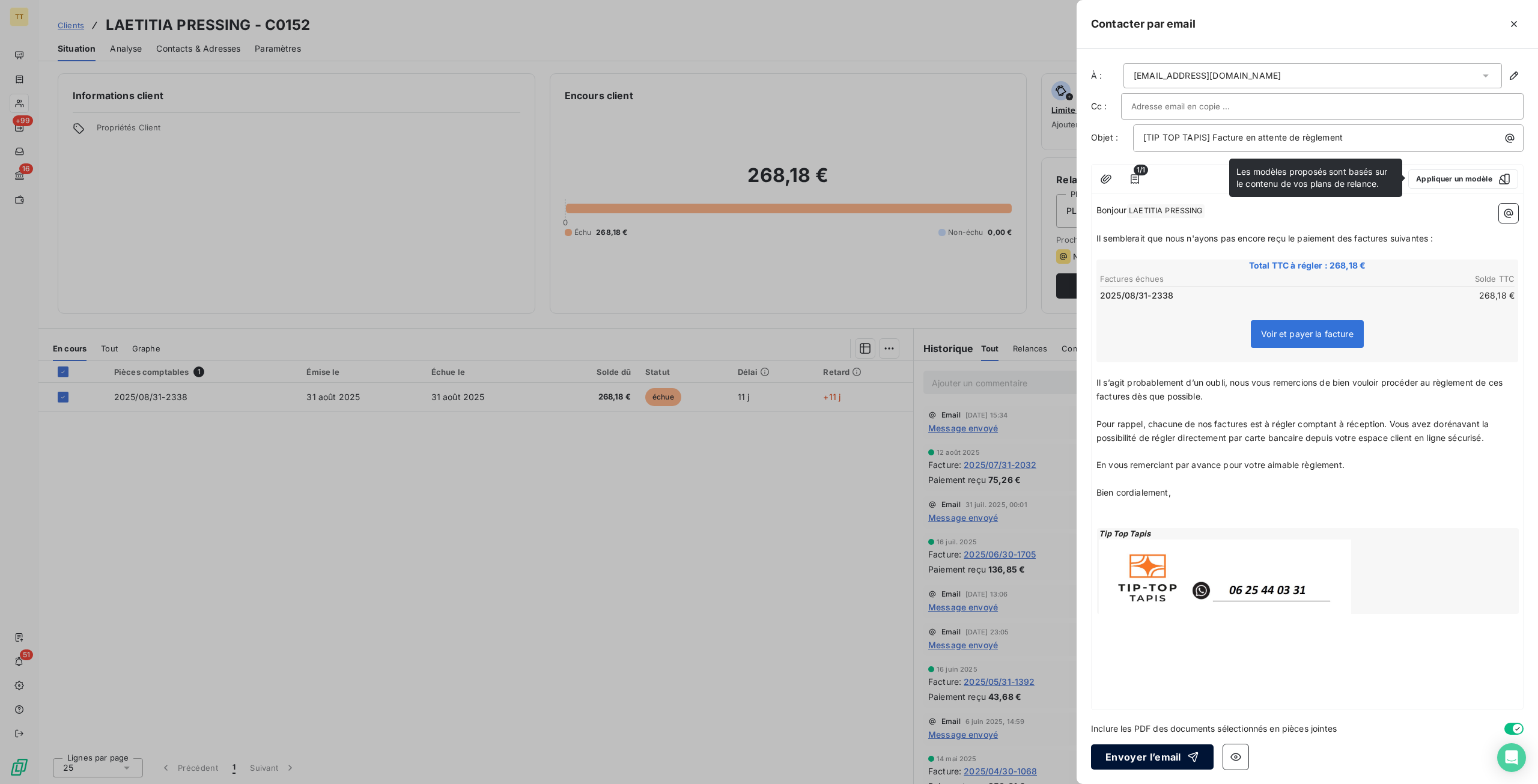
click at [1106, 755] on button "Envoyer l’email" at bounding box center [1152, 757] width 122 height 25
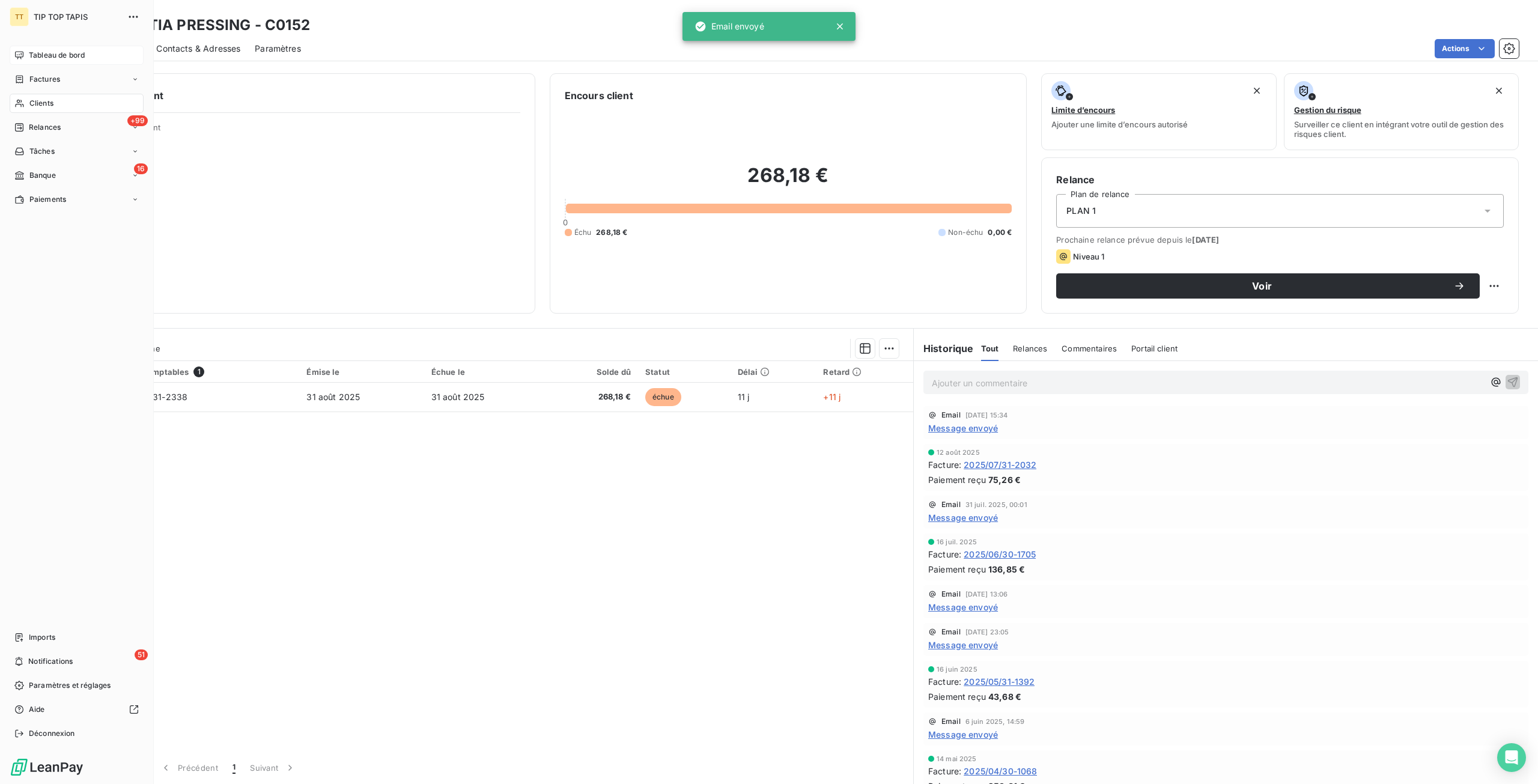
click at [27, 63] on div "Tableau de bord" at bounding box center [77, 55] width 134 height 19
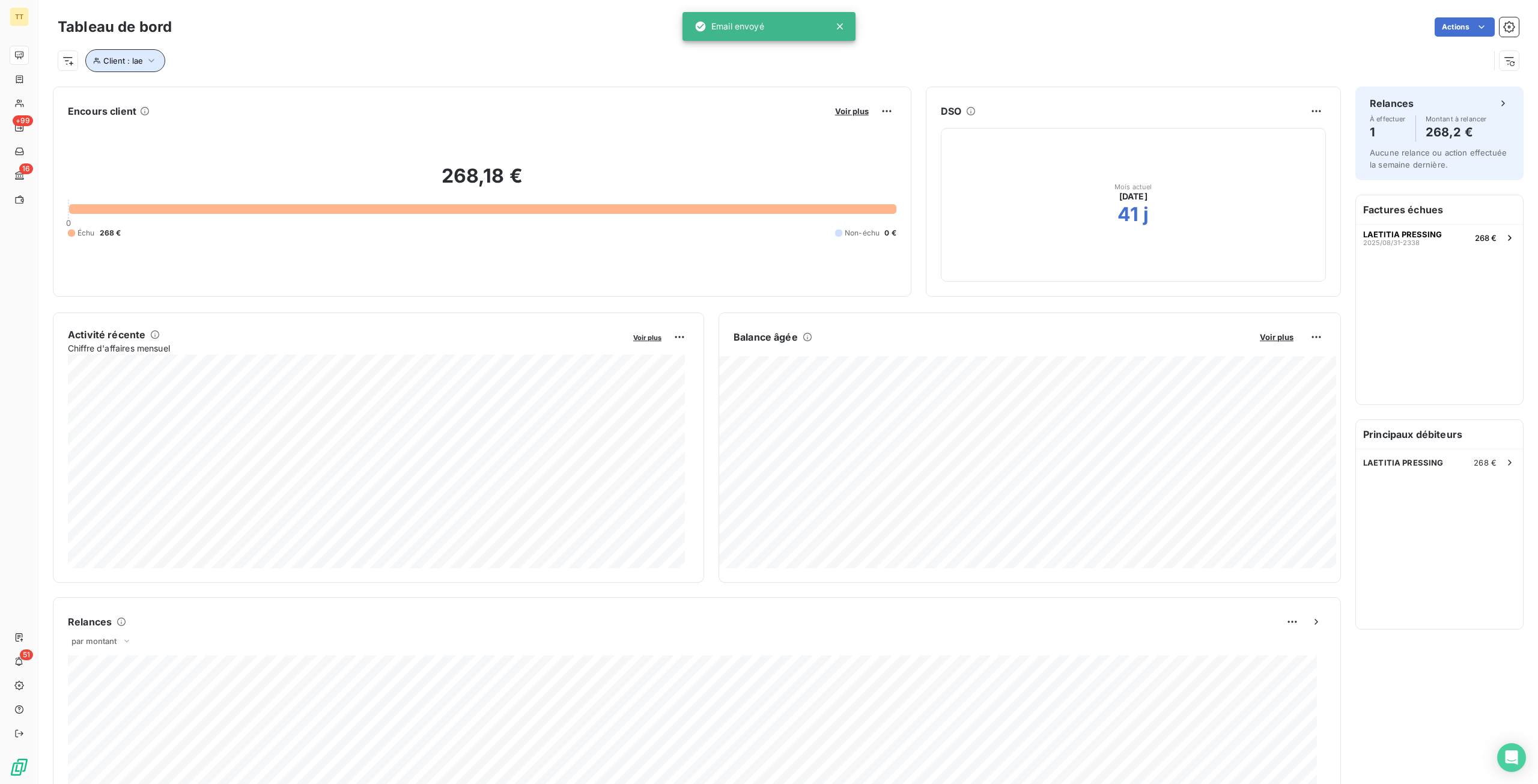
click at [115, 66] on button "Client : lae" at bounding box center [125, 60] width 80 height 23
drag, startPoint x: 349, startPoint y: 103, endPoint x: 211, endPoint y: 100, distance: 138.0
click at [211, 100] on div "Client Contient like lae" at bounding box center [257, 92] width 330 height 25
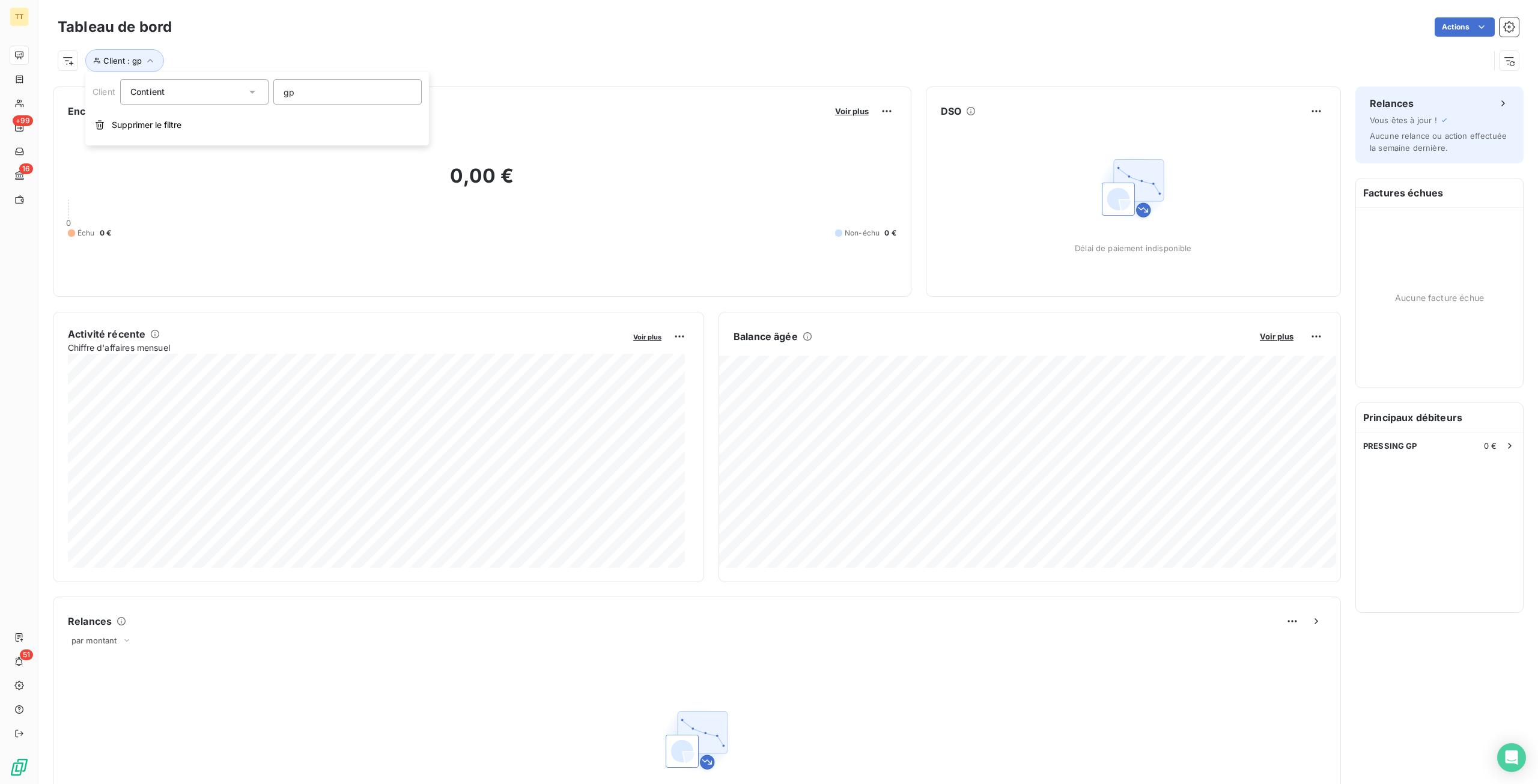
type input "g"
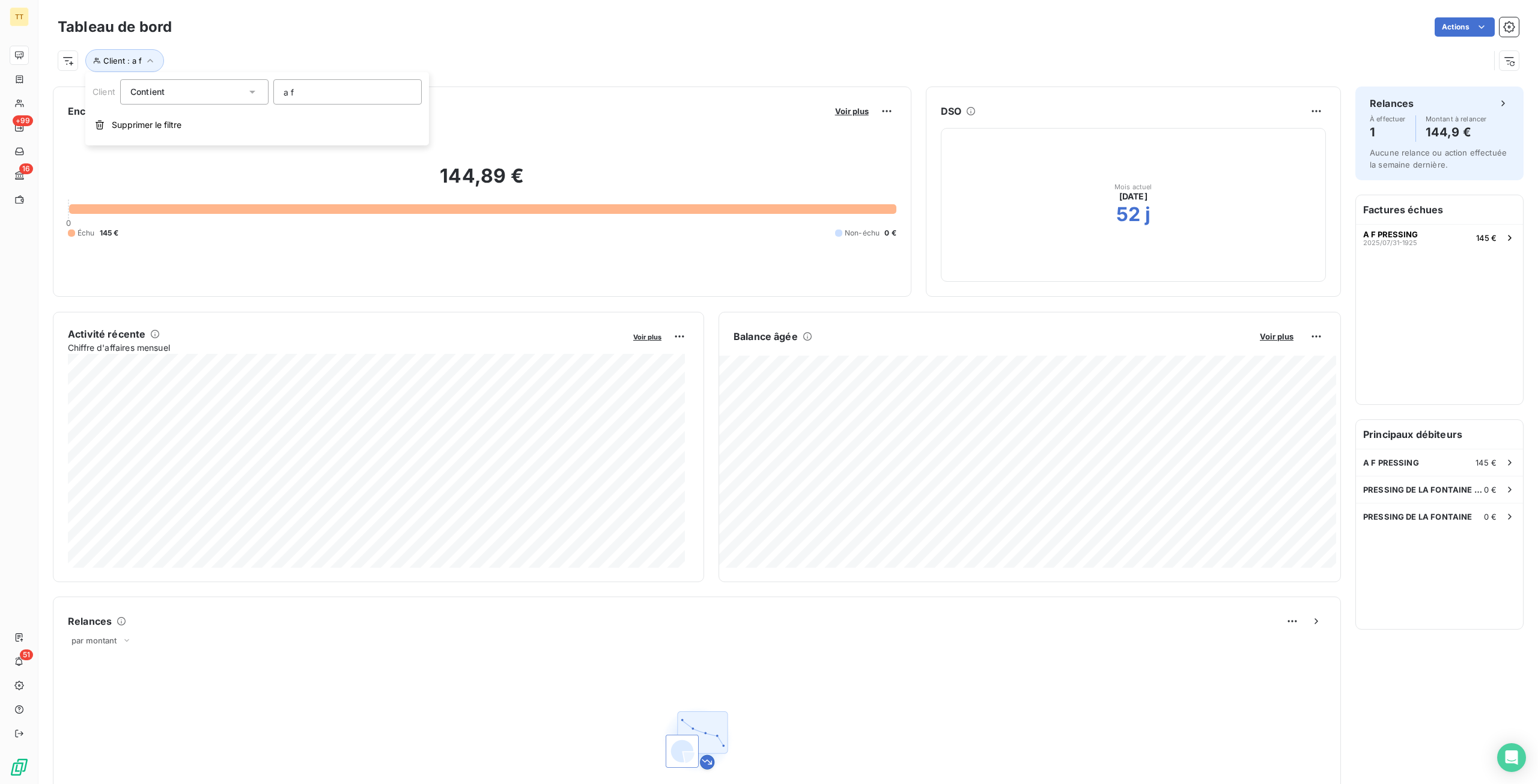
type input "a f"
click at [1424, 461] on div "A F PRESSING 145 €" at bounding box center [1440, 462] width 167 height 27
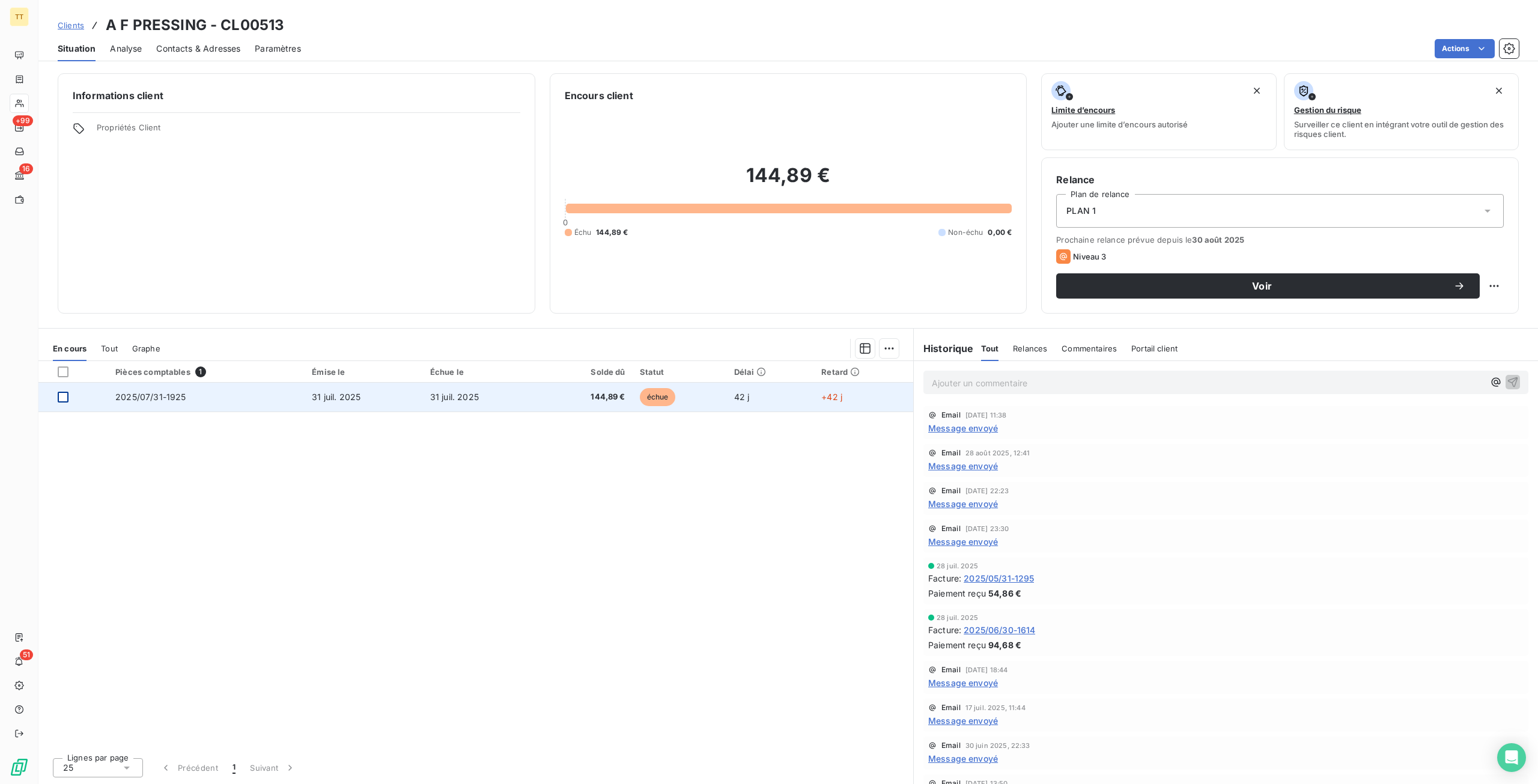
click at [65, 397] on div at bounding box center [63, 397] width 11 height 11
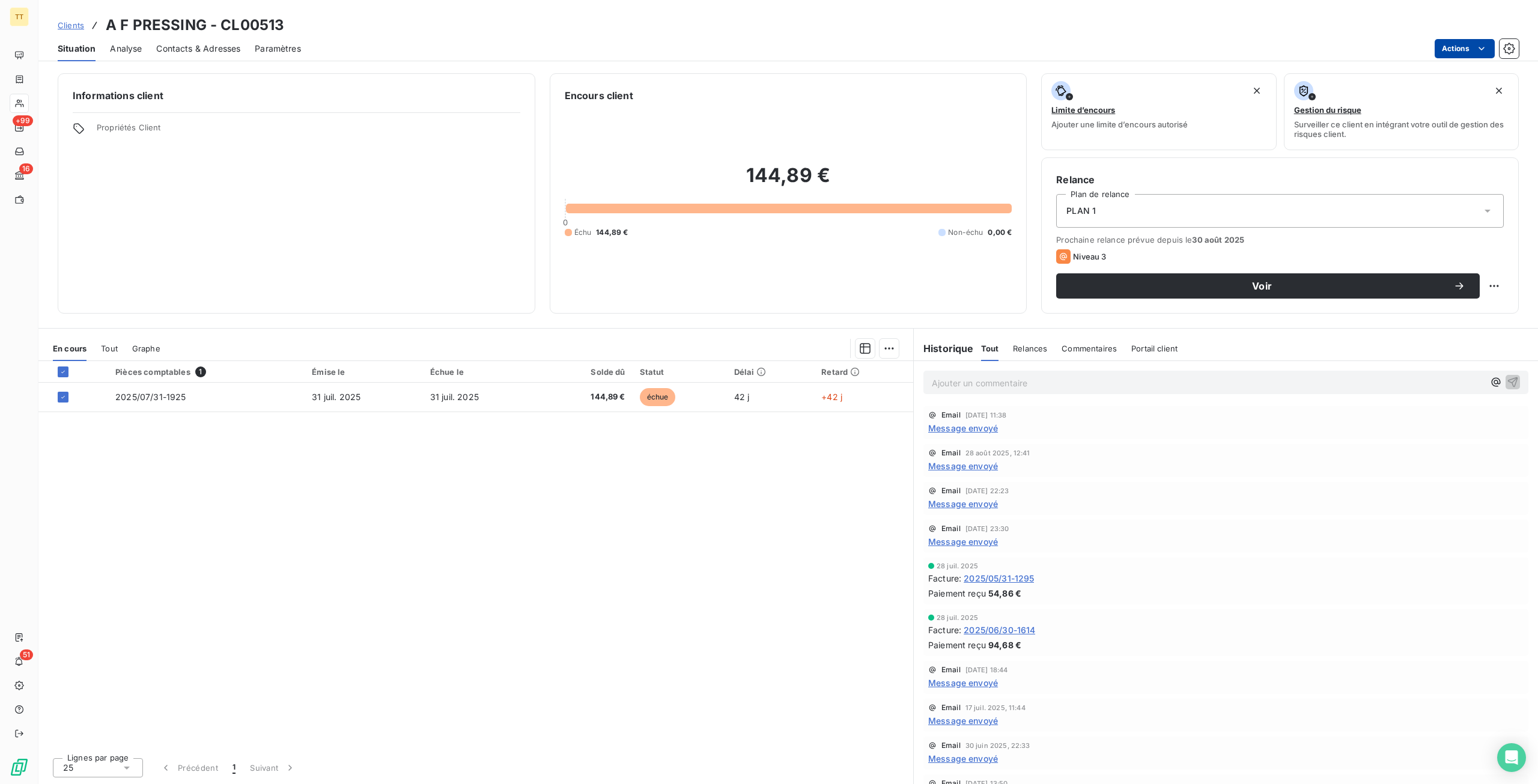
click at [1463, 52] on html "TT +99 16 51 Clients A F PRESSING - CL00513 Situation Analyse Contacts & Adress…" at bounding box center [769, 392] width 1538 height 784
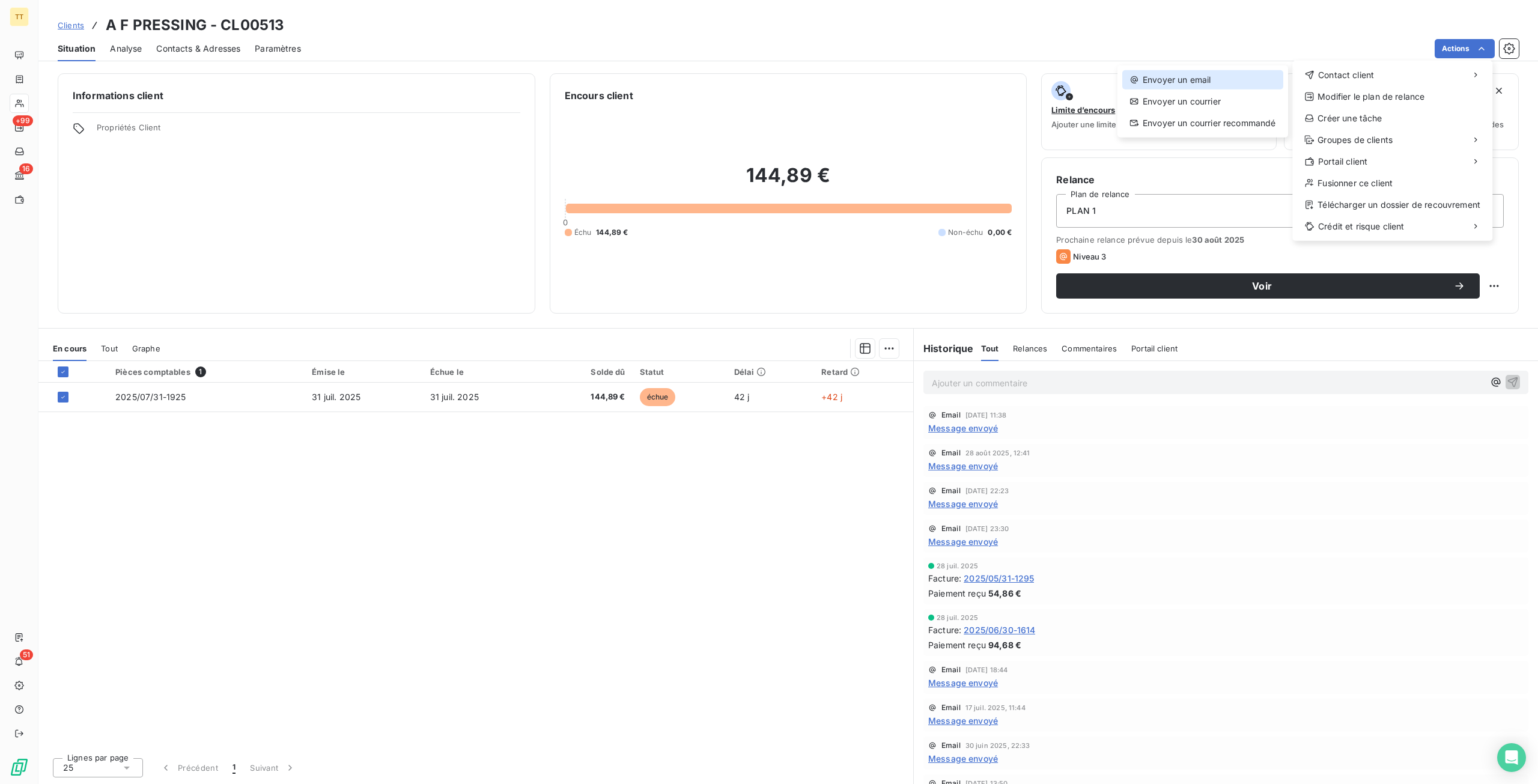
click at [1234, 72] on div "Envoyer un email" at bounding box center [1202, 80] width 161 height 19
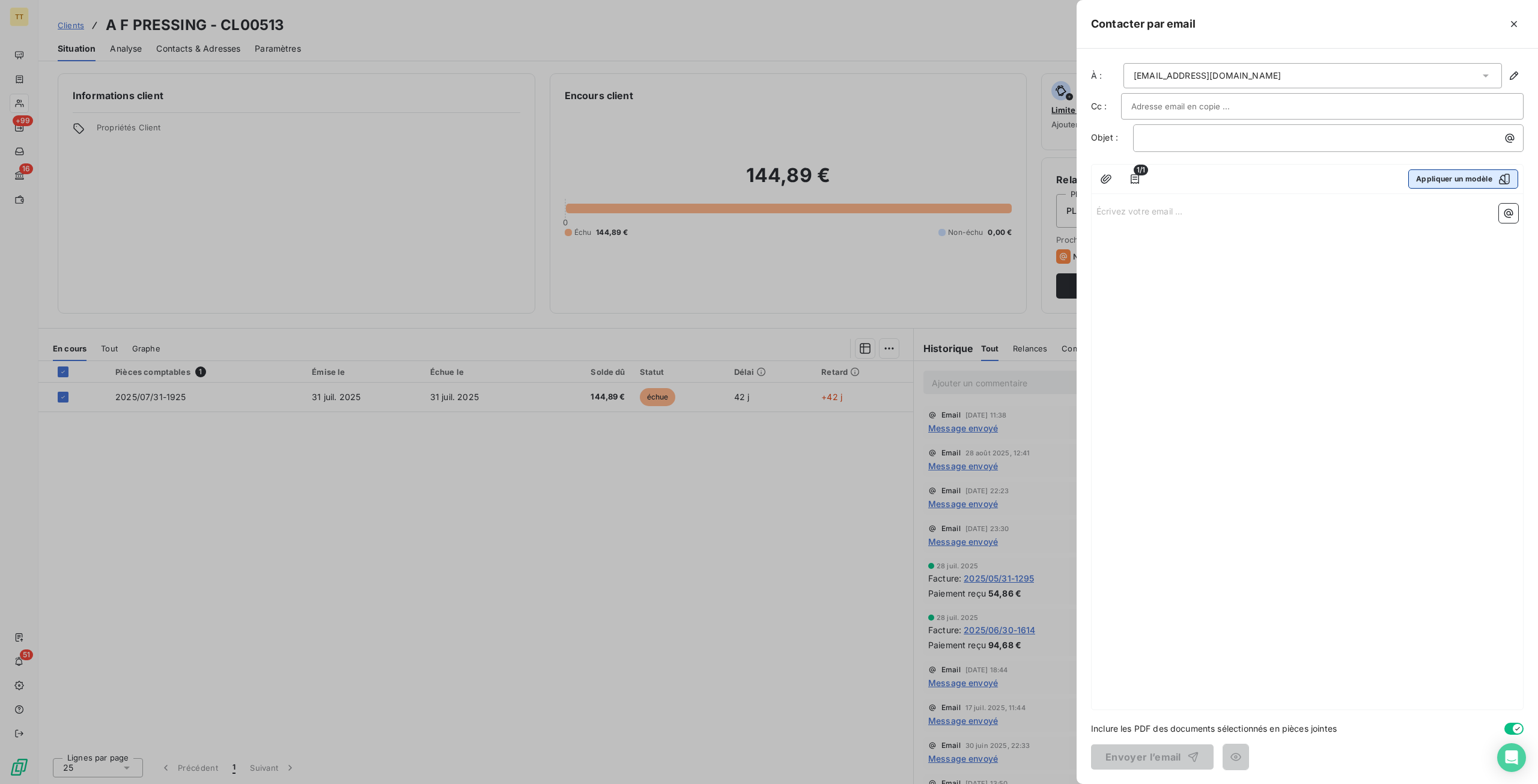
click at [1429, 185] on button "Appliquer un modèle" at bounding box center [1463, 179] width 110 height 19
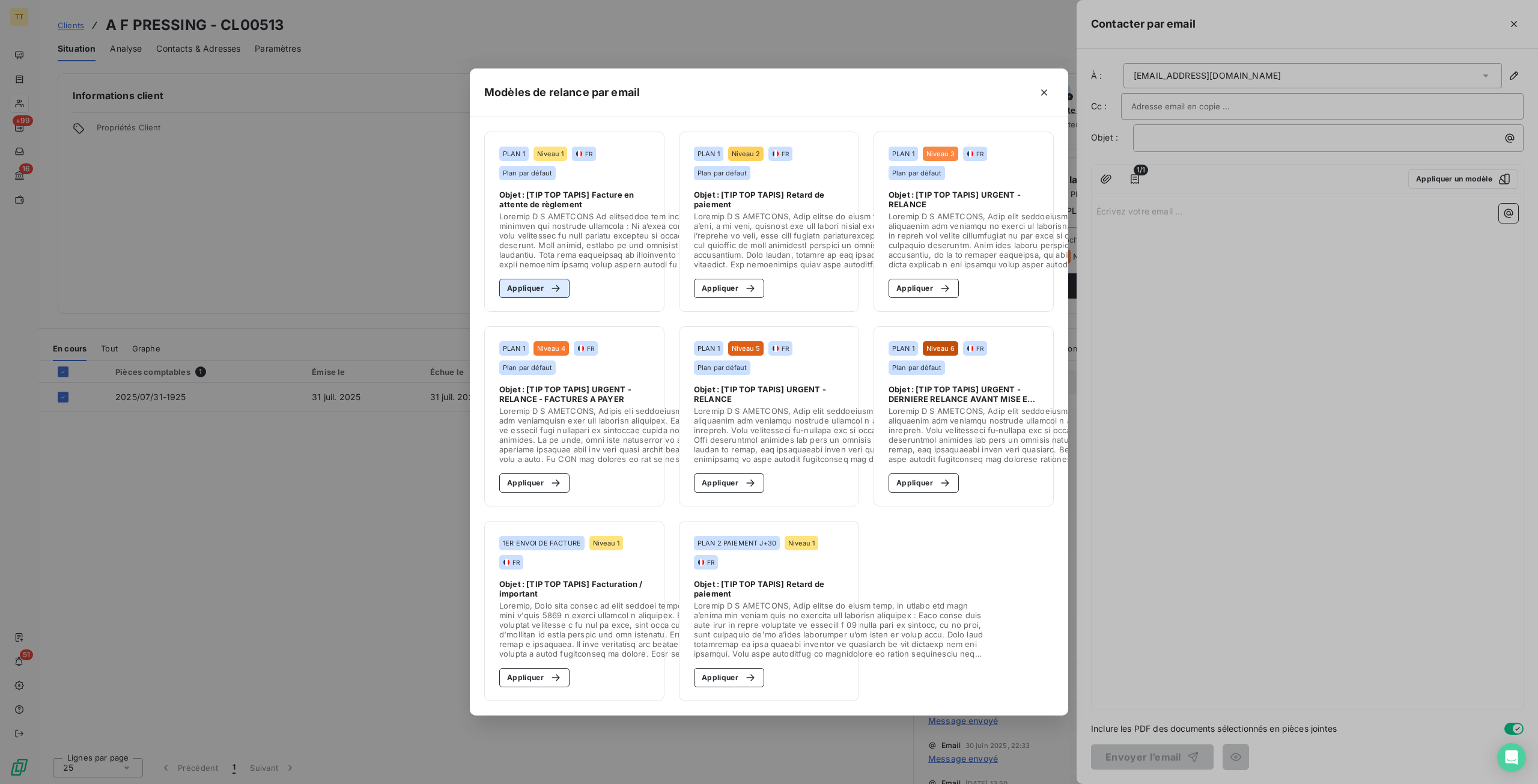
click at [518, 279] on button "Appliquer" at bounding box center [534, 288] width 70 height 19
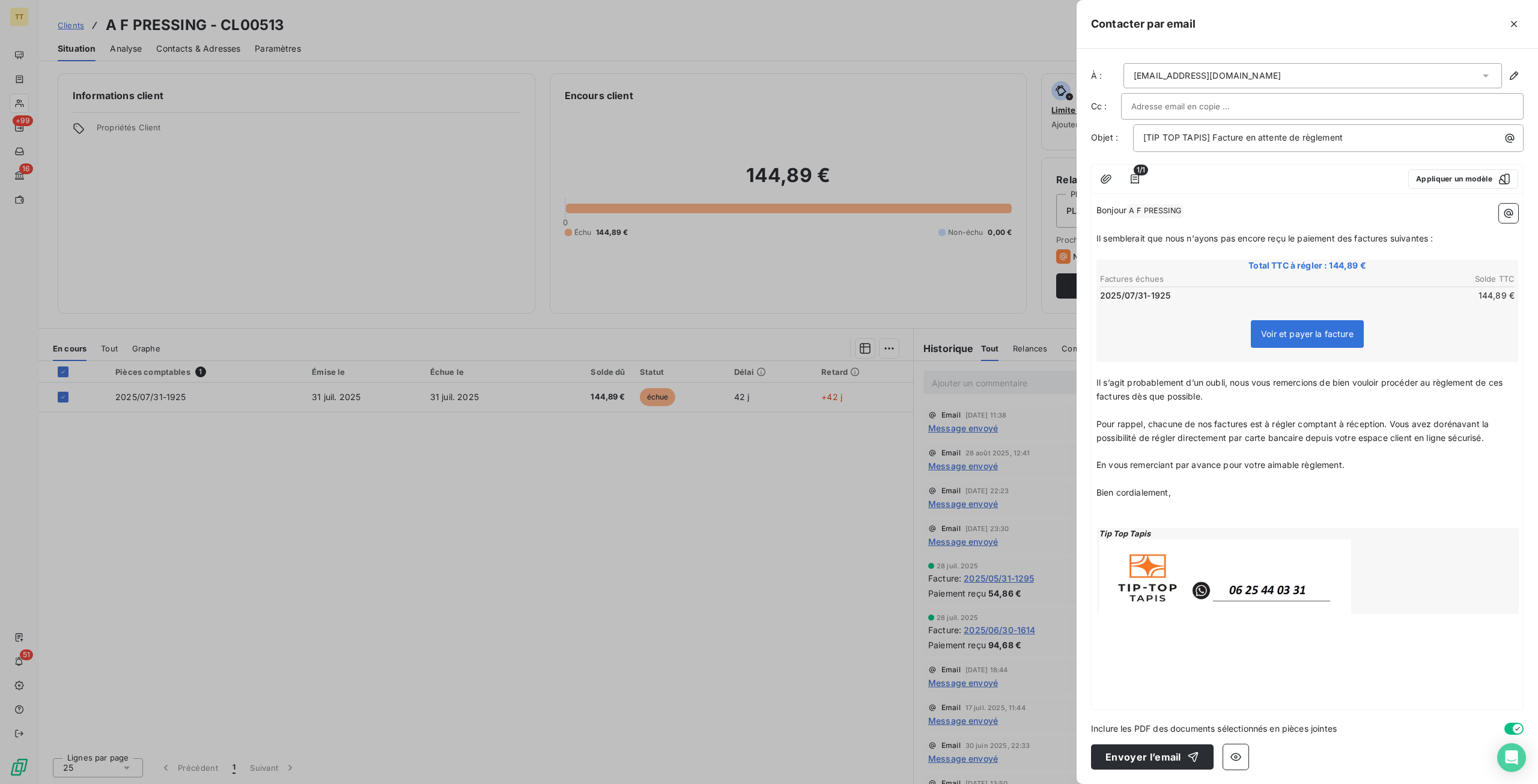
click at [1107, 773] on div "À : [EMAIL_ADDRESS][DOMAIN_NAME] Cc : Objet : [TIP TOP TAPIS] Facture en attent…" at bounding box center [1308, 416] width 462 height 735
click at [1111, 762] on button "Envoyer l’email" at bounding box center [1152, 757] width 122 height 25
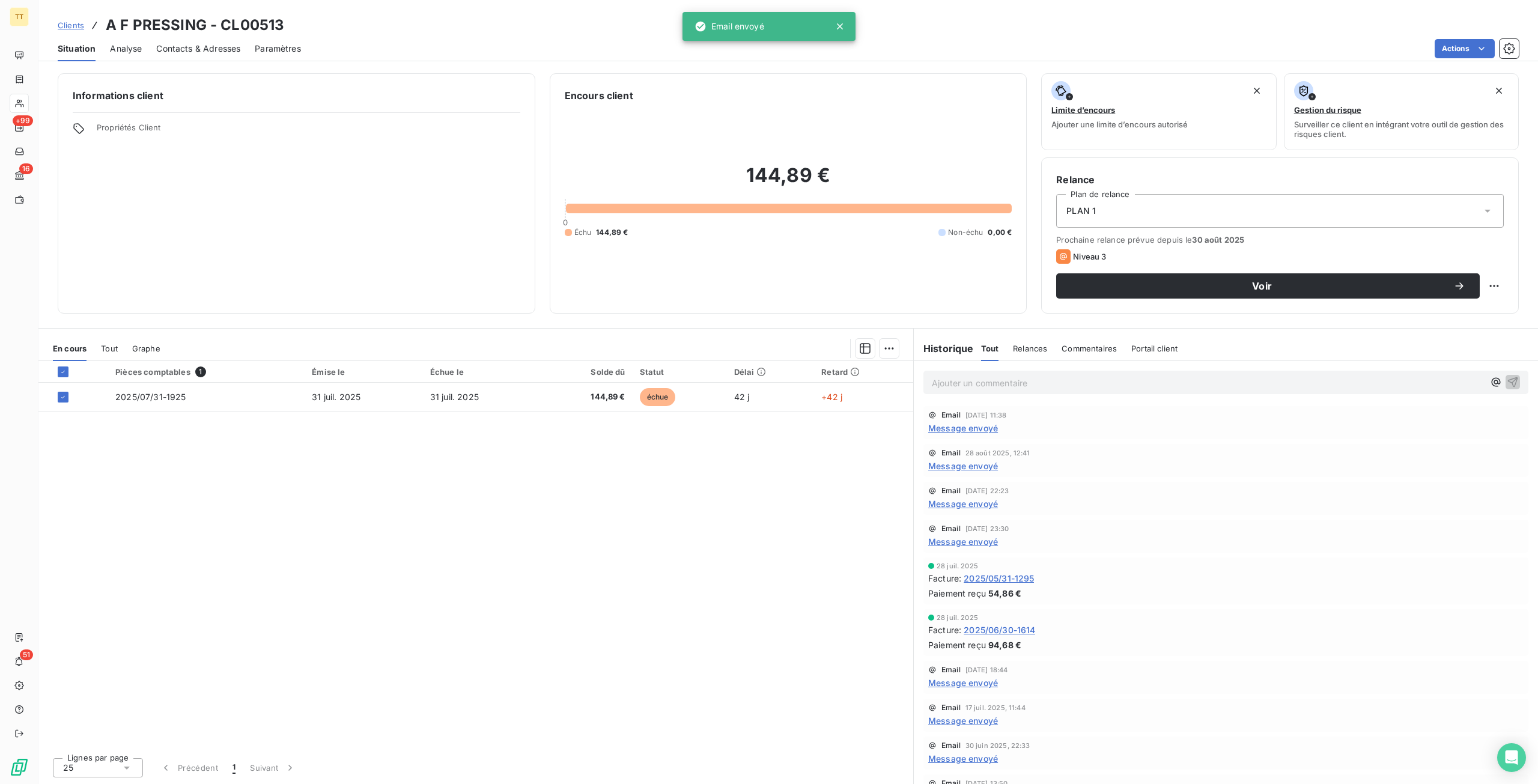
click at [174, 474] on div "Pièces comptables 1 Émise le Échue le Solde dû Statut Délai Retard 2025/07/31-1…" at bounding box center [475, 554] width 875 height 387
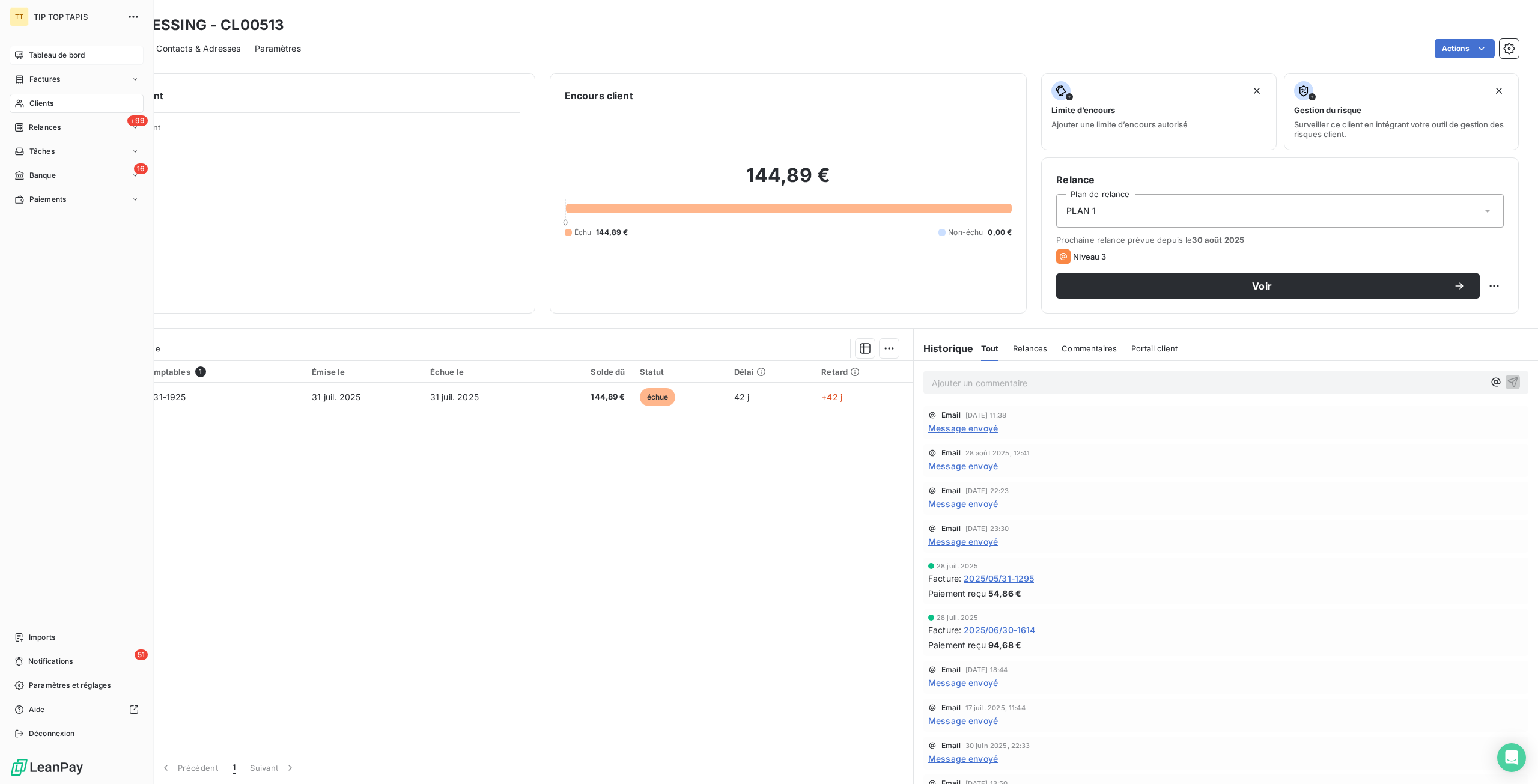
click at [19, 55] on icon at bounding box center [19, 55] width 10 height 10
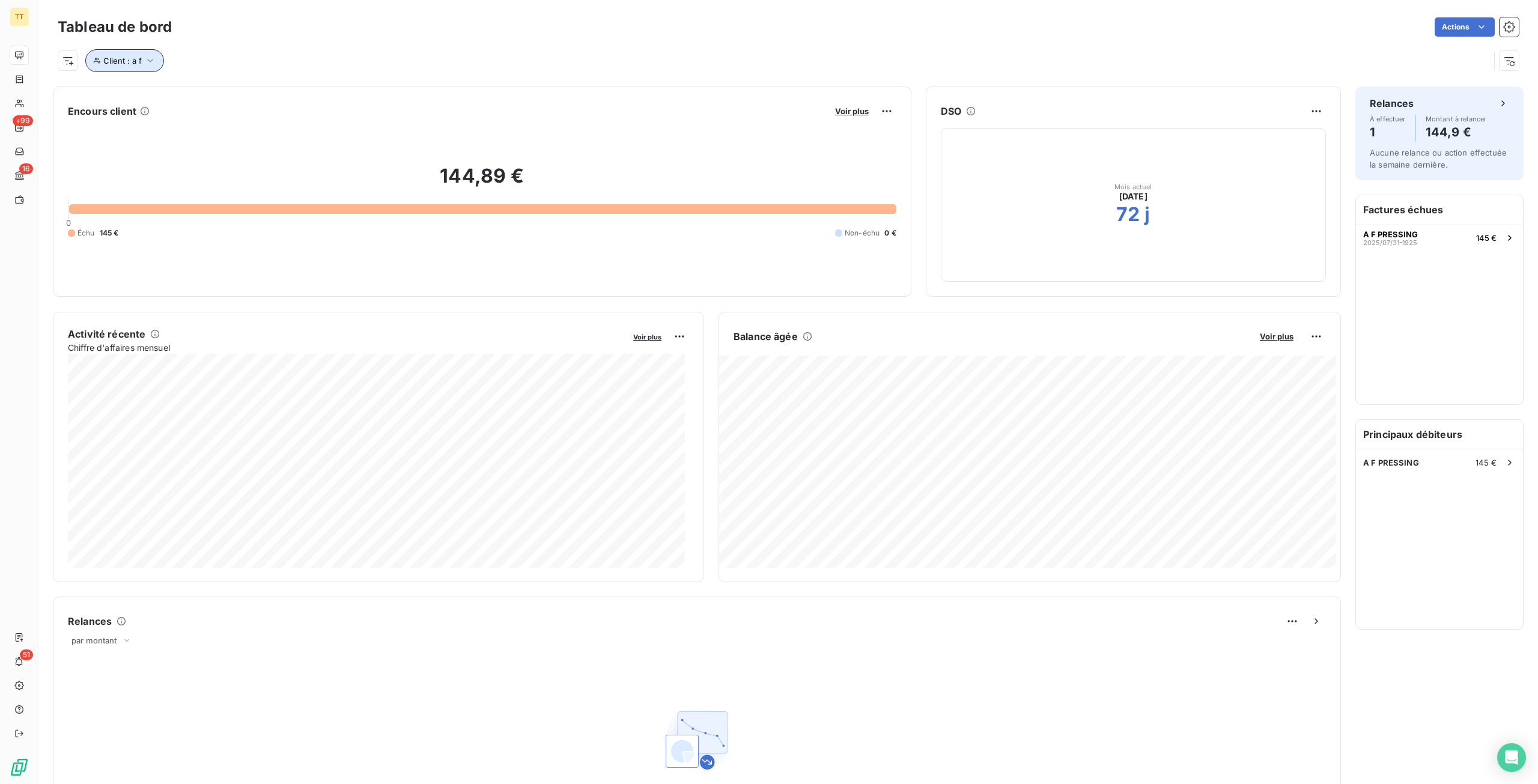
click at [114, 72] on button "Client : a f" at bounding box center [124, 60] width 79 height 23
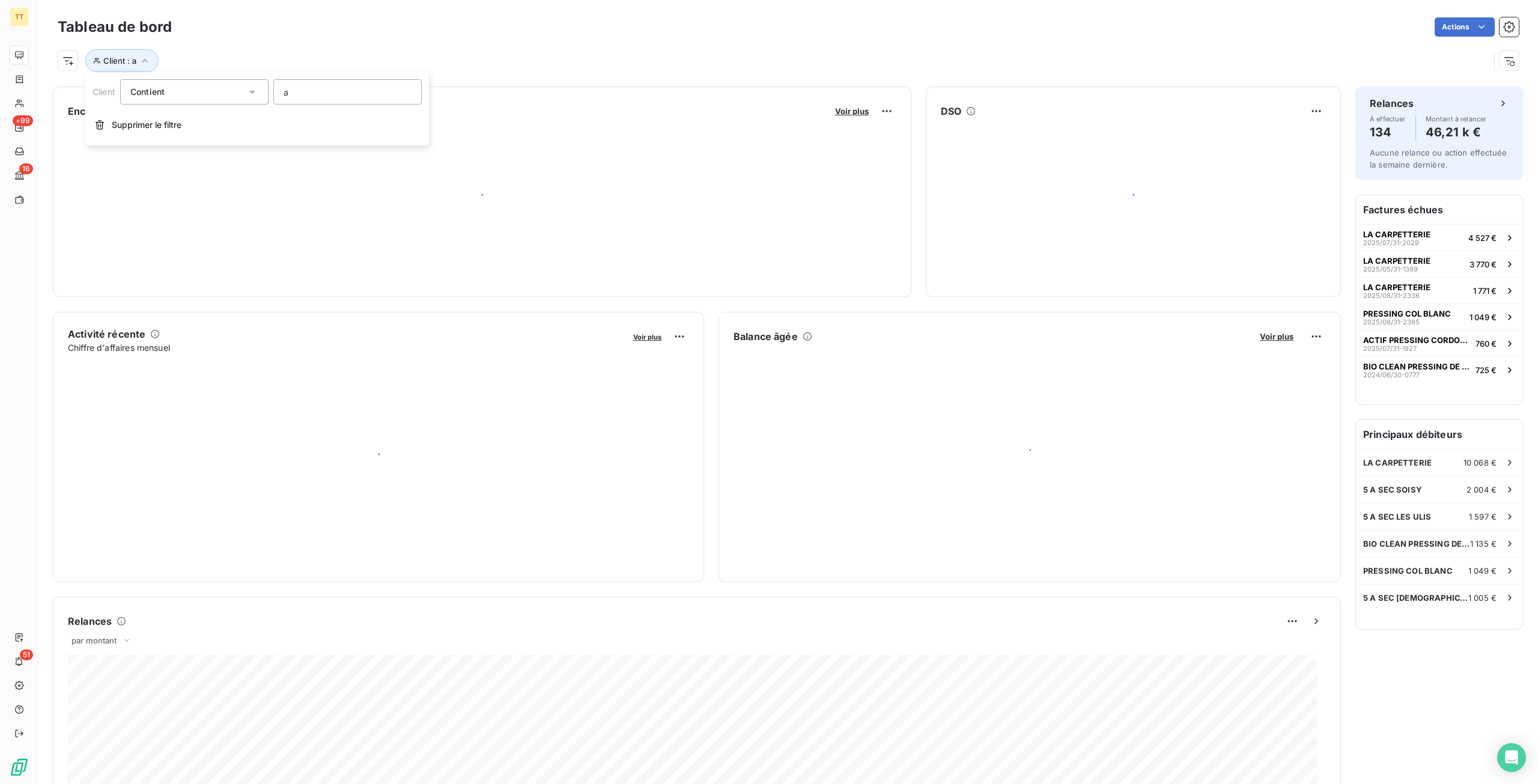
type input "a"
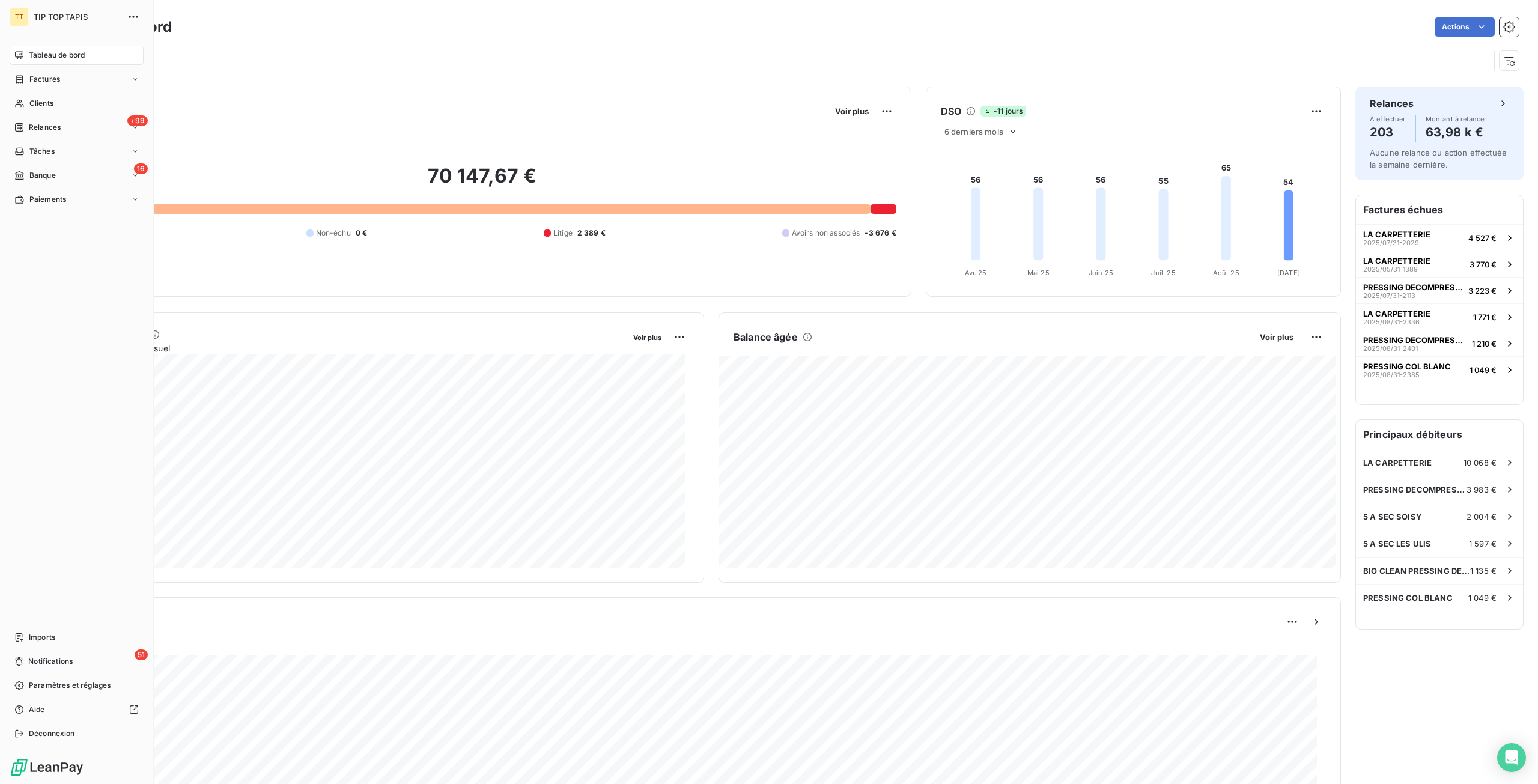
click at [29, 49] on div "Tableau de bord" at bounding box center [77, 55] width 134 height 19
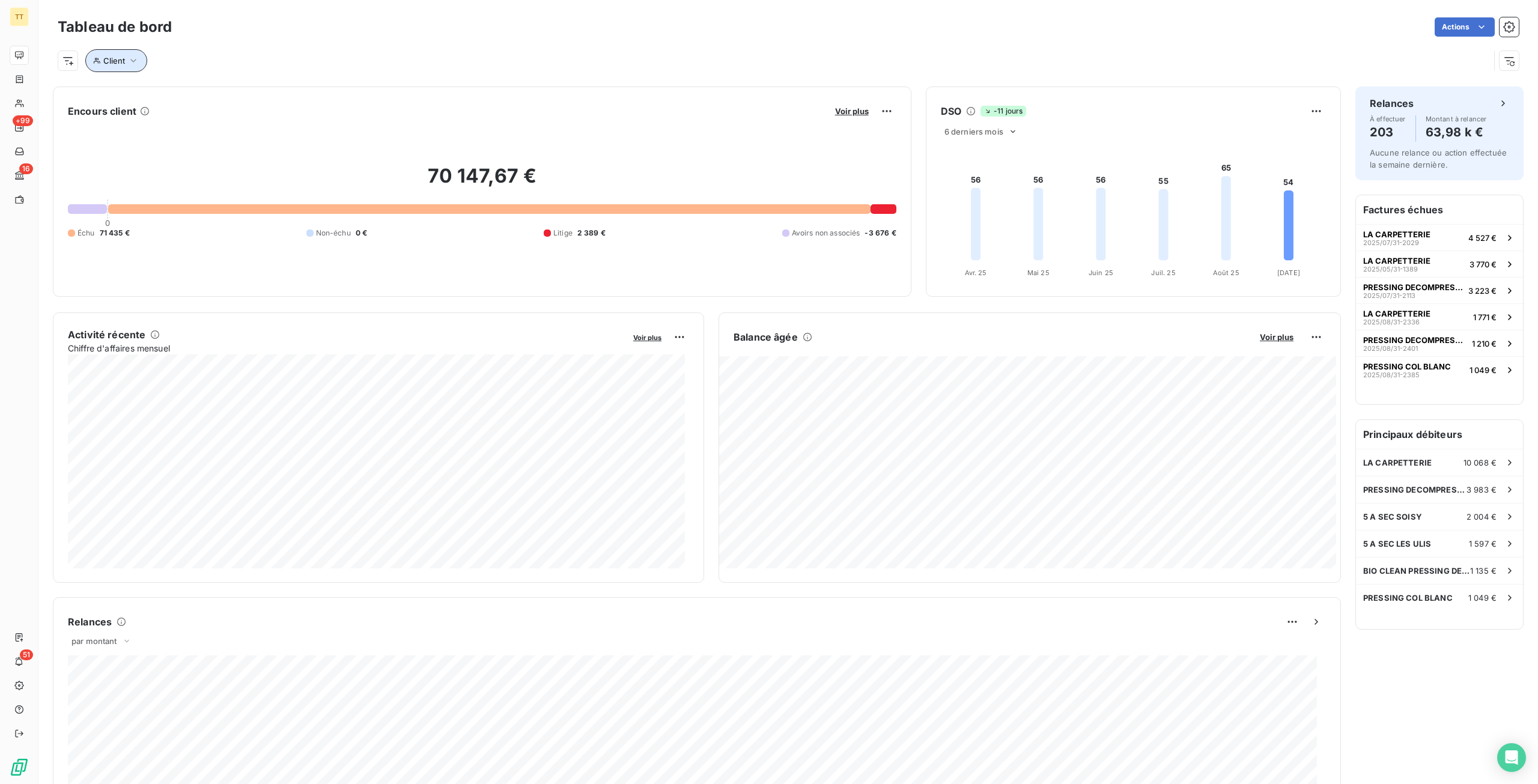
click at [117, 62] on span "Client" at bounding box center [114, 61] width 22 height 10
click at [305, 93] on input at bounding box center [347, 92] width 148 height 25
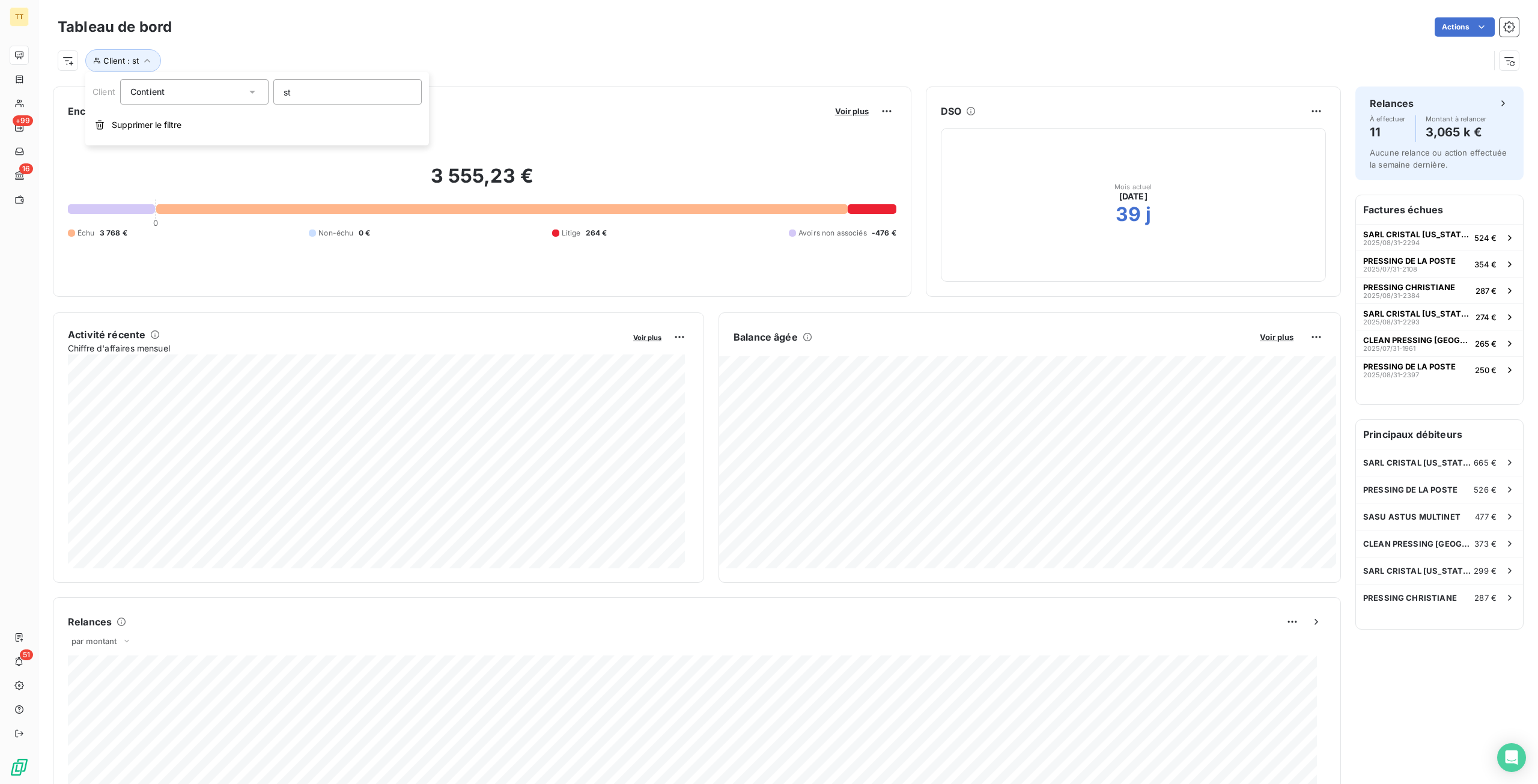
type input "s"
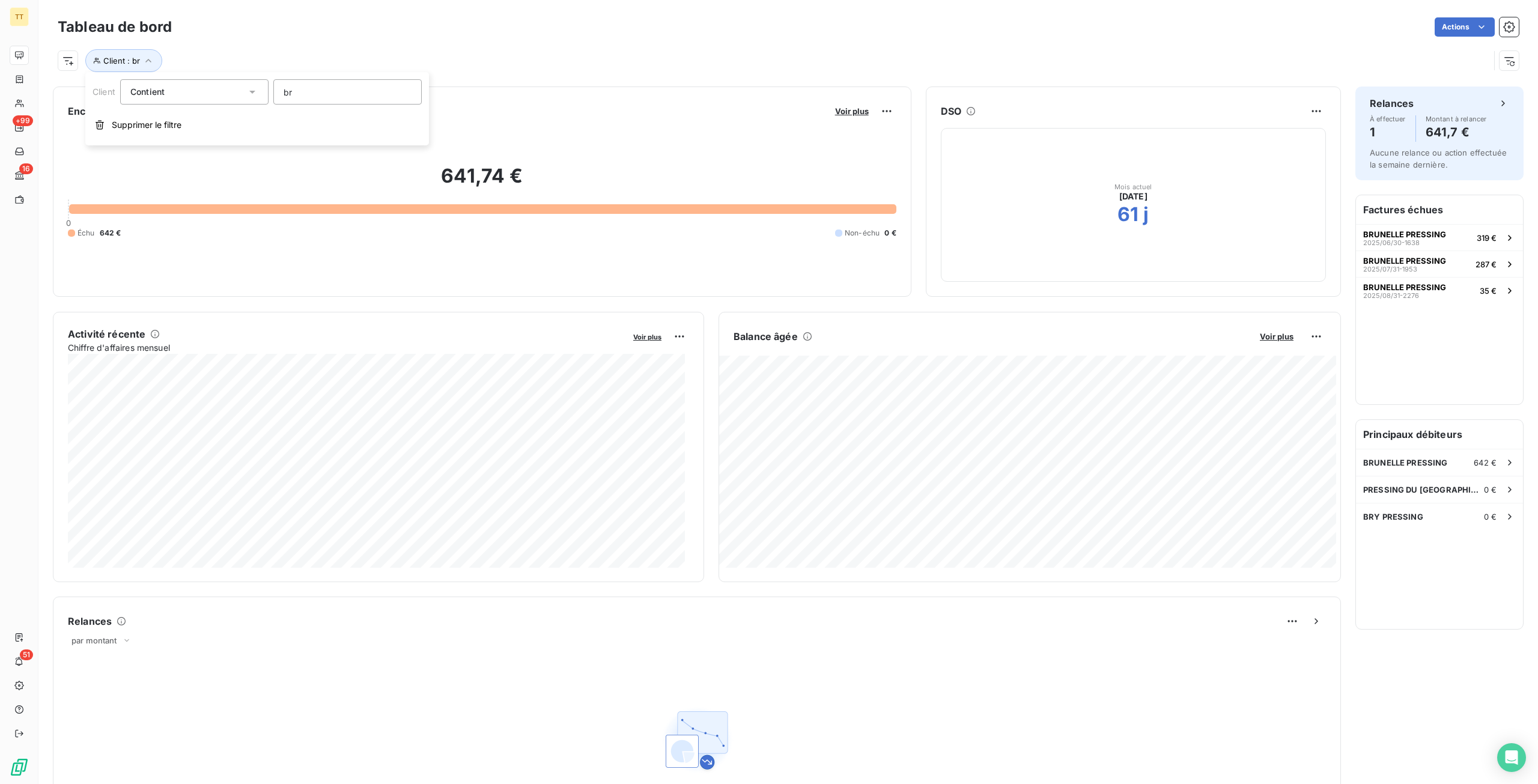
type input "b"
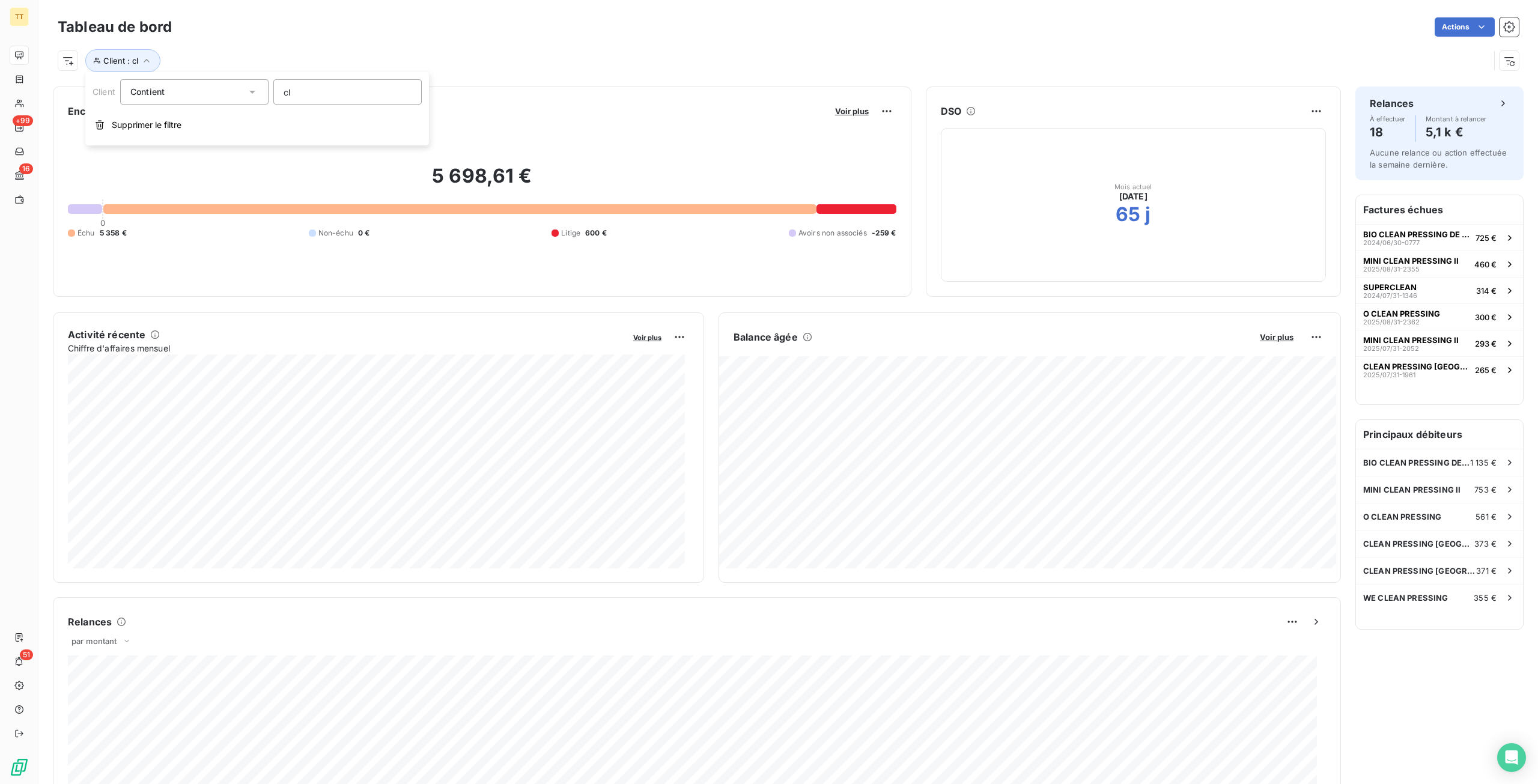
type input "c"
type input "v"
type input "b"
type input "o"
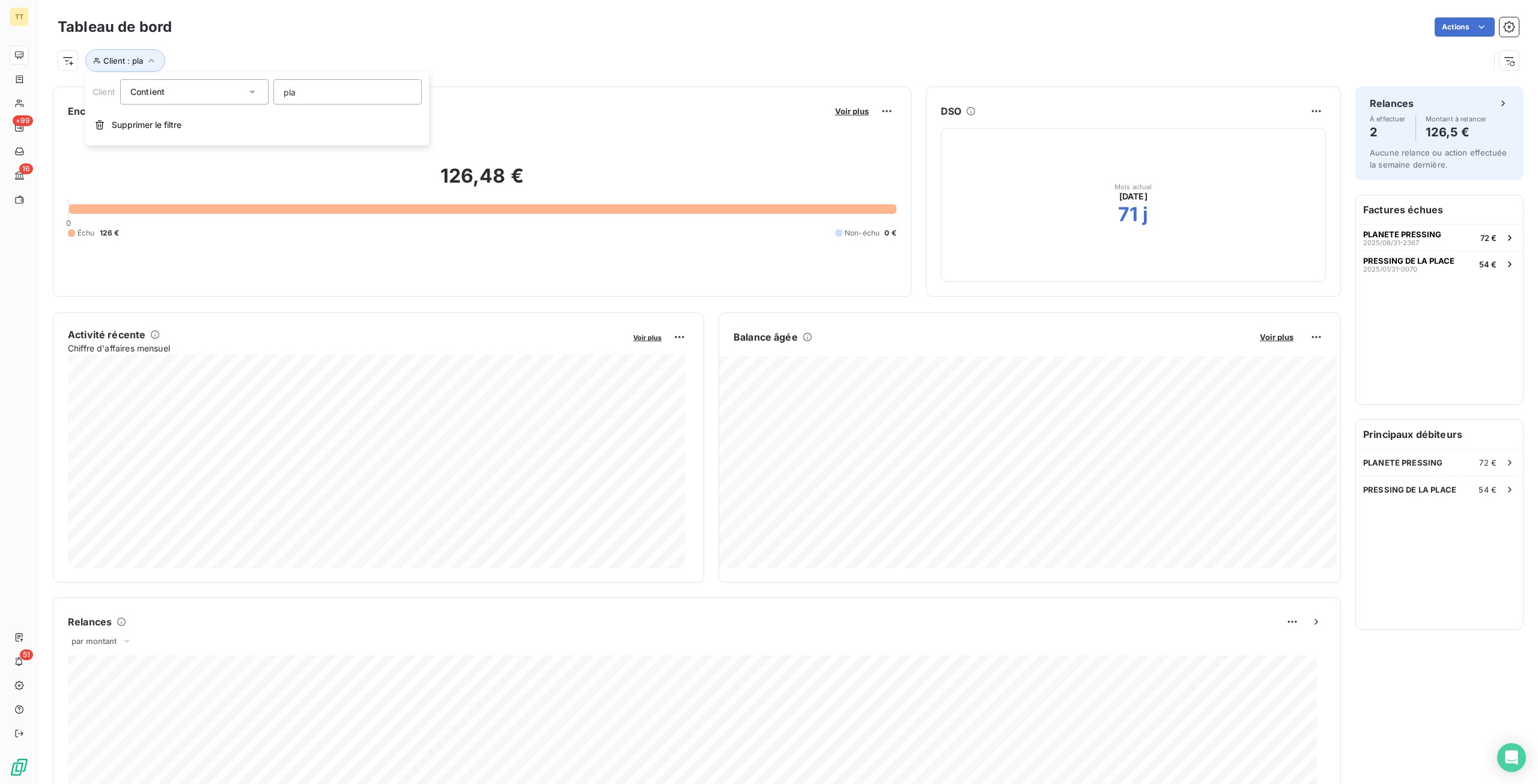
type input "plan"
click at [1442, 465] on div "PLANETE PRESSING 72 €" at bounding box center [1440, 462] width 167 height 27
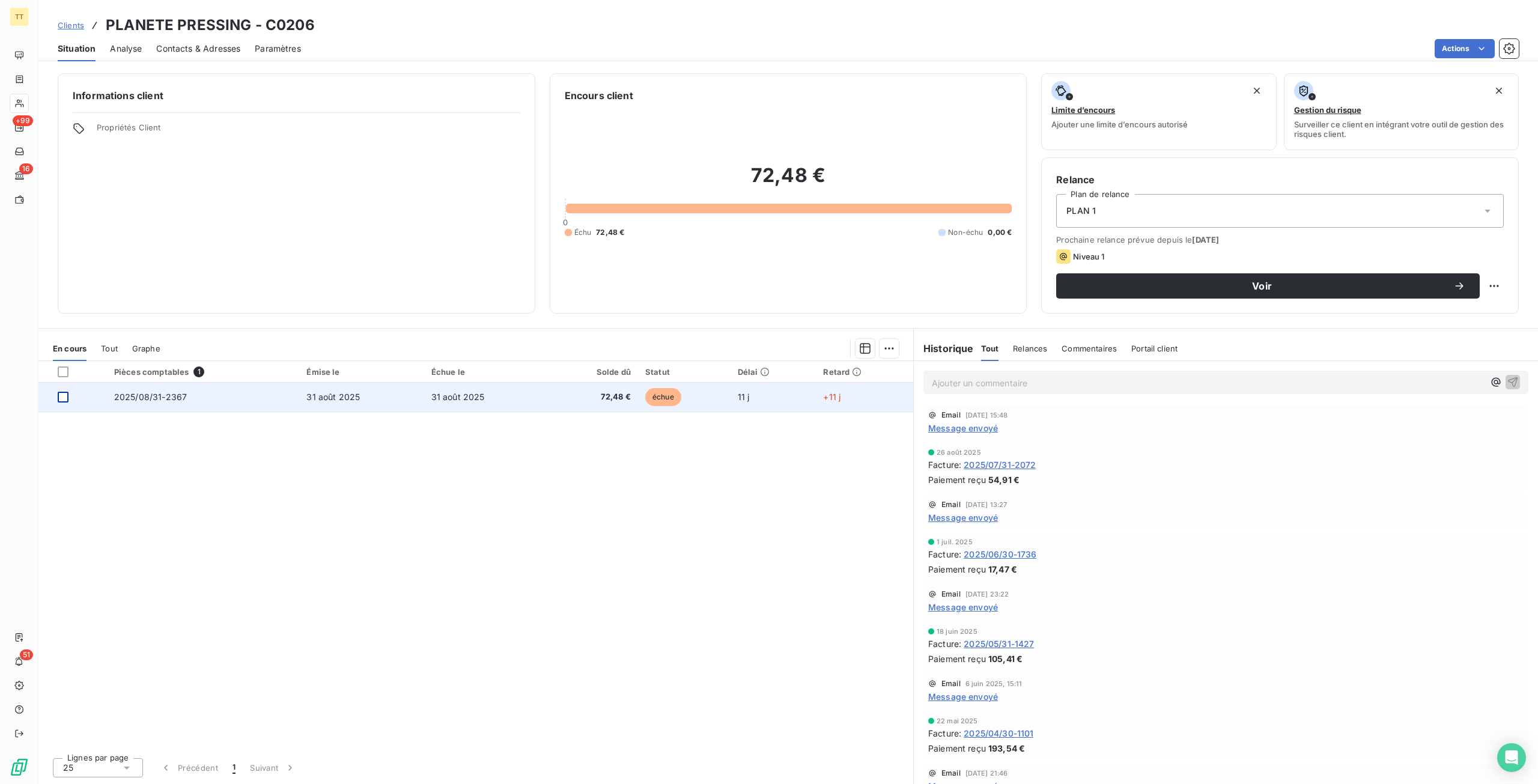
click at [62, 396] on div at bounding box center [63, 397] width 11 height 11
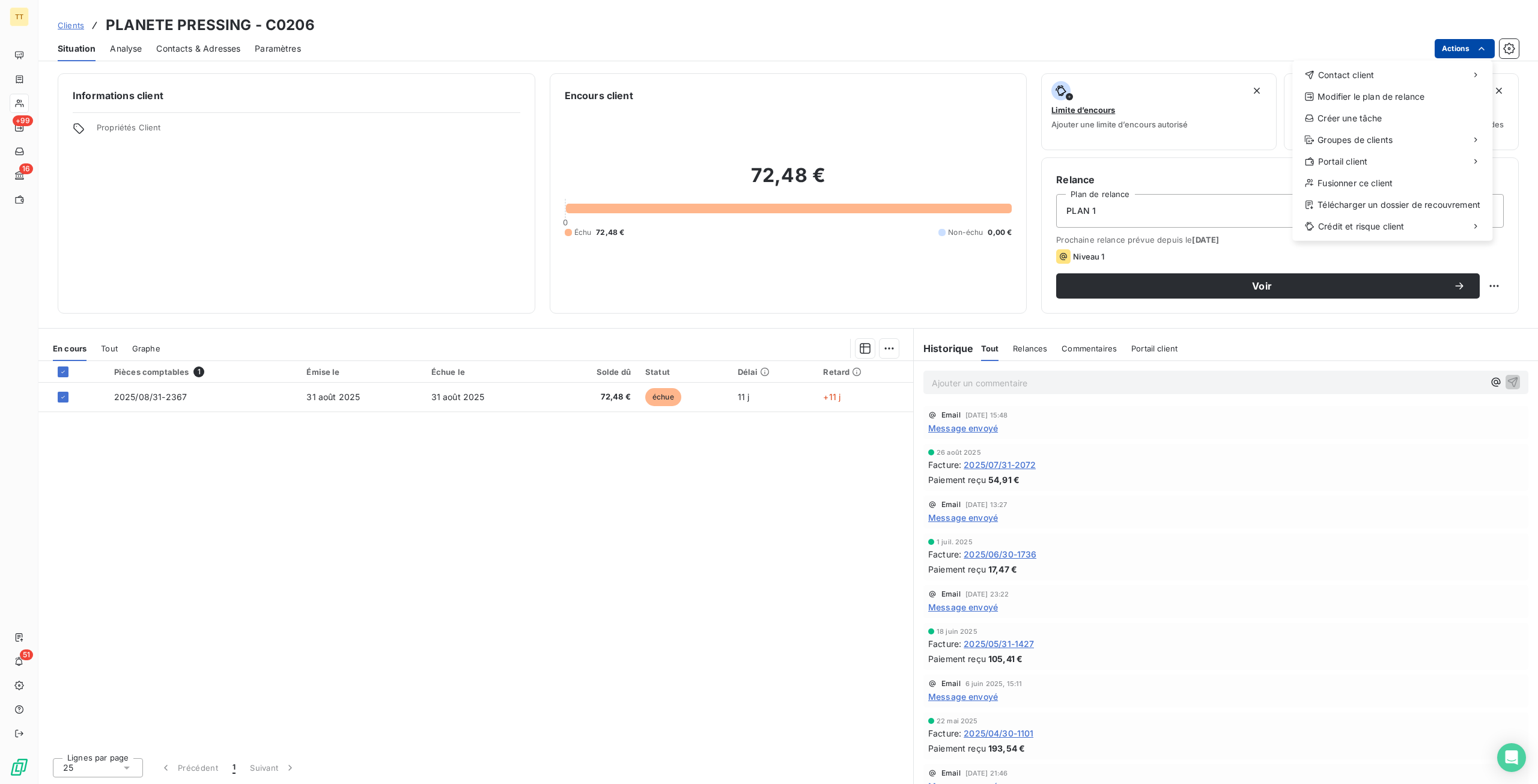
click at [1488, 44] on html "TT +99 16 51 Clients PLANETE PRESSING - C0206 Situation Analyse Contacts & Adre…" at bounding box center [769, 392] width 1538 height 784
click at [1214, 69] on div "Envoyer un email Envoyer un courrier Envoyer un courrier recommandé" at bounding box center [1203, 101] width 171 height 72
click at [1212, 72] on div "Envoyer un email" at bounding box center [1202, 80] width 161 height 19
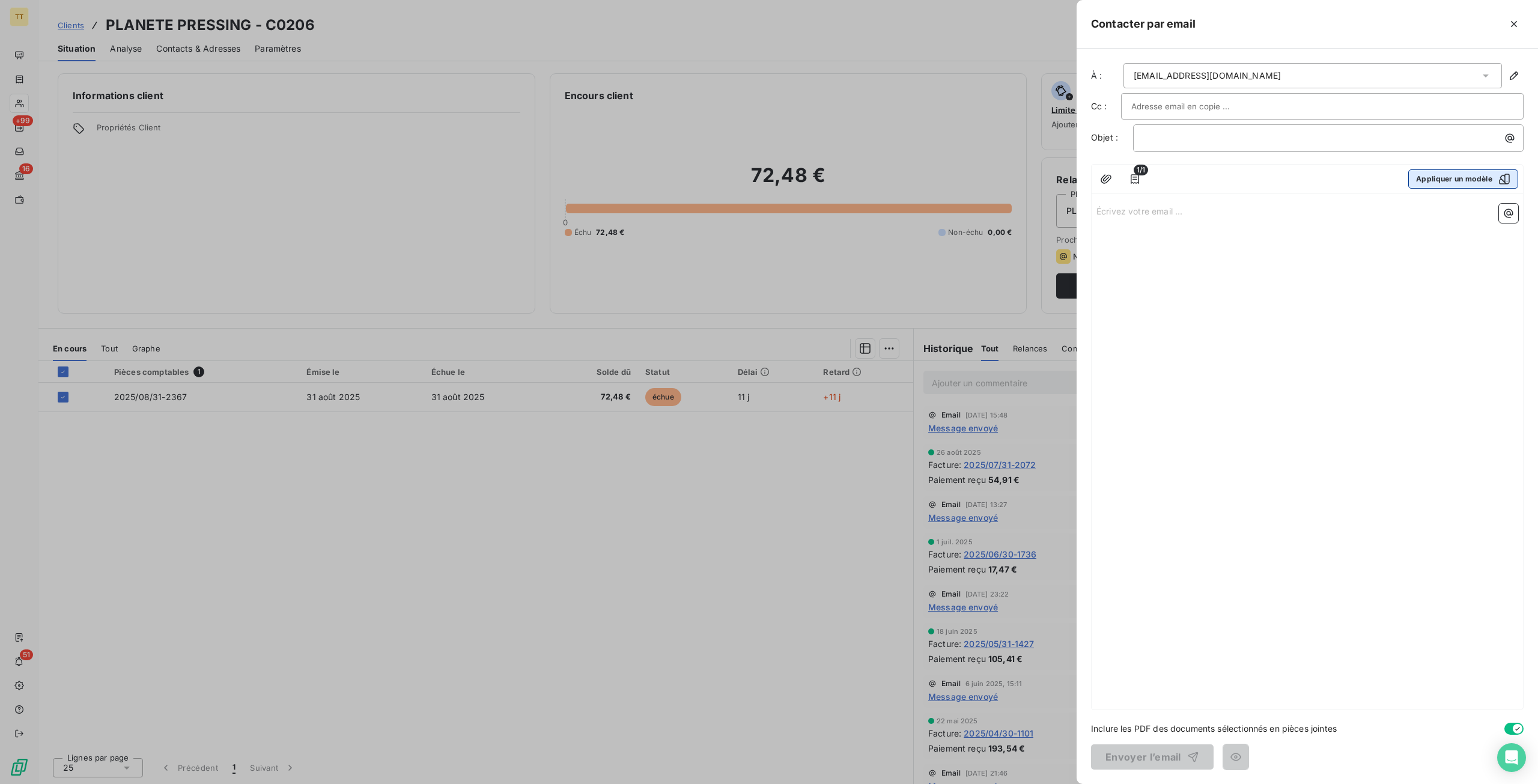
click at [1448, 180] on button "Appliquer un modèle" at bounding box center [1463, 179] width 110 height 19
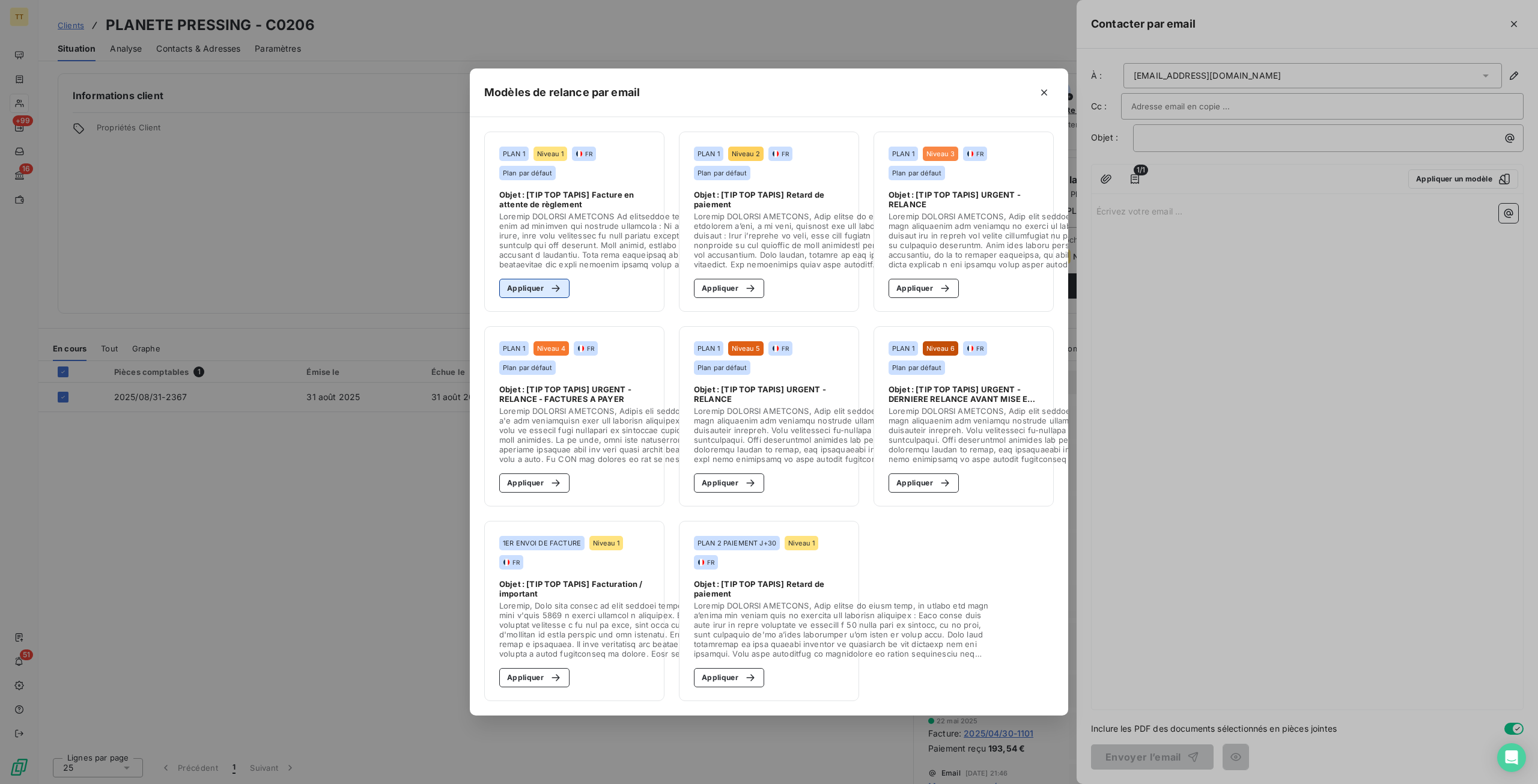
click at [548, 288] on div "button" at bounding box center [553, 288] width 18 height 12
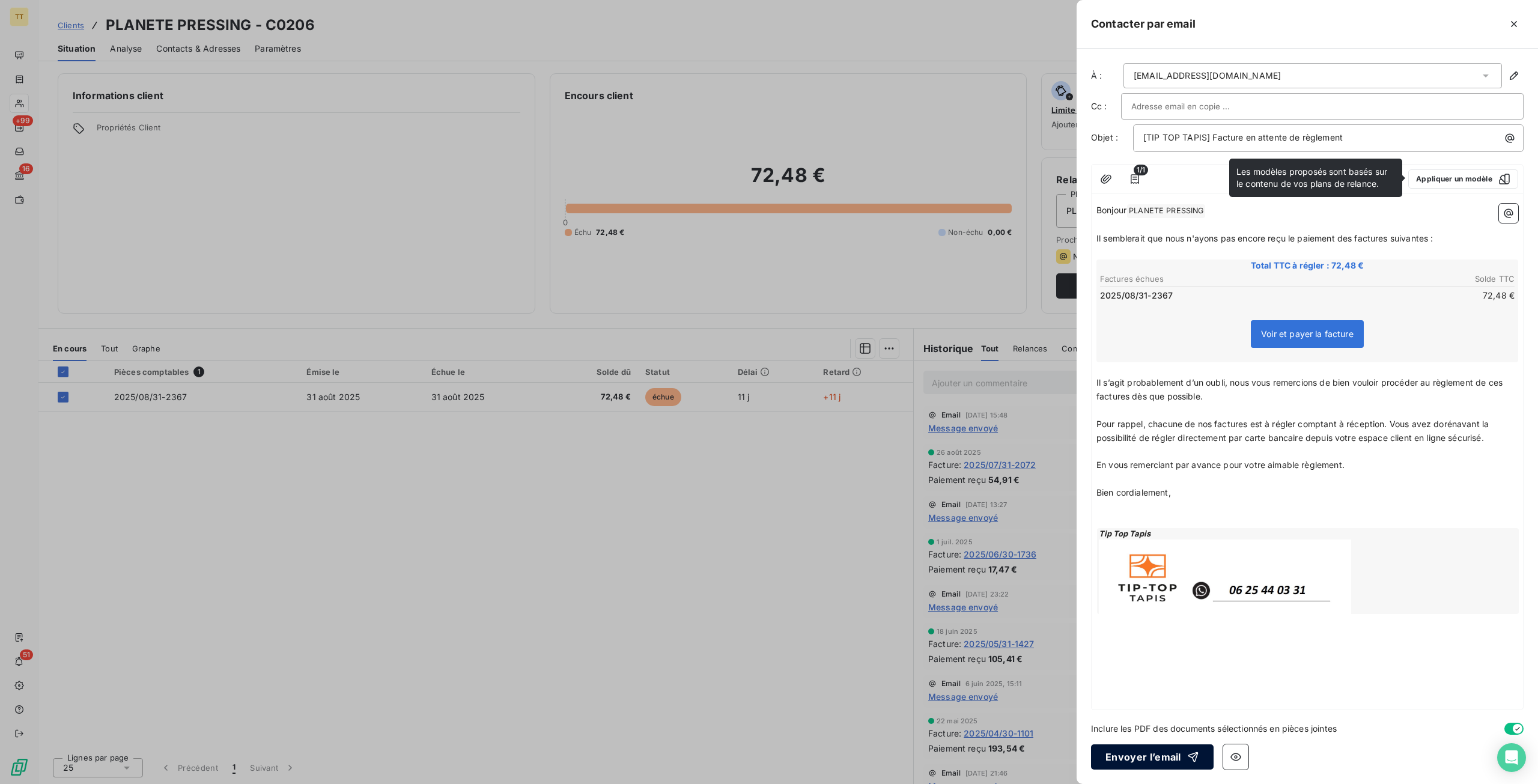
click at [1136, 763] on button "Envoyer l’email" at bounding box center [1152, 757] width 122 height 25
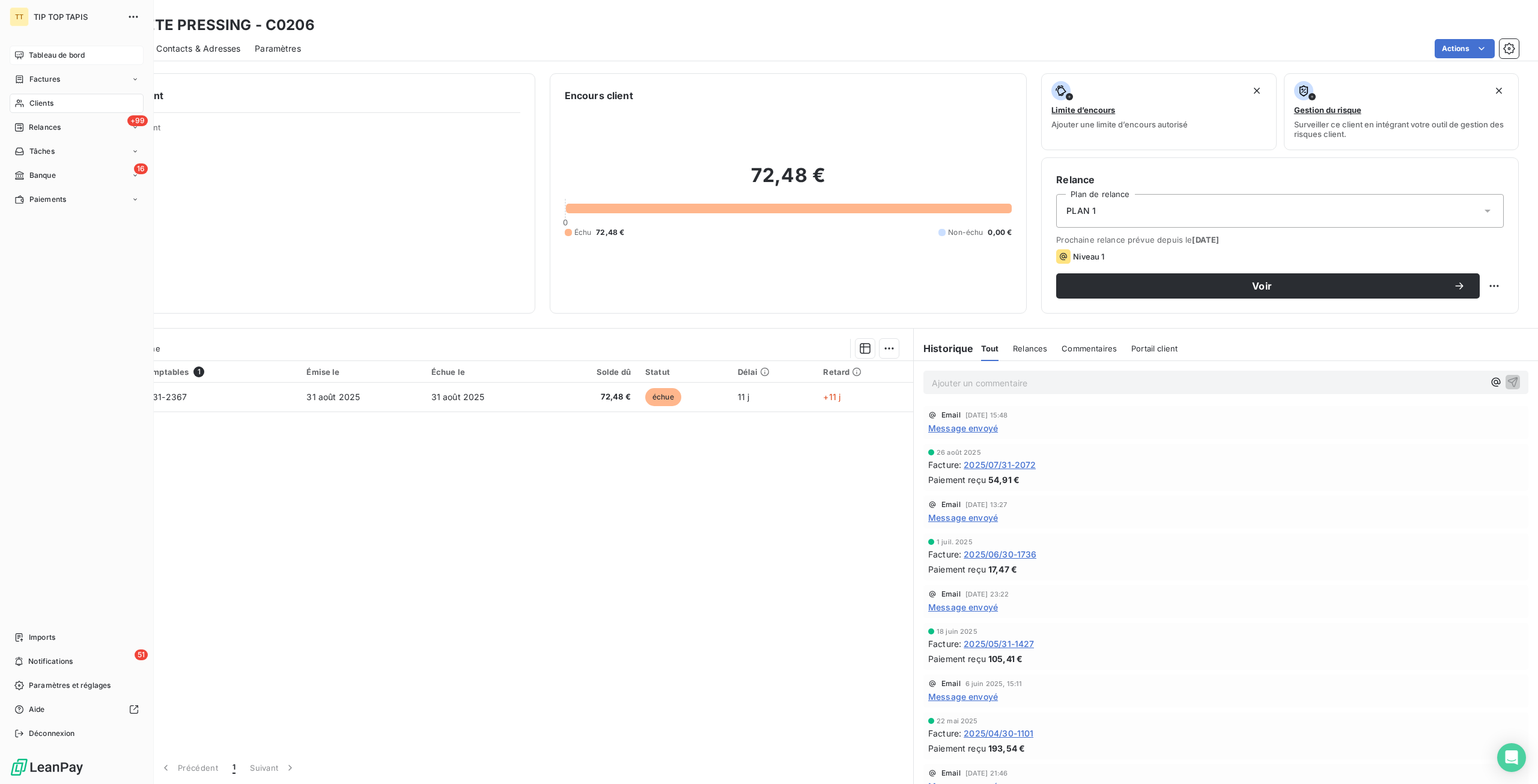
drag, startPoint x: 67, startPoint y: 55, endPoint x: 116, endPoint y: 64, distance: 49.8
click at [67, 55] on span "Tableau de bord" at bounding box center [57, 55] width 56 height 11
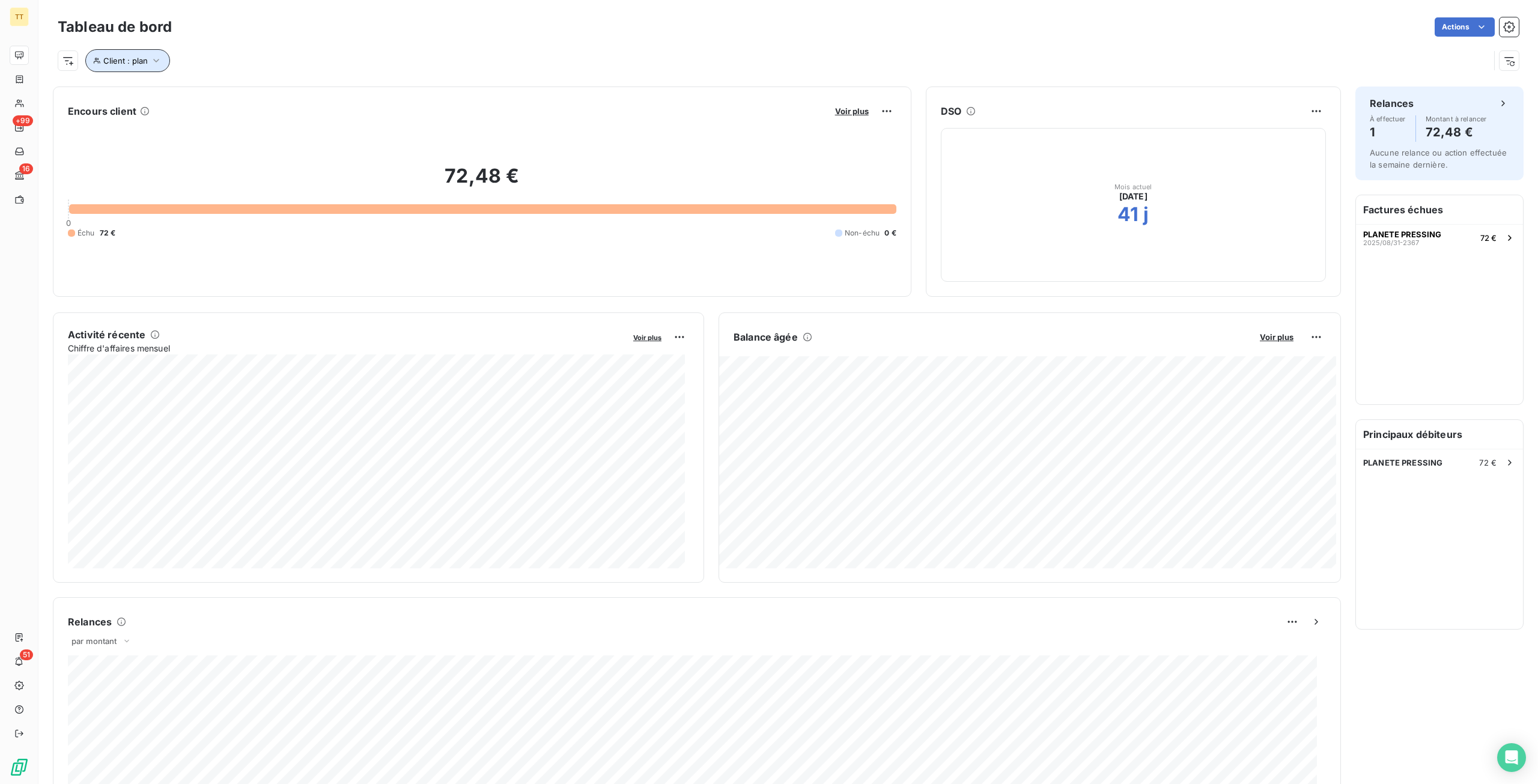
click at [127, 69] on button "Client : plan" at bounding box center [128, 60] width 85 height 23
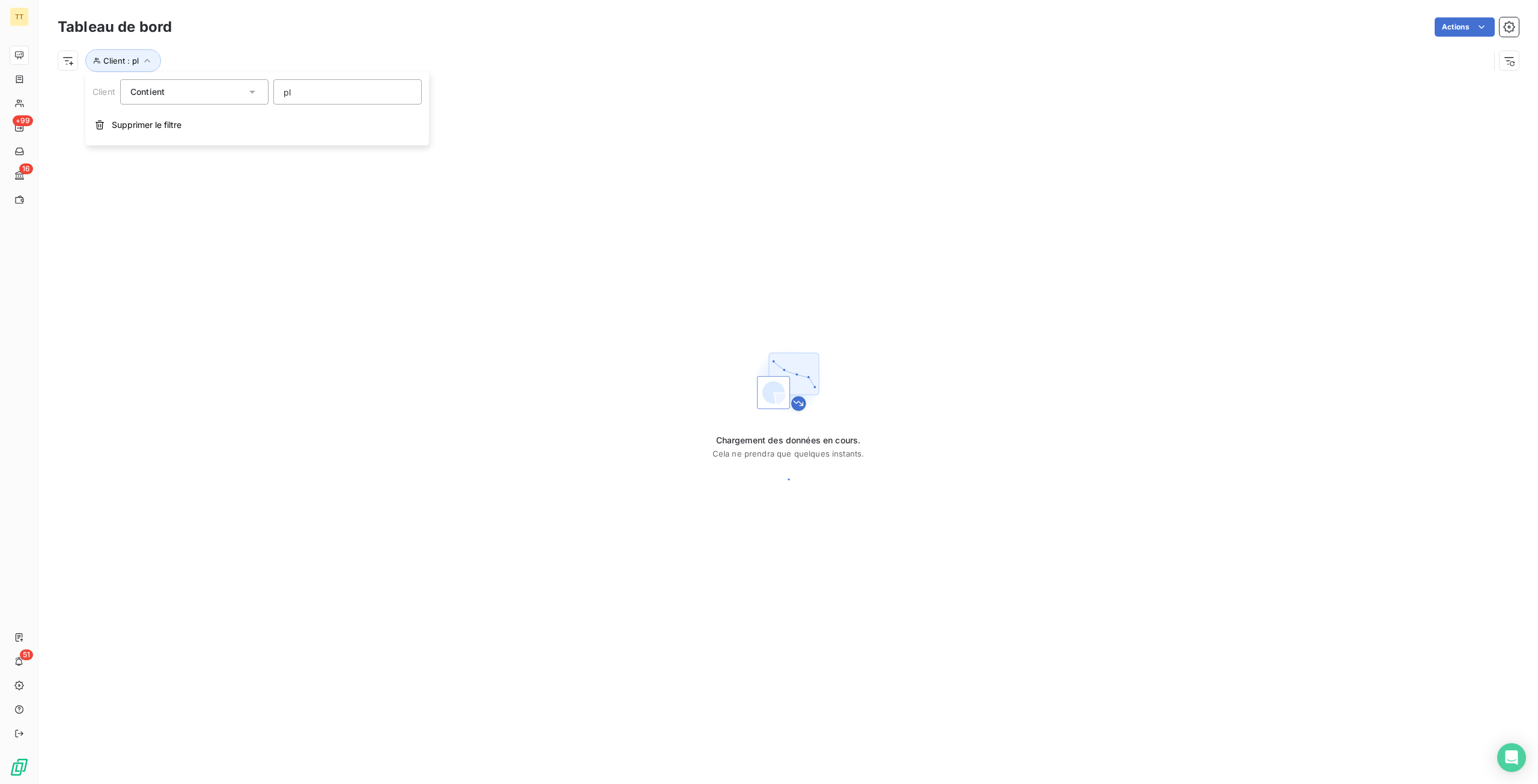
type input "p"
type input "v t"
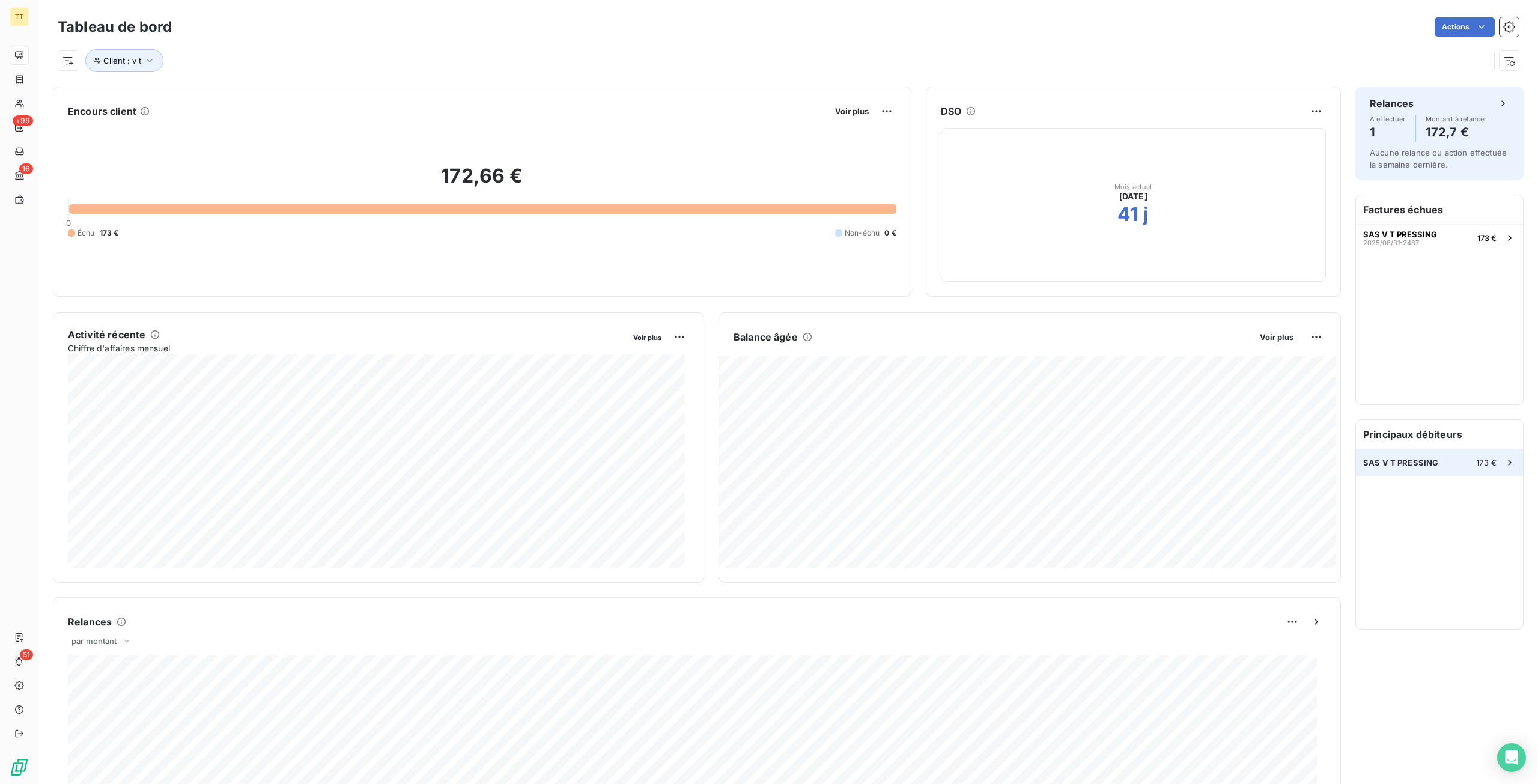
click at [1437, 461] on div "SAS V T PRESSING 173 €" at bounding box center [1440, 462] width 167 height 27
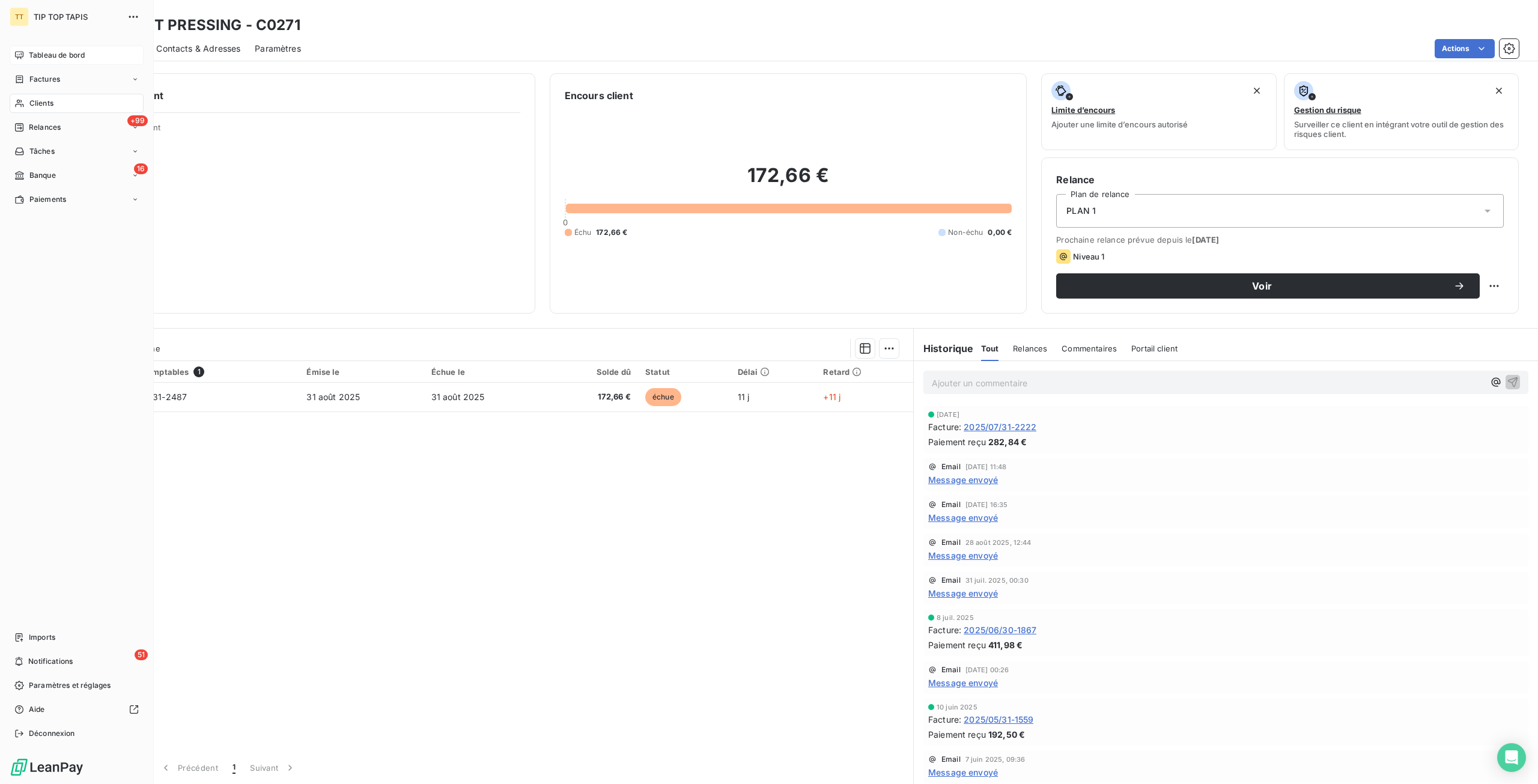
click at [27, 49] on div "Tableau de bord" at bounding box center [77, 55] width 134 height 19
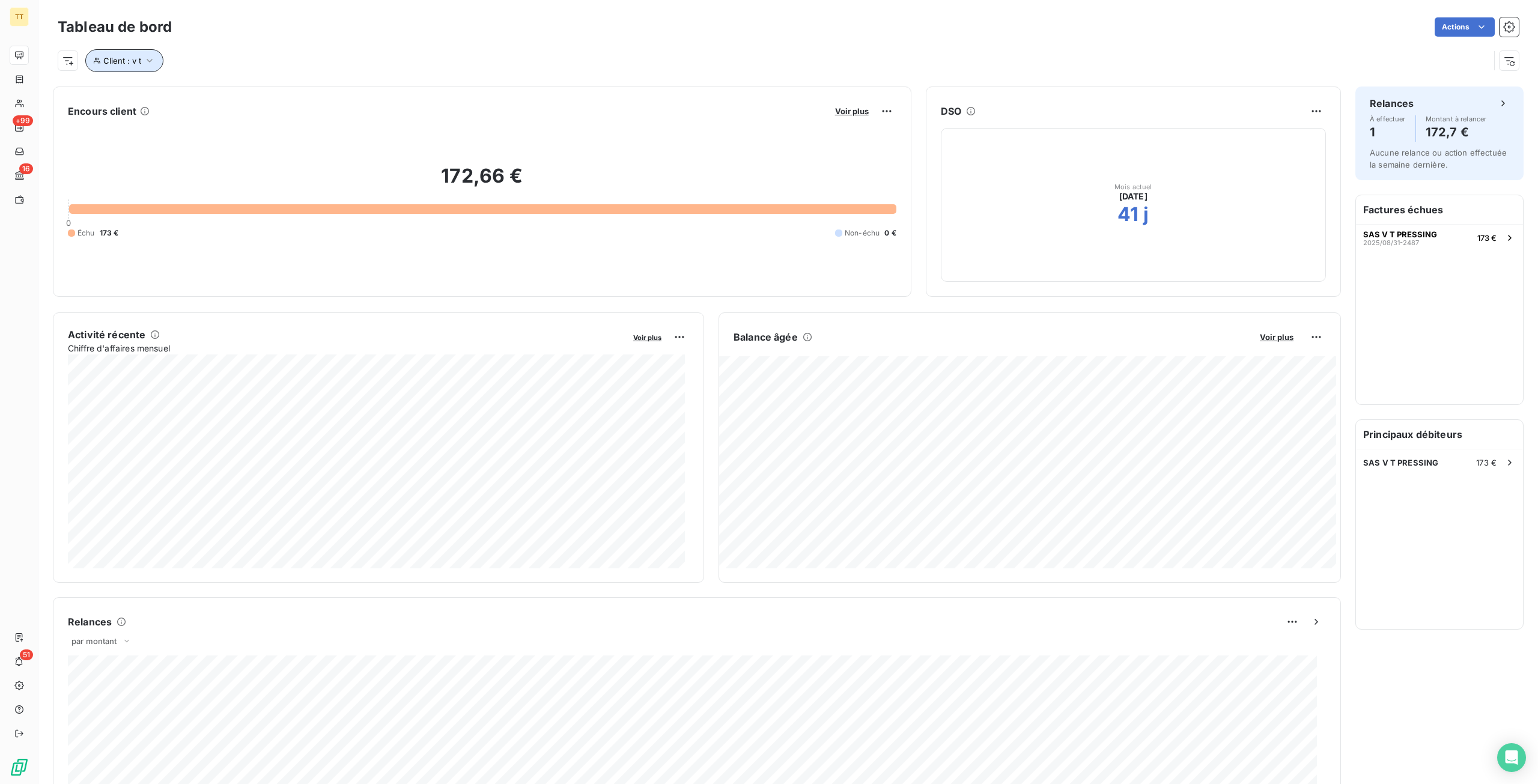
click at [136, 60] on span "Client : v t" at bounding box center [122, 61] width 38 height 10
drag, startPoint x: 309, startPoint y: 86, endPoint x: 226, endPoint y: 90, distance: 83.1
click at [226, 90] on div "Client Contient like v t" at bounding box center [257, 92] width 330 height 25
type input "midi"
click at [1431, 465] on div "PRESSING DU MIDI 178 €" at bounding box center [1440, 462] width 167 height 27
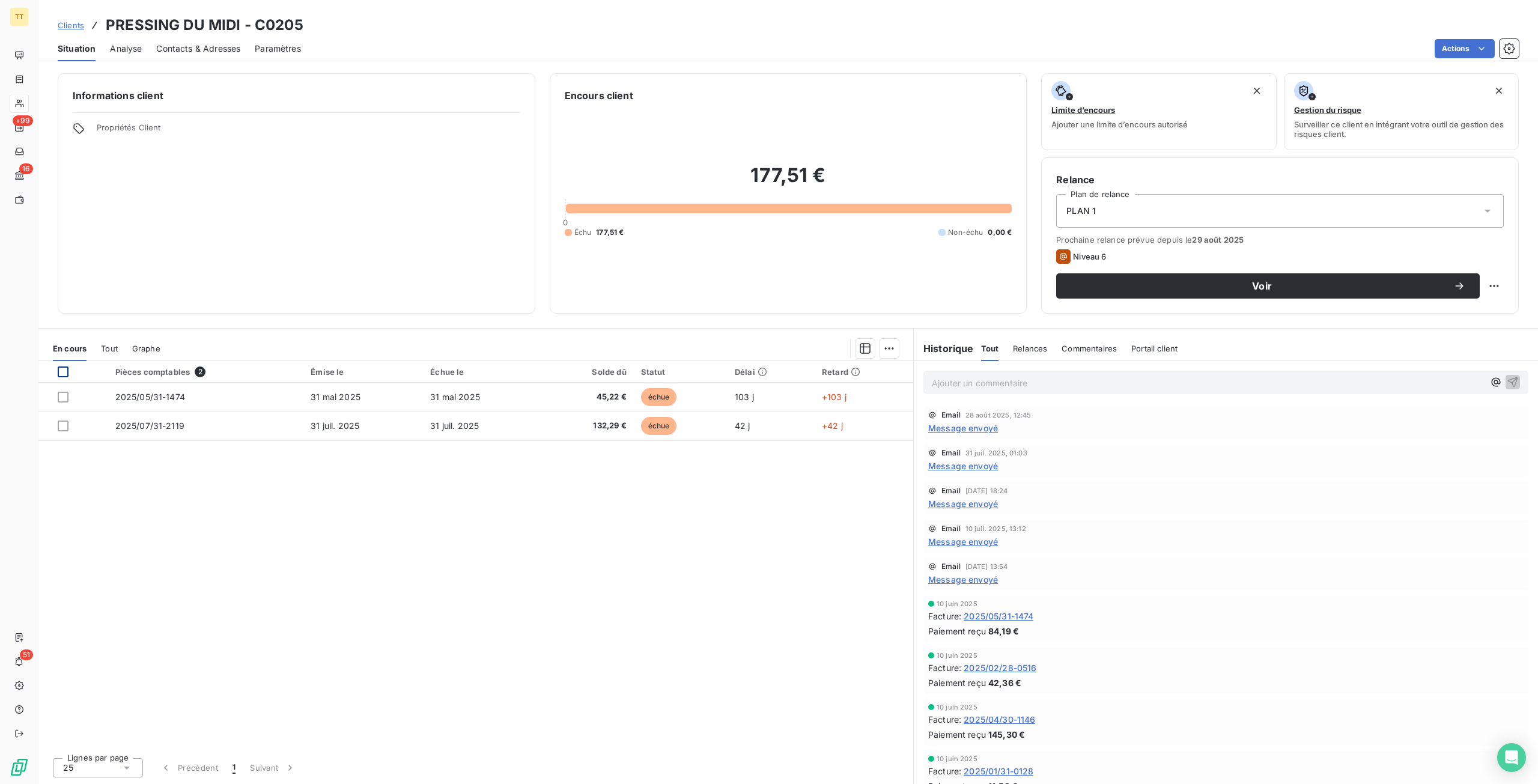
click at [62, 370] on div at bounding box center [63, 372] width 11 height 11
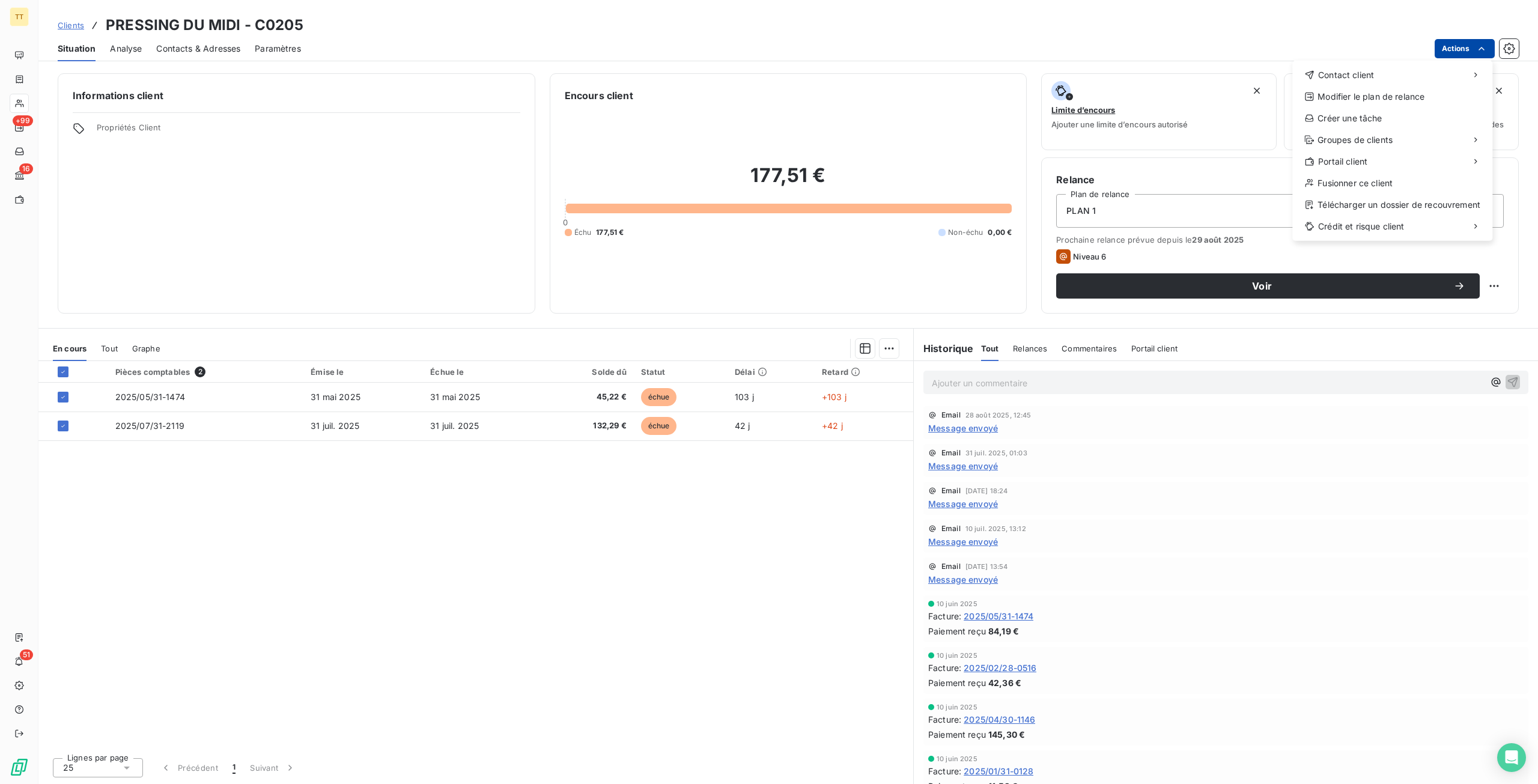
click at [1446, 51] on html "TT +99 16 51 Clients PRESSING DU MIDI - C0205 Situation Analyse Contacts & Adre…" at bounding box center [769, 392] width 1538 height 784
click at [1215, 89] on div "Envoyer un email" at bounding box center [1202, 80] width 161 height 19
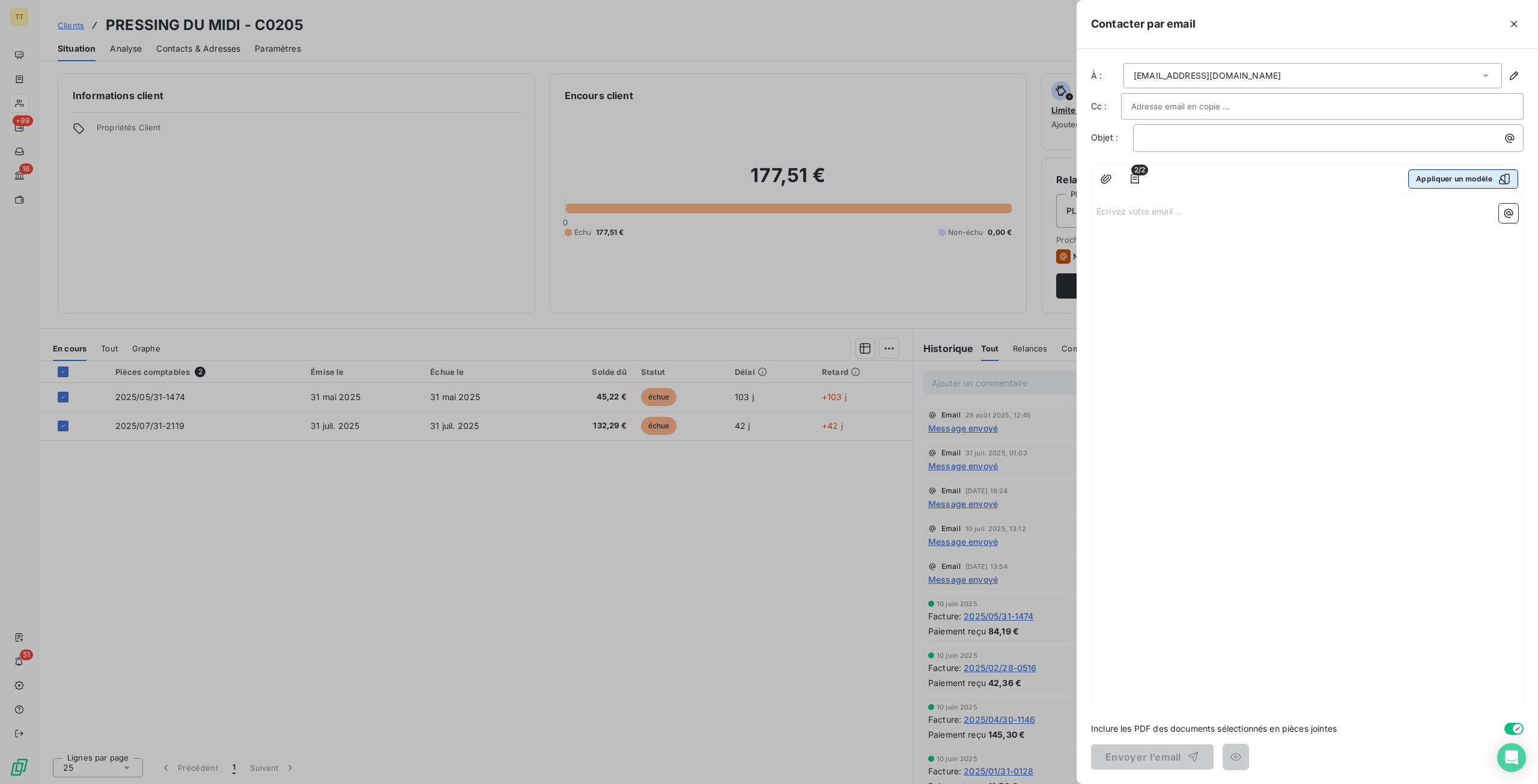
click at [1459, 176] on button "Appliquer un modèle" at bounding box center [1463, 179] width 110 height 19
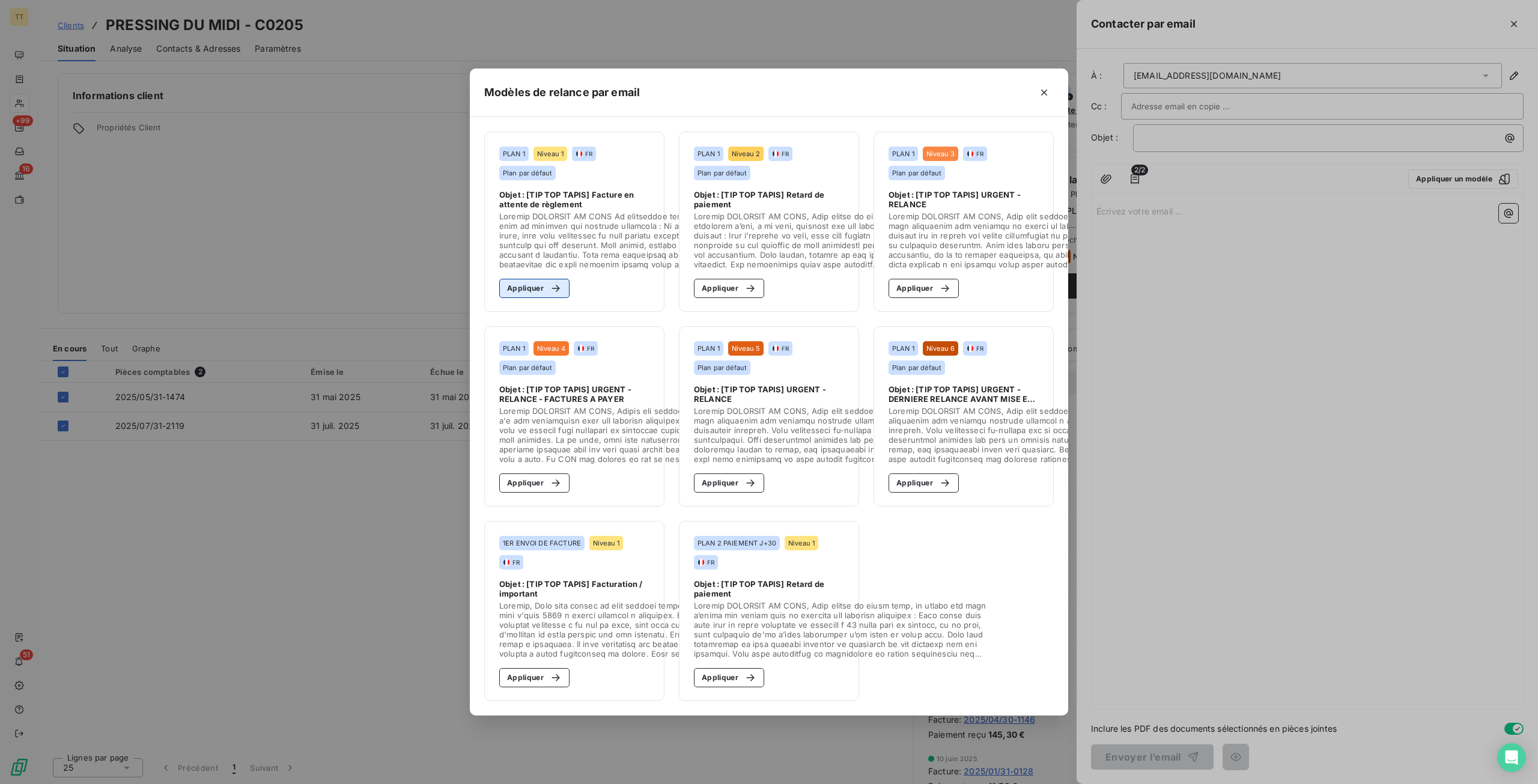
click at [527, 287] on button "Appliquer" at bounding box center [534, 288] width 70 height 19
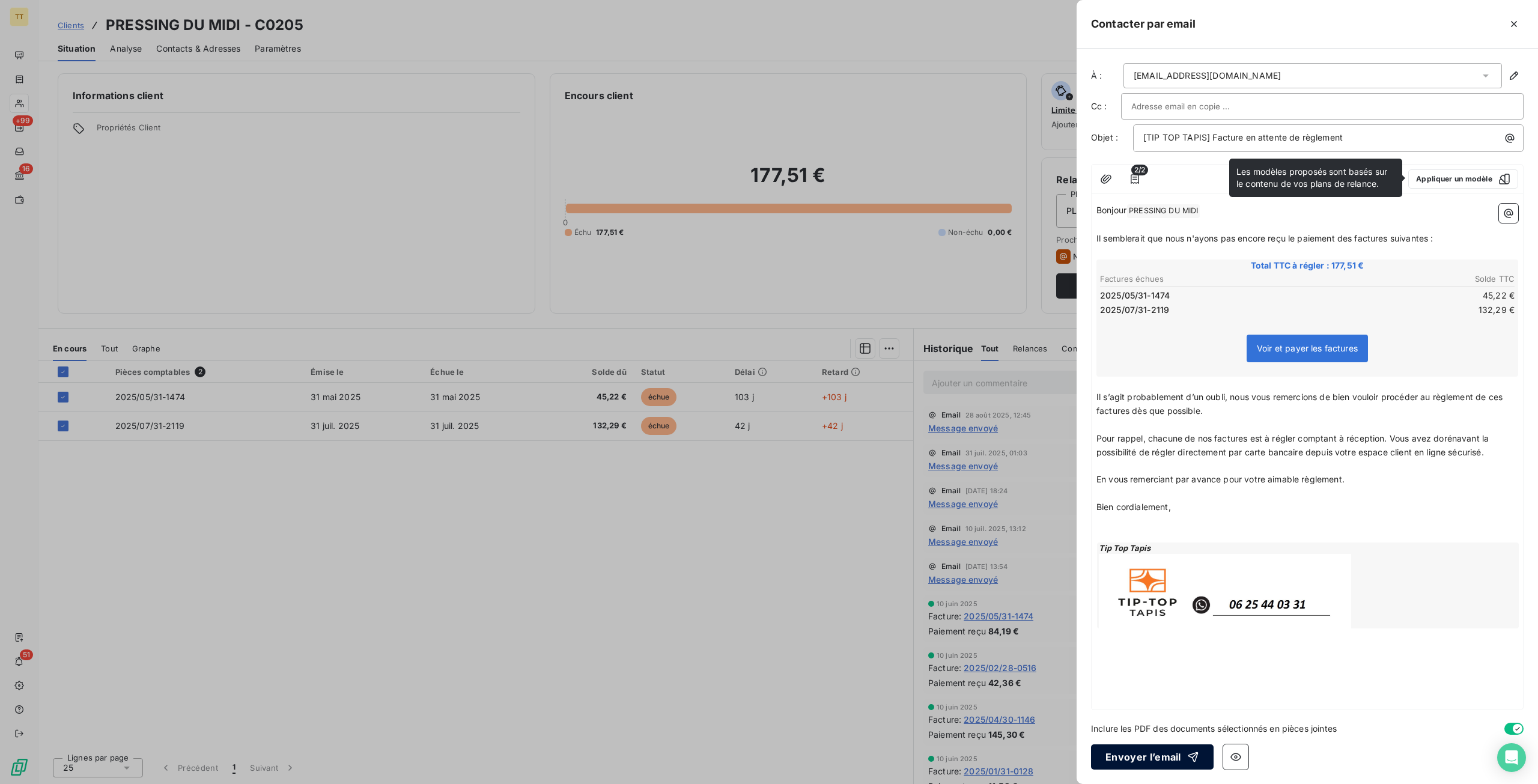
click at [1150, 753] on button "Envoyer l’email" at bounding box center [1152, 757] width 122 height 25
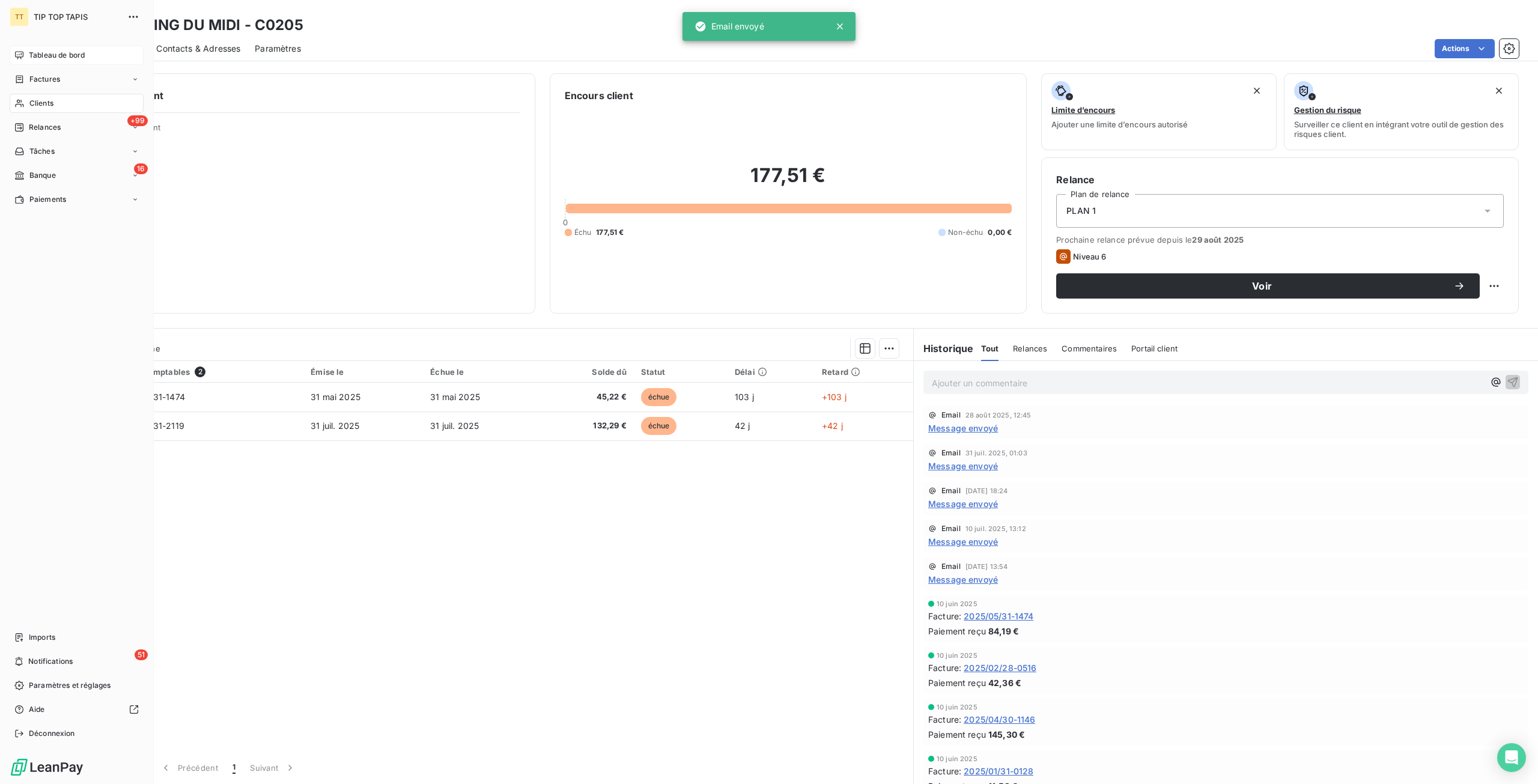
click at [29, 50] on span "Tableau de bord" at bounding box center [57, 55] width 56 height 11
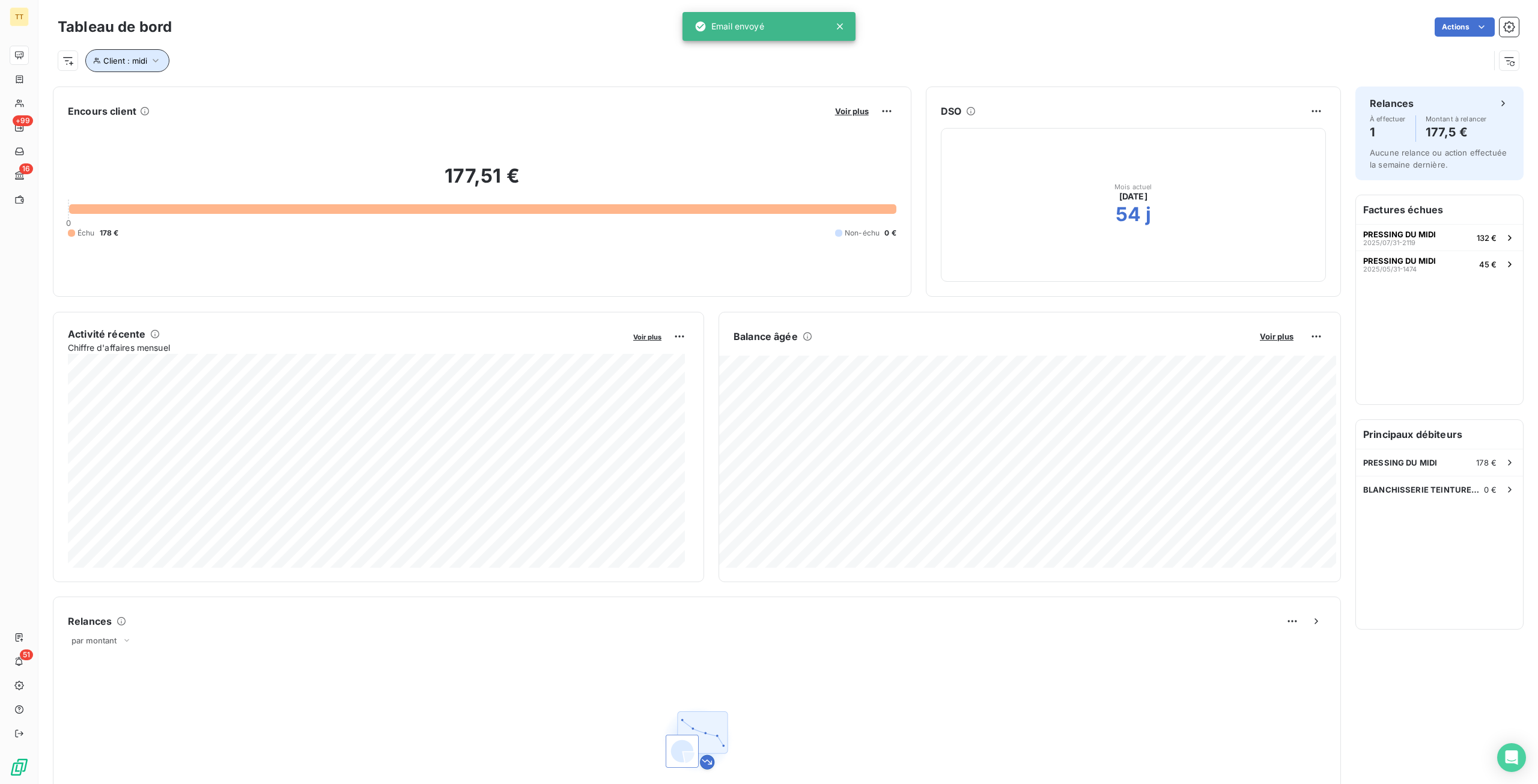
click at [123, 59] on span "Client : midi" at bounding box center [125, 61] width 44 height 10
drag, startPoint x: 345, startPoint y: 93, endPoint x: 179, endPoint y: 83, distance: 166.3
click at [179, 83] on div "Client Contient like midi" at bounding box center [257, 92] width 330 height 25
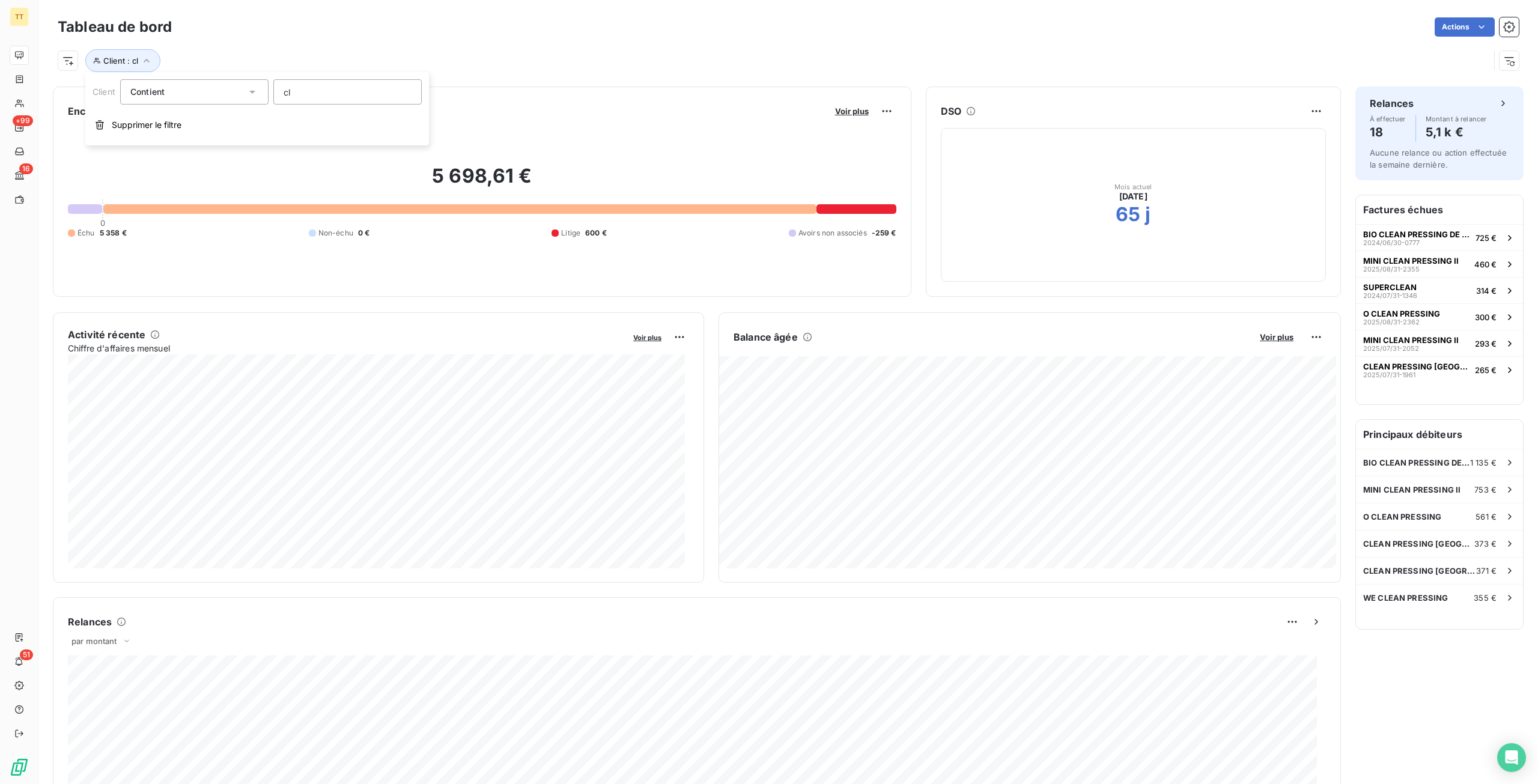
type input "c"
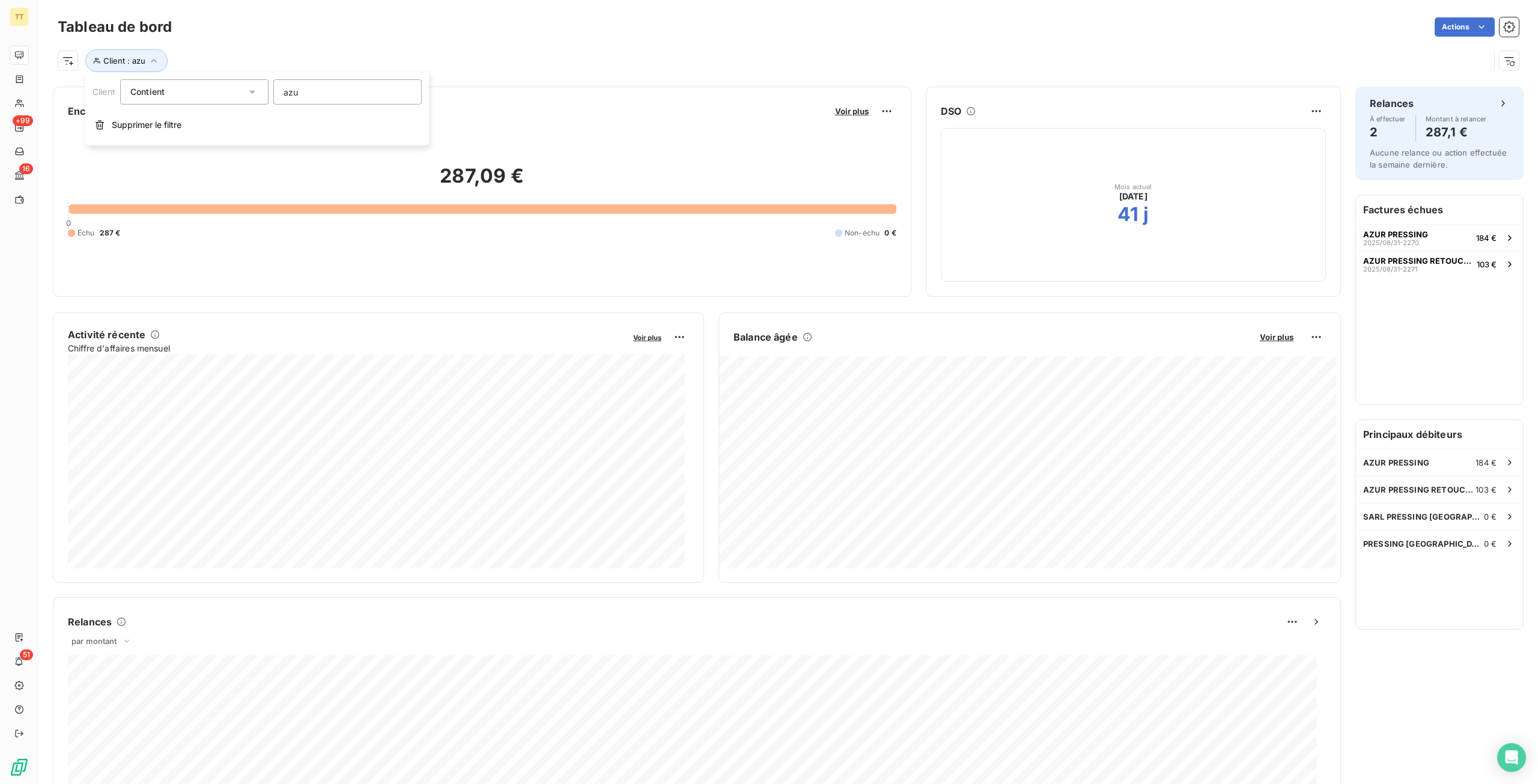
type input "azur"
click at [1442, 457] on div "AZUR PRESSING 184 €" at bounding box center [1440, 462] width 167 height 27
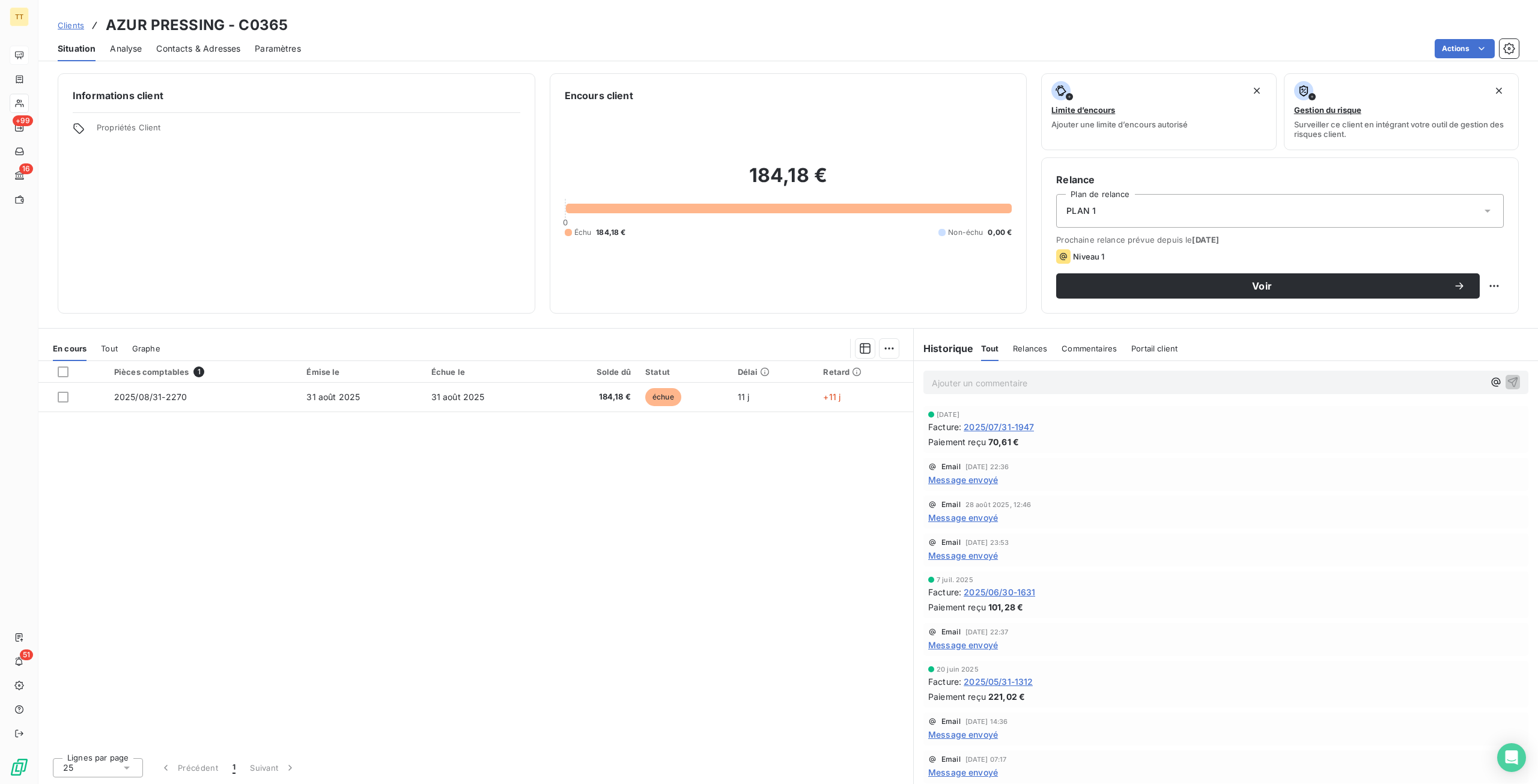
click at [689, 491] on div "Pièces comptables 1 Émise le Échue le Solde dû Statut Délai Retard 2025/08/31-2…" at bounding box center [475, 554] width 875 height 387
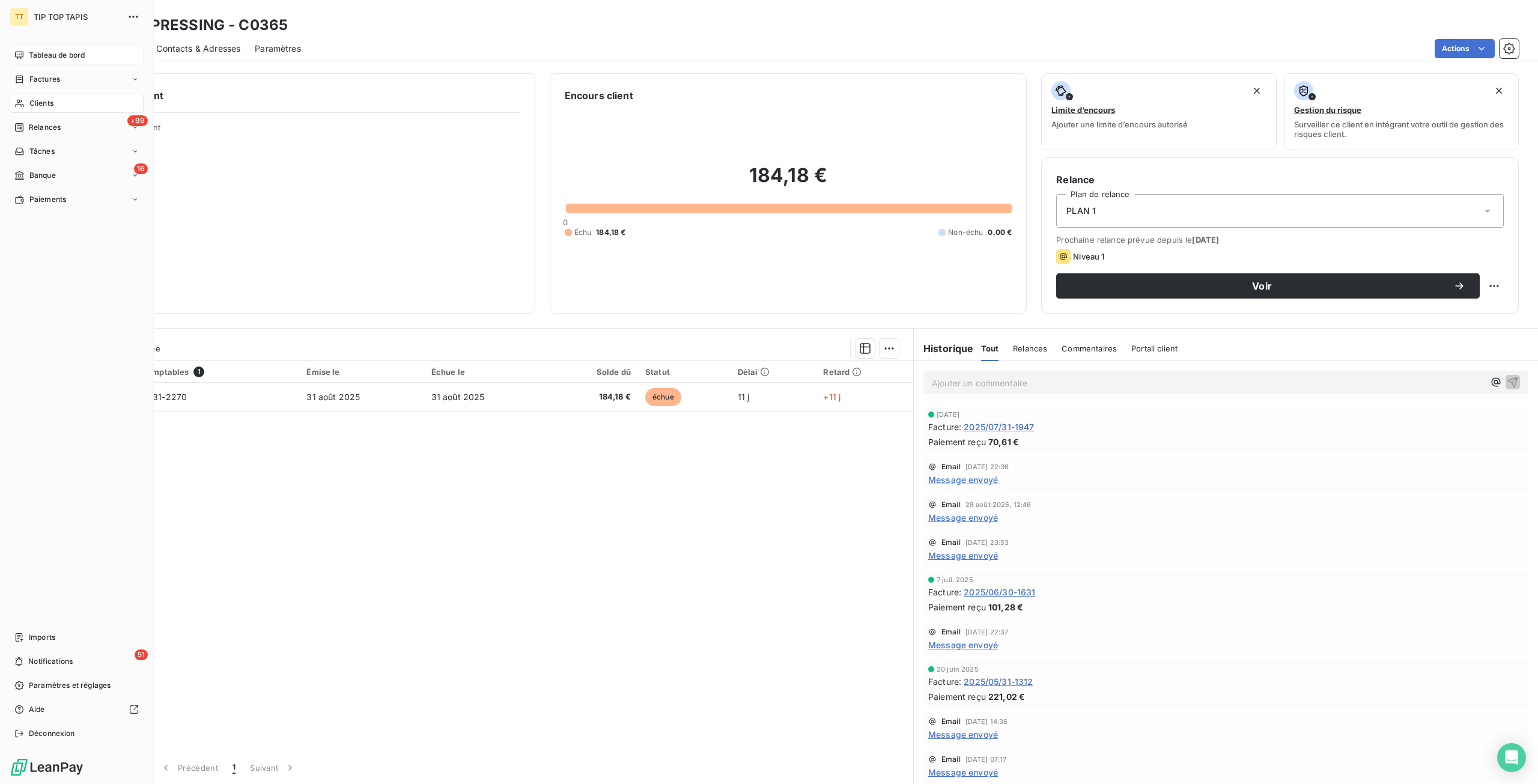
click at [56, 50] on span "Tableau de bord" at bounding box center [57, 55] width 56 height 11
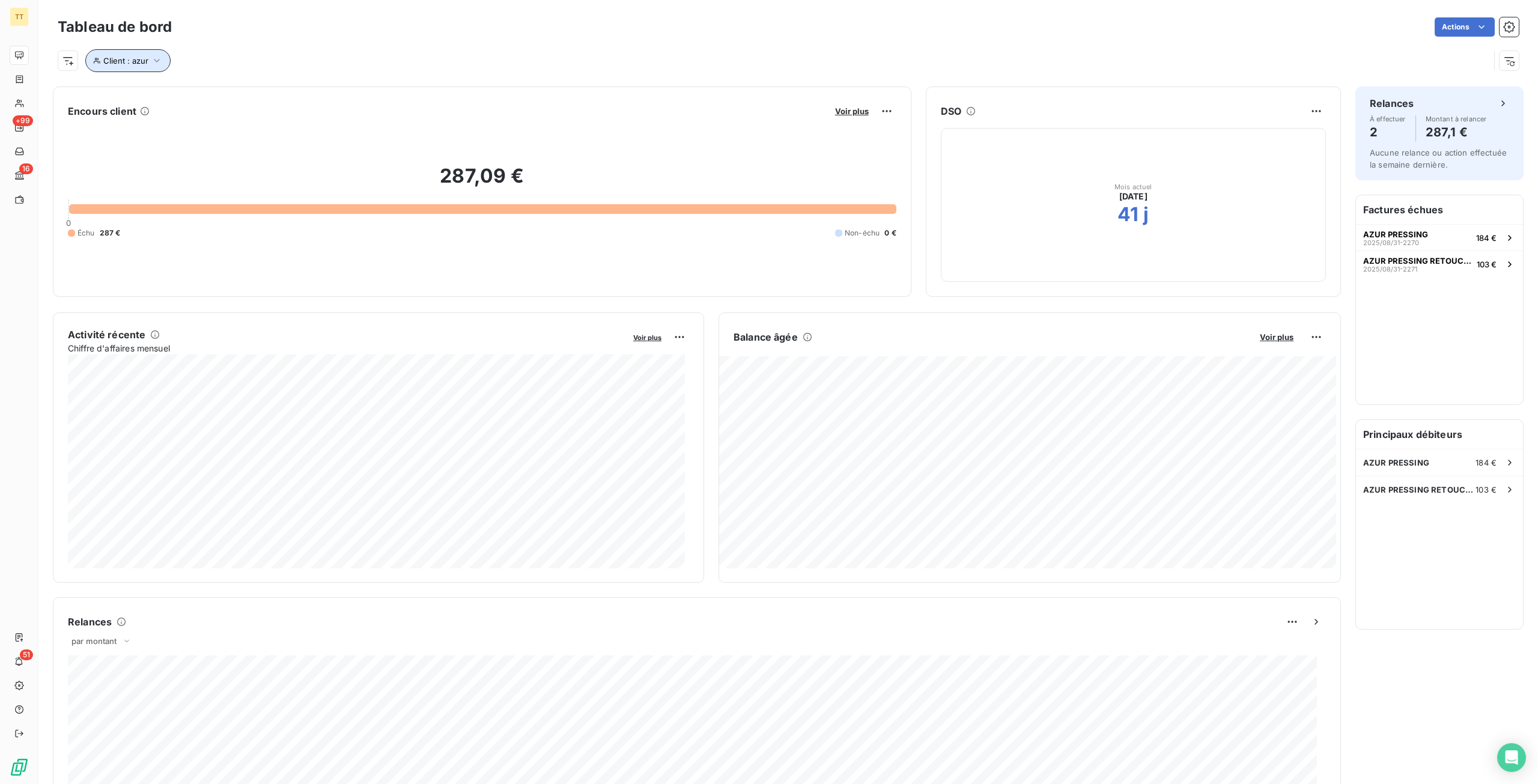
click at [113, 60] on span "Client : azur" at bounding box center [126, 61] width 45 height 10
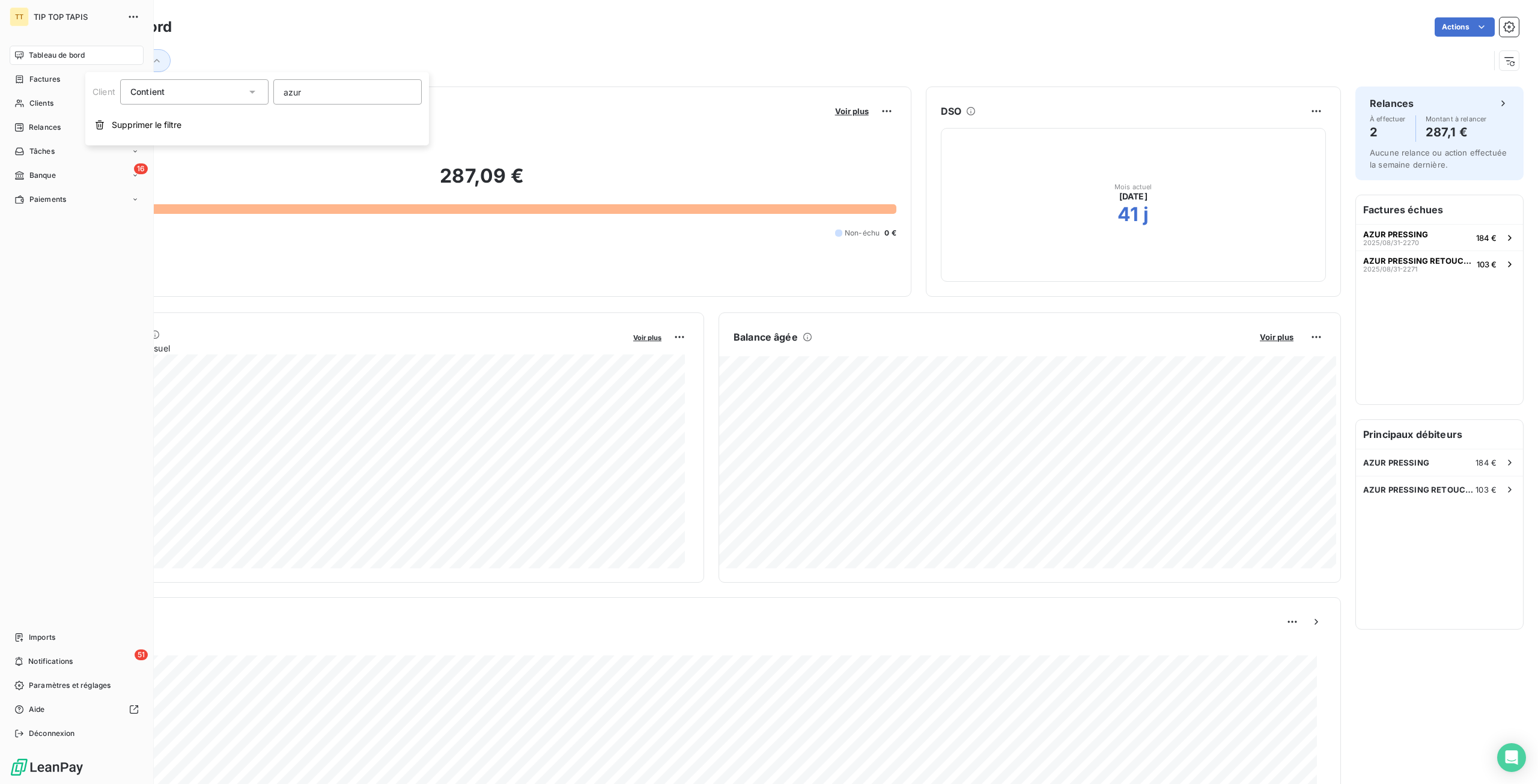
drag, startPoint x: 362, startPoint y: 93, endPoint x: 0, endPoint y: 94, distance: 362.0
click at [0, 94] on body "TT TIP TOP TAPIS Tableau de bord Factures Clients +99 Relances Tâches 16 Banque…" at bounding box center [769, 392] width 1538 height 784
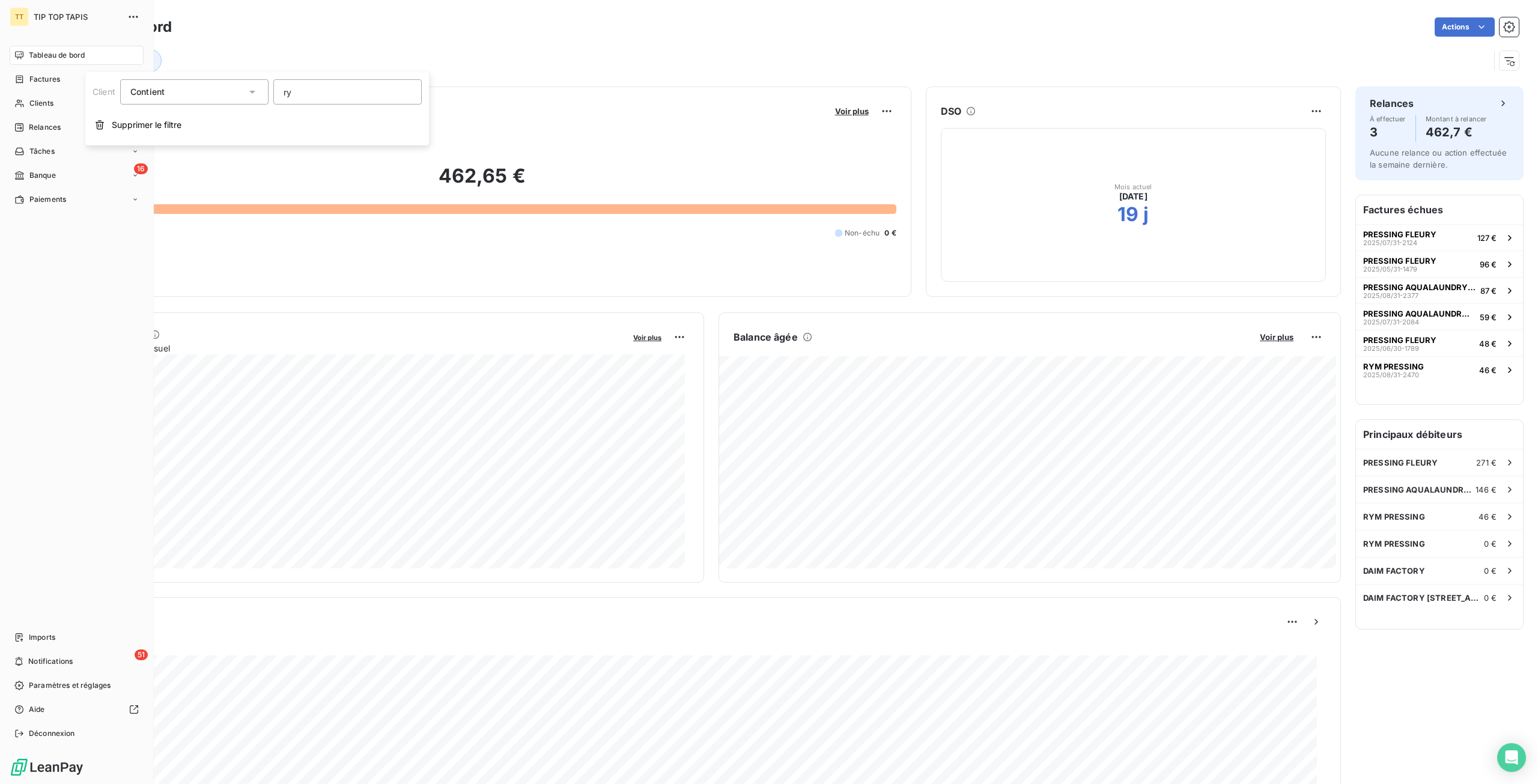
type input "rym"
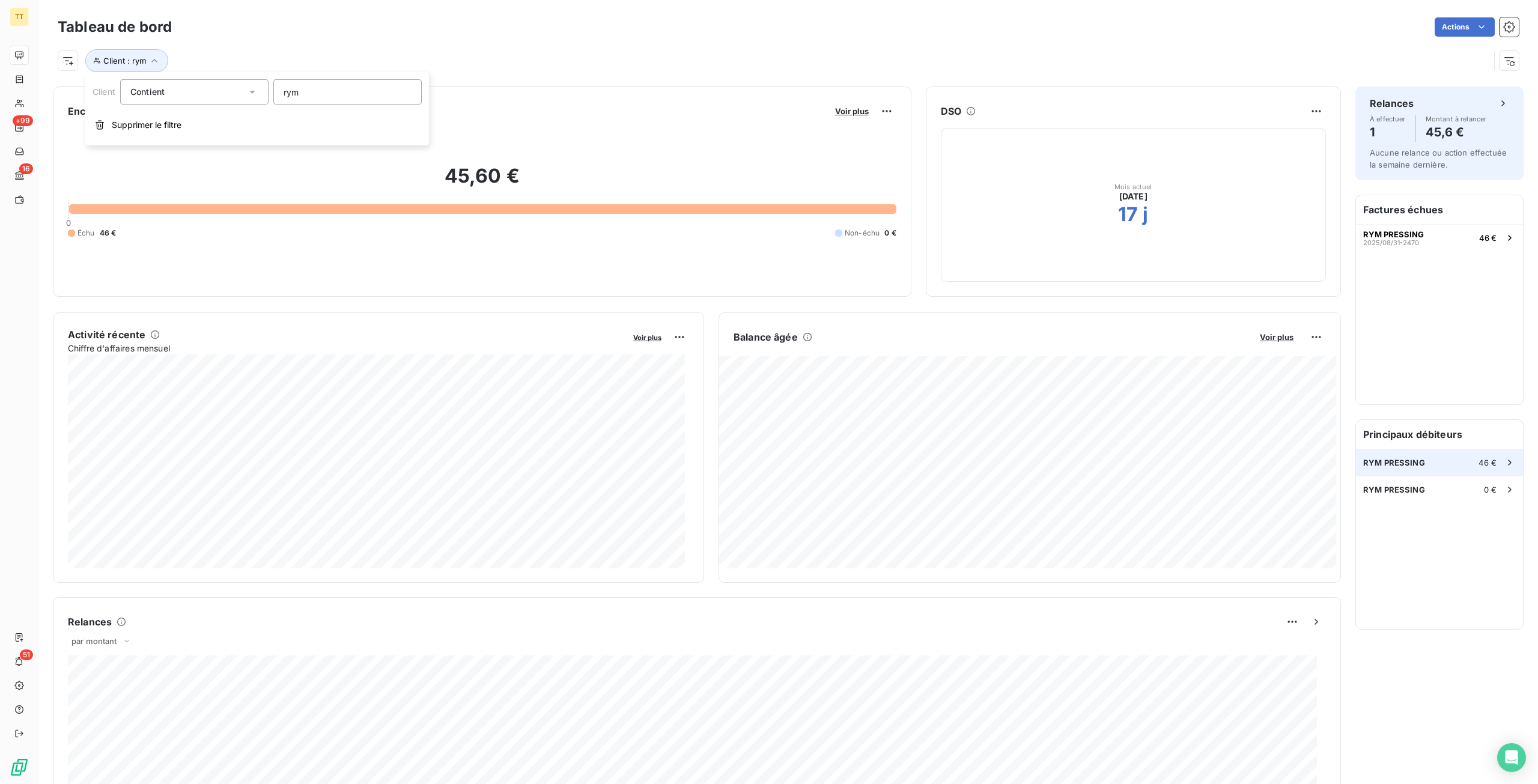
click at [1422, 459] on div "RYM PRESSING 46 €" at bounding box center [1440, 462] width 167 height 27
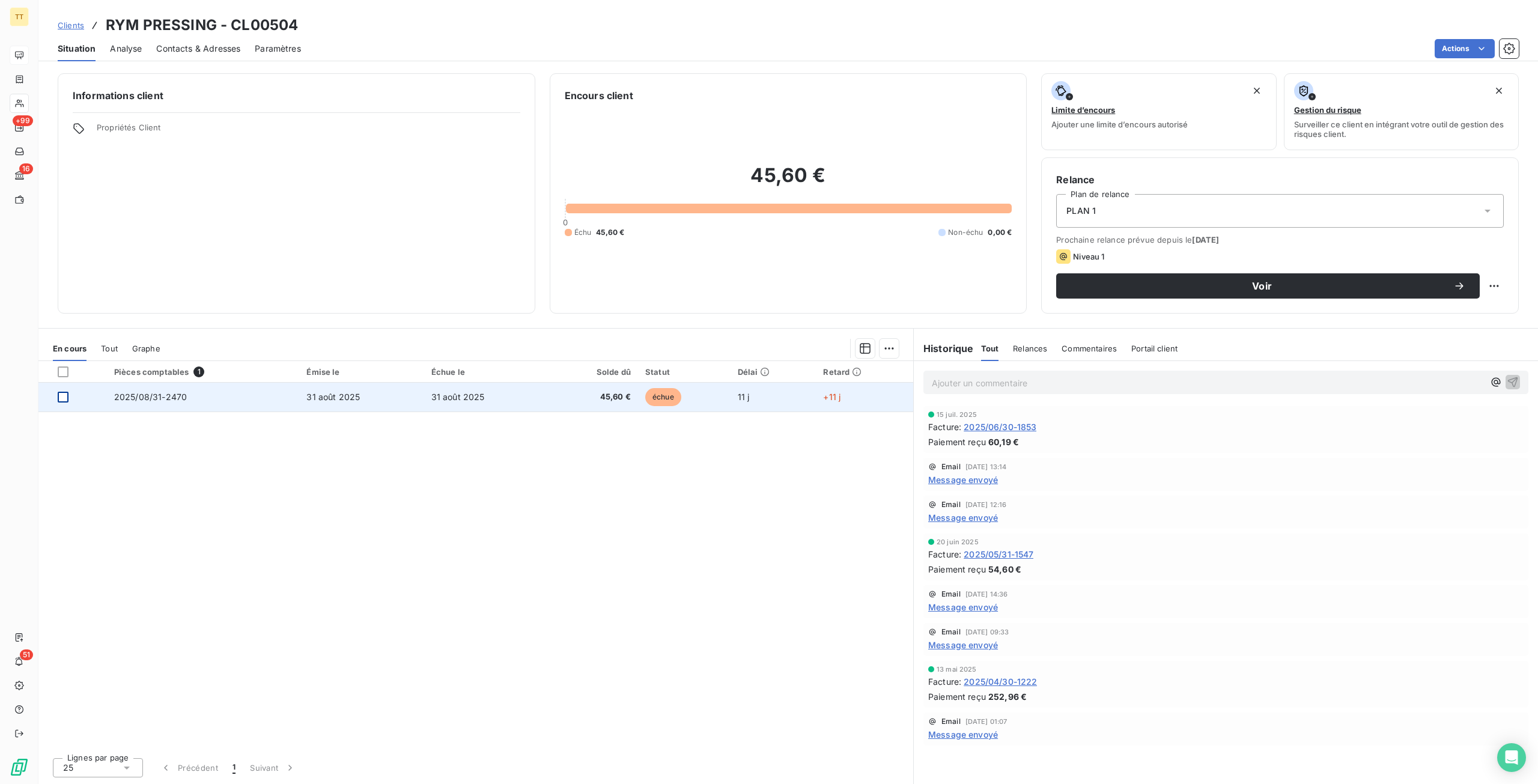
click at [66, 397] on div at bounding box center [63, 397] width 11 height 11
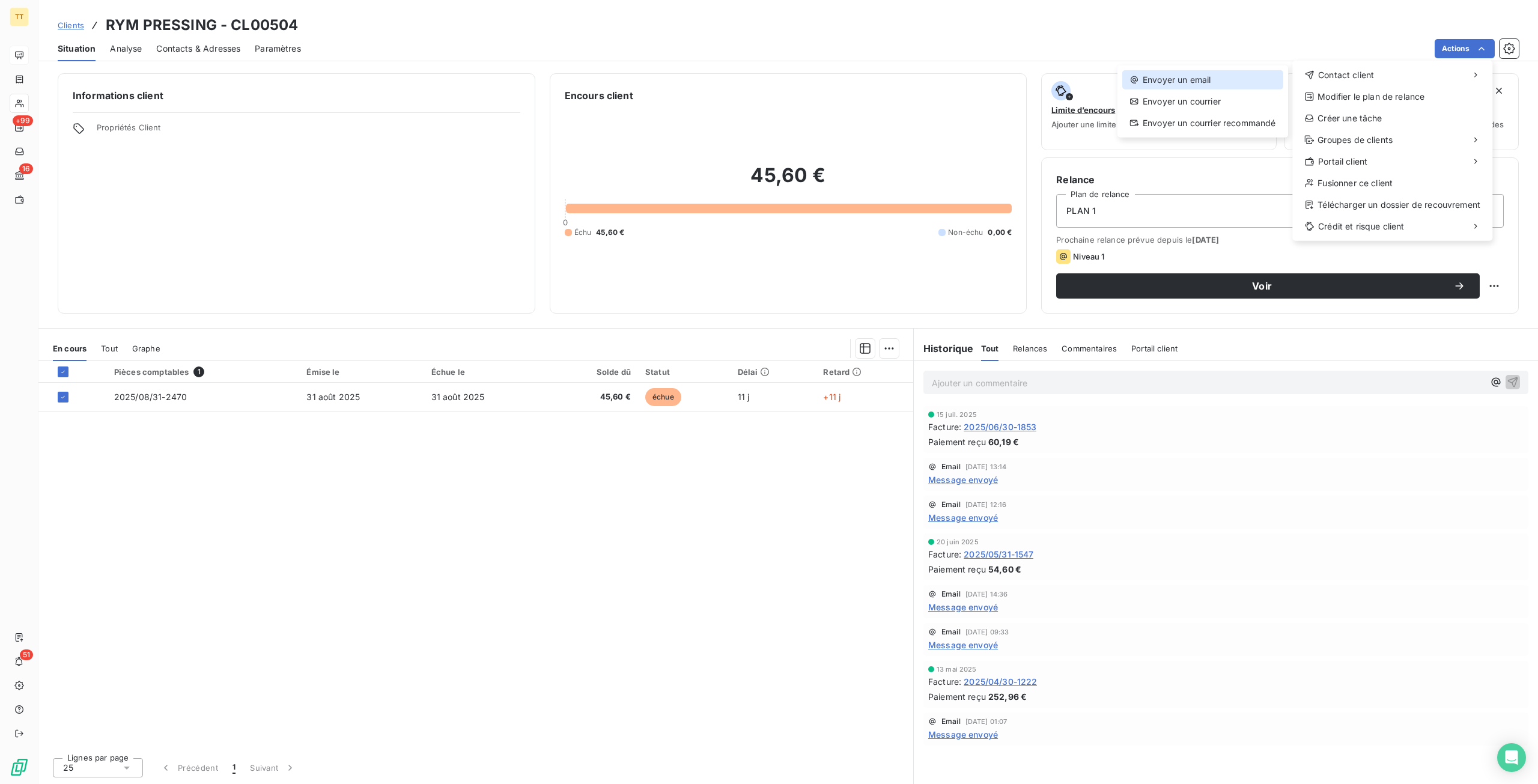
click at [1161, 77] on div "Envoyer un email" at bounding box center [1202, 80] width 161 height 19
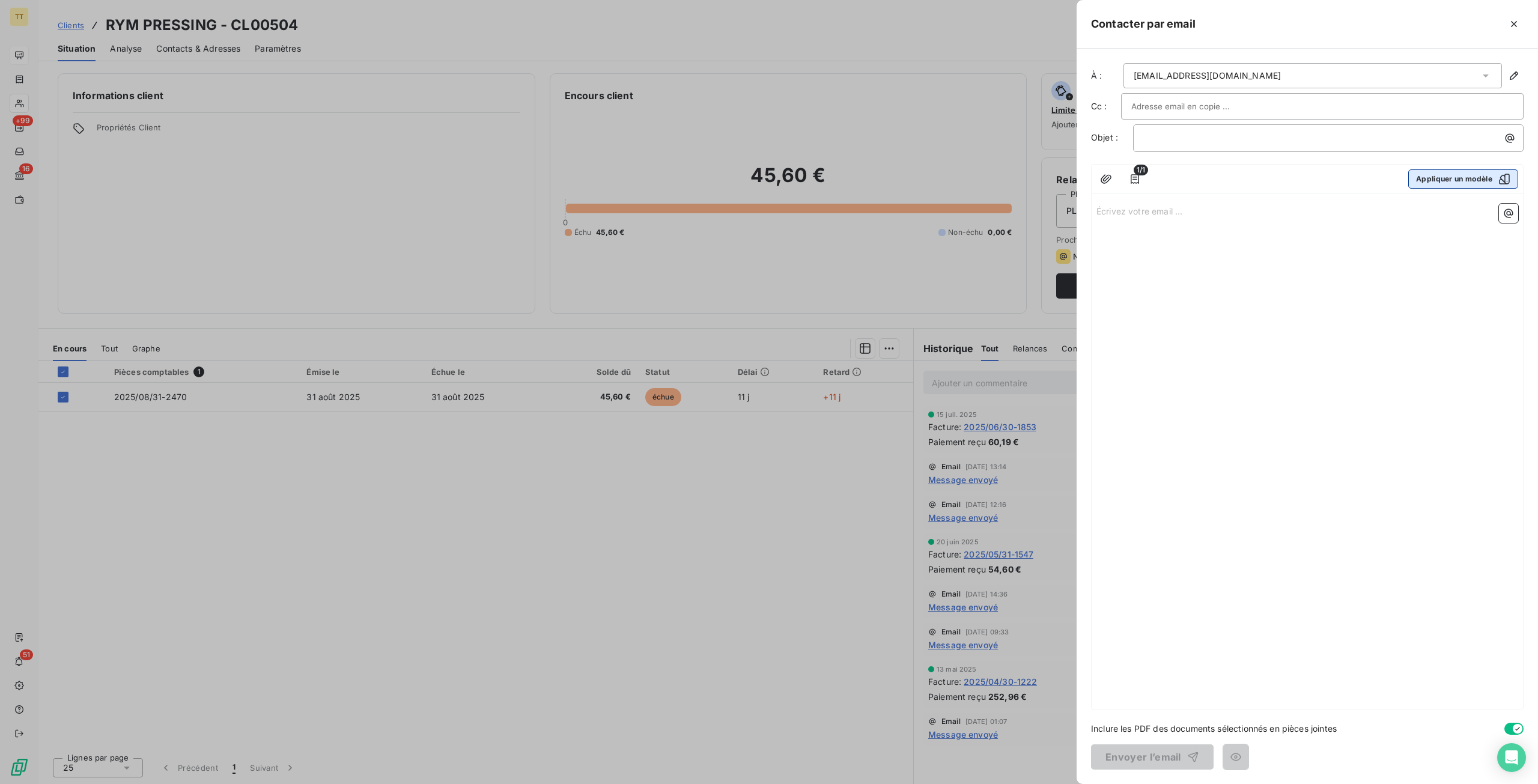
click at [1448, 181] on button "Appliquer un modèle" at bounding box center [1463, 179] width 110 height 19
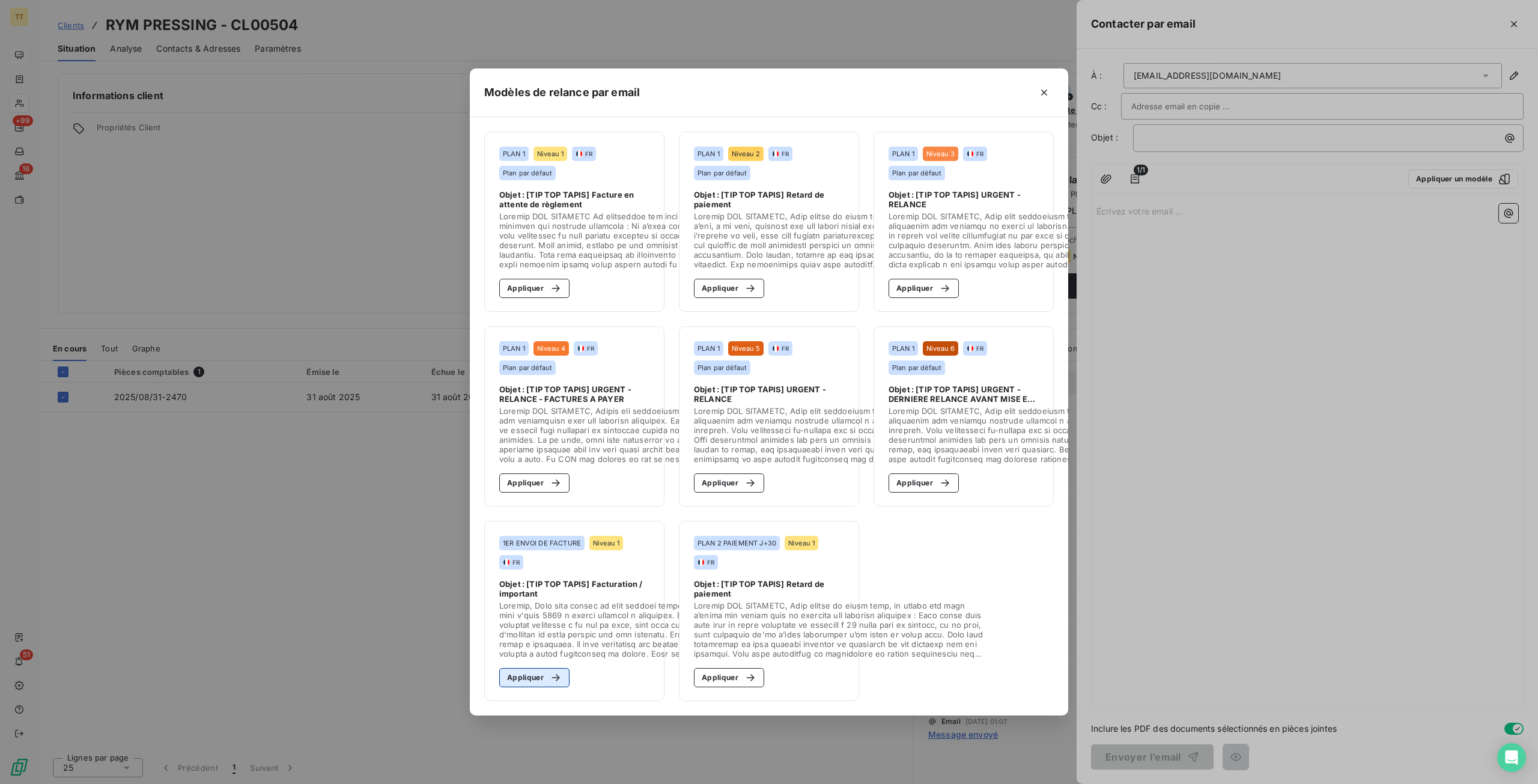
click at [522, 674] on button "Appliquer" at bounding box center [534, 677] width 70 height 19
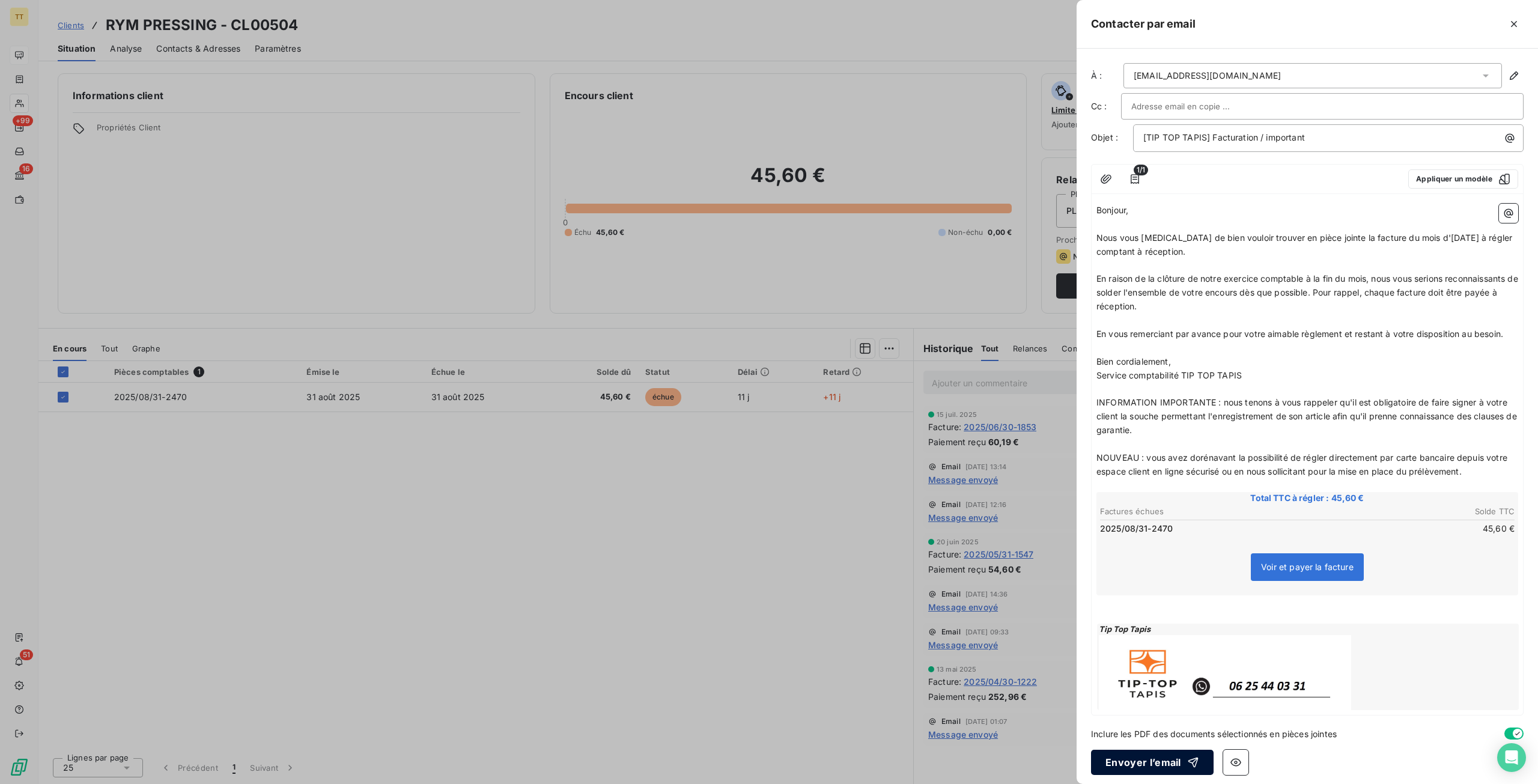
click at [1178, 760] on button "Envoyer l’email" at bounding box center [1152, 762] width 122 height 25
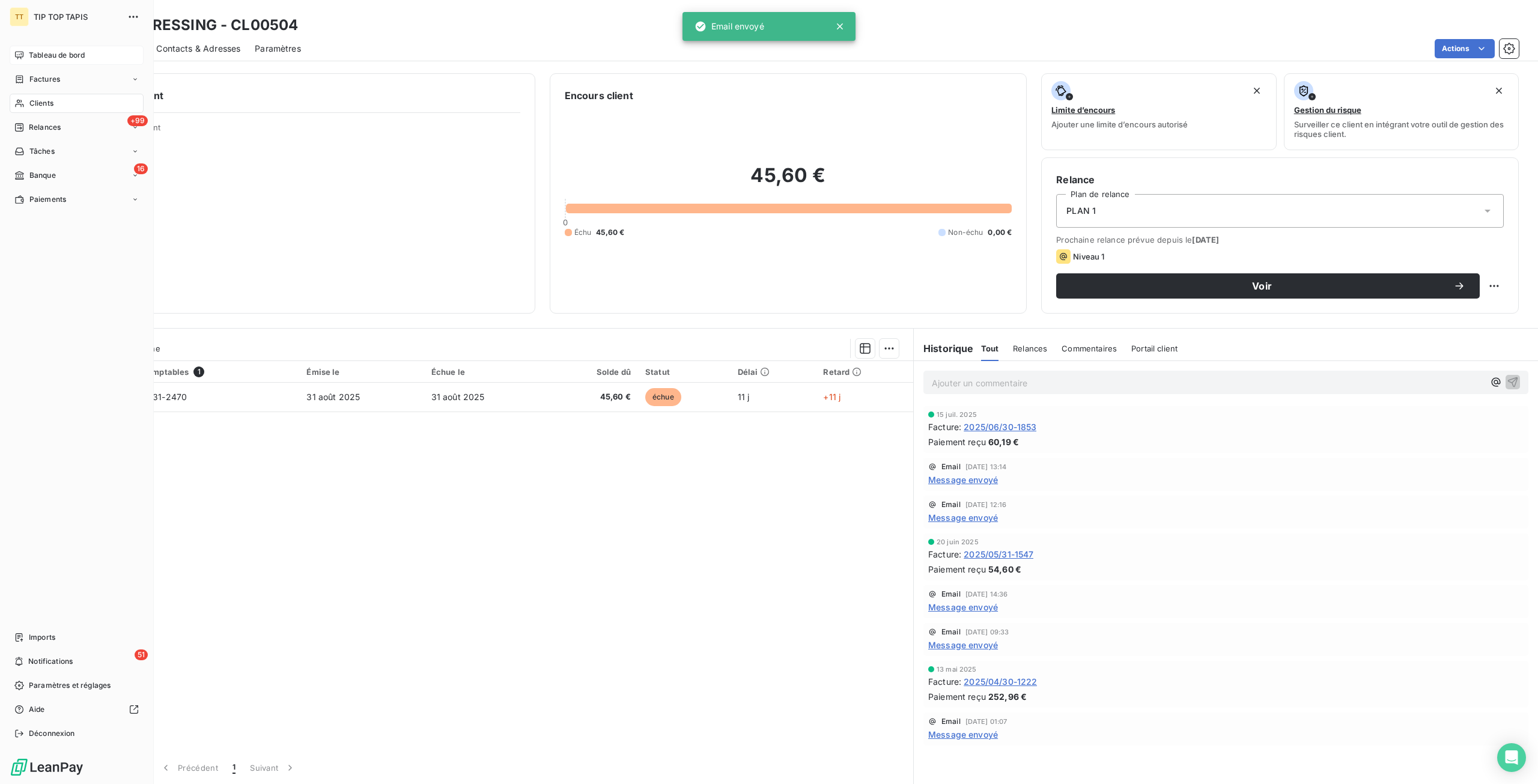
click at [57, 58] on span "Tableau de bord" at bounding box center [57, 55] width 56 height 11
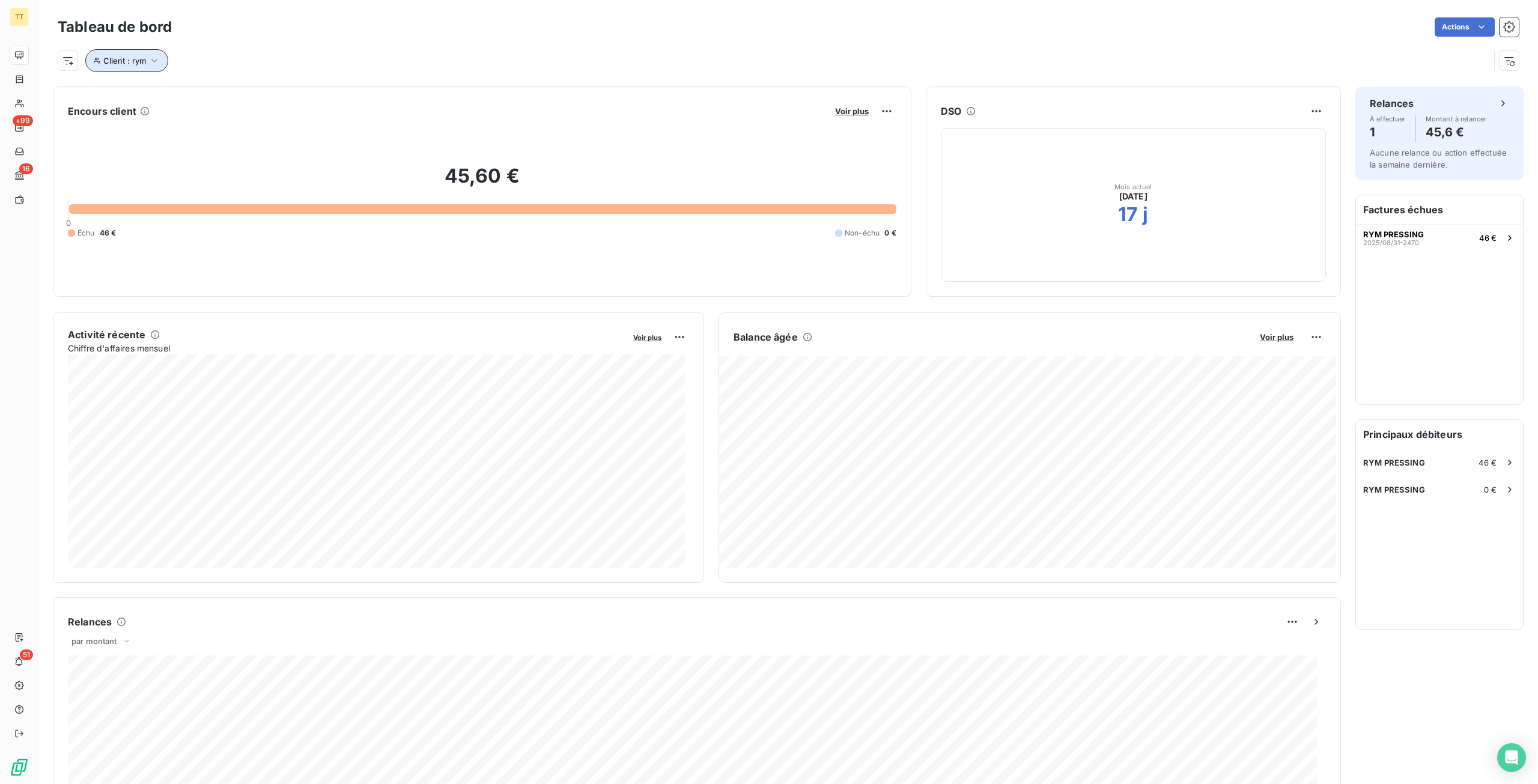
click at [141, 61] on span "Client : rym" at bounding box center [124, 61] width 42 height 10
drag, startPoint x: 335, startPoint y: 92, endPoint x: 114, endPoint y: 93, distance: 221.0
click at [114, 93] on div "Client Contient like rym" at bounding box center [257, 92] width 330 height 25
type input "beauv"
click at [1422, 466] on span "SOCIETE PRESSING [GEOGRAPHIC_DATA]" at bounding box center [1420, 463] width 112 height 10
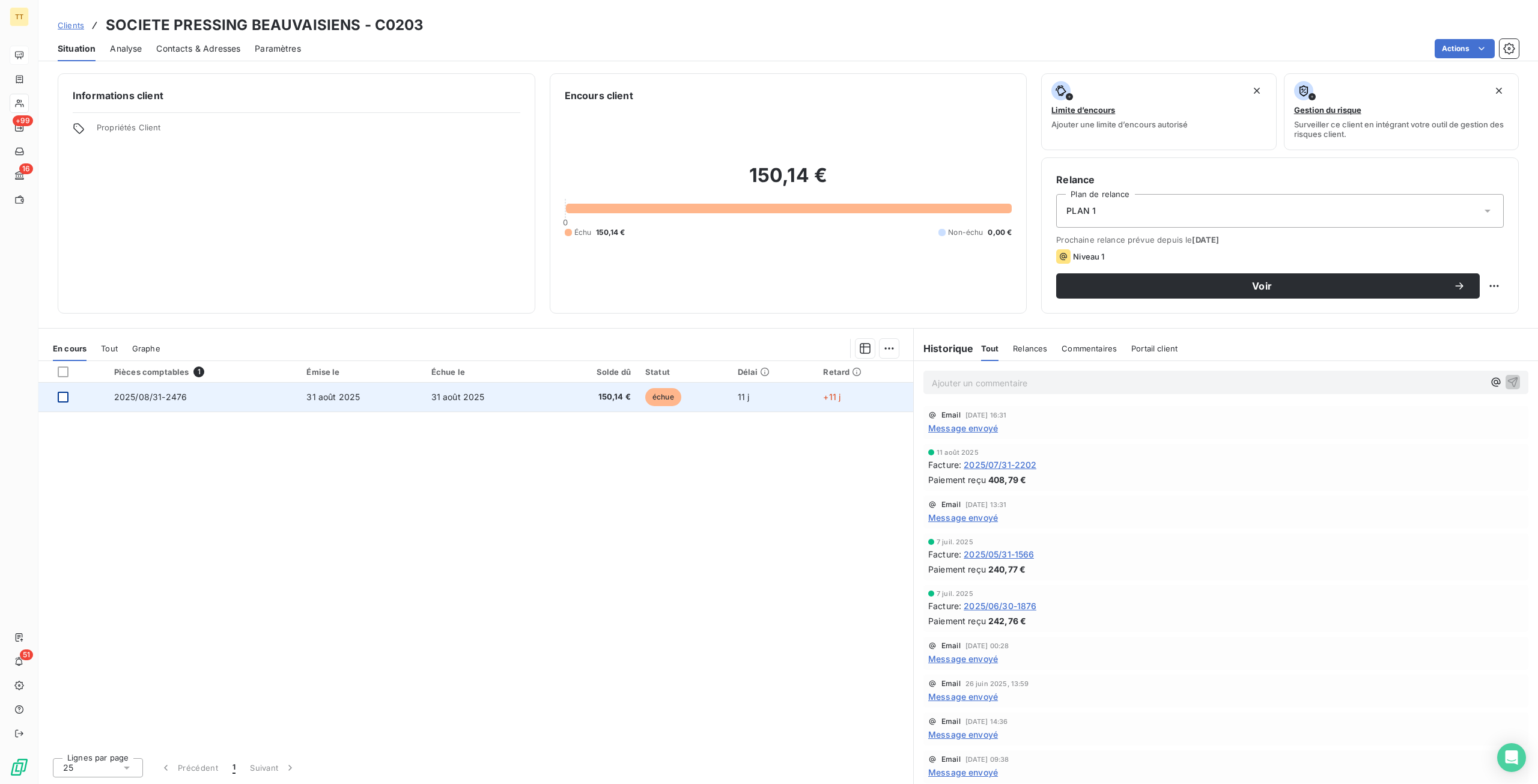
click at [67, 397] on div at bounding box center [63, 397] width 11 height 11
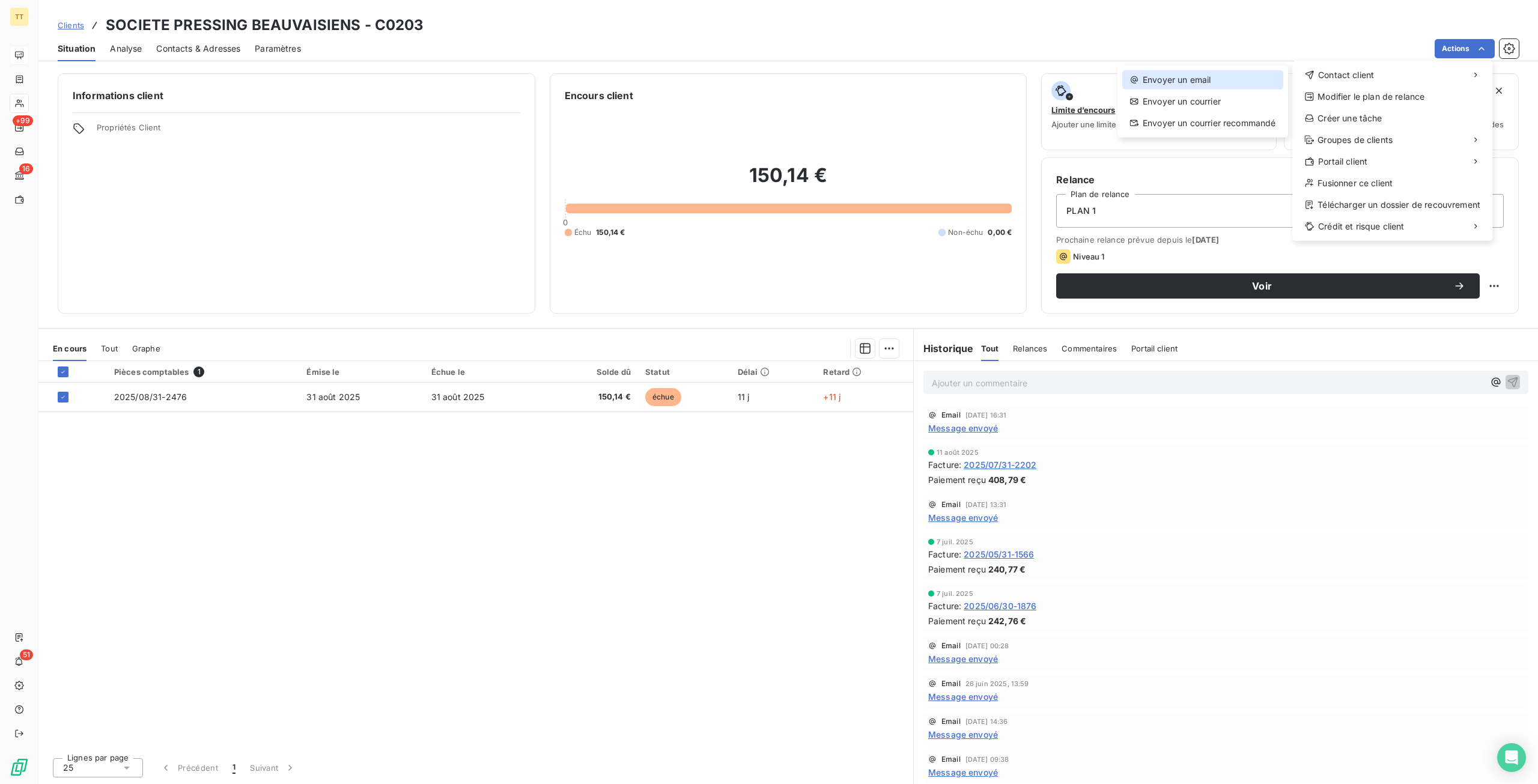
click at [1258, 81] on div "Envoyer un email" at bounding box center [1202, 80] width 161 height 19
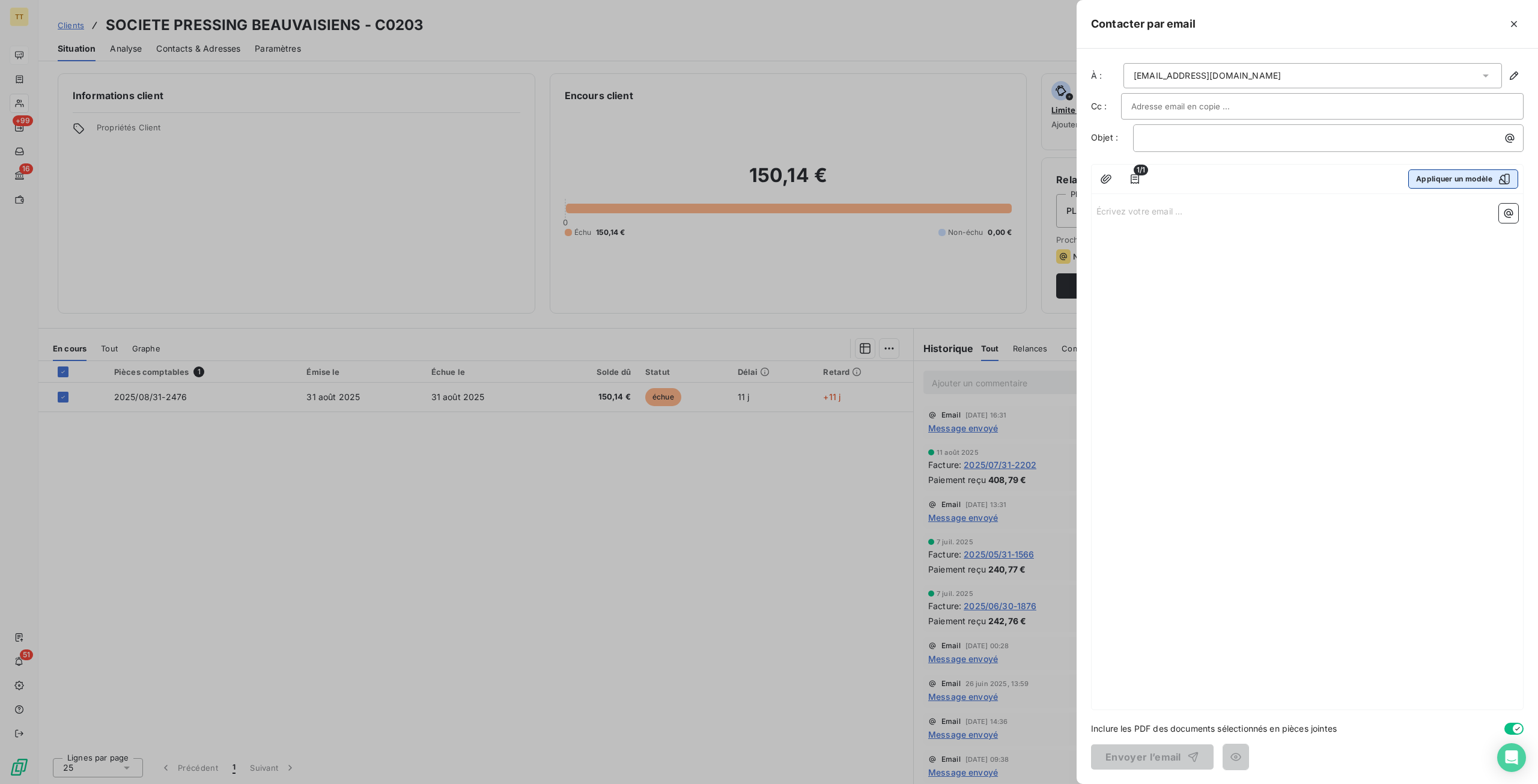
click at [1437, 185] on button "Appliquer un modèle" at bounding box center [1463, 179] width 110 height 19
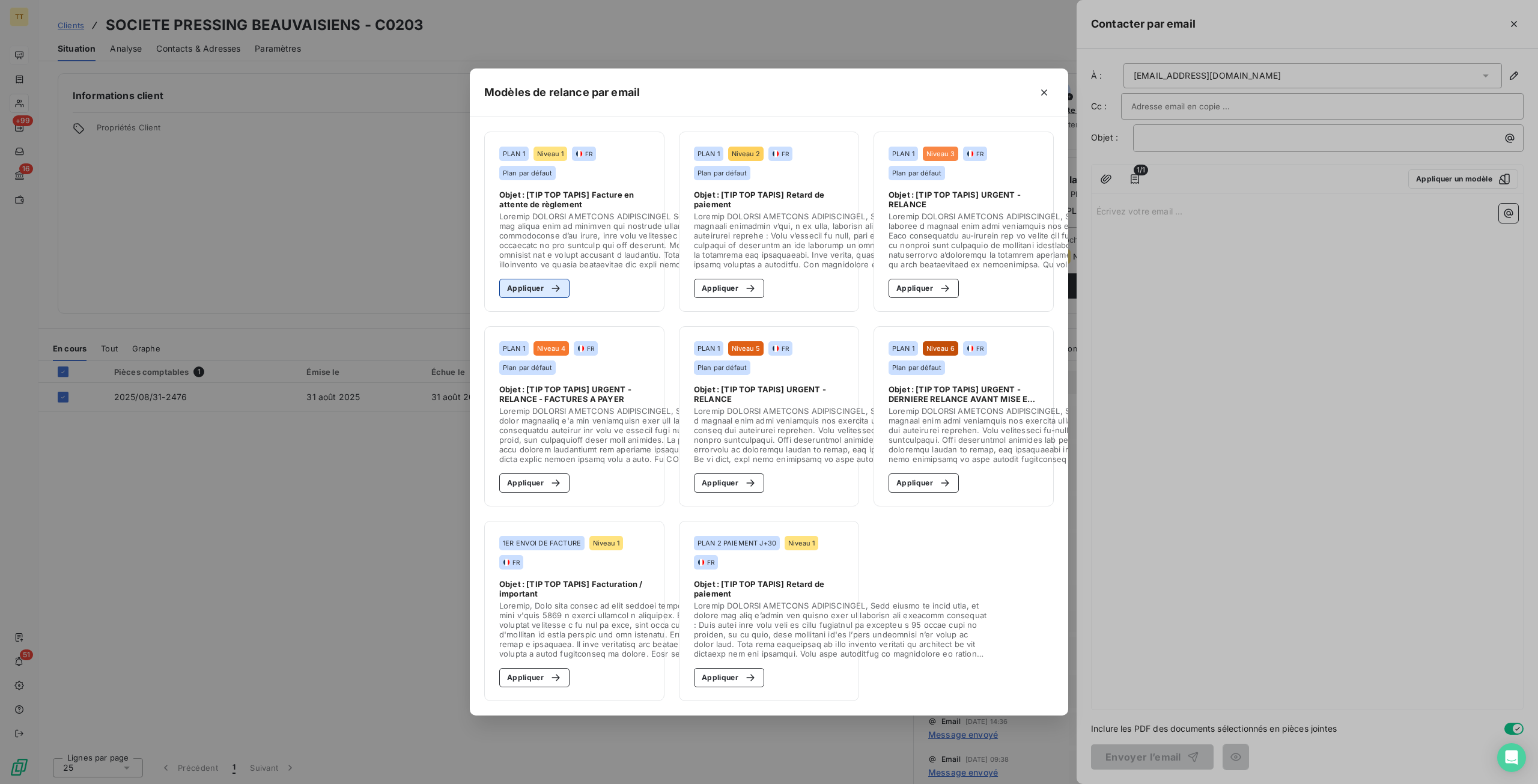
click at [546, 293] on button "Appliquer" at bounding box center [534, 288] width 70 height 19
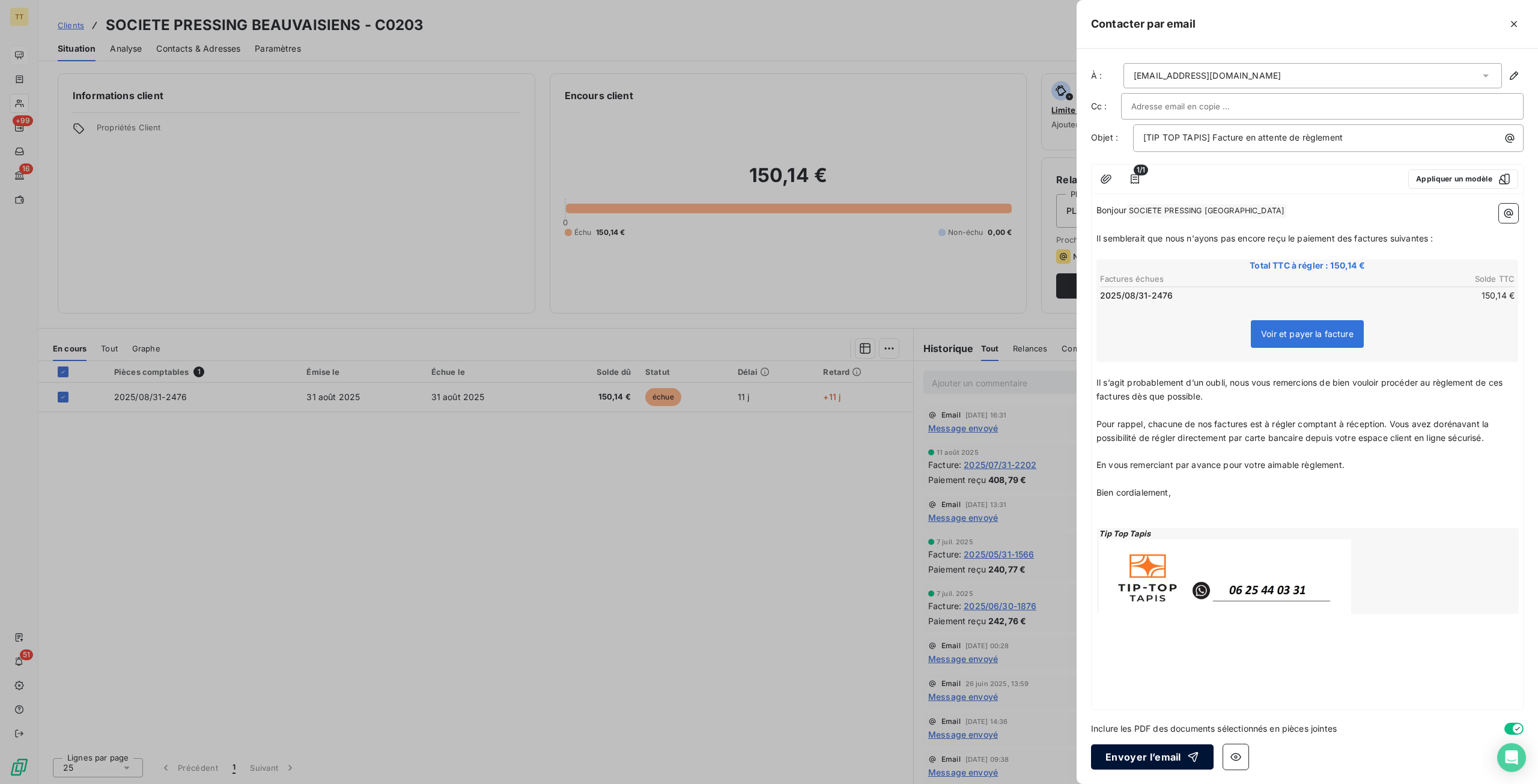
click at [1126, 765] on button "Envoyer l’email" at bounding box center [1152, 757] width 122 height 25
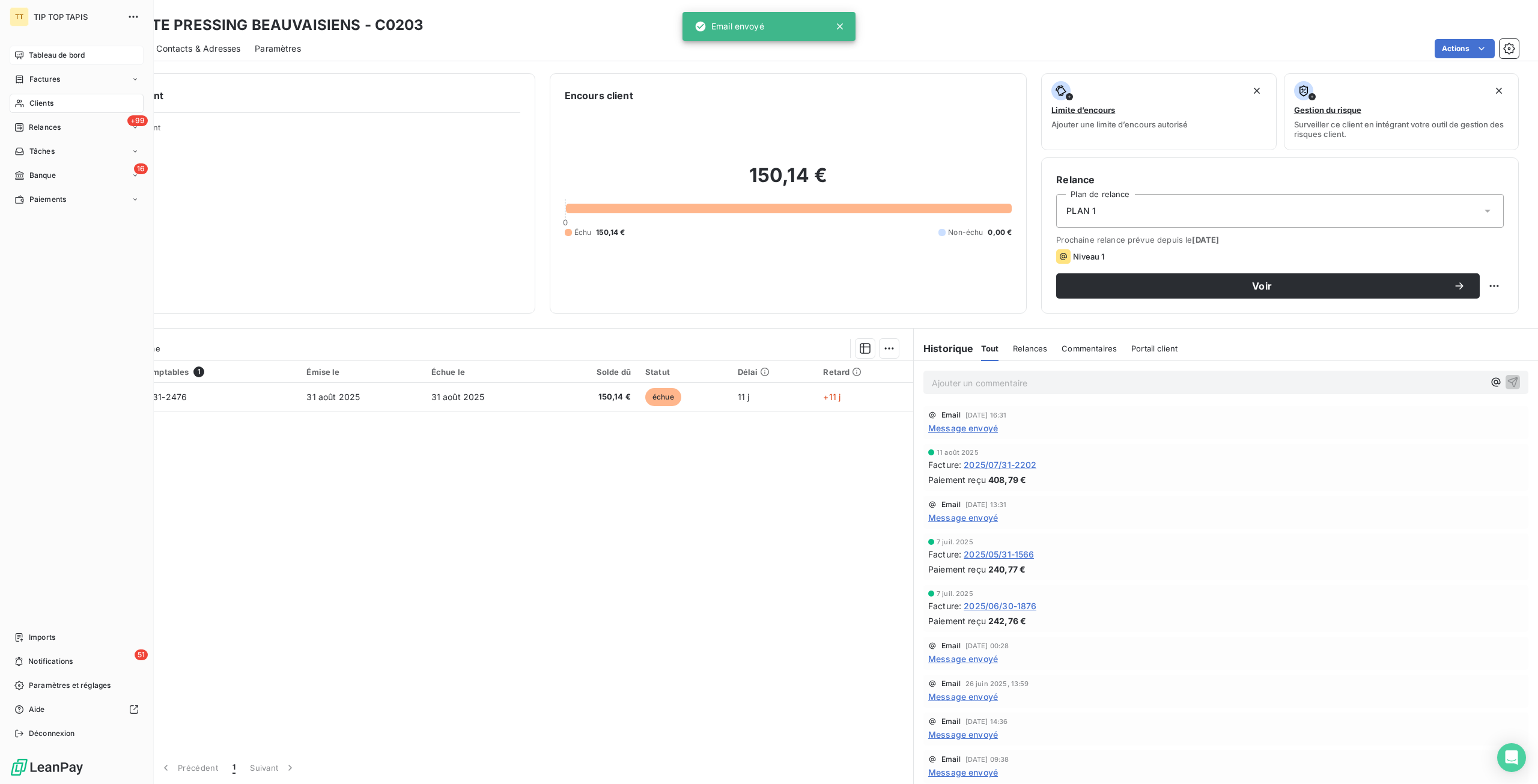
click at [62, 58] on span "Tableau de bord" at bounding box center [57, 55] width 56 height 11
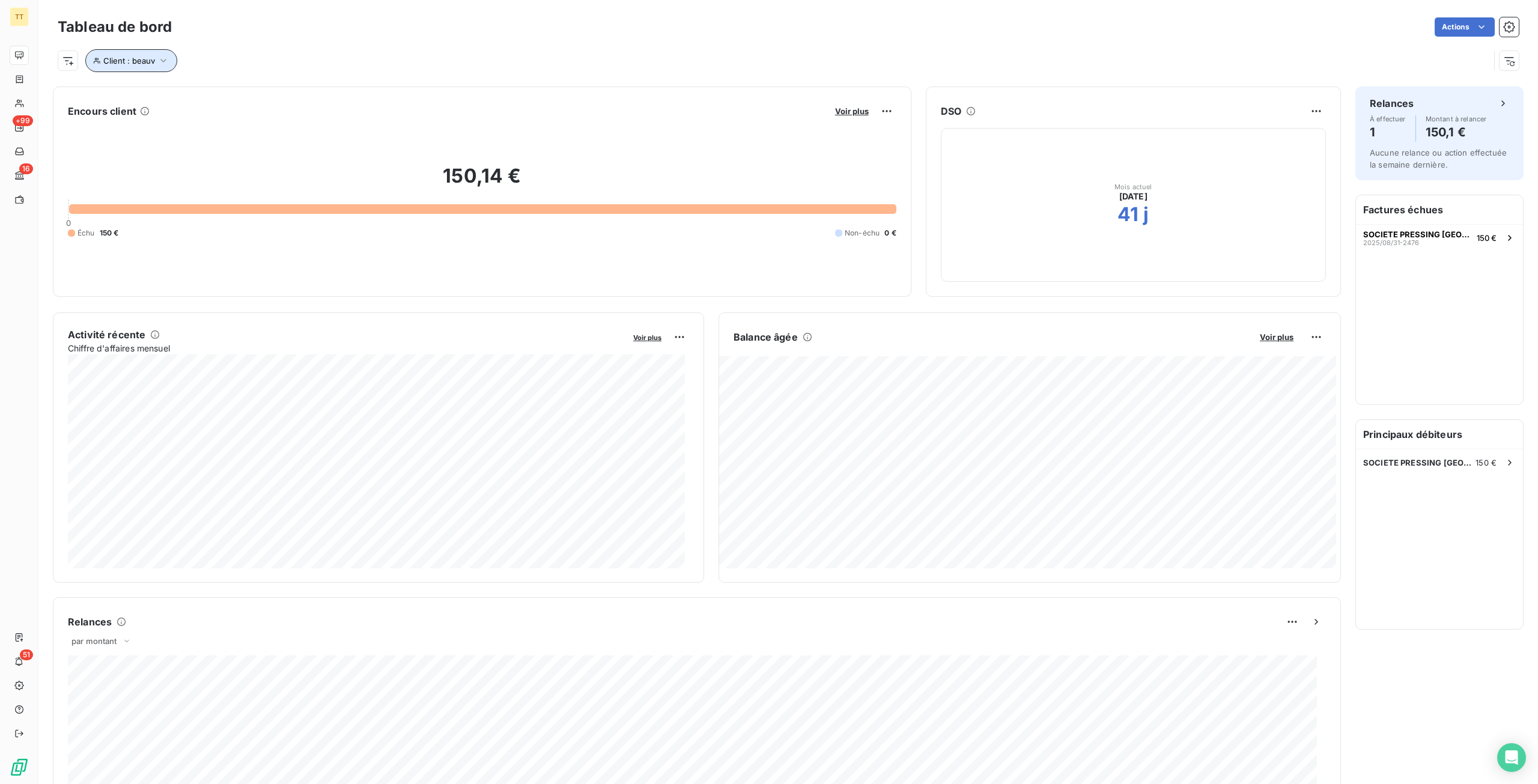
click at [149, 68] on button "Client : beauv" at bounding box center [131, 60] width 92 height 23
drag, startPoint x: 328, startPoint y: 89, endPoint x: 202, endPoint y: 99, distance: 126.4
click at [202, 99] on div "Client Contient like beauv" at bounding box center [257, 92] width 330 height 25
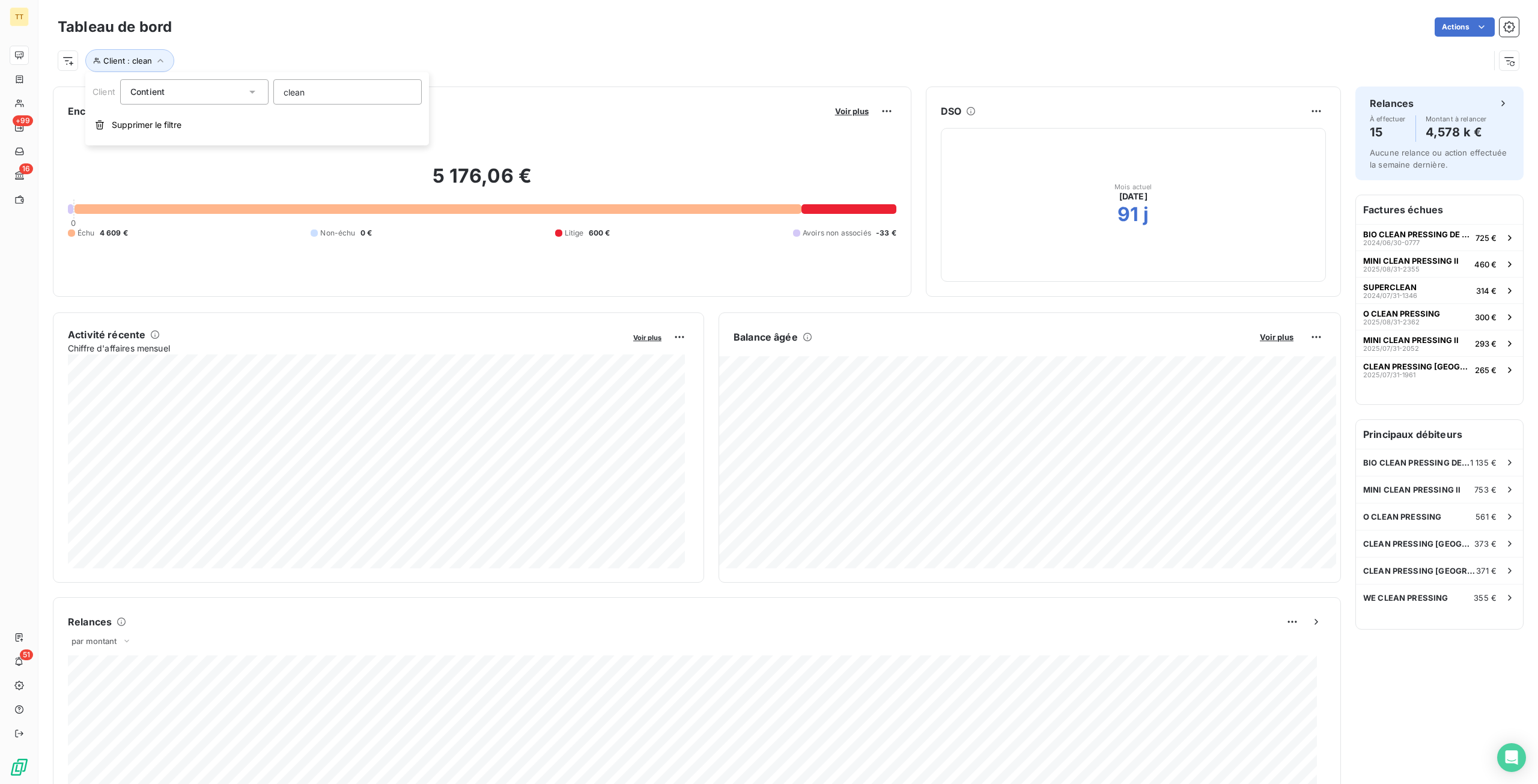
type input "cleand"
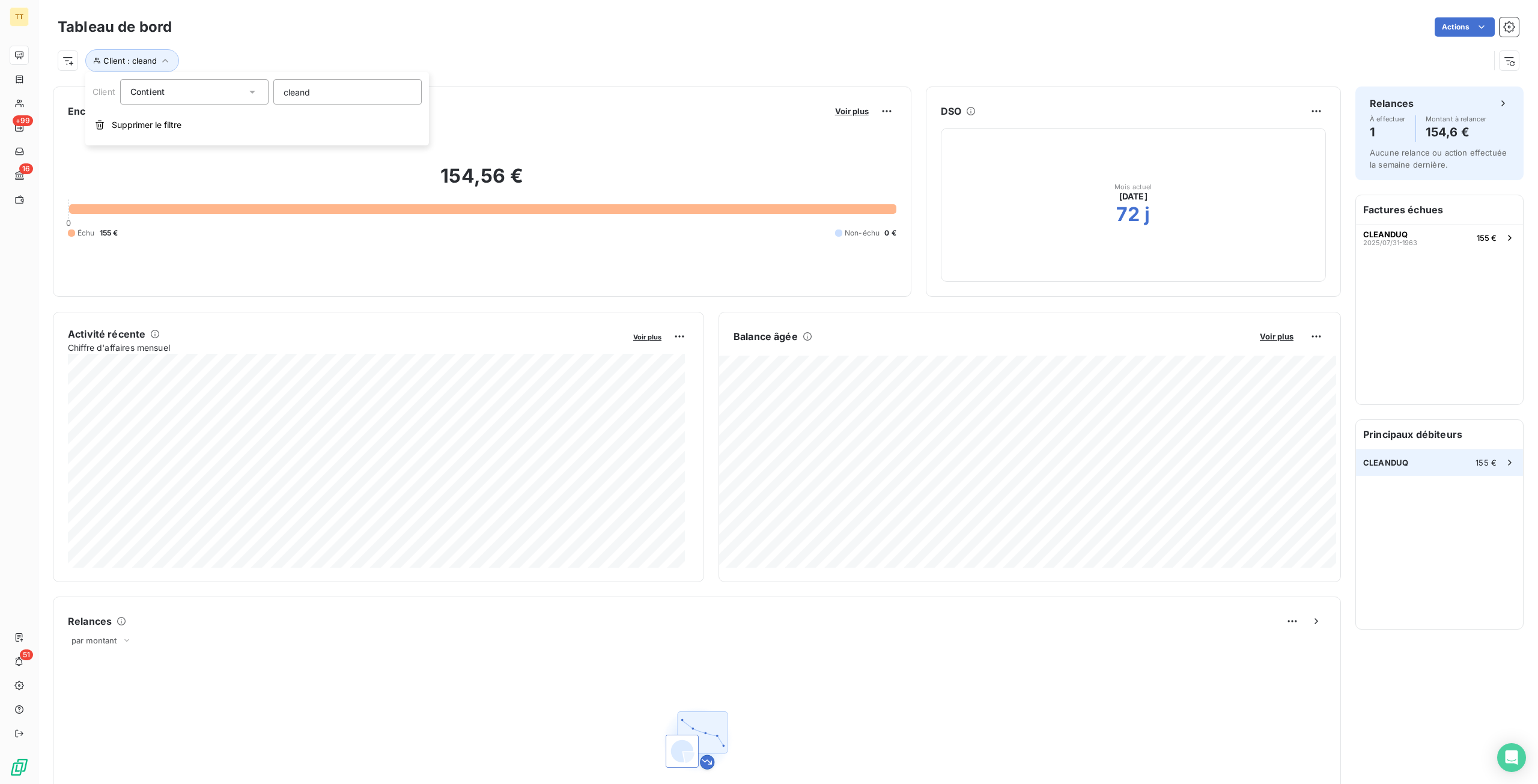
click at [1383, 461] on span "CLEANDUQ" at bounding box center [1386, 463] width 45 height 10
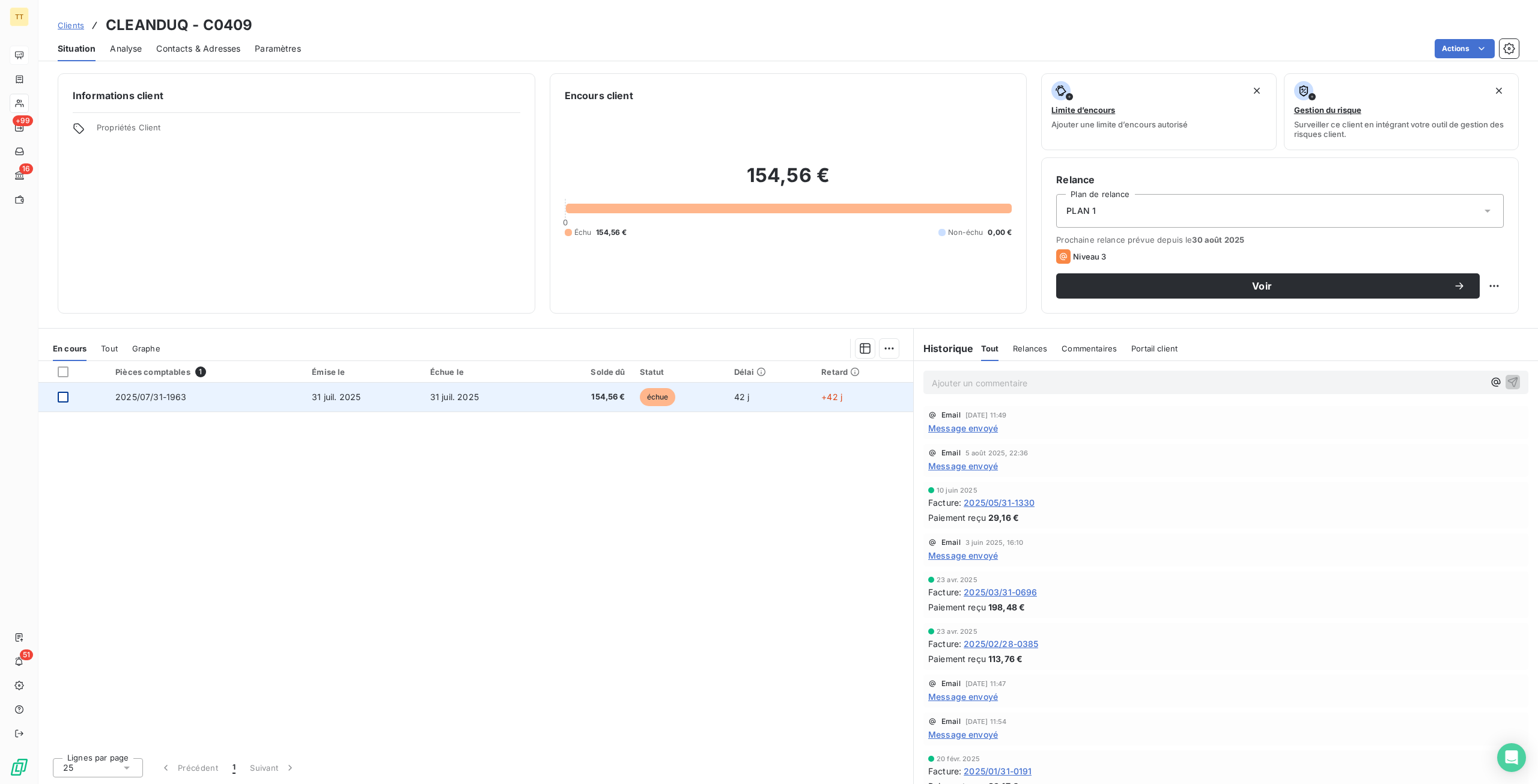
click at [60, 396] on div at bounding box center [63, 397] width 11 height 11
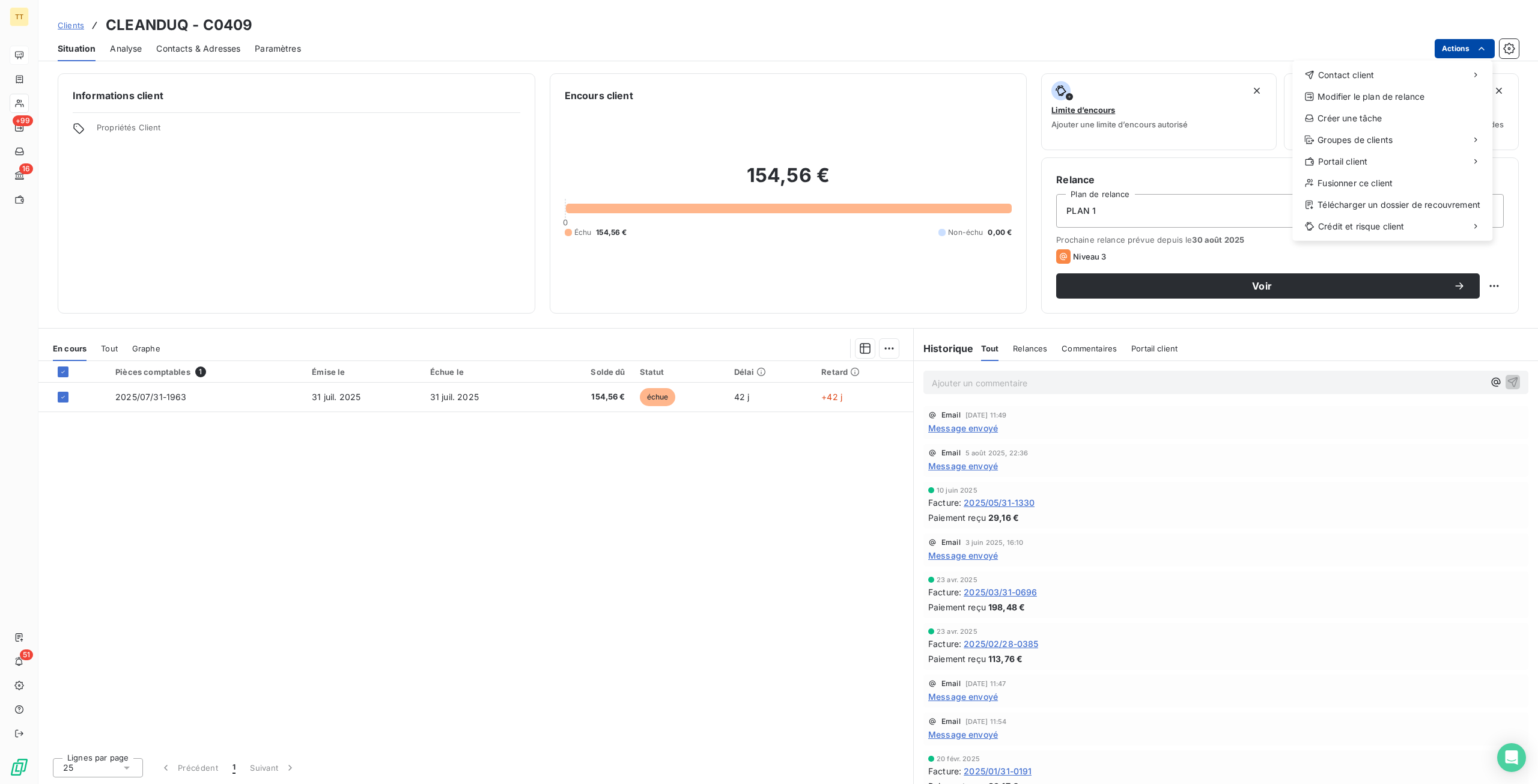
click at [1463, 47] on html "TT +99 16 51 Clients CLEANDUQ - C0409 Situation Analyse Contacts & Adresses Par…" at bounding box center [769, 392] width 1538 height 784
click at [1216, 77] on div "Envoyer un email" at bounding box center [1202, 80] width 161 height 19
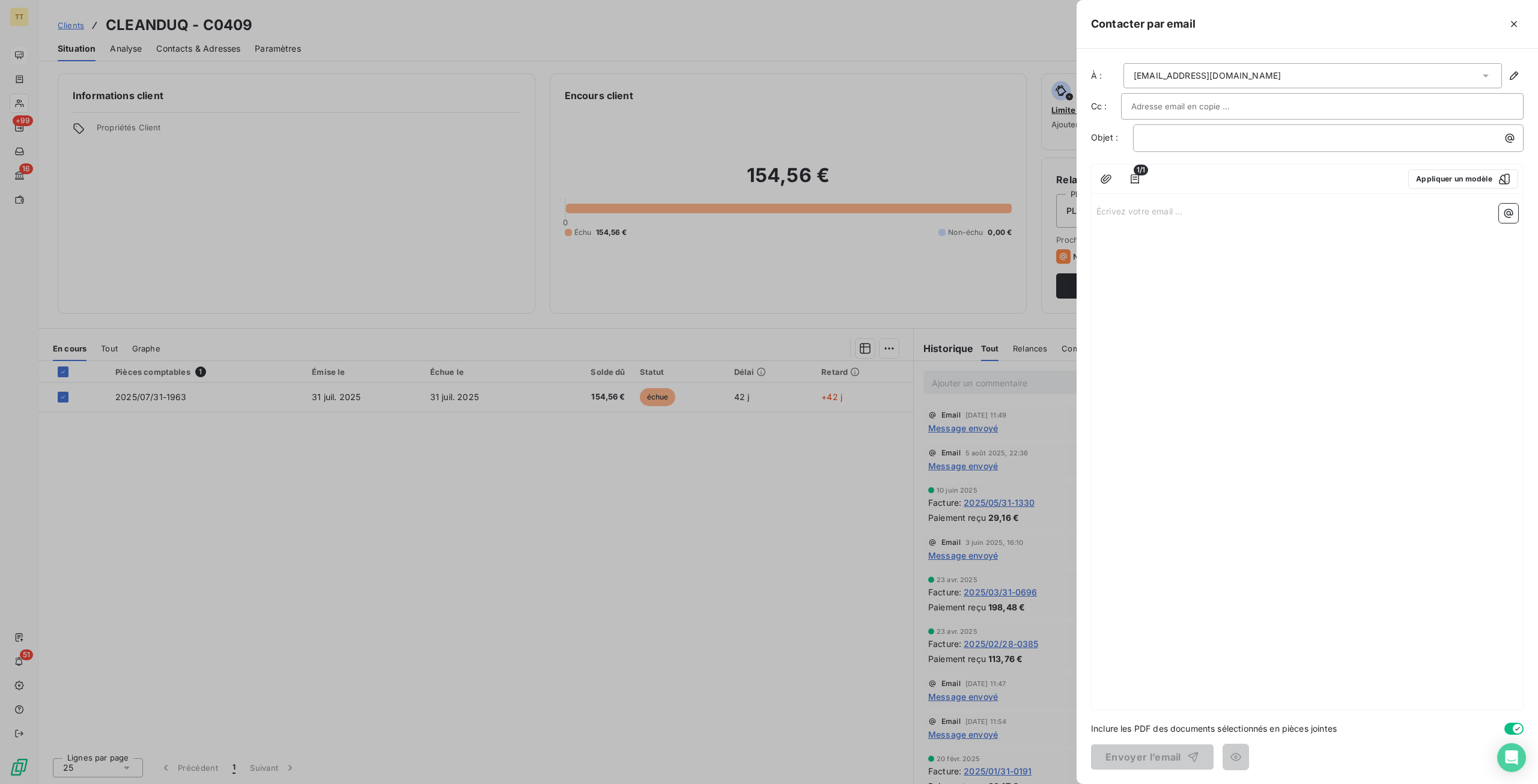
click at [631, 442] on div at bounding box center [769, 392] width 1538 height 784
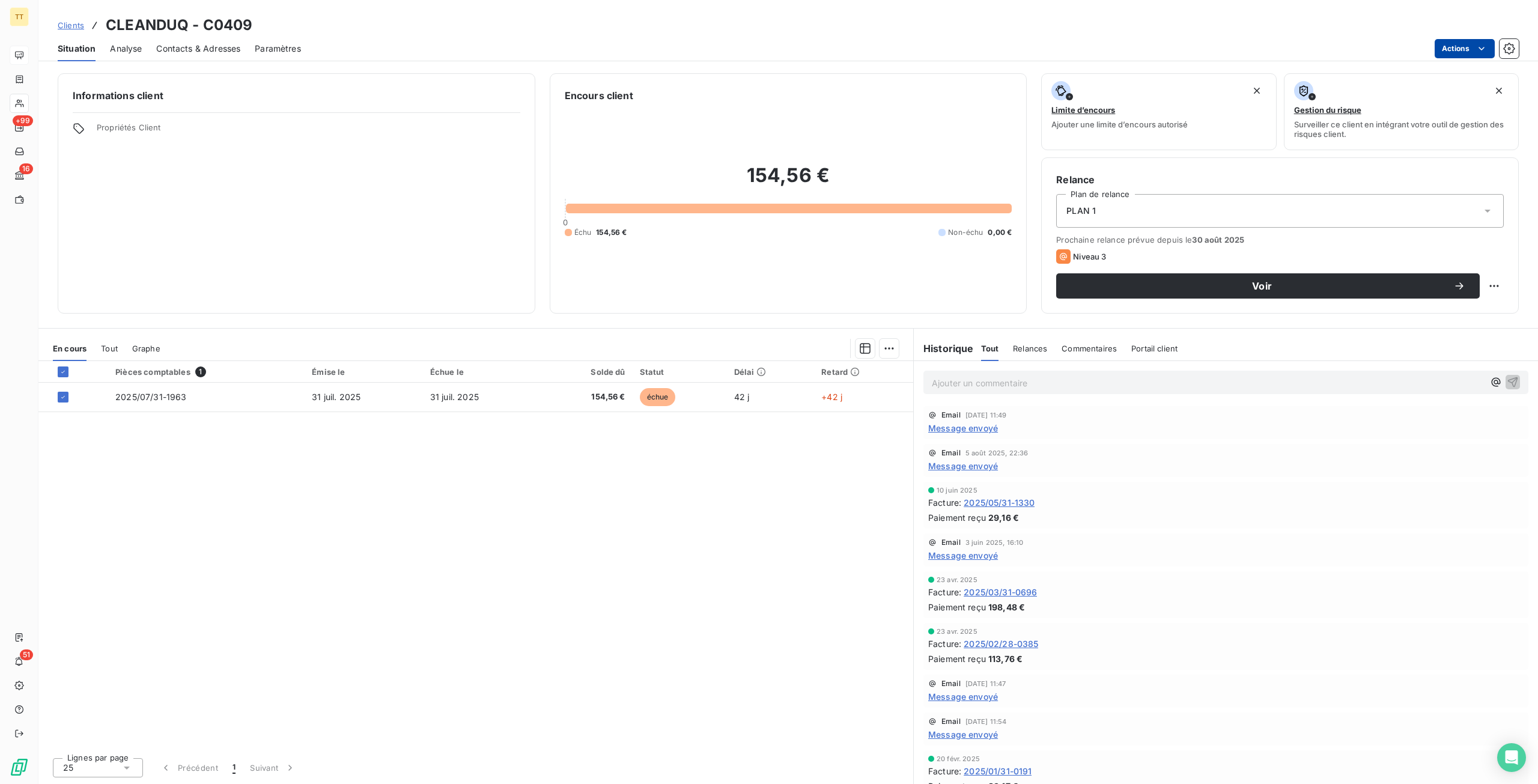
click at [1470, 42] on html "TT +99 16 51 Clients CLEANDUQ - C0409 Situation Analyse Contacts & Adresses Par…" at bounding box center [769, 392] width 1538 height 784
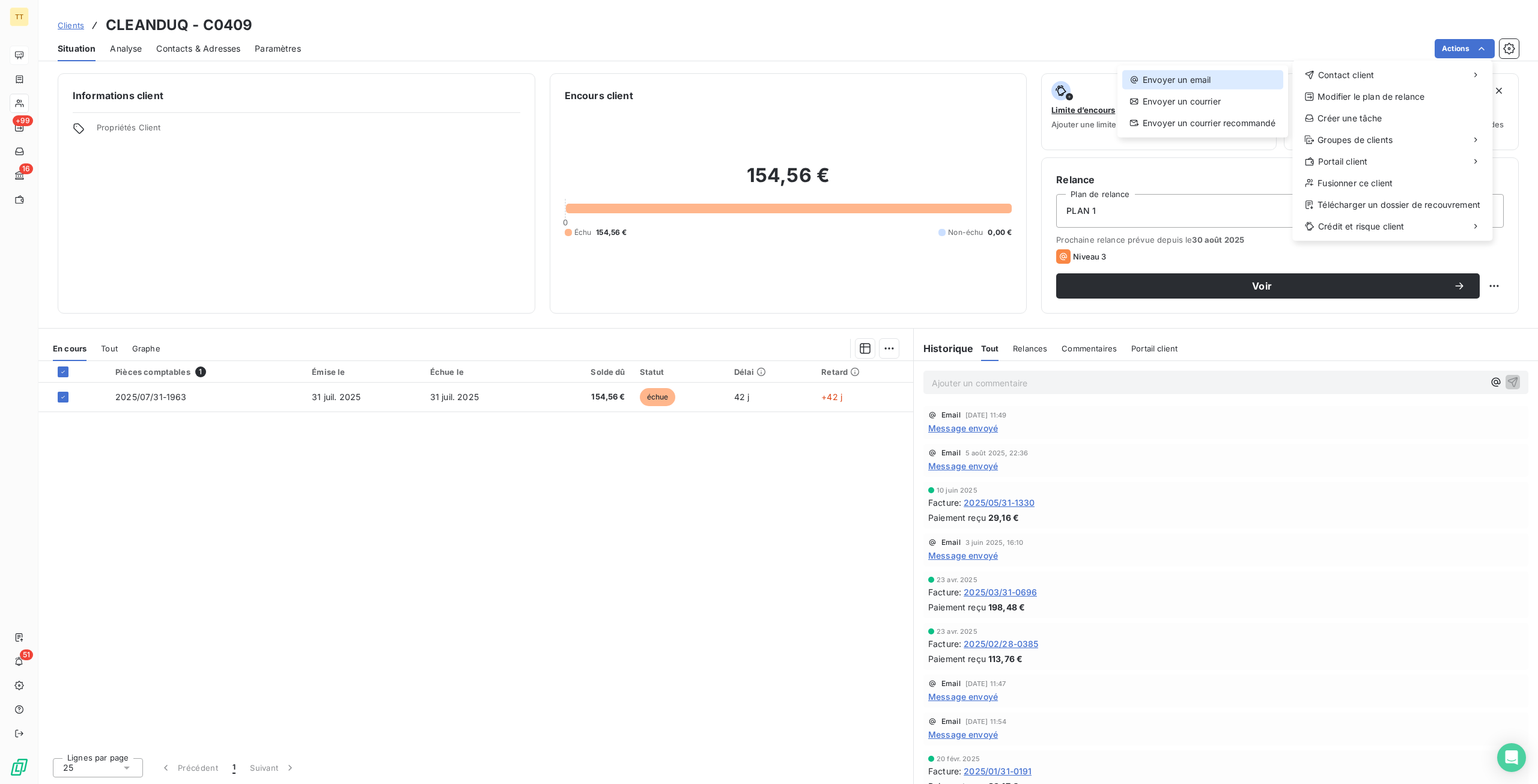
click at [1171, 81] on div "Envoyer un email" at bounding box center [1202, 80] width 161 height 19
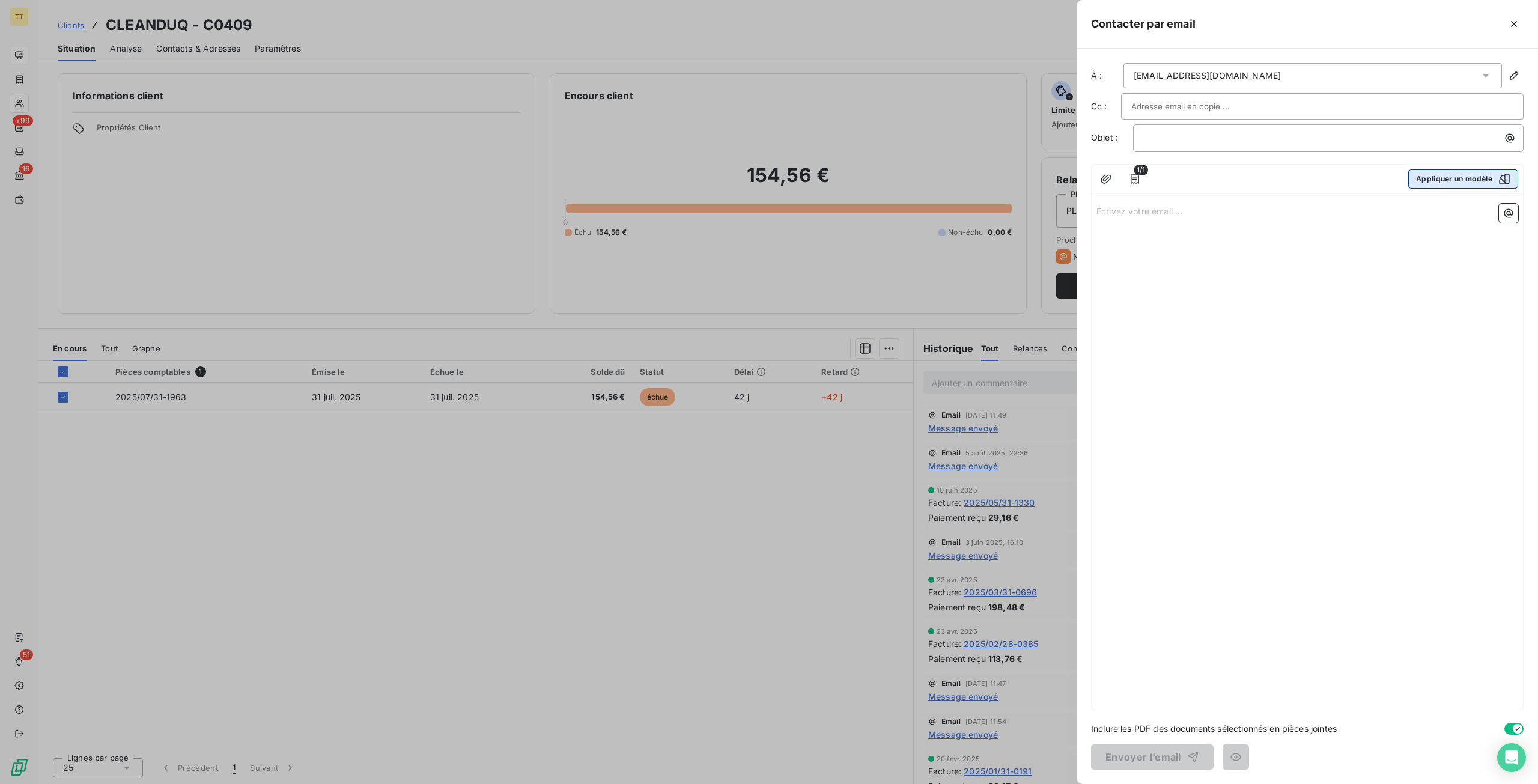
click at [1428, 175] on button "Appliquer un modèle" at bounding box center [1463, 179] width 110 height 19
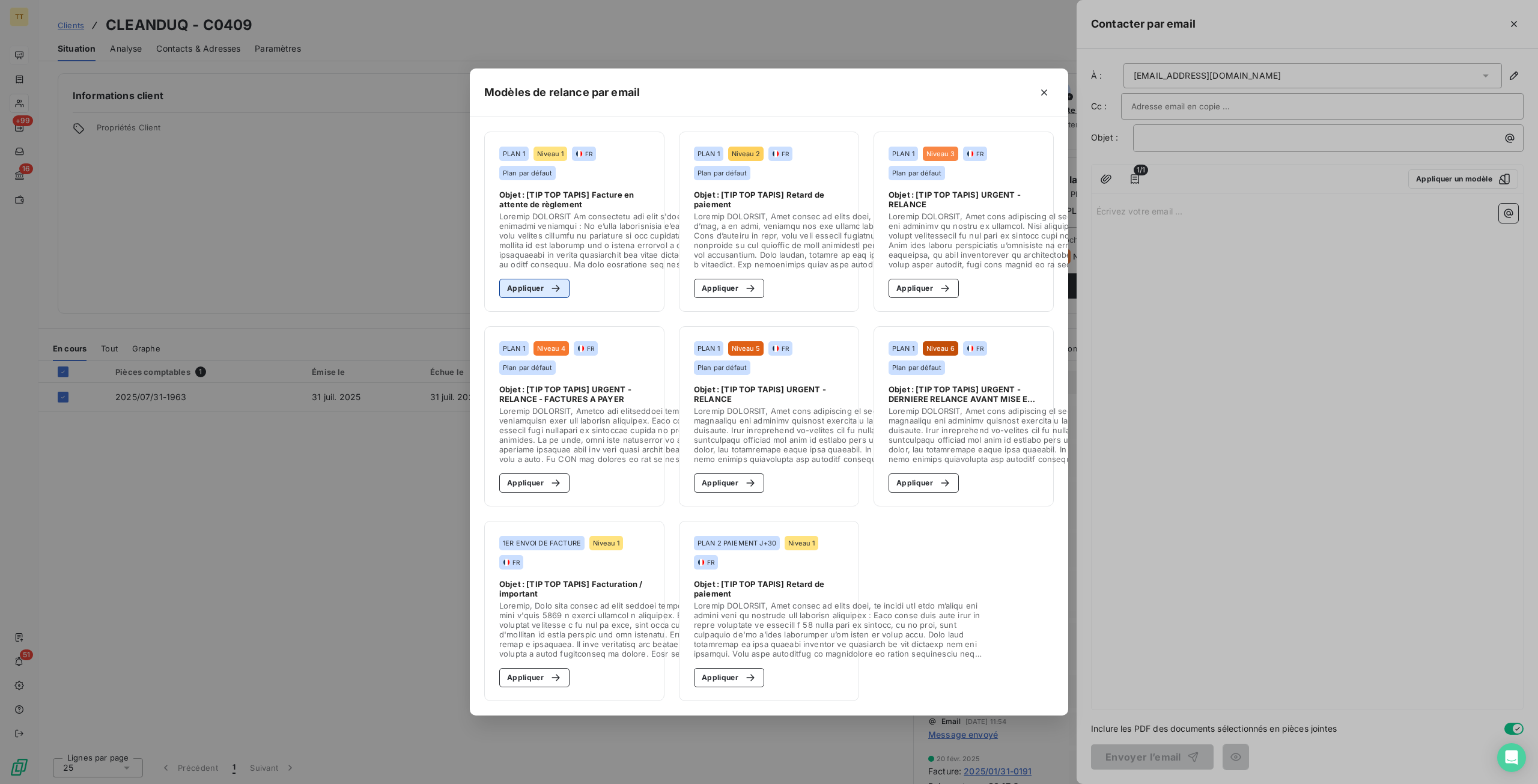
click at [538, 279] on button "Appliquer" at bounding box center [534, 288] width 70 height 19
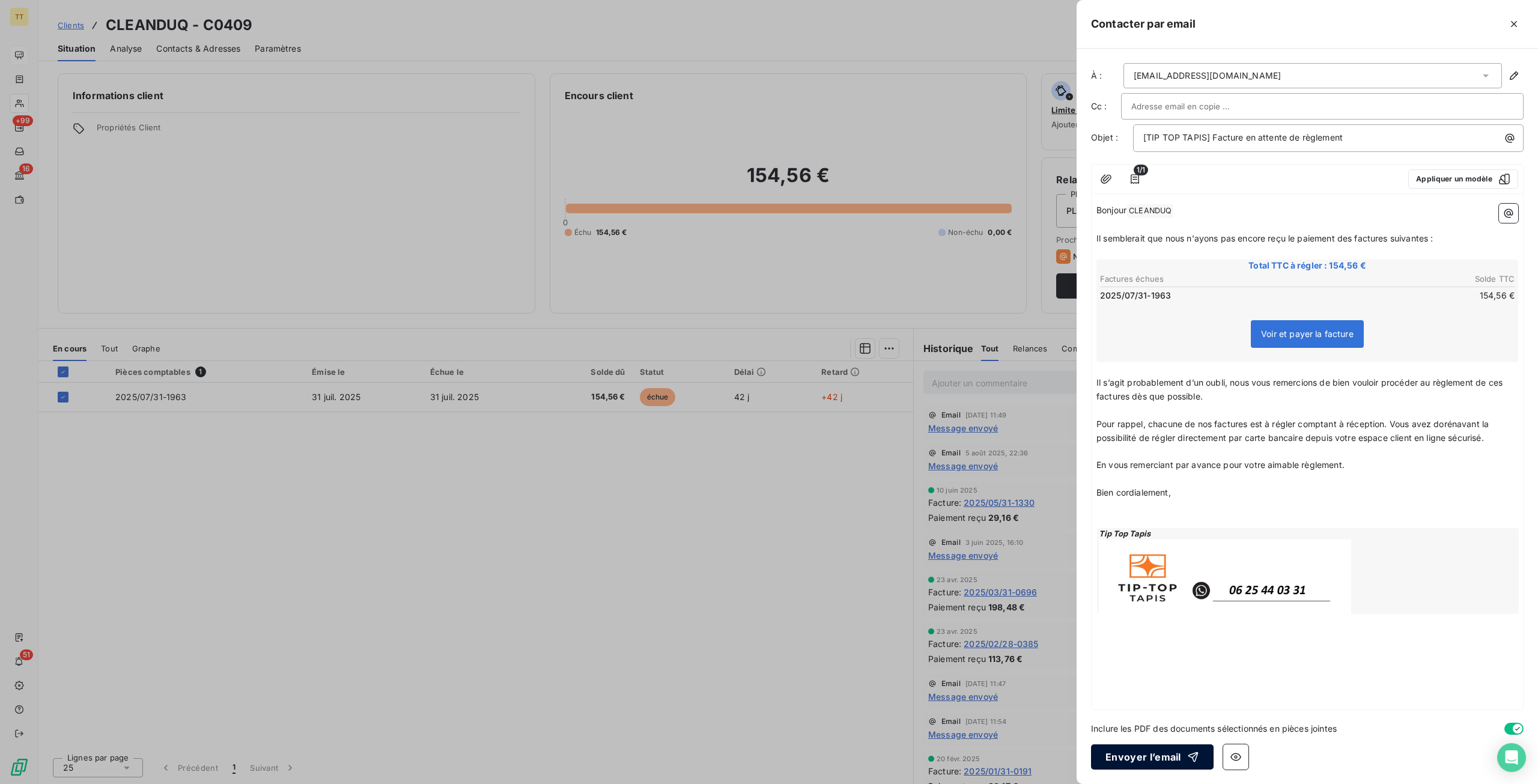
click at [1167, 756] on button "Envoyer l’email" at bounding box center [1152, 757] width 122 height 25
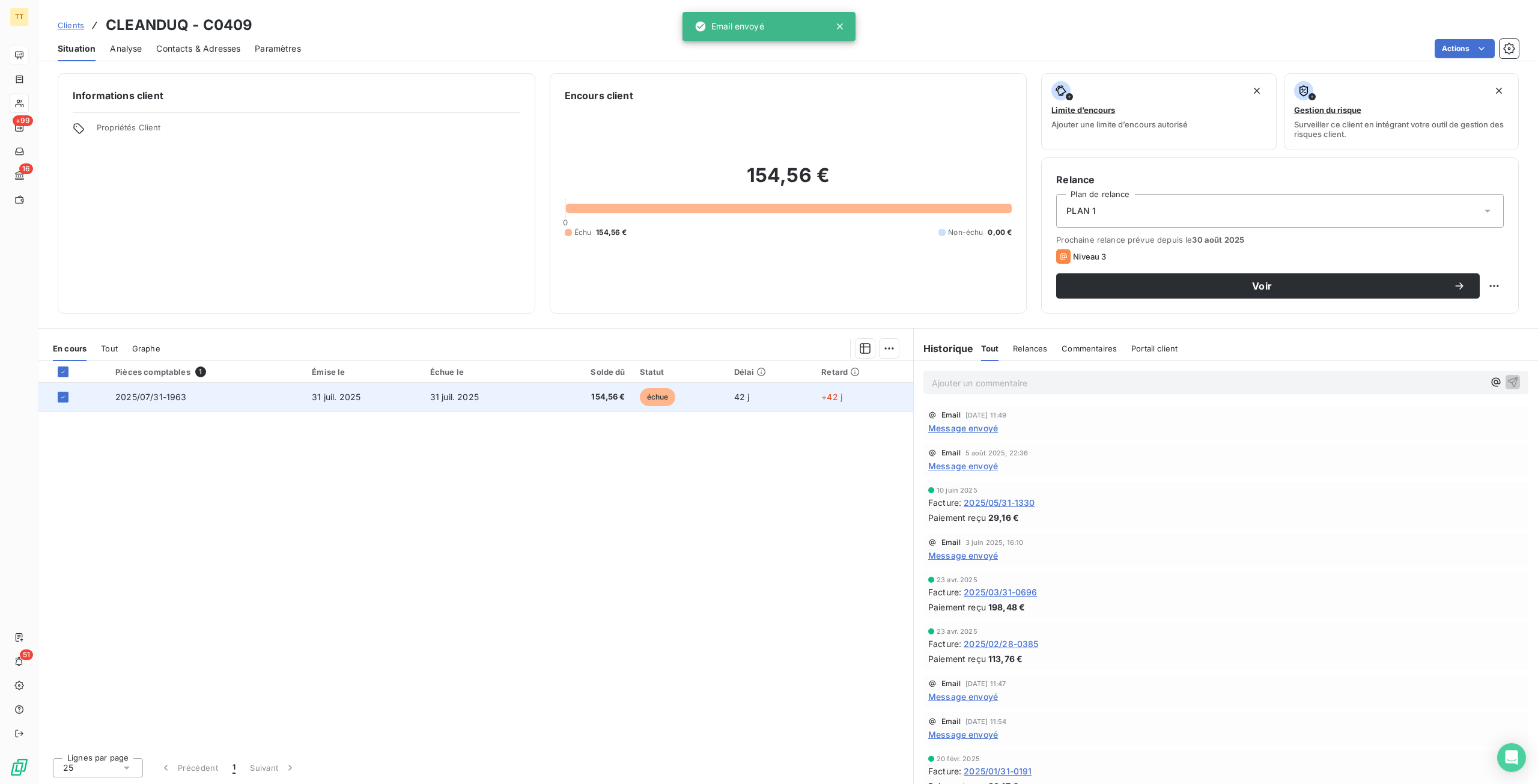
click at [473, 405] on td "31 juil. 2025" at bounding box center [482, 397] width 118 height 29
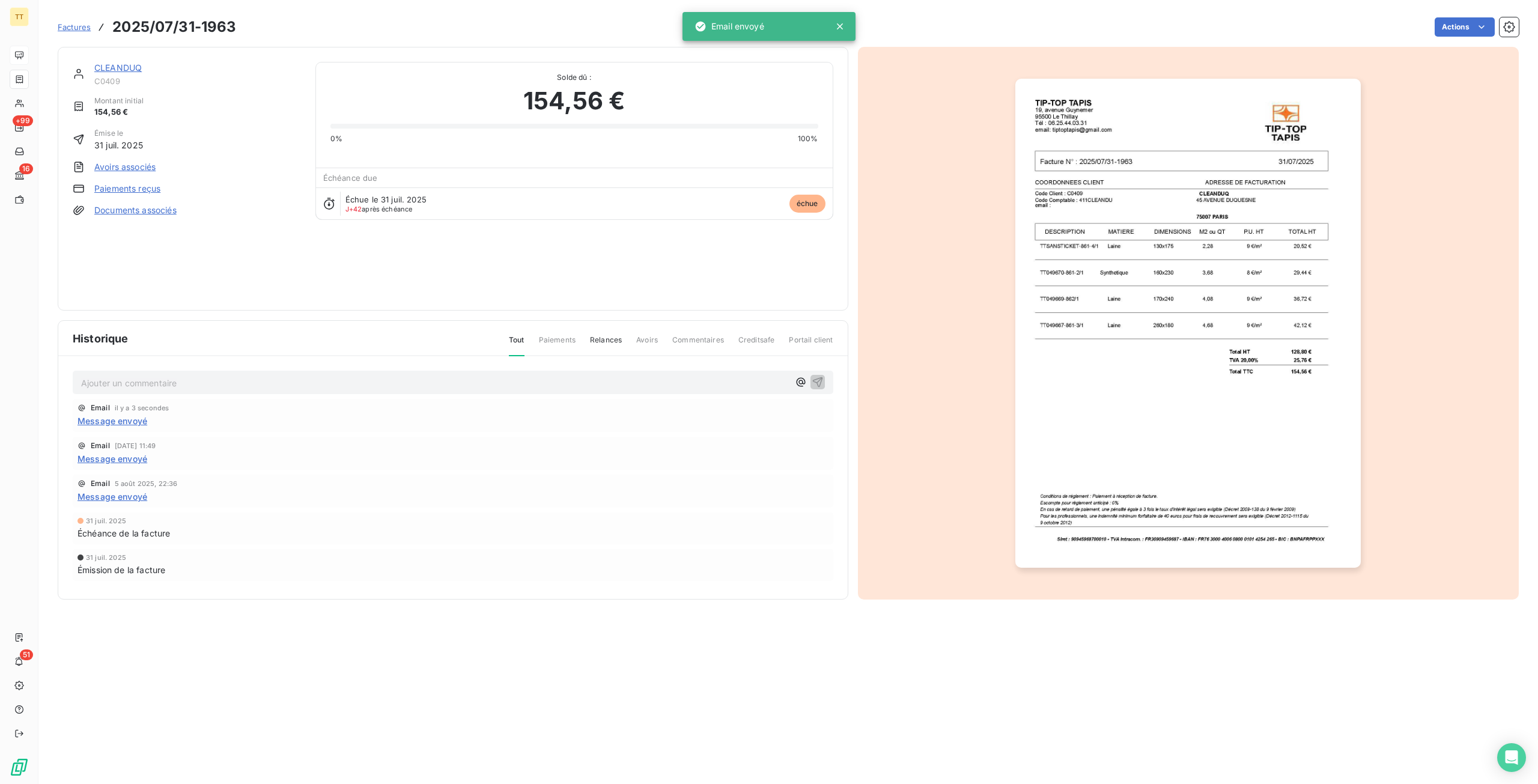
click at [1047, 349] on img "button" at bounding box center [1188, 323] width 345 height 489
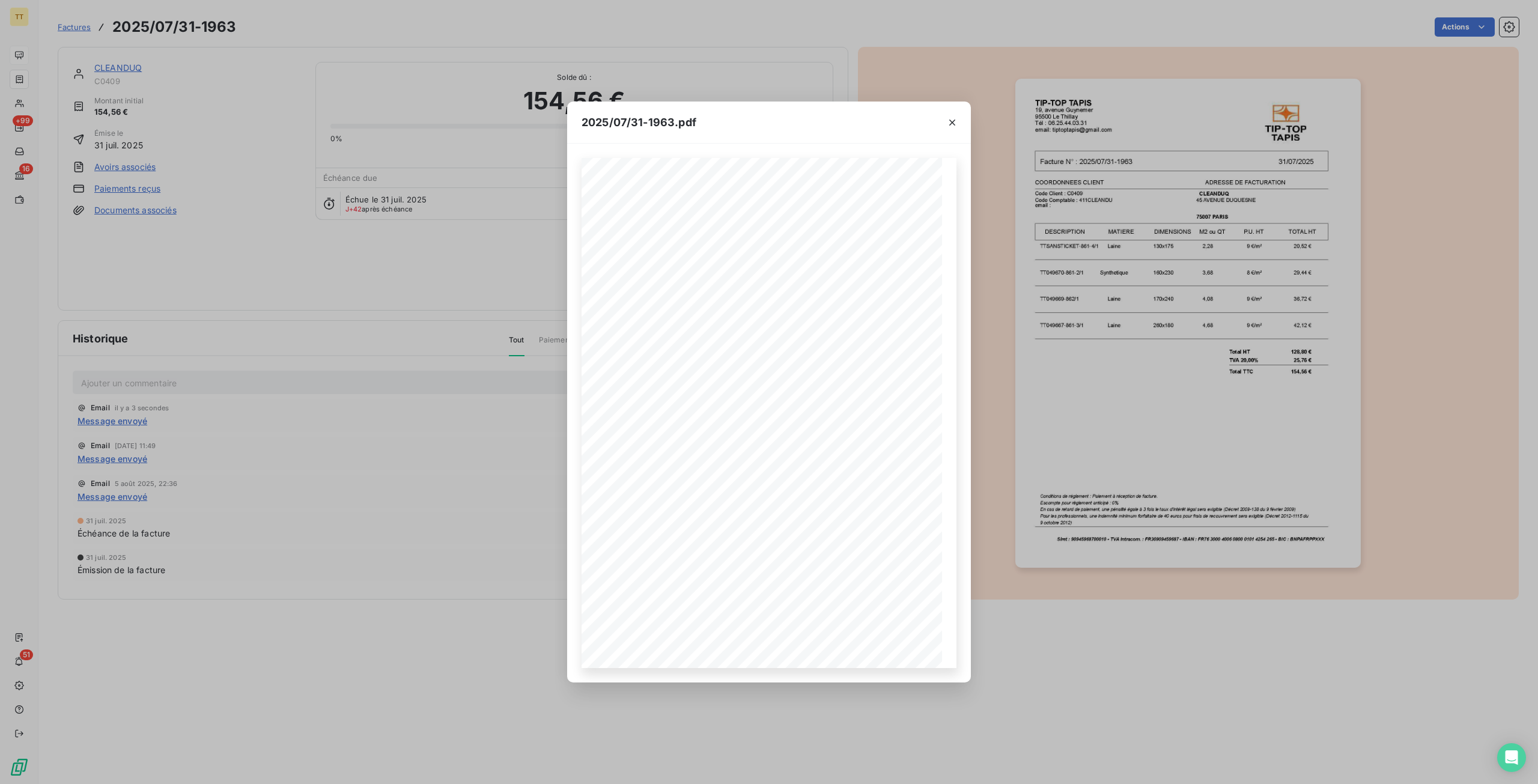
click at [354, 560] on div "2025/07/31-1963.pdf TIP-TOP TAPIS [STREET_ADDRESS] Tél : [PHONE_NUMBER] email: …" at bounding box center [769, 392] width 1538 height 784
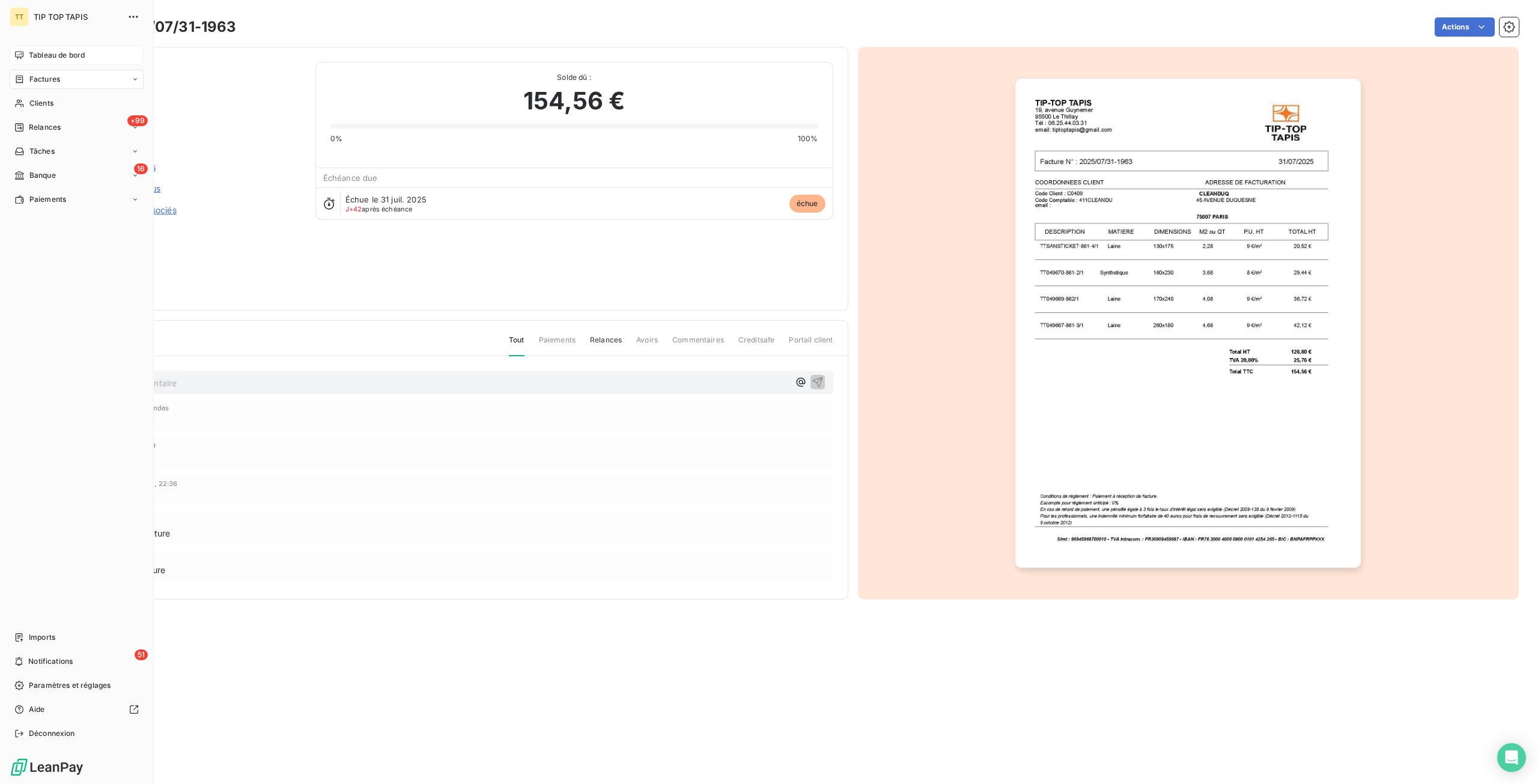
click at [83, 49] on div "Tableau de bord" at bounding box center [77, 55] width 134 height 19
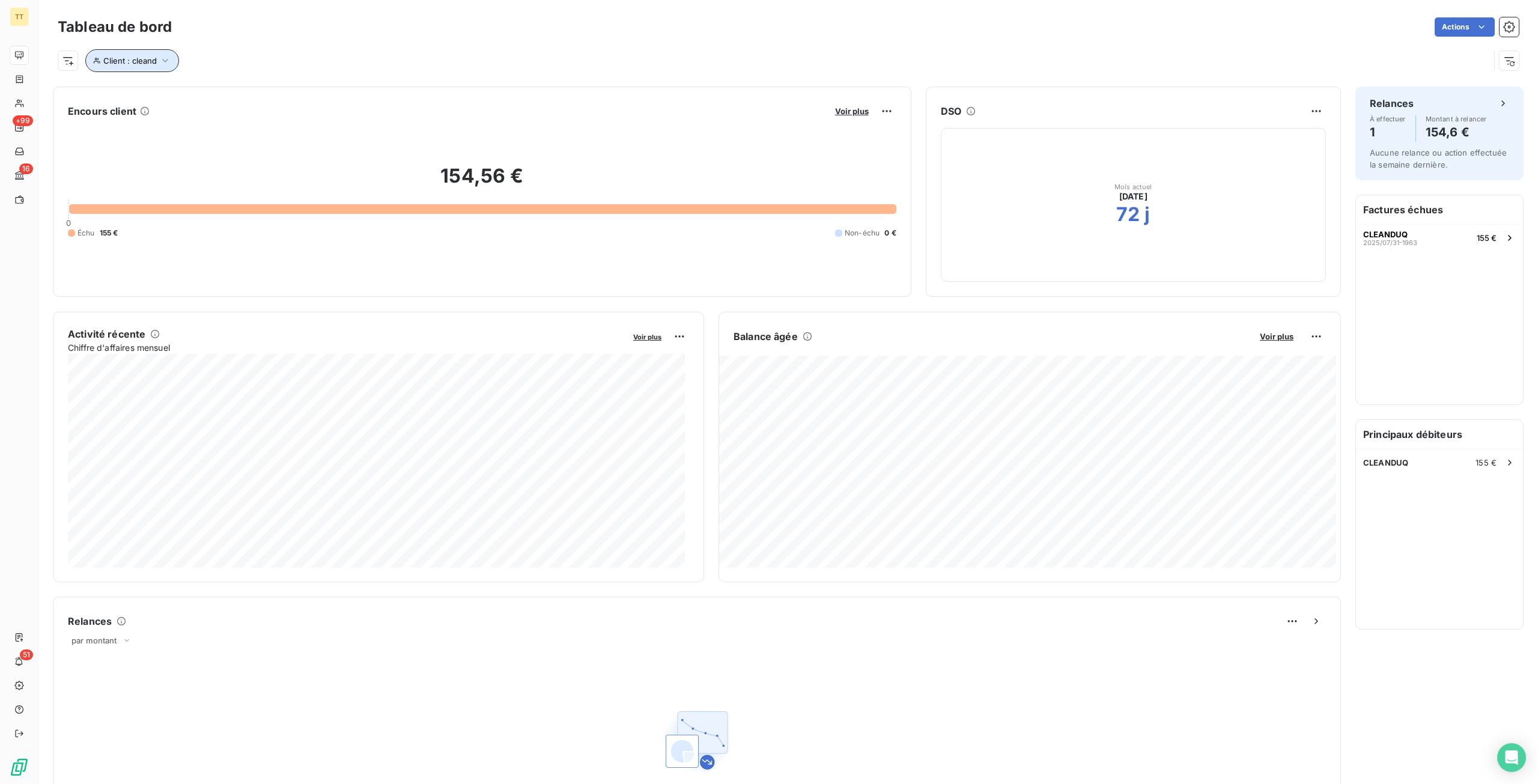
click at [144, 57] on span "Client : cleand" at bounding box center [130, 61] width 53 height 10
drag, startPoint x: 361, startPoint y: 96, endPoint x: 0, endPoint y: 121, distance: 361.9
click at [0, 121] on body "TT +99 16 51 Tableau de bord Actions Client : cleand Encours client Voir plus 1…" at bounding box center [769, 392] width 1538 height 784
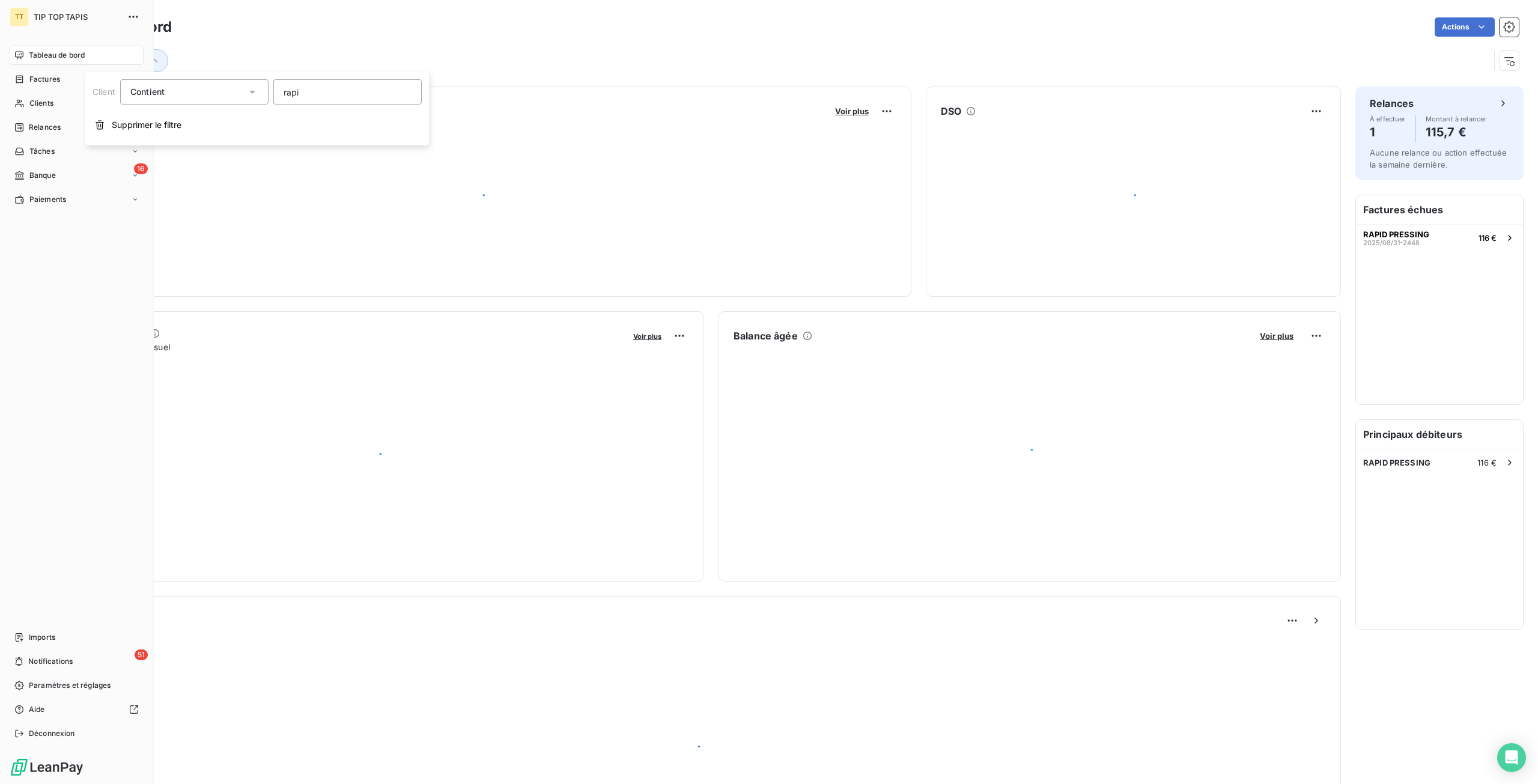
type input "rapid"
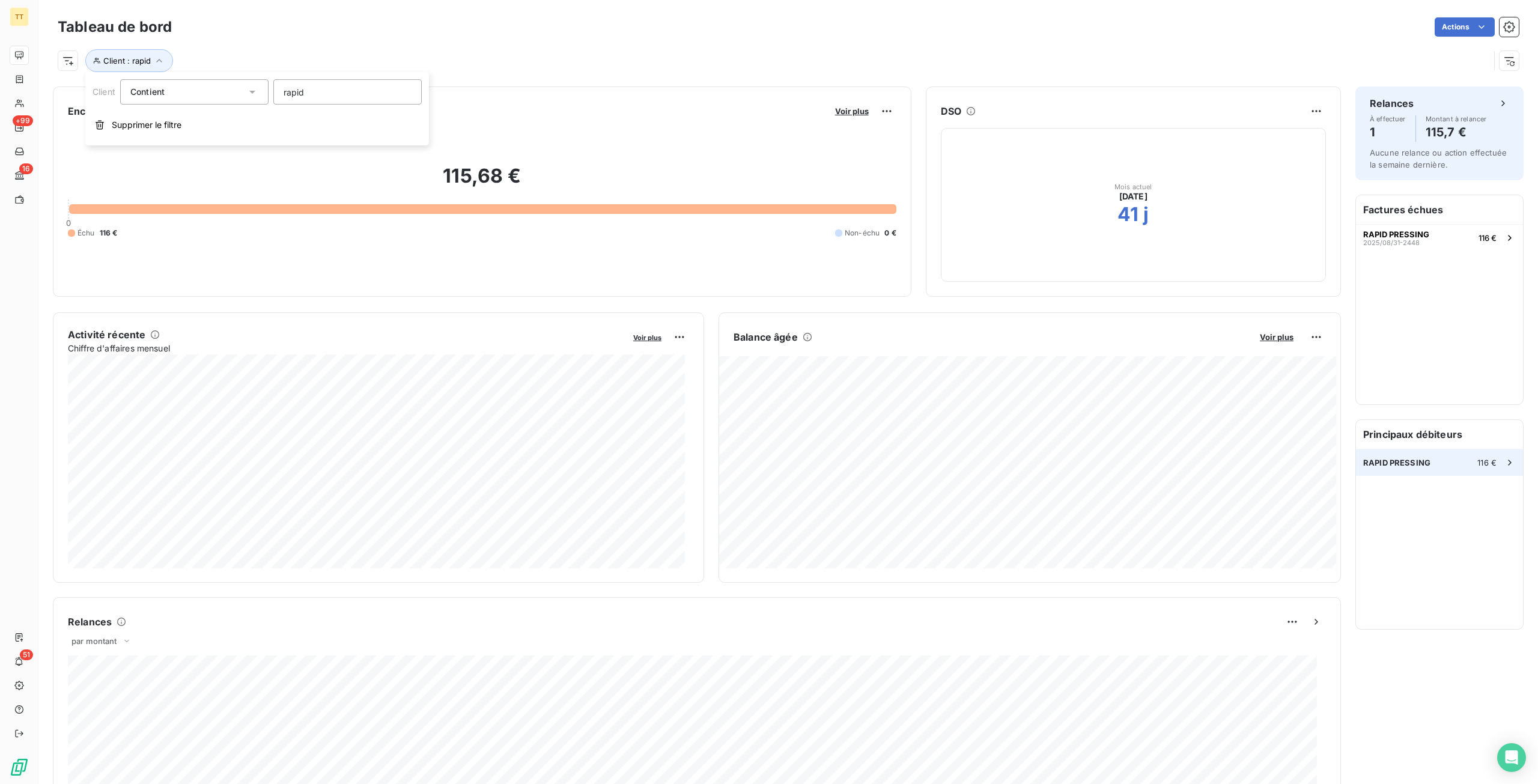
click at [1386, 465] on span "RAPID PRESSING" at bounding box center [1397, 463] width 67 height 10
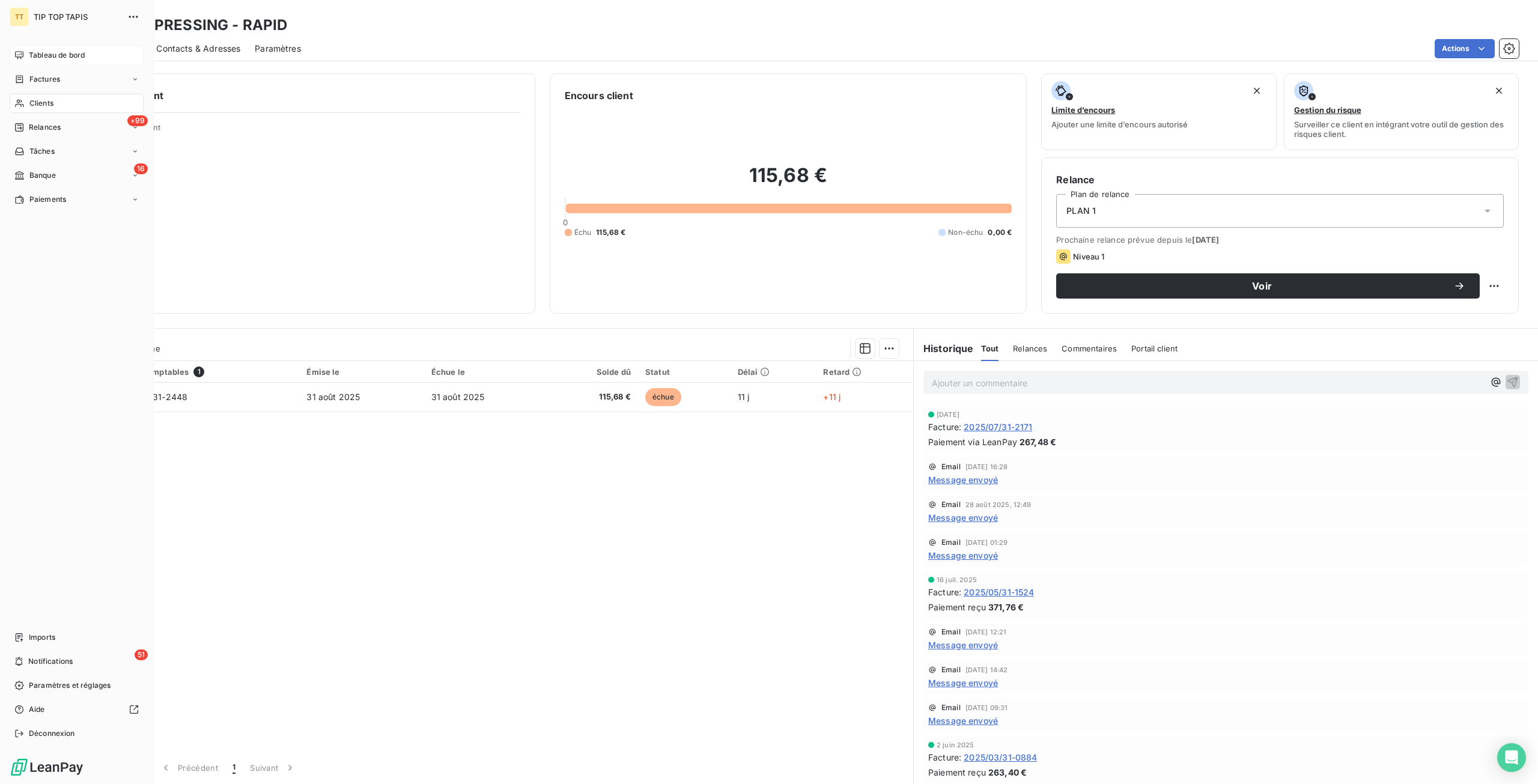
click at [94, 59] on div "Tableau de bord" at bounding box center [77, 55] width 134 height 19
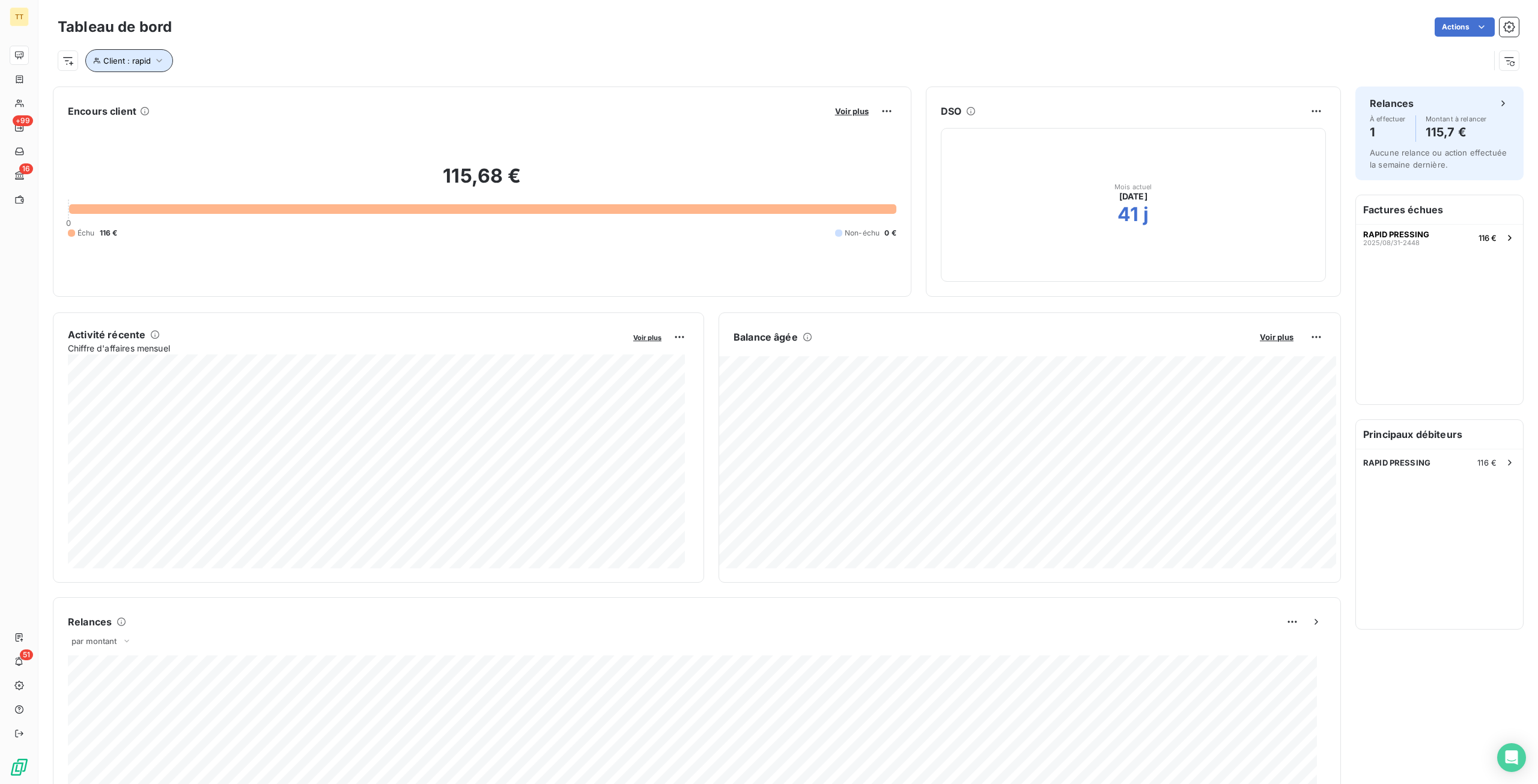
click at [143, 64] on span "Client : rapid" at bounding box center [127, 61] width 47 height 10
drag, startPoint x: 321, startPoint y: 91, endPoint x: 269, endPoint y: 92, distance: 52.0
click at [269, 92] on div "Client Contient like rapid" at bounding box center [257, 92] width 330 height 25
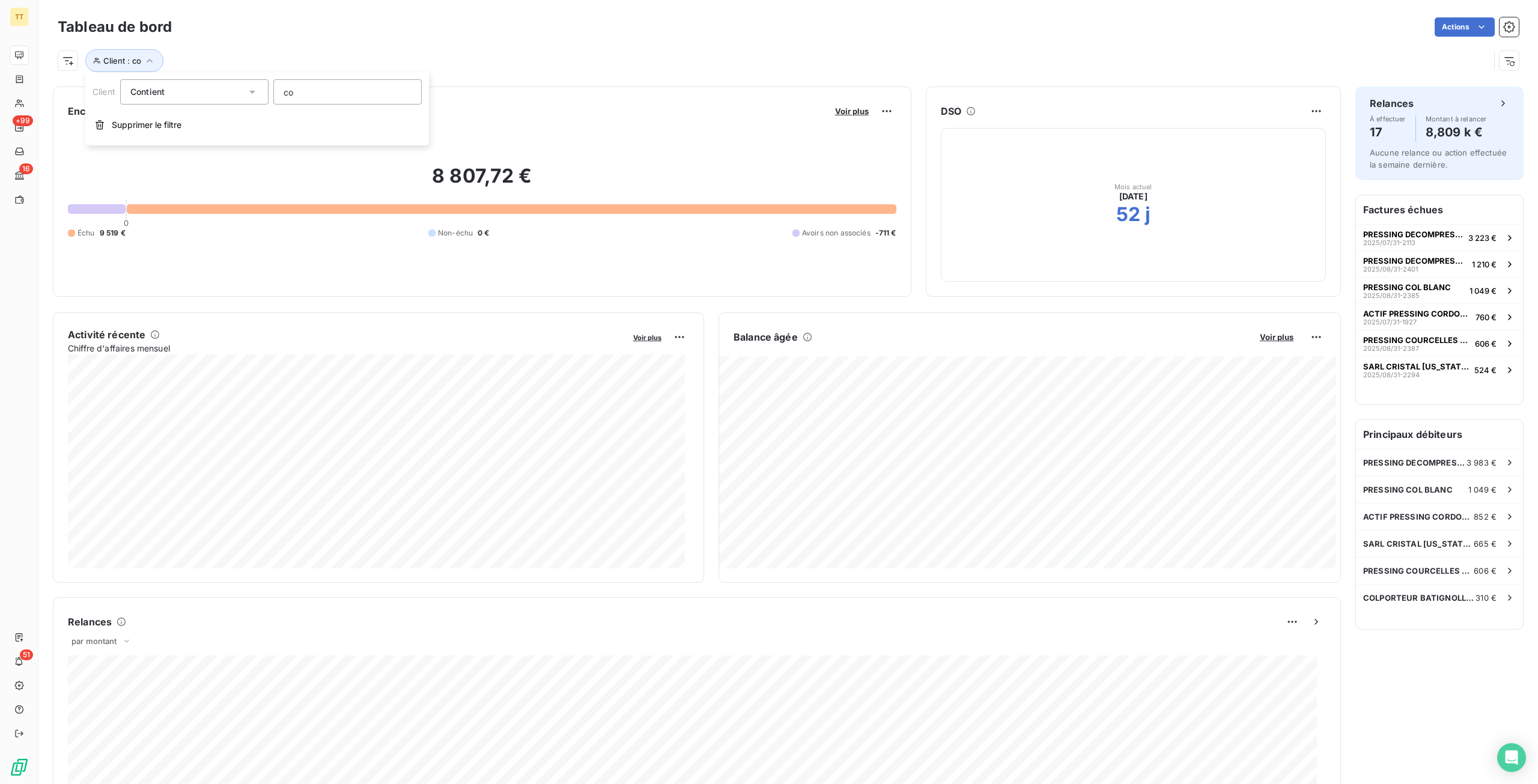
type input "c"
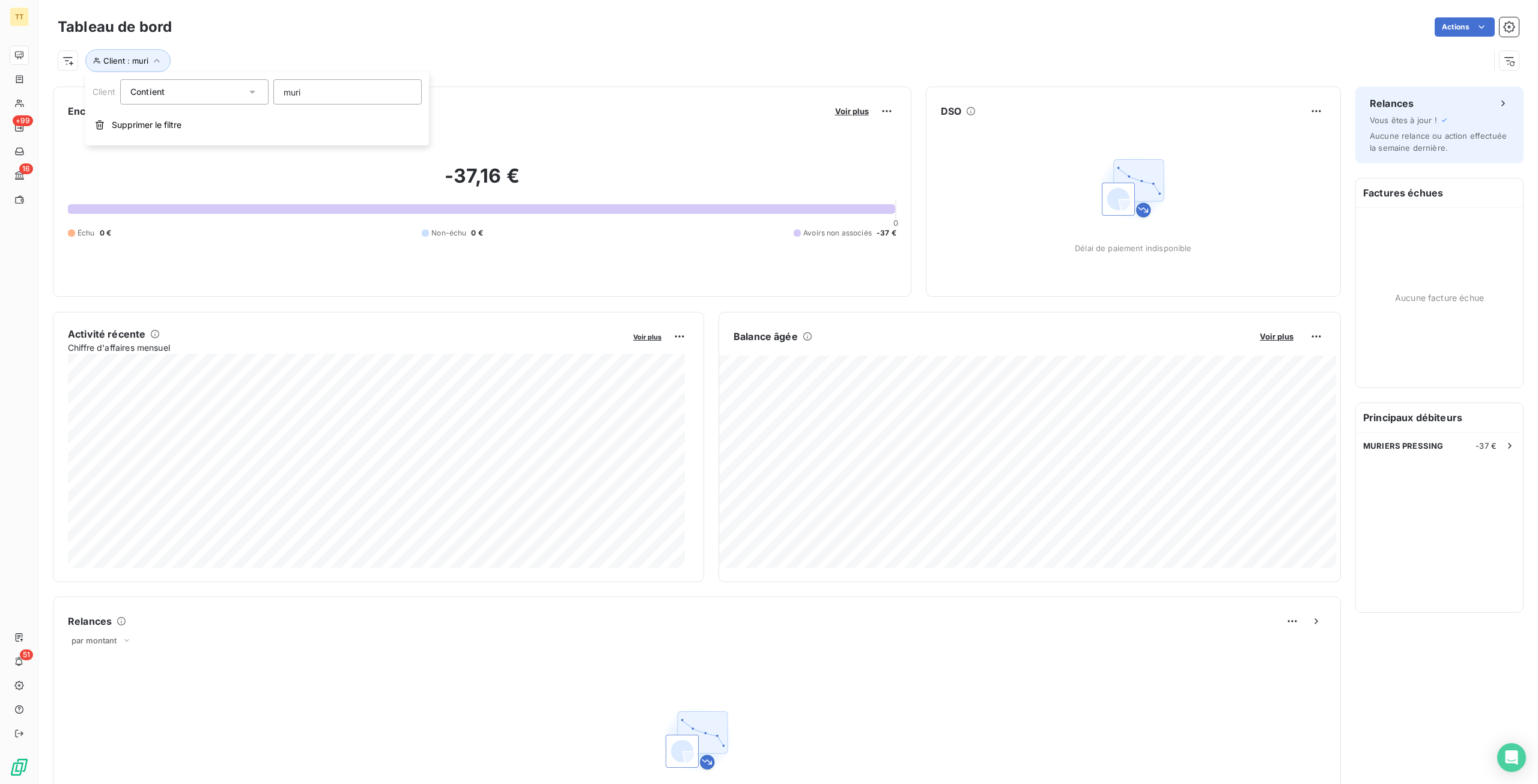
drag, startPoint x: 321, startPoint y: 90, endPoint x: 272, endPoint y: 90, distance: 49.0
click at [272, 90] on div "Client Contient muri" at bounding box center [257, 92] width 330 height 25
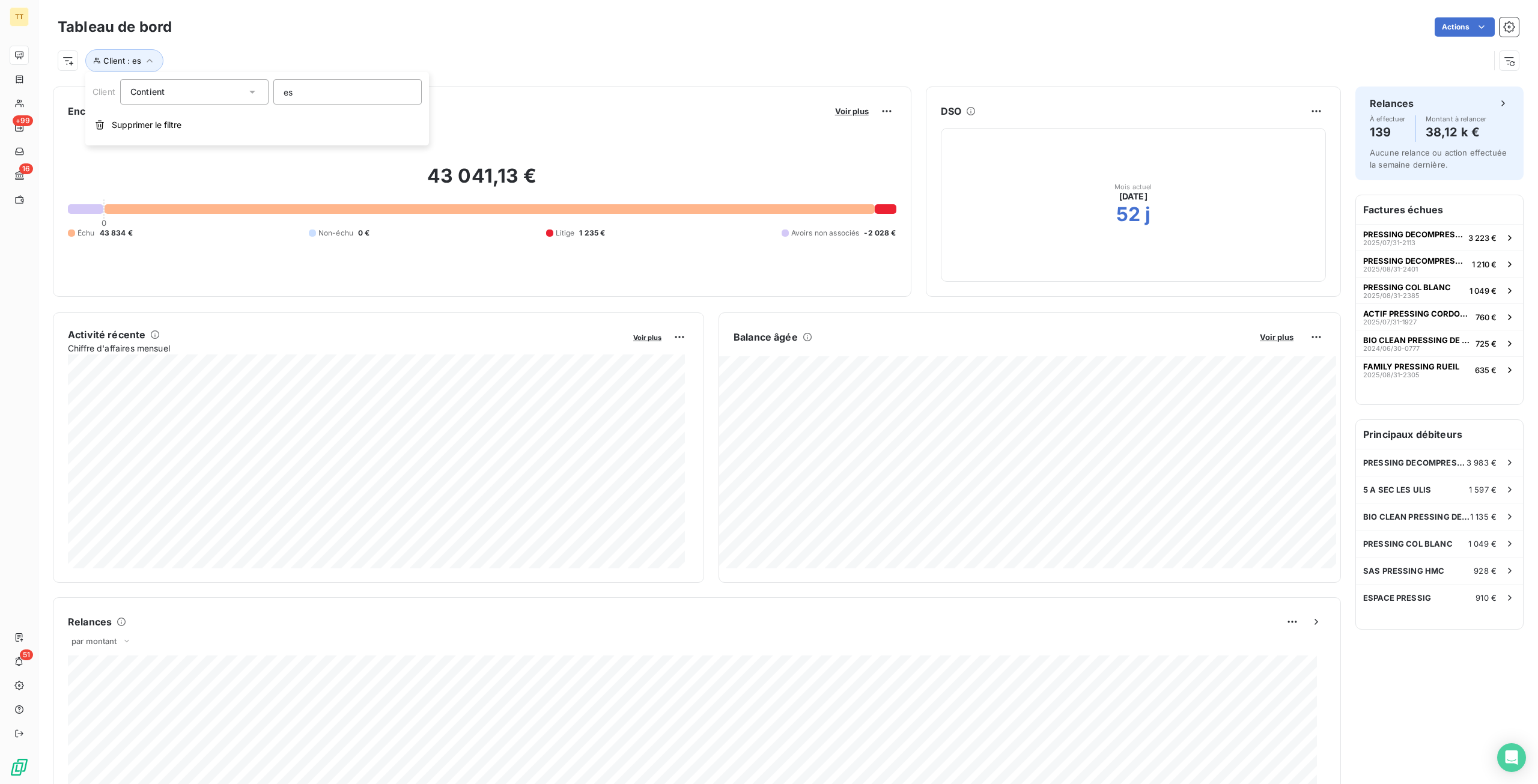
type input "esp"
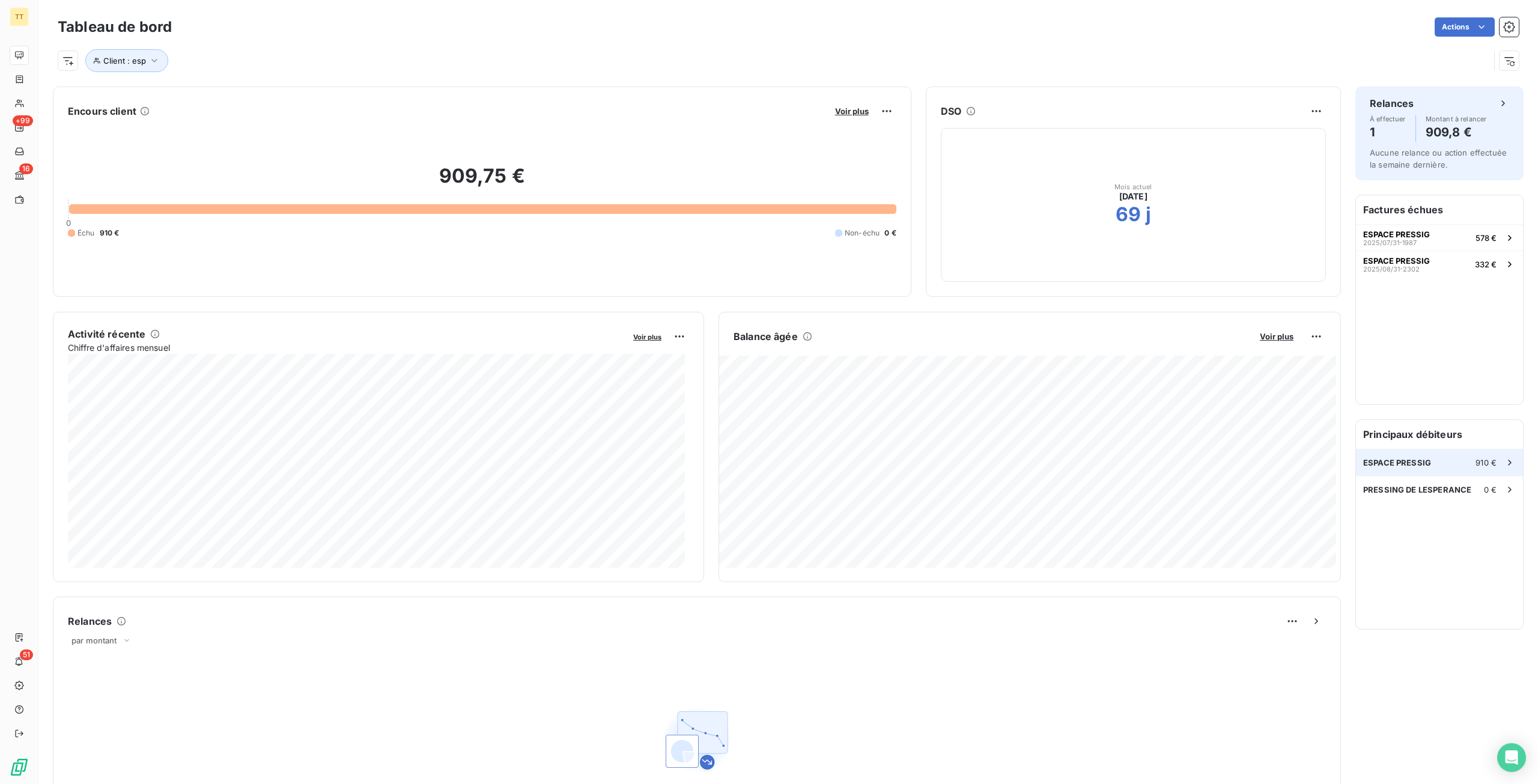
click at [1405, 461] on span "ESPACE PRESSIG" at bounding box center [1397, 463] width 68 height 10
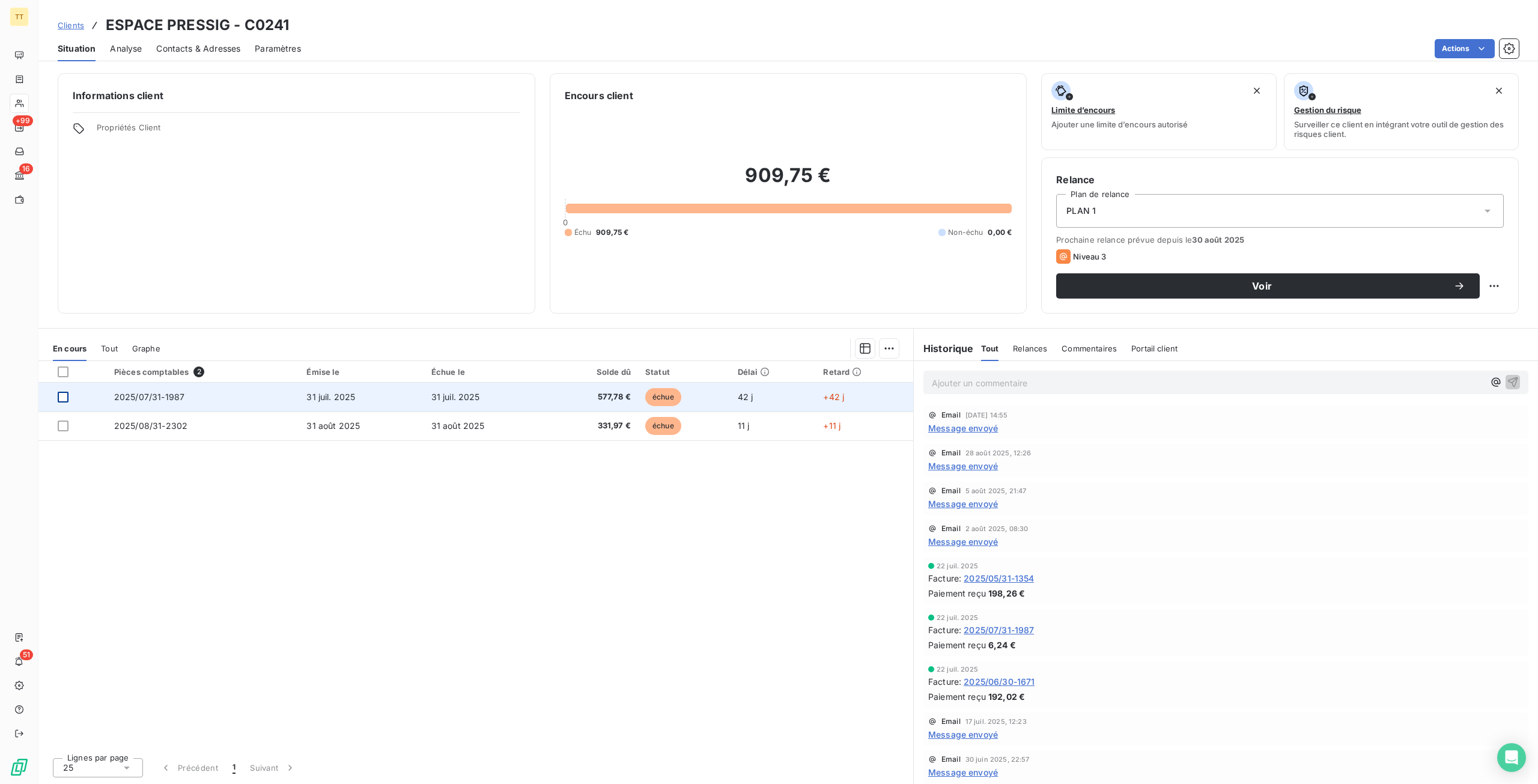
click at [60, 397] on div at bounding box center [63, 397] width 11 height 11
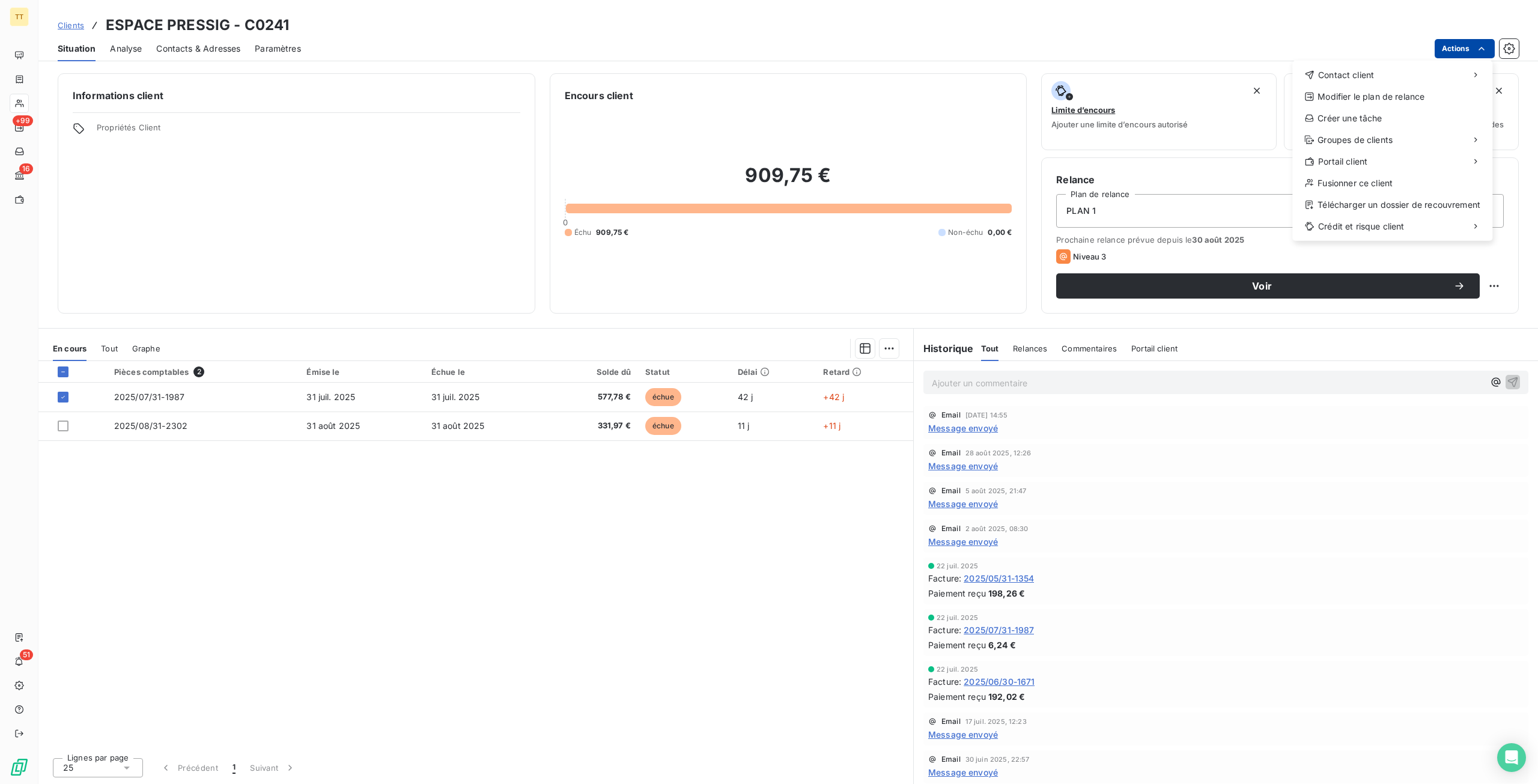
click at [1442, 41] on html "TT +99 16 51 Clients ESPACE PRESSIG - C0241 Situation Analyse Contacts & Adress…" at bounding box center [769, 392] width 1538 height 784
click at [1221, 72] on div "Envoyer un email" at bounding box center [1202, 80] width 161 height 19
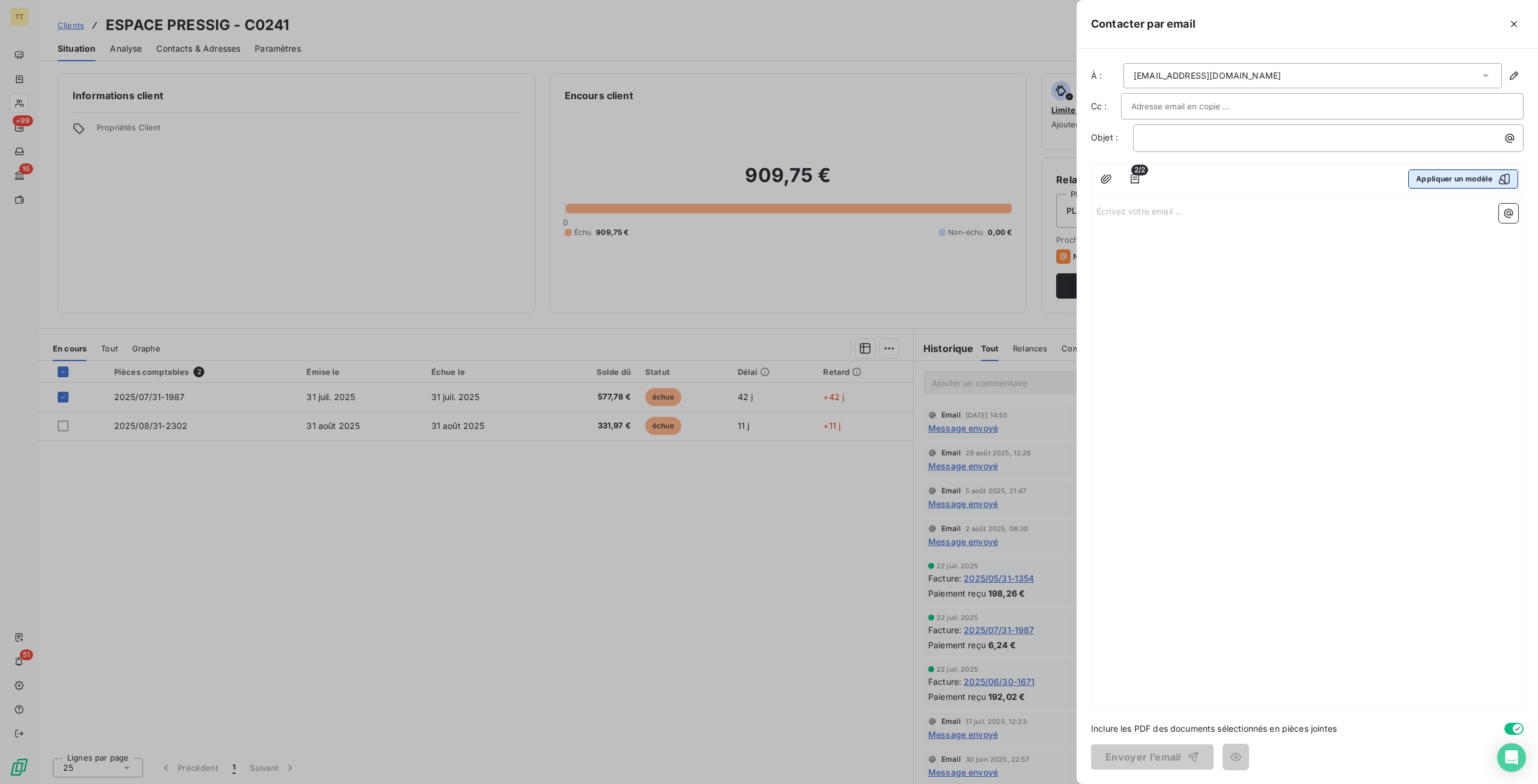
click at [1459, 184] on button "Appliquer un modèle" at bounding box center [1463, 179] width 110 height 19
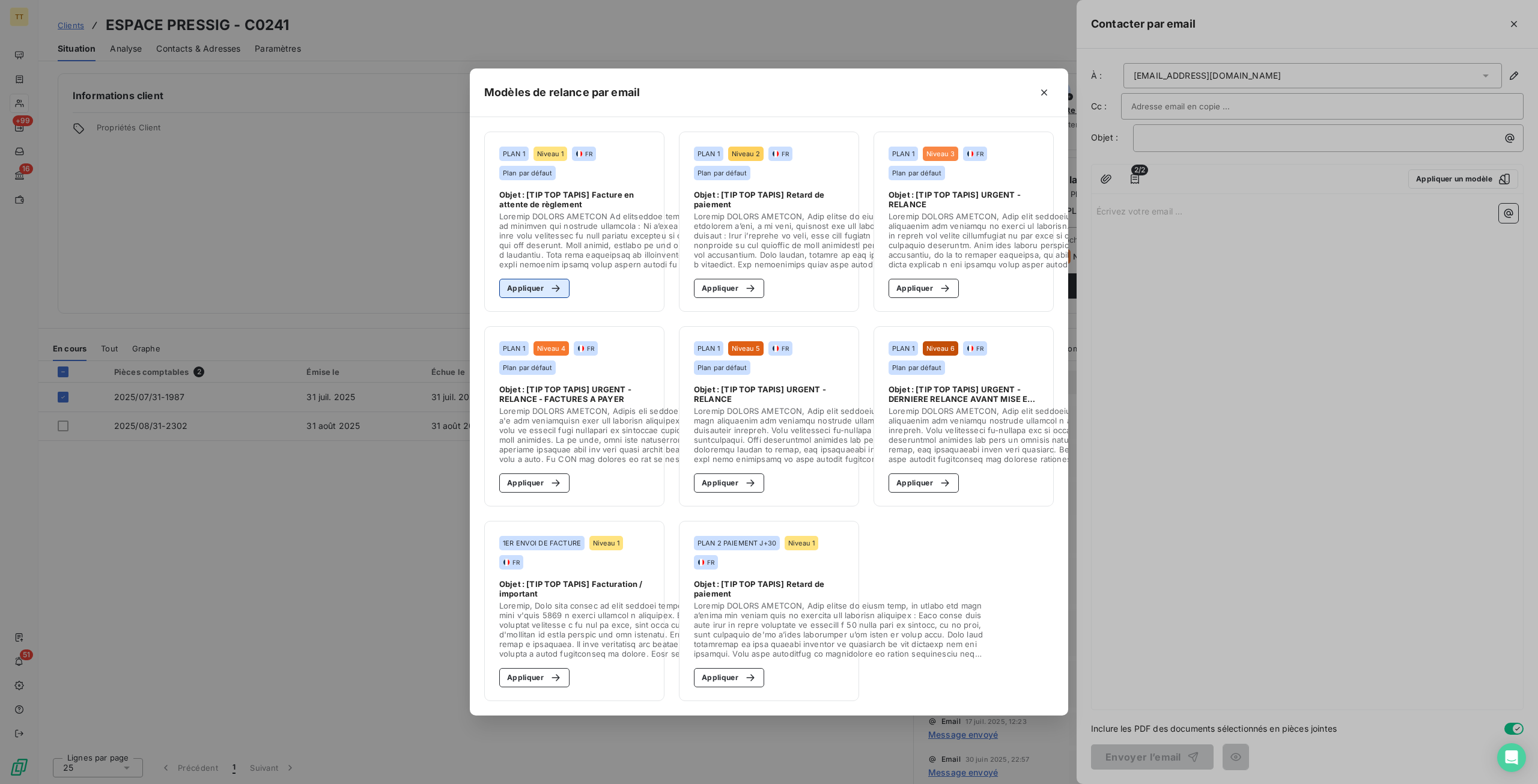
click at [533, 287] on button "Appliquer" at bounding box center [534, 288] width 70 height 19
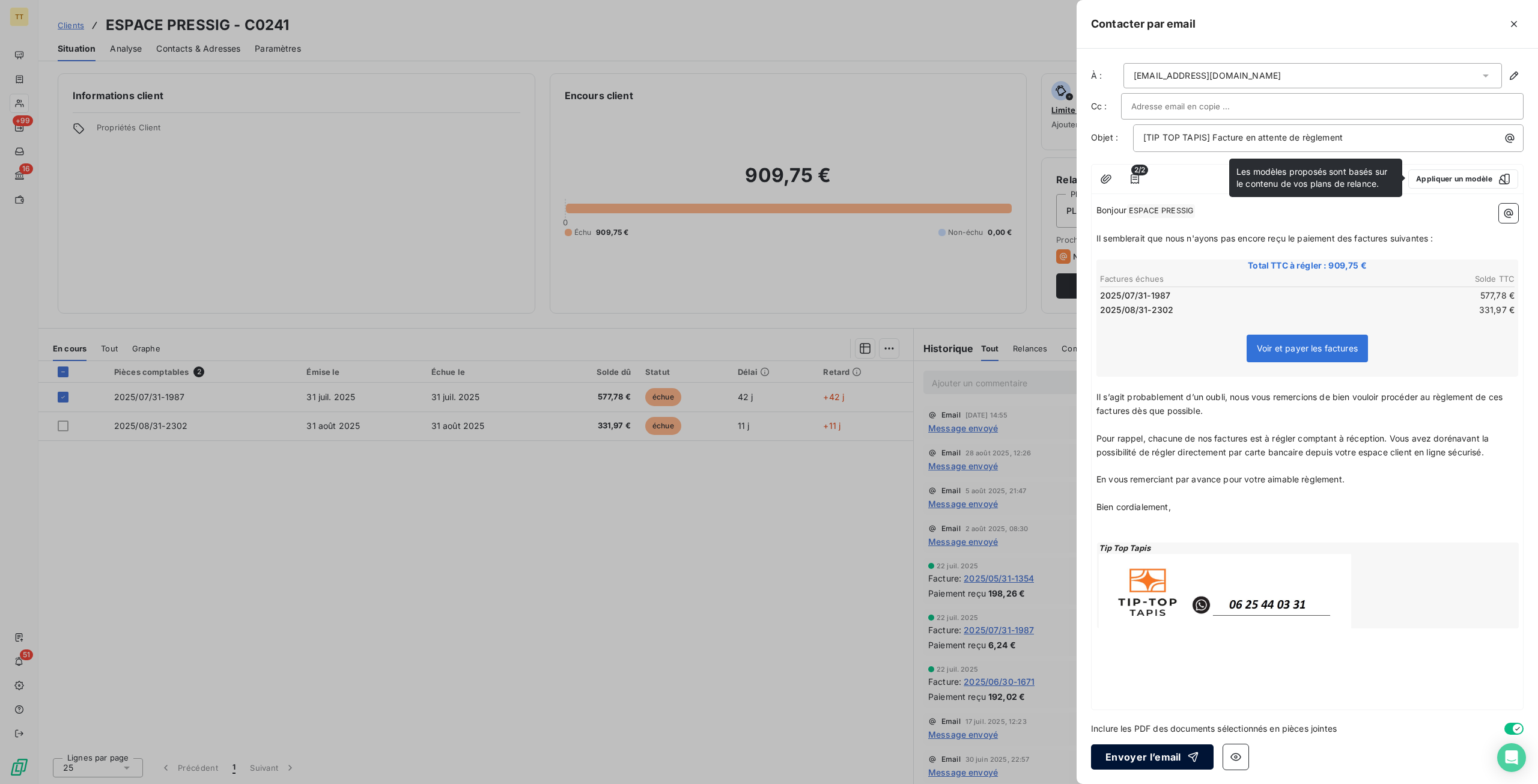
click at [1145, 759] on button "Envoyer l’email" at bounding box center [1152, 757] width 122 height 25
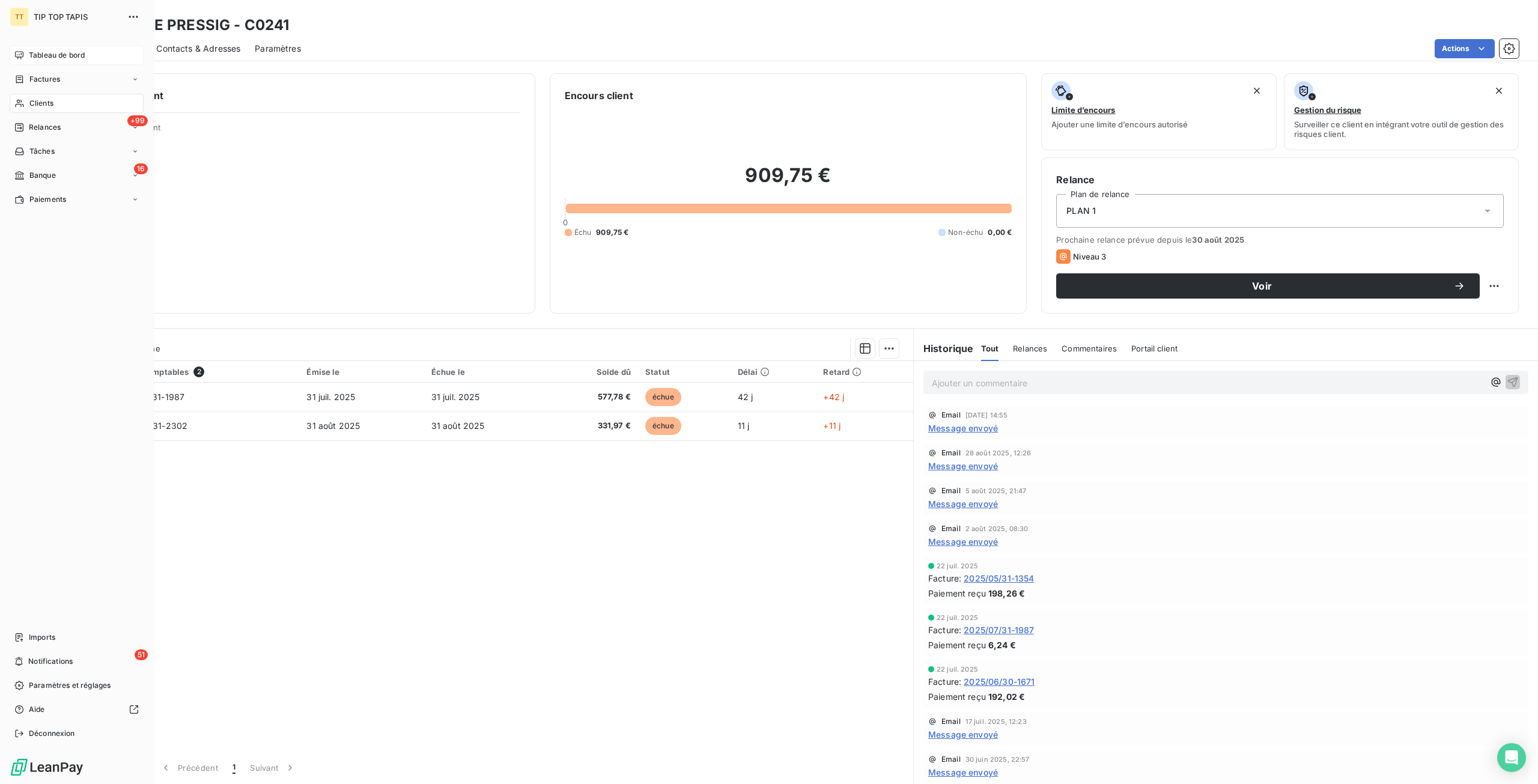
click at [29, 64] on div "Tableau de bord" at bounding box center [77, 55] width 134 height 19
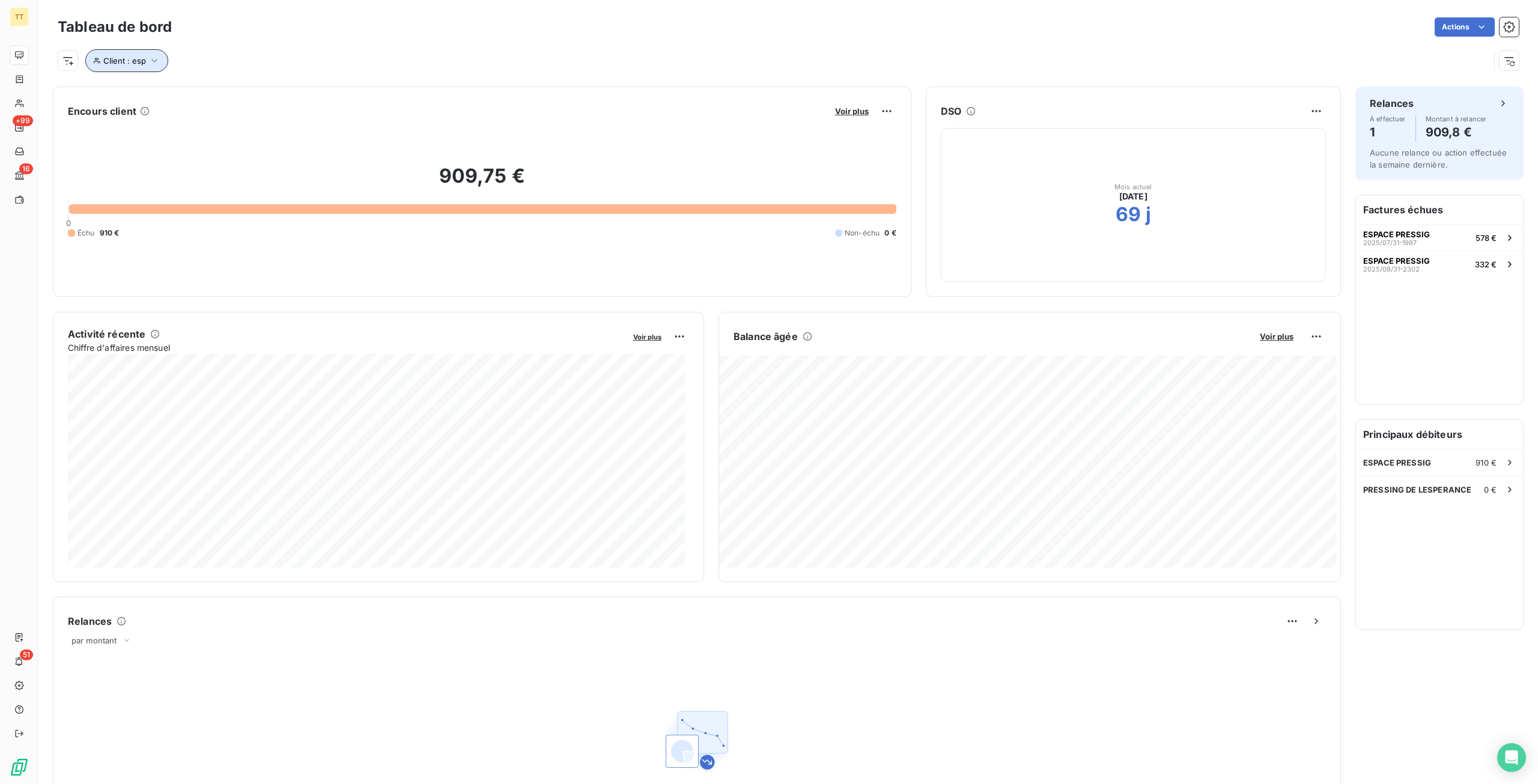
click at [101, 60] on button "Client : esp" at bounding box center [127, 60] width 83 height 23
drag, startPoint x: 311, startPoint y: 94, endPoint x: 154, endPoint y: 100, distance: 157.1
click at [154, 100] on div "Client Contient like esp" at bounding box center [257, 92] width 330 height 25
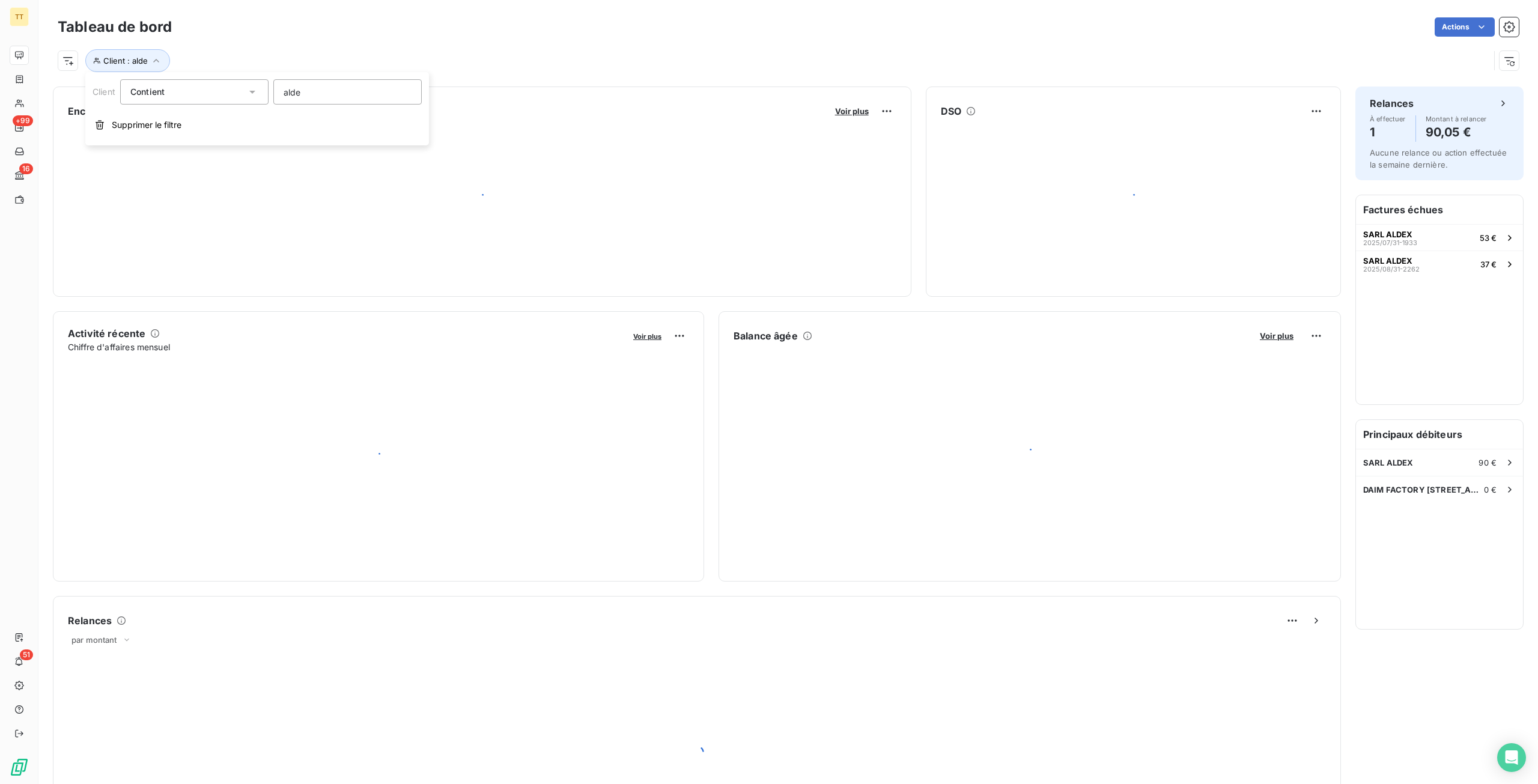
type input "aldex"
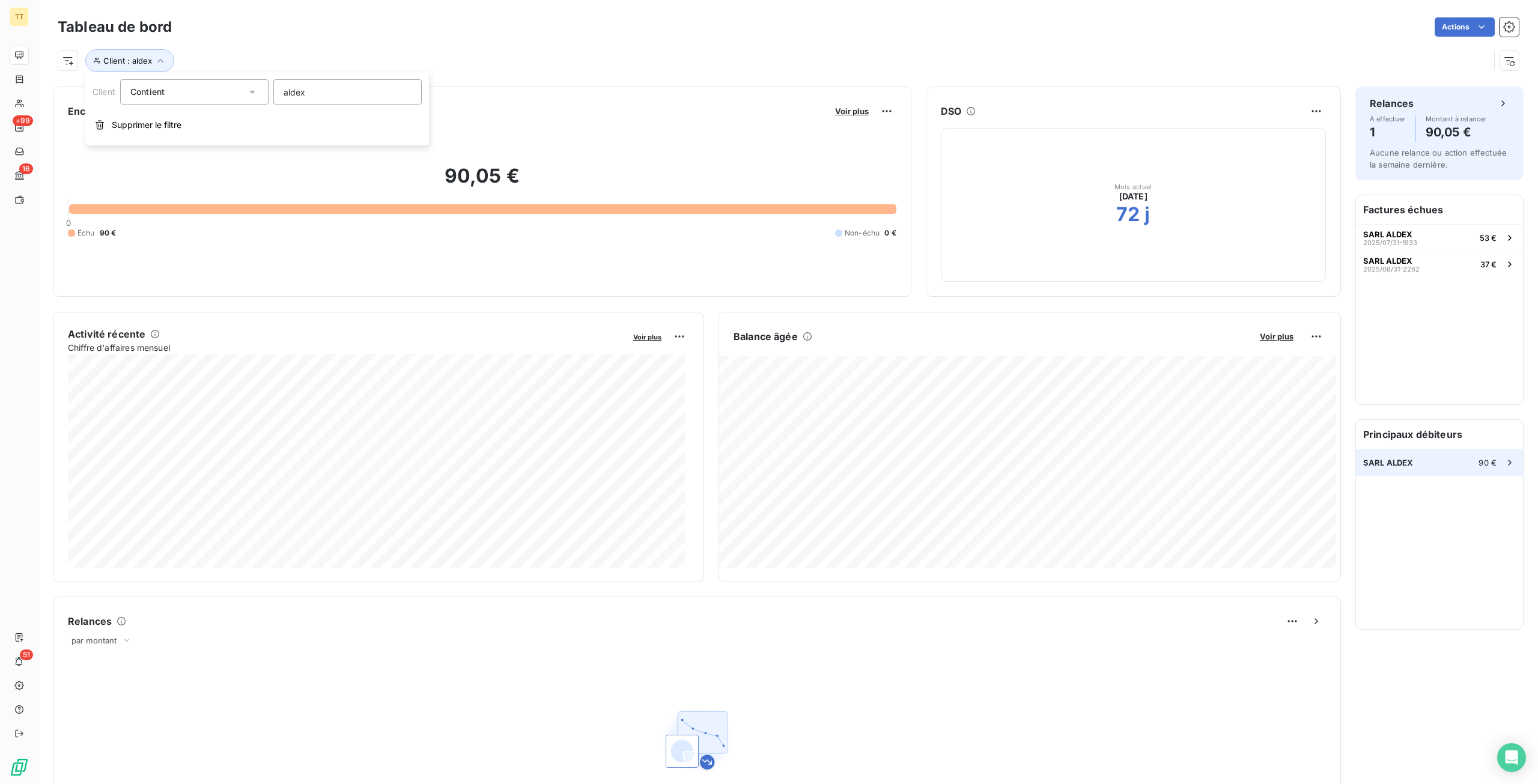
click at [1429, 460] on div "SARL ALDEX 90 €" at bounding box center [1440, 462] width 167 height 27
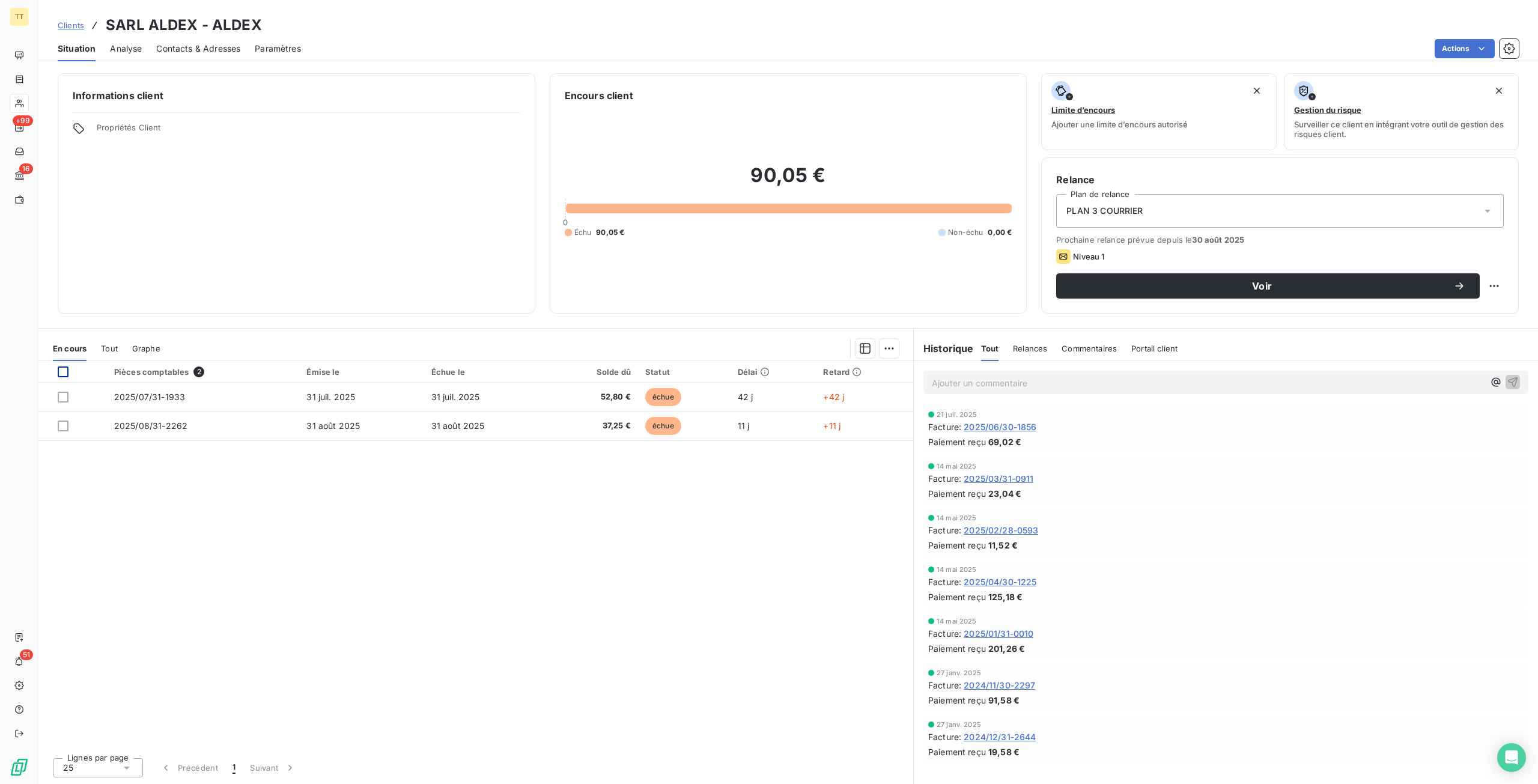
click at [65, 370] on div at bounding box center [63, 372] width 11 height 11
click at [1444, 45] on html "TT +99 16 51 Clients SARL ALDEX - ALDEX Situation Analyse Contacts & Adresses P…" at bounding box center [769, 392] width 1538 height 784
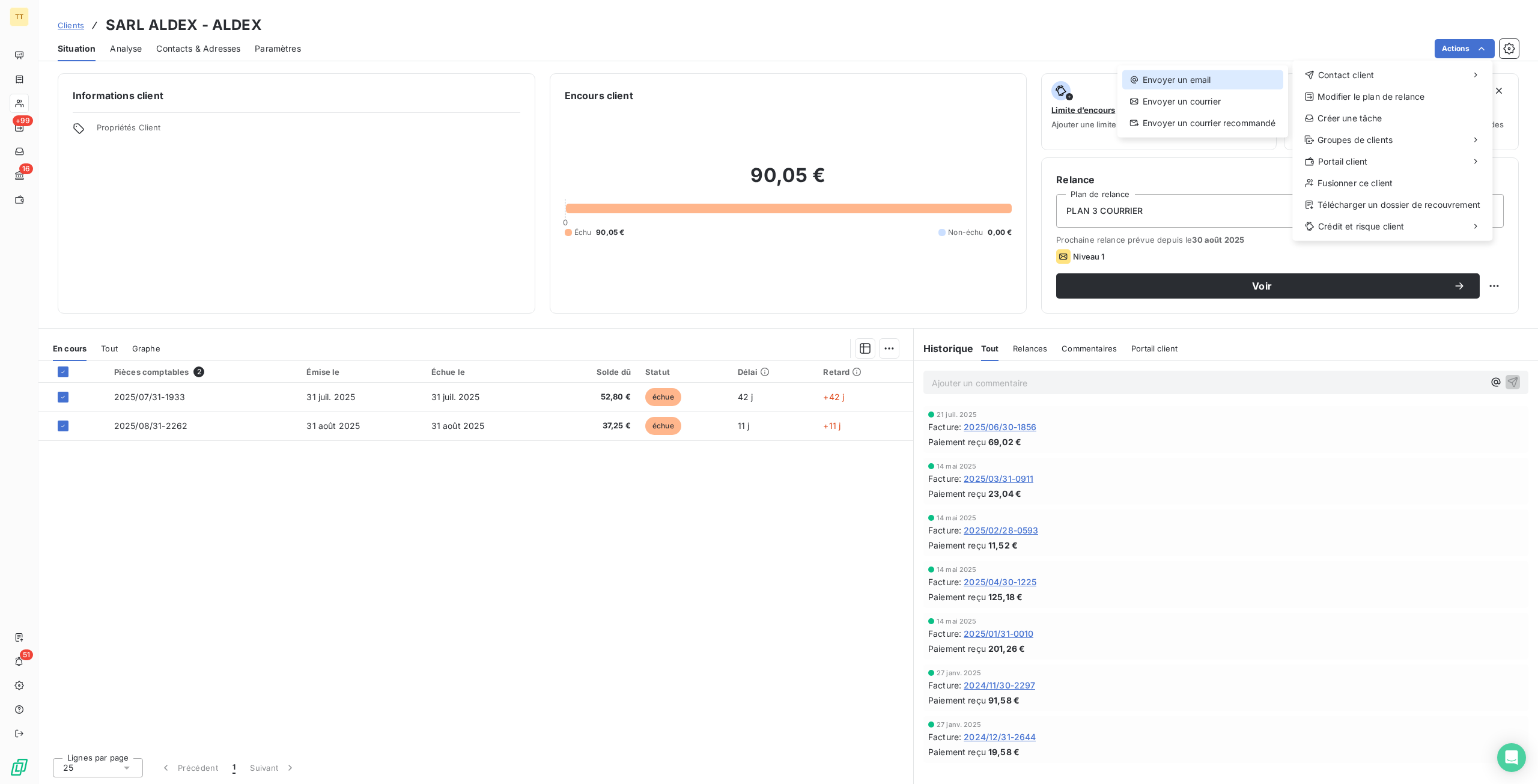
click at [1234, 83] on div "Envoyer un email" at bounding box center [1202, 80] width 161 height 19
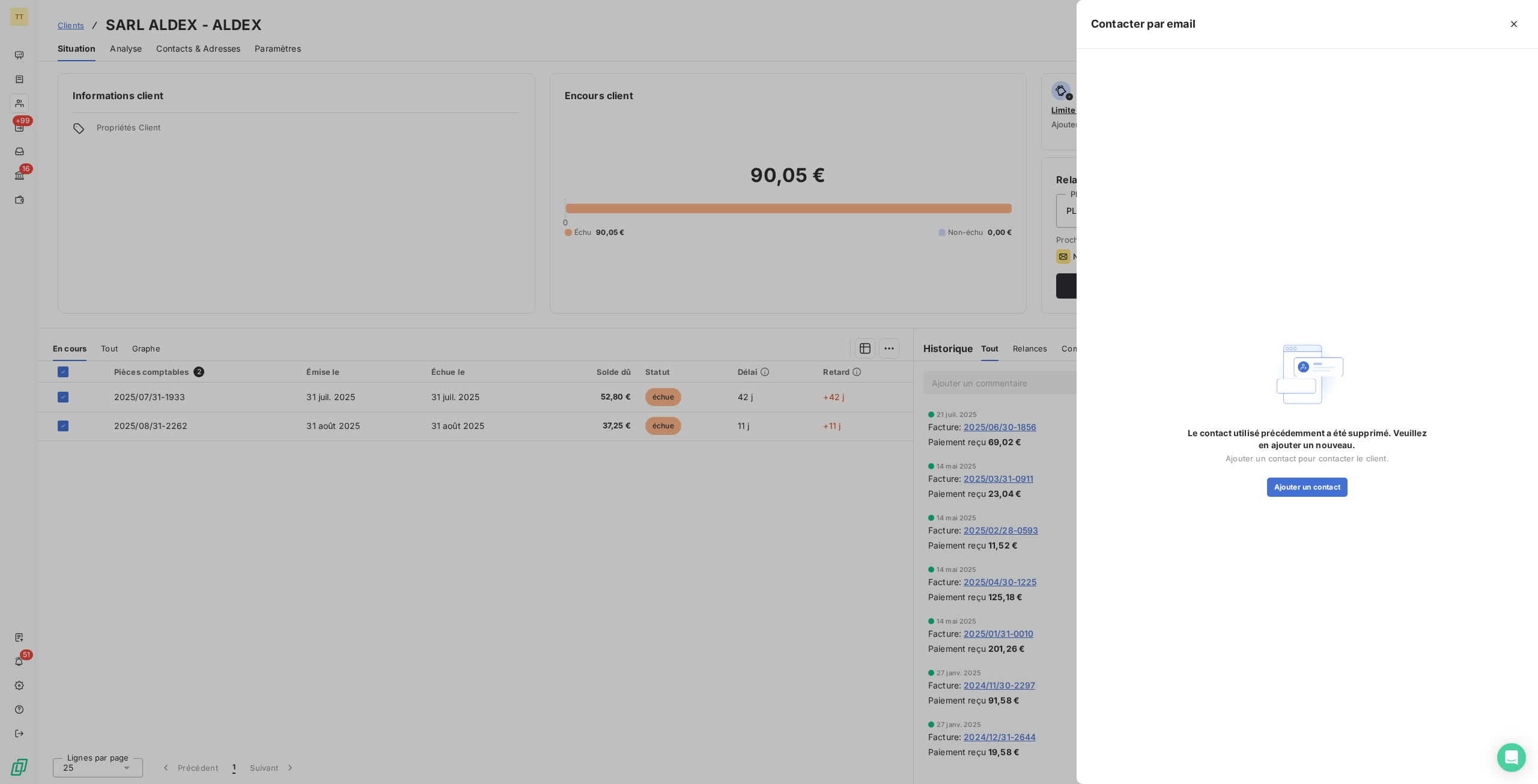
click at [648, 548] on div at bounding box center [769, 392] width 1538 height 784
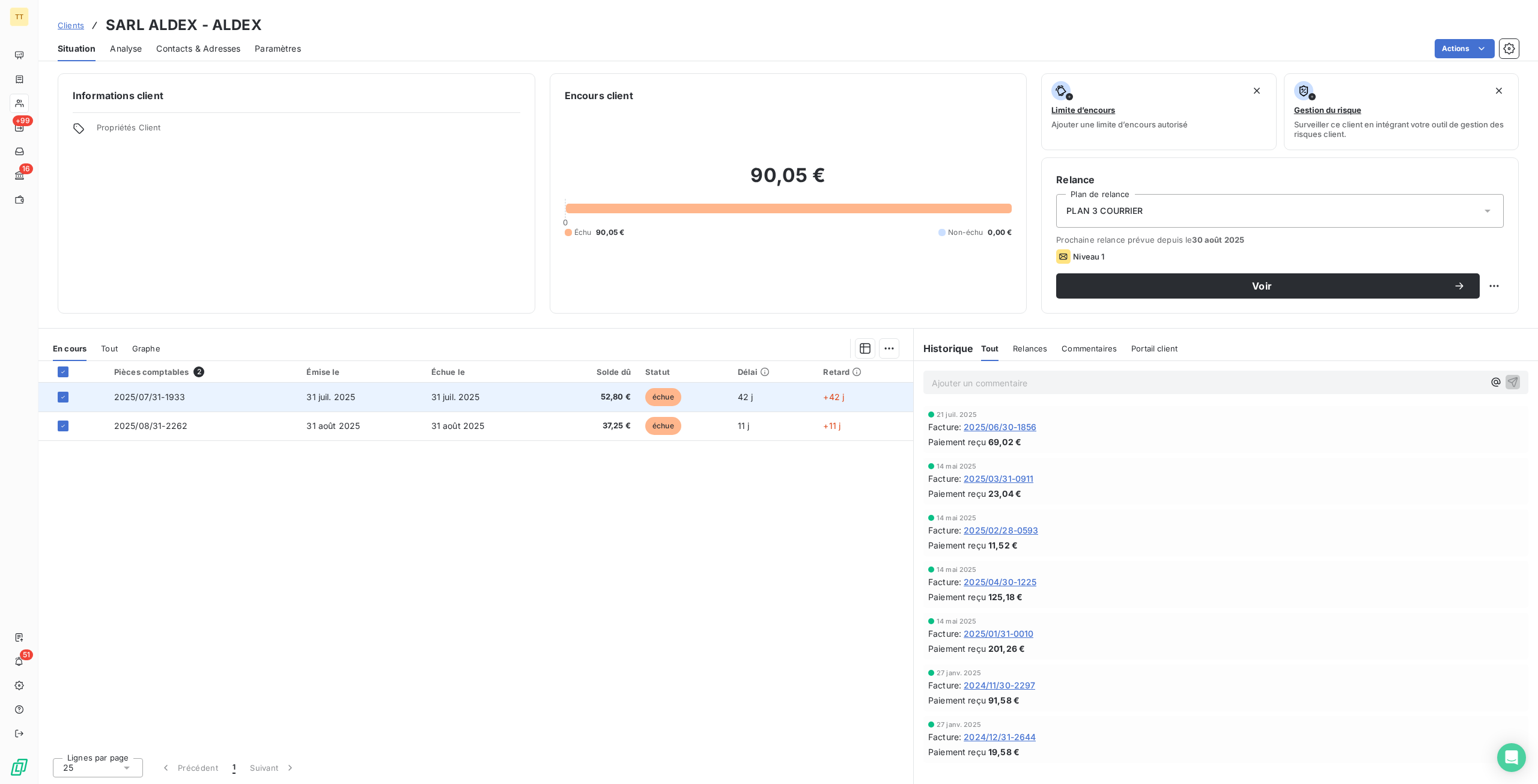
click at [542, 390] on td "31 juil. 2025" at bounding box center [486, 397] width 124 height 29
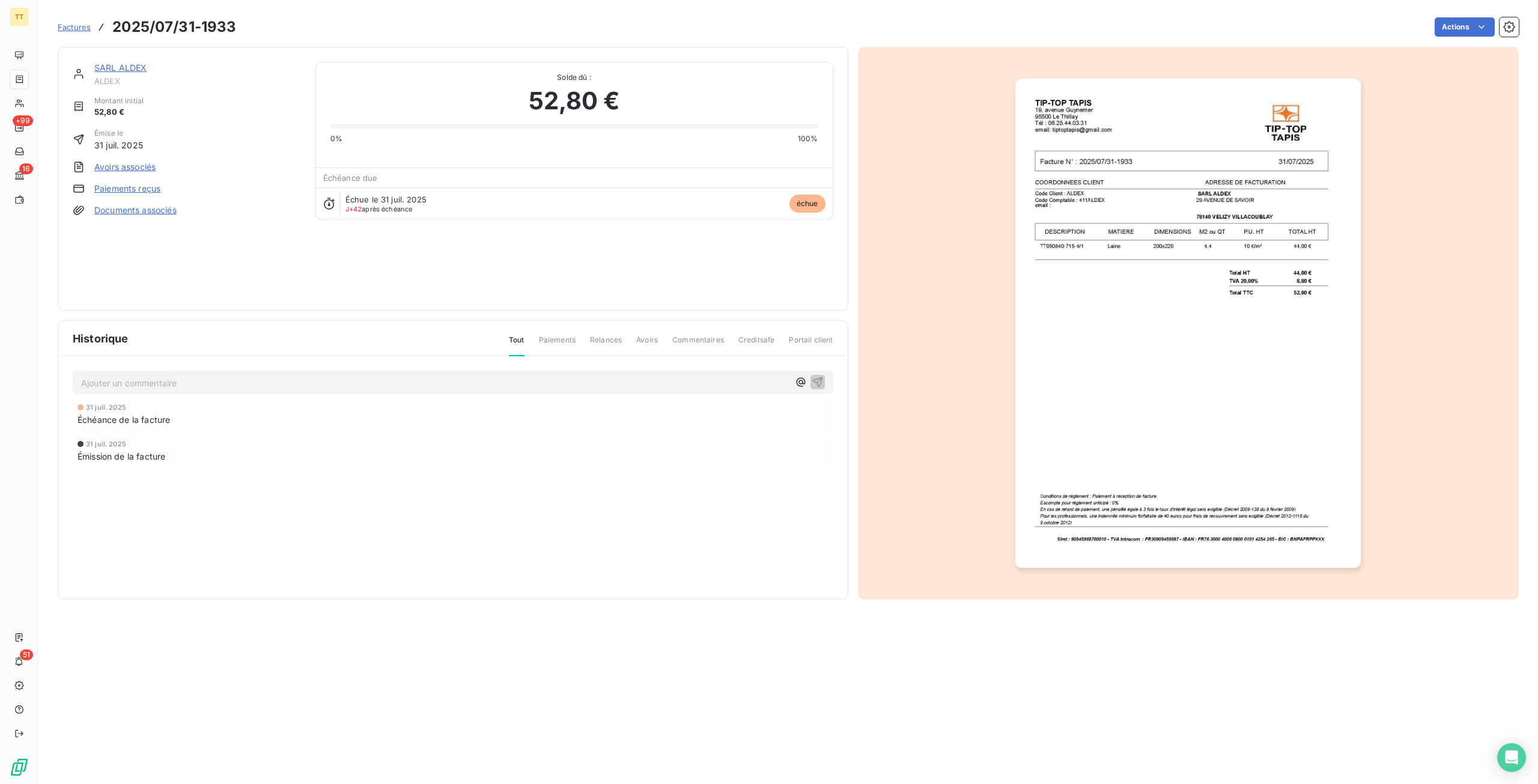
click at [1163, 293] on img "button" at bounding box center [1188, 323] width 345 height 489
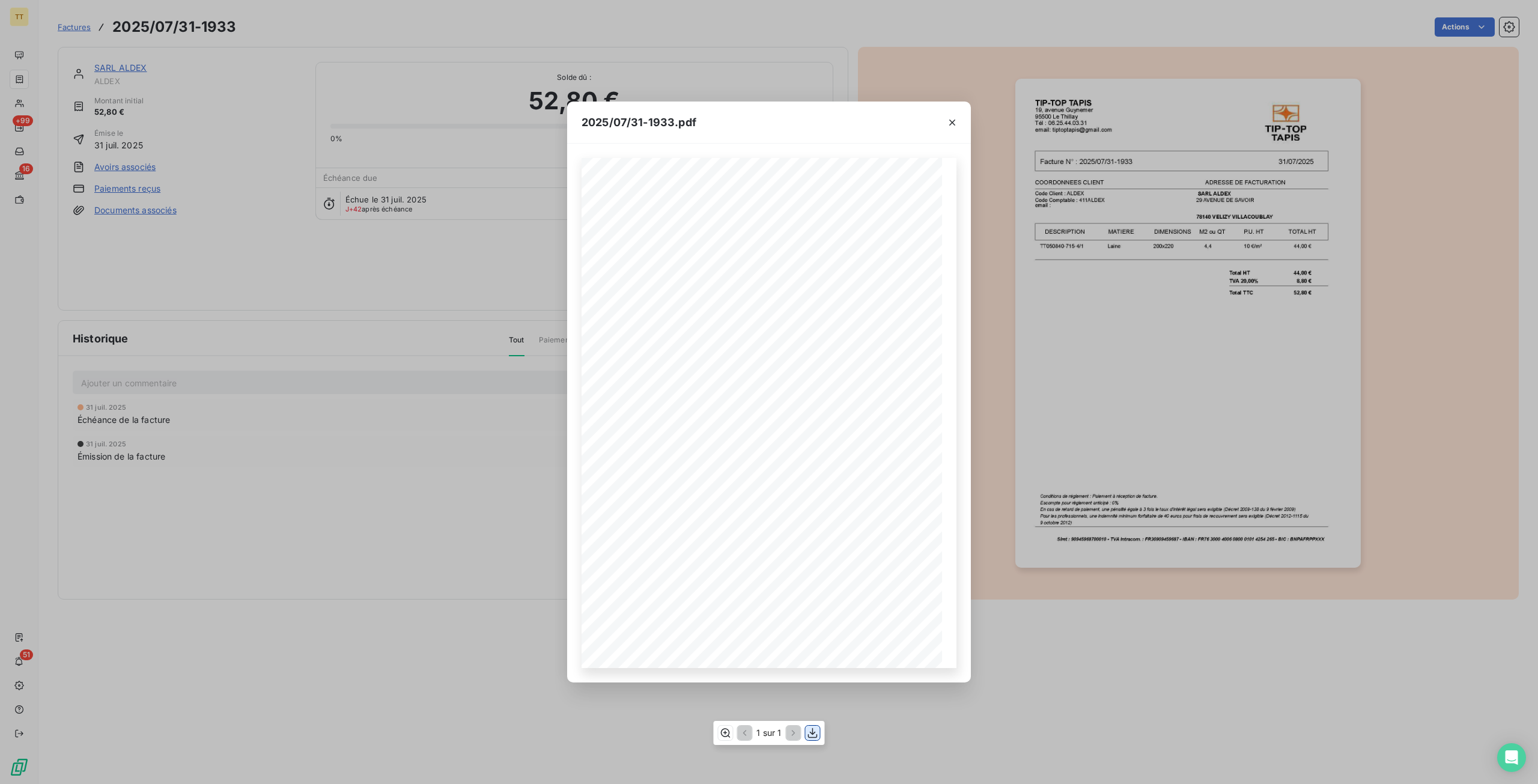
click at [814, 729] on icon "button" at bounding box center [813, 733] width 12 height 12
click at [304, 229] on div "2025/07/31-1933.pdf TIP-TOP TAPIS [STREET_ADDRESS] Tél : [PHONE_NUMBER] email: …" at bounding box center [769, 392] width 1538 height 784
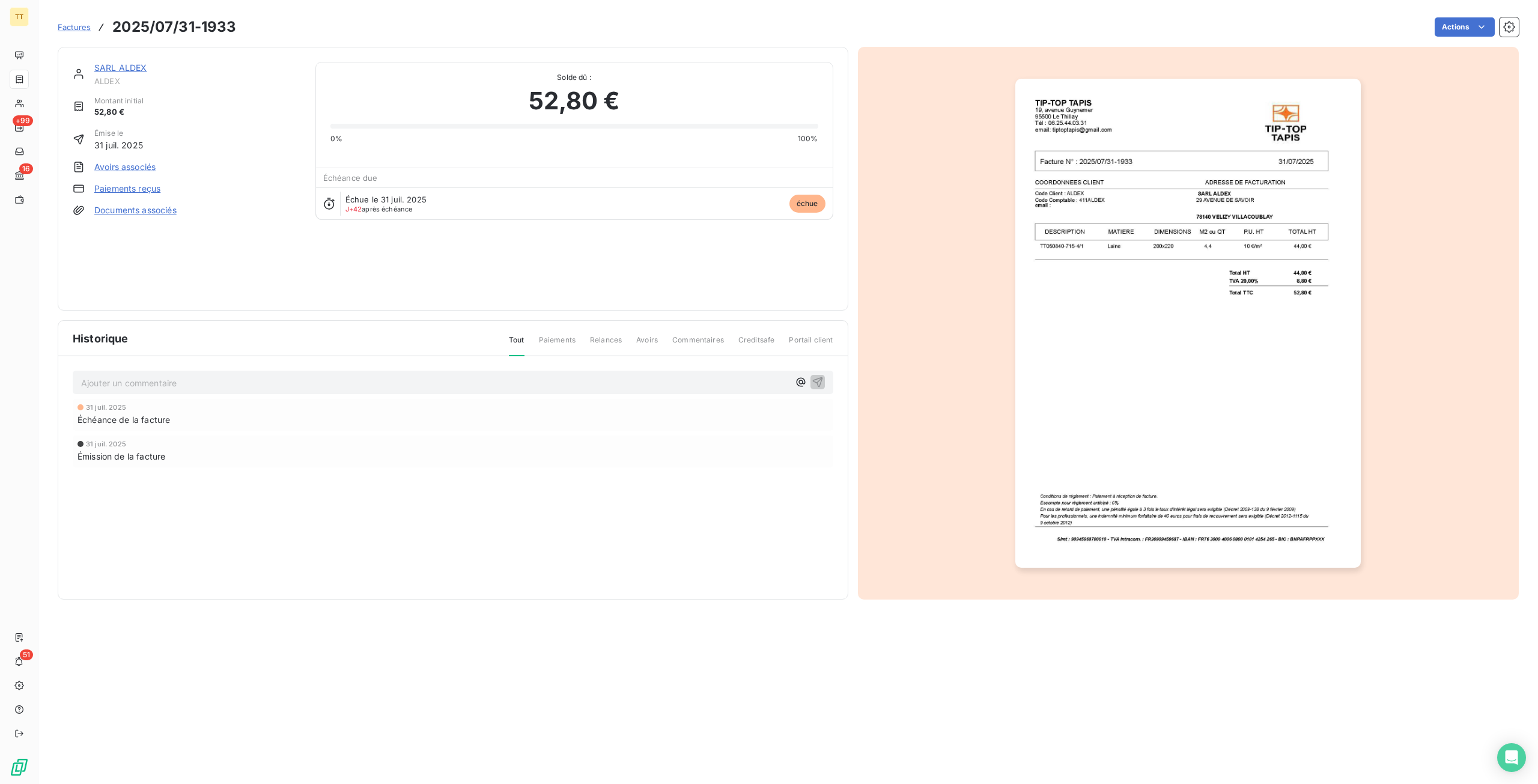
click at [118, 67] on link "SARL ALDEX" at bounding box center [120, 67] width 53 height 10
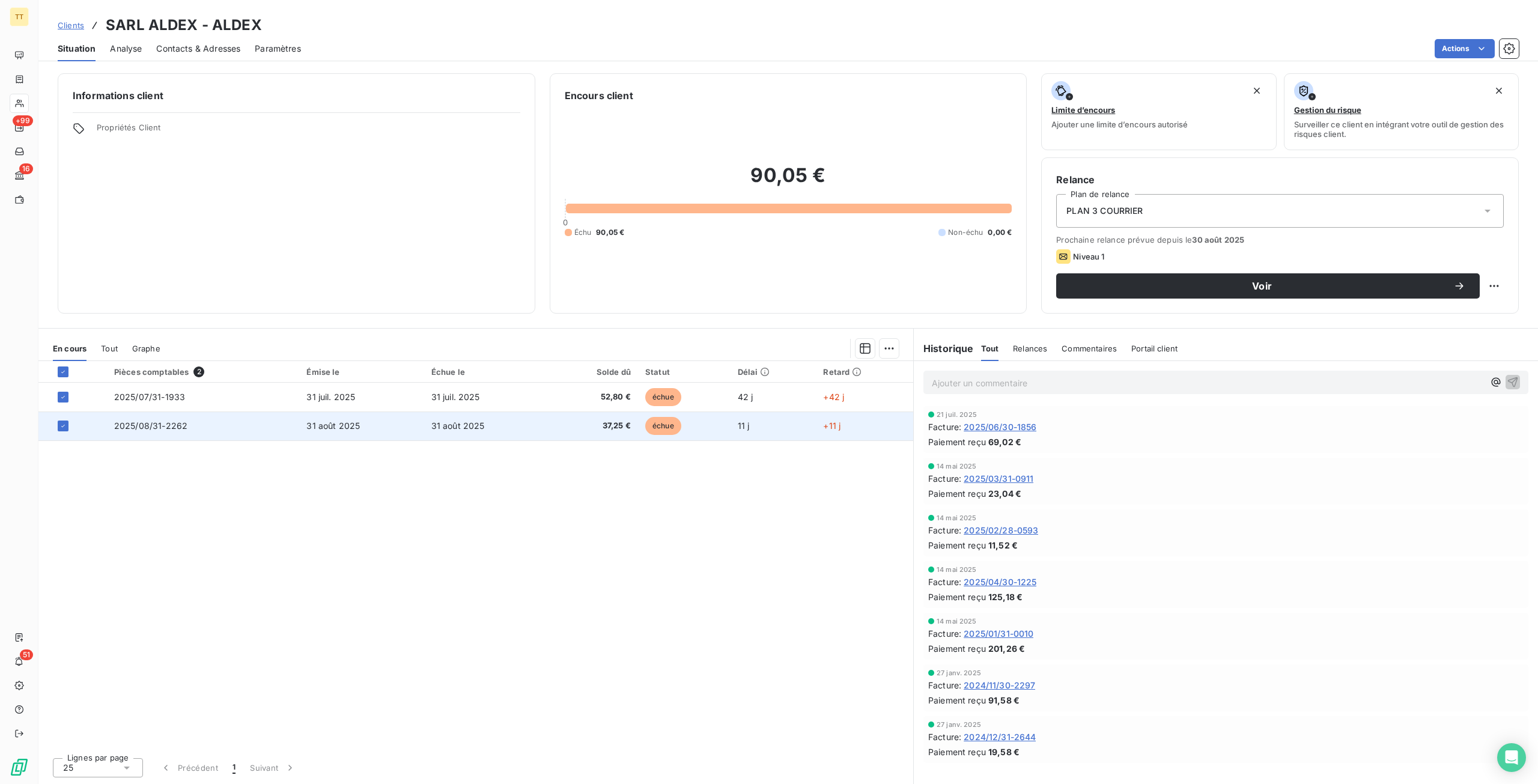
click at [375, 429] on td "31 août 2025" at bounding box center [362, 426] width 124 height 29
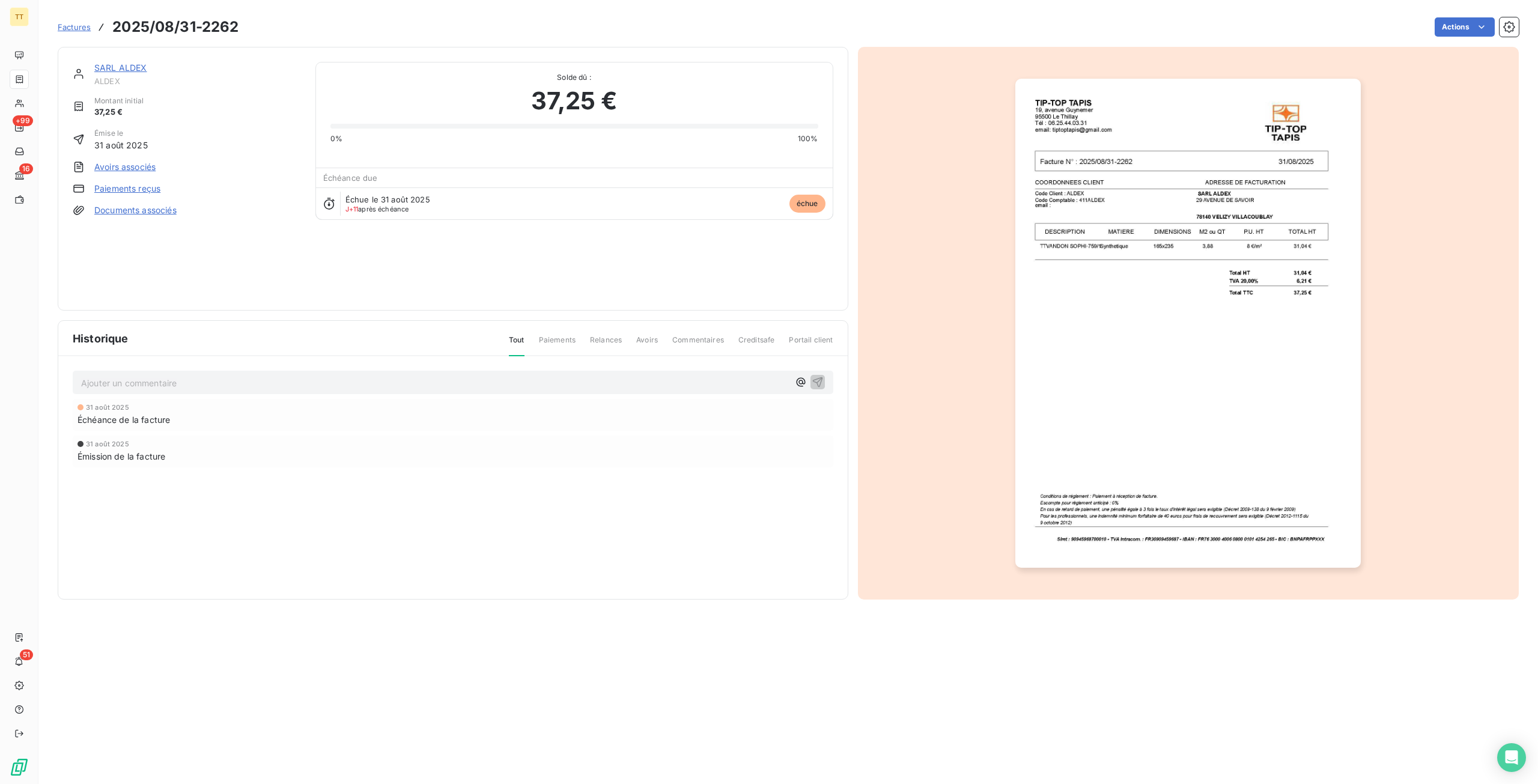
click at [1232, 357] on img "button" at bounding box center [1188, 323] width 345 height 489
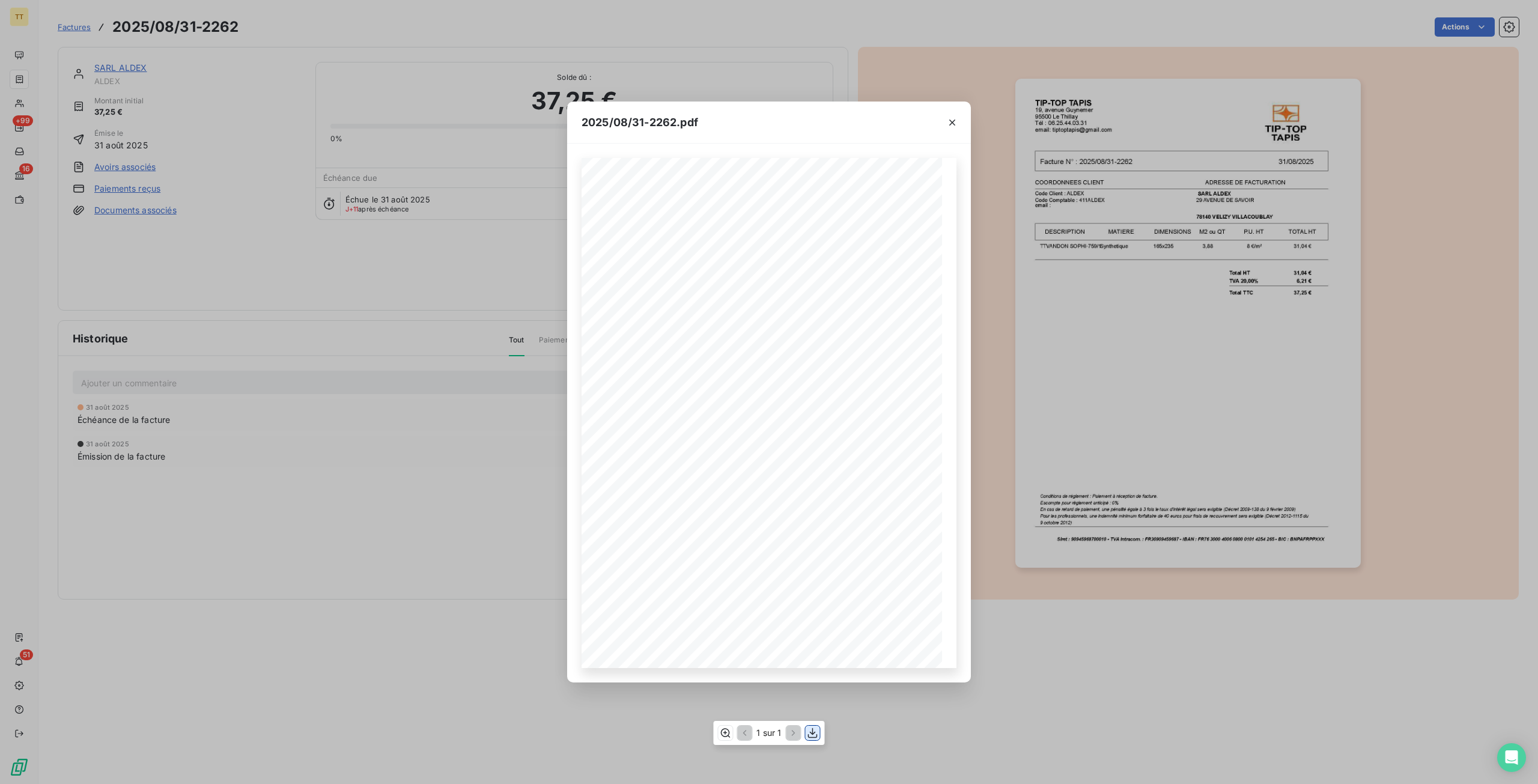
click at [810, 731] on icon "button" at bounding box center [813, 733] width 12 height 12
click at [148, 64] on div "2025/08/31-2262.pdf TIP-TOP TAPIS [STREET_ADDRESS] Tél : [PHONE_NUMBER] email: …" at bounding box center [769, 392] width 1538 height 784
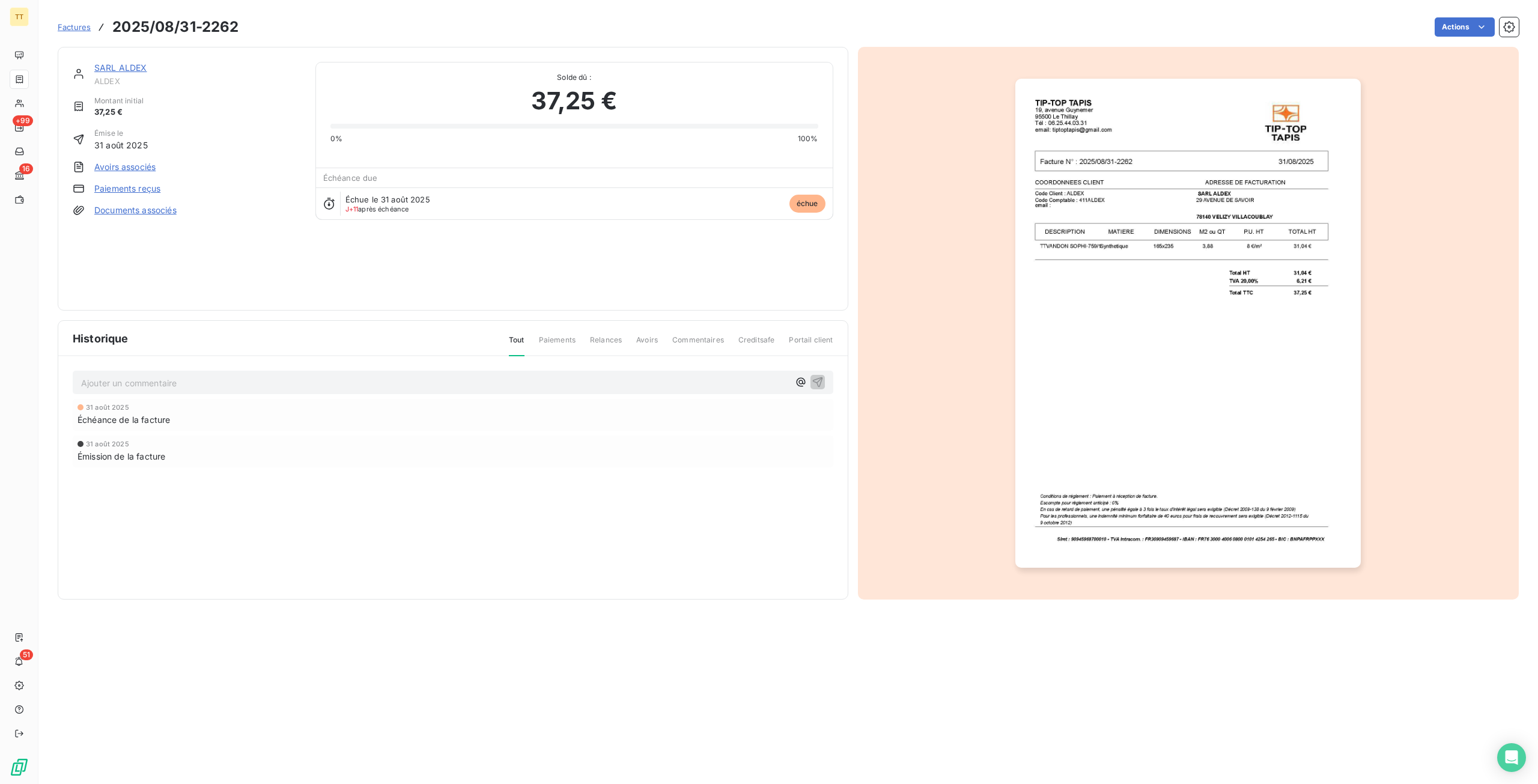
click at [135, 65] on link "SARL ALDEX" at bounding box center [120, 67] width 53 height 10
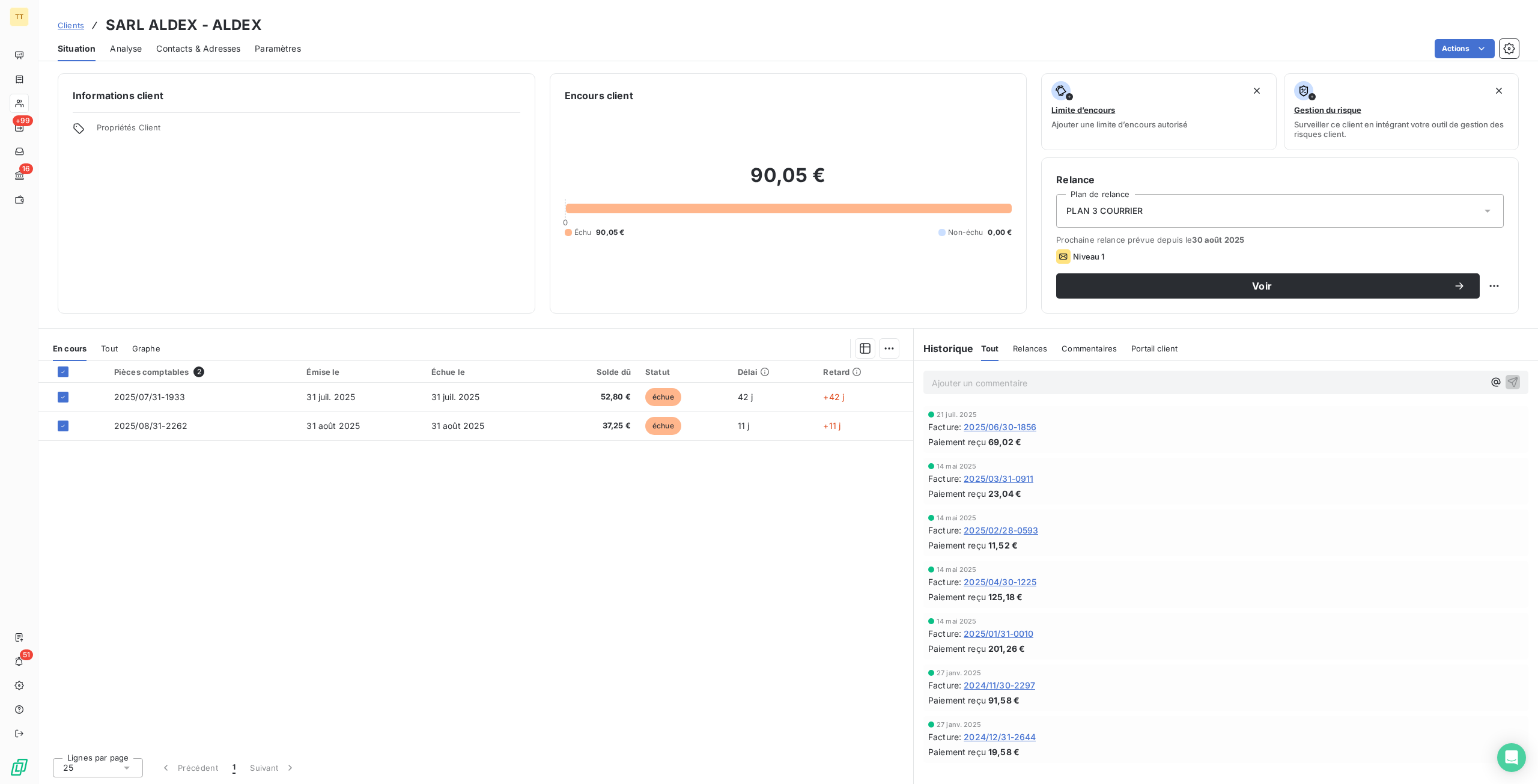
click at [1006, 385] on p "Ajouter un commentaire ﻿" at bounding box center [1208, 383] width 552 height 15
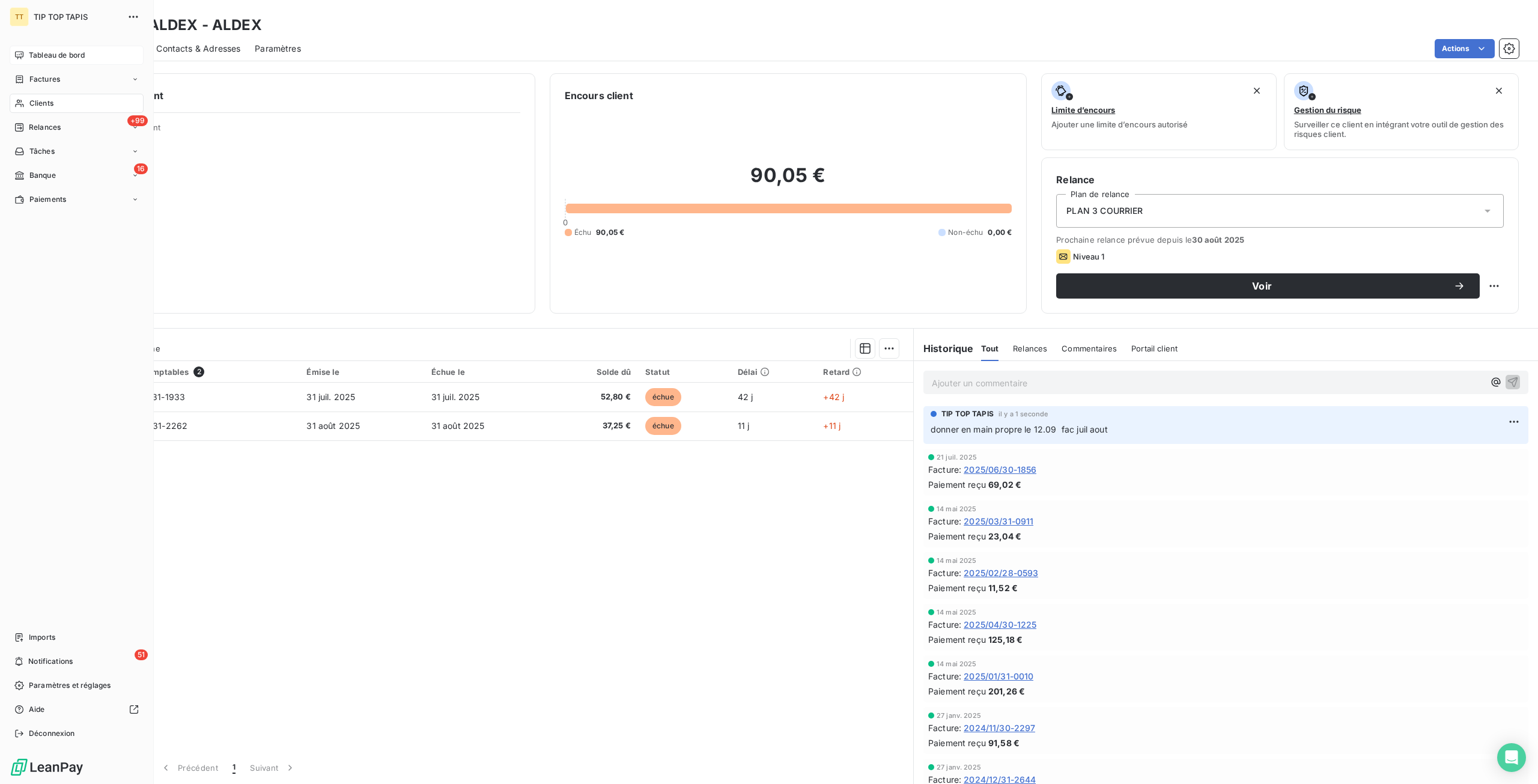
click at [27, 46] on div "Tableau de bord" at bounding box center [77, 55] width 134 height 19
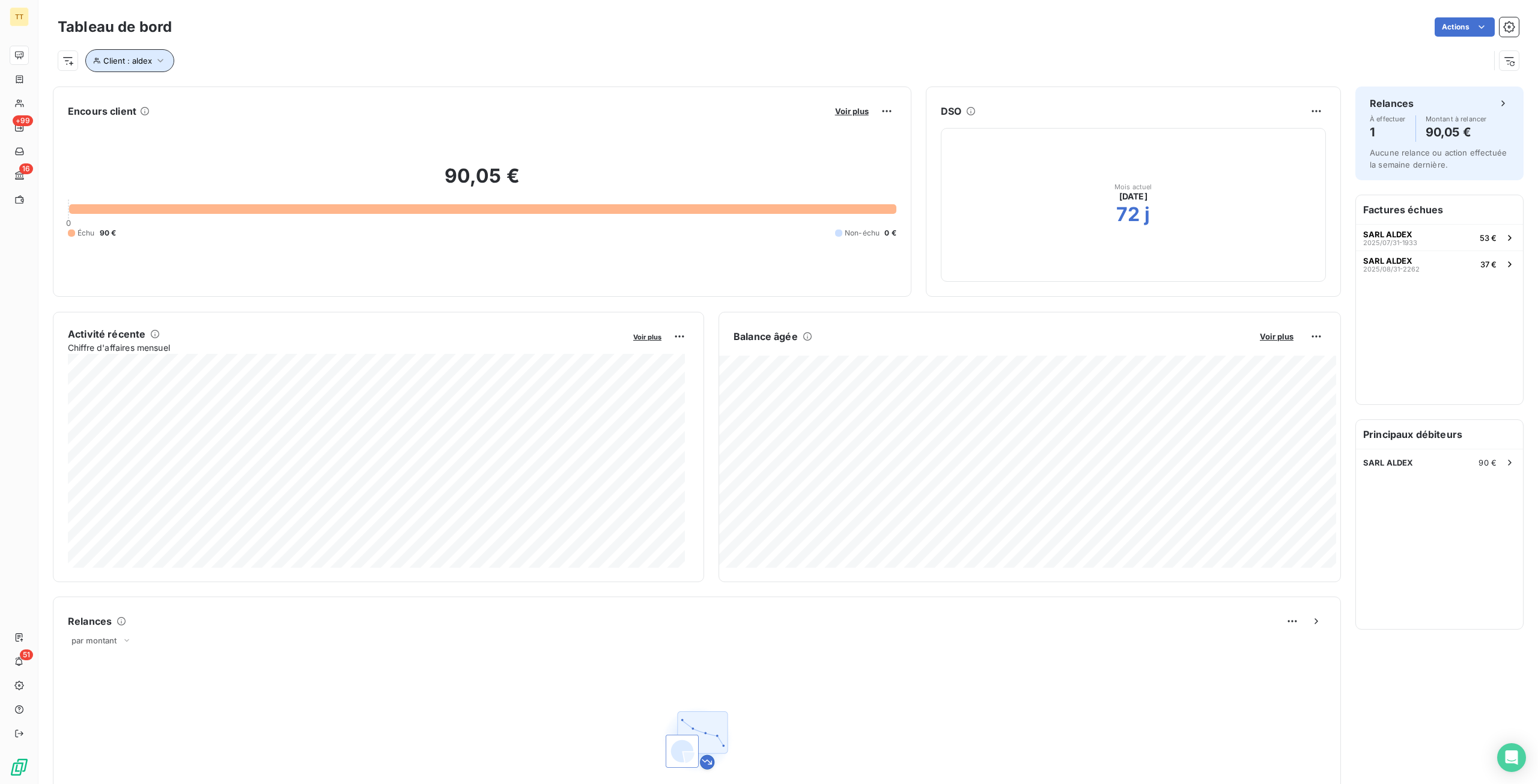
click at [122, 54] on button "Client : aldex" at bounding box center [130, 60] width 89 height 23
drag, startPoint x: 315, startPoint y: 96, endPoint x: 220, endPoint y: 96, distance: 95.0
click at [220, 96] on div "Client Contient like aldex" at bounding box center [257, 92] width 330 height 25
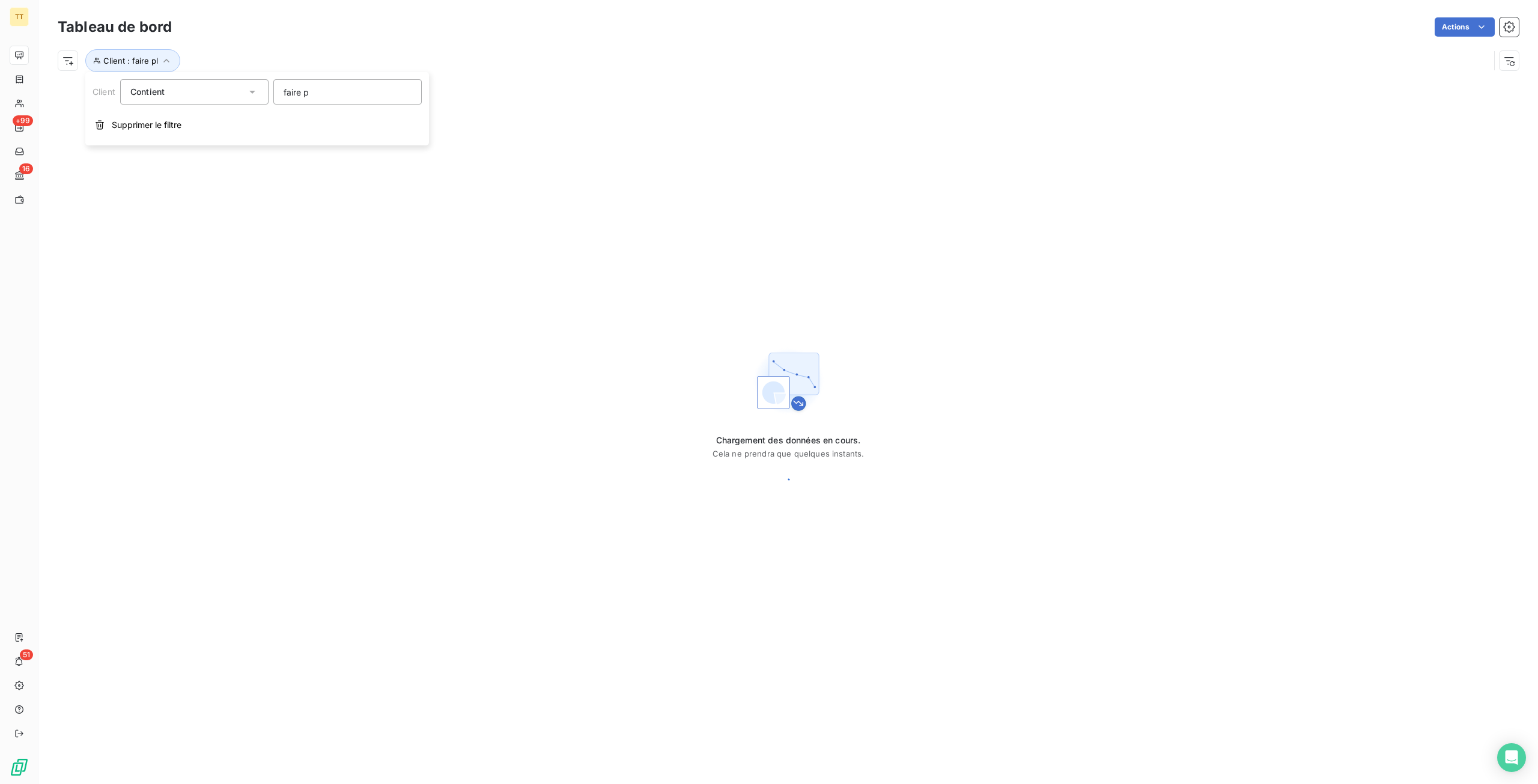
type input "faire pl"
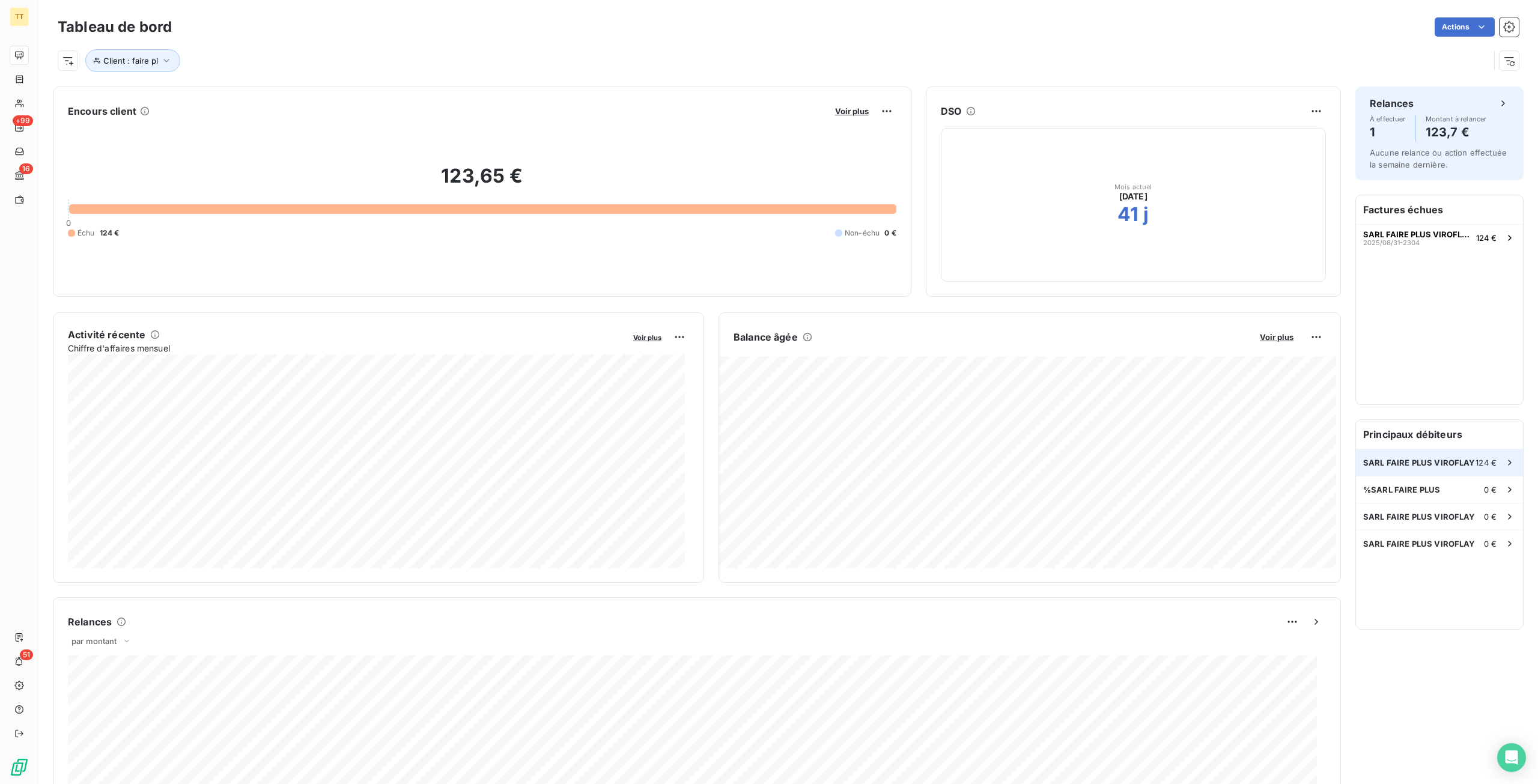
click at [1486, 467] on span "124 €" at bounding box center [1486, 463] width 21 height 10
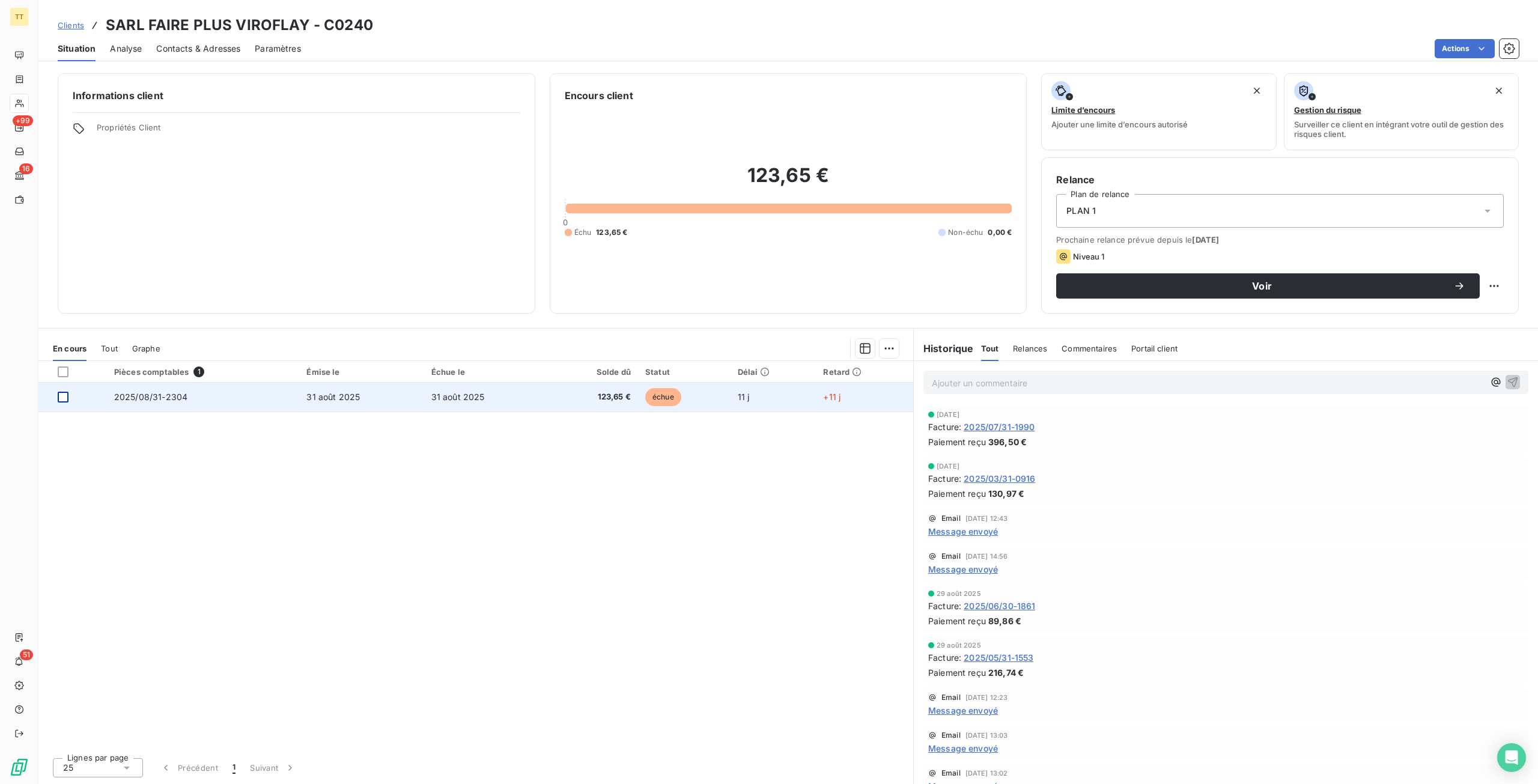
click at [60, 398] on div at bounding box center [63, 397] width 11 height 11
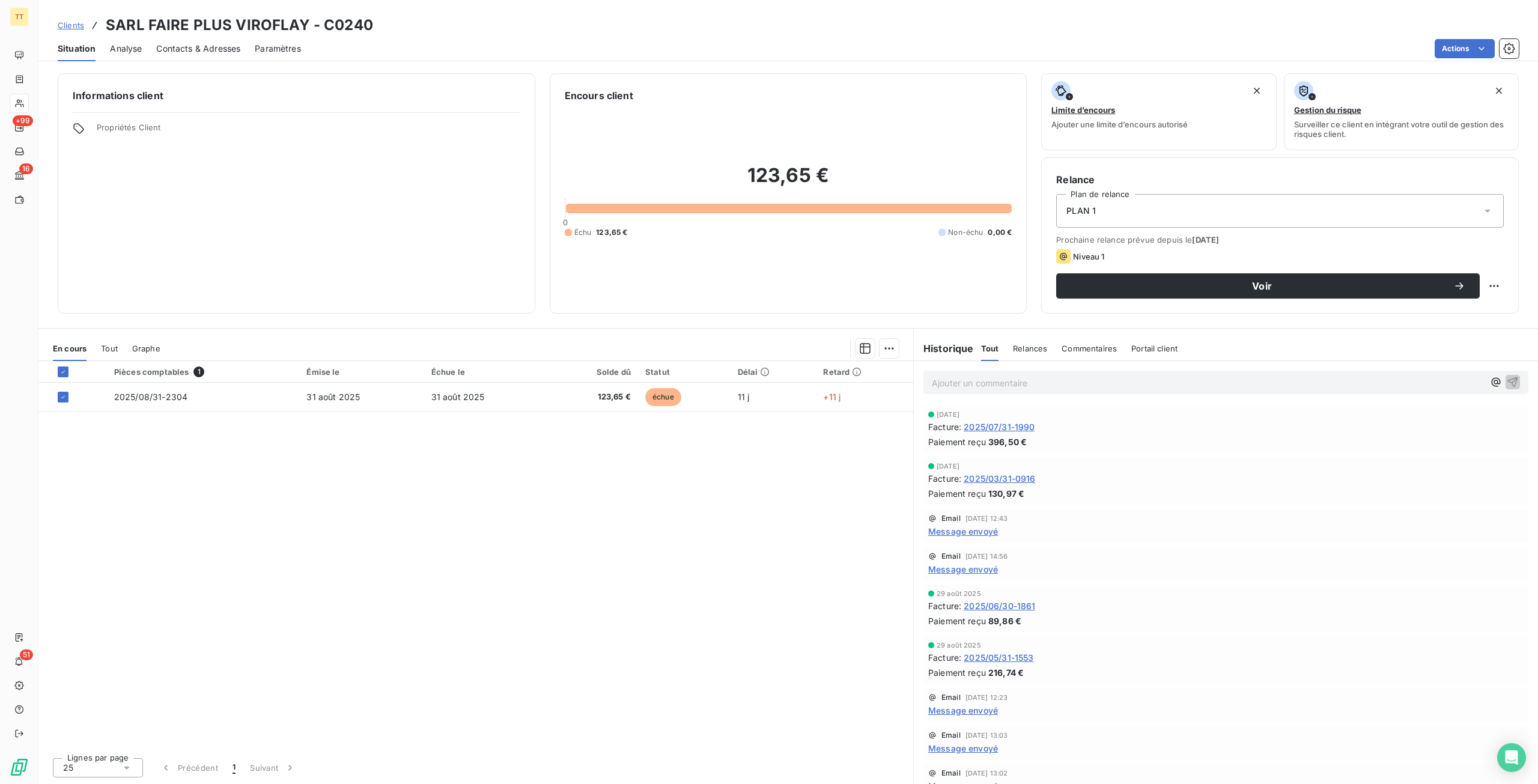
click at [1488, 59] on div "Situation Analyse Contacts & Adresses Paramètres Actions" at bounding box center [788, 49] width 1500 height 25
click at [1482, 55] on html "TT +99 16 51 Clients SARL FAIRE PLUS VIROFLAY - C0240 Situation Analyse Contact…" at bounding box center [769, 392] width 1538 height 784
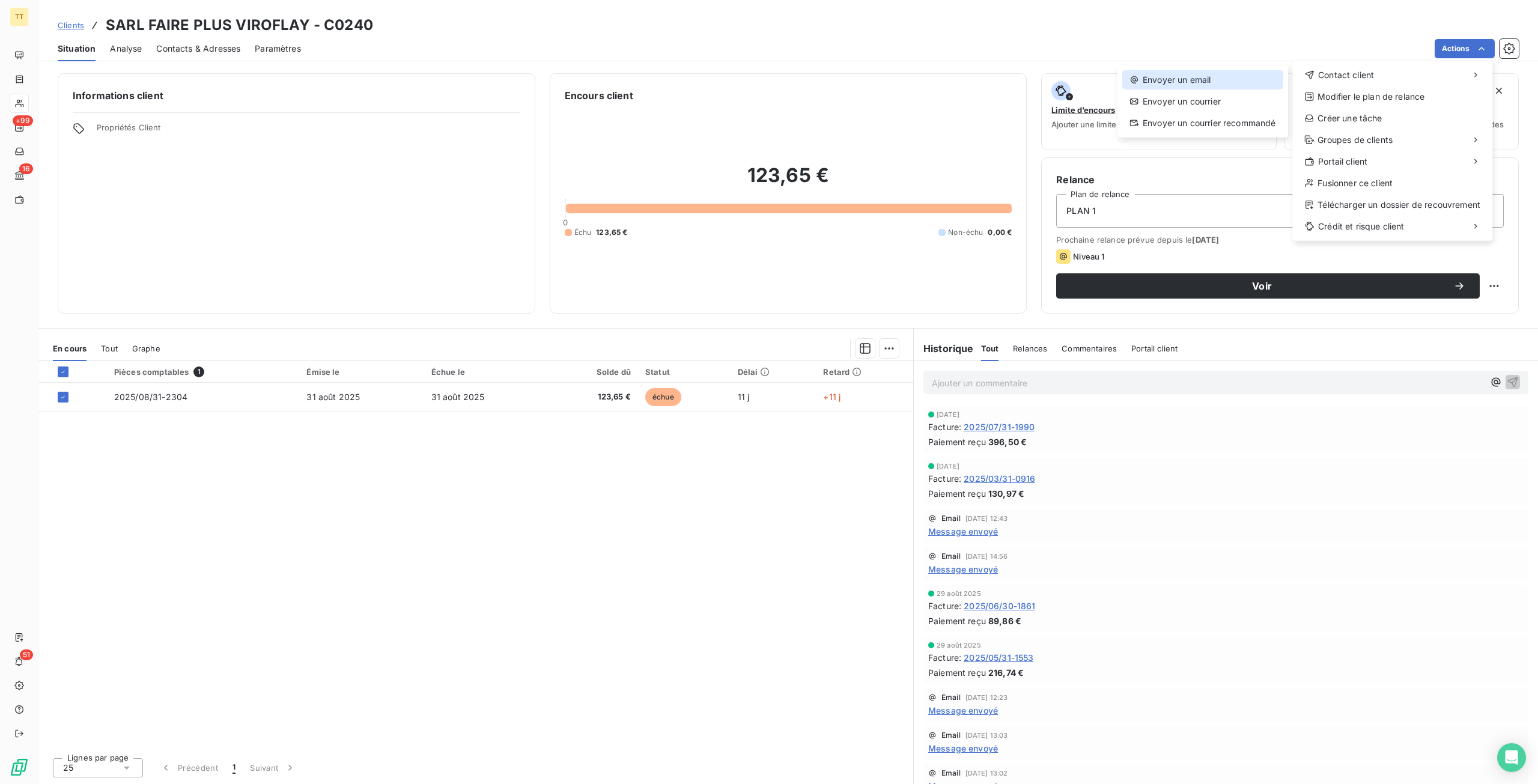
click at [1256, 81] on div "Envoyer un email" at bounding box center [1202, 80] width 161 height 19
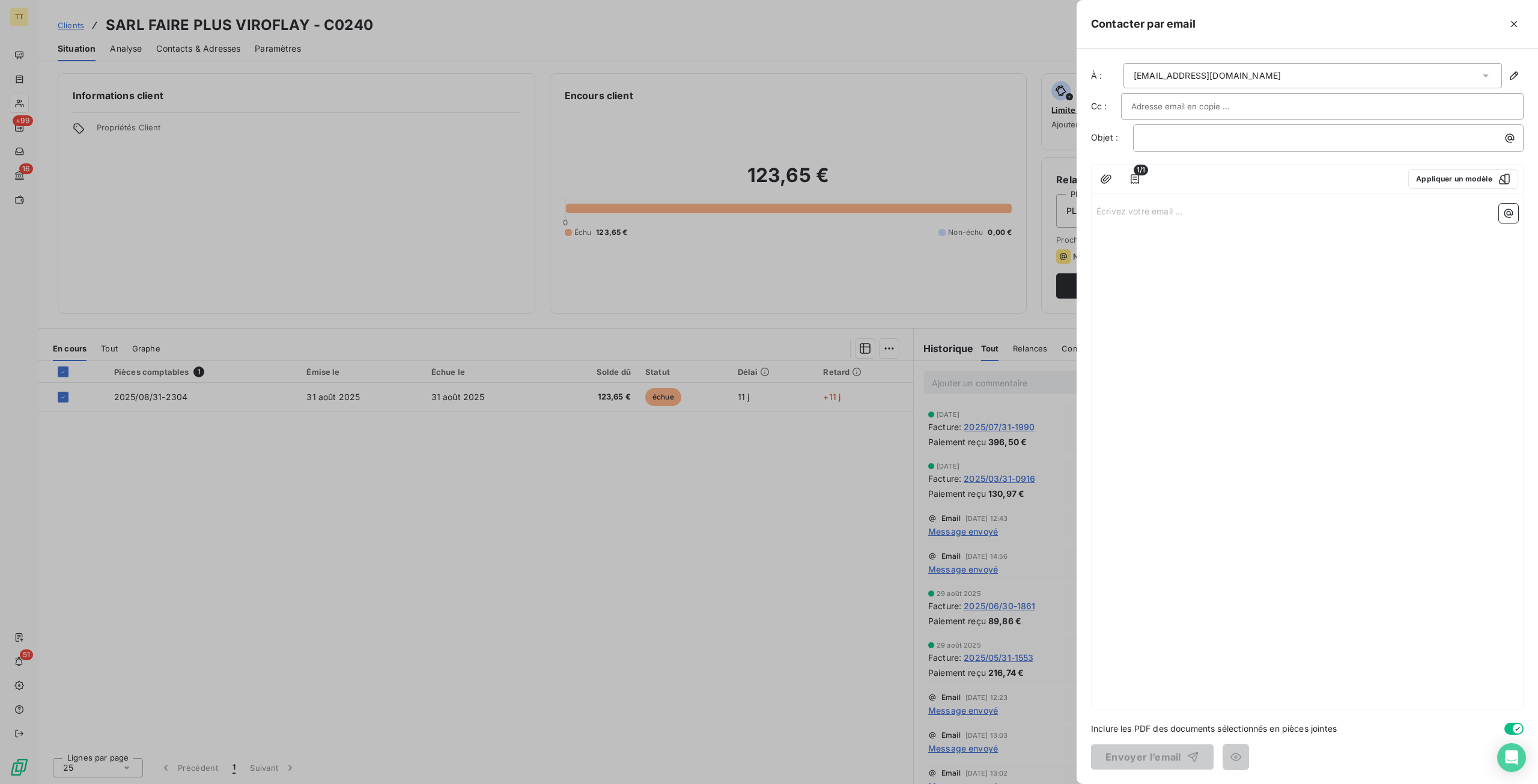
click at [1011, 62] on div at bounding box center [769, 392] width 1538 height 784
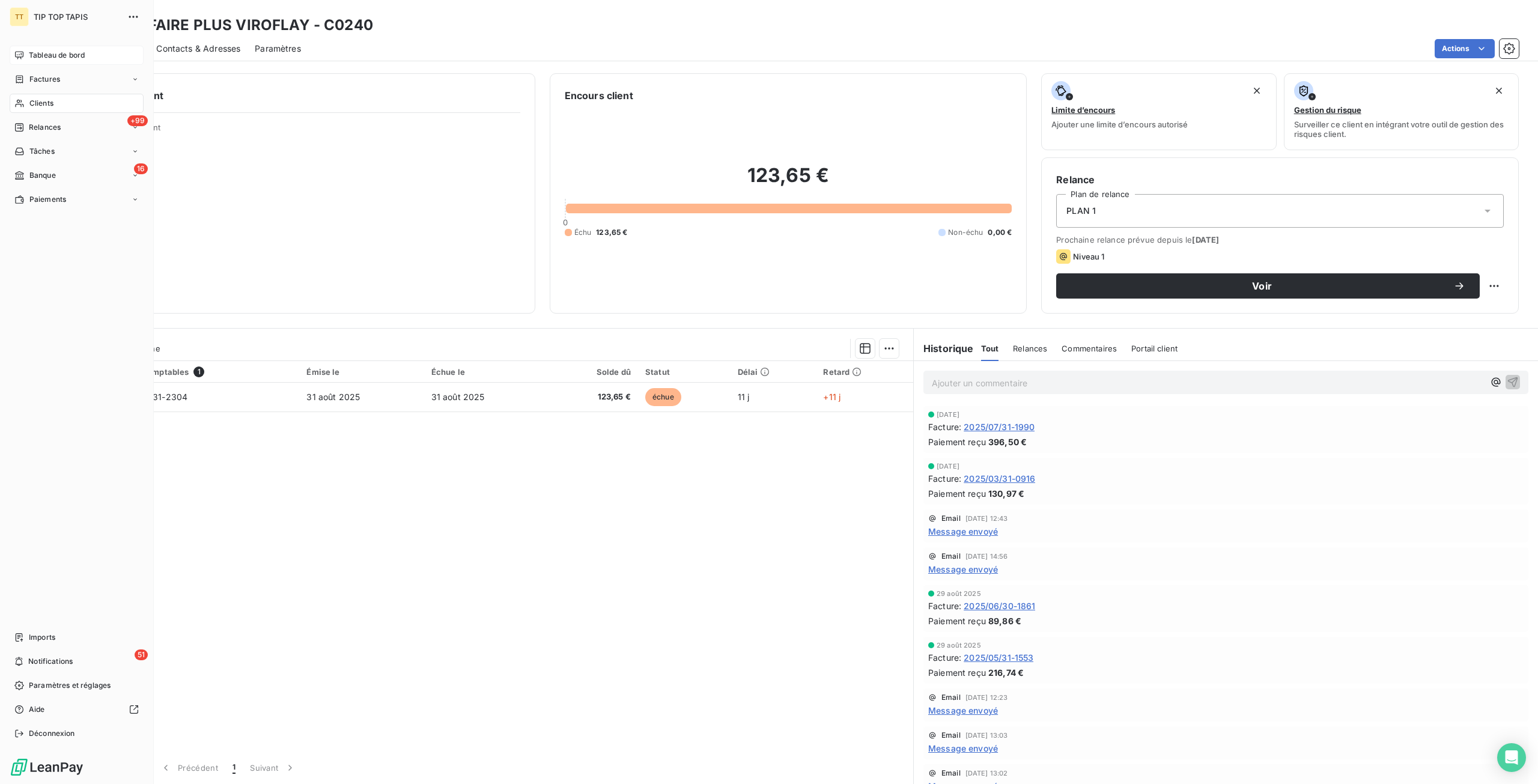
click at [108, 63] on div "Tableau de bord" at bounding box center [77, 55] width 134 height 19
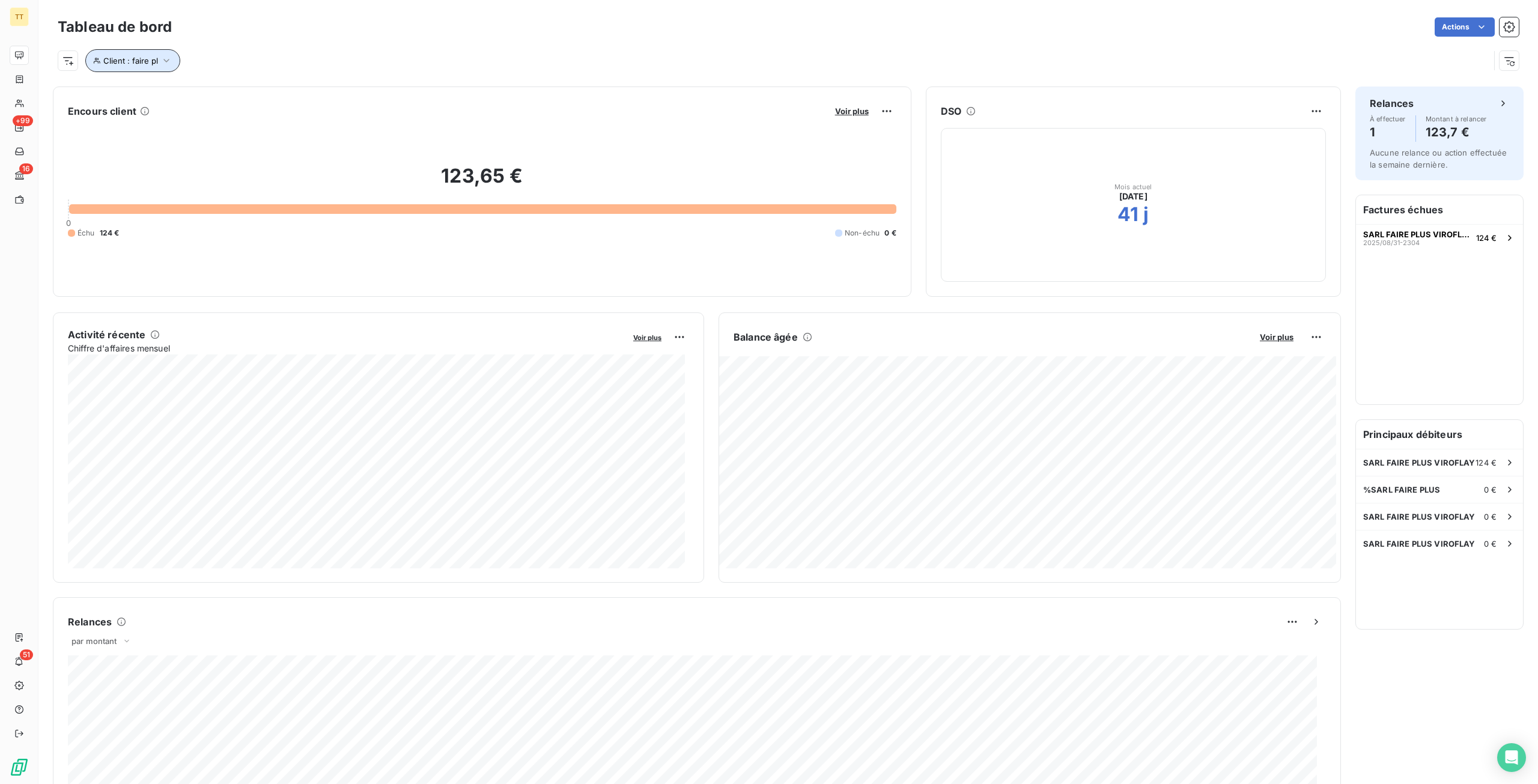
click at [151, 55] on button "Client : faire pl" at bounding box center [133, 60] width 95 height 23
drag, startPoint x: 327, startPoint y: 92, endPoint x: 258, endPoint y: 104, distance: 70.0
click at [258, 104] on div "Client Contient like faire pl" at bounding box center [257, 92] width 330 height 25
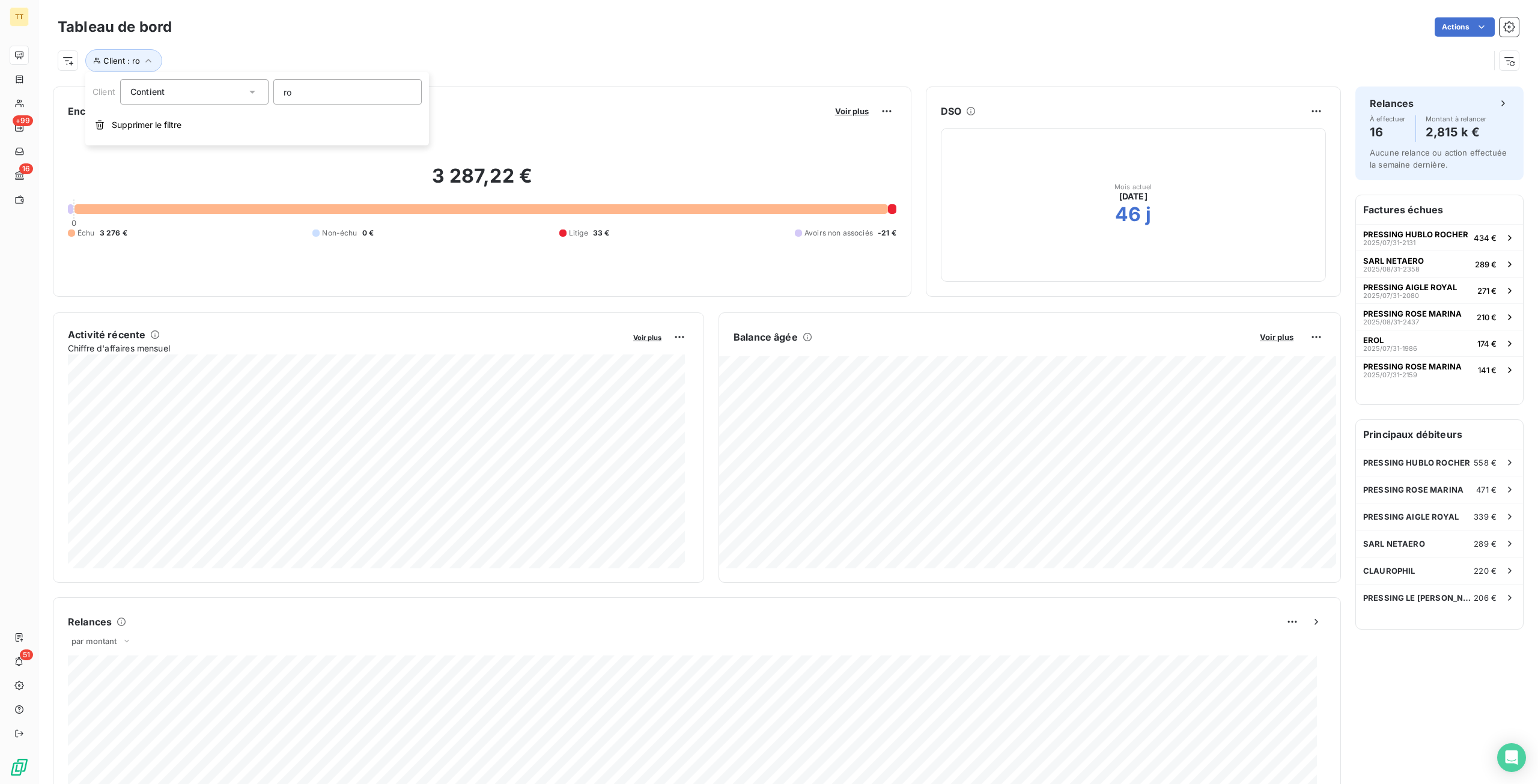
type input "roy"
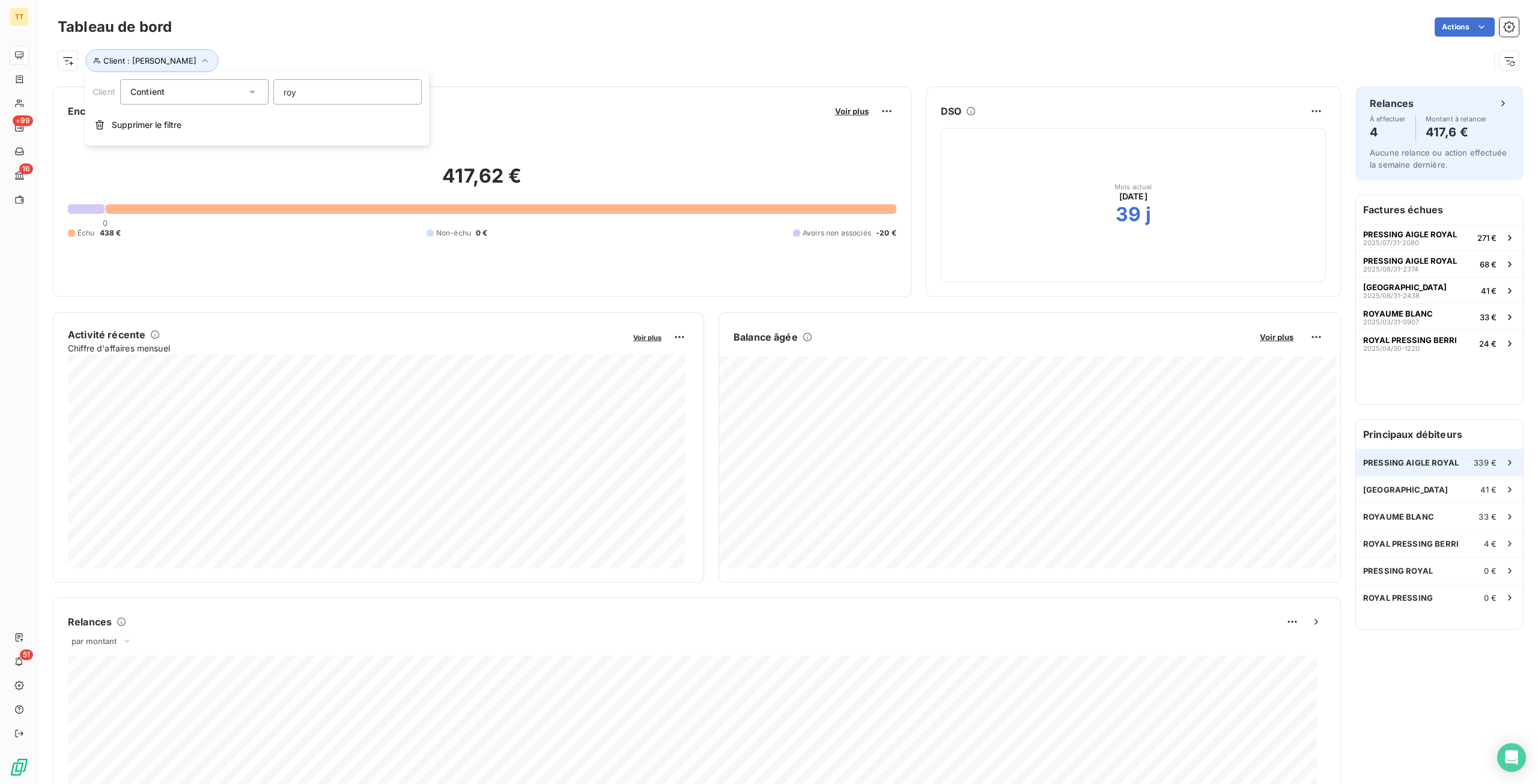
click at [1420, 465] on span "PRESSING AIGLE ROYAL" at bounding box center [1411, 463] width 96 height 10
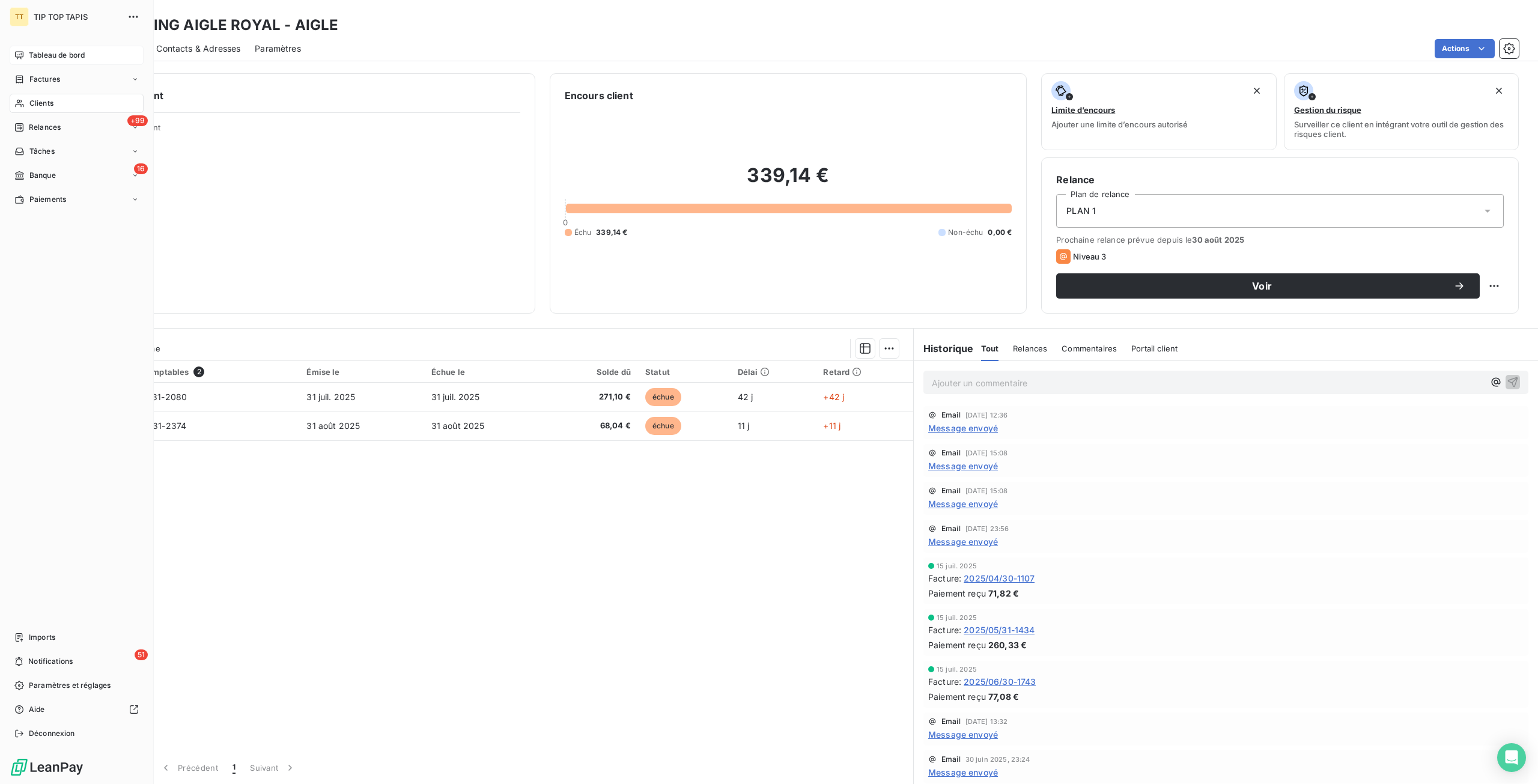
click at [17, 59] on icon at bounding box center [19, 55] width 10 height 10
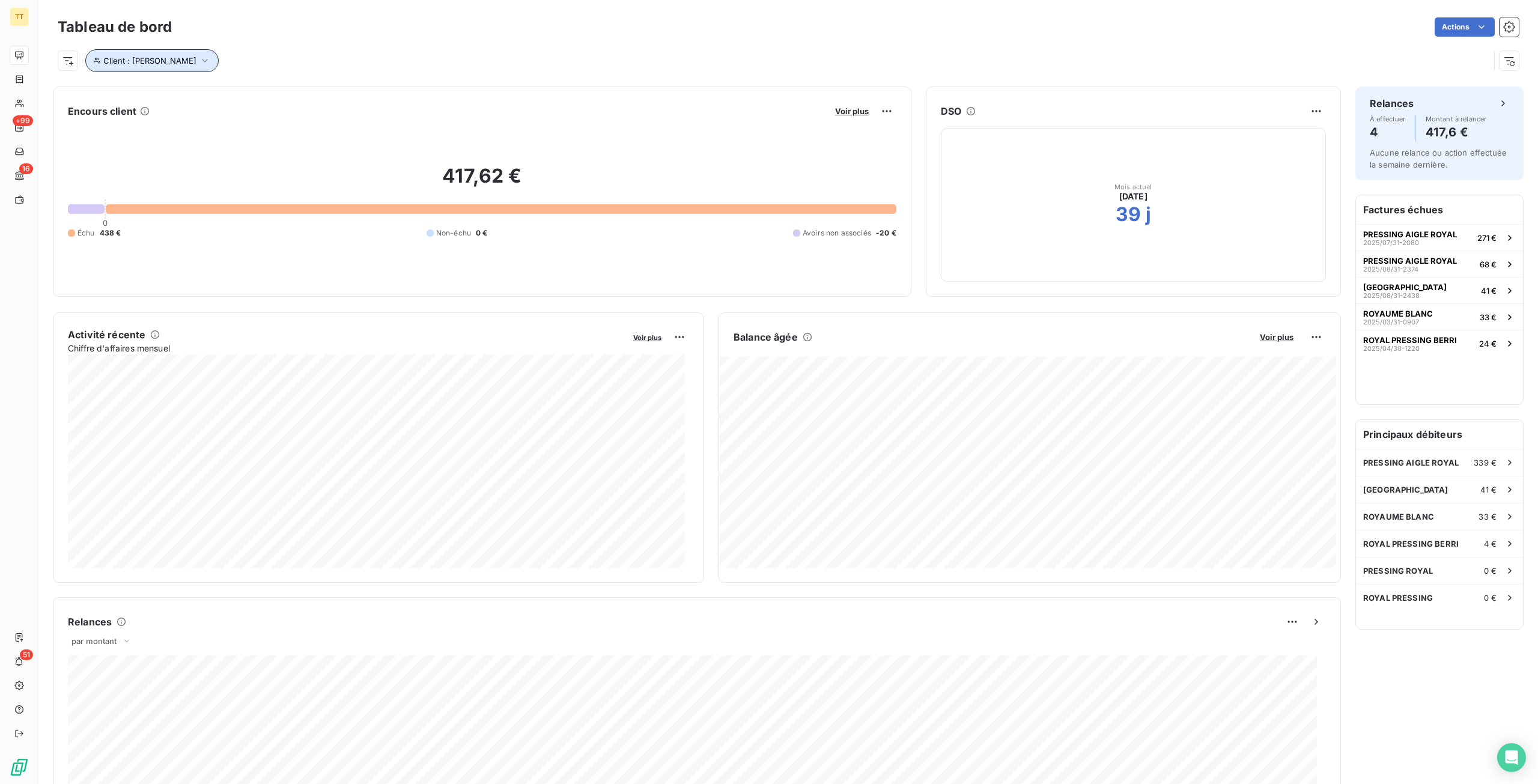
click at [141, 64] on span "Client : [PERSON_NAME]" at bounding box center [150, 61] width 93 height 10
drag, startPoint x: 297, startPoint y: 92, endPoint x: 235, endPoint y: 96, distance: 62.1
click at [235, 96] on div "Client Contient like [PERSON_NAME]" at bounding box center [257, 92] width 330 height 25
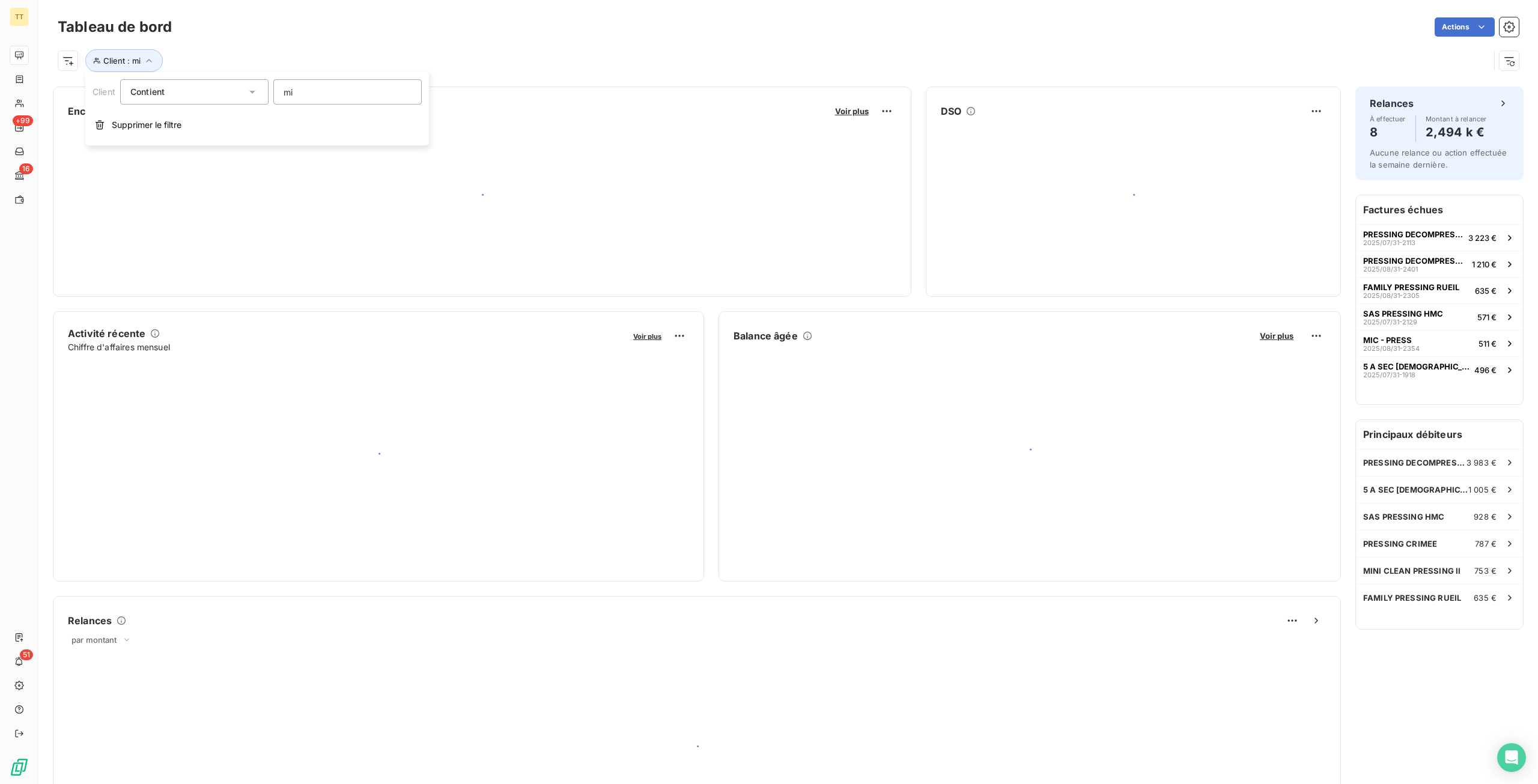
type input "mic"
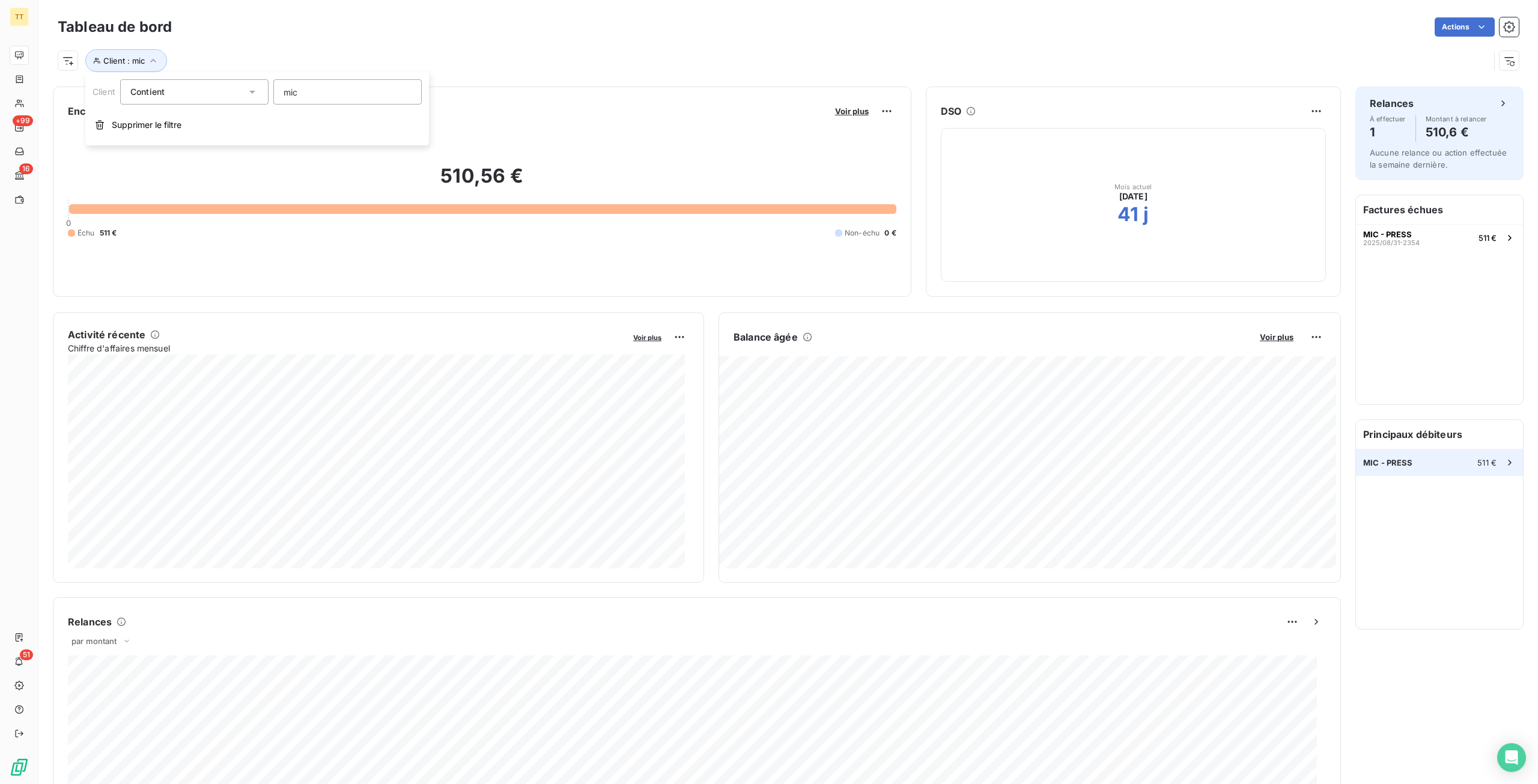
click at [1386, 461] on span "MIC - PRESS" at bounding box center [1388, 463] width 50 height 10
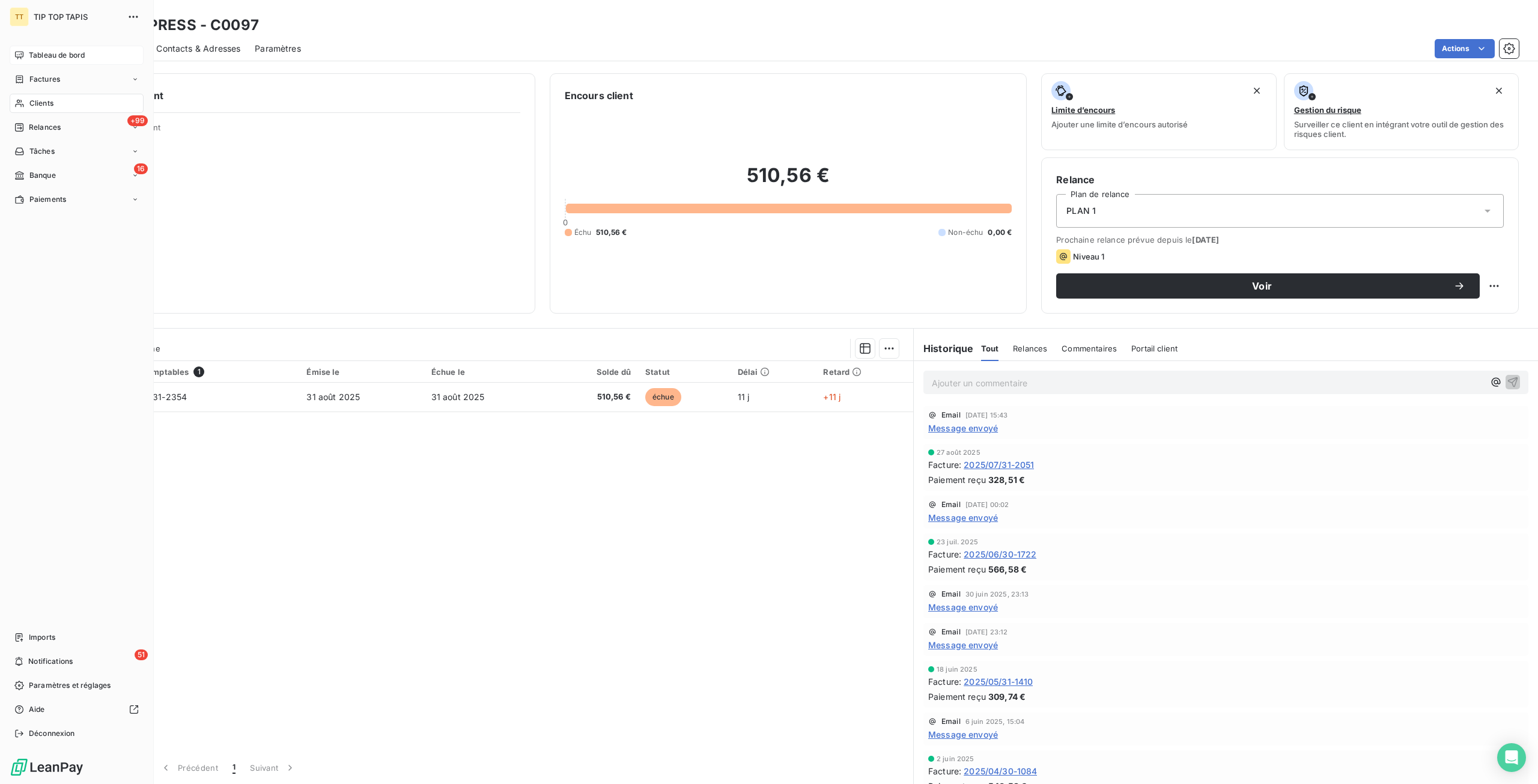
click at [12, 56] on div "Tableau de bord" at bounding box center [77, 55] width 134 height 19
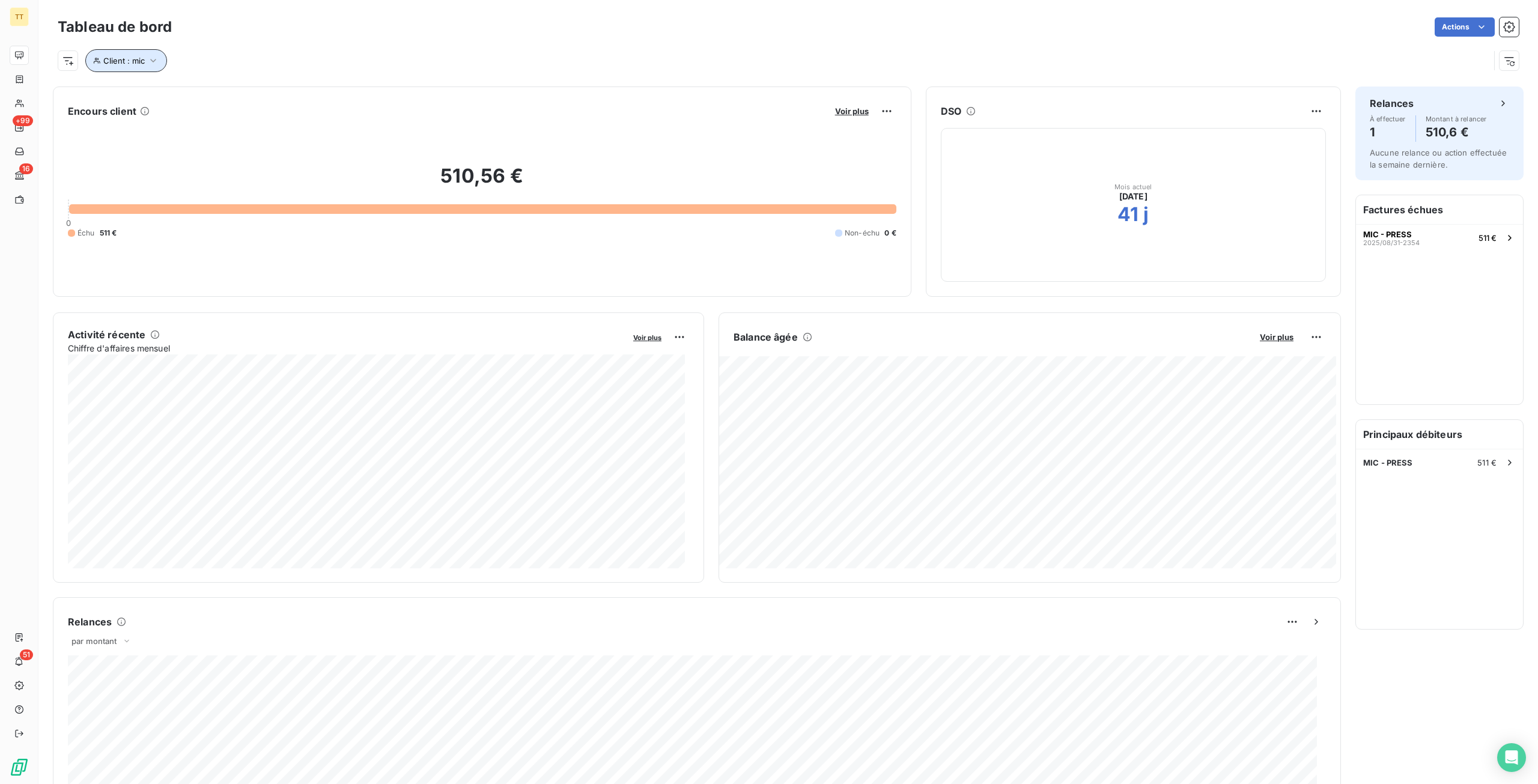
click at [140, 67] on button "Client : mic" at bounding box center [126, 60] width 81 height 23
drag, startPoint x: 324, startPoint y: 94, endPoint x: 213, endPoint y: 107, distance: 111.8
click at [213, 107] on div "Client Contient like mic Supprimer le filtre" at bounding box center [257, 108] width 344 height 73
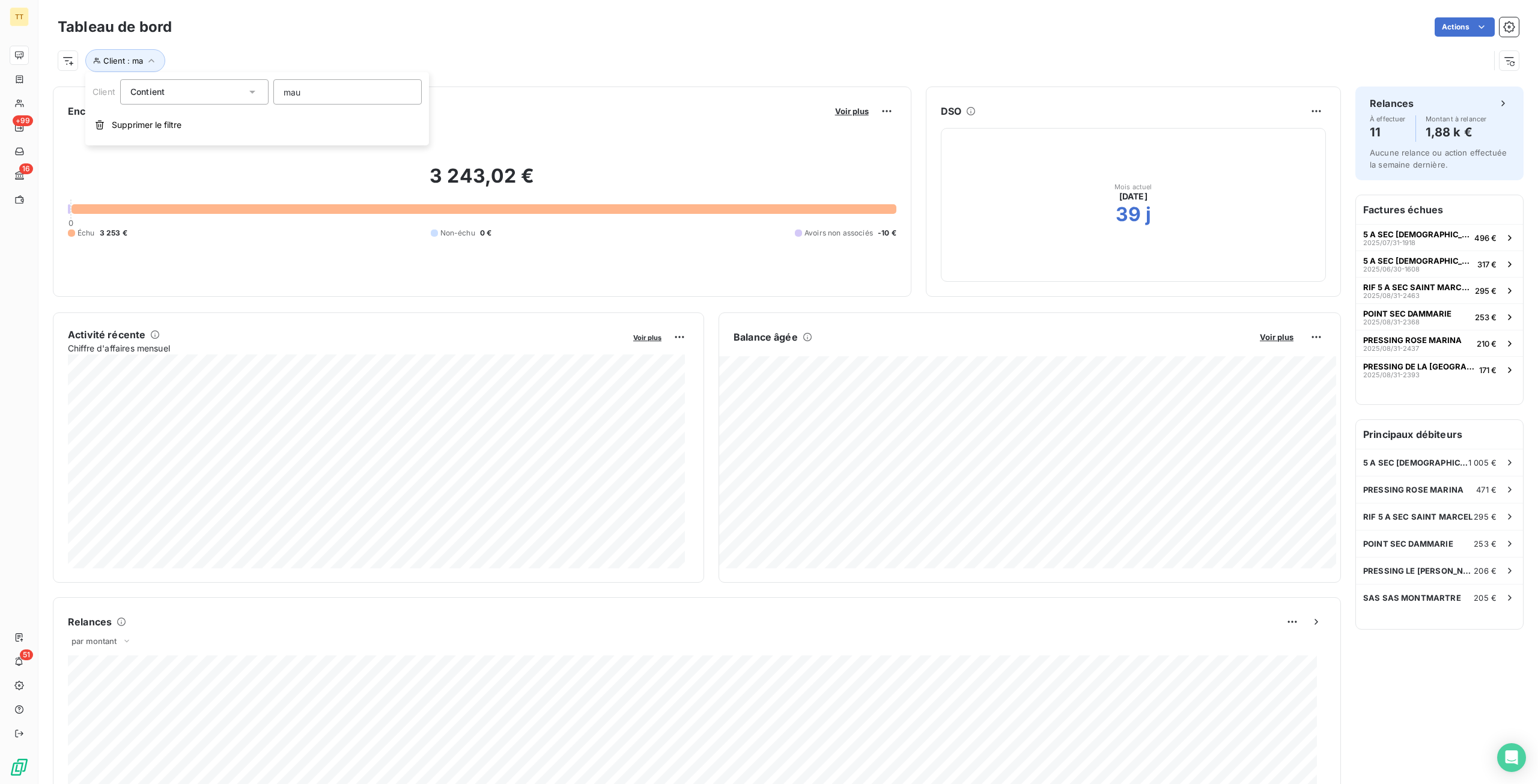
type input "maul"
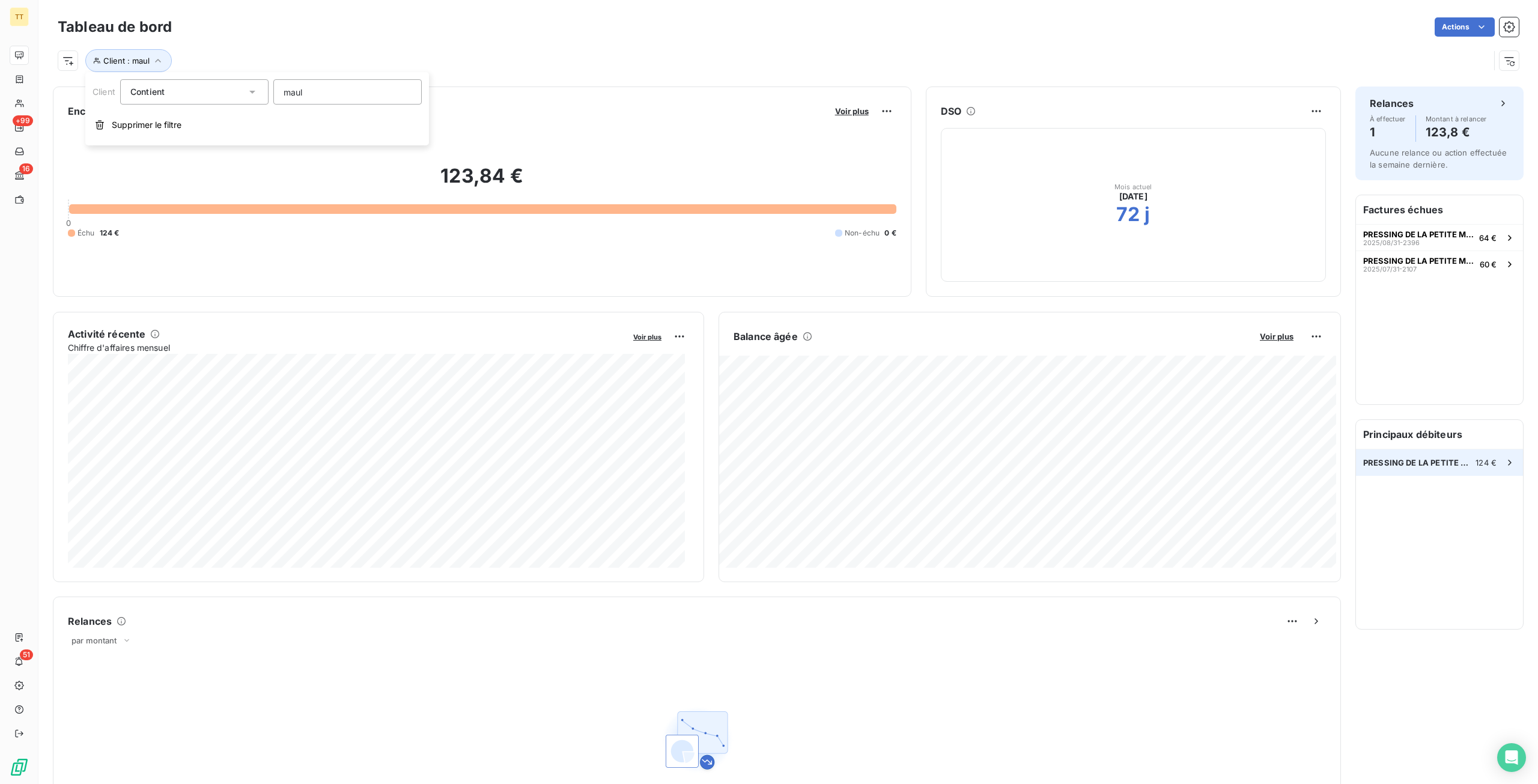
click at [1413, 462] on span "PRESSING DE LA PETITE MAULDRE" at bounding box center [1420, 463] width 112 height 10
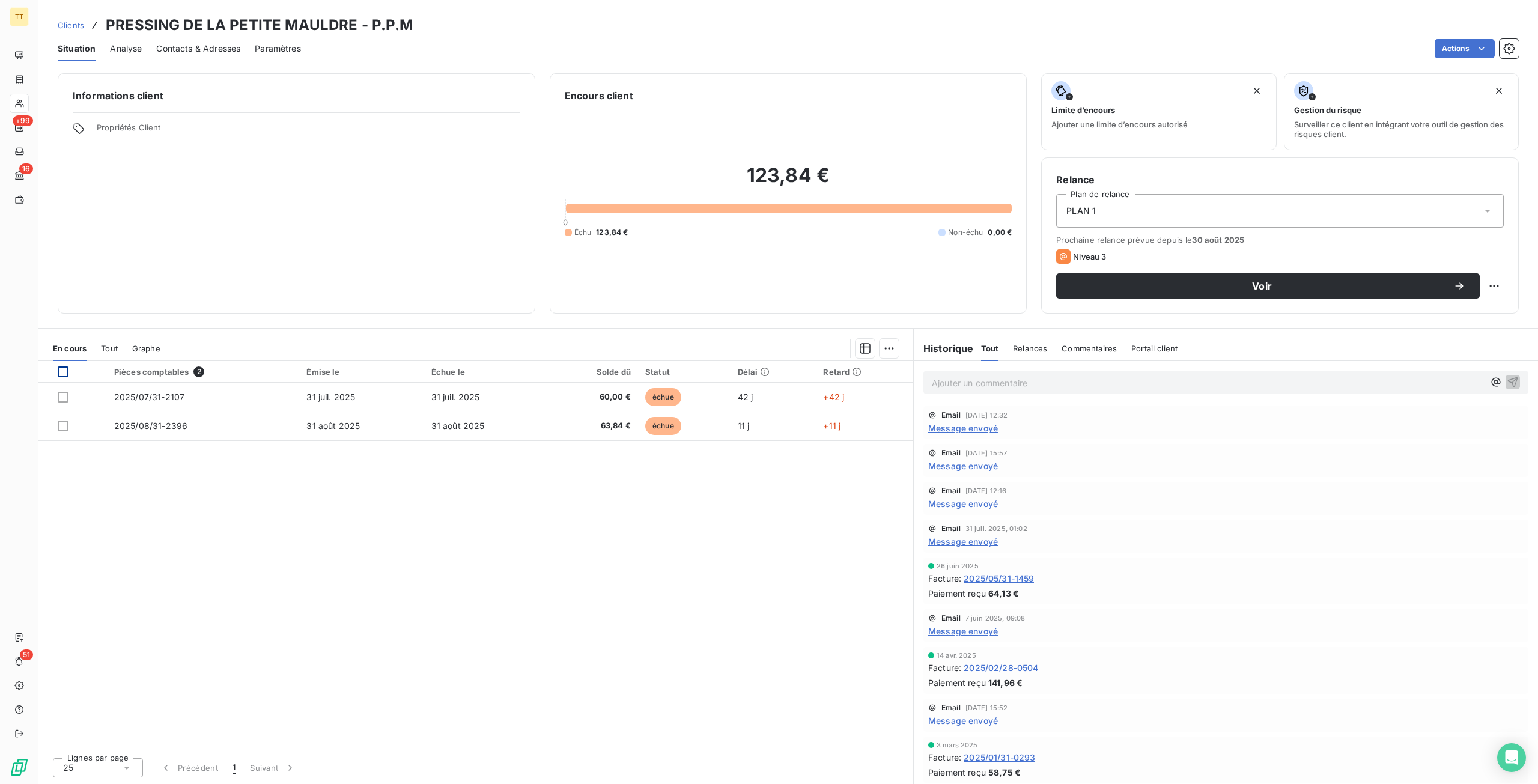
click at [64, 373] on div at bounding box center [63, 372] width 11 height 11
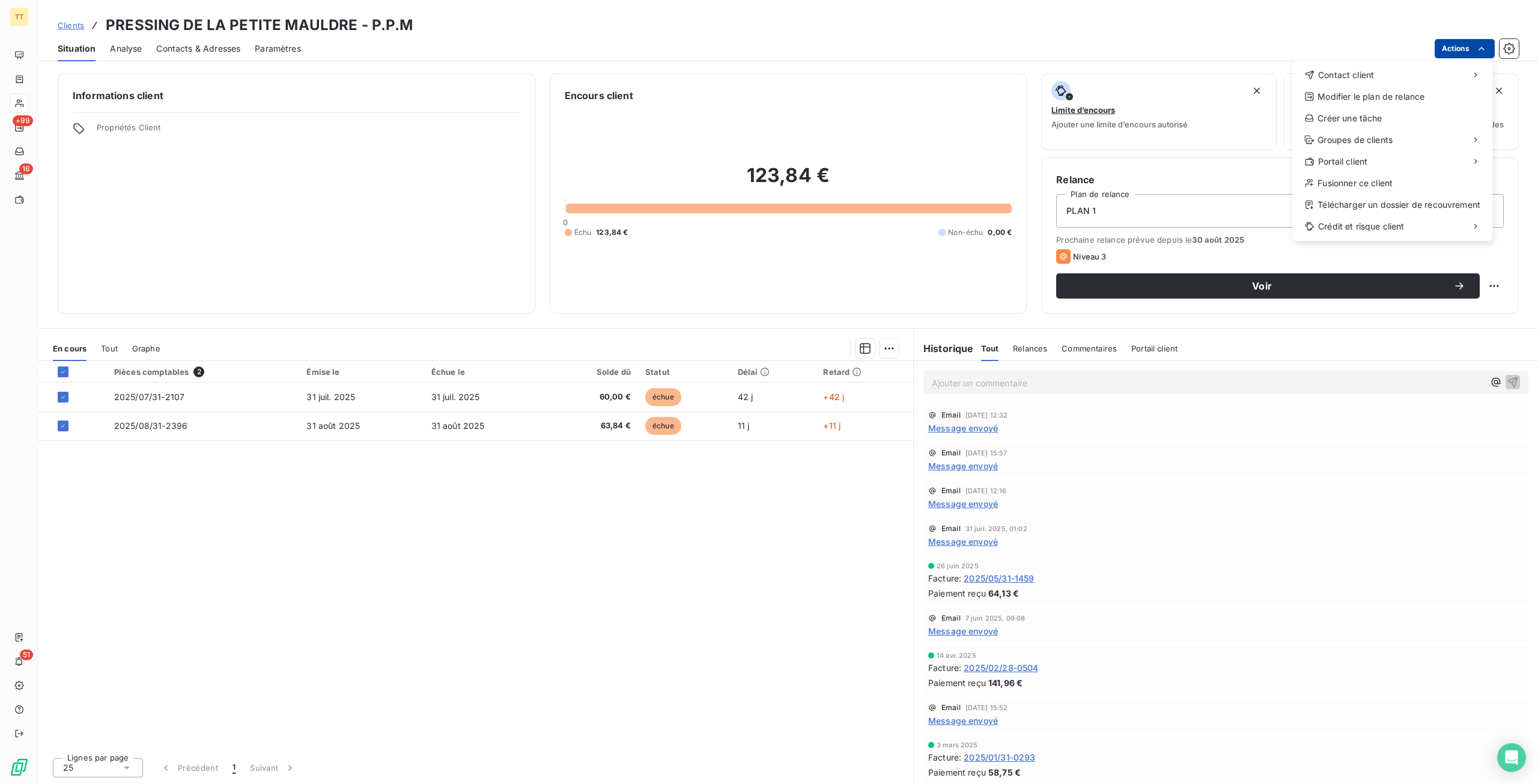
click at [1463, 45] on html "TT +99 16 51 Clients PRESSING DE LA PETITE MAULDRE - P.P.M Situation Analyse Co…" at bounding box center [769, 392] width 1538 height 784
click at [1234, 77] on div "Envoyer un email" at bounding box center [1202, 80] width 161 height 19
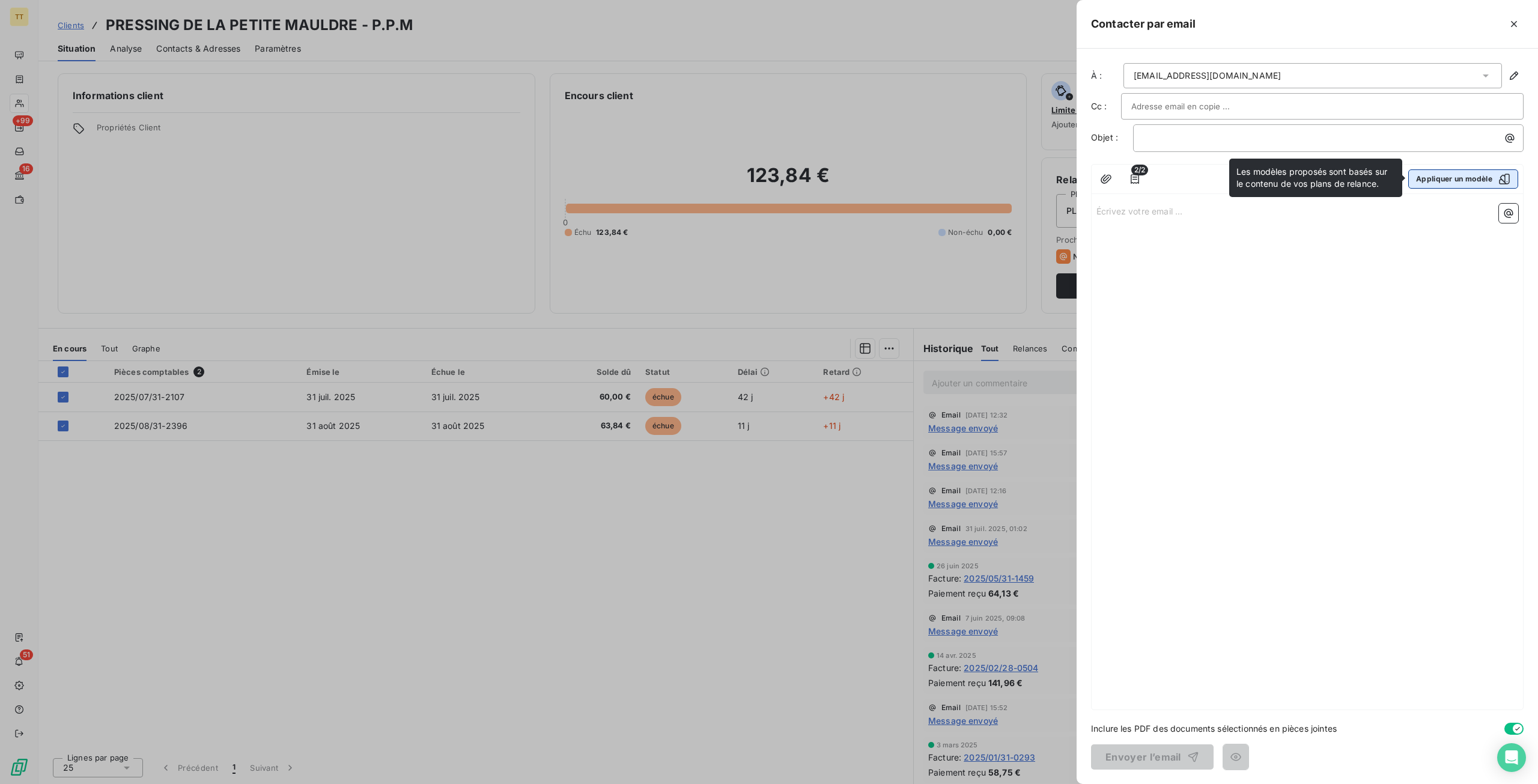
click at [1463, 180] on button "Appliquer un modèle" at bounding box center [1463, 179] width 110 height 19
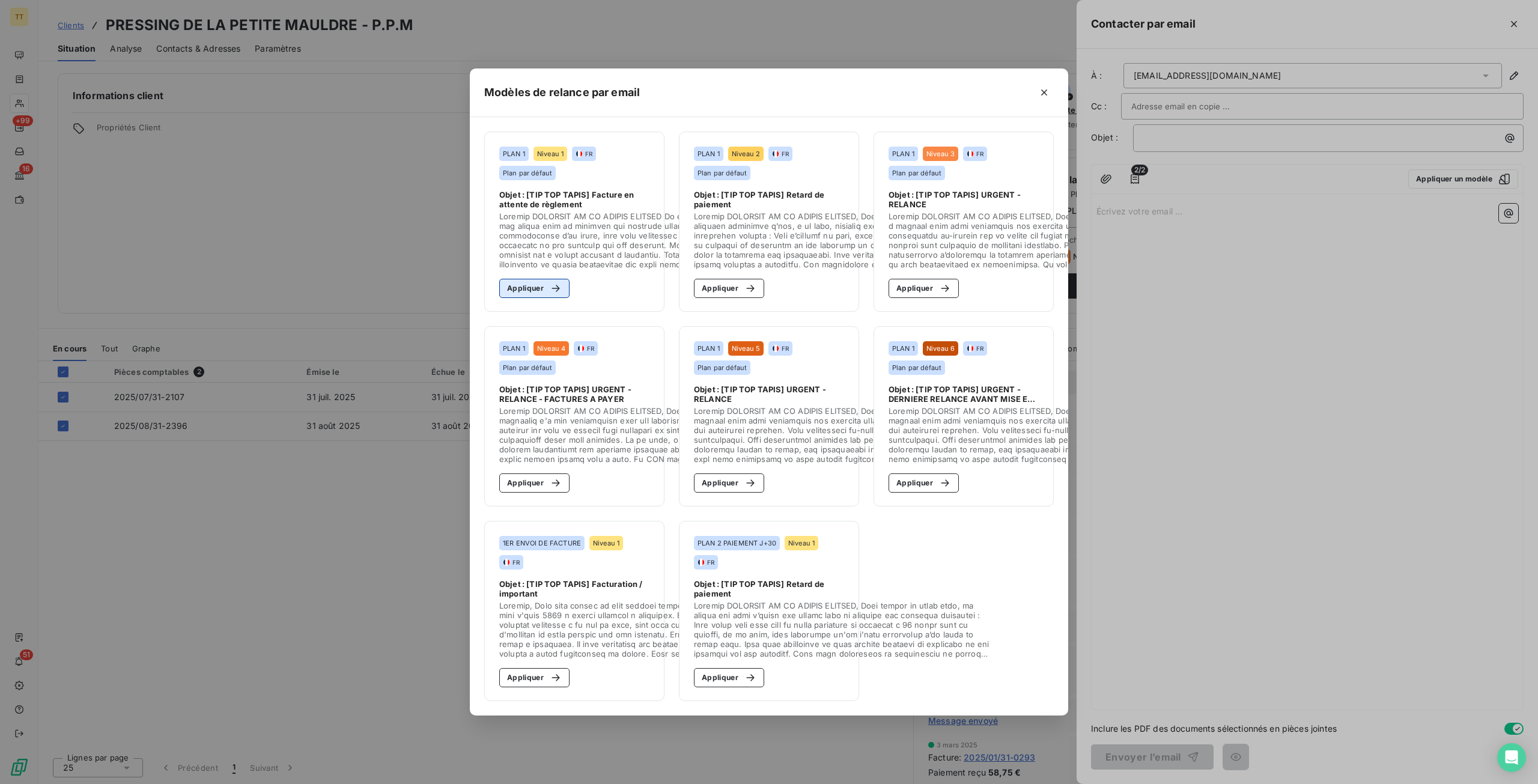
drag, startPoint x: 542, startPoint y: 290, endPoint x: 558, endPoint y: 306, distance: 22.6
click at [543, 290] on button "Appliquer" at bounding box center [534, 288] width 70 height 19
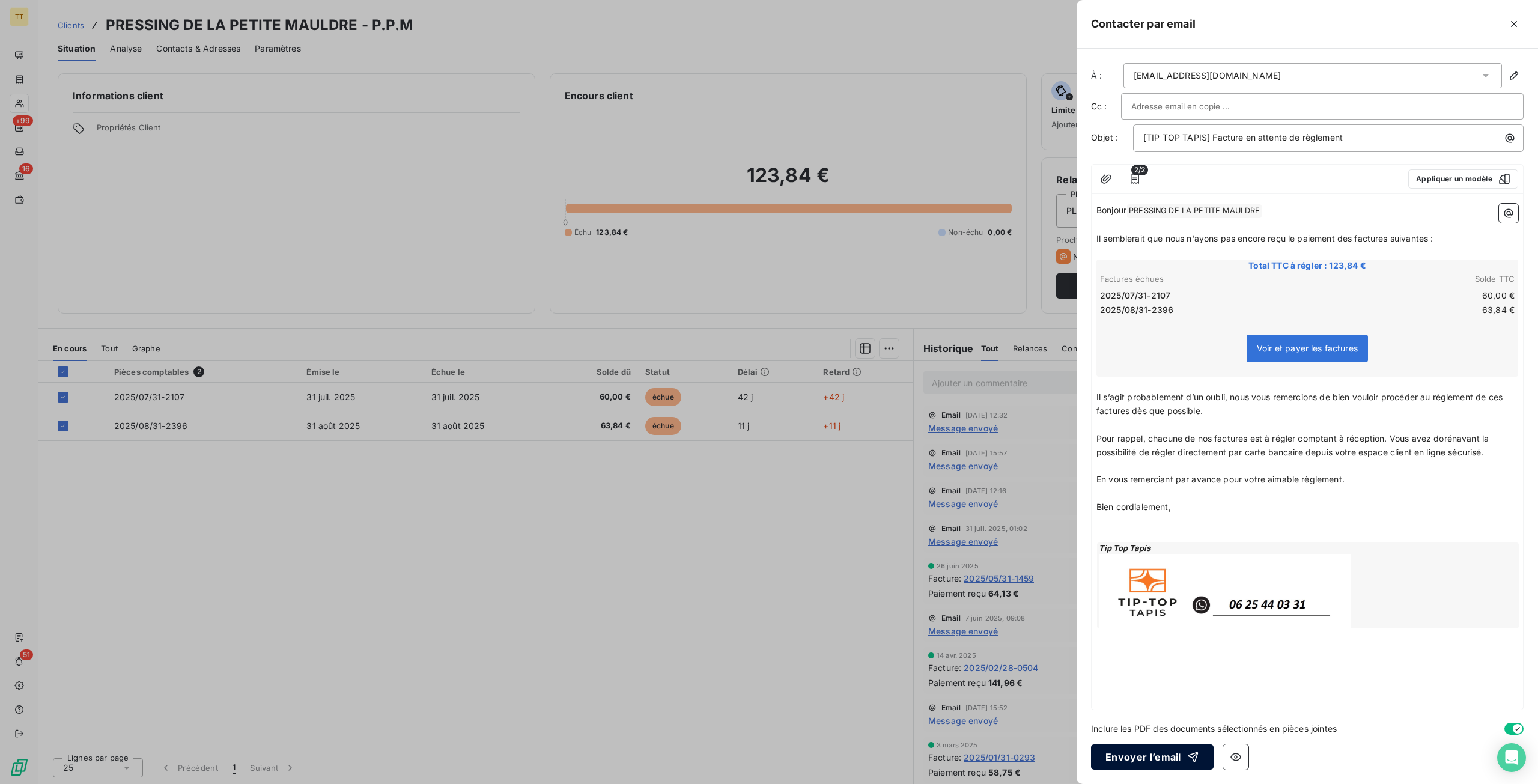
click at [1180, 748] on button "Envoyer l’email" at bounding box center [1152, 757] width 122 height 25
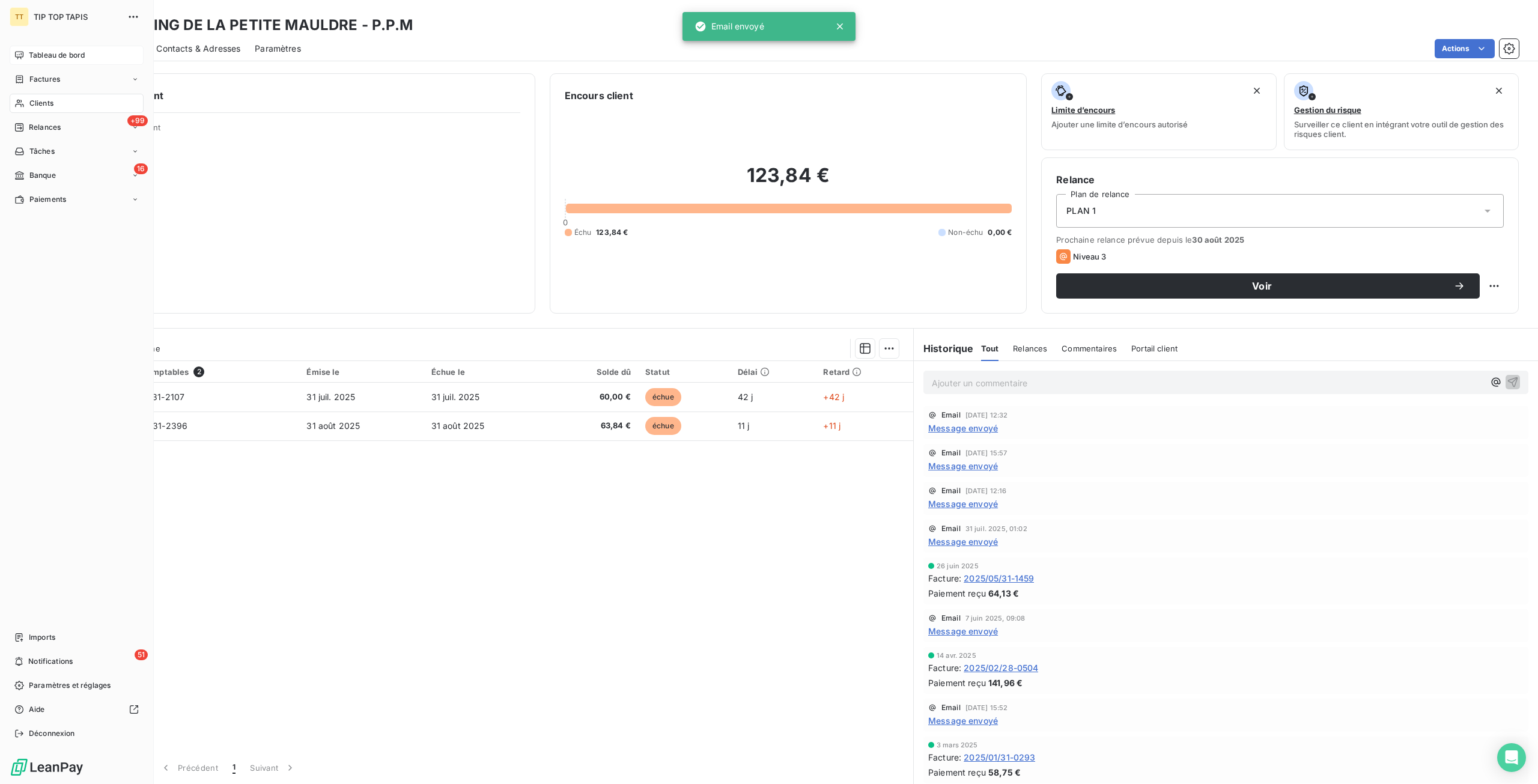
click at [100, 57] on div "Tableau de bord" at bounding box center [77, 55] width 134 height 19
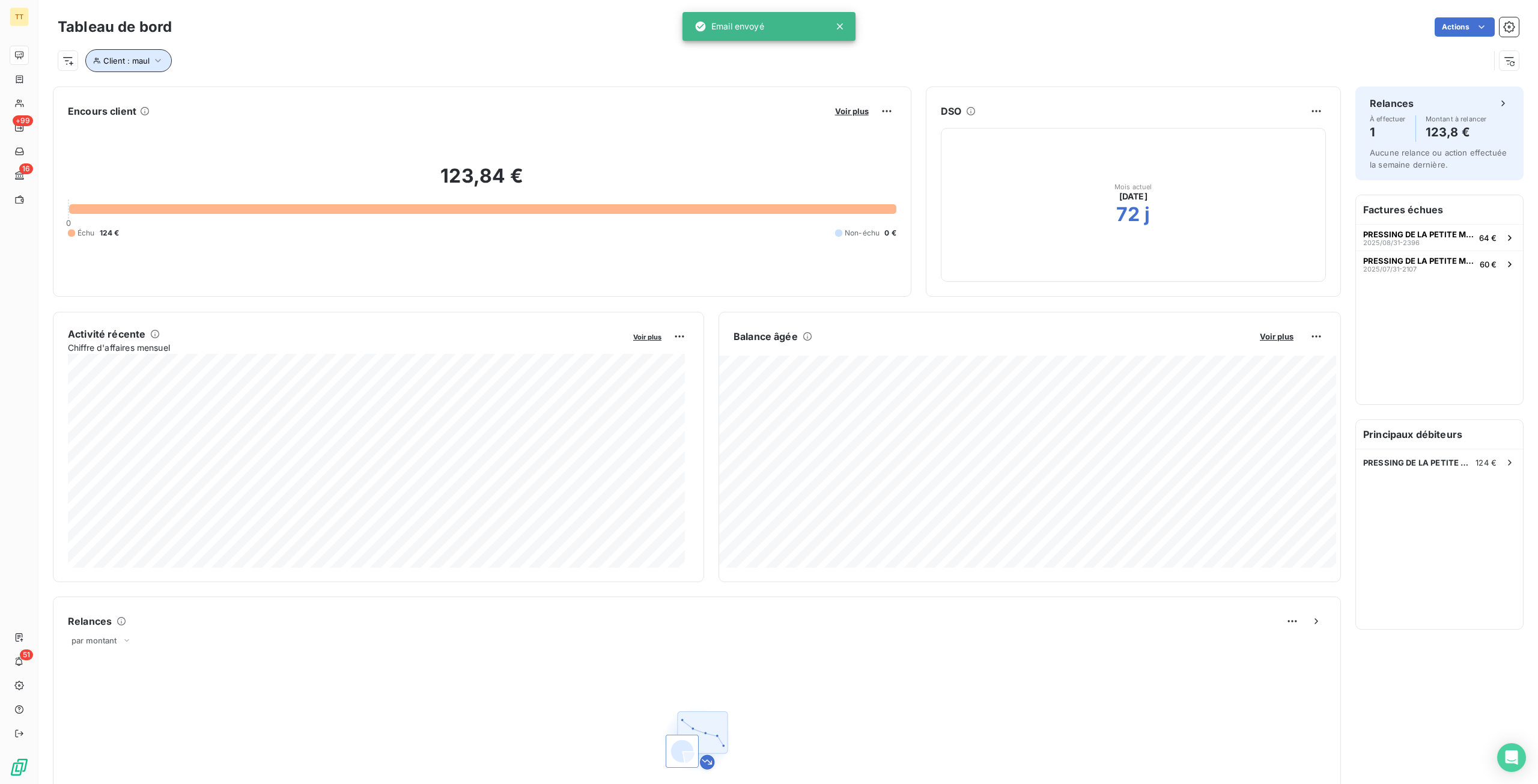
click at [141, 63] on span "Client : maul" at bounding box center [127, 61] width 47 height 10
drag, startPoint x: 331, startPoint y: 81, endPoint x: 195, endPoint y: 101, distance: 137.5
click at [195, 101] on div "Client Contient like maul" at bounding box center [257, 92] width 330 height 25
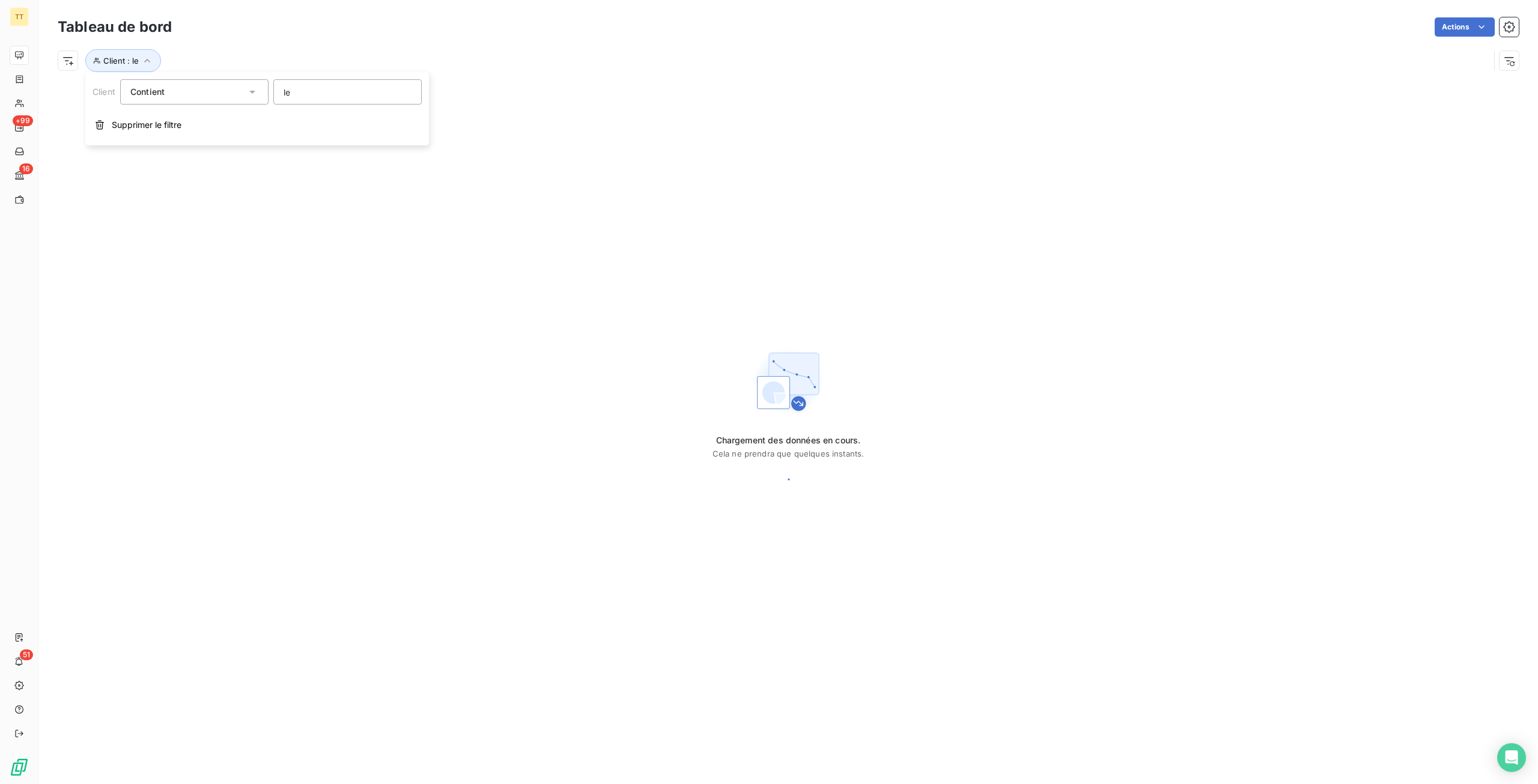
type input "lef"
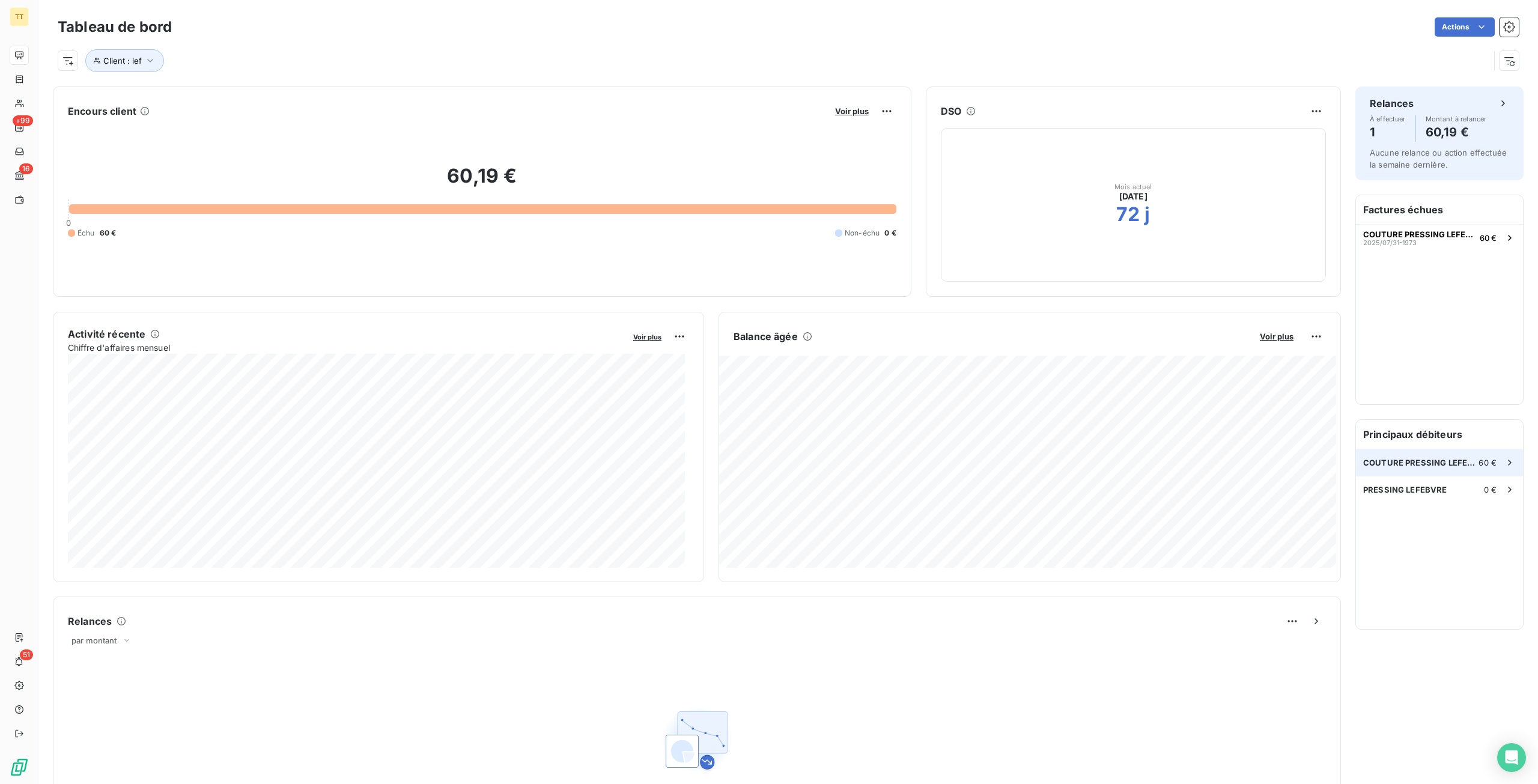
click at [1458, 468] on div "COUTURE PRESSING LEFEBVRE 60 €" at bounding box center [1440, 462] width 167 height 27
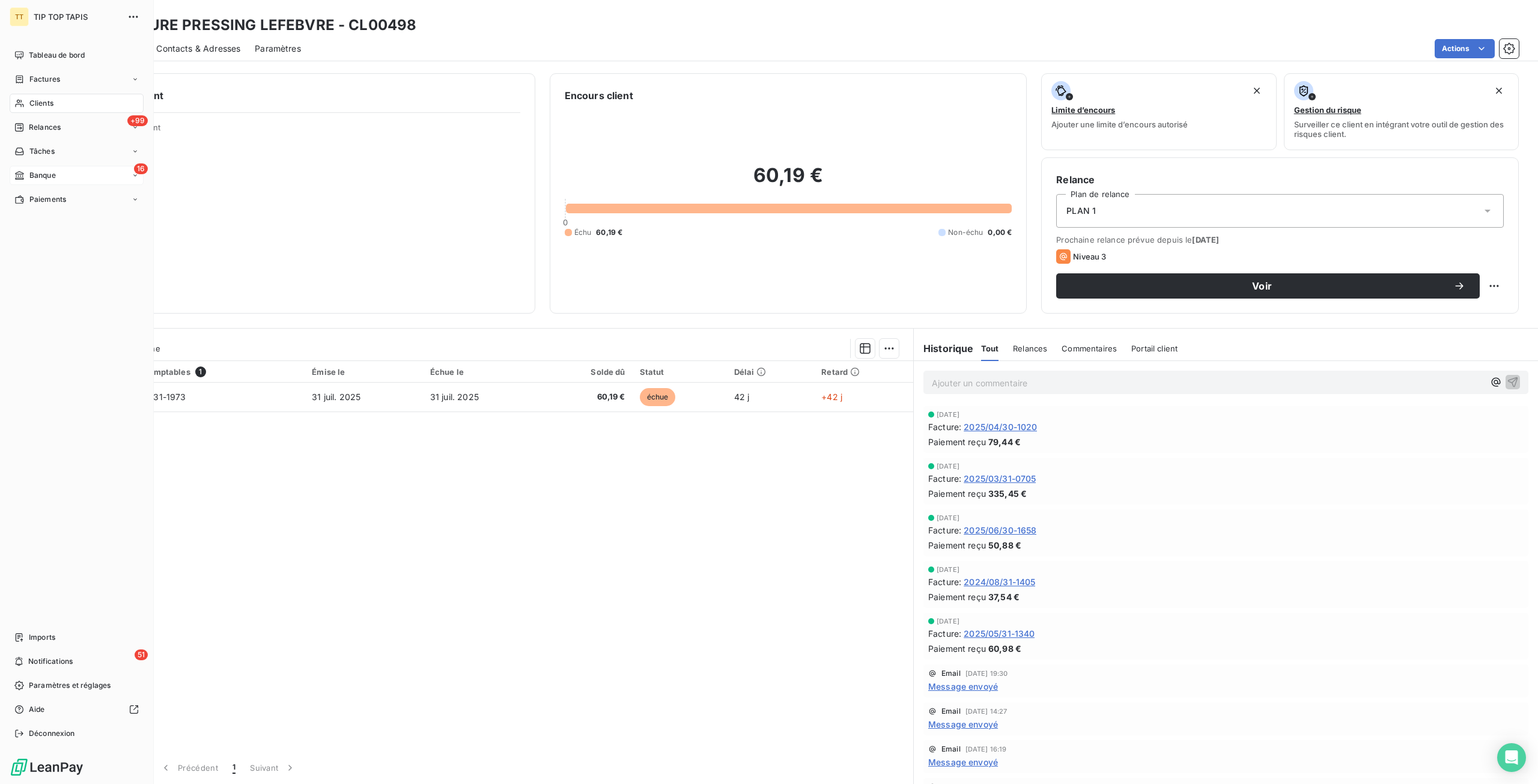
click at [66, 176] on div "16 Banque" at bounding box center [77, 176] width 134 height 19
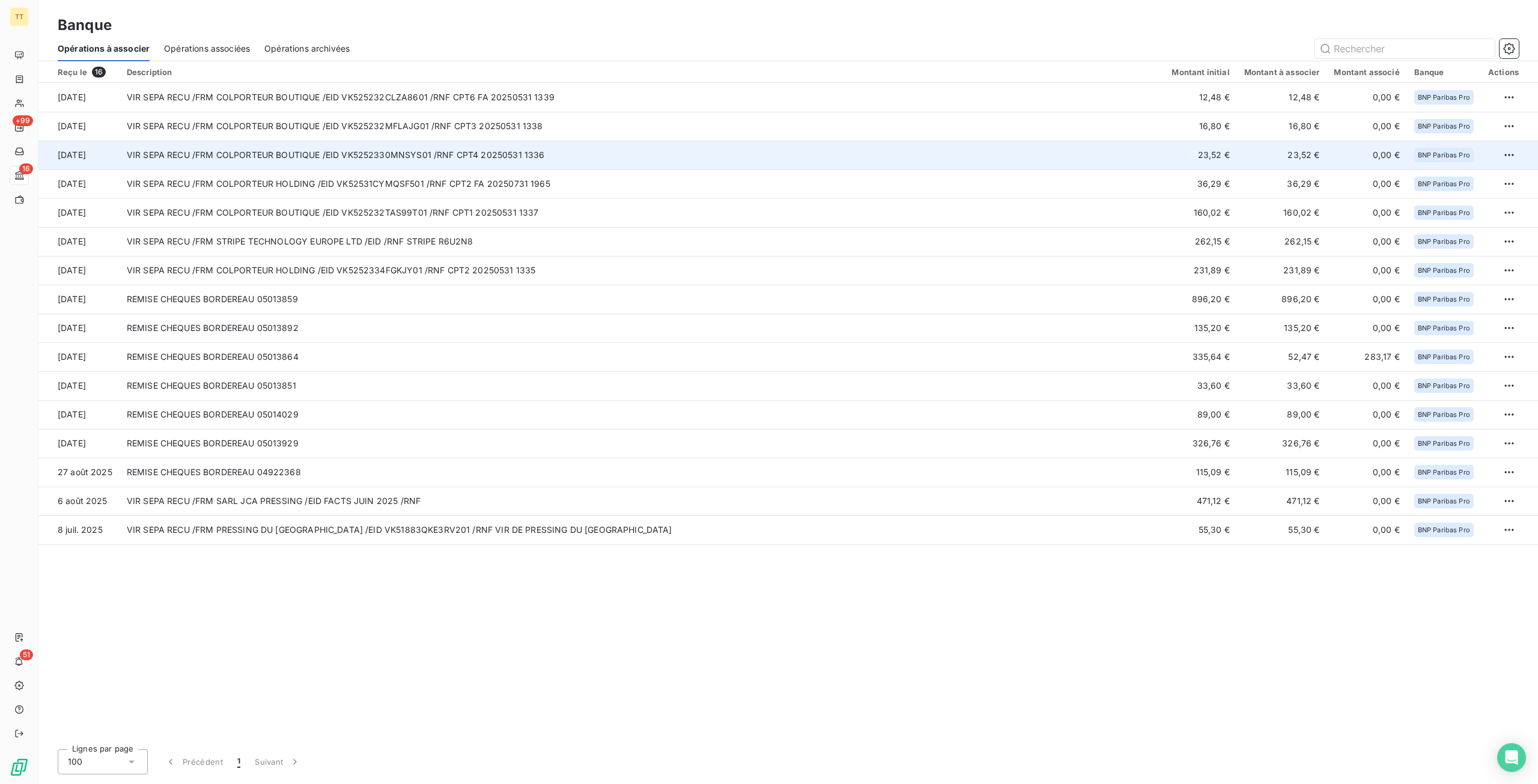
click at [949, 169] on td "VIR SEPA RECU /FRM COLPORTEUR BOUTIQUE /EID VK5252330MNSYS01 /RNF CPT4 20250531…" at bounding box center [642, 155] width 1046 height 29
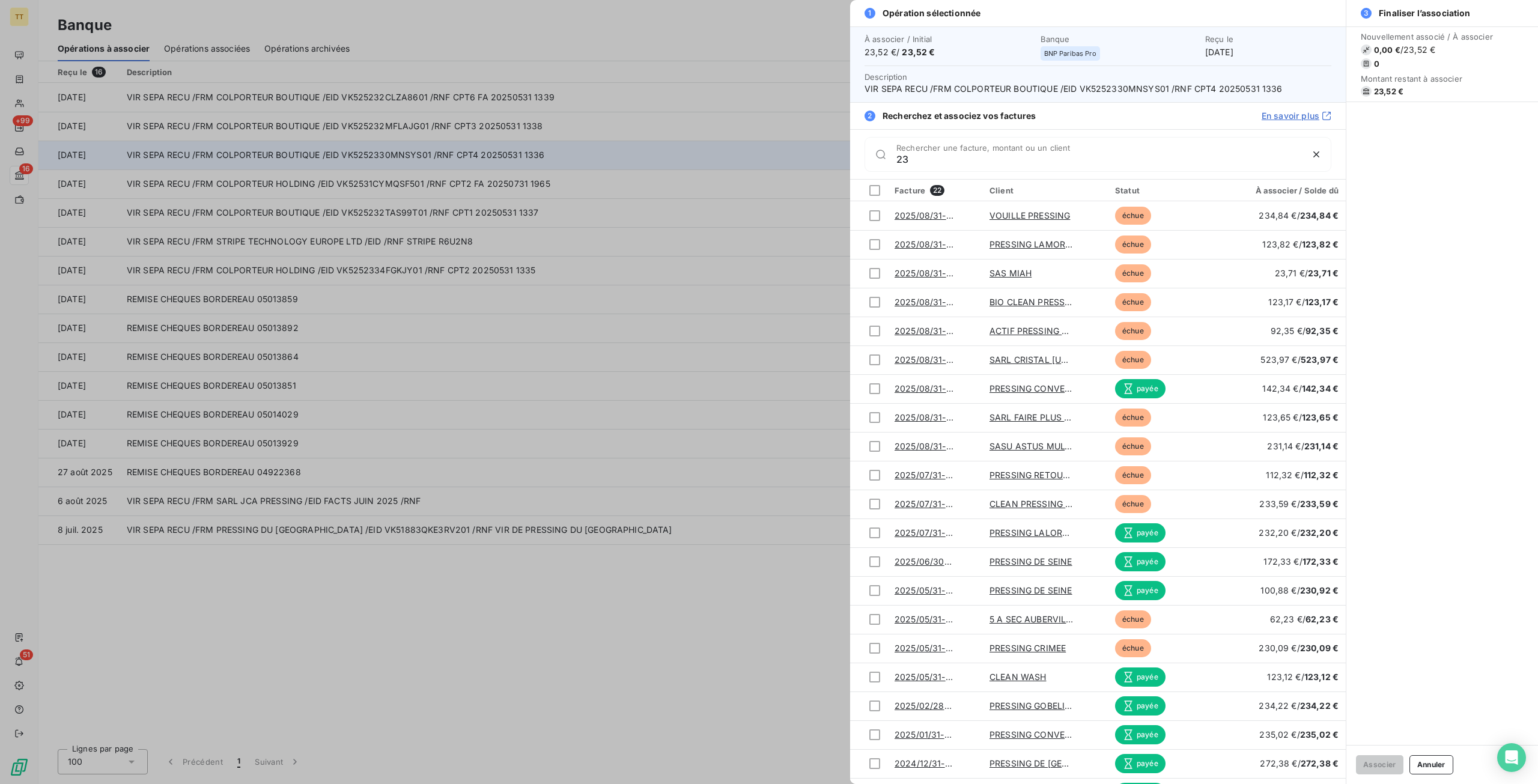
type input "2"
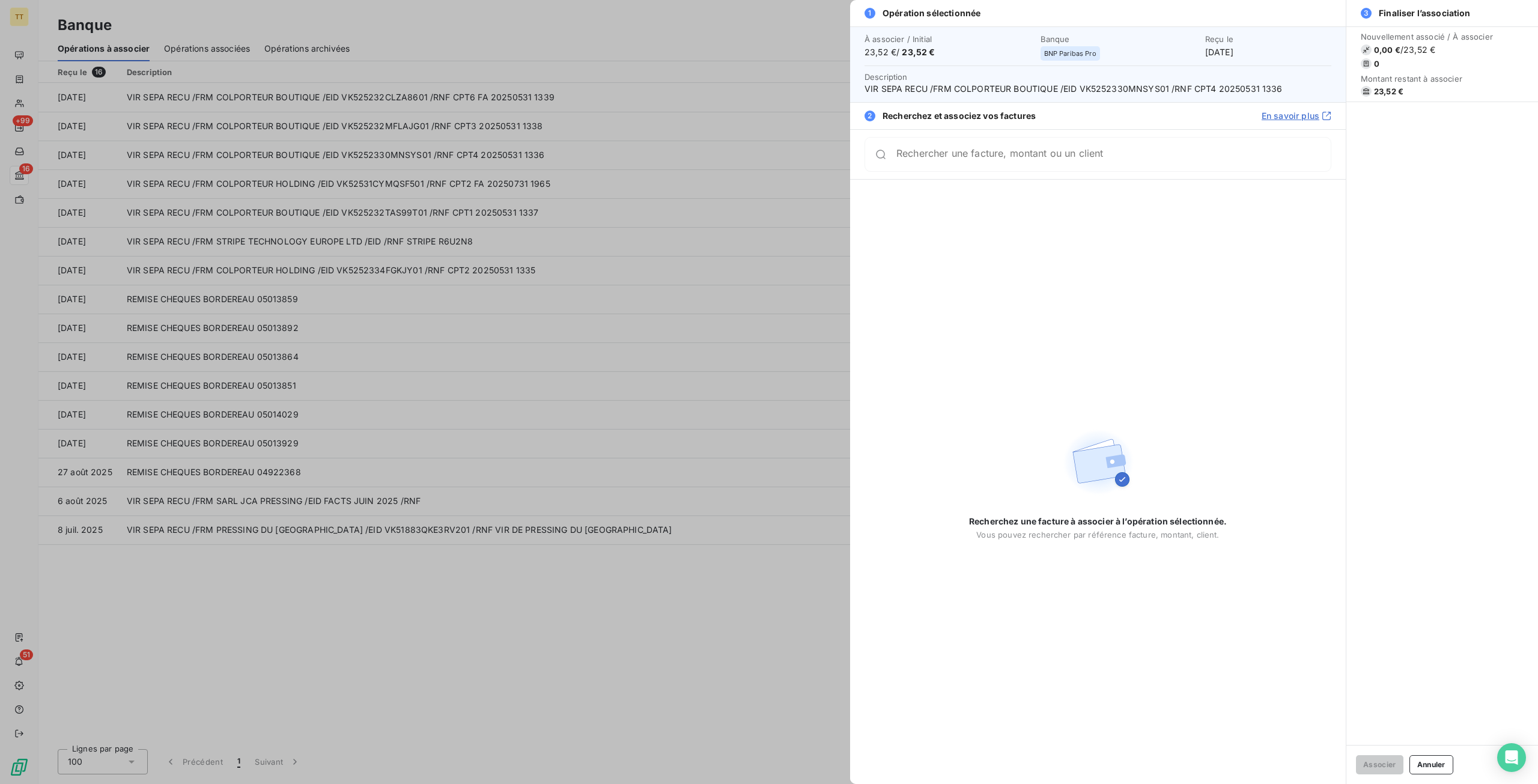
click at [29, 57] on div at bounding box center [769, 392] width 1538 height 784
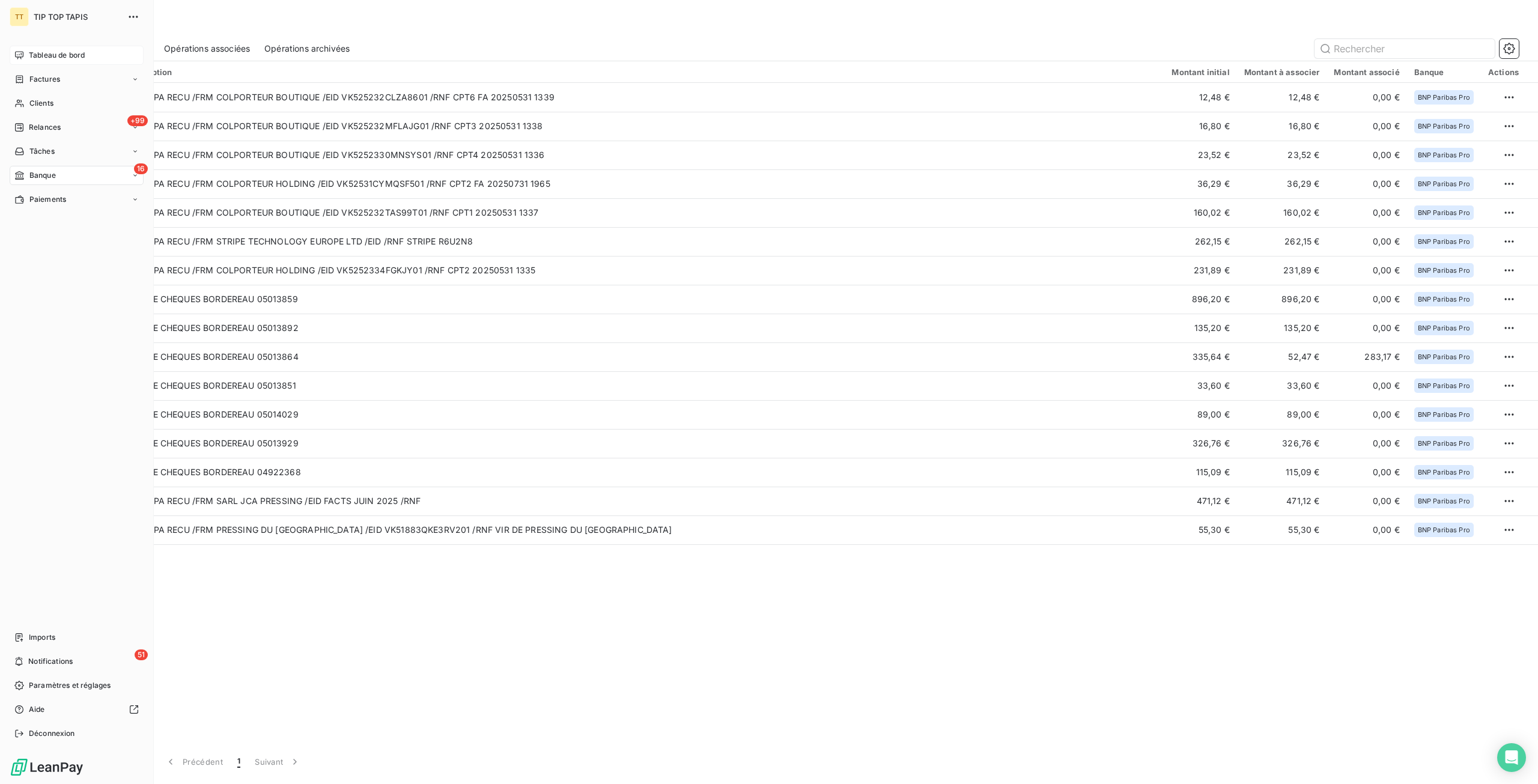
click at [29, 53] on span "Tableau de bord" at bounding box center [57, 55] width 56 height 11
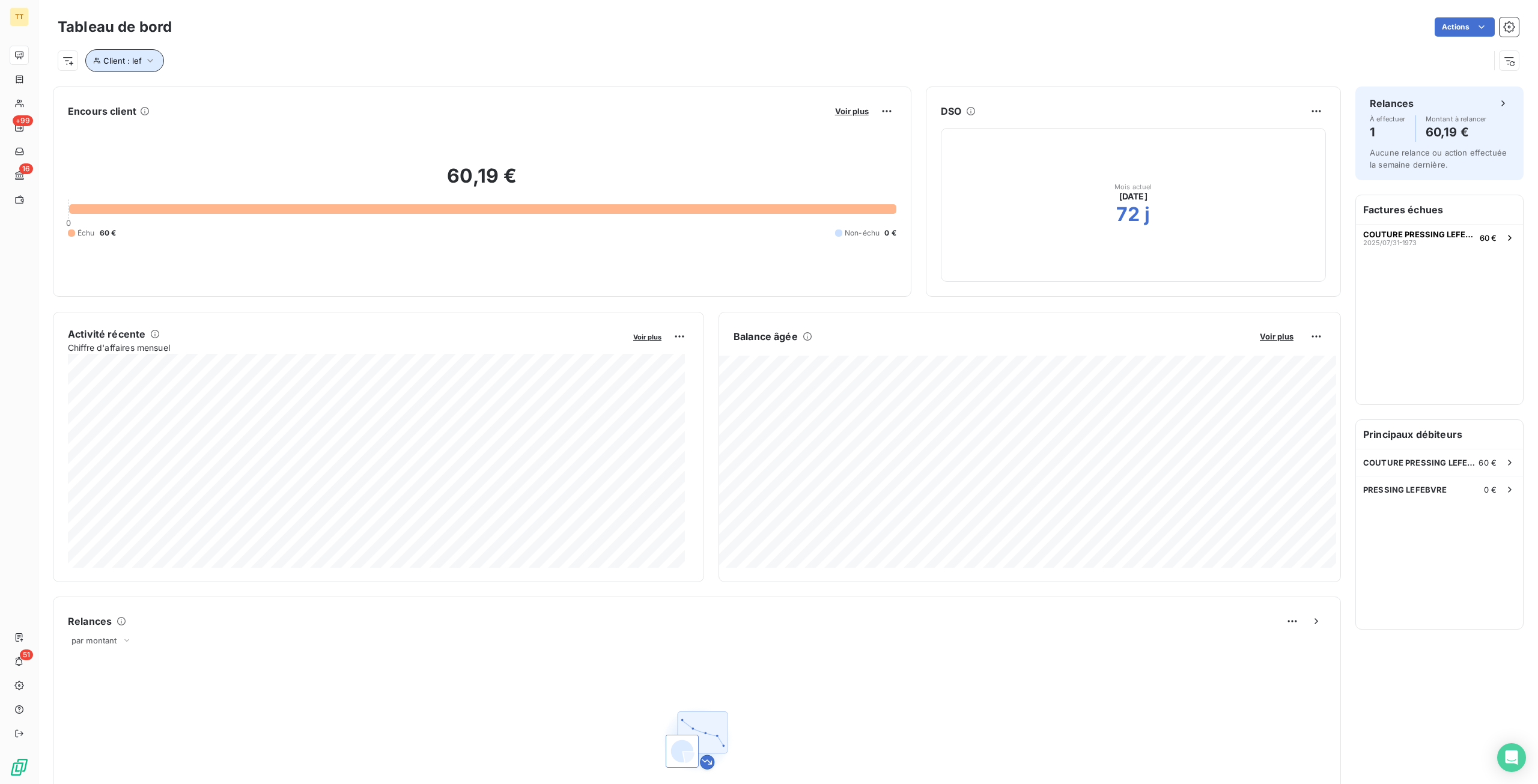
click at [144, 63] on icon "button" at bounding box center [150, 61] width 12 height 12
drag, startPoint x: 302, startPoint y: 86, endPoint x: 228, endPoint y: 95, distance: 74.5
click at [228, 95] on div "Client Contient like lef" at bounding box center [257, 92] width 330 height 25
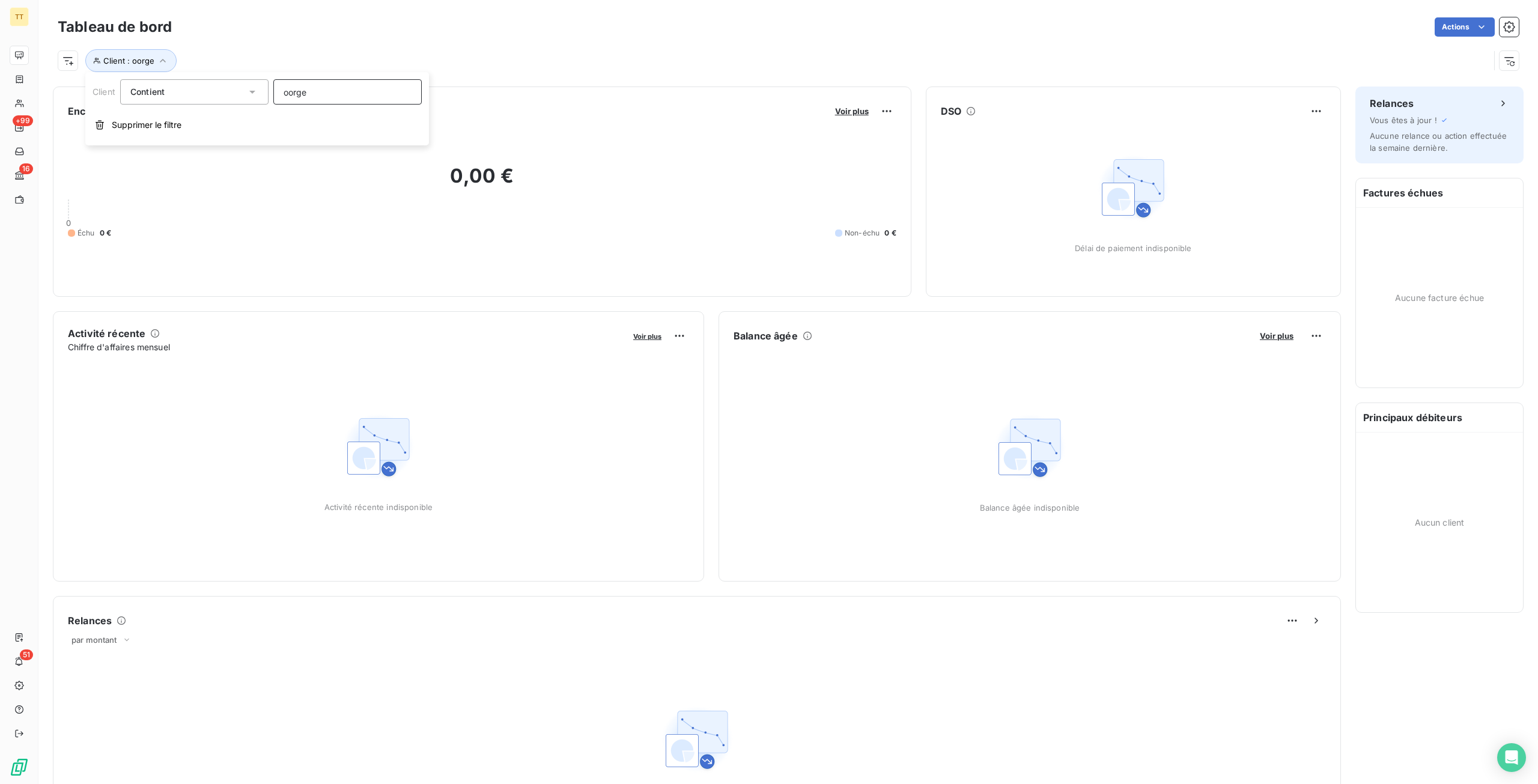
click at [339, 96] on input "oorge" at bounding box center [347, 92] width 148 height 25
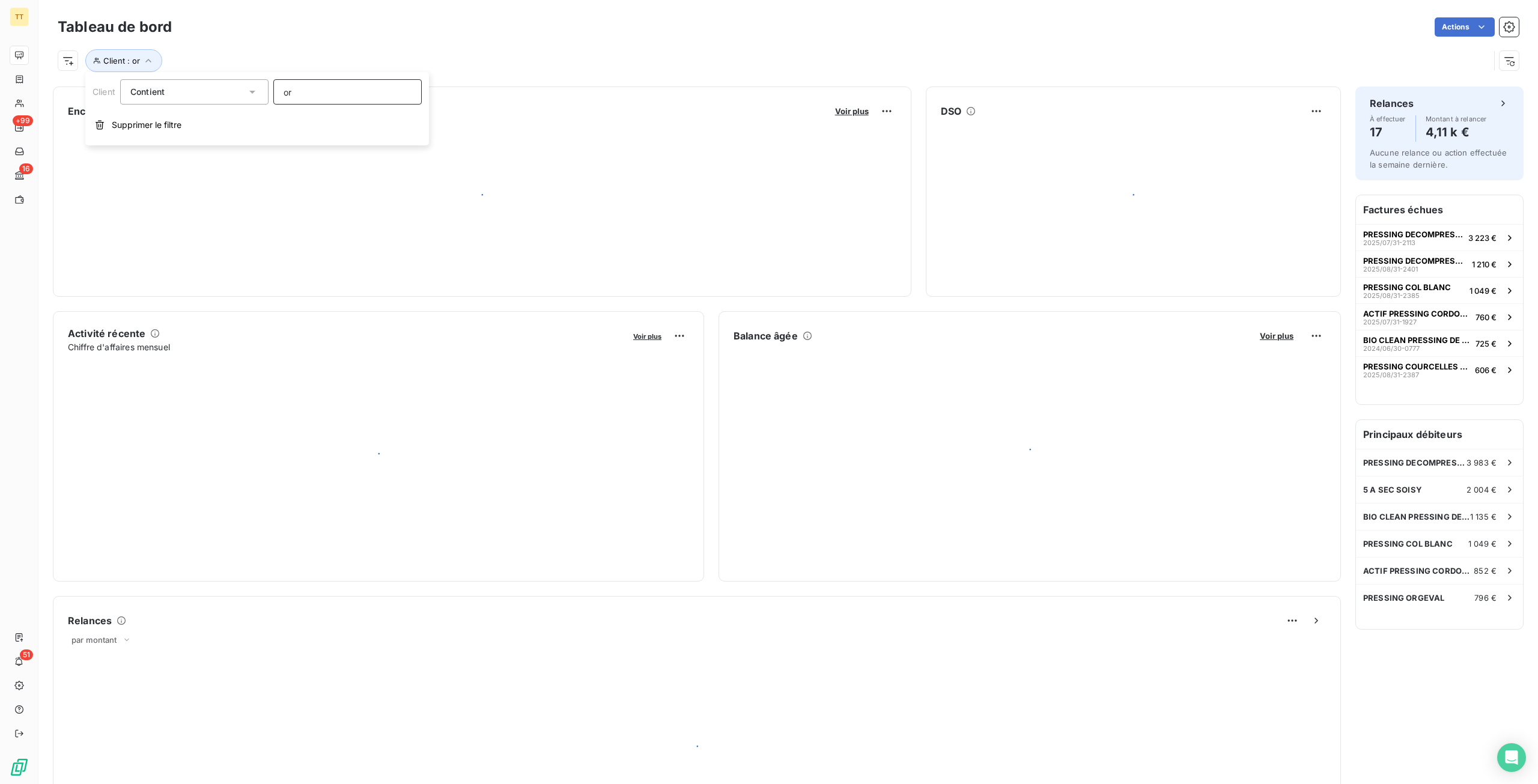
type input "org"
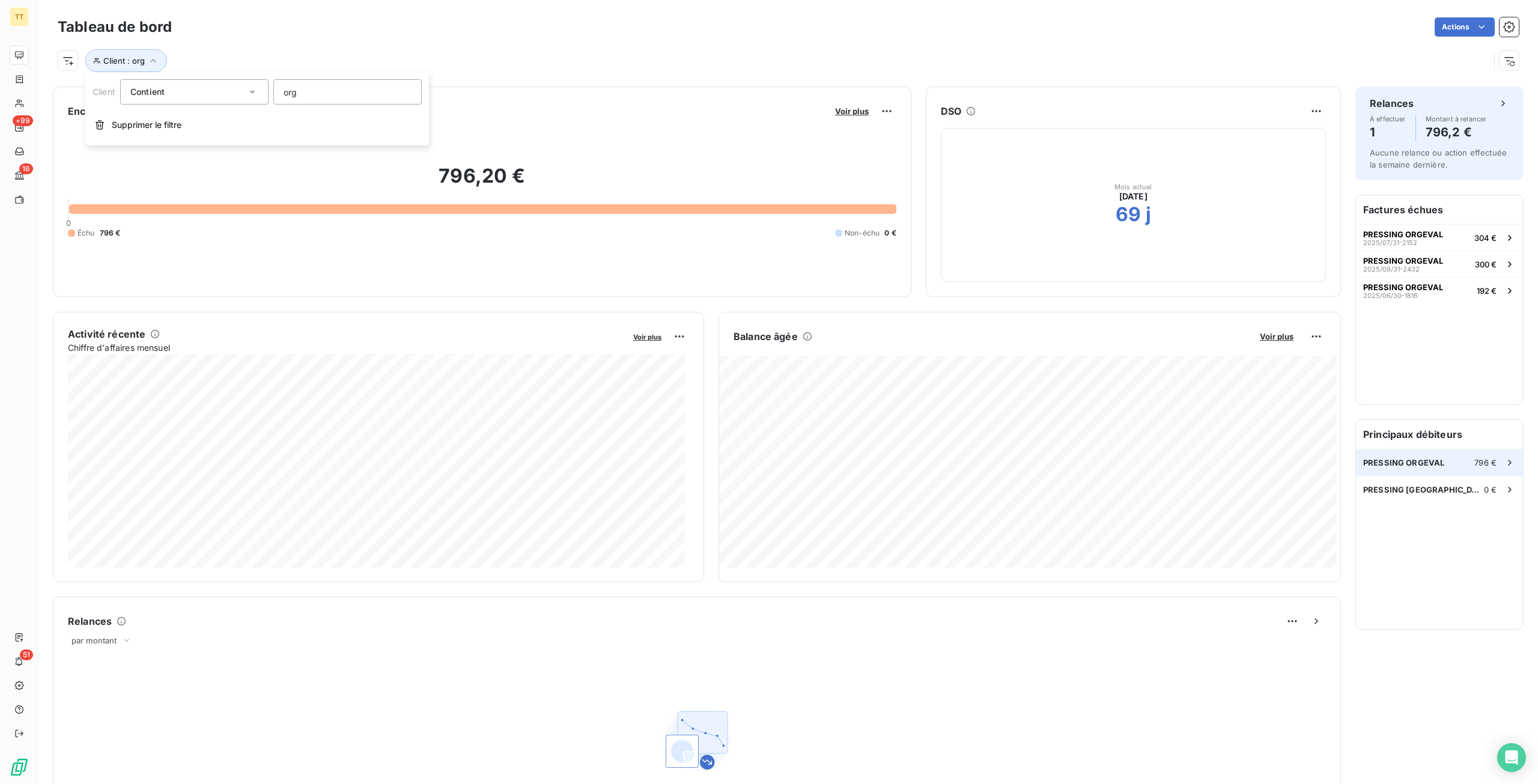
click at [1400, 456] on div "PRESSING ORGEVAL 796 €" at bounding box center [1440, 462] width 167 height 27
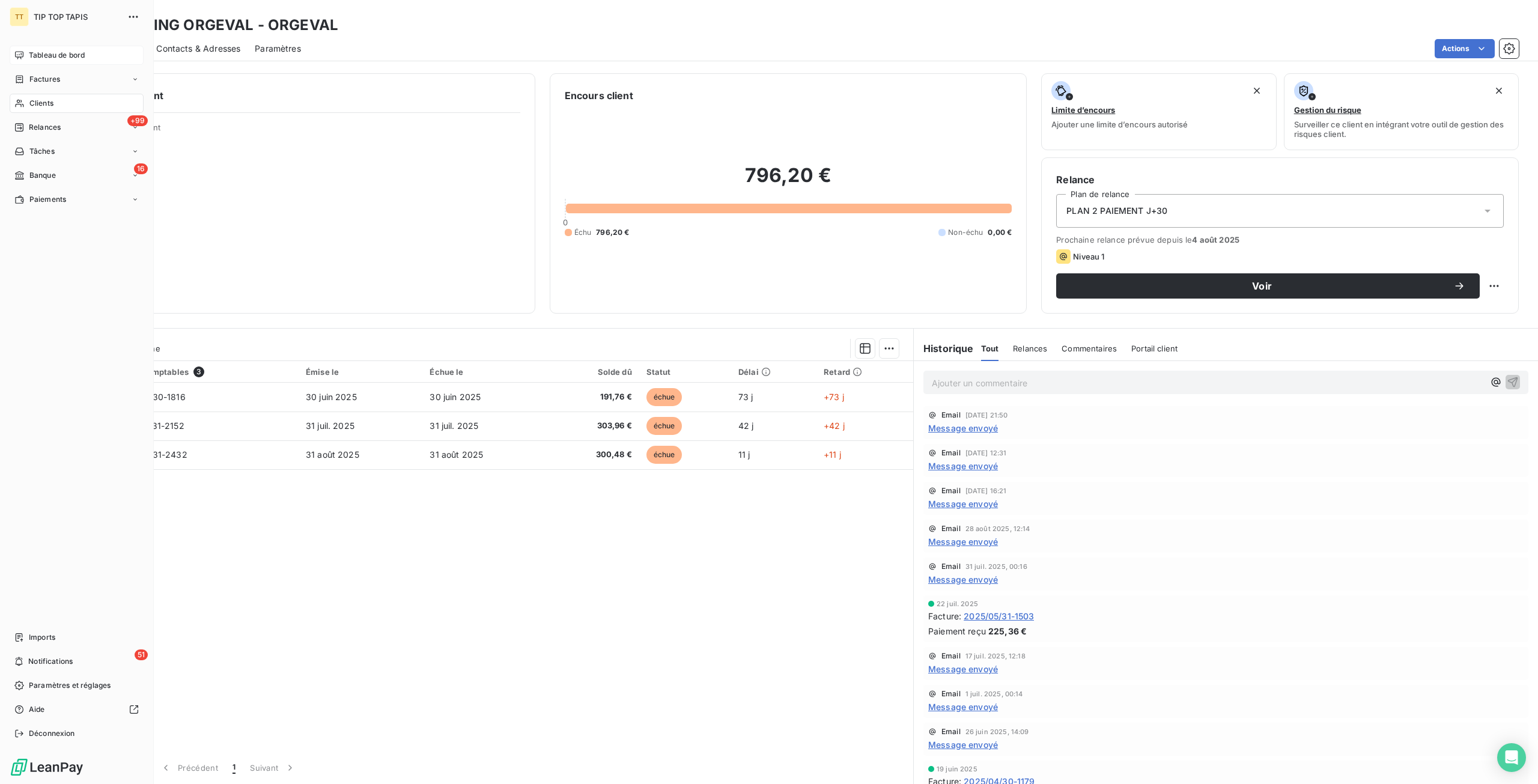
click at [29, 53] on span "Tableau de bord" at bounding box center [57, 55] width 56 height 11
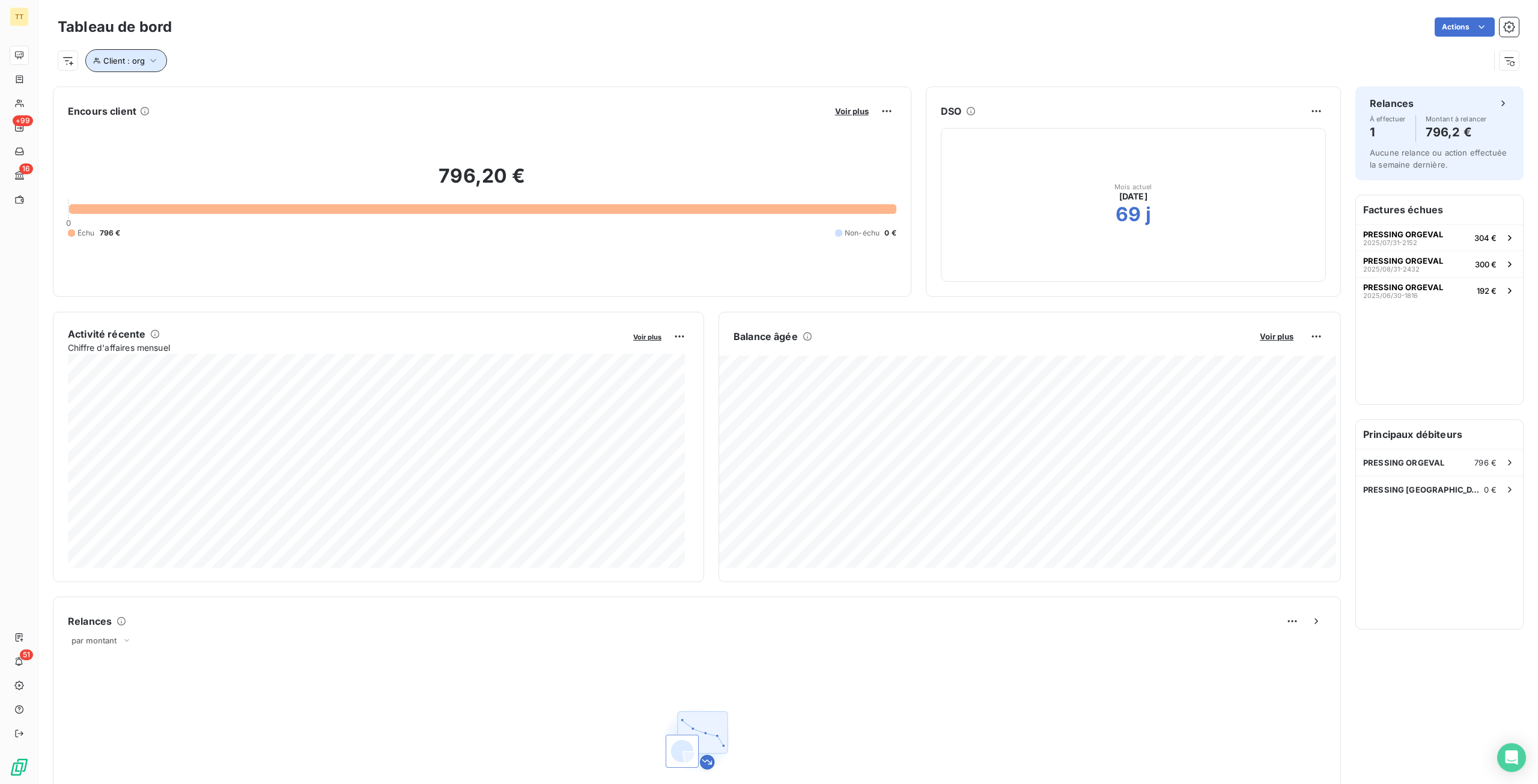
click at [147, 56] on icon "button" at bounding box center [153, 61] width 12 height 12
drag, startPoint x: 330, startPoint y: 91, endPoint x: 84, endPoint y: 89, distance: 246.0
click at [84, 89] on body "TT +99 16 51 Tableau de bord Actions Client : org Encours client Voir plus 796,…" at bounding box center [769, 392] width 1538 height 784
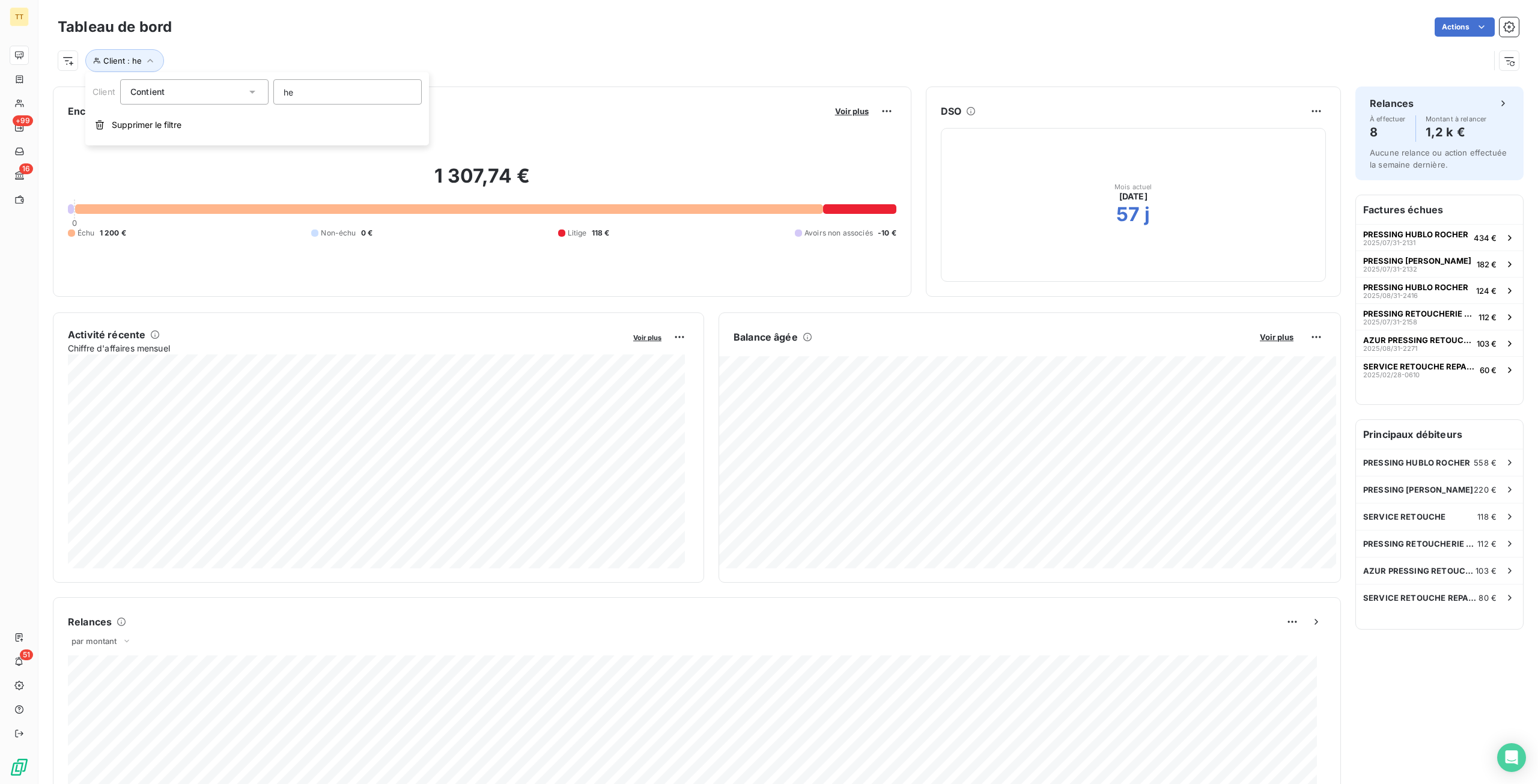
type input "hel"
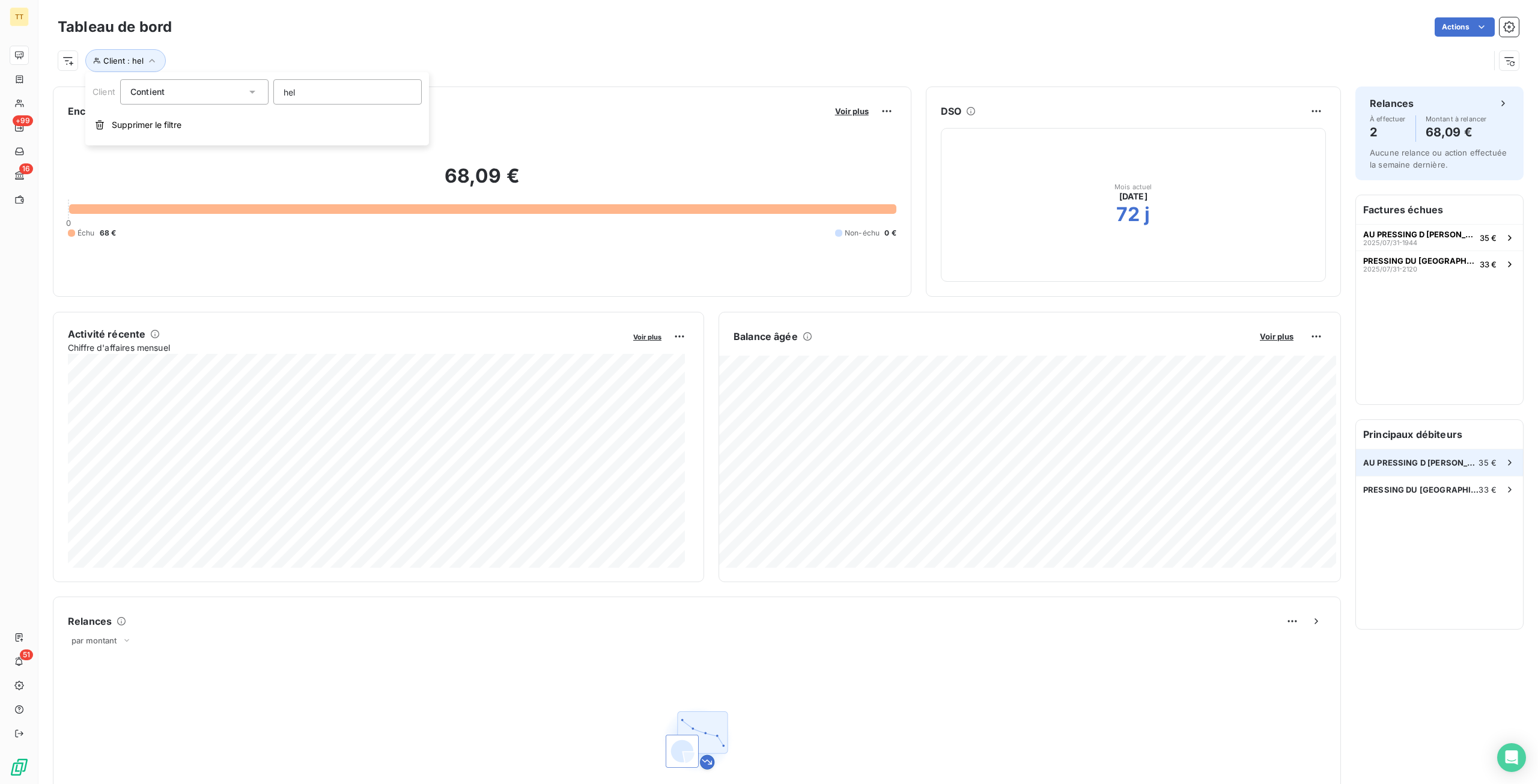
click at [1444, 473] on div "AU PRESSING D [PERSON_NAME] 35 €" at bounding box center [1440, 462] width 167 height 27
click at [1427, 486] on span "PRESSING DU [GEOGRAPHIC_DATA]" at bounding box center [1421, 489] width 116 height 10
